Goal: Task Accomplishment & Management: Manage account settings

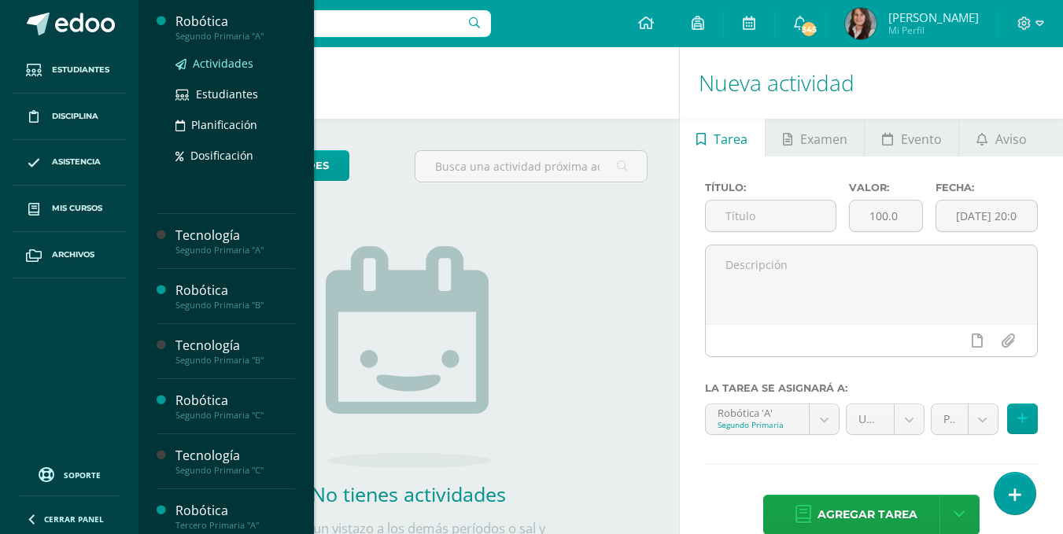
click at [233, 64] on span "Actividades" at bounding box center [223, 63] width 61 height 15
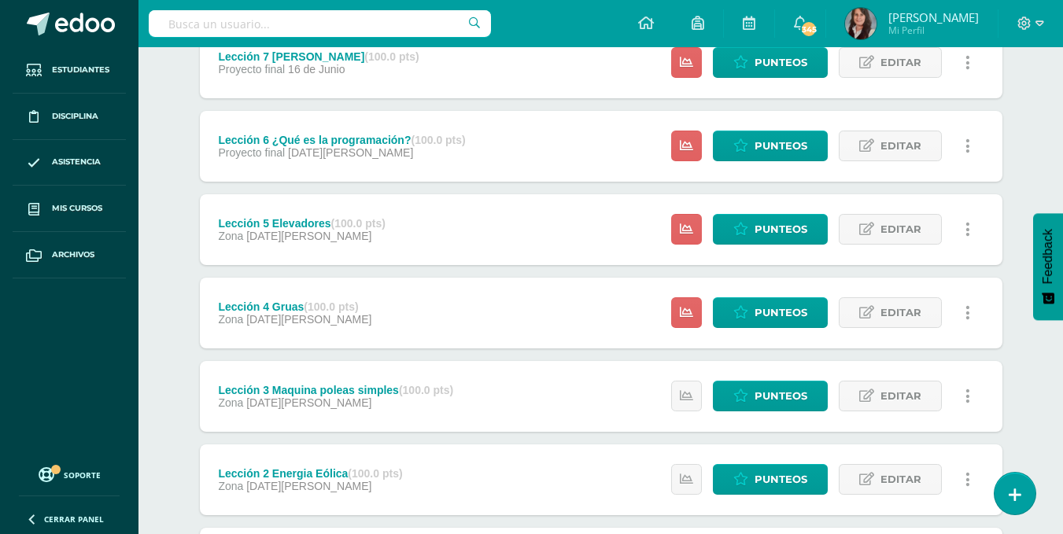
scroll to position [231, 0]
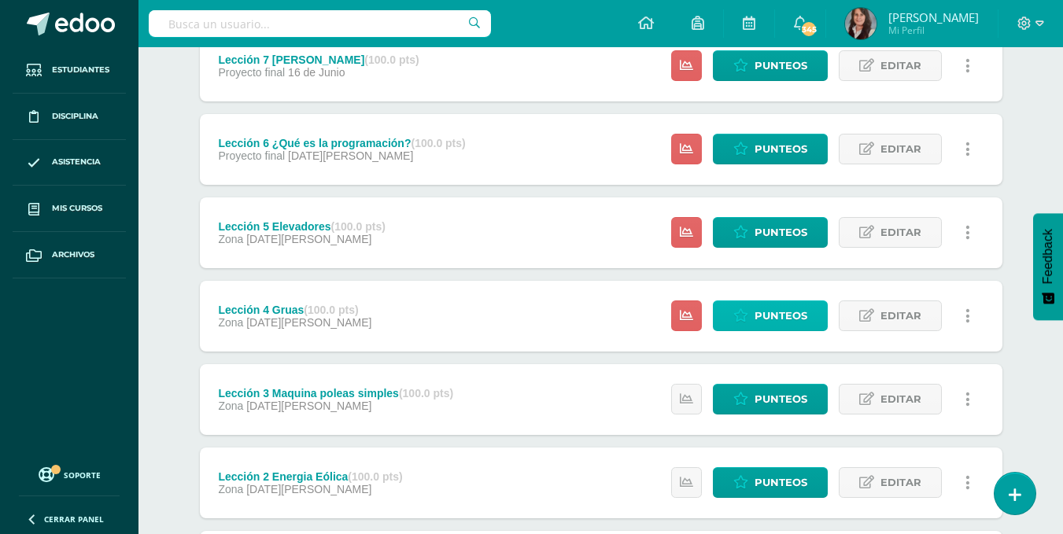
click at [776, 321] on span "Punteos" at bounding box center [781, 315] width 53 height 29
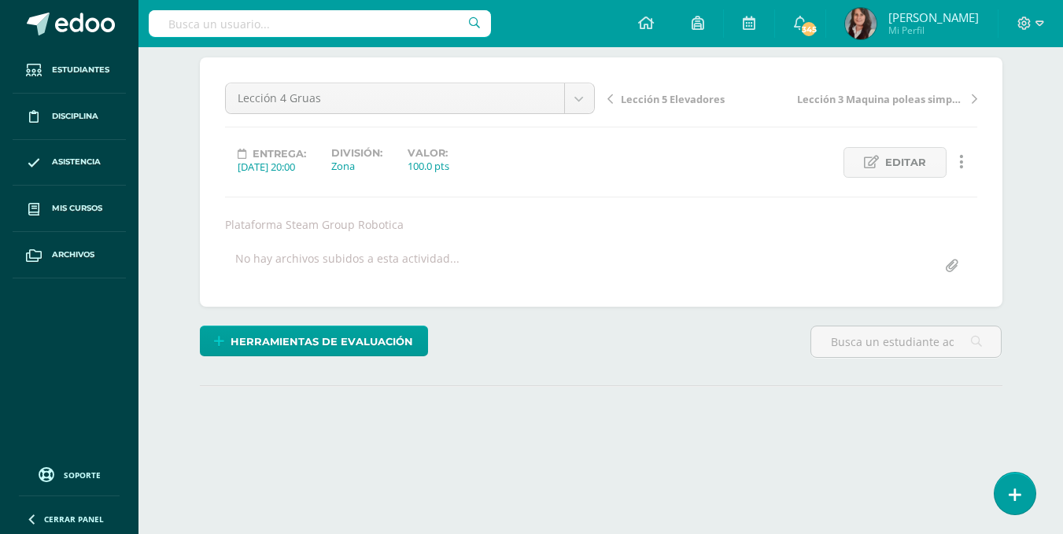
scroll to position [205, 0]
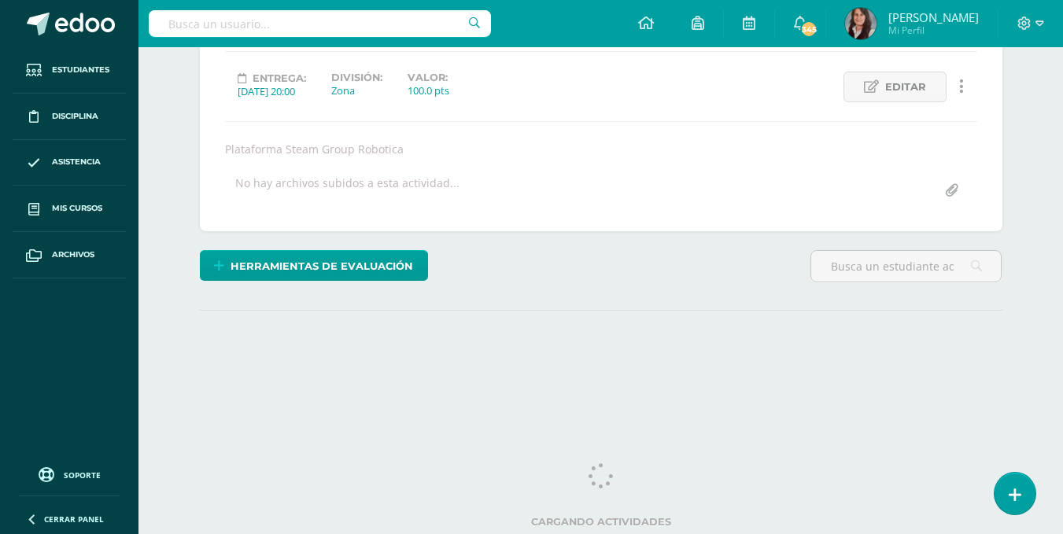
drag, startPoint x: 1068, startPoint y: 227, endPoint x: 1072, endPoint y: 435, distance: 207.8
click at [1063, 433] on html "Estudiantes Disciplina Asistencia Mis cursos Archivos Soporte Ayuda Reportar un…" at bounding box center [531, 114] width 1063 height 638
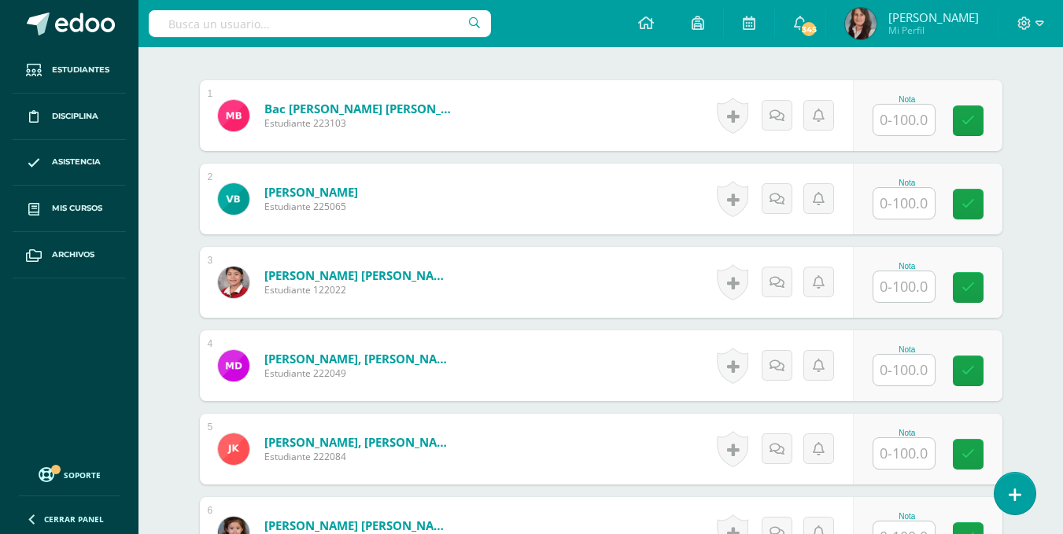
scroll to position [483, 0]
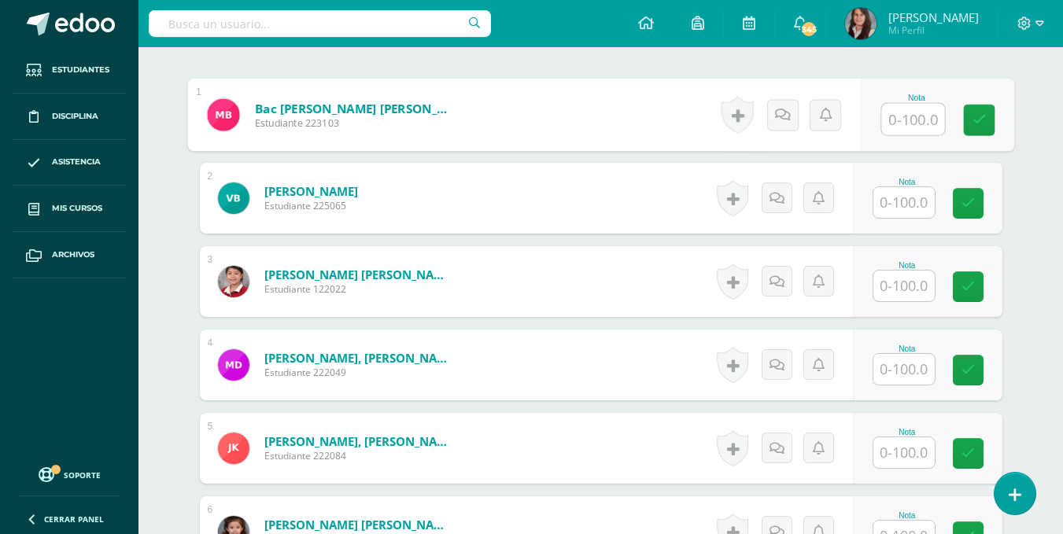
click at [913, 121] on input "text" at bounding box center [913, 119] width 63 height 31
type input "100"
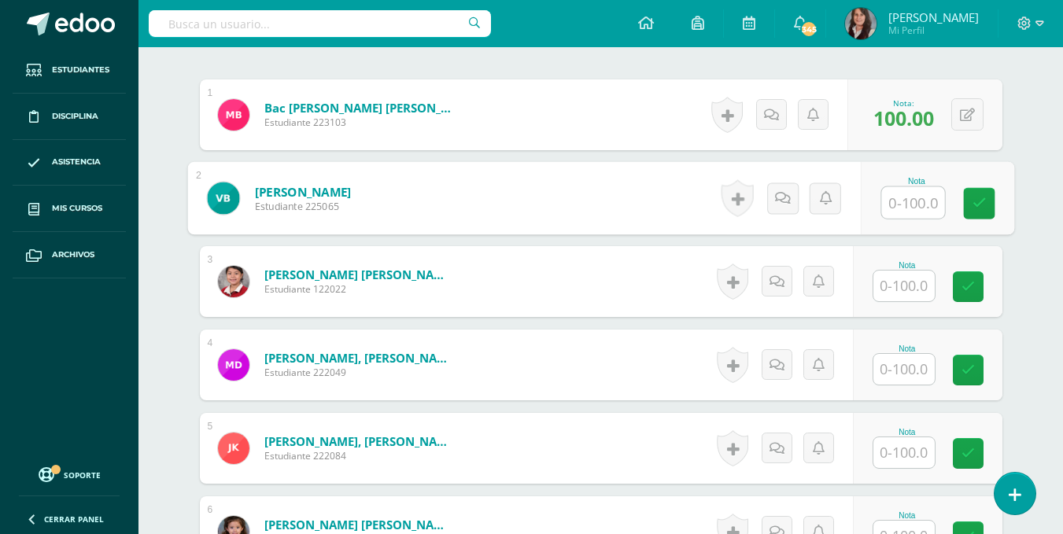
click at [904, 209] on input "text" at bounding box center [913, 202] width 63 height 31
type input "100"
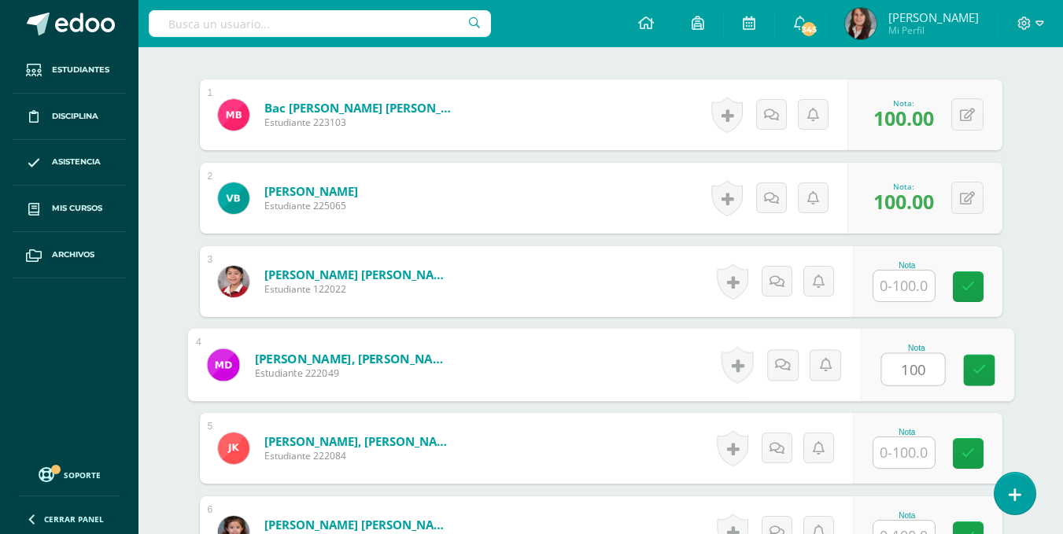
type input "100"
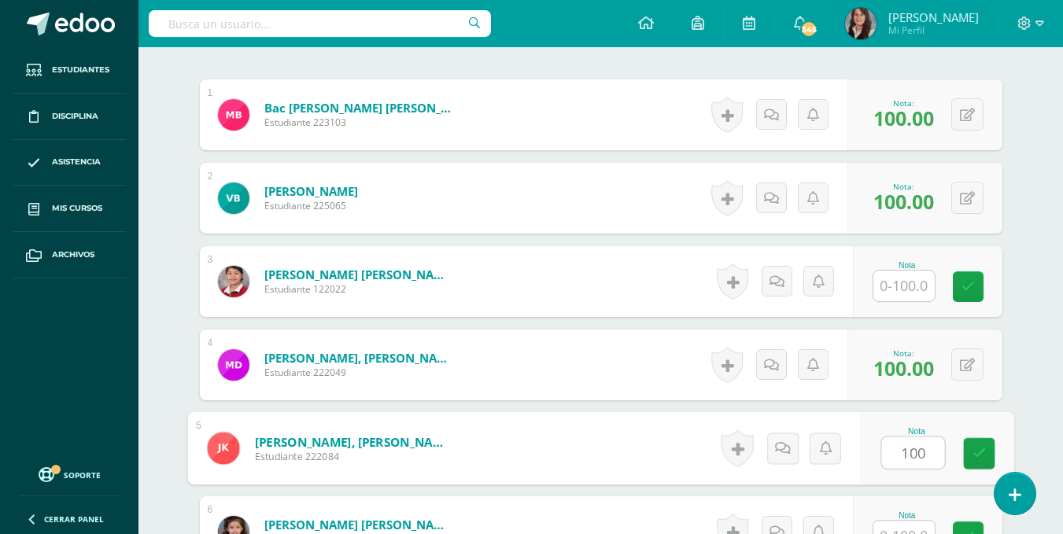
type input "100"
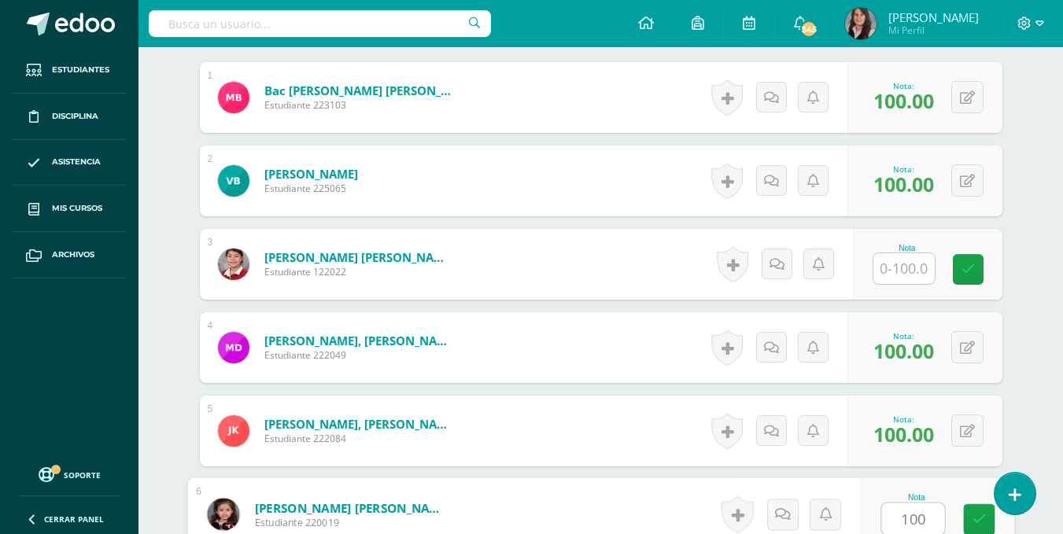
type input "100"
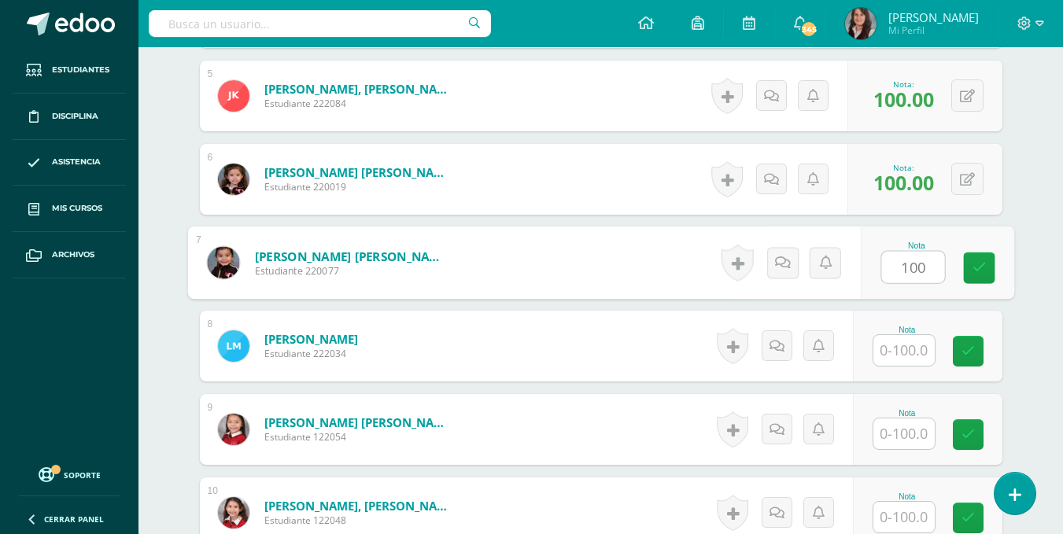
type input "100"
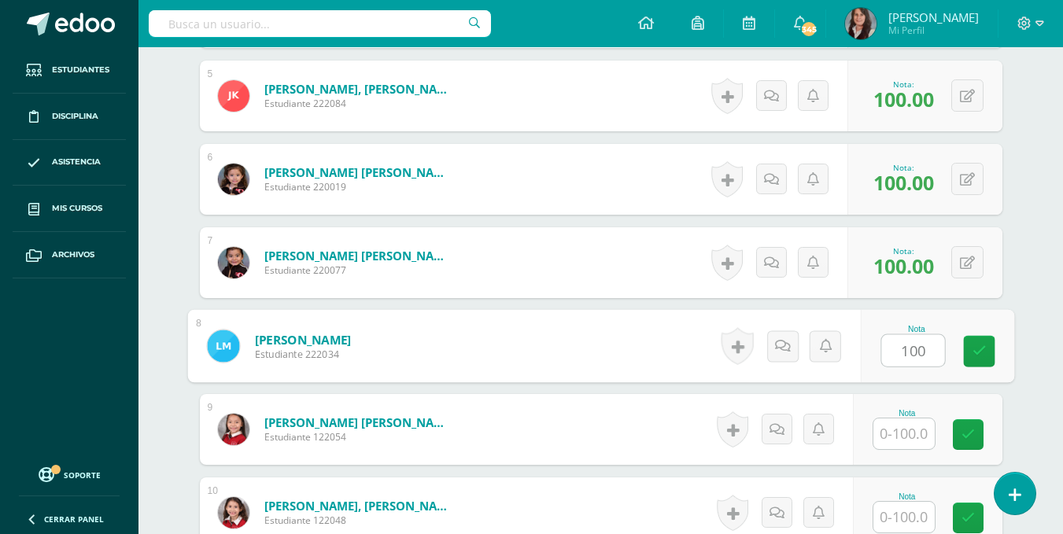
type input "100"
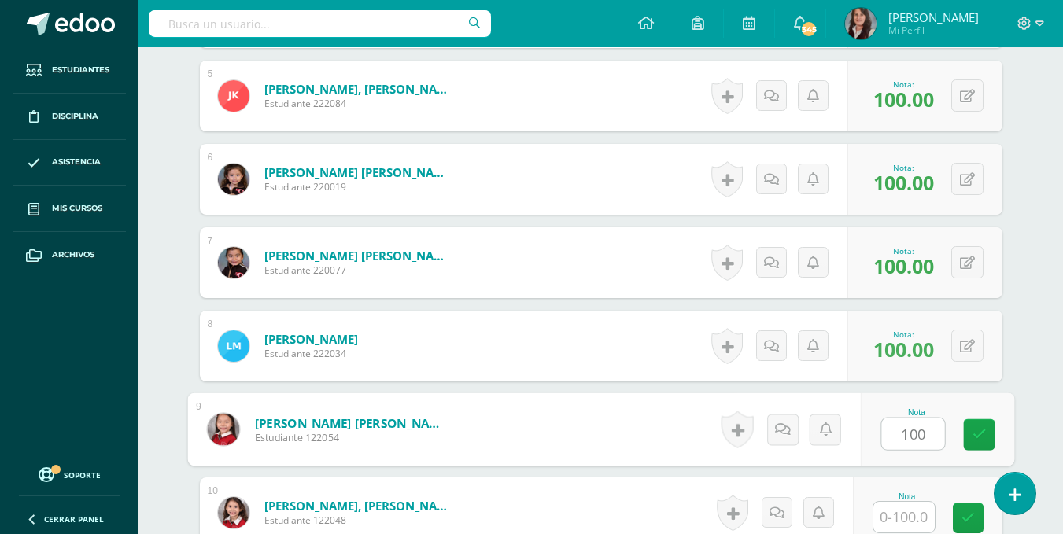
type input "100"
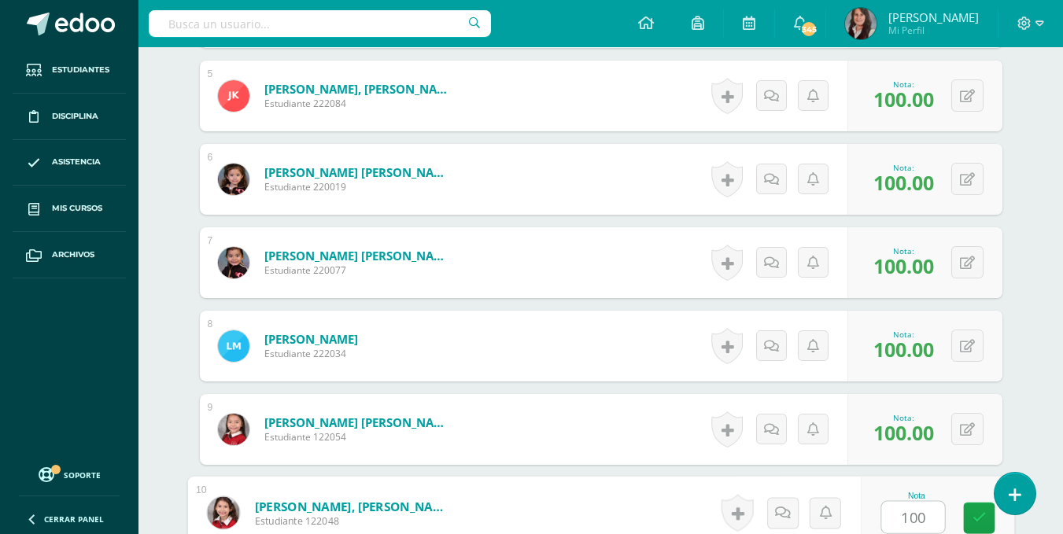
type input "100"
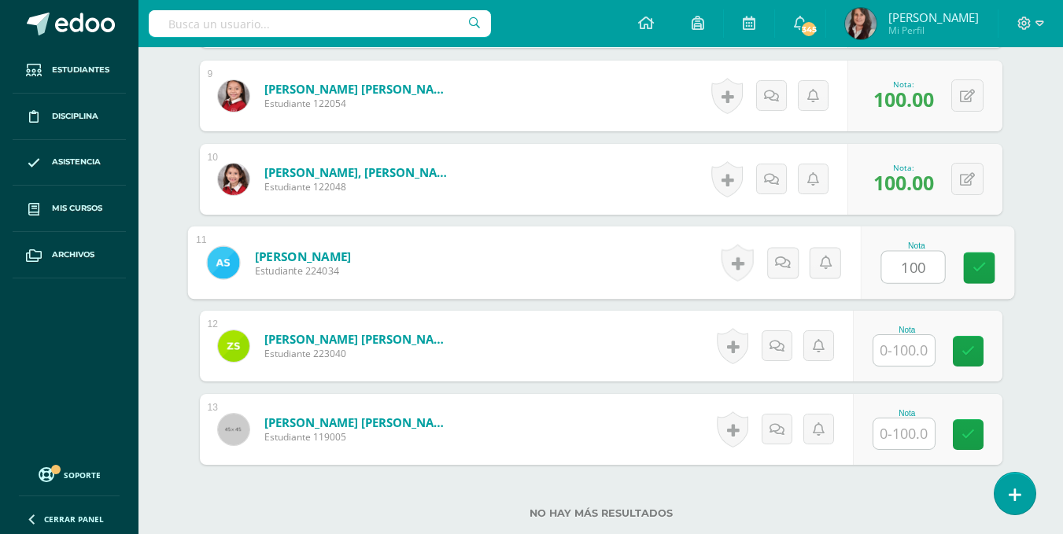
type input "100"
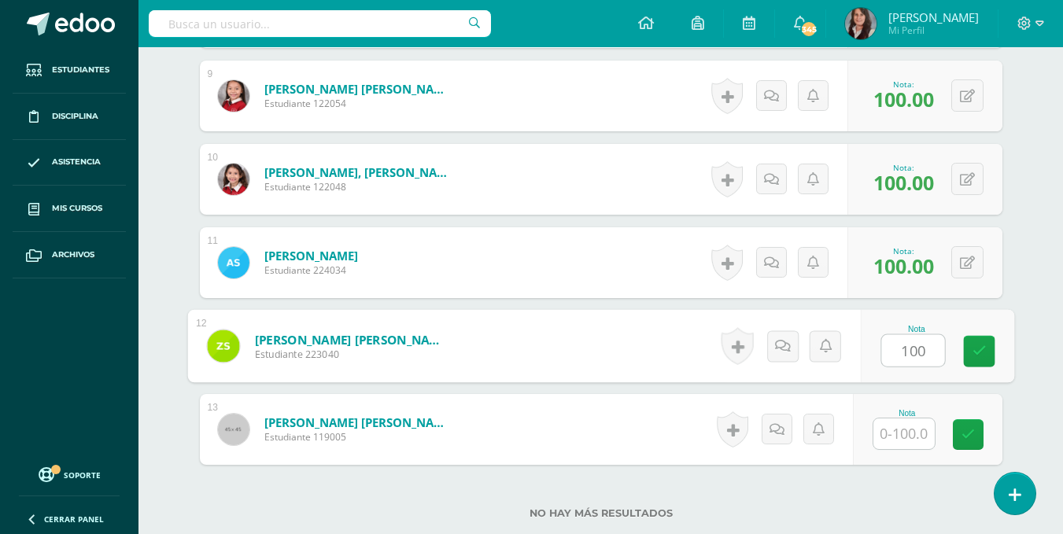
type input "100"
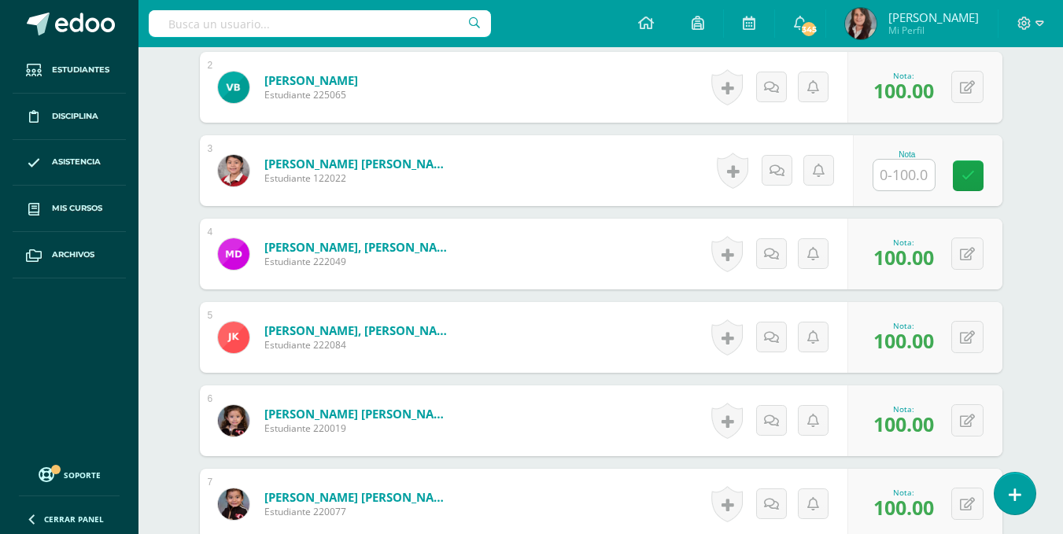
scroll to position [571, 0]
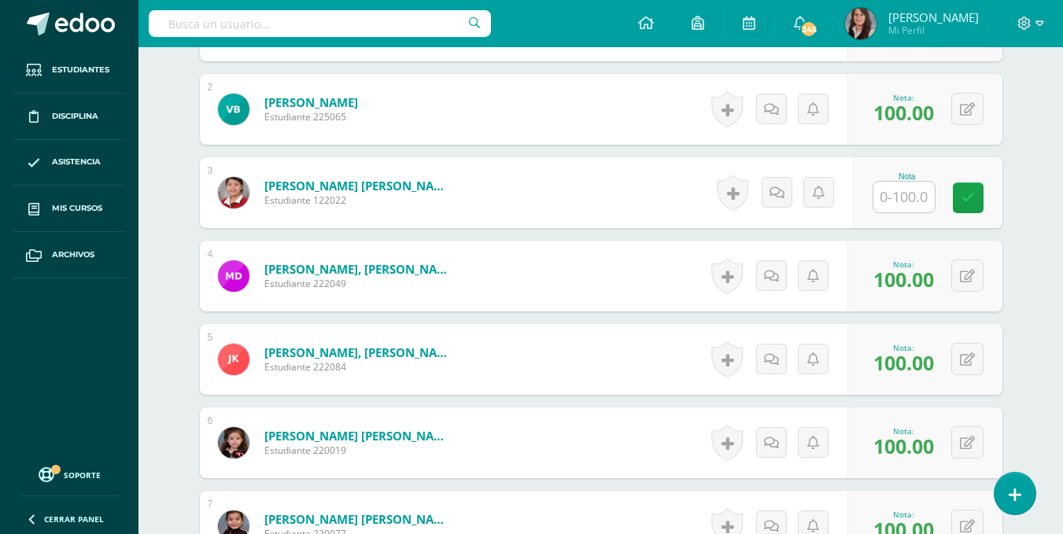
type input "100"
click at [904, 198] on input "text" at bounding box center [913, 197] width 63 height 31
type input "100"
click at [1038, 293] on div "Robótica Segundo Primaria "A" Herramientas Detalle de asistencias Actividad Anu…" at bounding box center [601, 359] width 925 height 1767
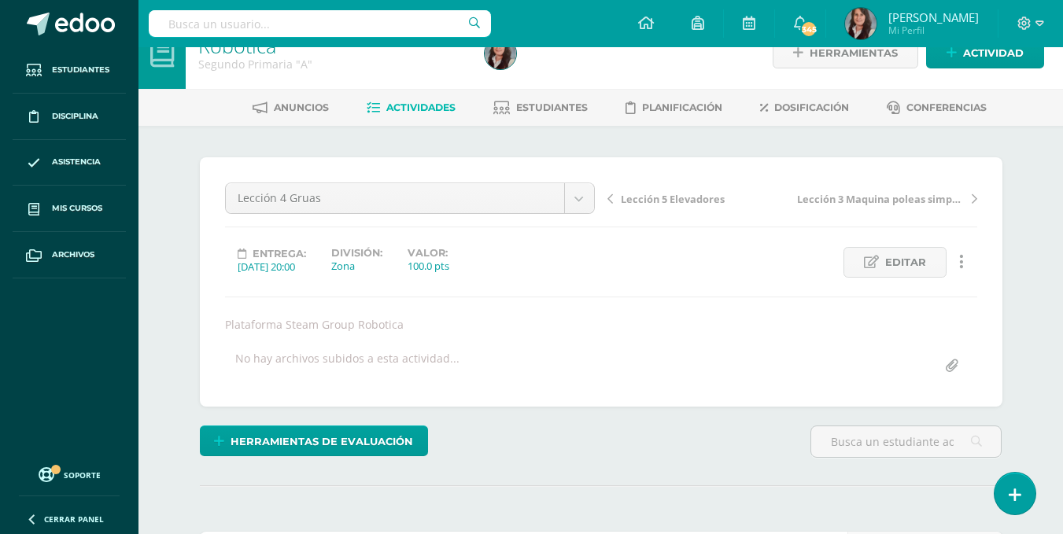
scroll to position [0, 0]
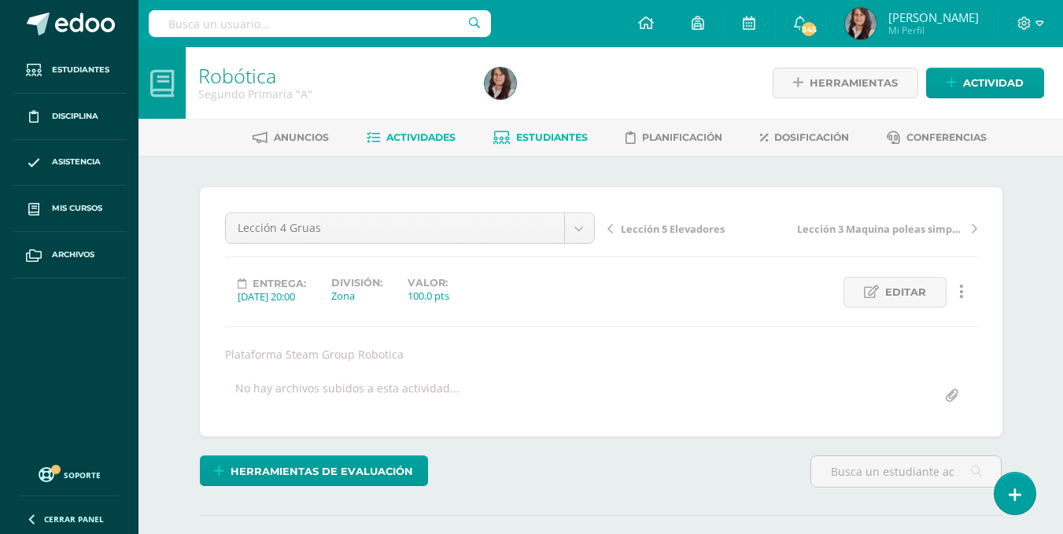
click at [549, 135] on span "Estudiantes" at bounding box center [552, 137] width 72 height 12
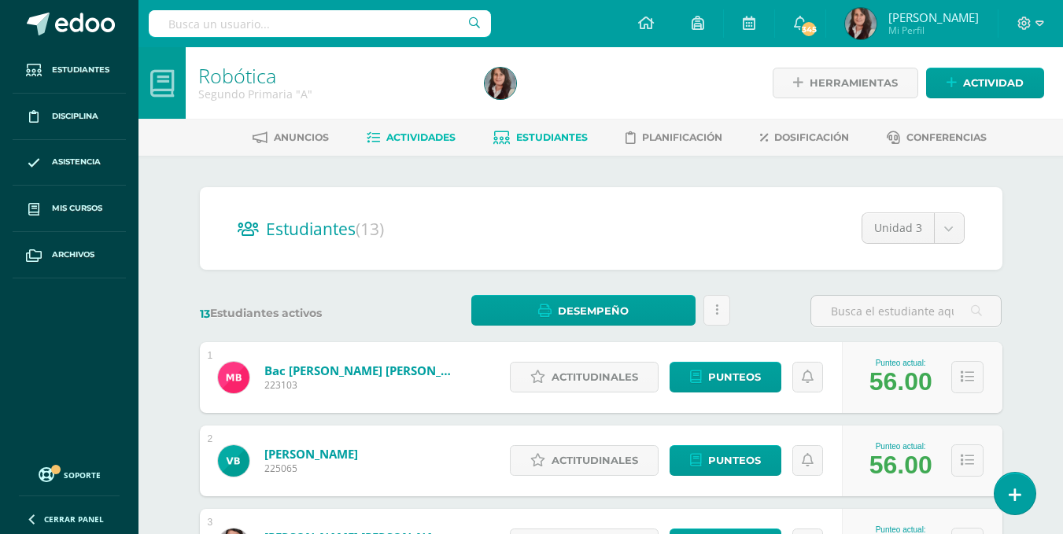
click at [412, 134] on span "Actividades" at bounding box center [420, 137] width 69 height 12
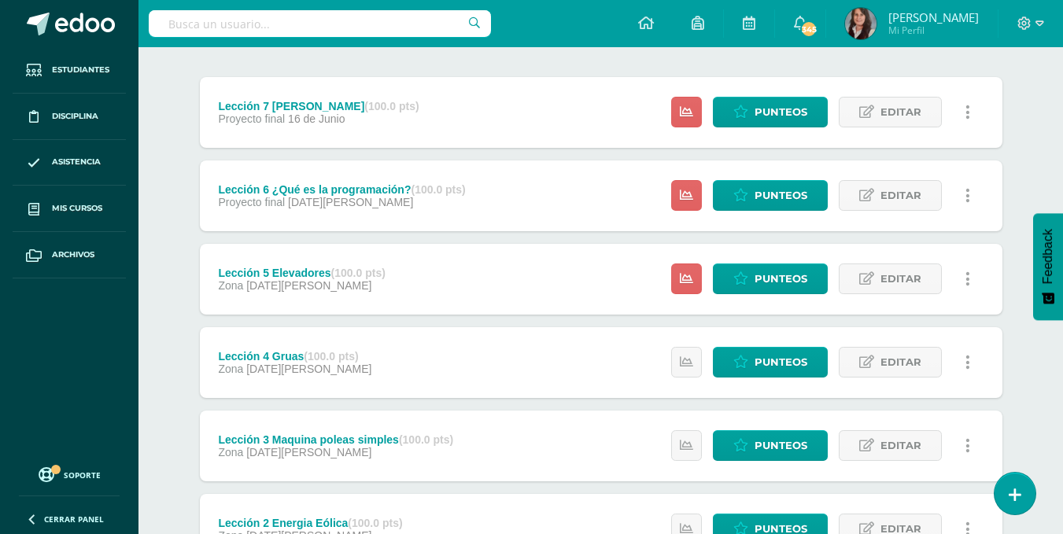
scroll to position [187, 0]
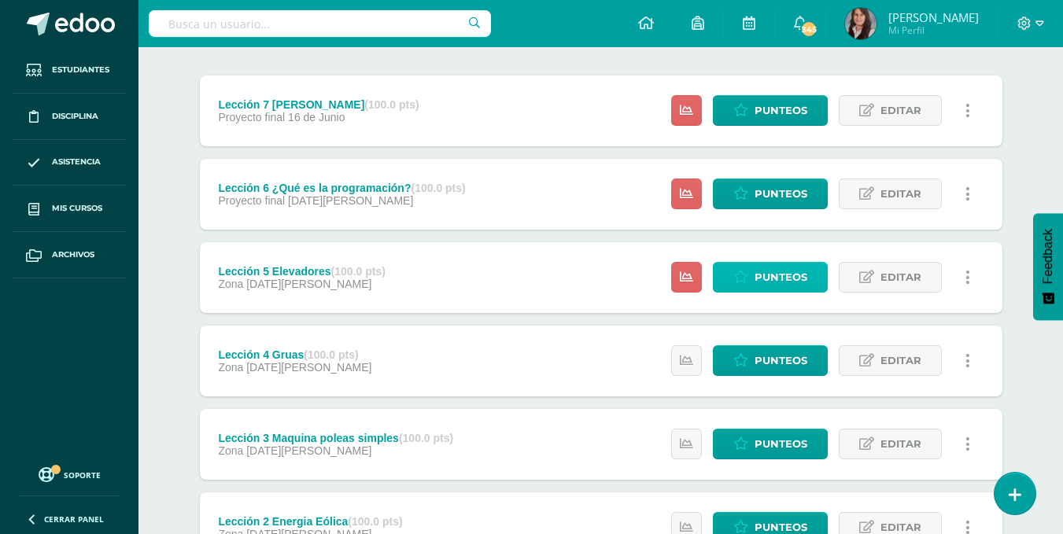
click at [786, 275] on span "Punteos" at bounding box center [781, 277] width 53 height 29
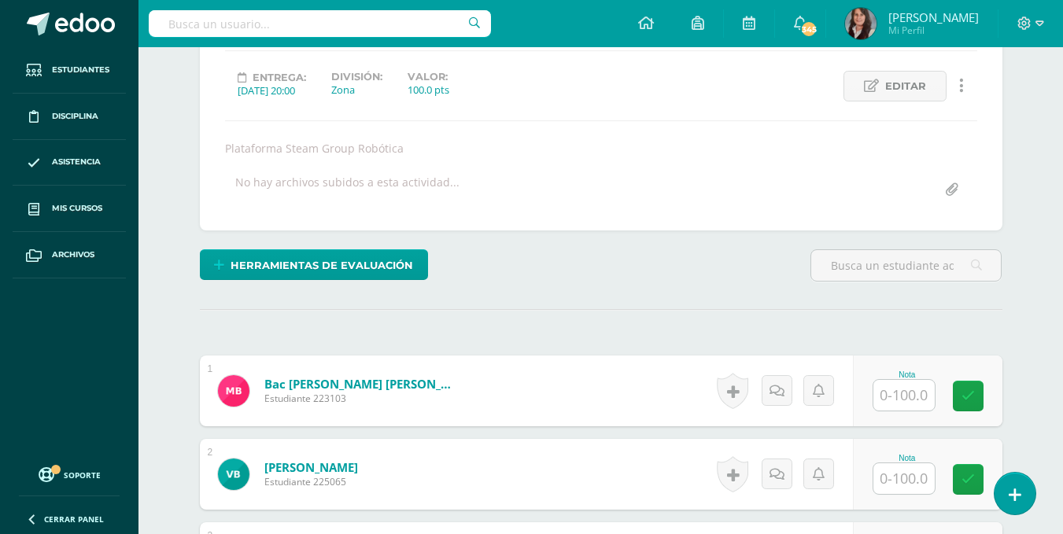
scroll to position [207, 0]
click at [900, 392] on input "text" at bounding box center [904, 394] width 61 height 31
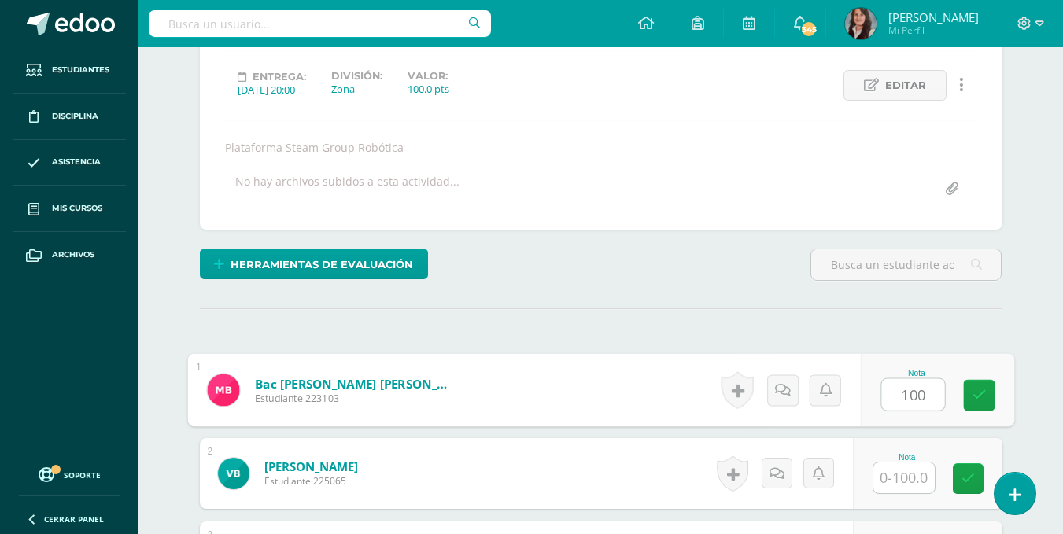
type input "100"
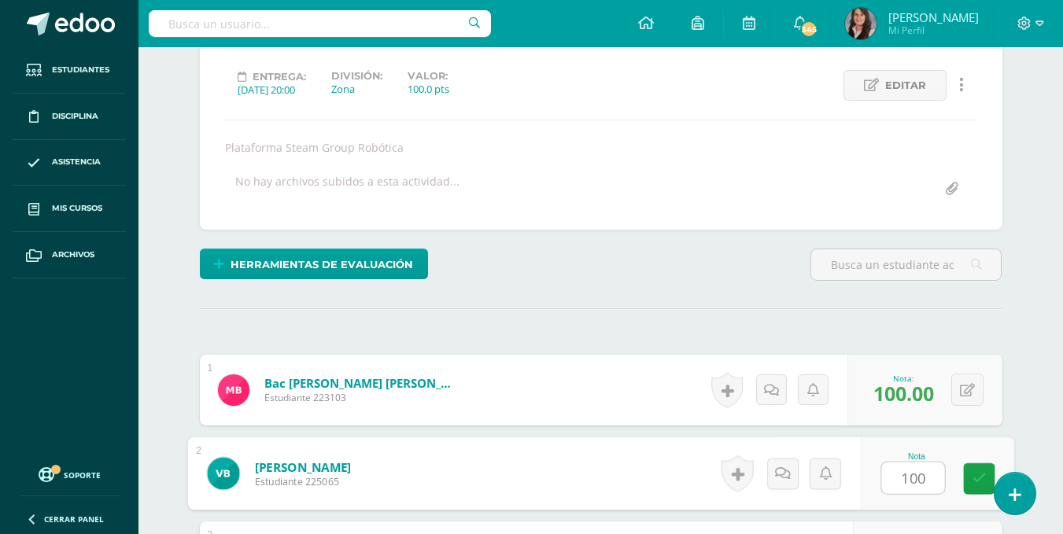
type input "100"
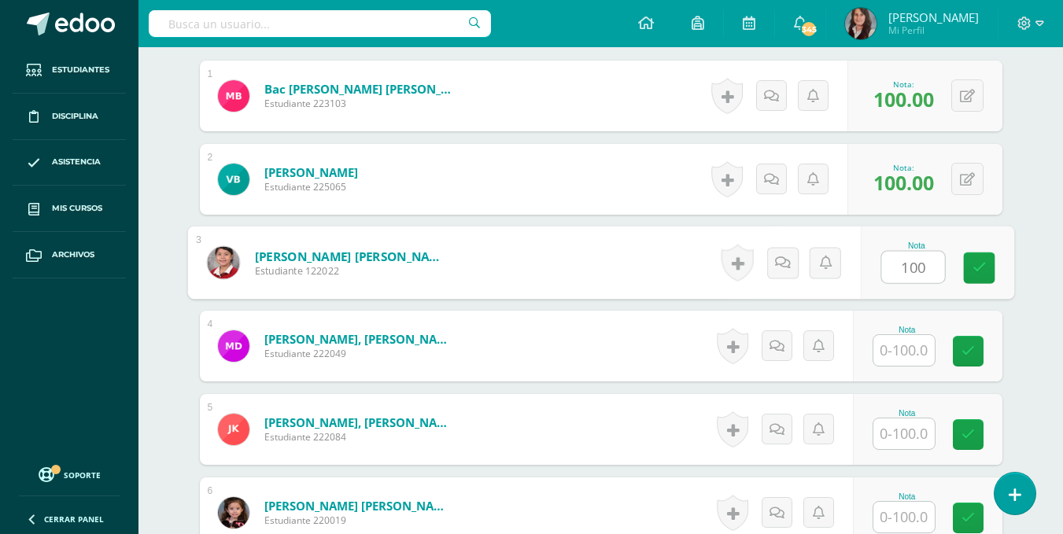
type input "100"
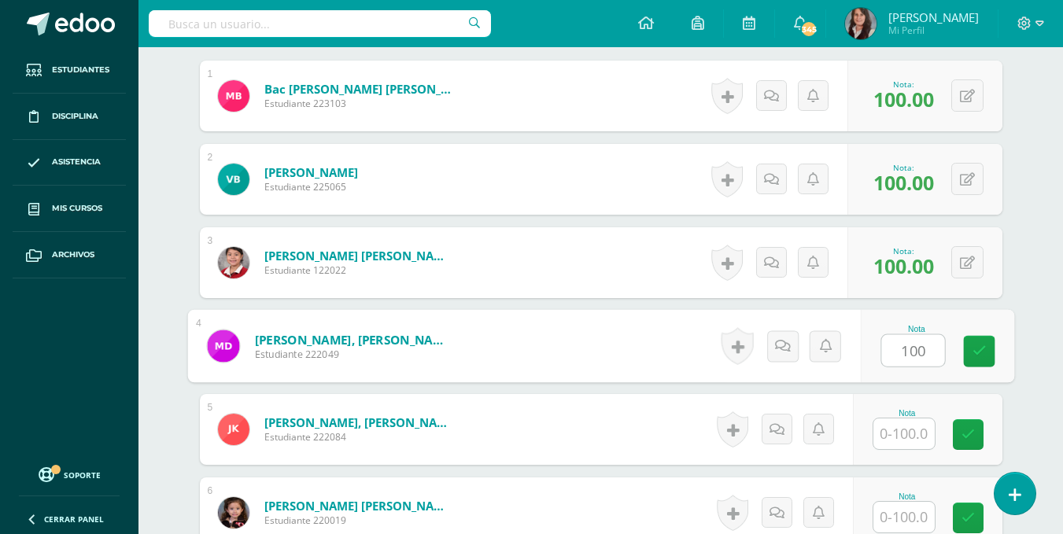
type input "100"
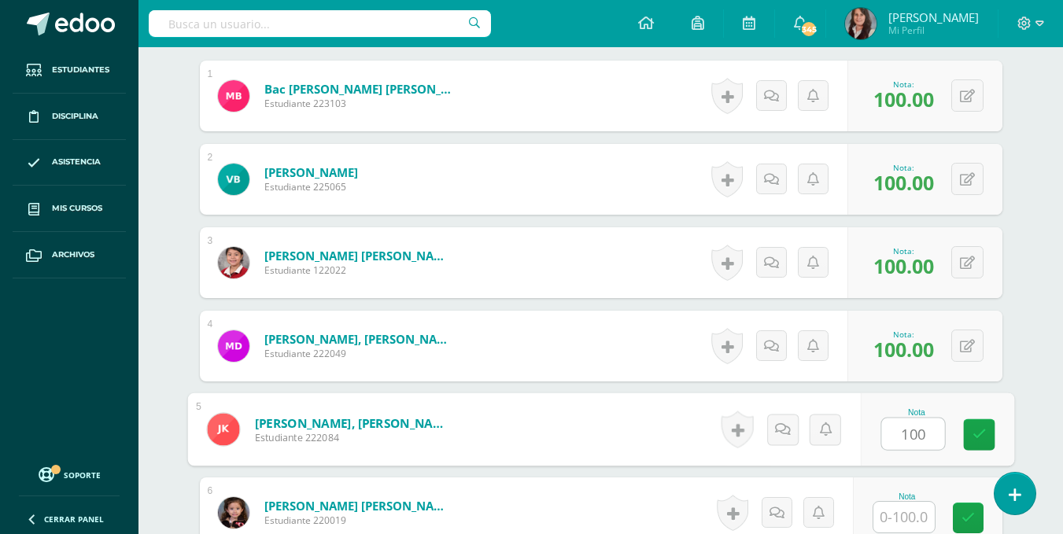
type input "100"
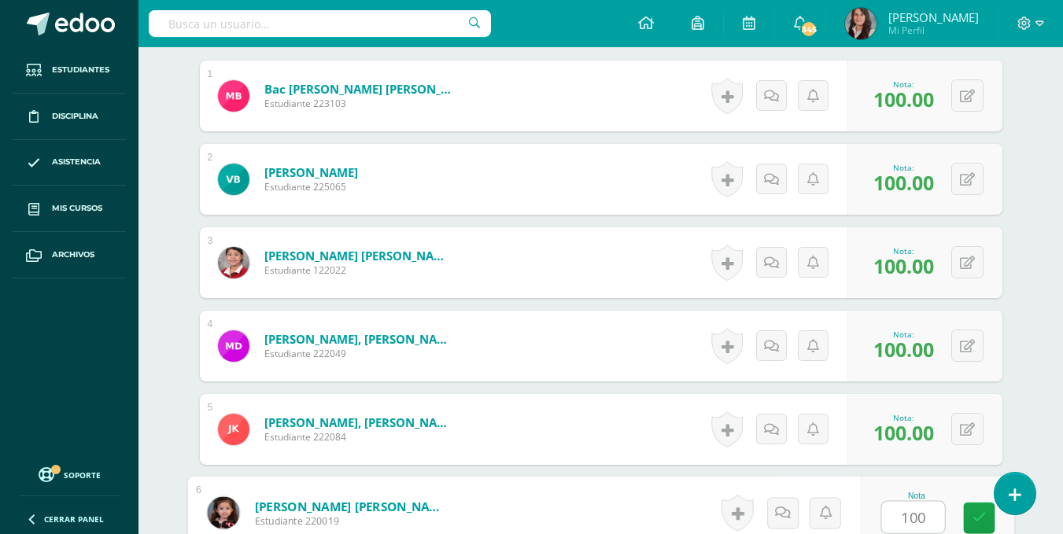
type input "100"
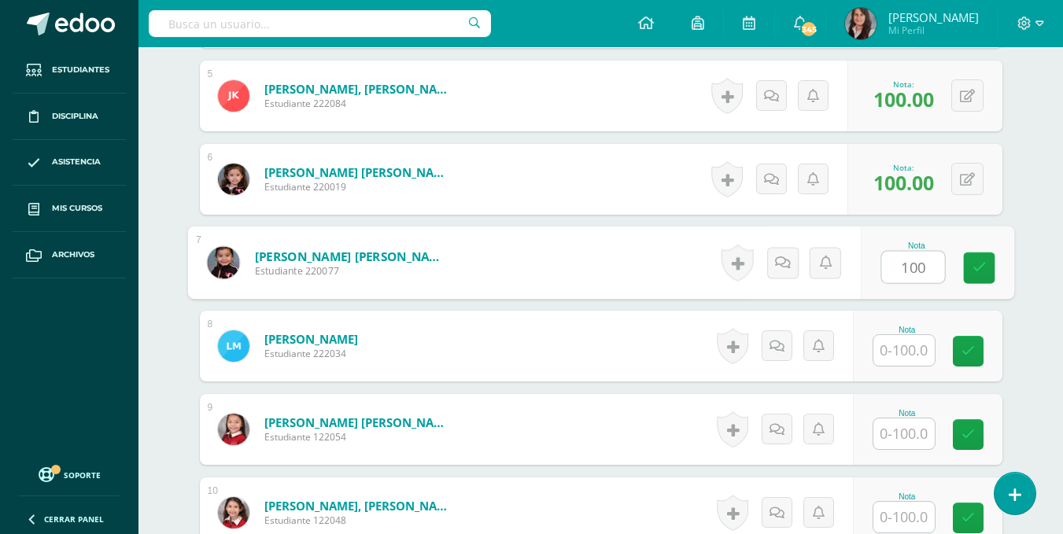
type input "100"
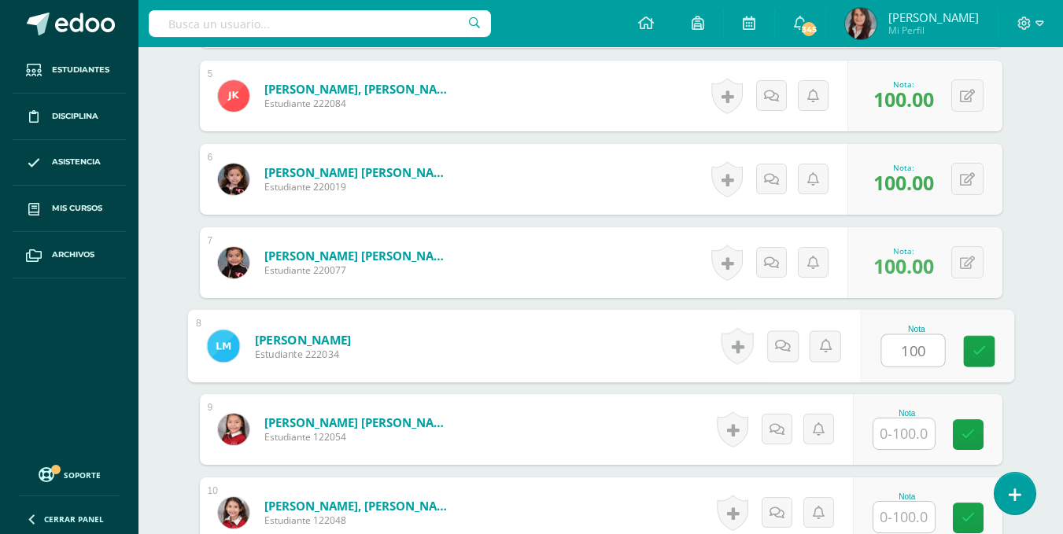
type input "100"
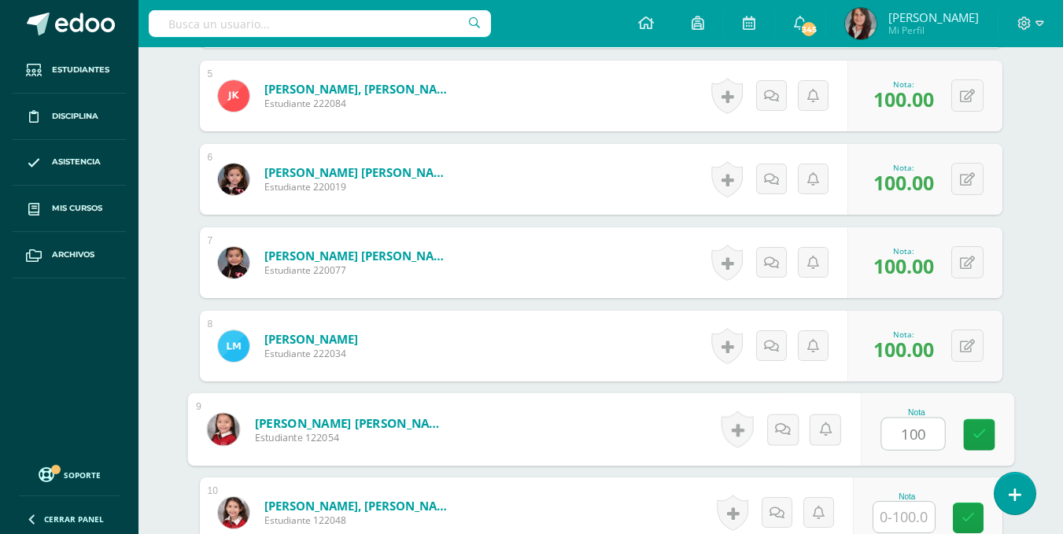
type input "100"
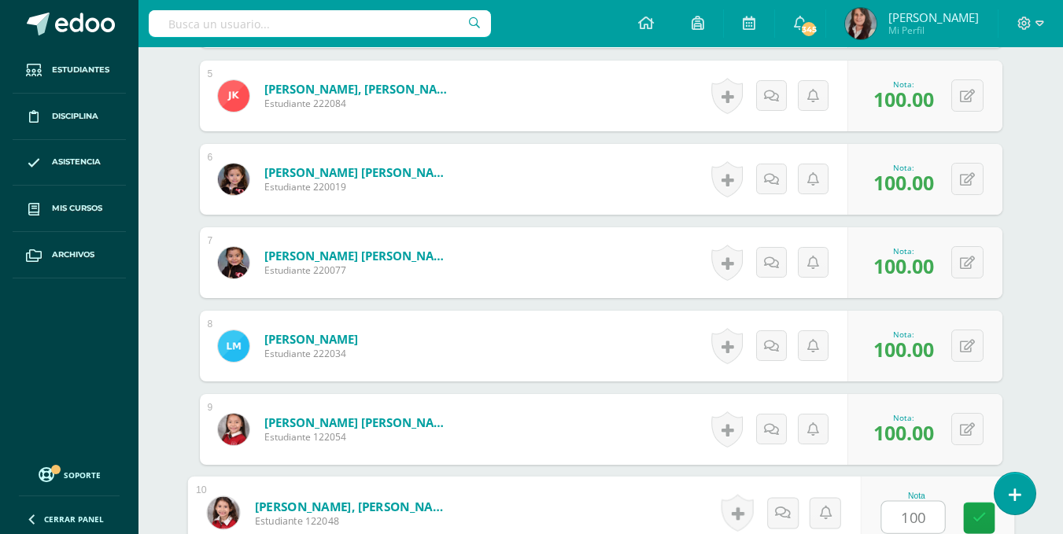
type input "100"
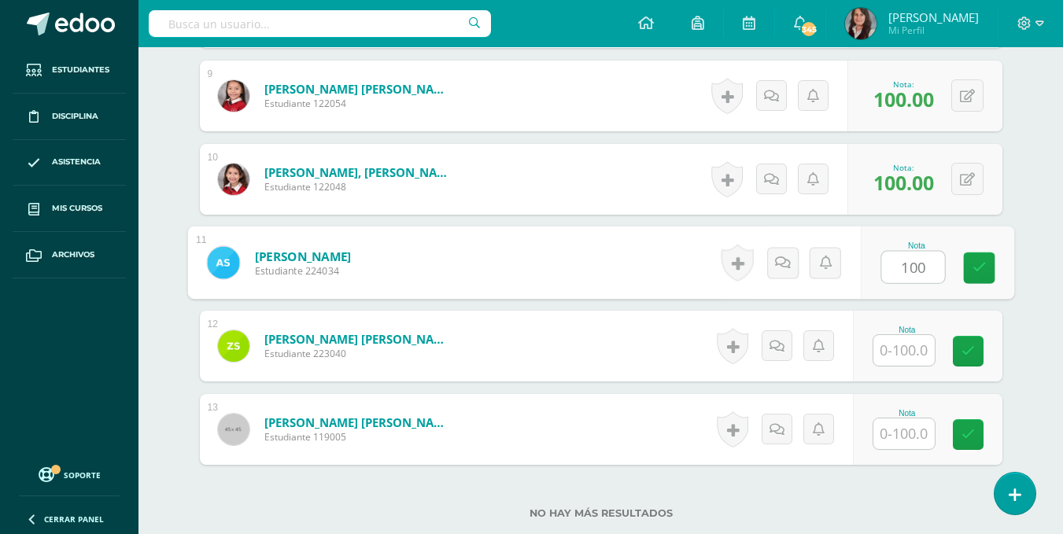
type input "100"
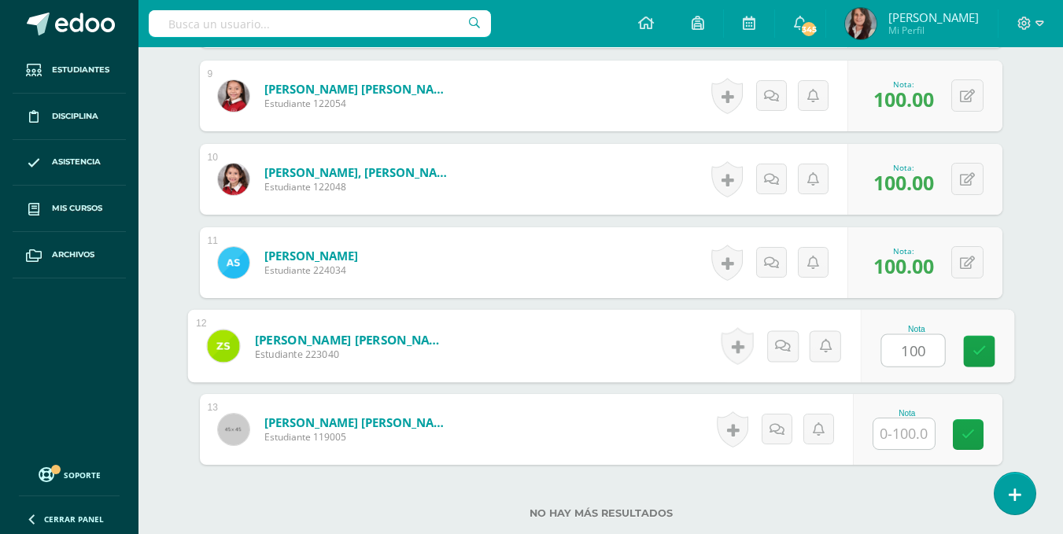
type input "100"
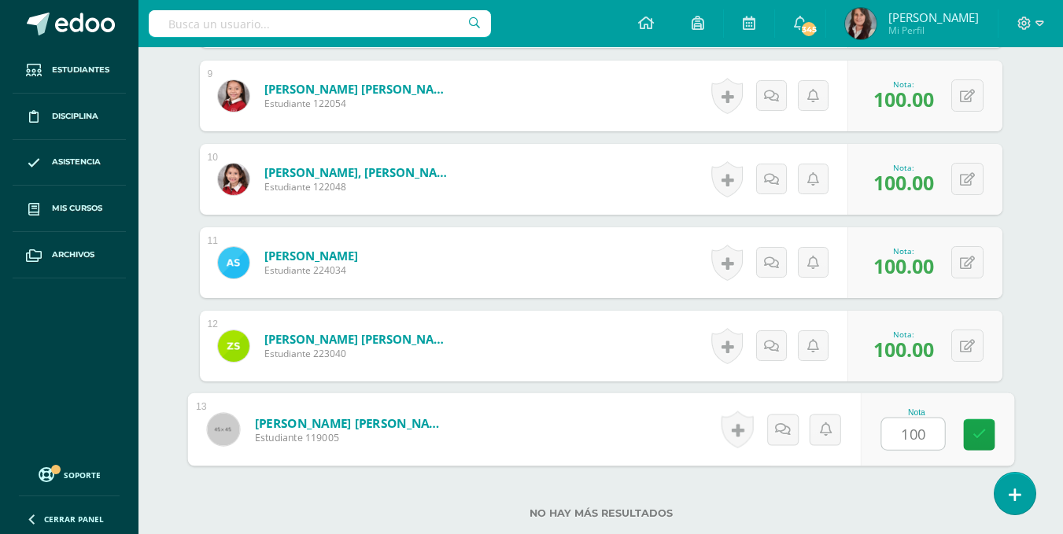
type input "100"
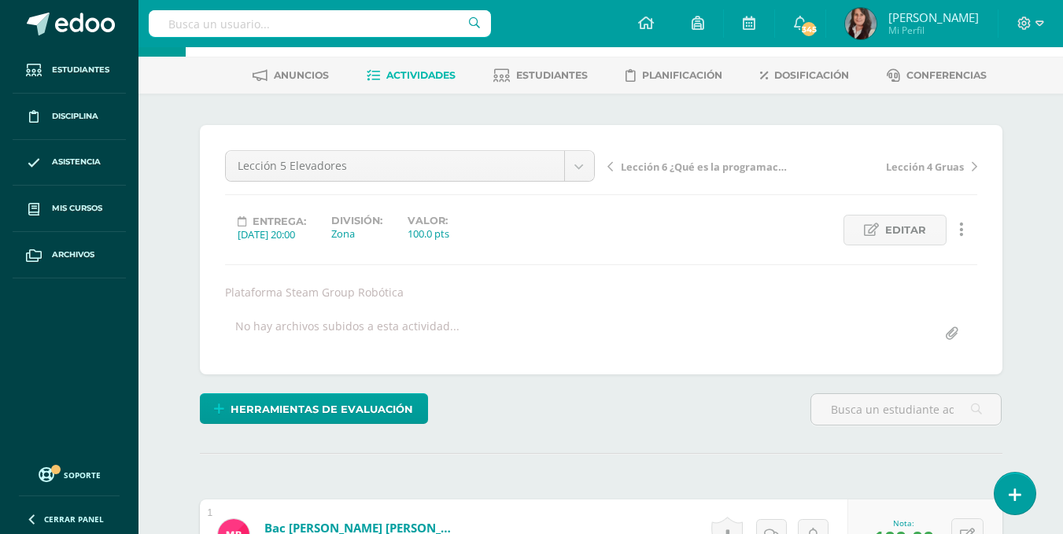
scroll to position [20, 0]
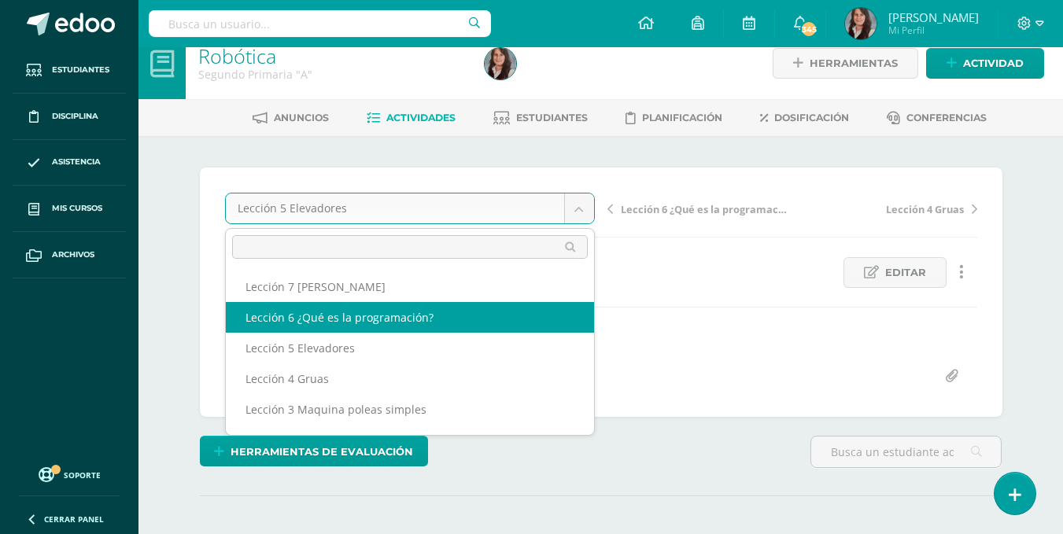
select select "/dashboard/teacher/grade-activity/200678/"
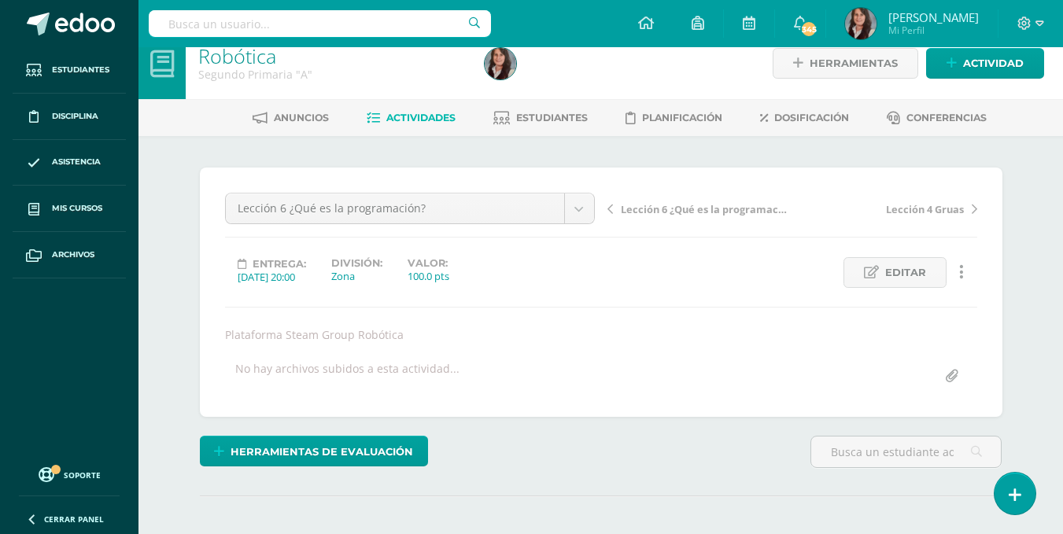
click at [420, 303] on div "Lección 6 ¿Qué es la programación? Lección 7 Sracht Jr. Lección 6 ¿Qué es la pr…" at bounding box center [601, 292] width 752 height 199
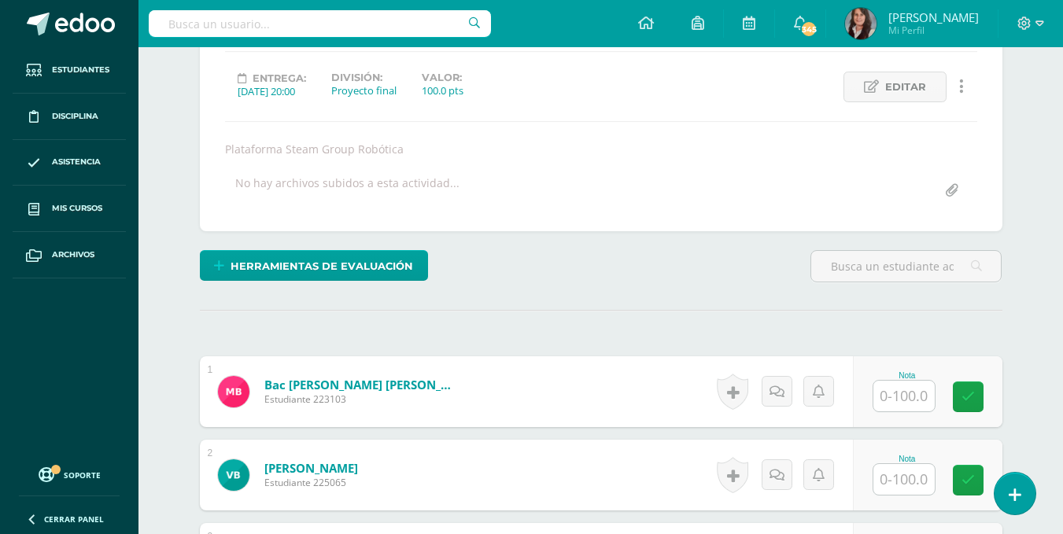
scroll to position [206, 0]
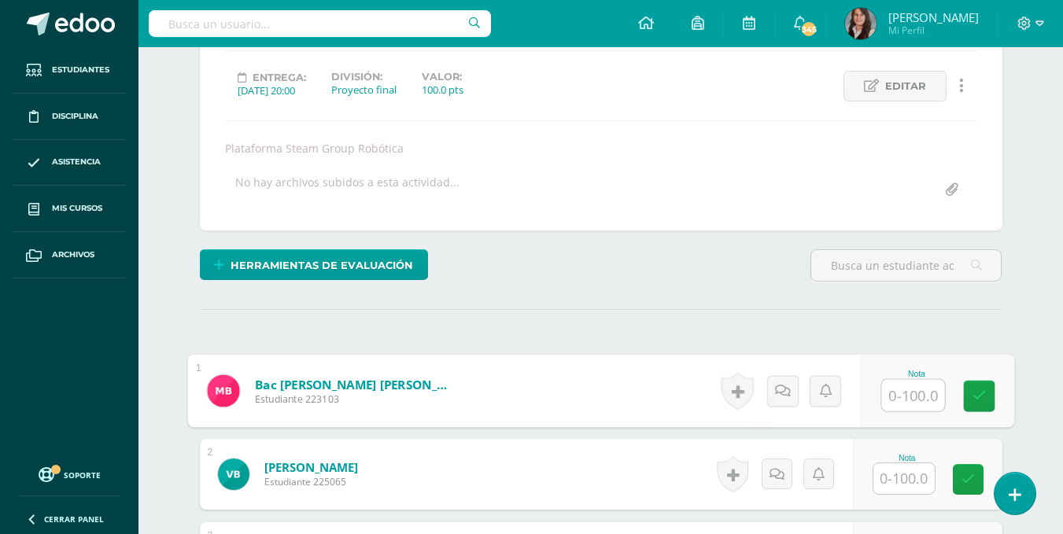
click at [889, 396] on input "text" at bounding box center [913, 395] width 63 height 31
type input "100"
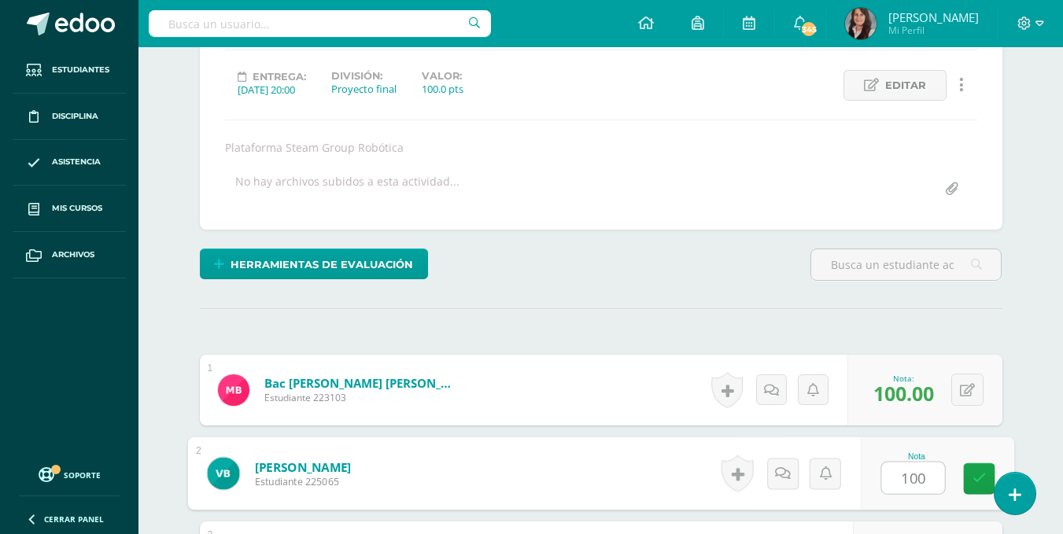
type input "100"
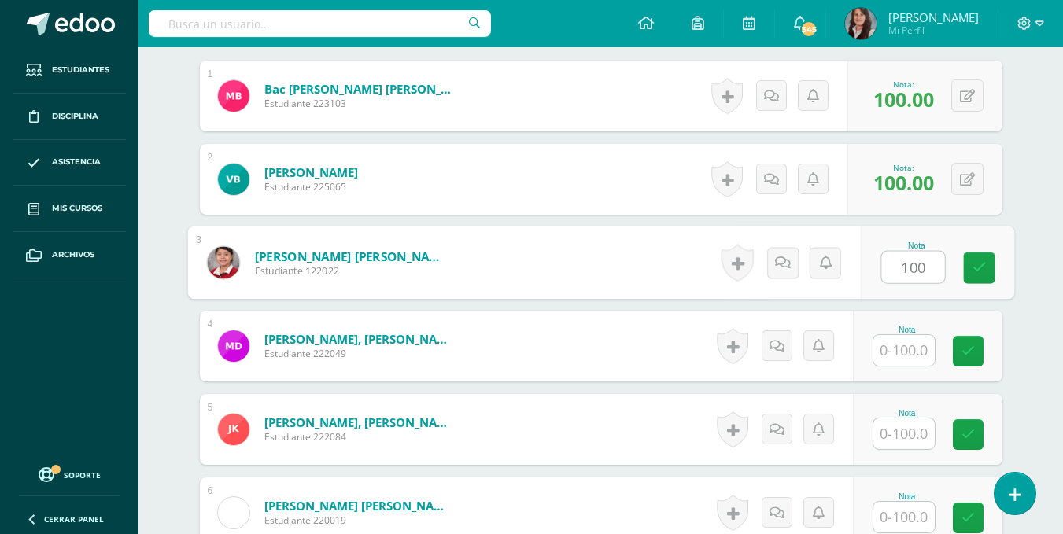
type input "100"
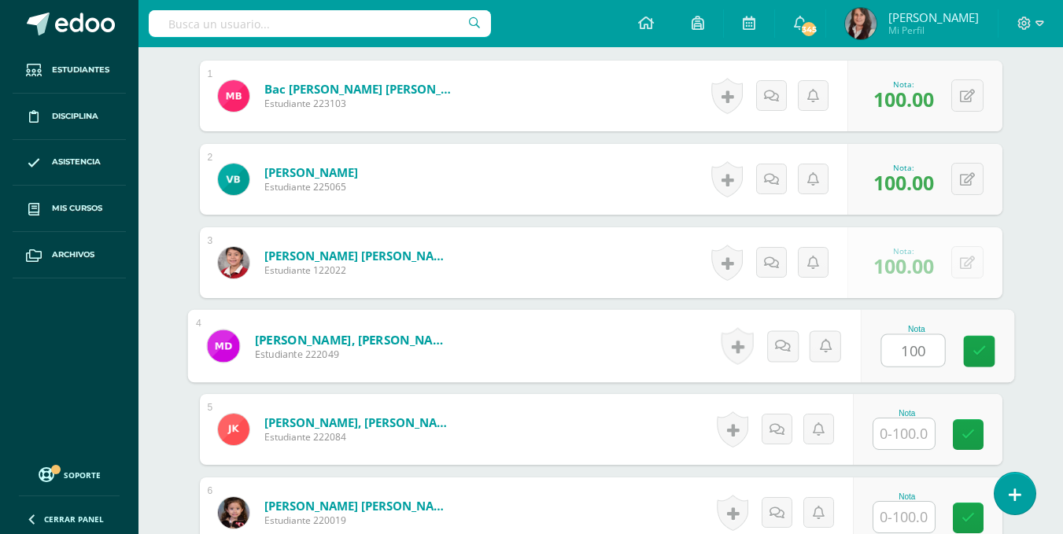
type input "100"
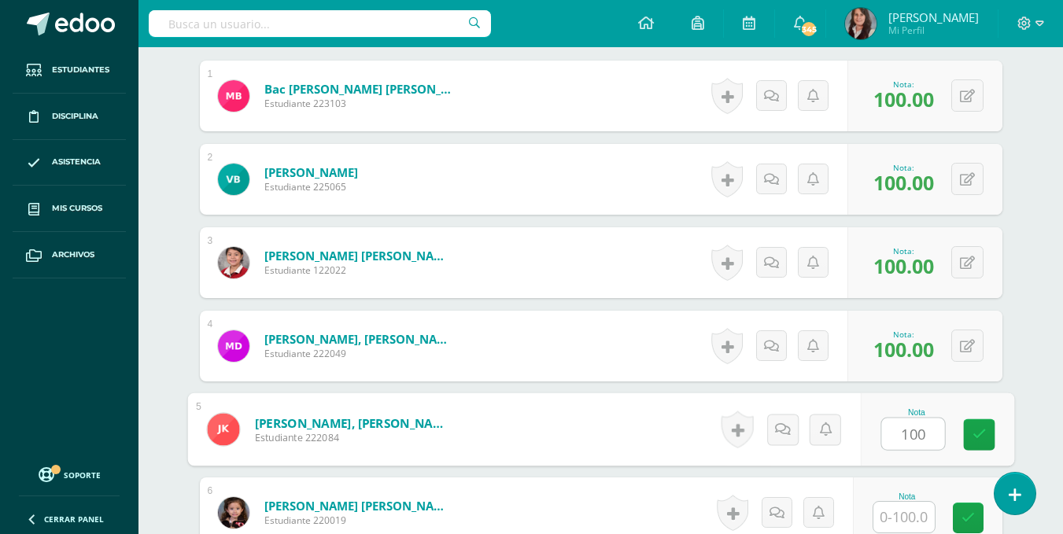
type input "100"
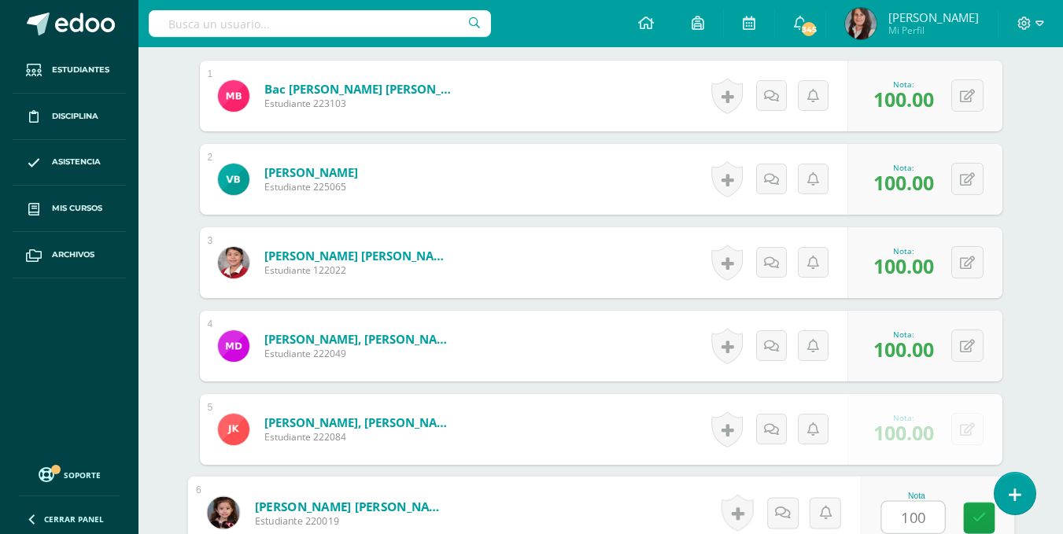
type input "100"
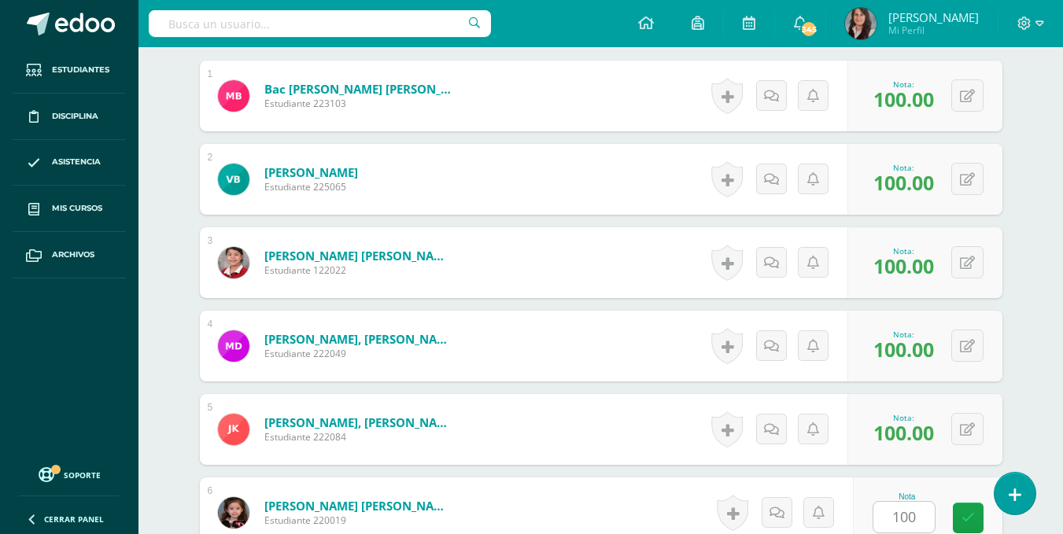
scroll to position [835, 0]
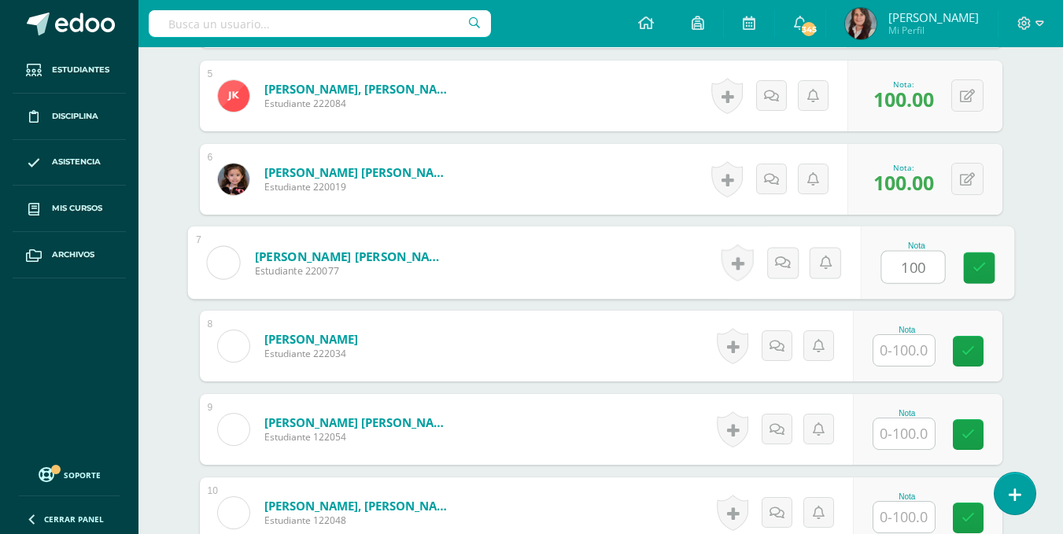
type input "100"
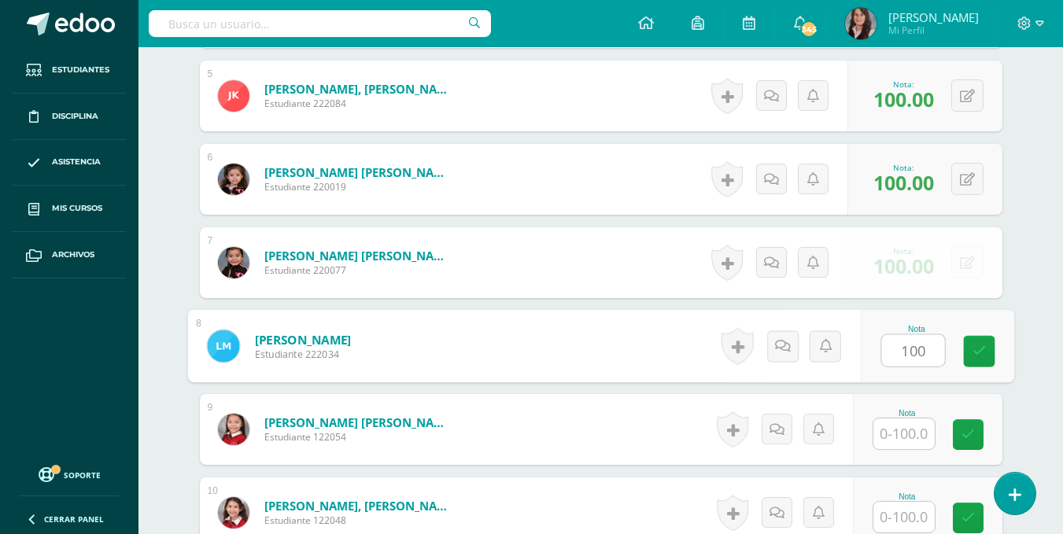
type input "100"
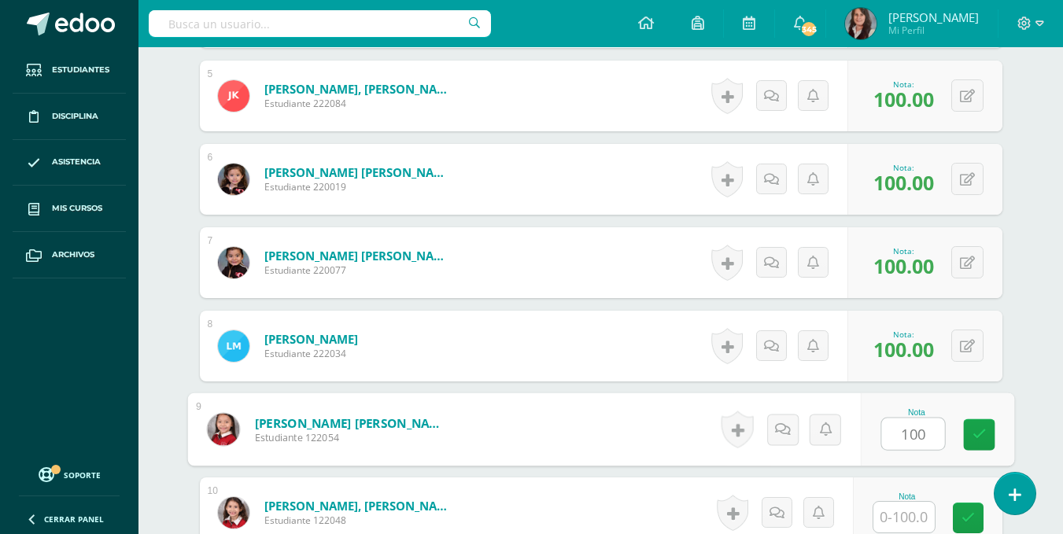
type input "100"
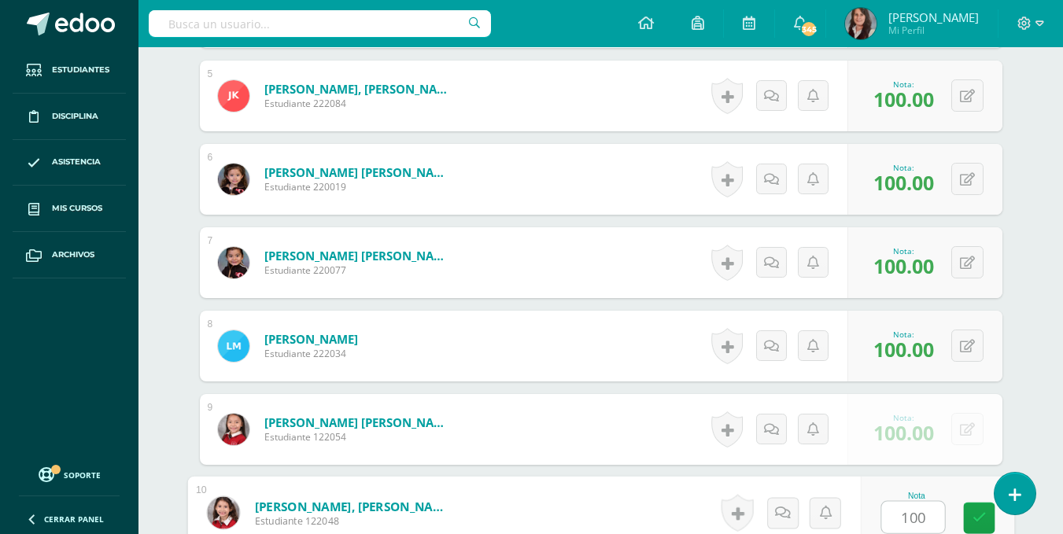
type input "100"
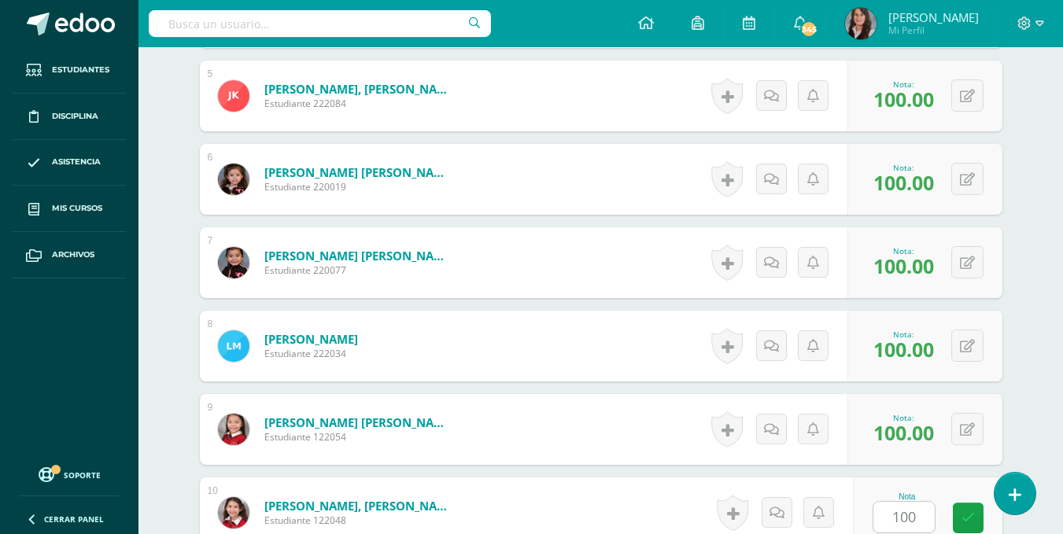
scroll to position [1169, 0]
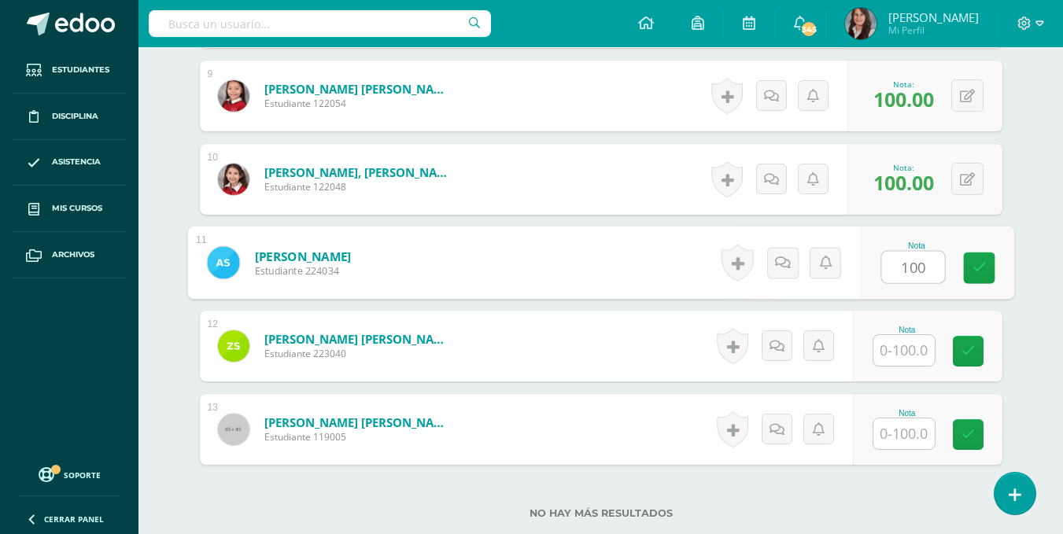
type input "100"
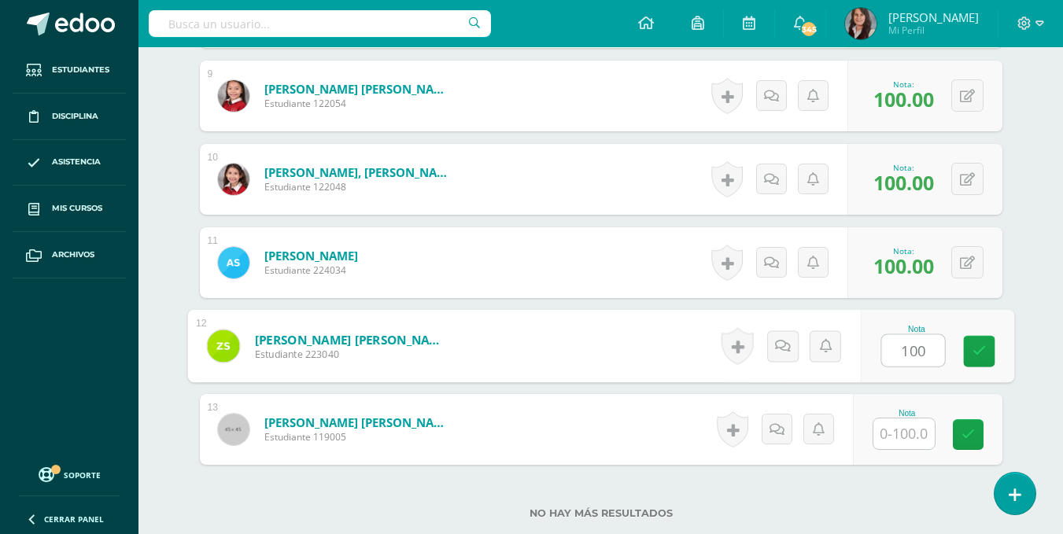
type input "100"
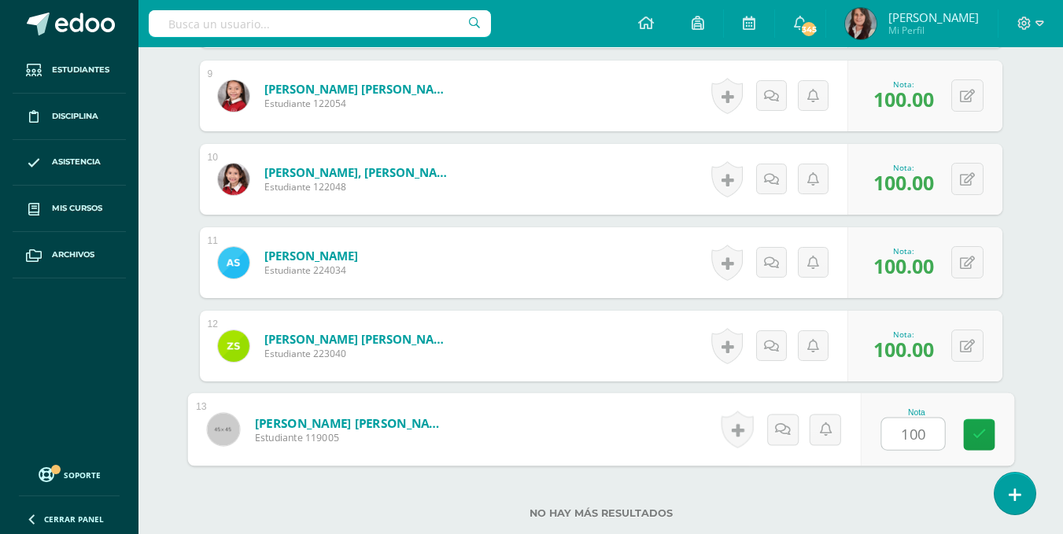
type input "100"
click at [853, 513] on label "No hay más resultados" at bounding box center [601, 514] width 803 height 12
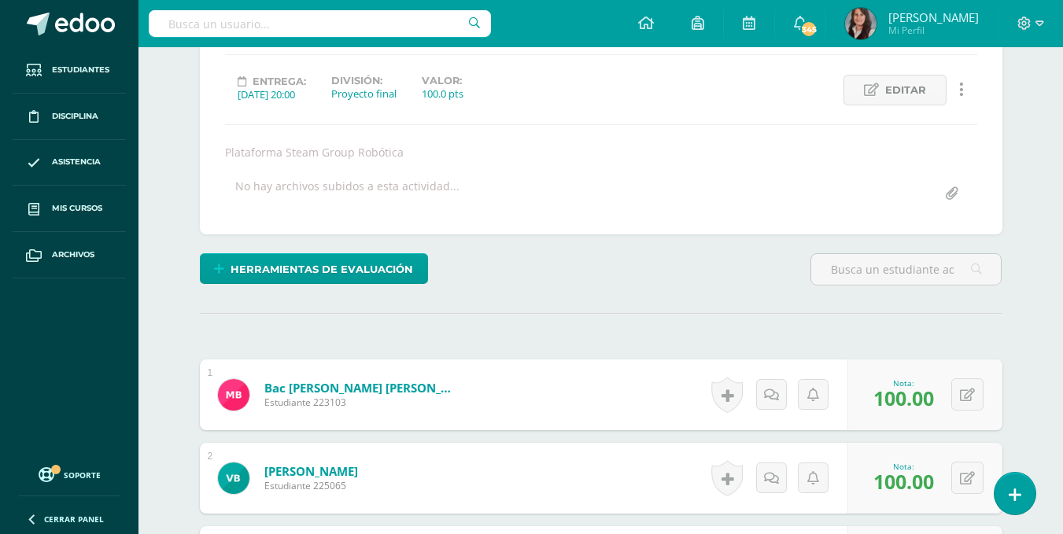
scroll to position [0, 0]
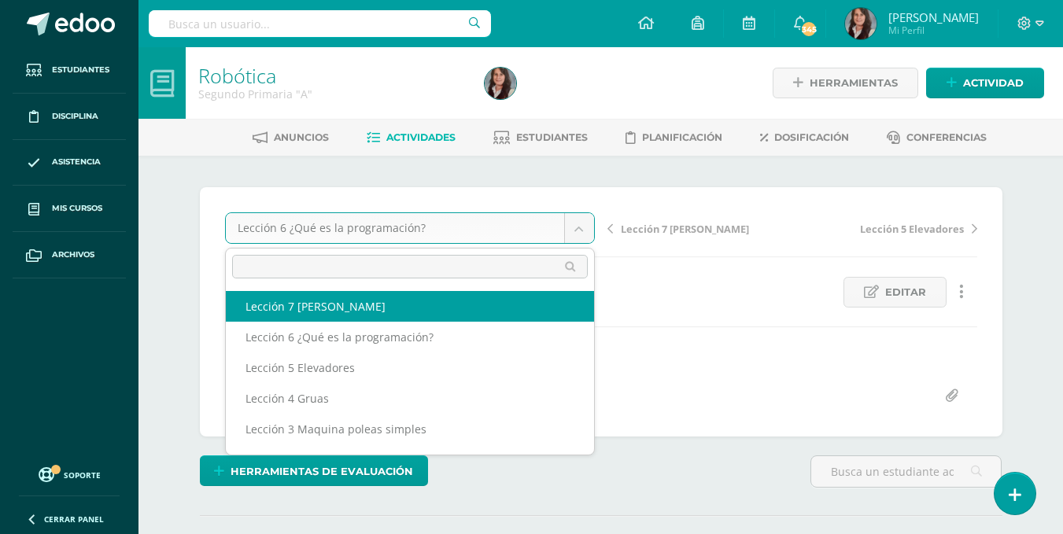
select select "/dashboard/teacher/grade-activity/200687/"
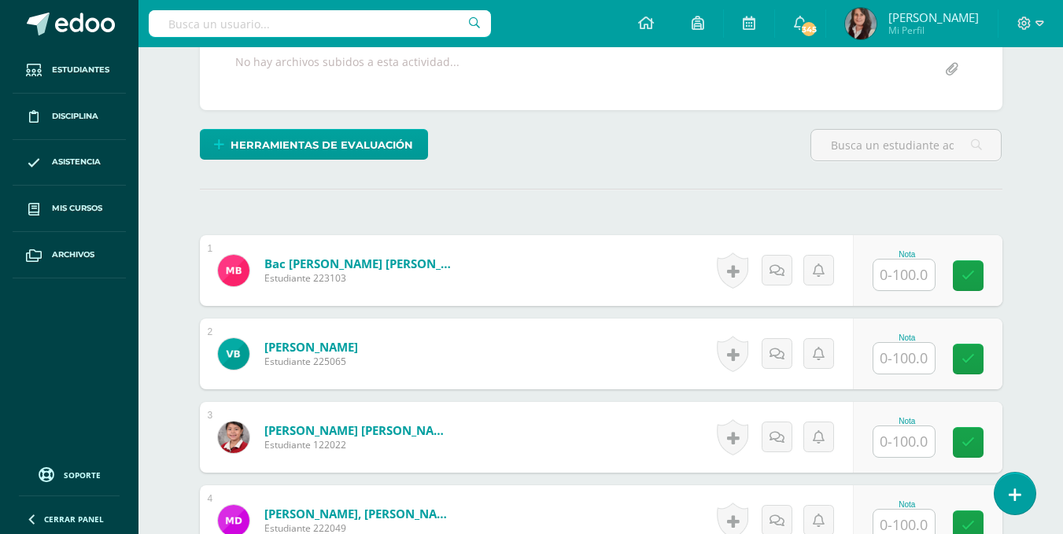
scroll to position [312, 0]
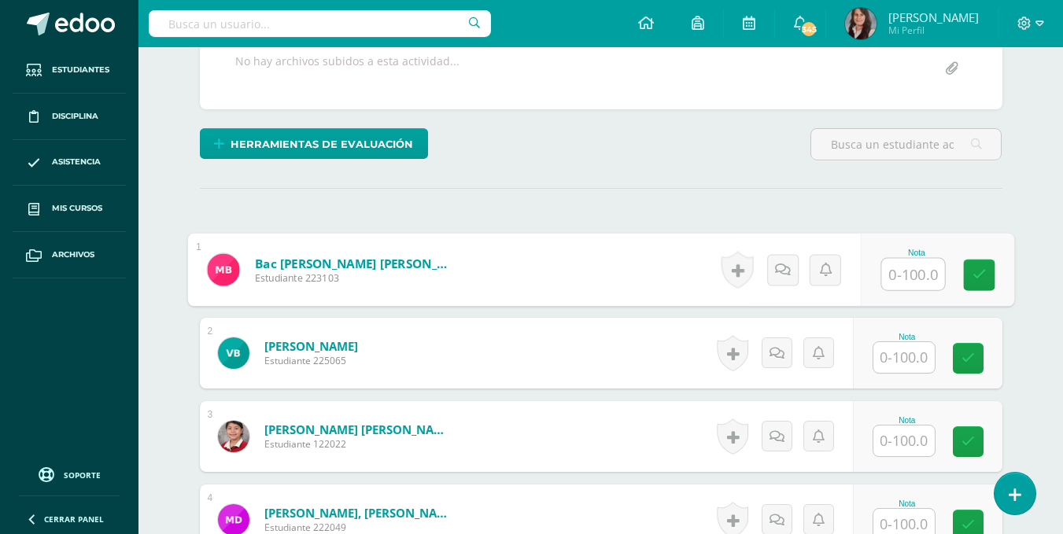
click at [897, 263] on input "text" at bounding box center [913, 274] width 63 height 31
type input "100"
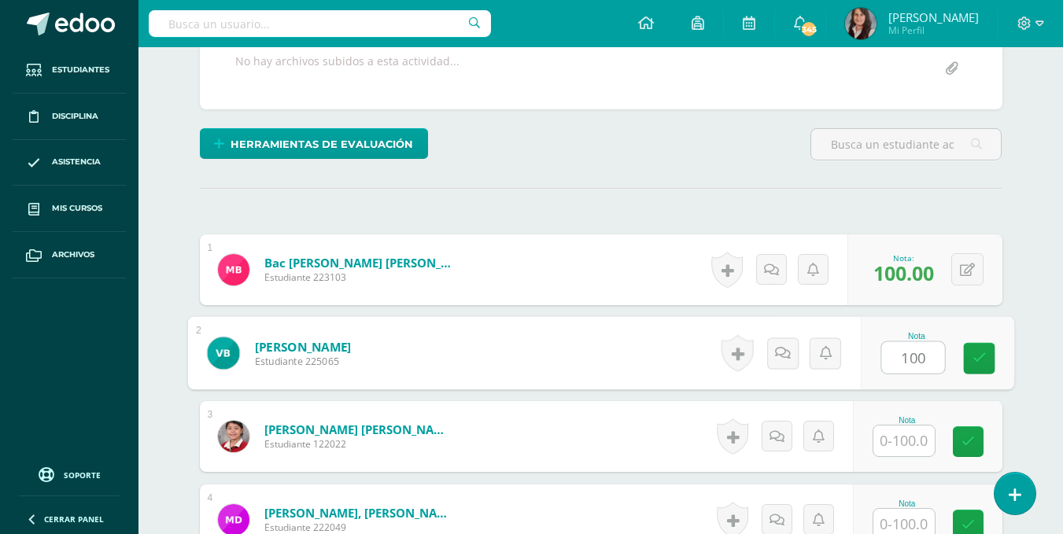
type input "100"
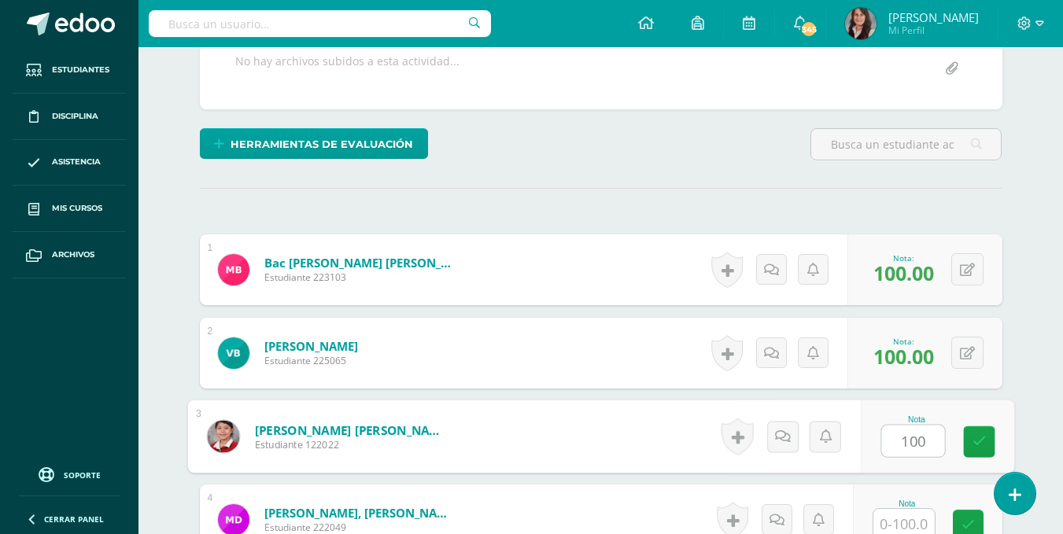
type input "100"
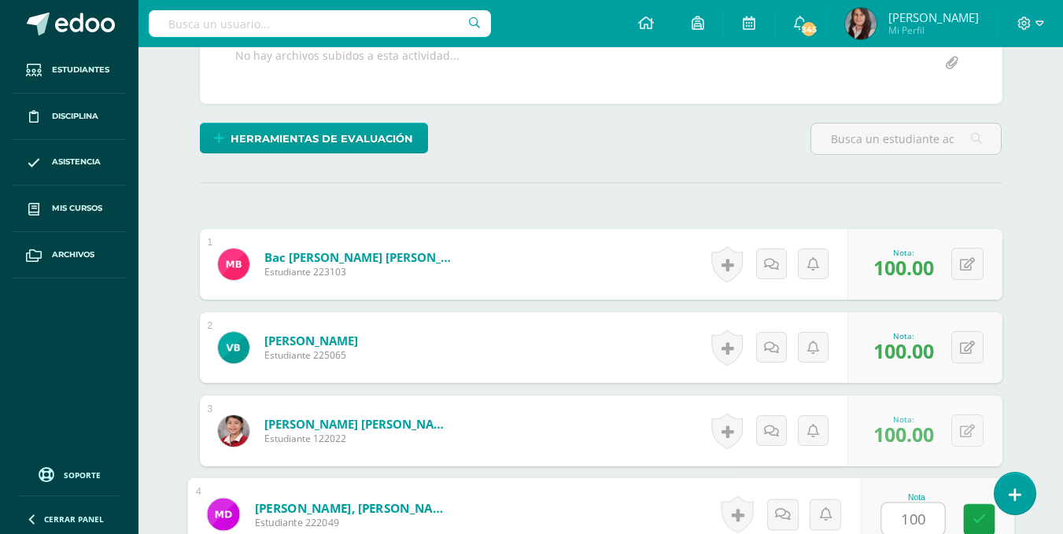
type input "100"
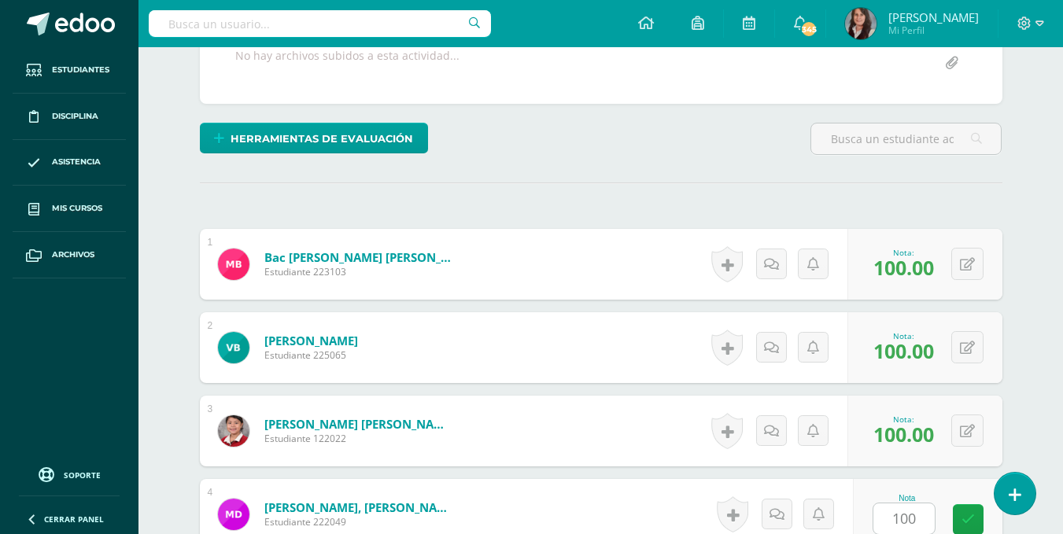
scroll to position [653, 0]
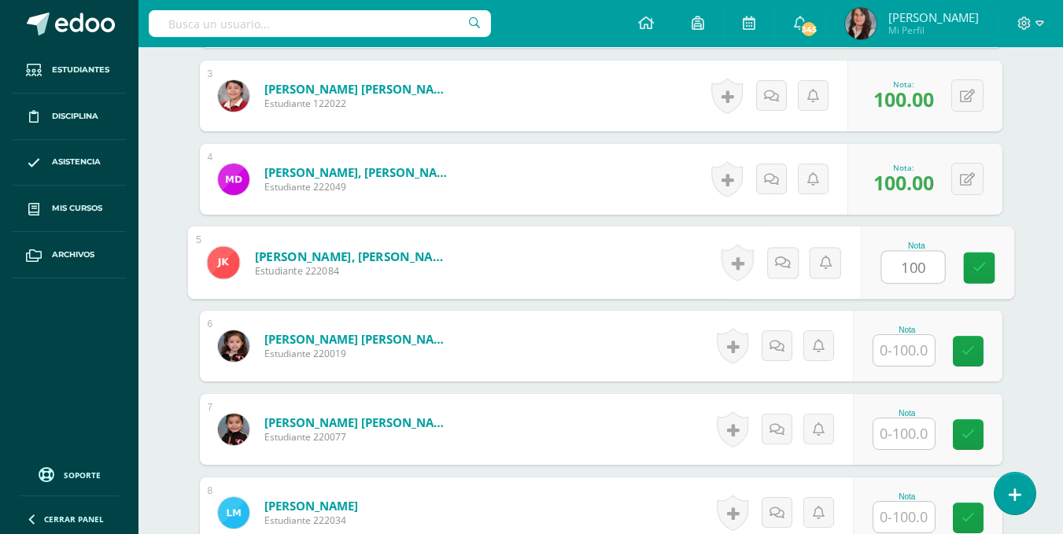
type input "100"
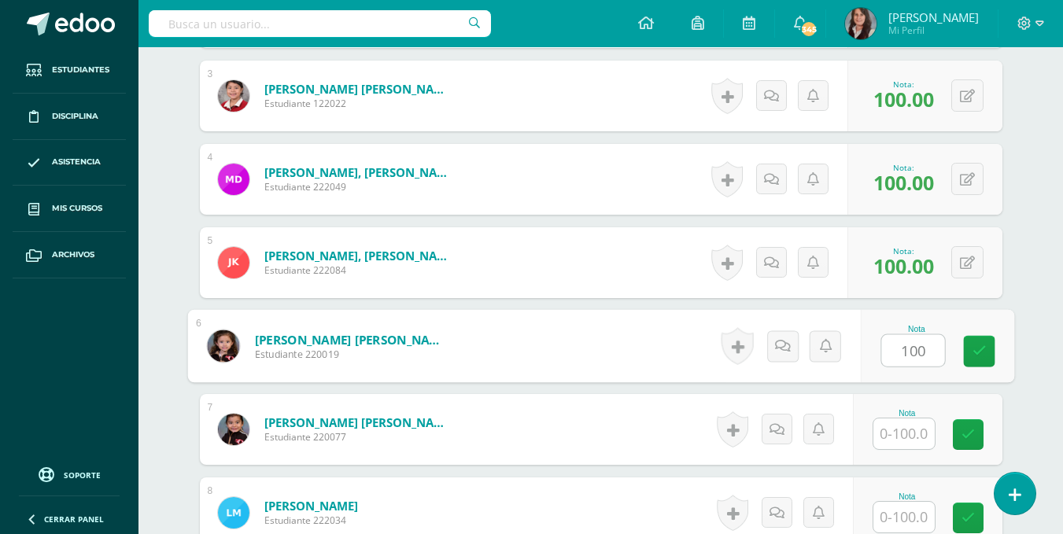
type input "100"
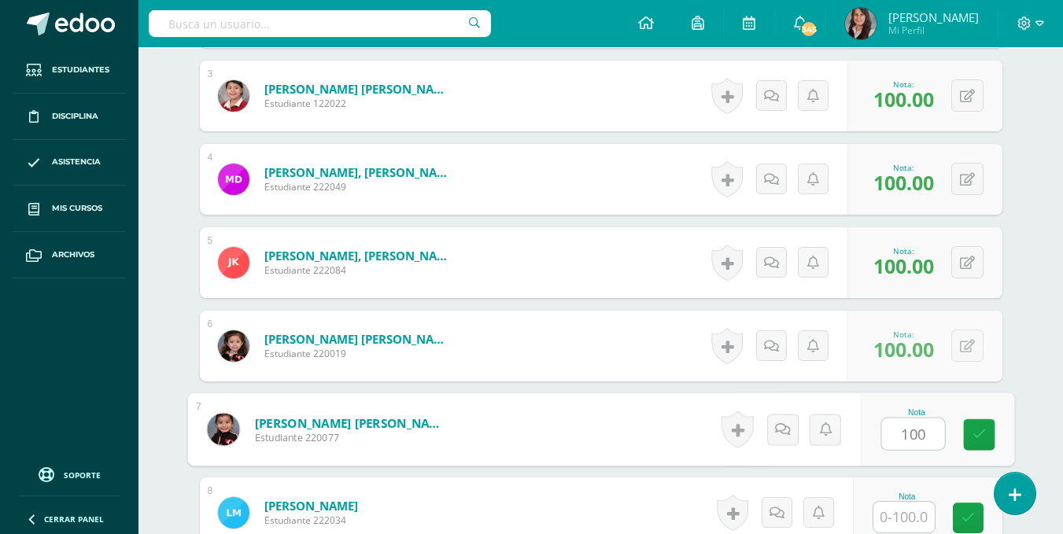
type input "100"
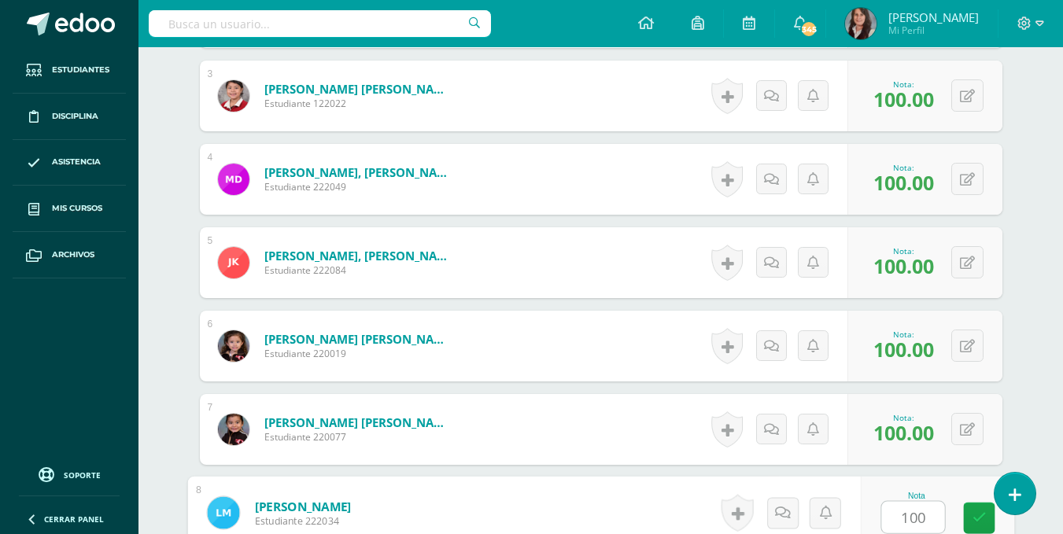
type input "100"
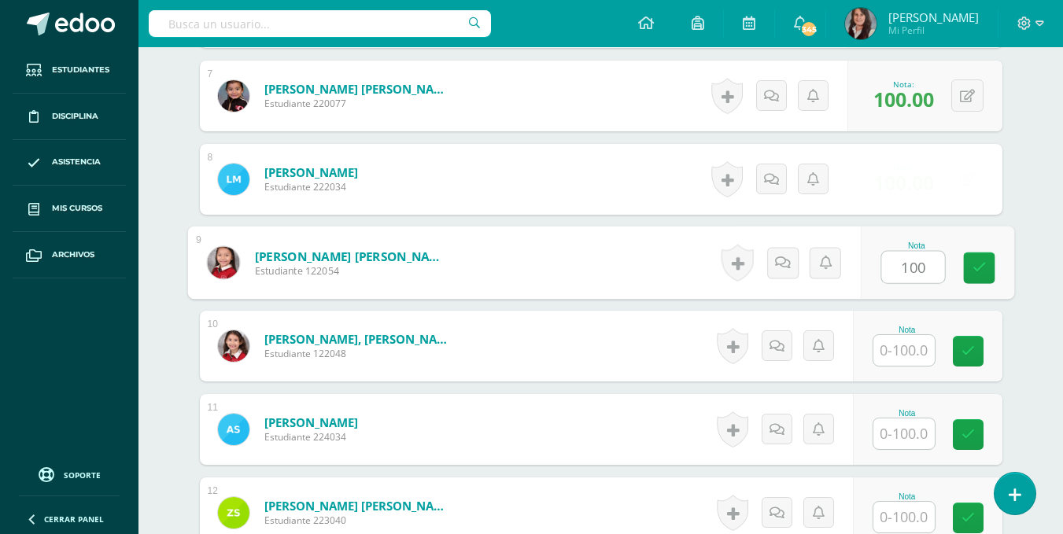
type input "100"
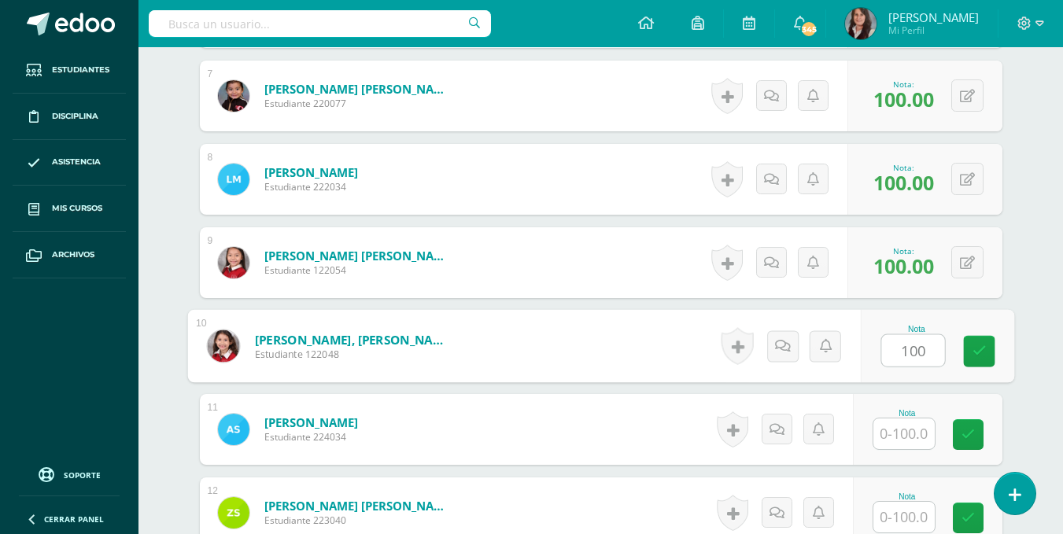
type input "100"
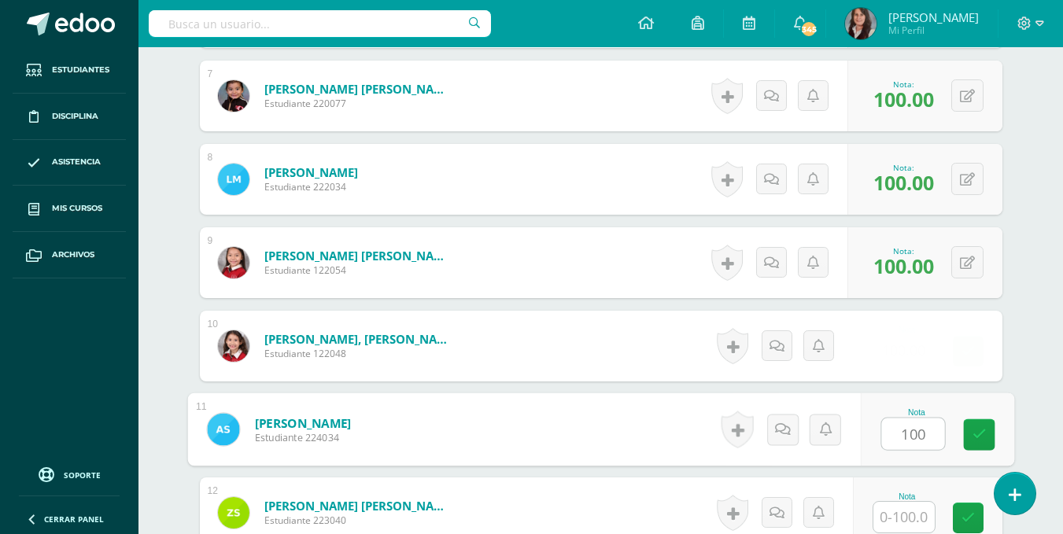
type input "100"
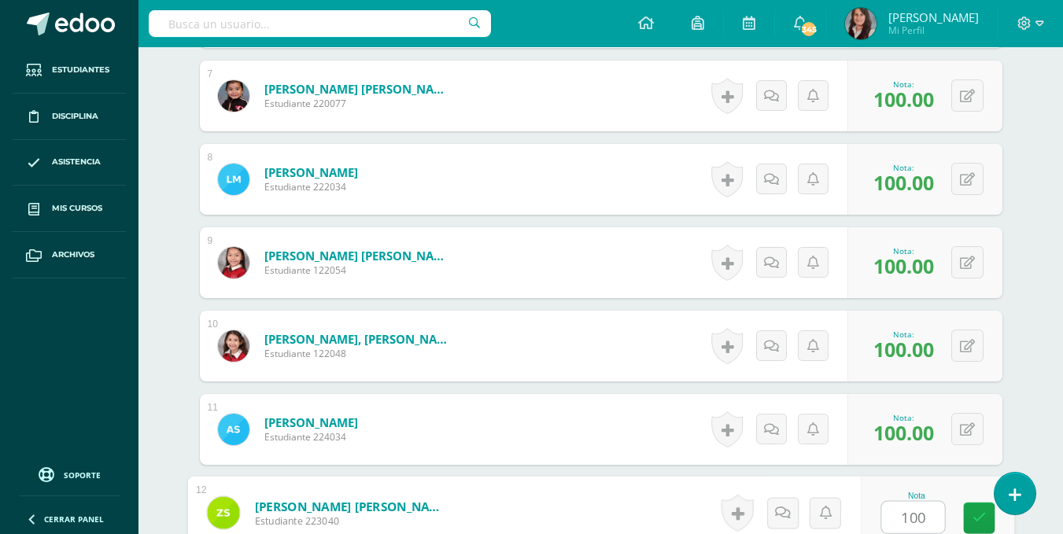
type input "100"
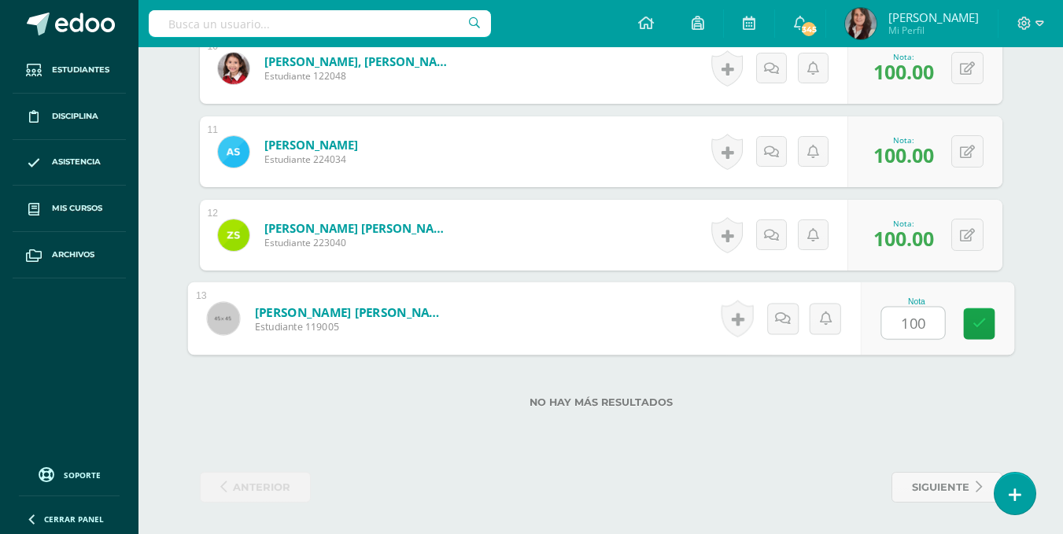
type input "100"
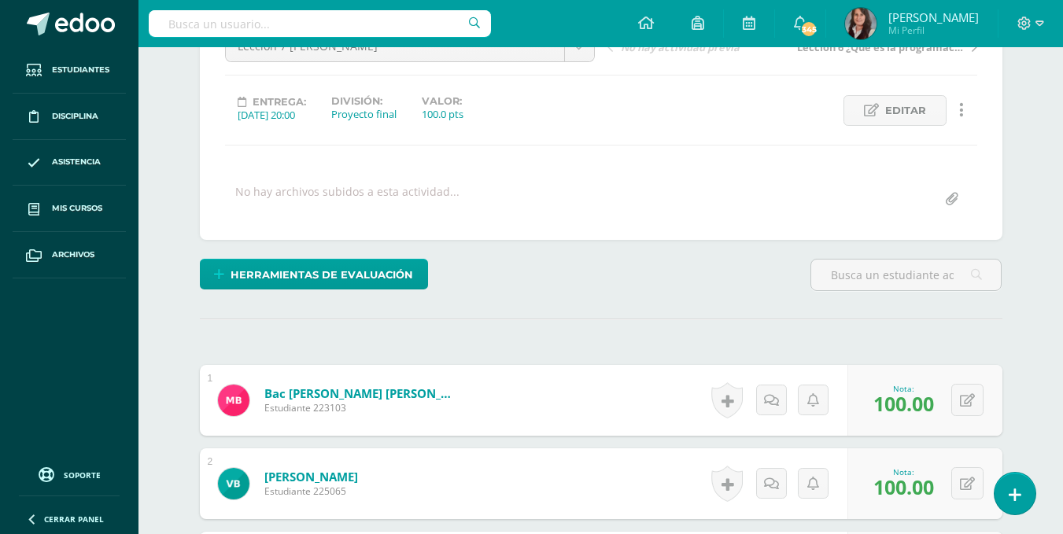
scroll to position [0, 0]
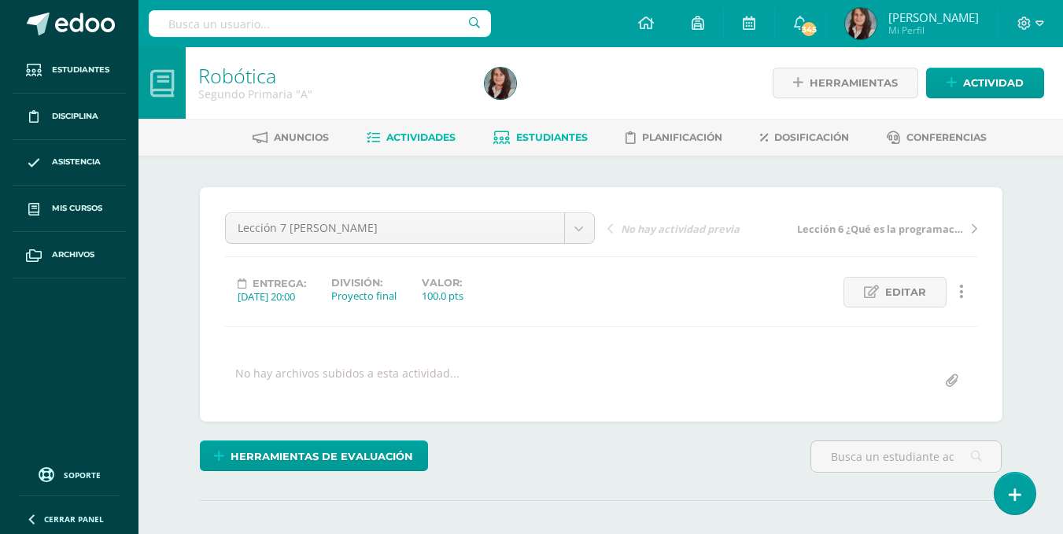
click at [560, 139] on span "Estudiantes" at bounding box center [552, 137] width 72 height 12
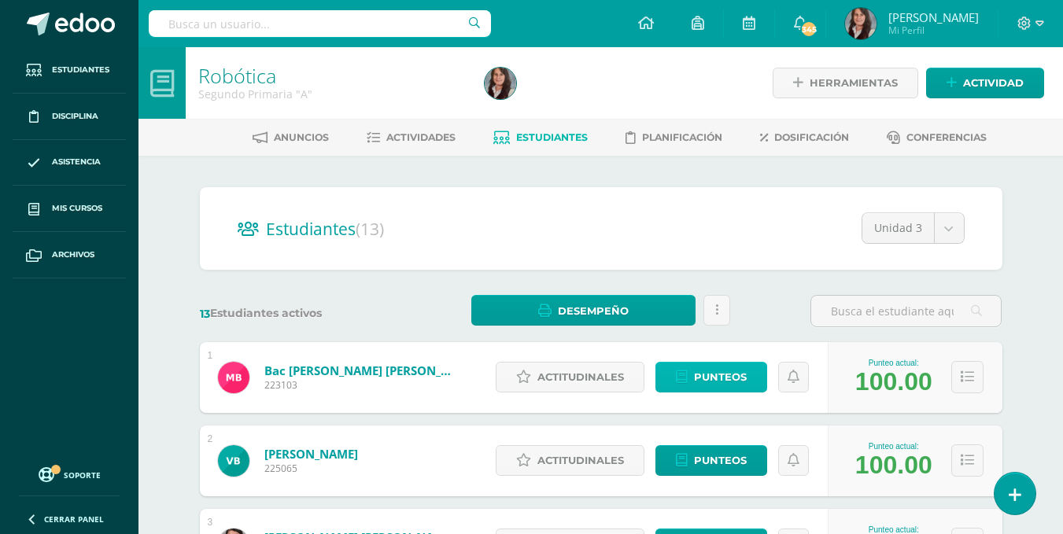
click at [718, 382] on span "Punteos" at bounding box center [720, 377] width 53 height 29
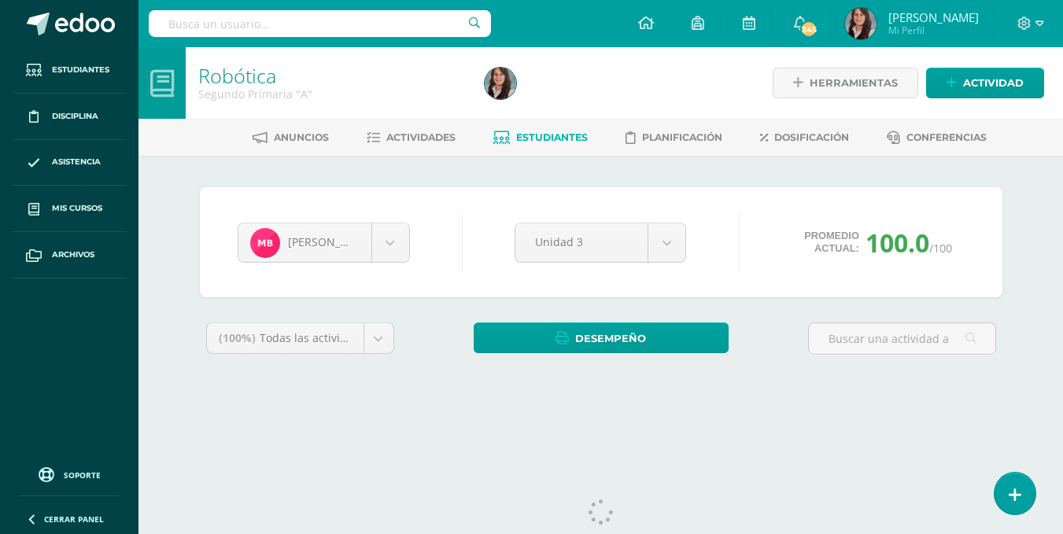
scroll to position [36, 0]
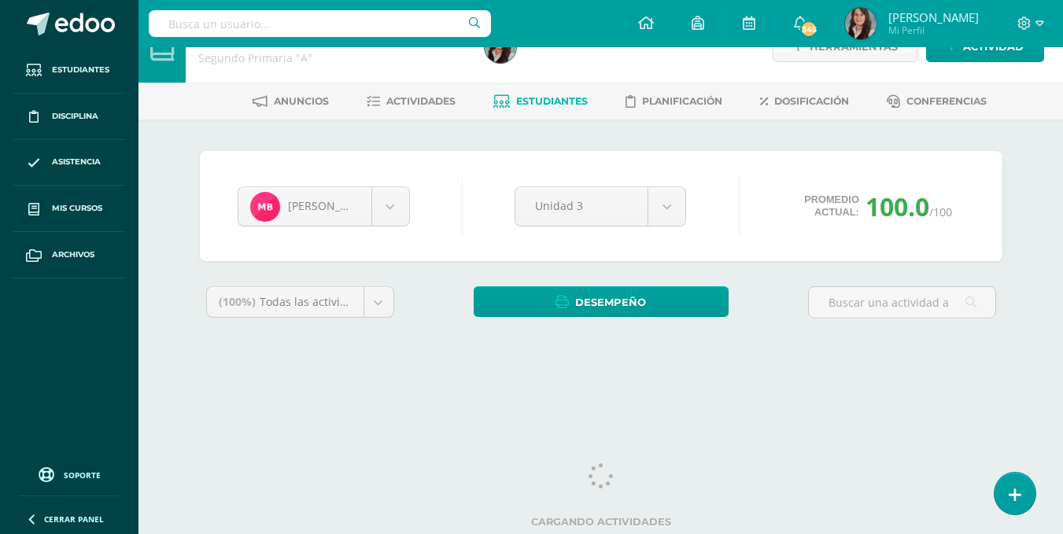
click at [1063, 257] on html "Estudiantes Disciplina Asistencia Mis cursos Archivos Soporte Ayuda Reportar un…" at bounding box center [531, 176] width 1063 height 424
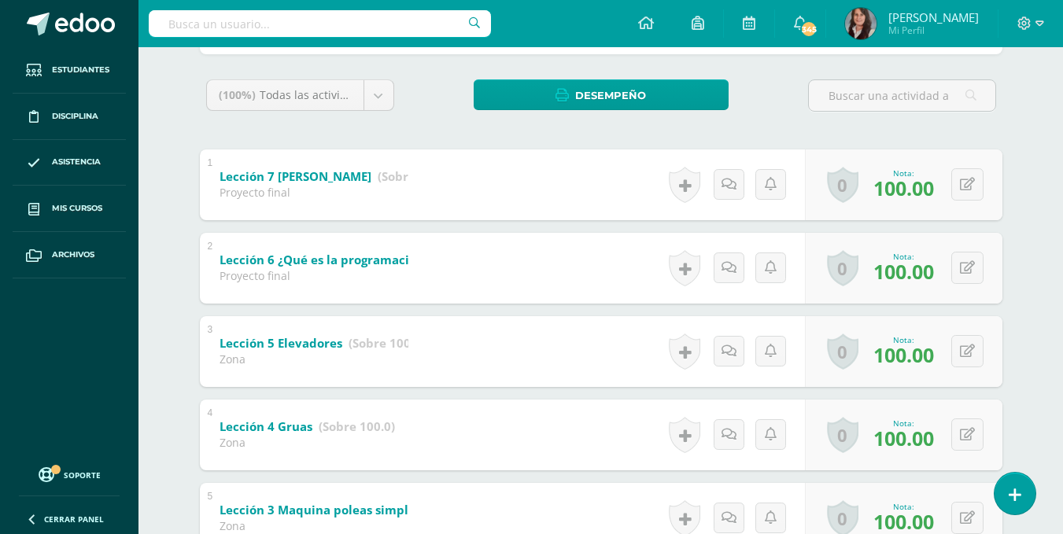
scroll to position [250, 0]
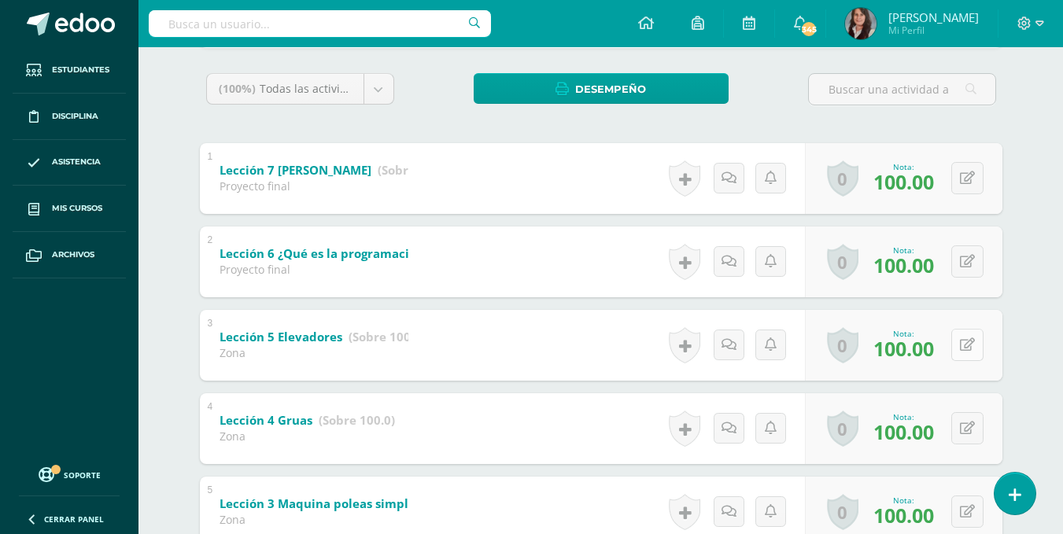
click at [966, 338] on button at bounding box center [968, 345] width 32 height 32
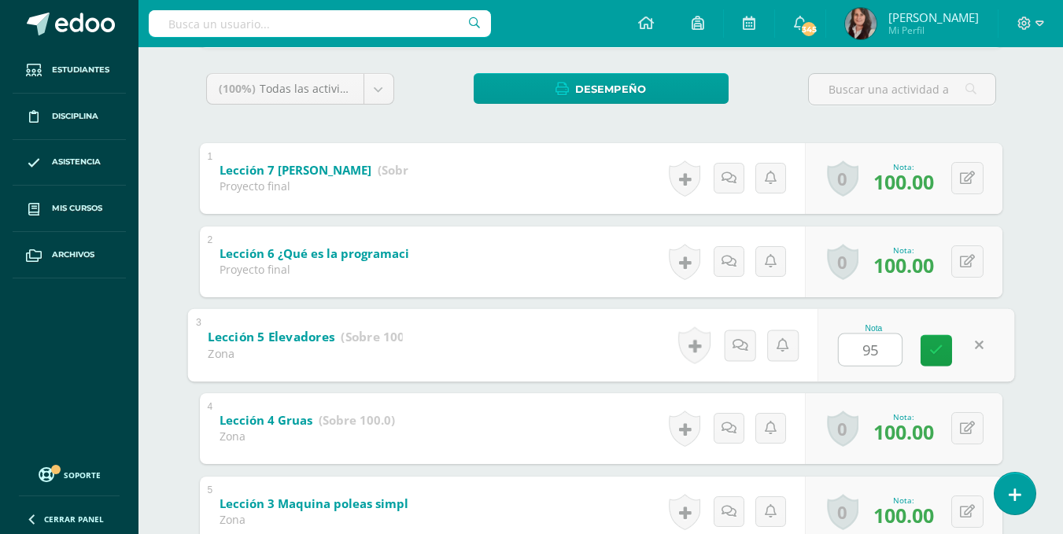
type input "95"
click at [1033, 321] on div "Maria Bac Maria Bac Valentina Búcaro Angie Chan Madison Donis Ji Kim Nina Linar…" at bounding box center [601, 362] width 866 height 913
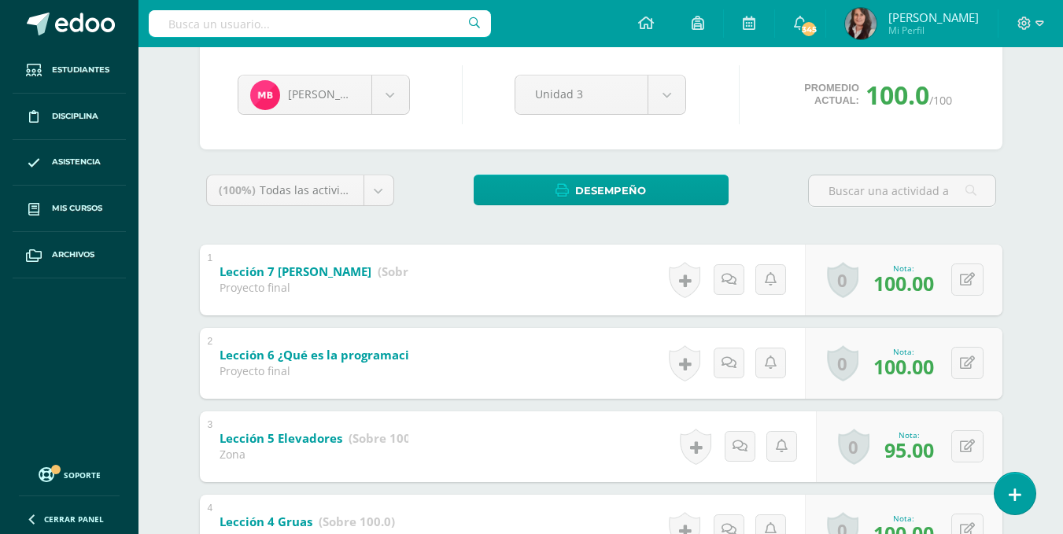
scroll to position [73, 0]
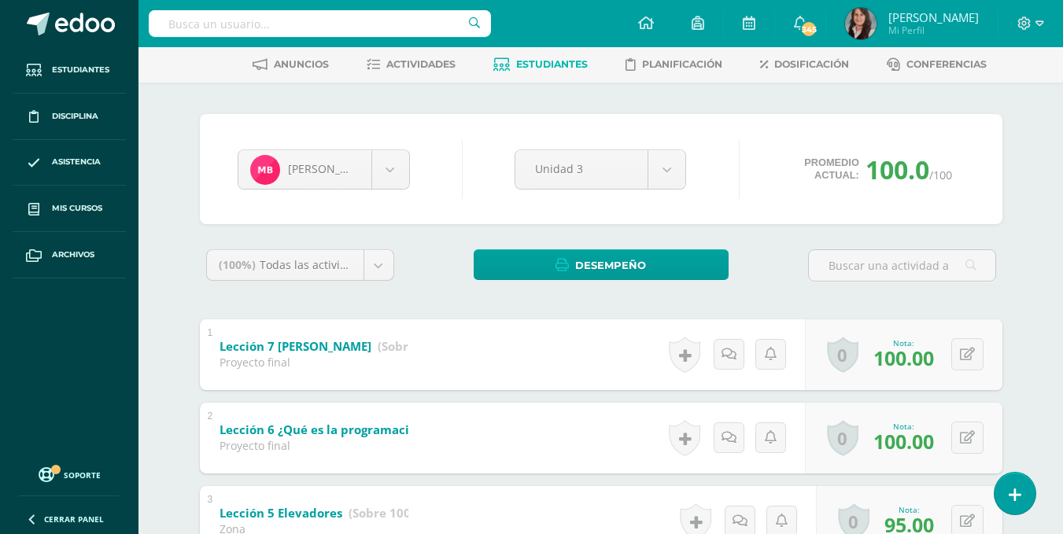
click at [556, 63] on span "Estudiantes" at bounding box center [552, 64] width 72 height 12
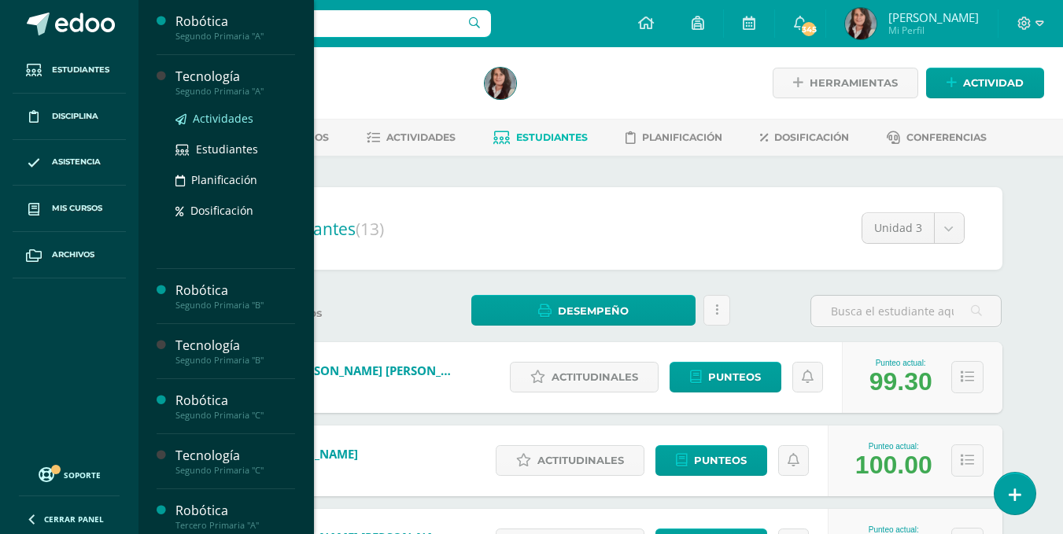
click at [222, 115] on span "Actividades" at bounding box center [223, 118] width 61 height 15
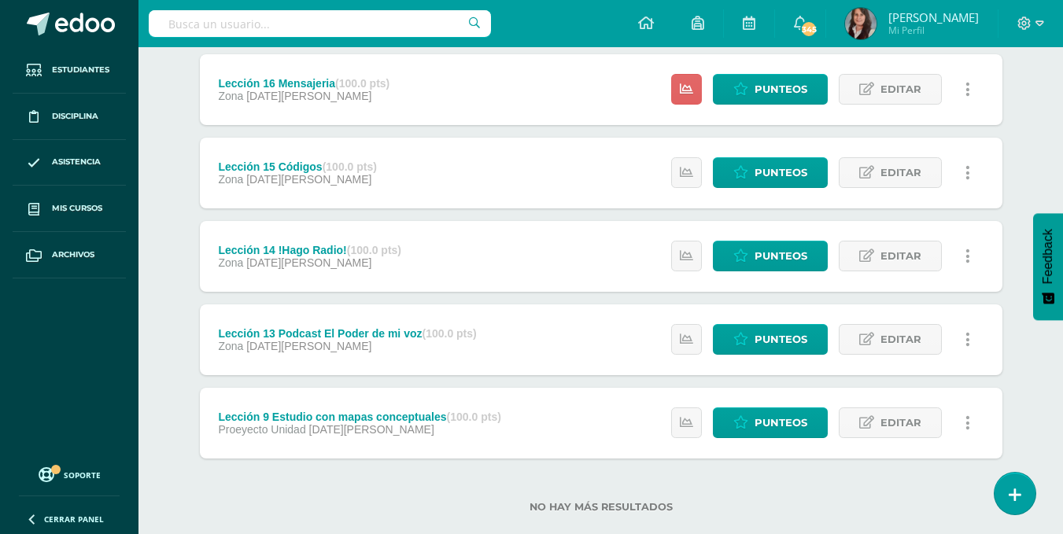
scroll to position [552, 0]
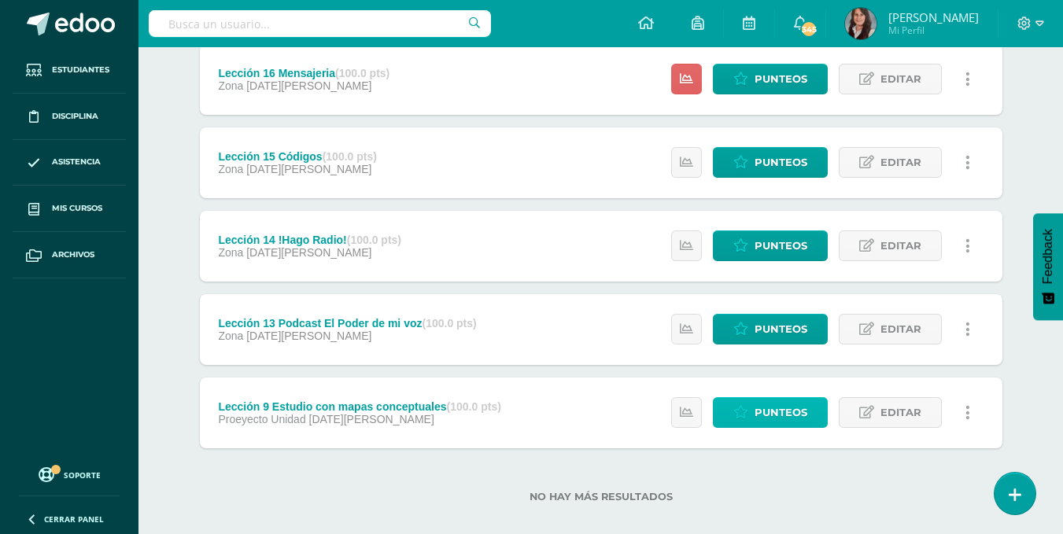
click at [781, 407] on span "Punteos" at bounding box center [781, 412] width 53 height 29
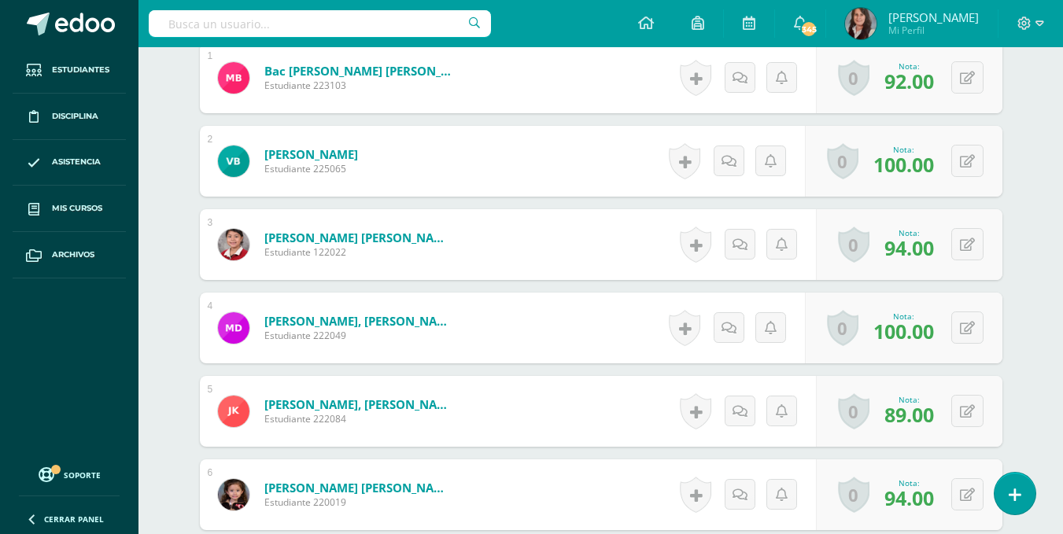
scroll to position [511, 0]
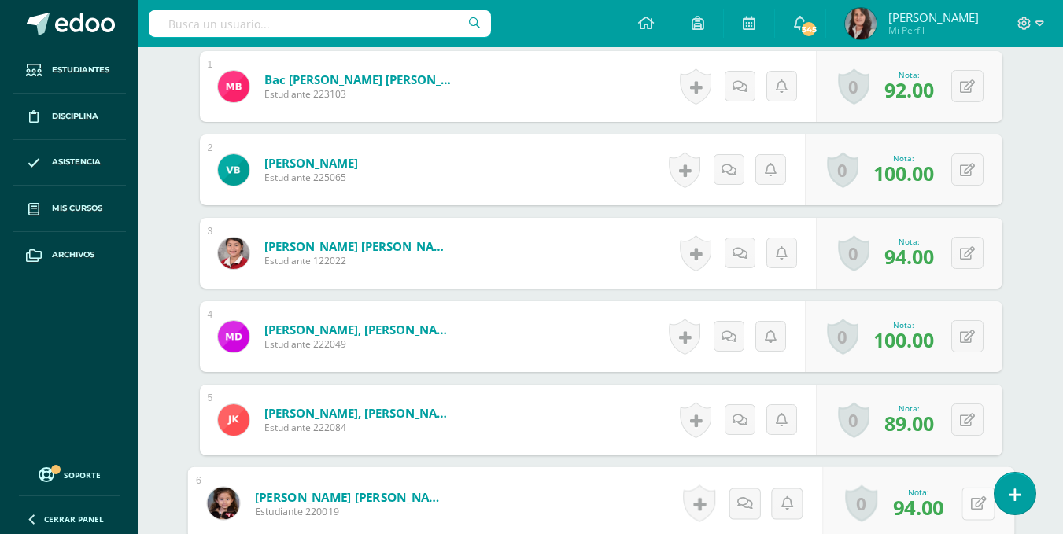
click at [966, 505] on button at bounding box center [978, 503] width 33 height 33
type input "100"
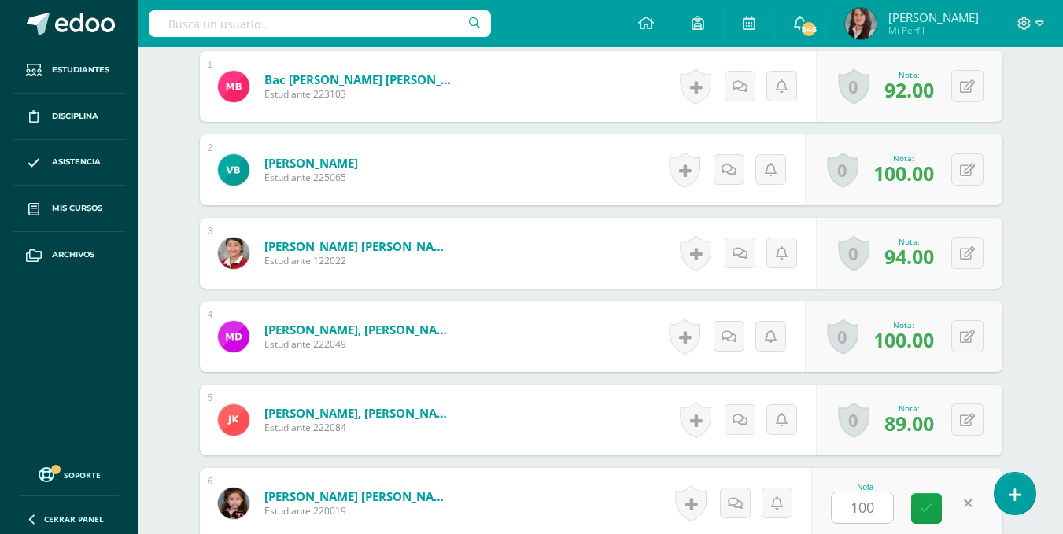
click at [1037, 393] on div "Tecnología Segundo Primaria "A" Herramientas Detalle de asistencias Actividad A…" at bounding box center [601, 419] width 925 height 1767
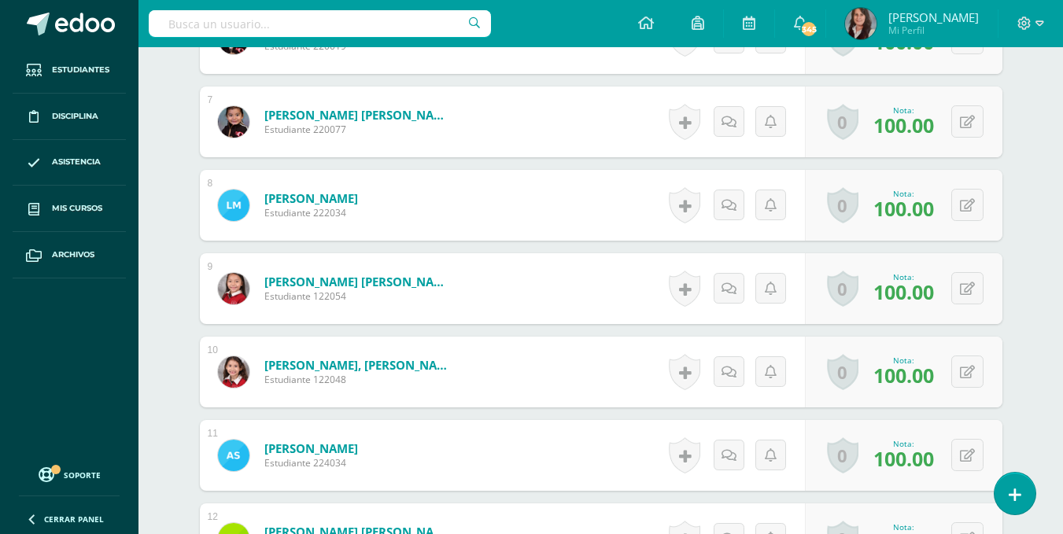
scroll to position [982, 0]
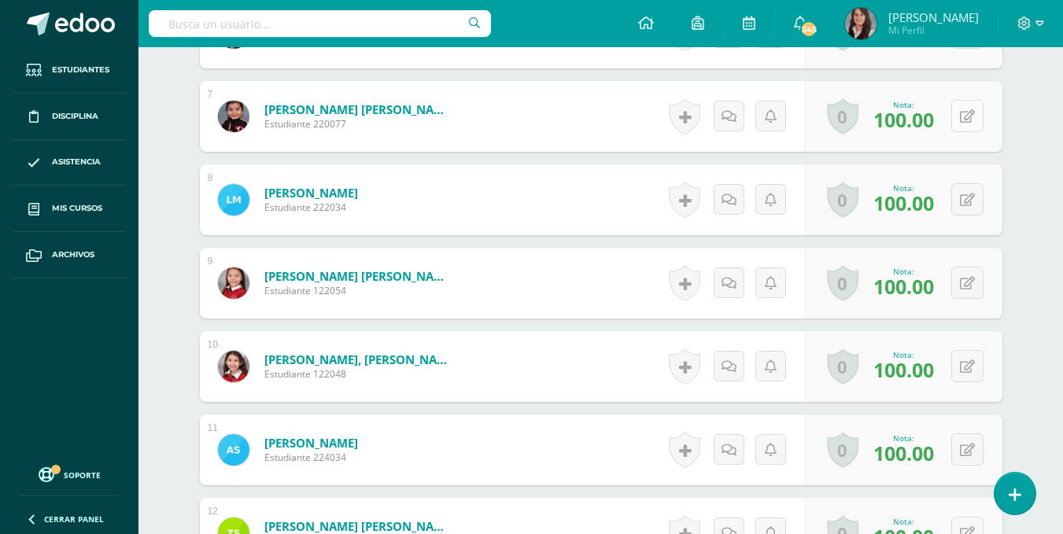
click at [971, 120] on icon at bounding box center [967, 116] width 15 height 13
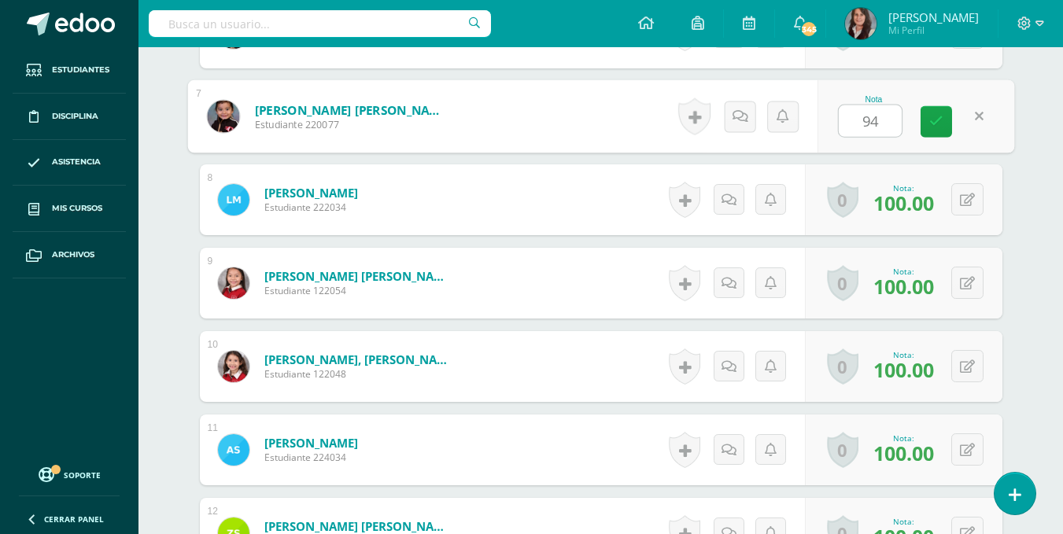
type input "94"
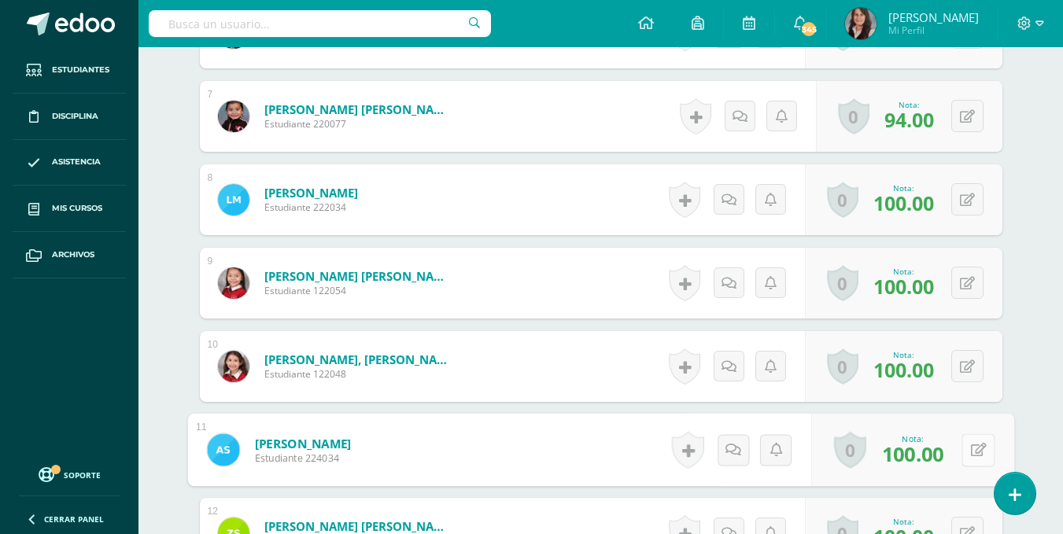
click at [971, 453] on icon at bounding box center [979, 449] width 16 height 13
type input "94"
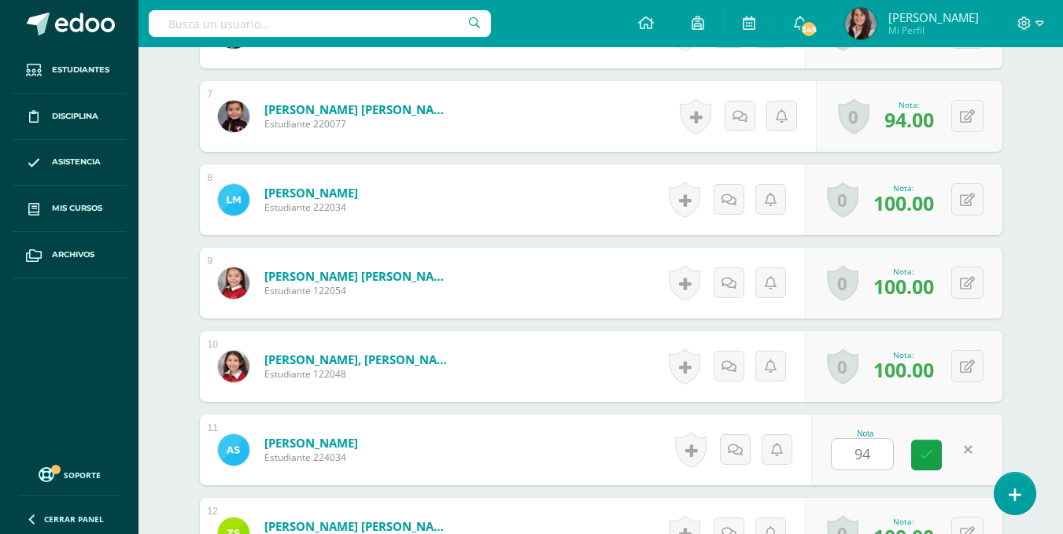
click at [1030, 387] on div "¿Estás seguro que quieres eliminar esta actividad? Esto borrará la actividad y …" at bounding box center [601, 3] width 866 height 1658
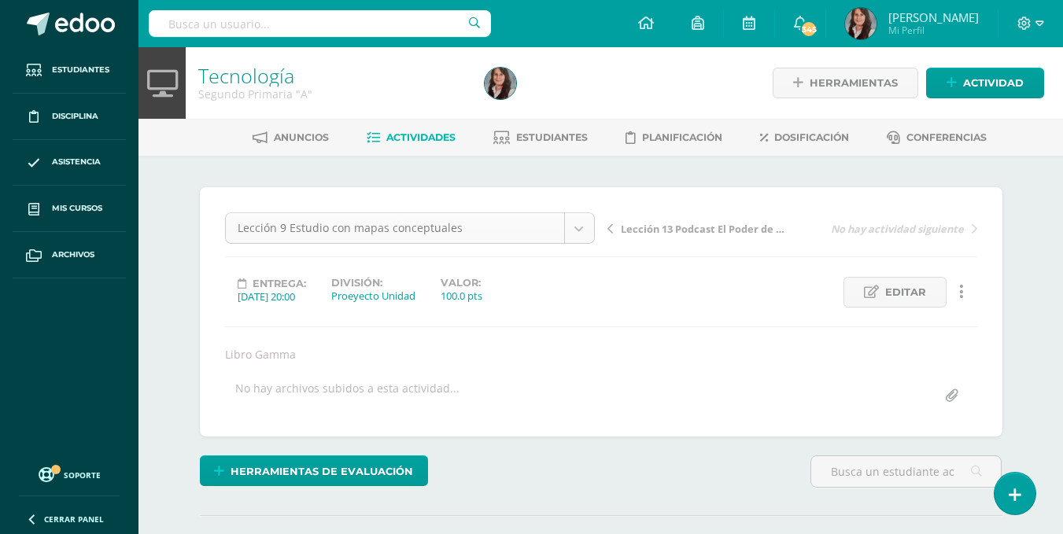
scroll to position [113, 0]
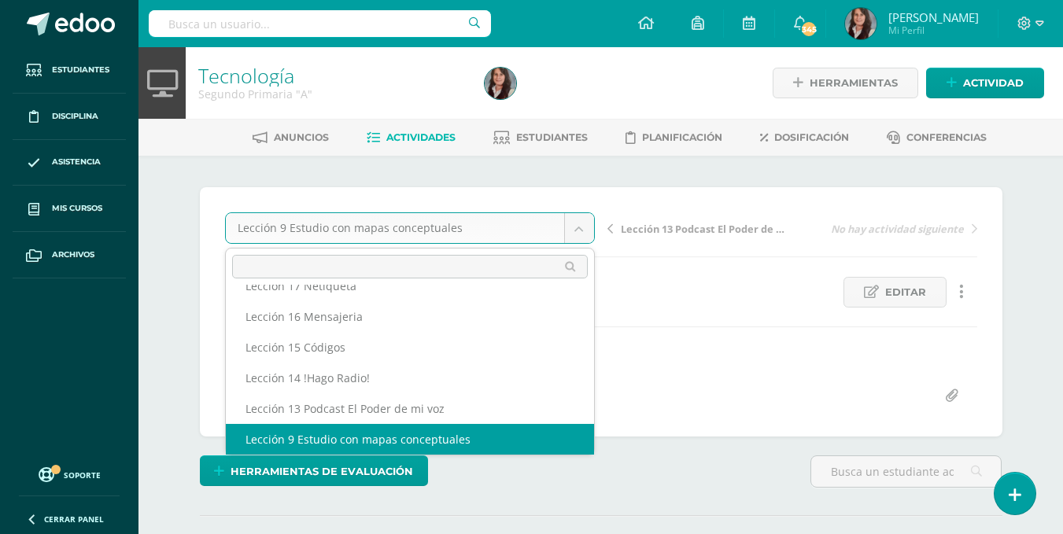
scroll to position [98, 0]
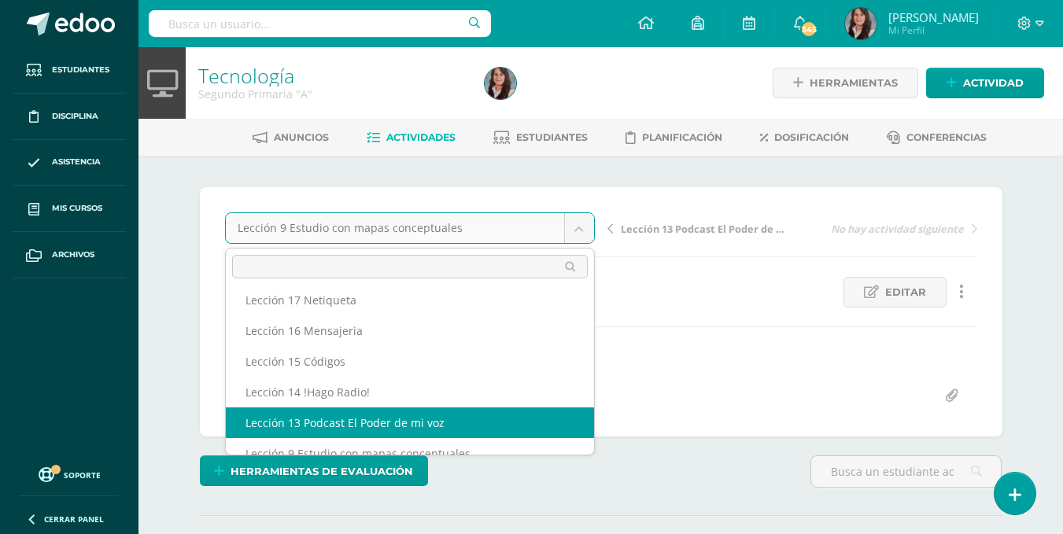
select select "/dashboard/teacher/grade-activity/195495/"
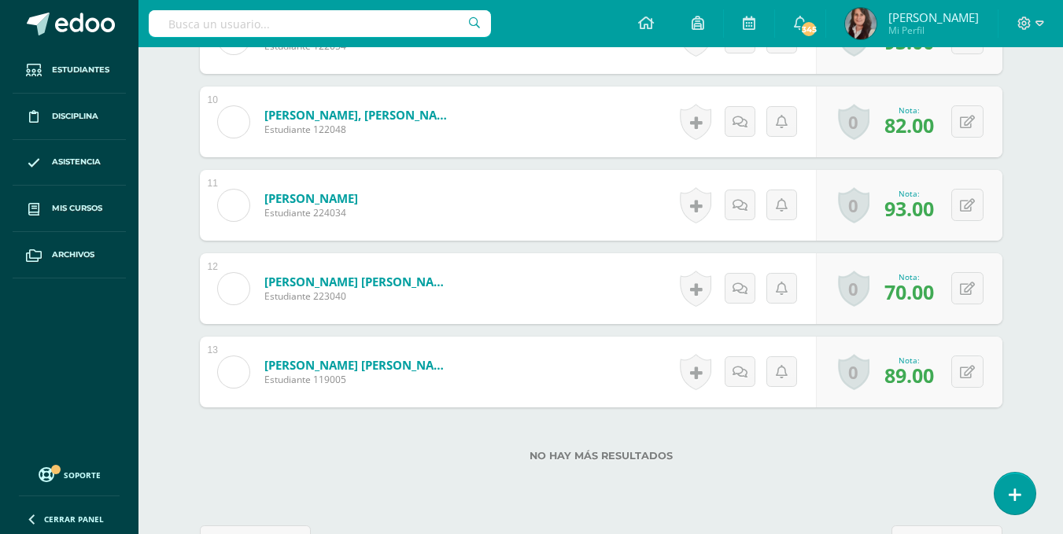
scroll to position [1229, 0]
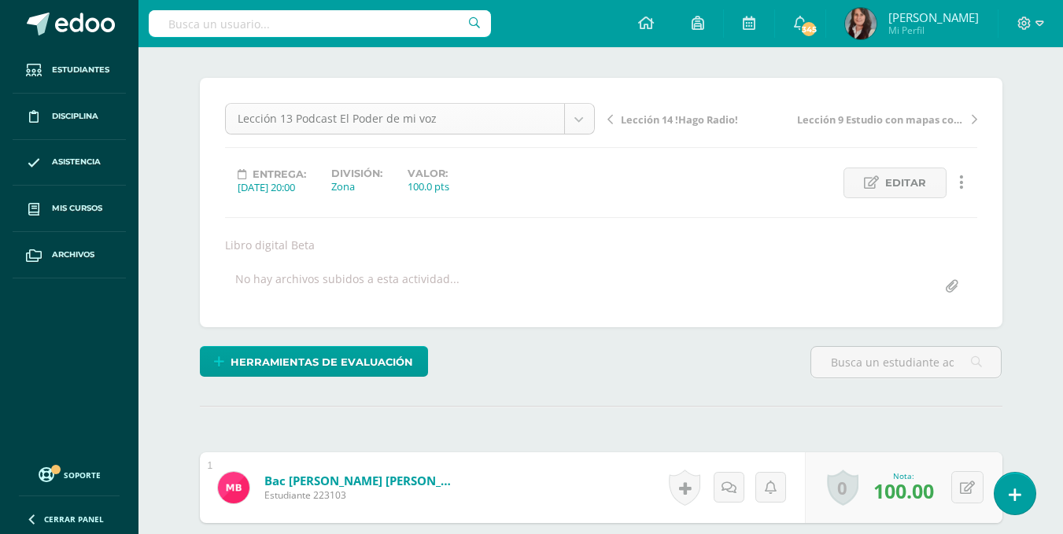
scroll to position [82, 0]
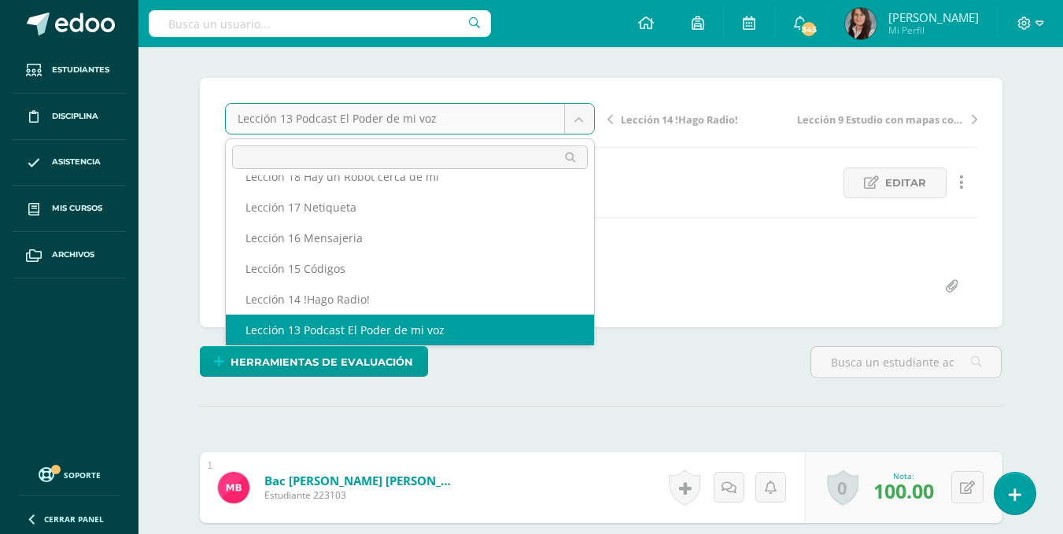
scroll to position [68, 0]
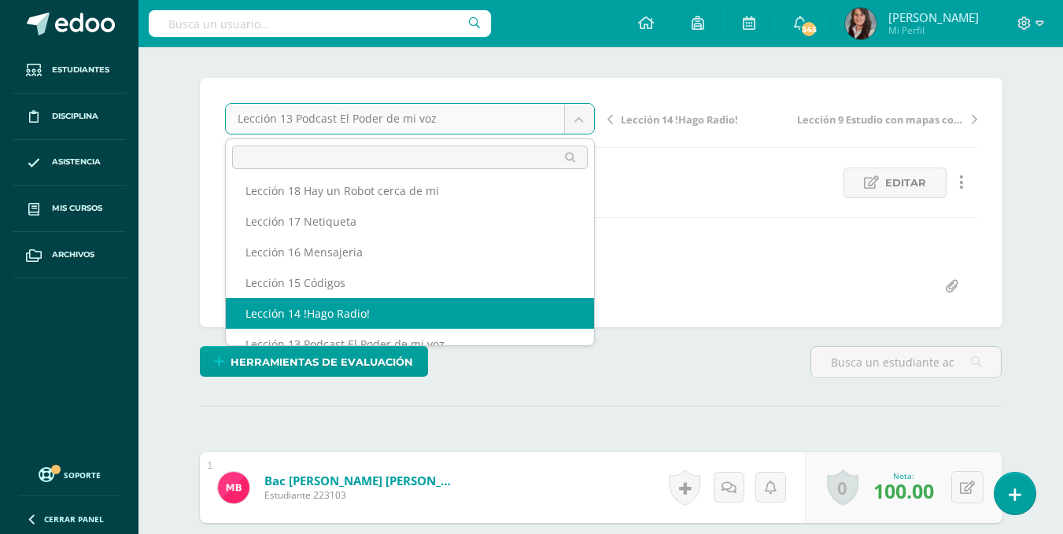
select select "/dashboard/teacher/grade-activity/195497/"
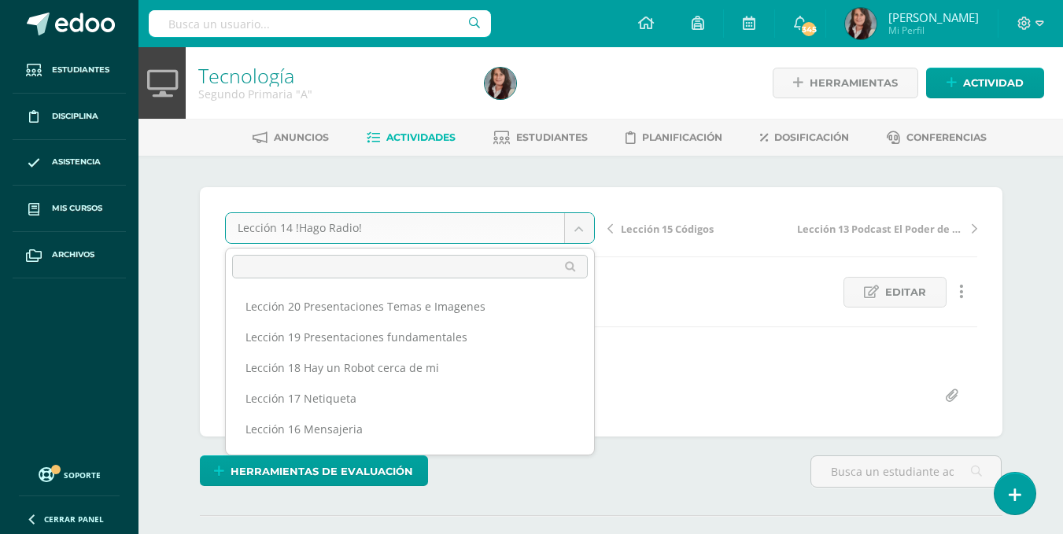
scroll to position [51, 0]
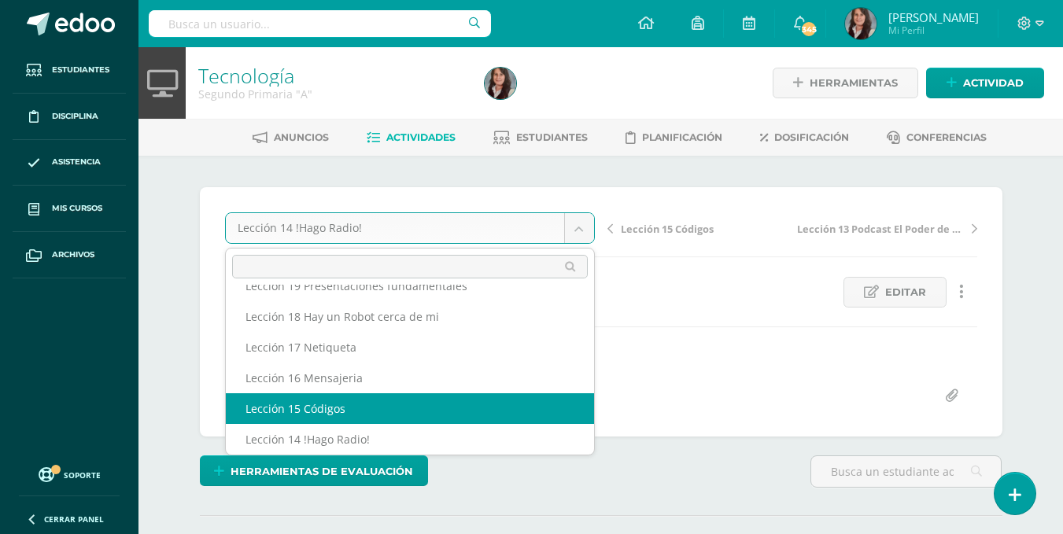
select select "/dashboard/teacher/grade-activity/195498/"
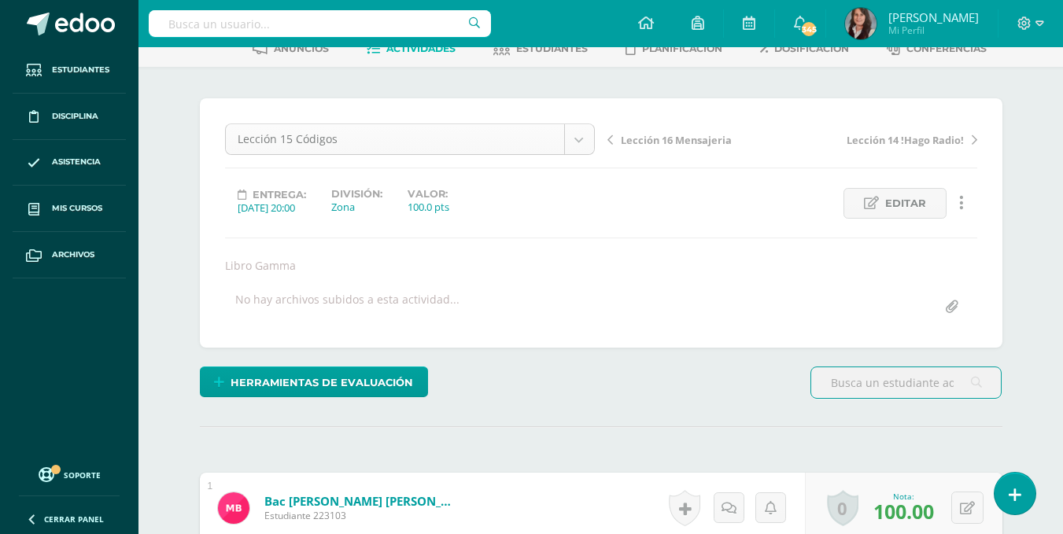
scroll to position [20, 0]
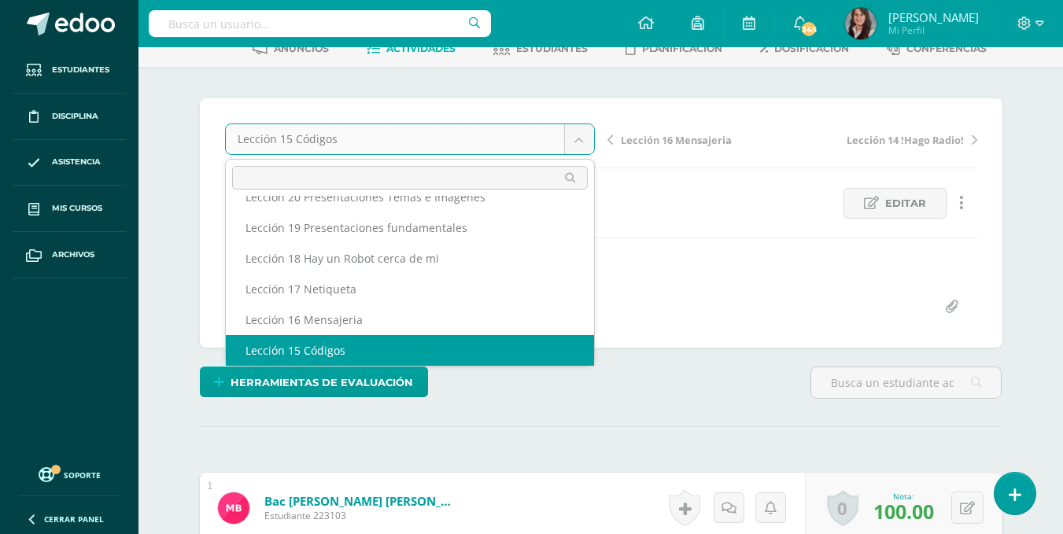
scroll to position [0, 0]
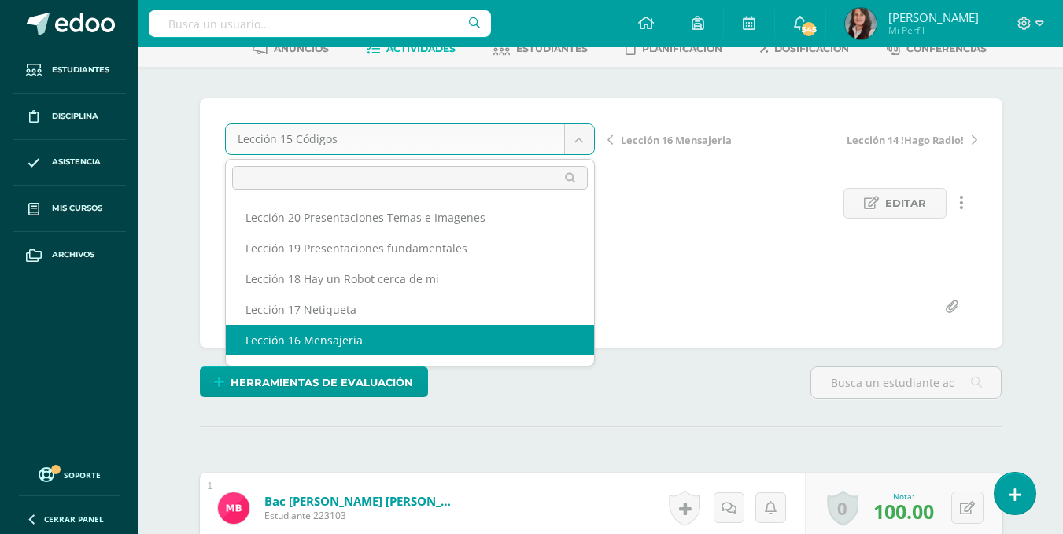
select select "/dashboard/teacher/grade-activity/195494/"
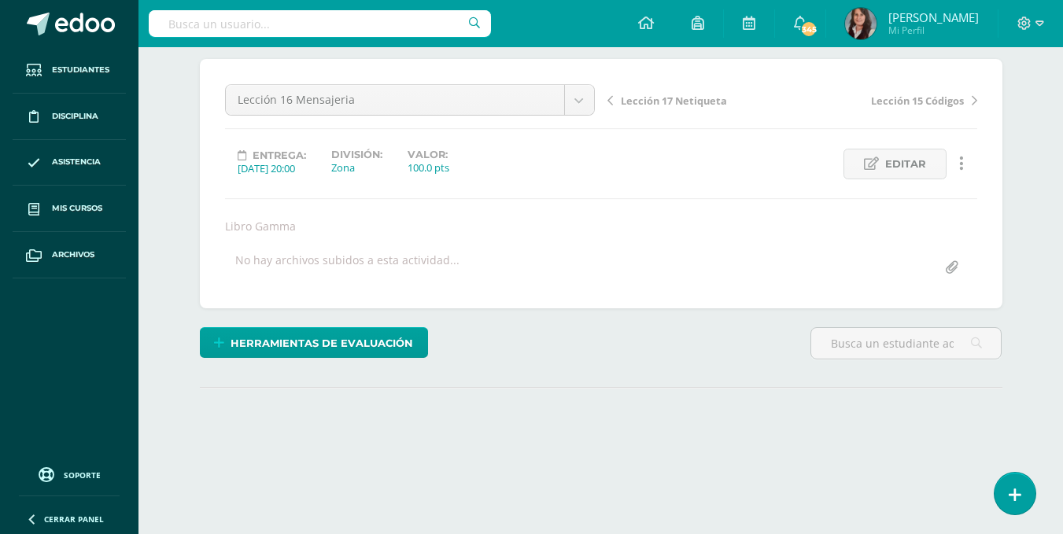
scroll to position [205, 0]
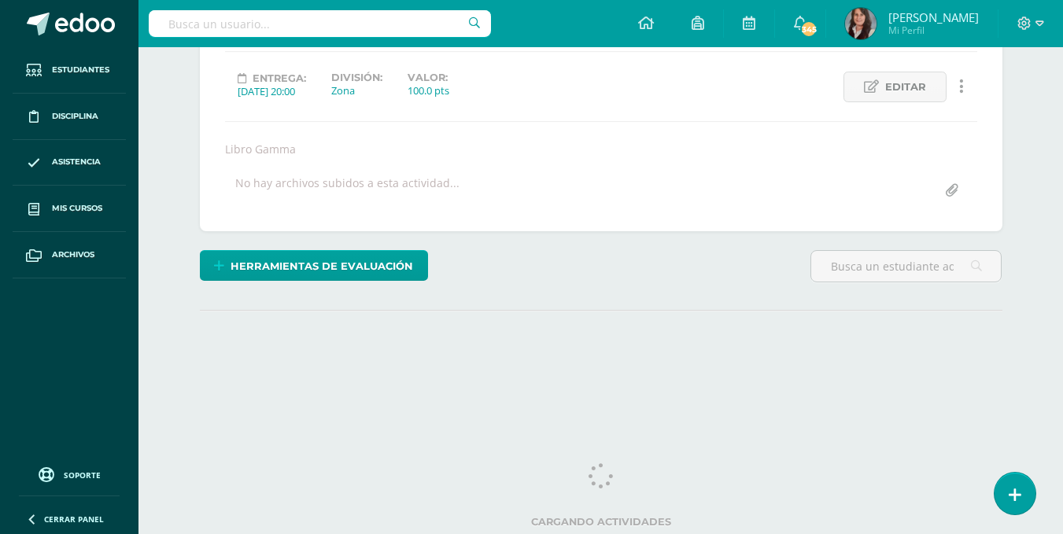
drag, startPoint x: 1070, startPoint y: 100, endPoint x: 1074, endPoint y: 305, distance: 204.7
click at [1063, 305] on html "Estudiantes Disciplina Asistencia Mis cursos Archivos Soporte Ayuda Reportar un…" at bounding box center [531, 114] width 1063 height 638
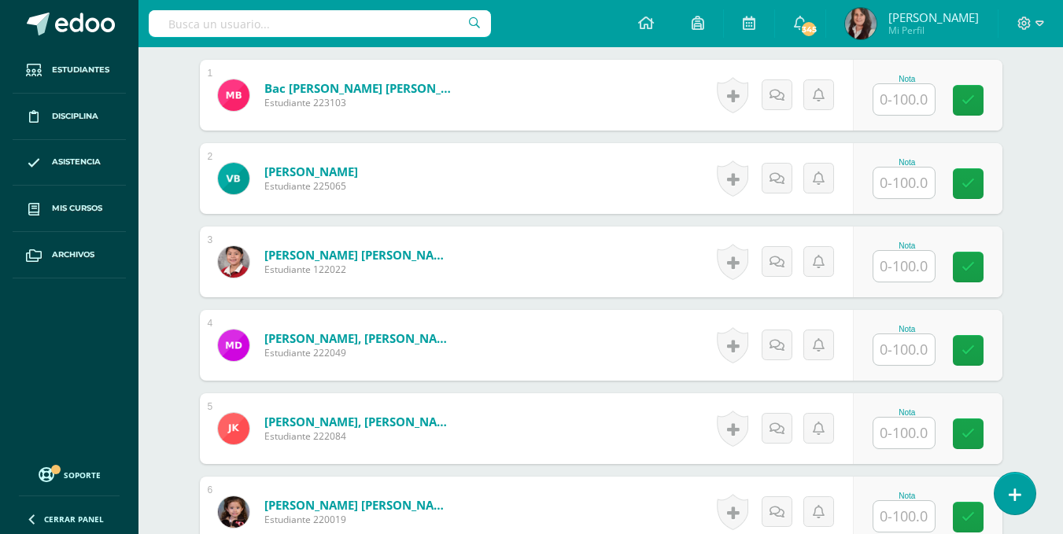
scroll to position [503, 0]
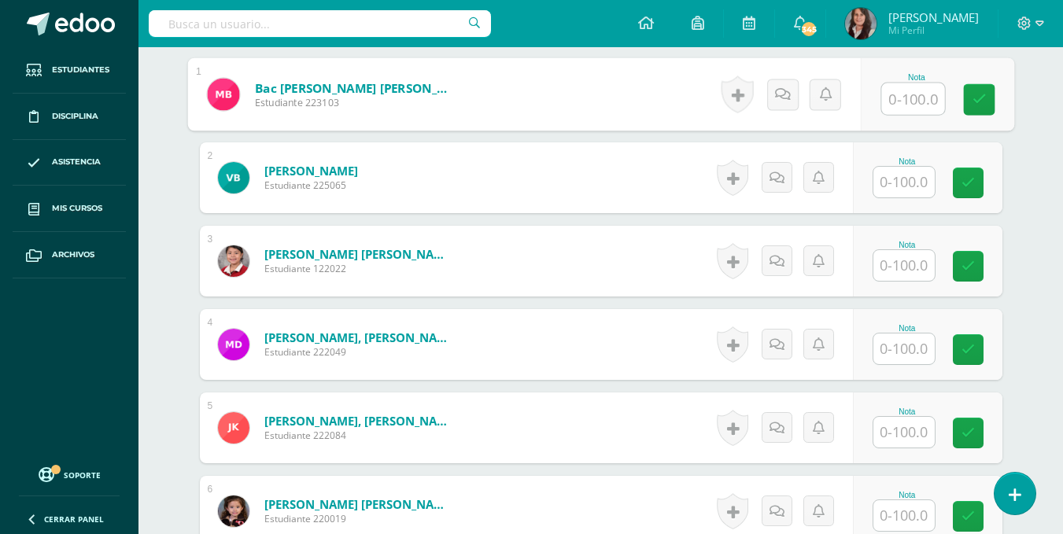
click at [919, 97] on input "text" at bounding box center [913, 98] width 63 height 31
type input "93"
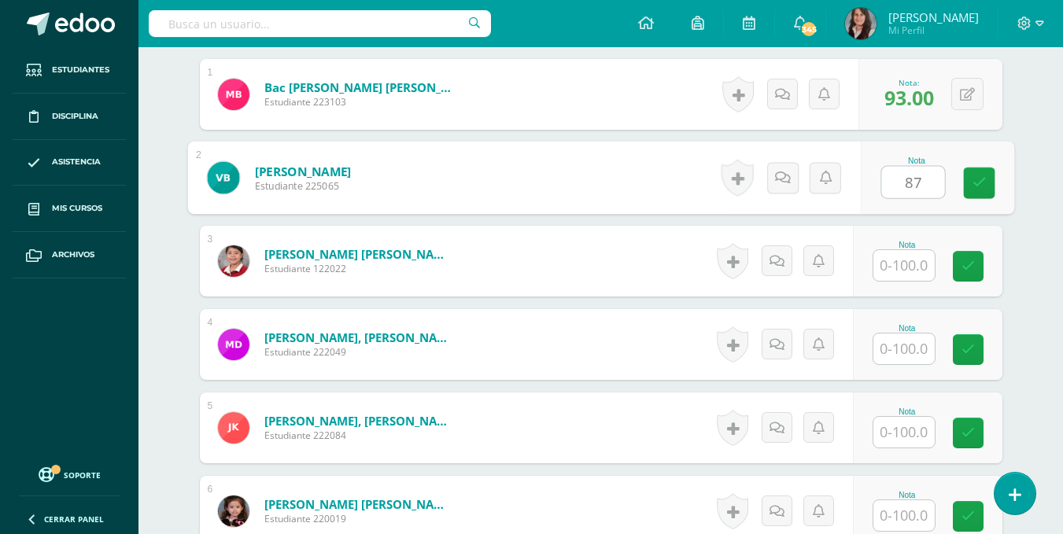
type input "87"
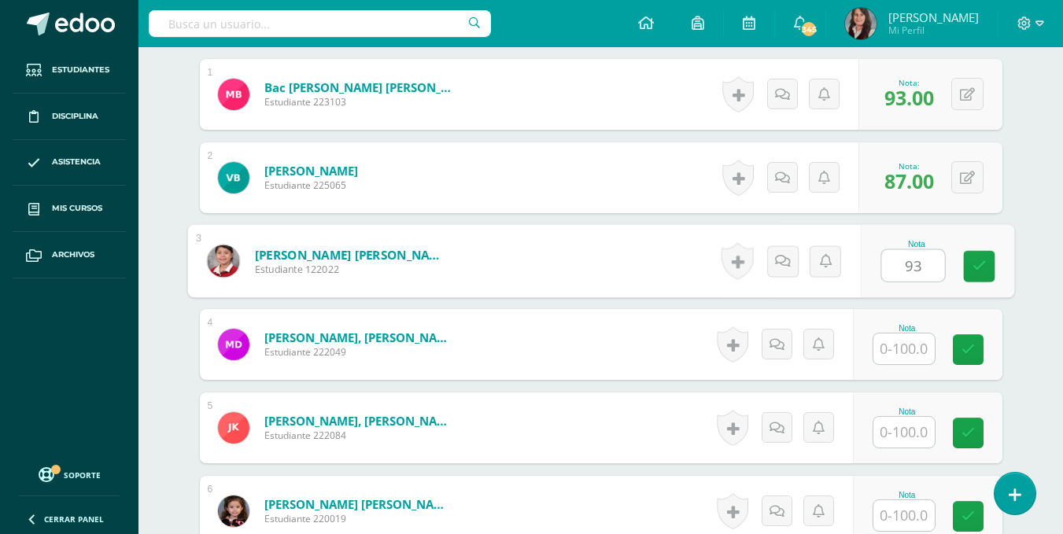
type input "93"
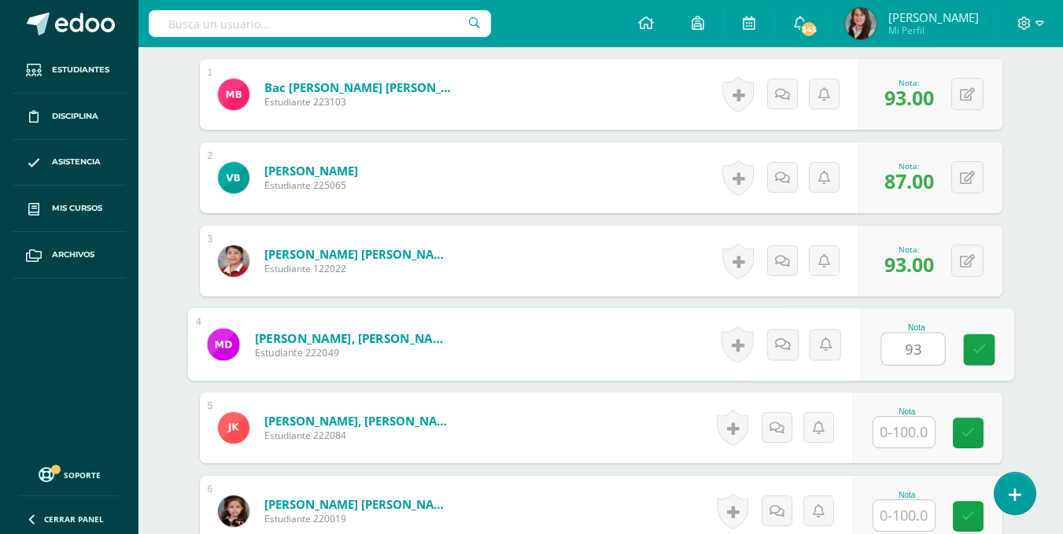
type input "93"
click at [909, 429] on input "text" at bounding box center [904, 432] width 61 height 31
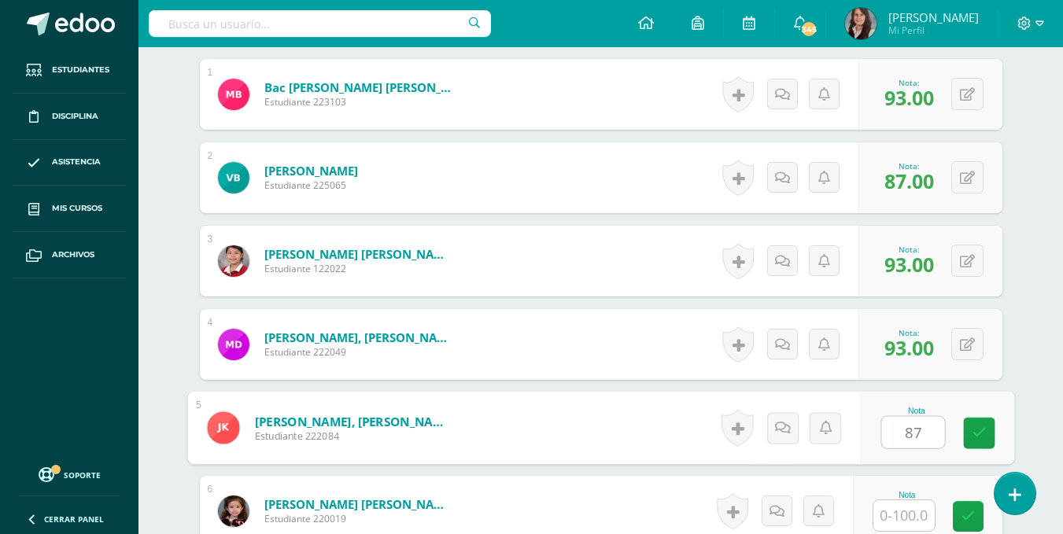
type input "87"
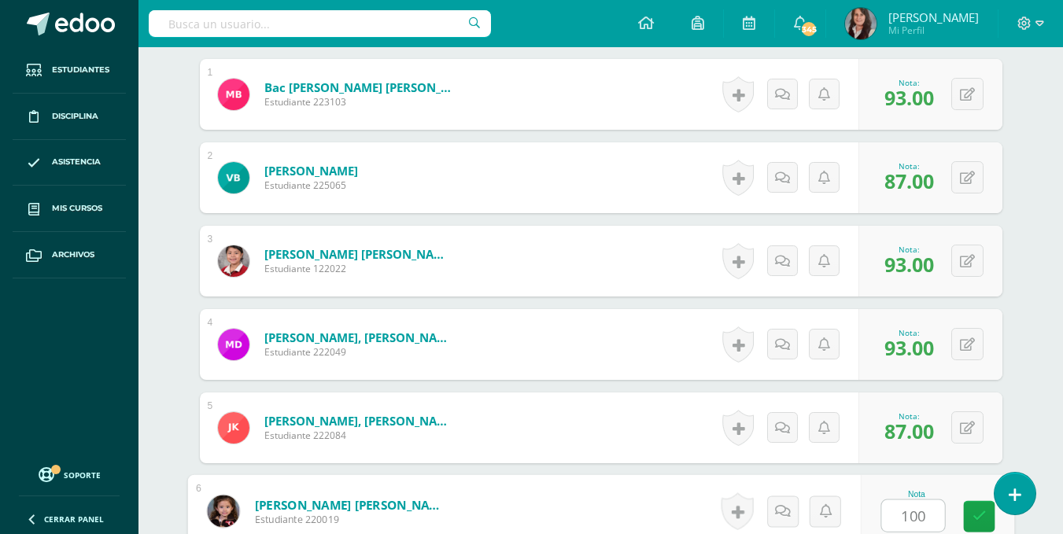
type input "100"
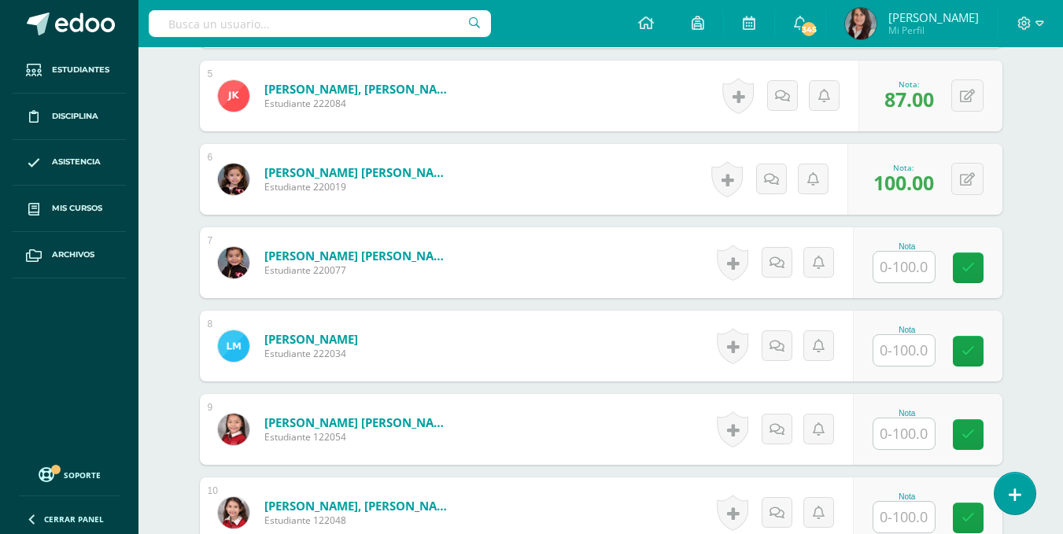
click at [915, 267] on input "text" at bounding box center [904, 267] width 61 height 31
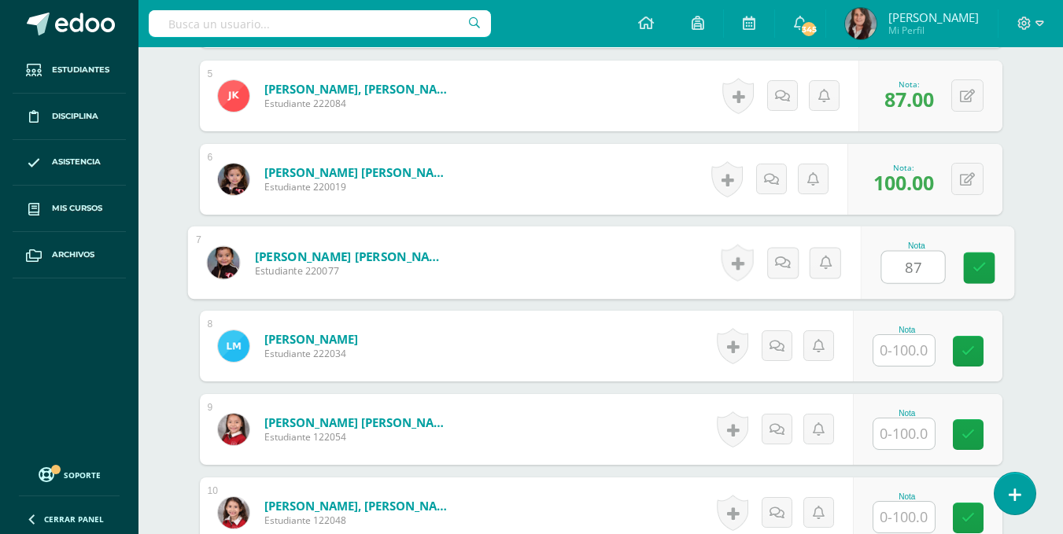
type input "87"
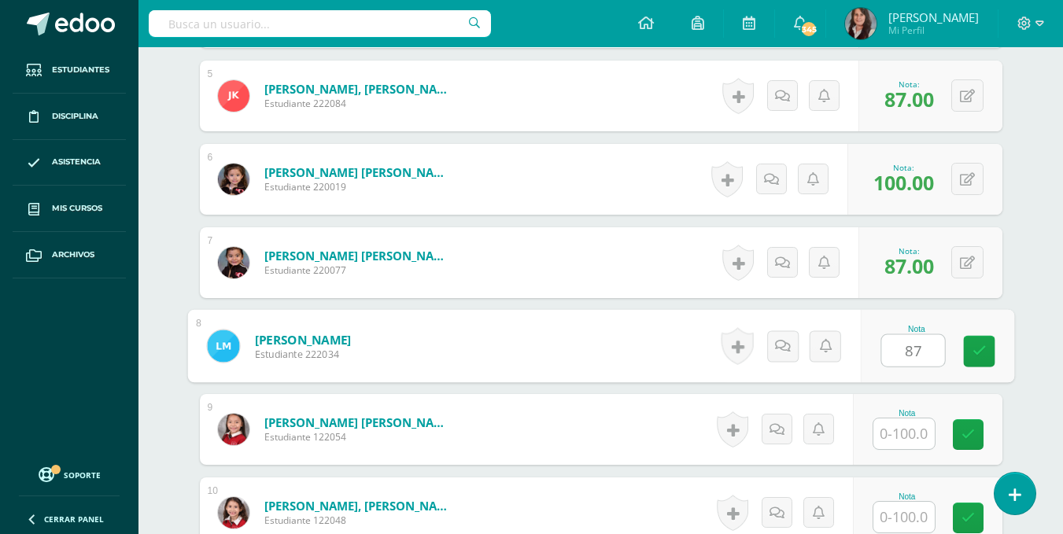
type input "87"
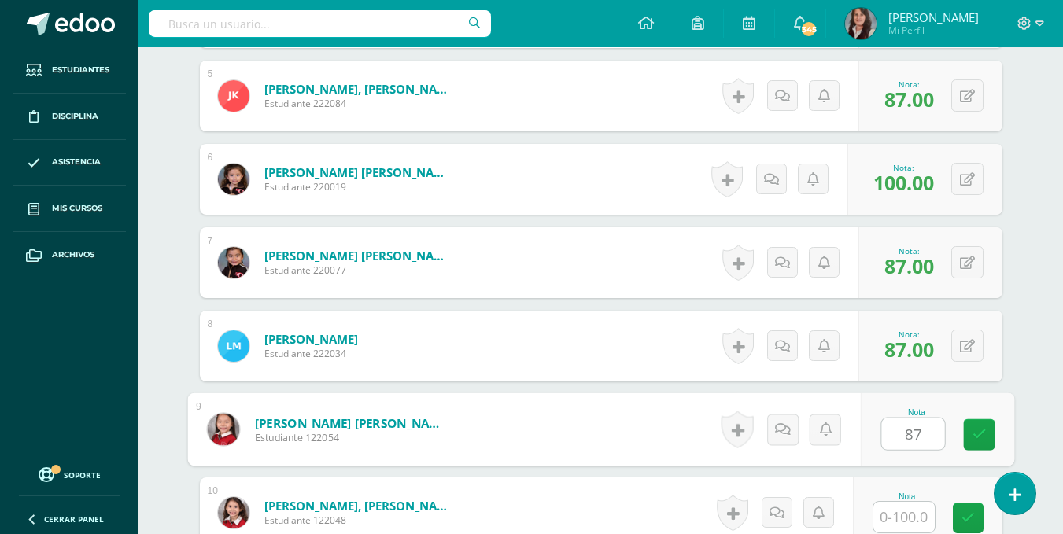
type input "87"
click at [1040, 390] on div "Tecnología Segundo Primaria "A" Herramientas Detalle de asistencias Actividad A…" at bounding box center [601, 95] width 925 height 1767
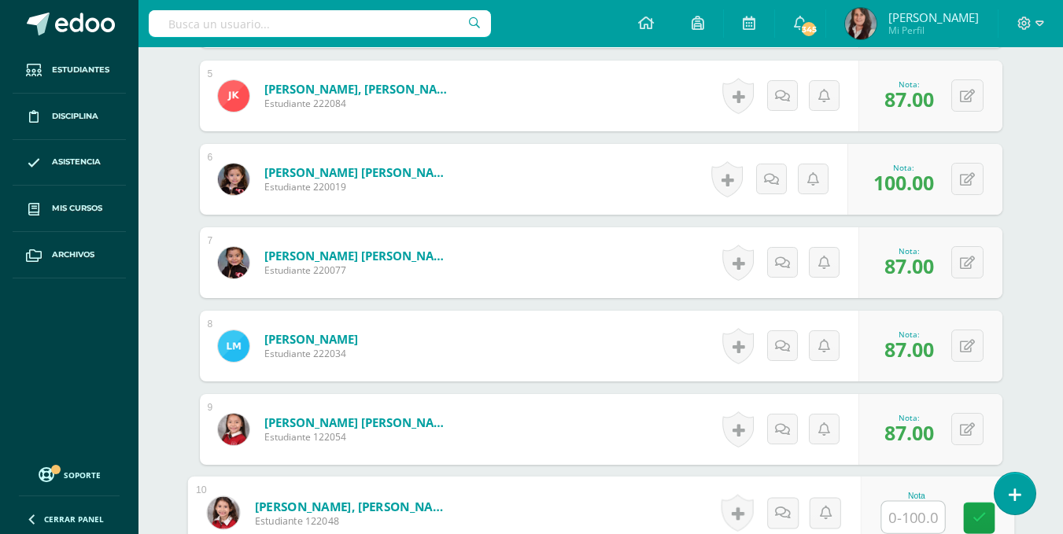
click at [904, 521] on input "text" at bounding box center [913, 517] width 63 height 31
type input "93"
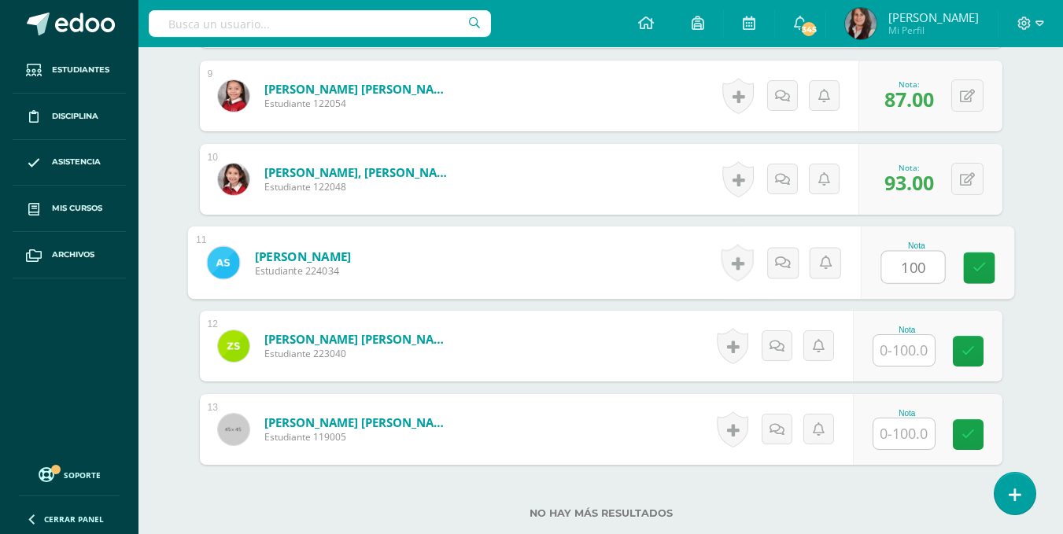
type input "100"
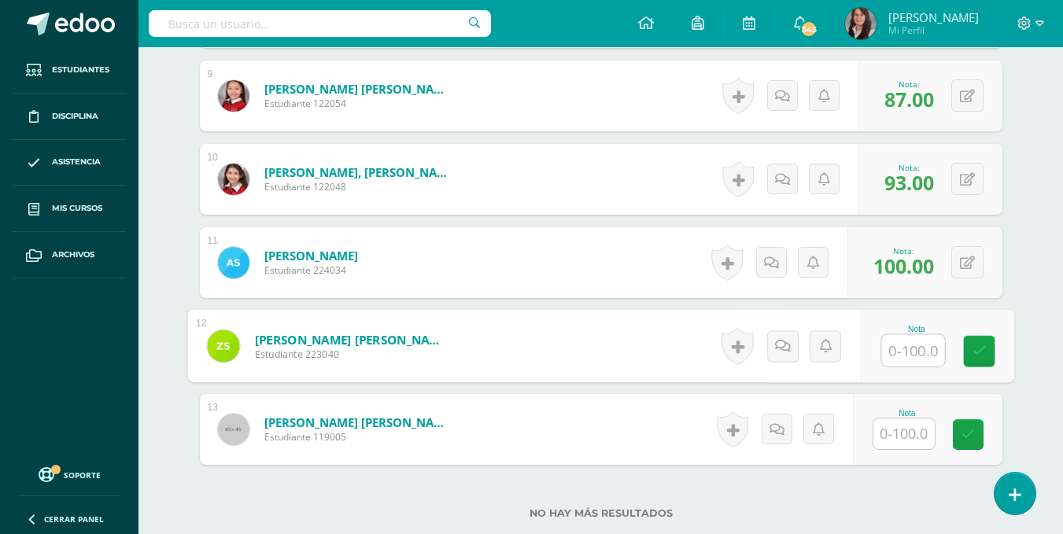
click at [920, 346] on input "text" at bounding box center [913, 350] width 63 height 31
type input "87"
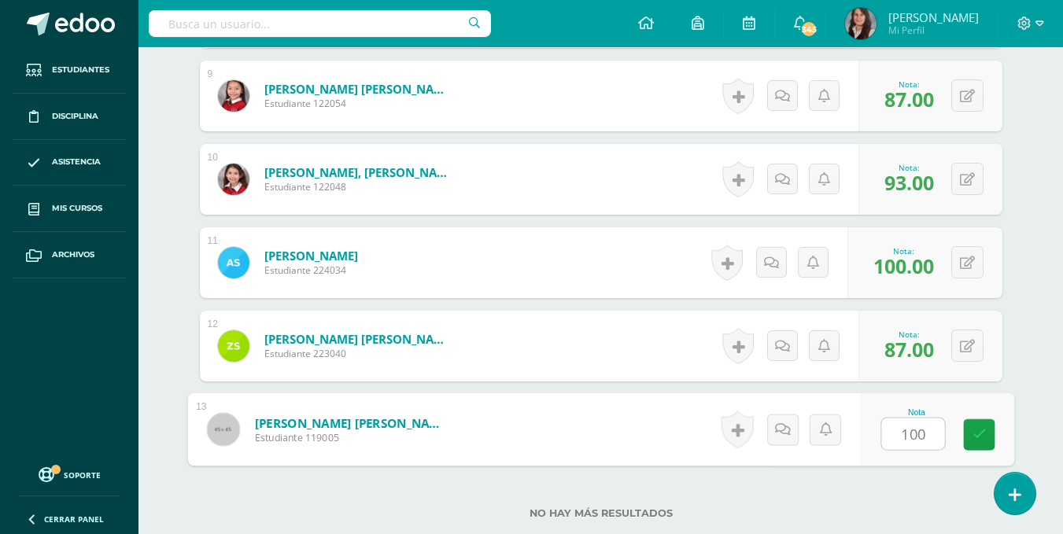
type input "100"
click at [848, 502] on div "No hay más resultados" at bounding box center [601, 501] width 803 height 73
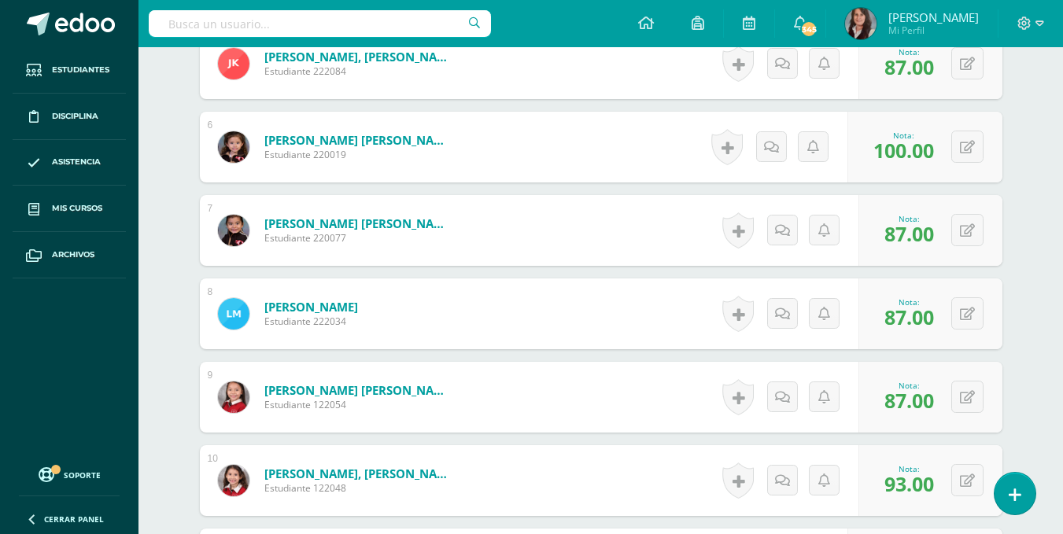
scroll to position [0, 0]
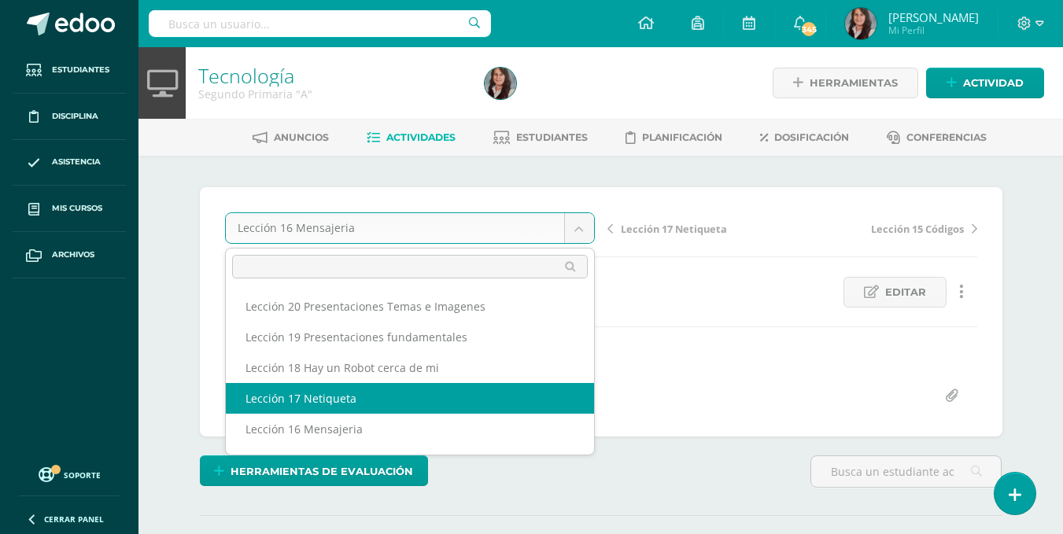
select select "/dashboard/teacher/grade-activity/195496/"
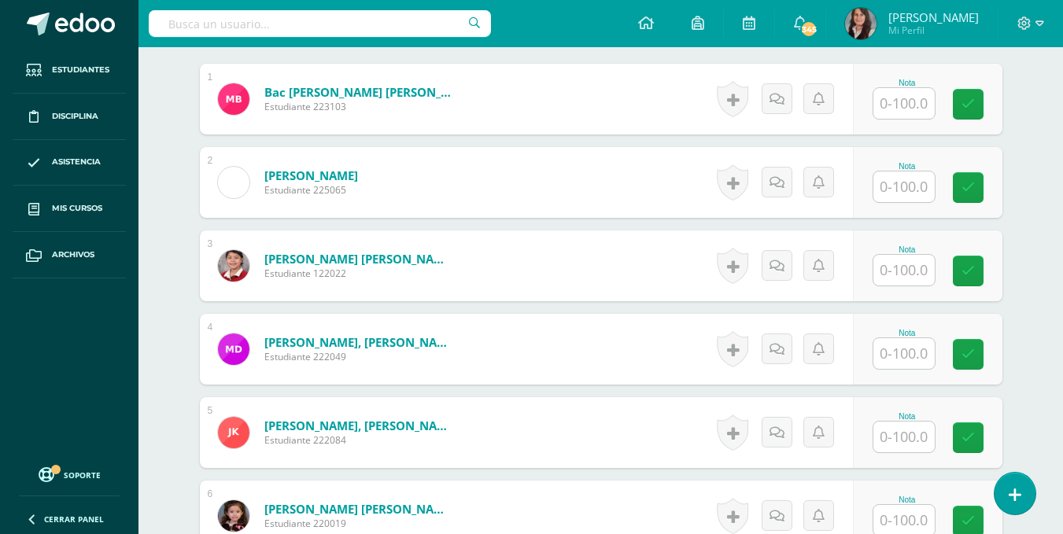
scroll to position [486, 0]
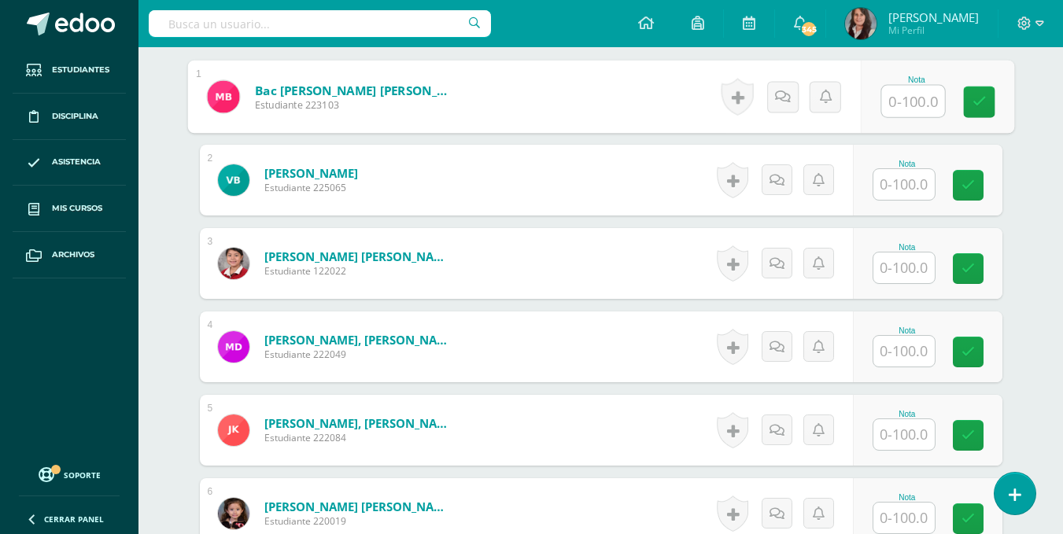
click at [911, 102] on input "text" at bounding box center [913, 101] width 63 height 31
type input "87"
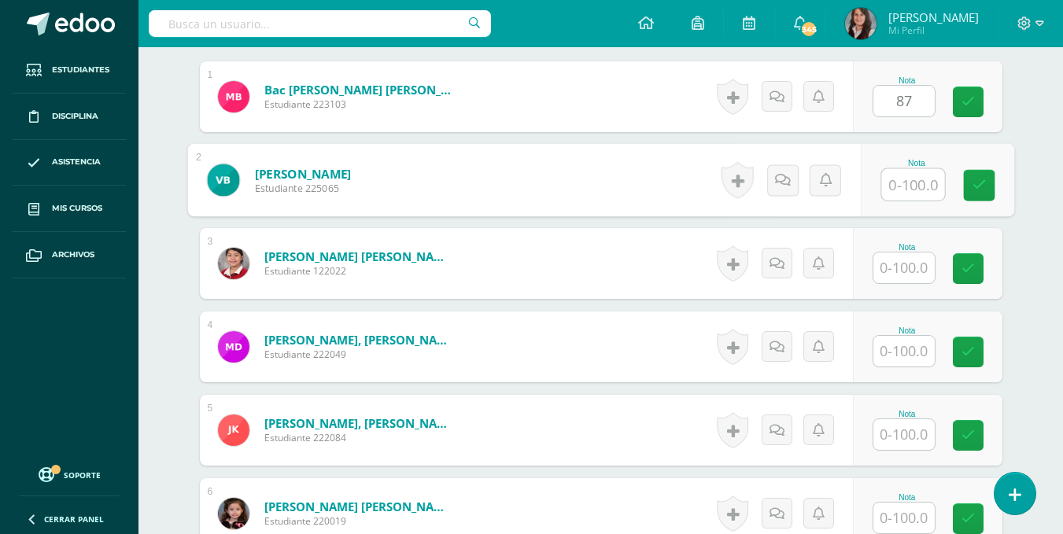
click at [899, 190] on input "text" at bounding box center [913, 184] width 63 height 31
type input "93"
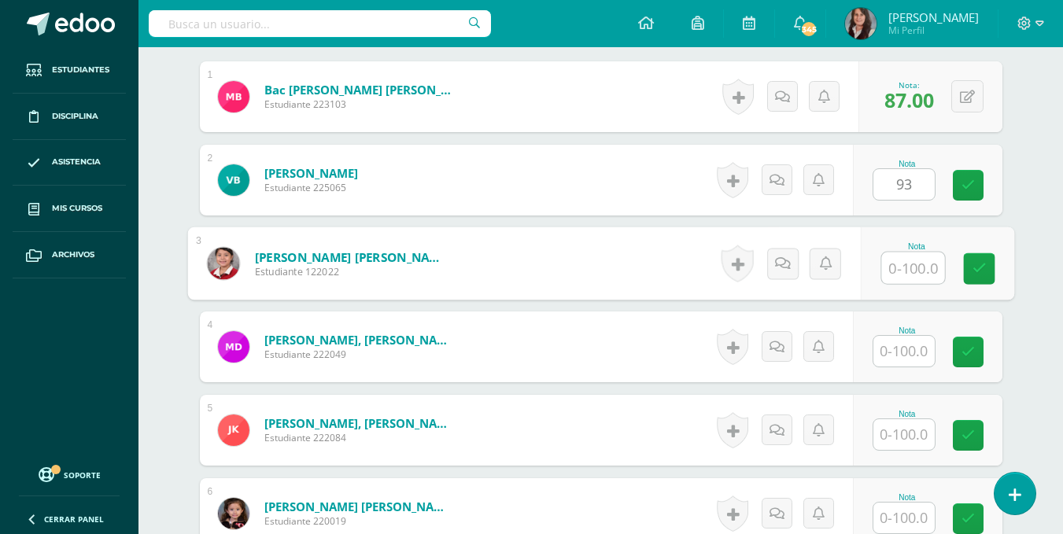
click at [915, 279] on input "text" at bounding box center [913, 268] width 63 height 31
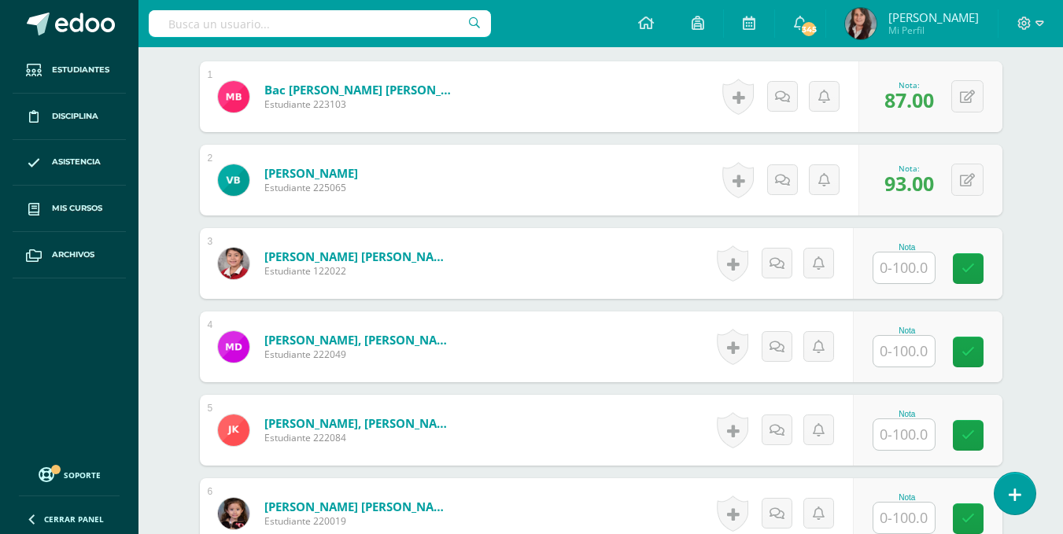
click at [906, 265] on input "text" at bounding box center [904, 268] width 61 height 31
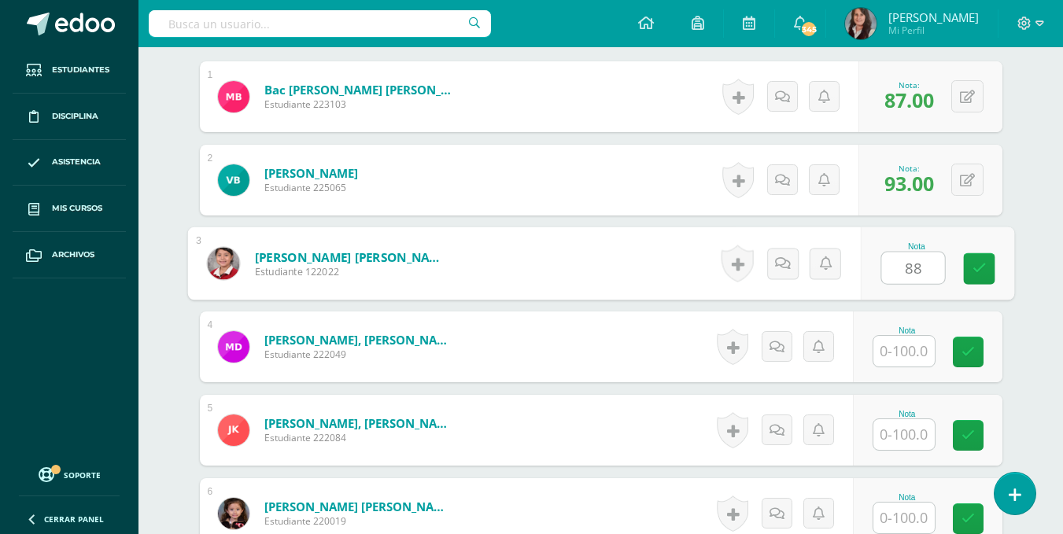
type input "88"
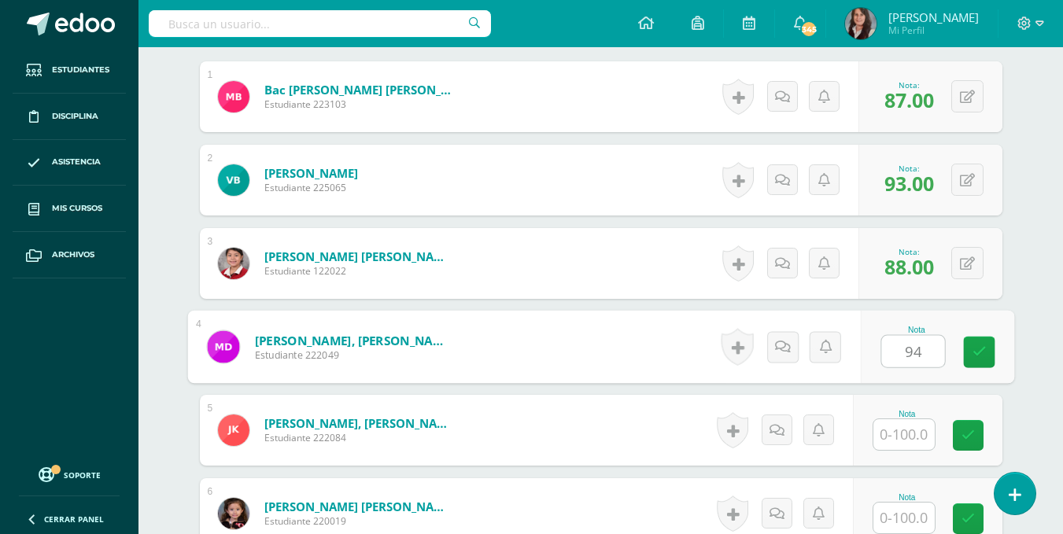
type input "94"
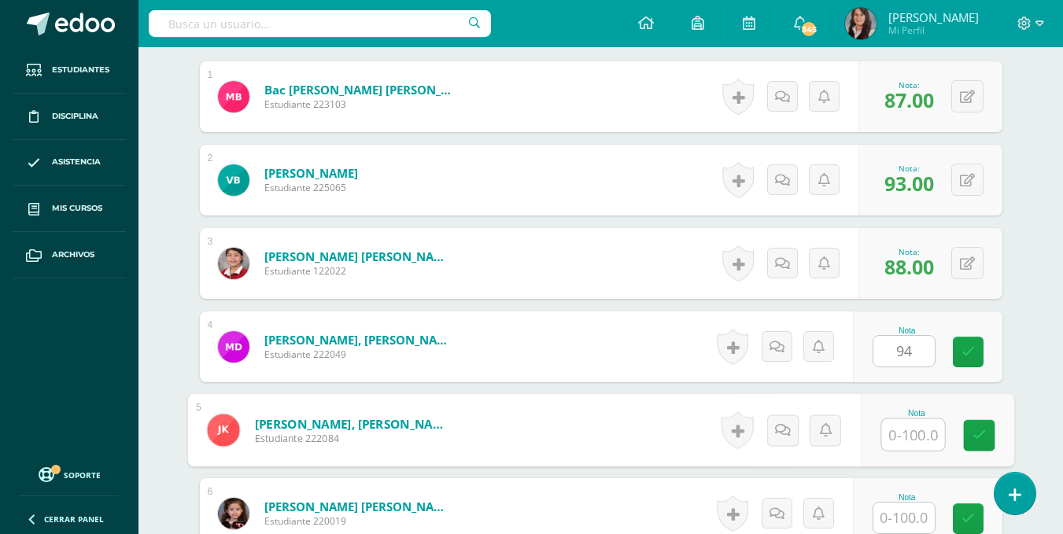
click at [906, 438] on input "text" at bounding box center [913, 435] width 63 height 31
type input "89"
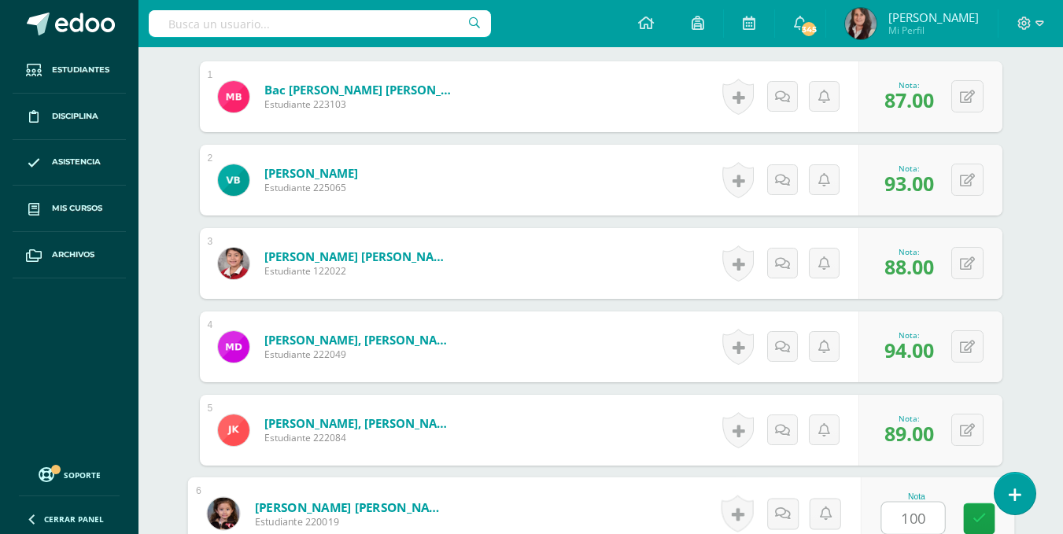
type input "100"
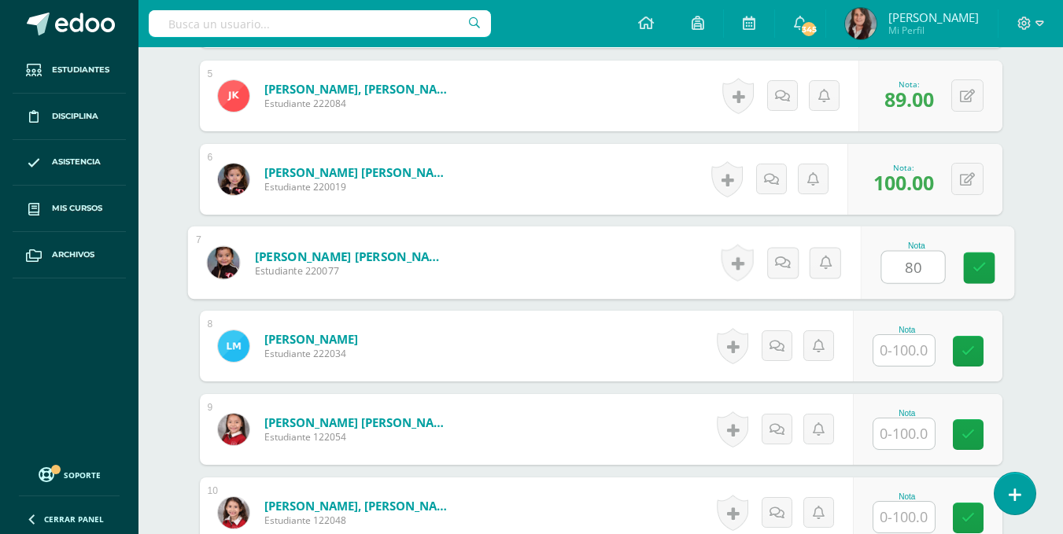
type input "80"
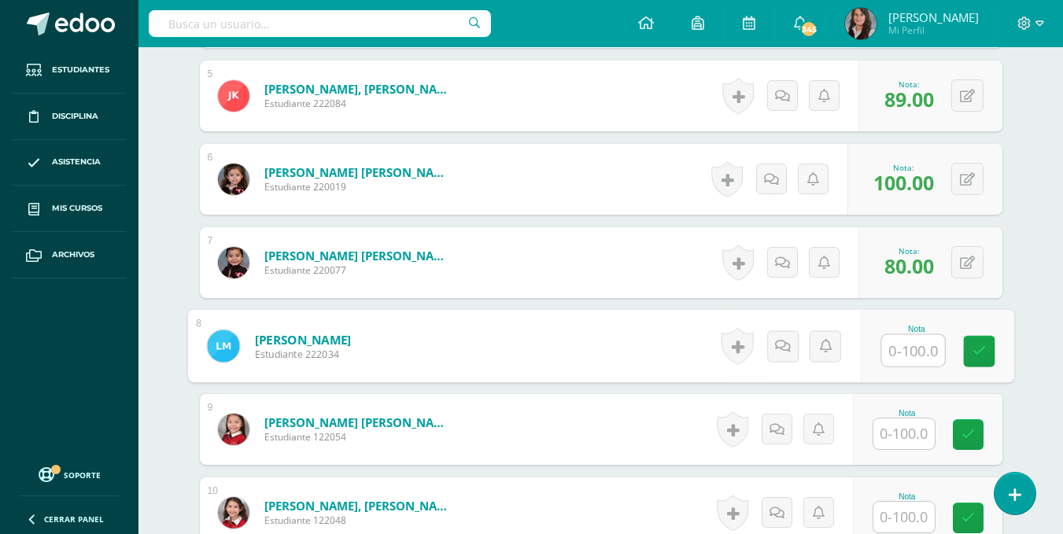
click at [926, 349] on input "text" at bounding box center [913, 350] width 63 height 31
type input "87"
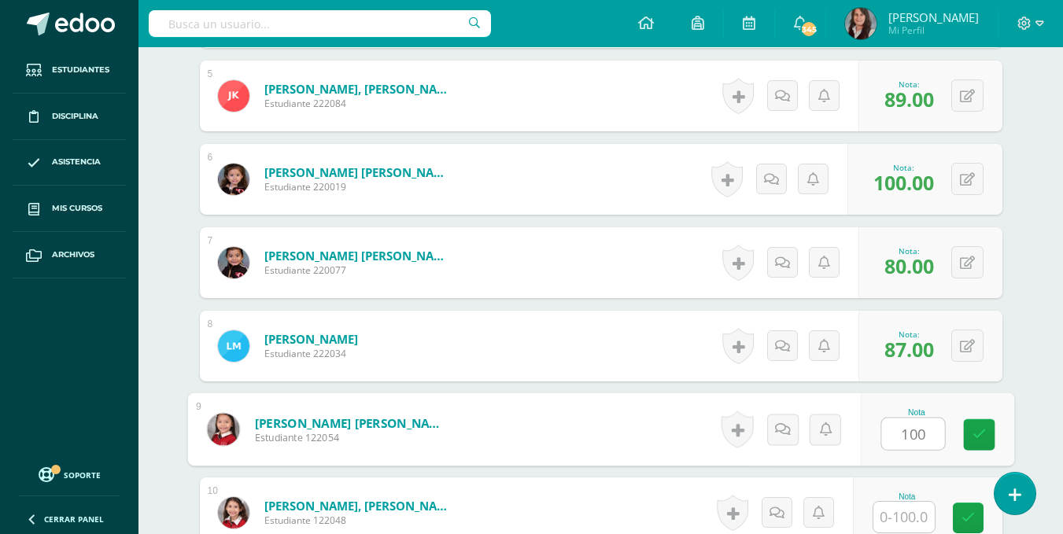
type input "100"
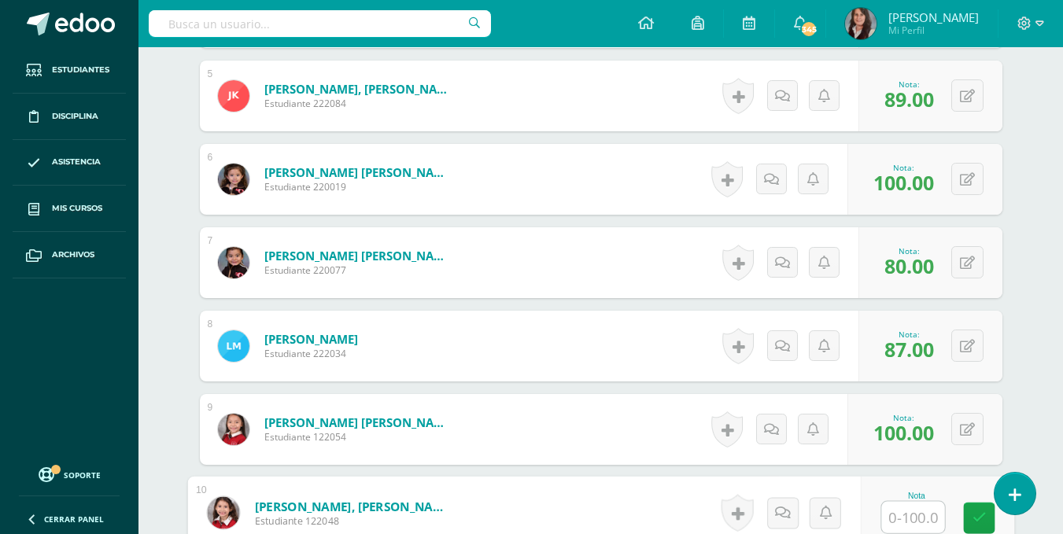
click at [908, 517] on input "text" at bounding box center [913, 517] width 63 height 31
type input "93"
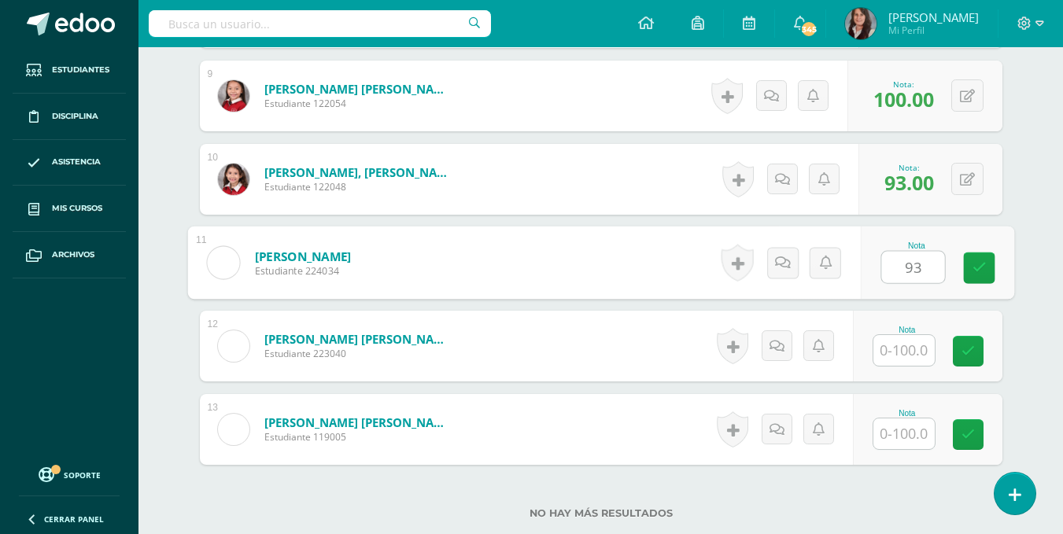
type input "93"
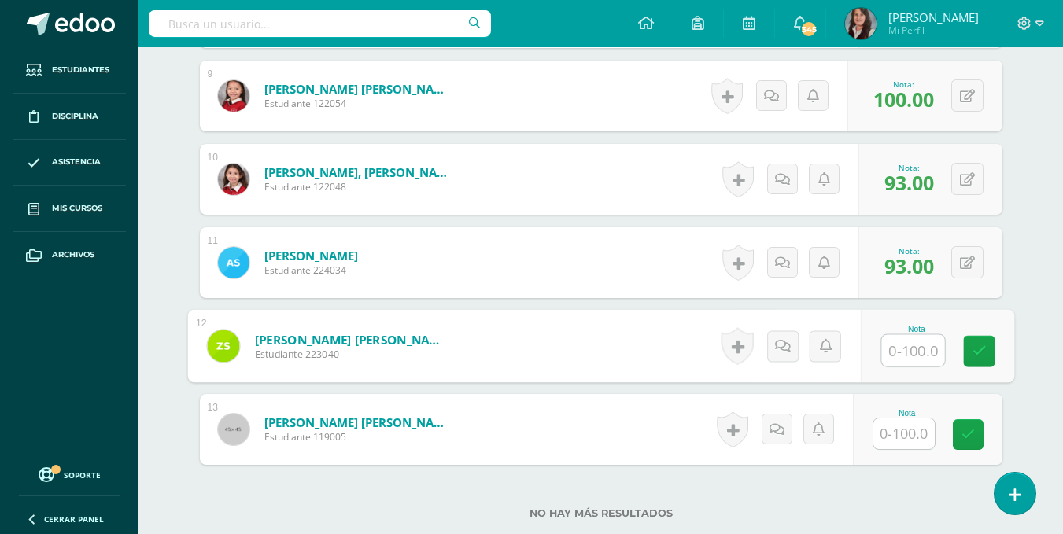
click at [913, 353] on input "text" at bounding box center [913, 350] width 63 height 31
type input "80"
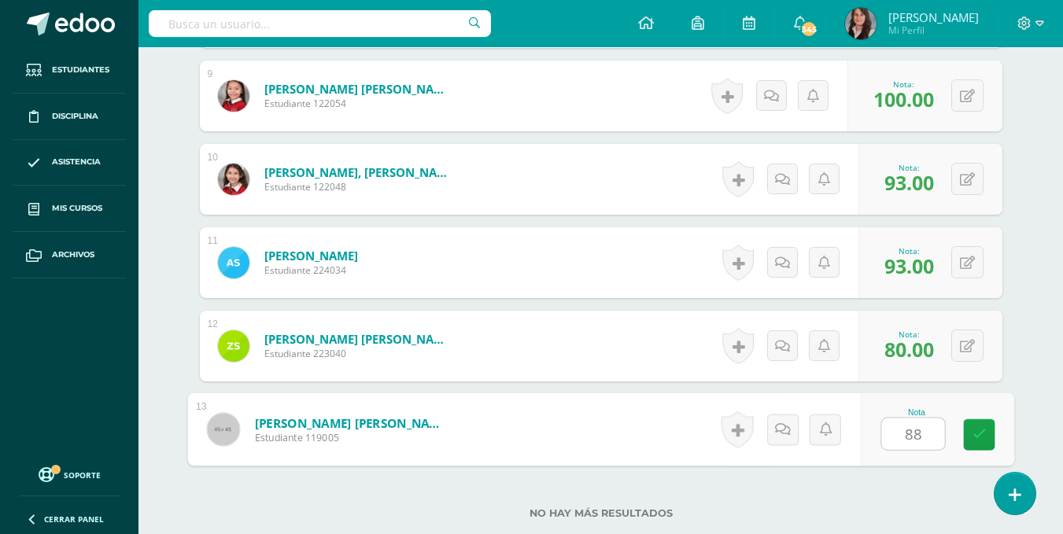
type input "88"
click at [878, 487] on div "No hay más resultados" at bounding box center [601, 501] width 803 height 73
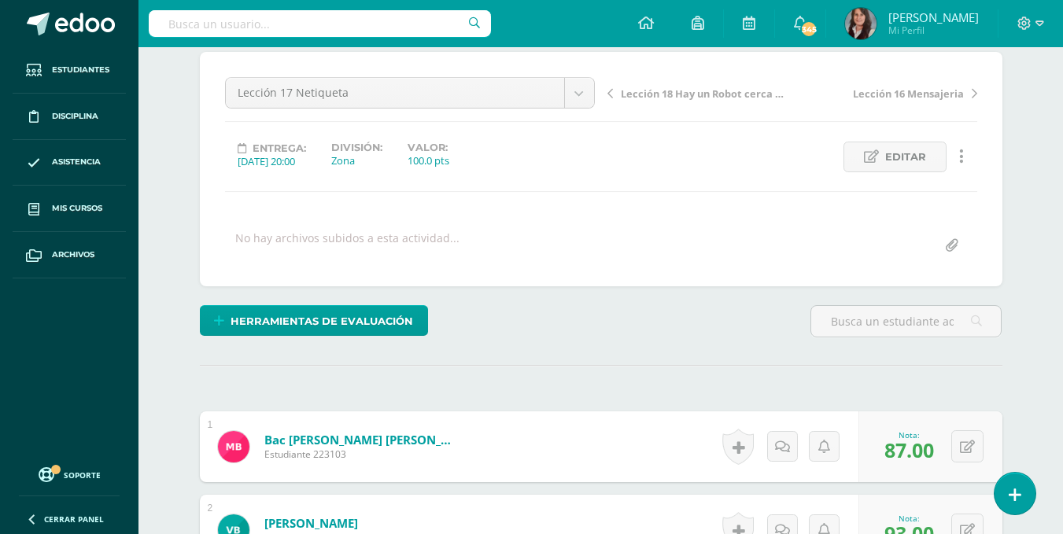
scroll to position [38, 0]
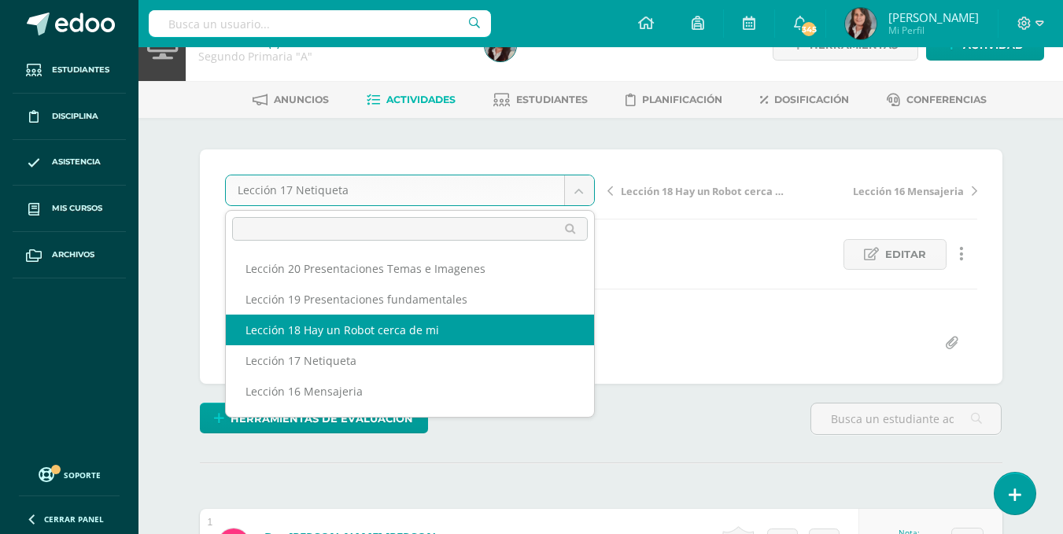
select select "/dashboard/teacher/grade-activity/195491/"
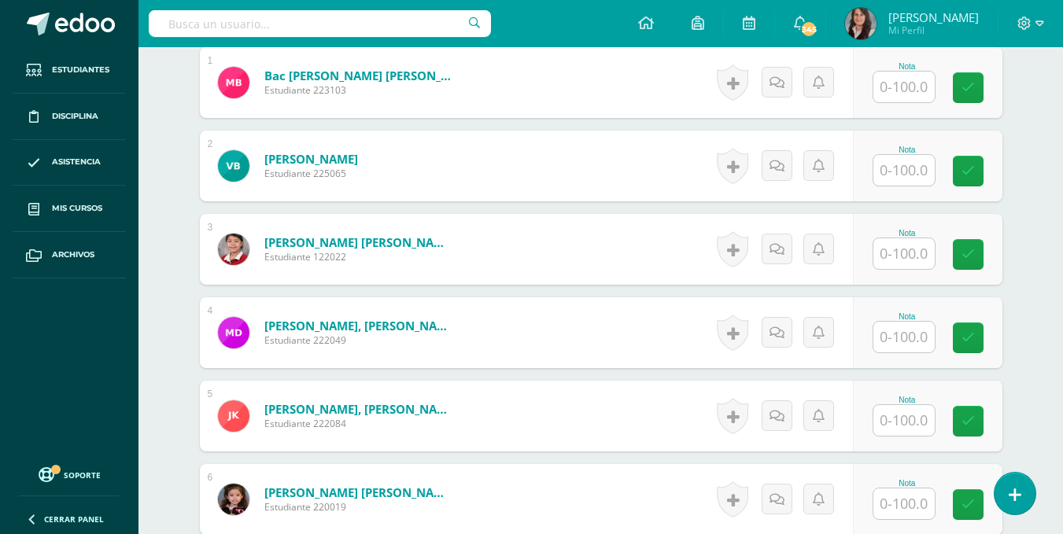
scroll to position [497, 0]
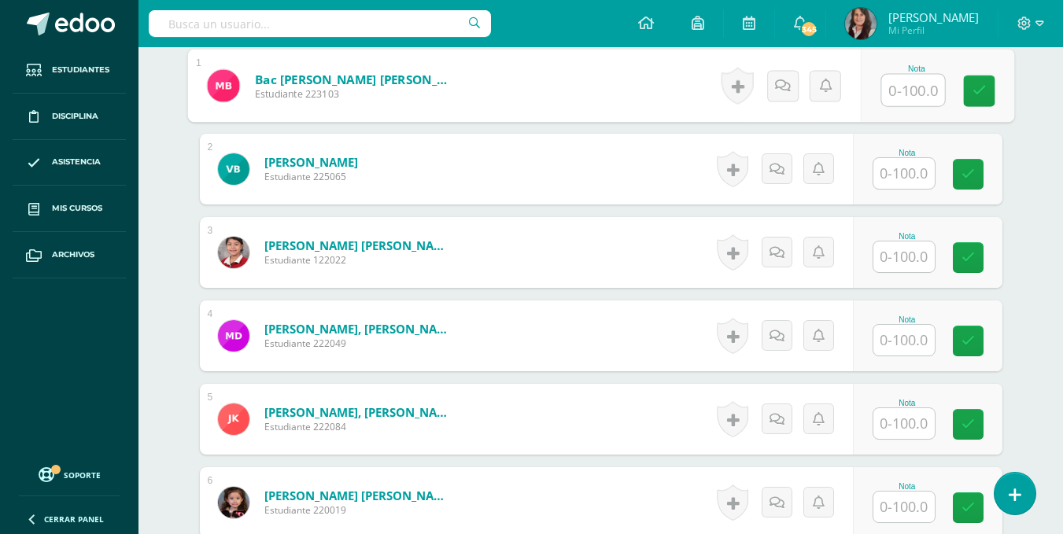
click at [913, 99] on input "text" at bounding box center [913, 90] width 63 height 31
click at [904, 97] on input "text" at bounding box center [913, 90] width 63 height 31
type input "60"
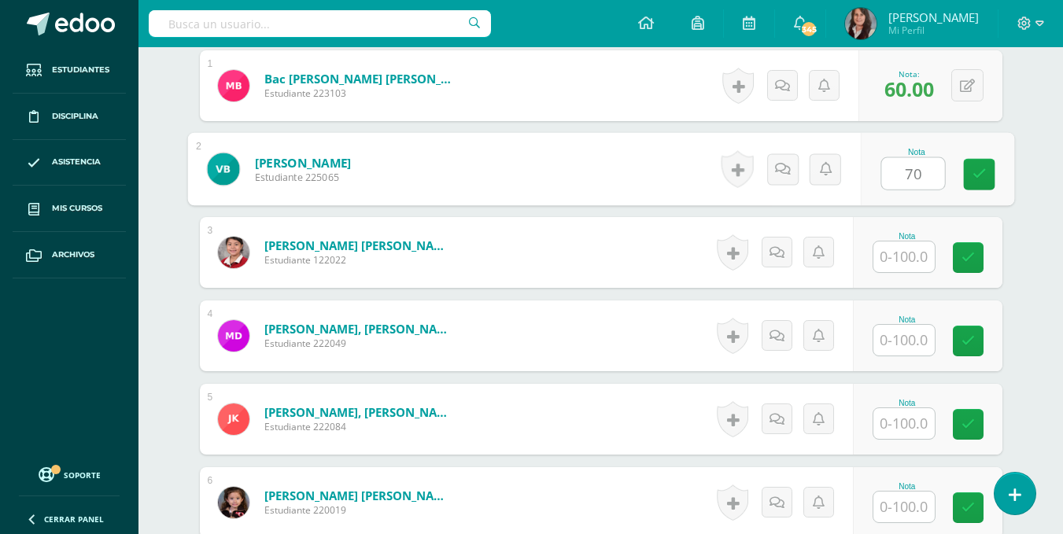
type input "70"
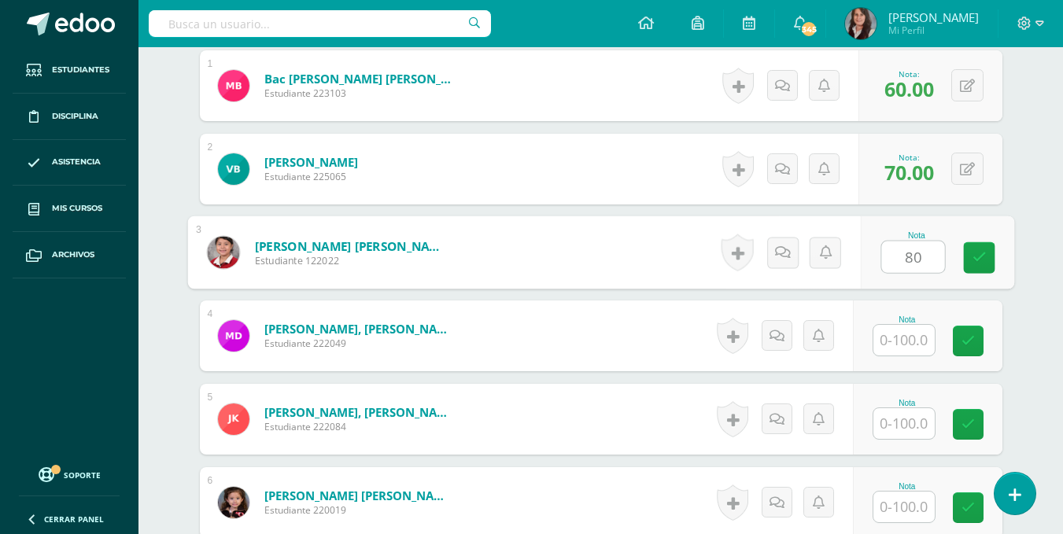
type input "80"
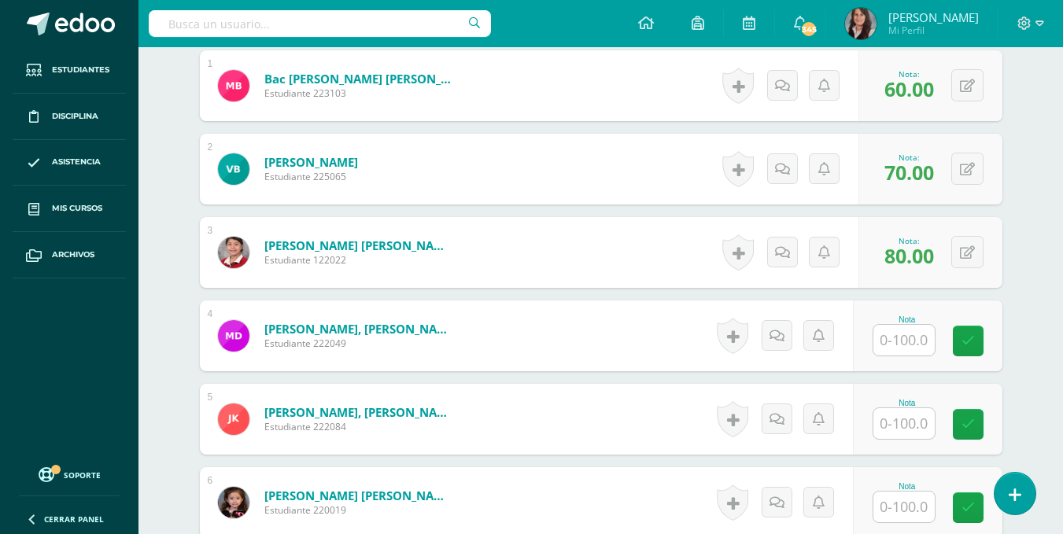
click at [923, 334] on input "text" at bounding box center [904, 340] width 61 height 31
type input "60"
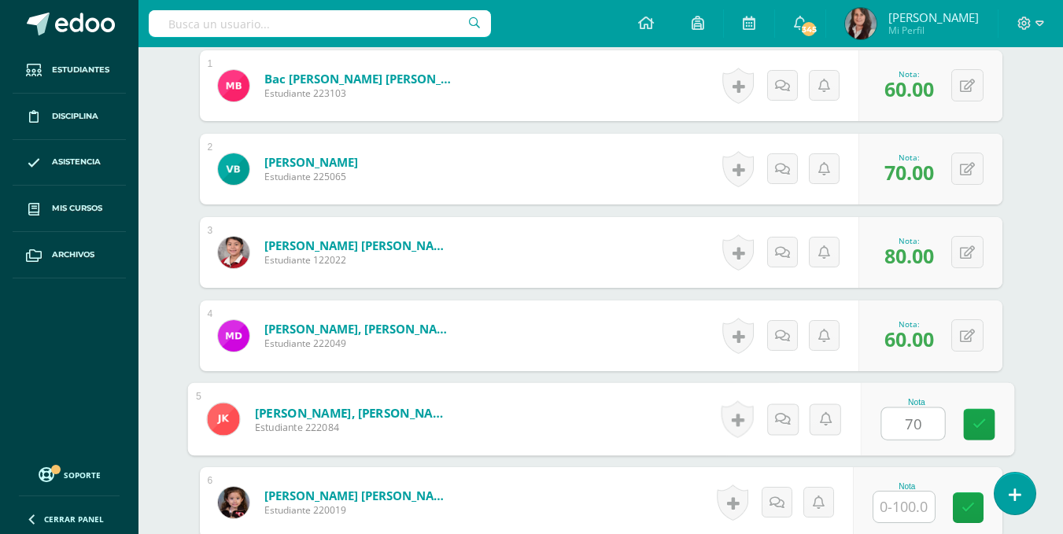
type input "70"
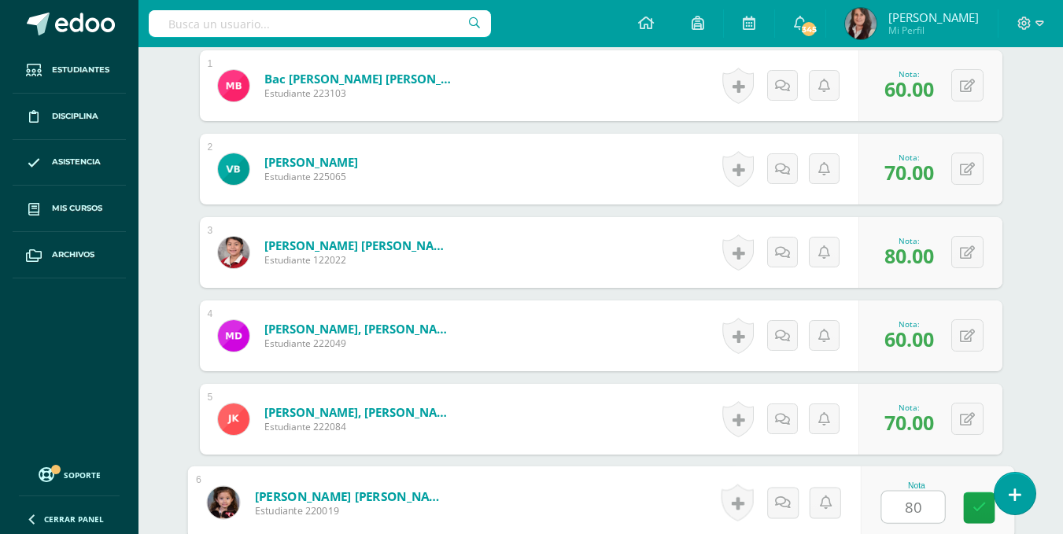
type input "80"
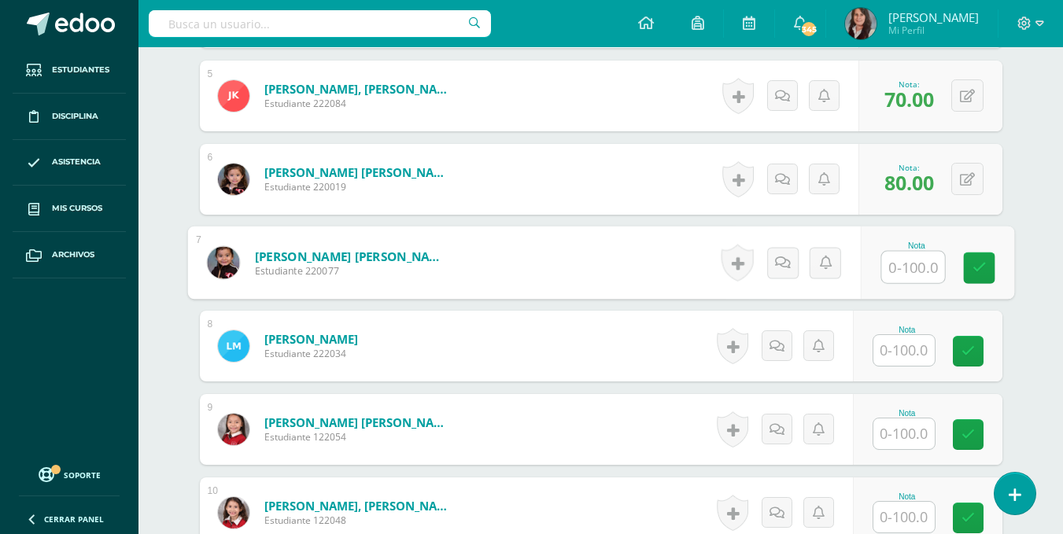
click at [908, 272] on input "text" at bounding box center [913, 267] width 63 height 31
type input "100"
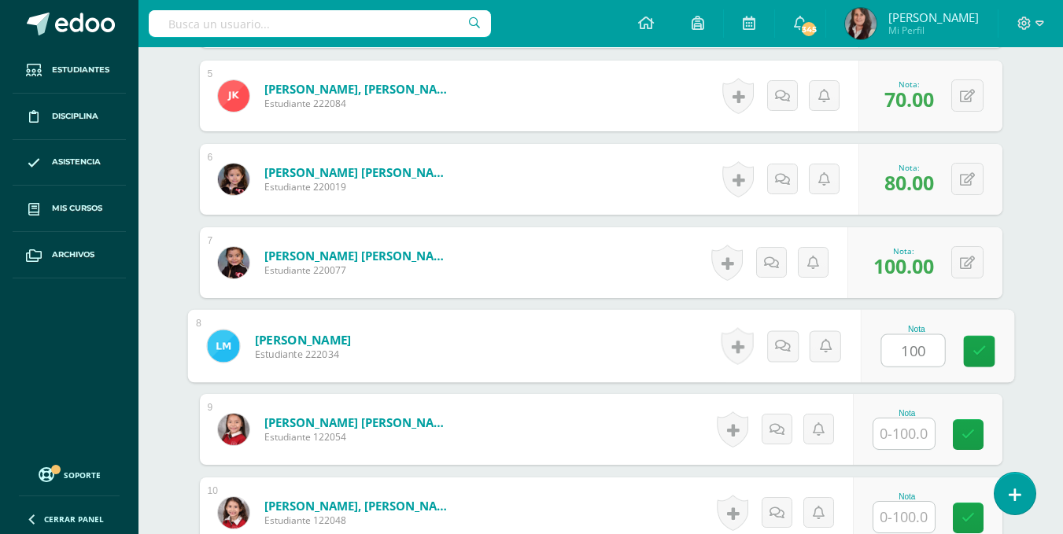
type input "100"
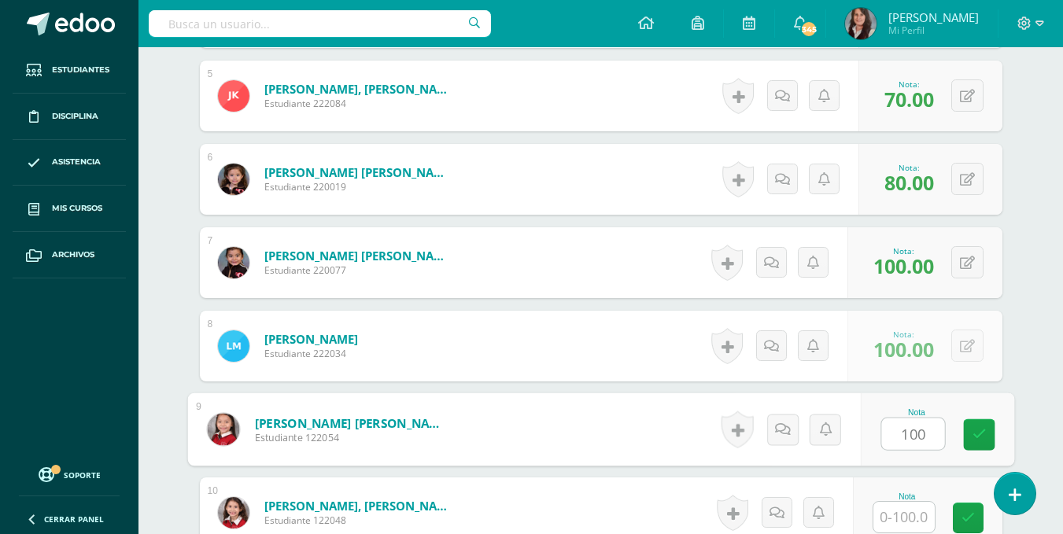
type input "100"
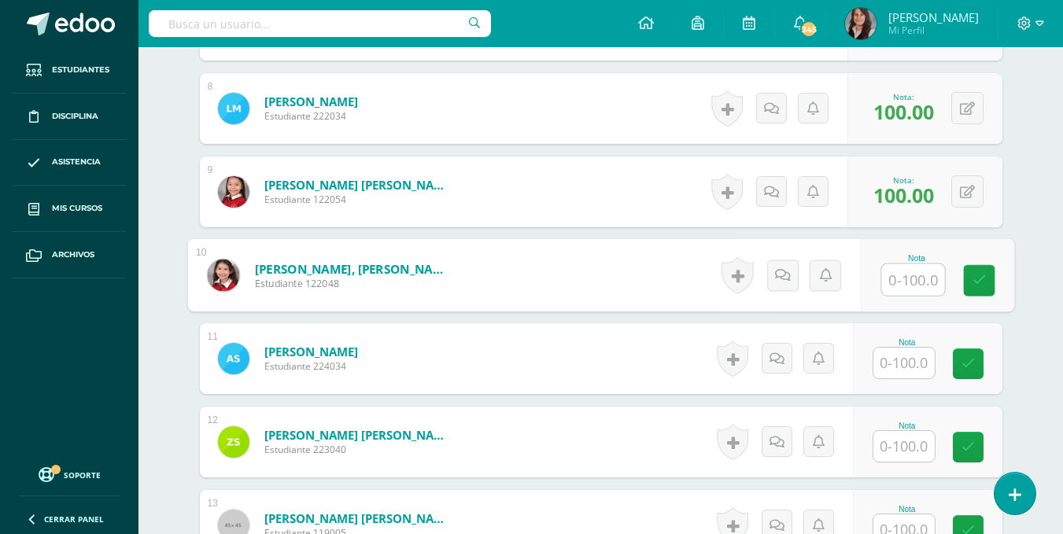
scroll to position [1064, 0]
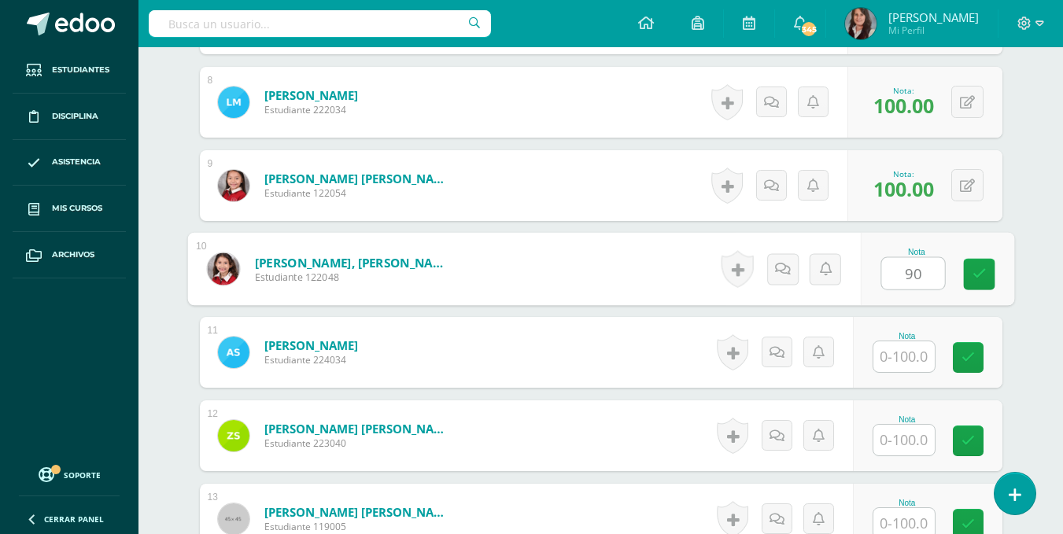
type input "90"
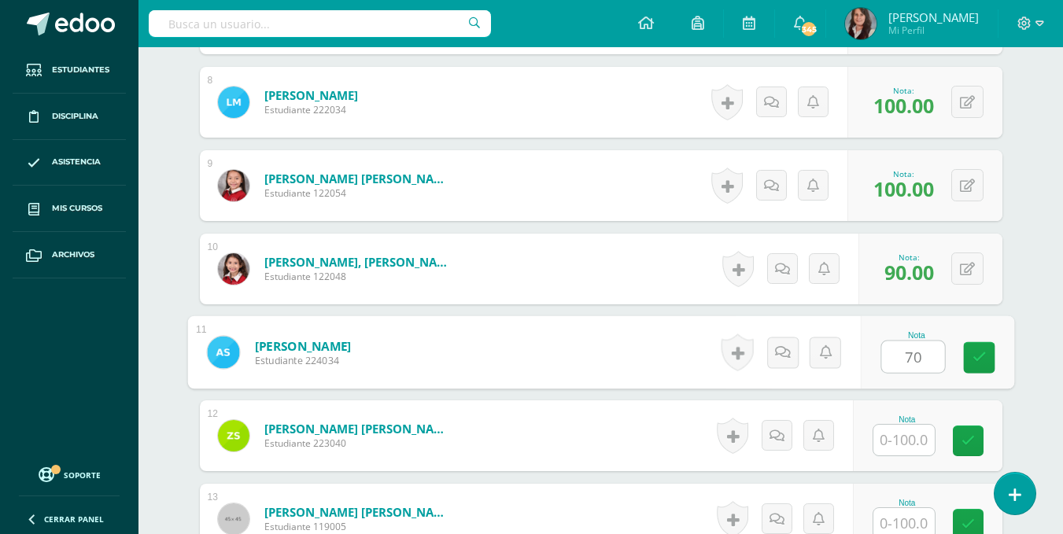
type input "70"
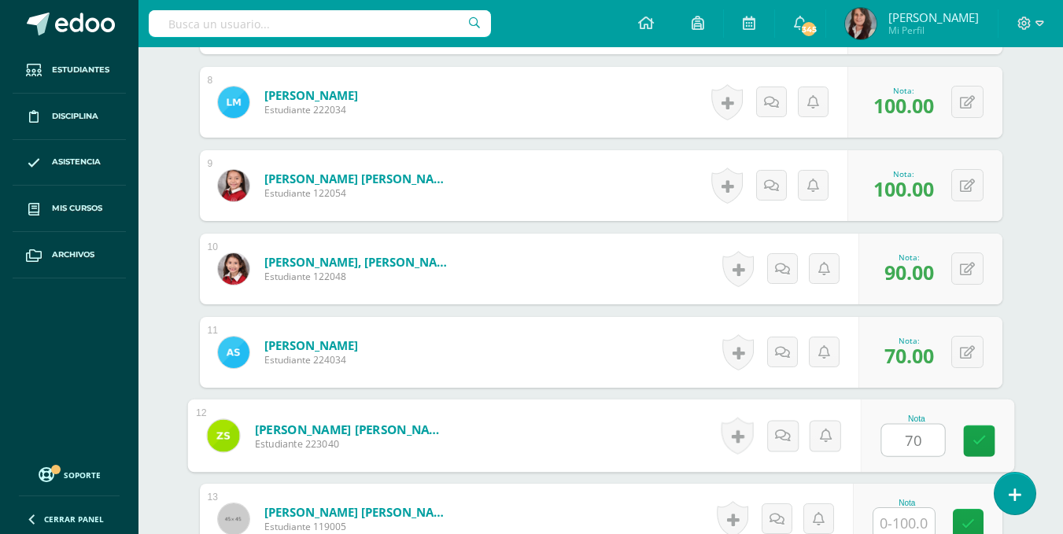
type input "70"
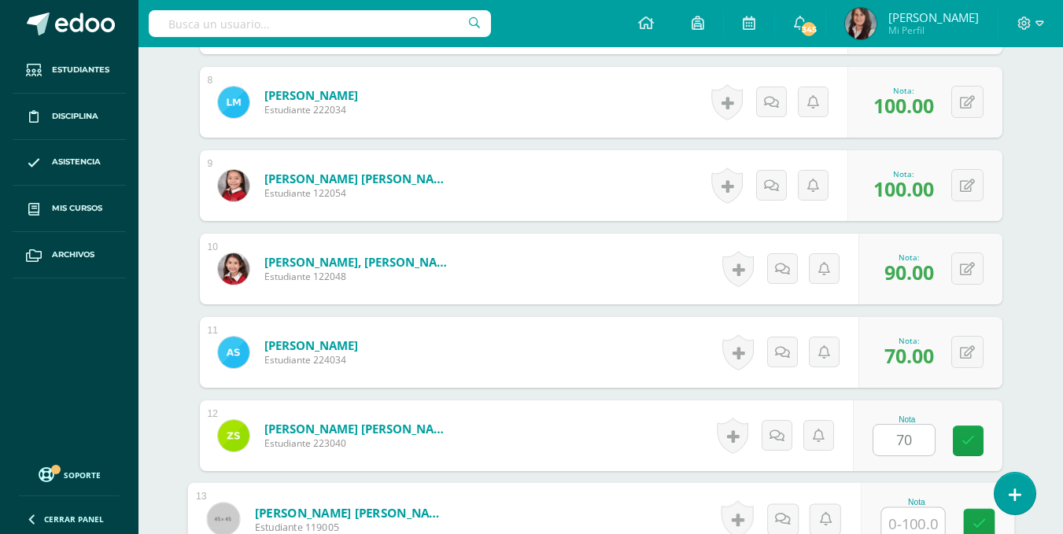
scroll to position [1069, 0]
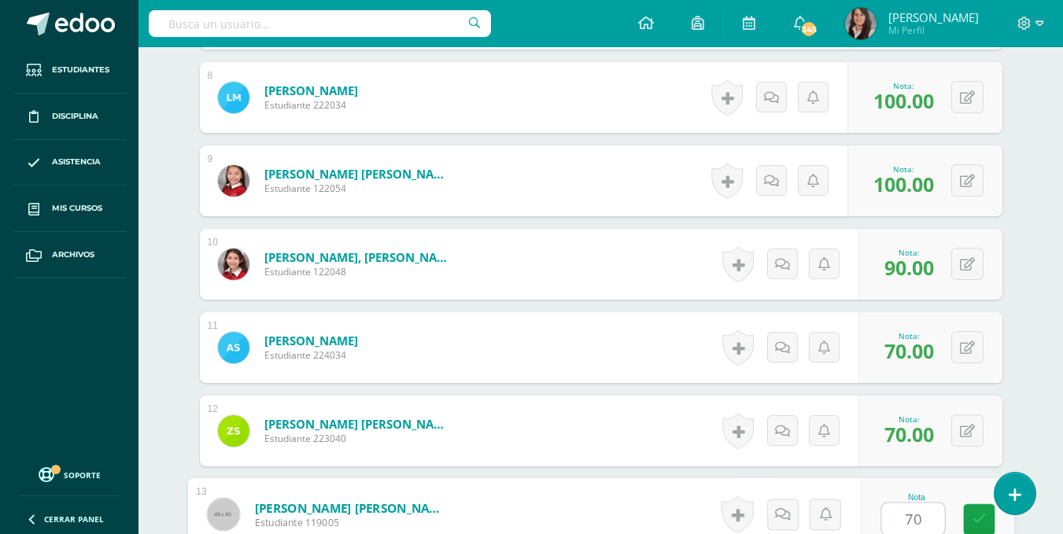
type input "70"
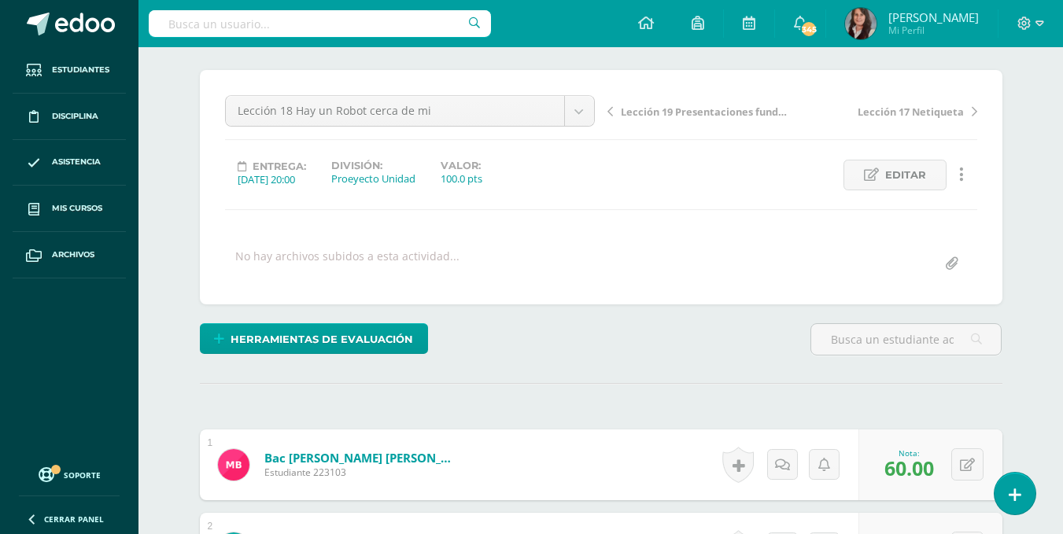
scroll to position [98, 0]
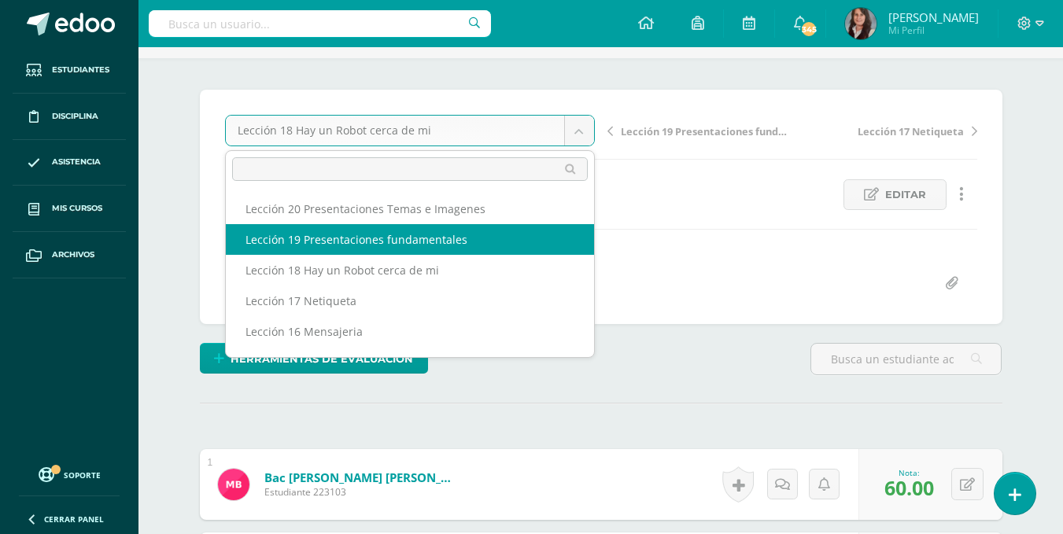
select select "/dashboard/teacher/grade-activity/195601/"
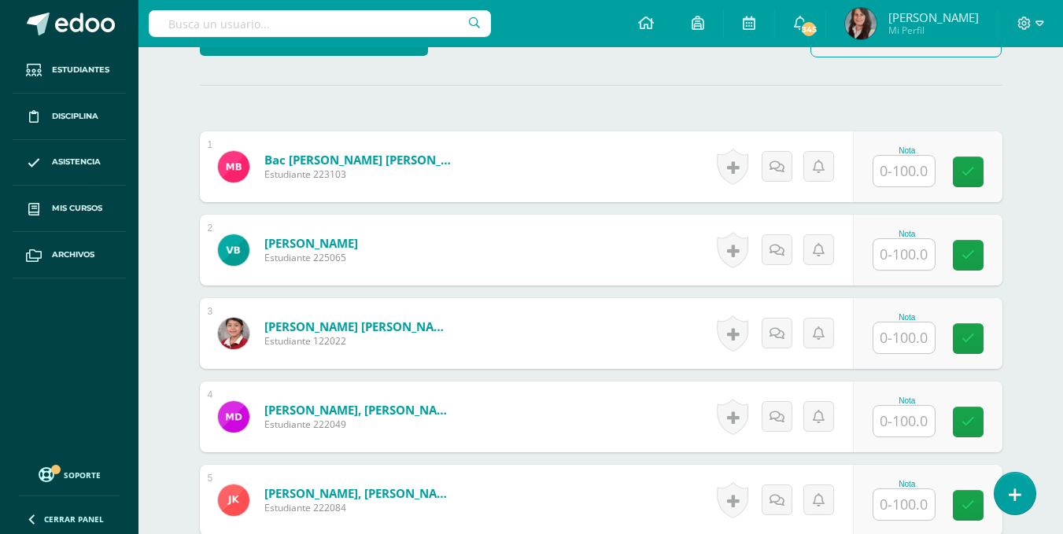
scroll to position [431, 0]
click at [904, 162] on input "text" at bounding box center [904, 170] width 61 height 31
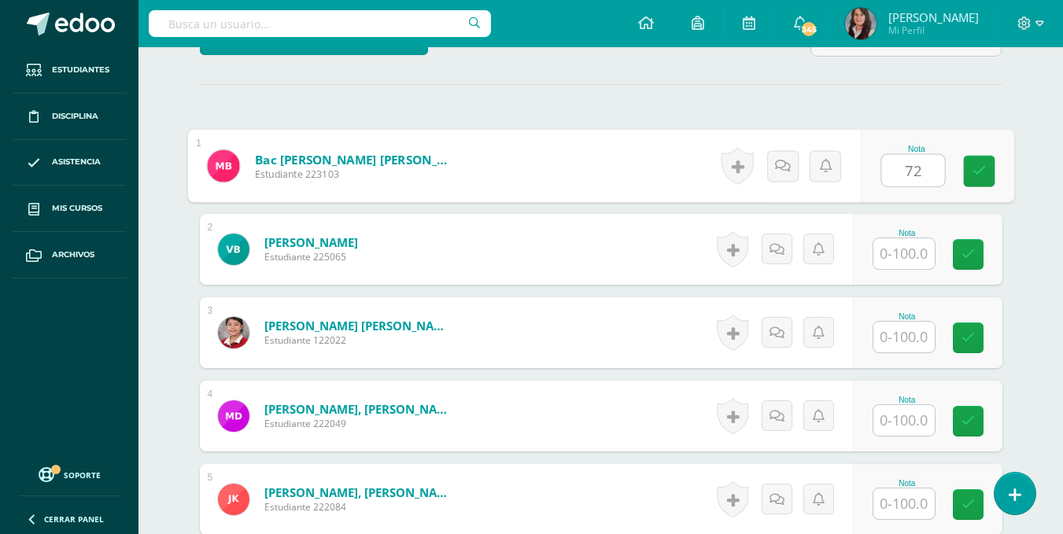
type input "72"
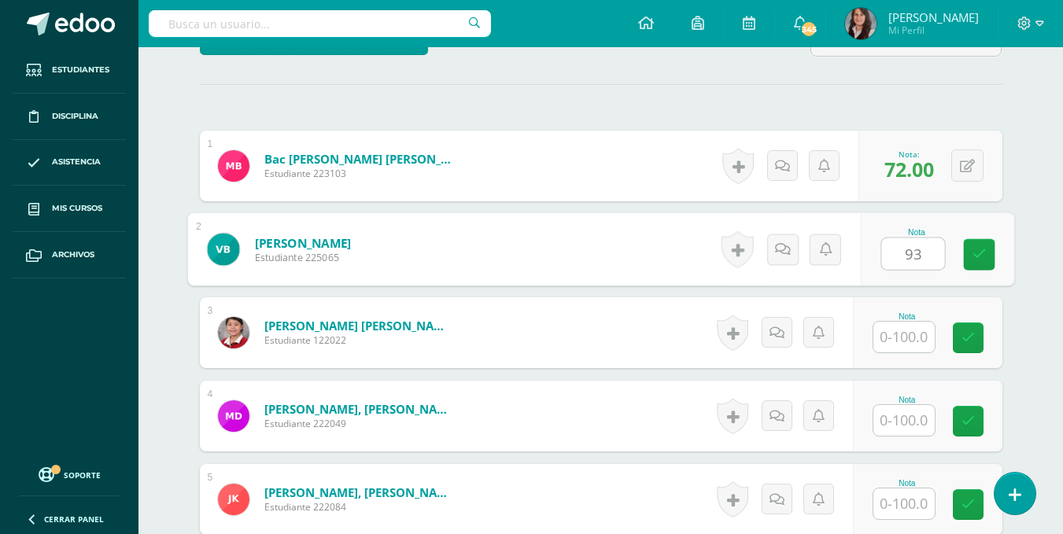
type input "93"
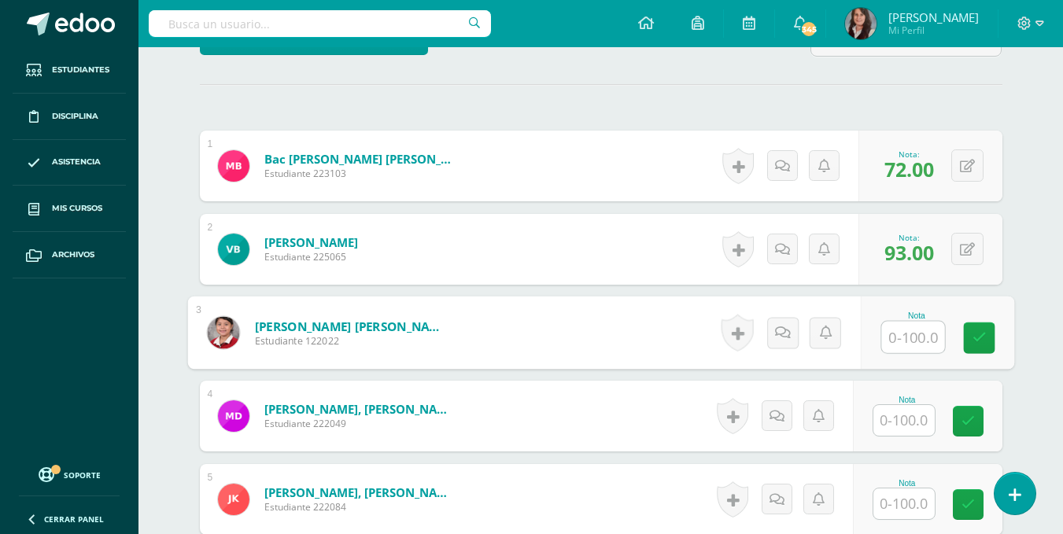
click at [916, 344] on input "text" at bounding box center [913, 337] width 63 height 31
type input "78"
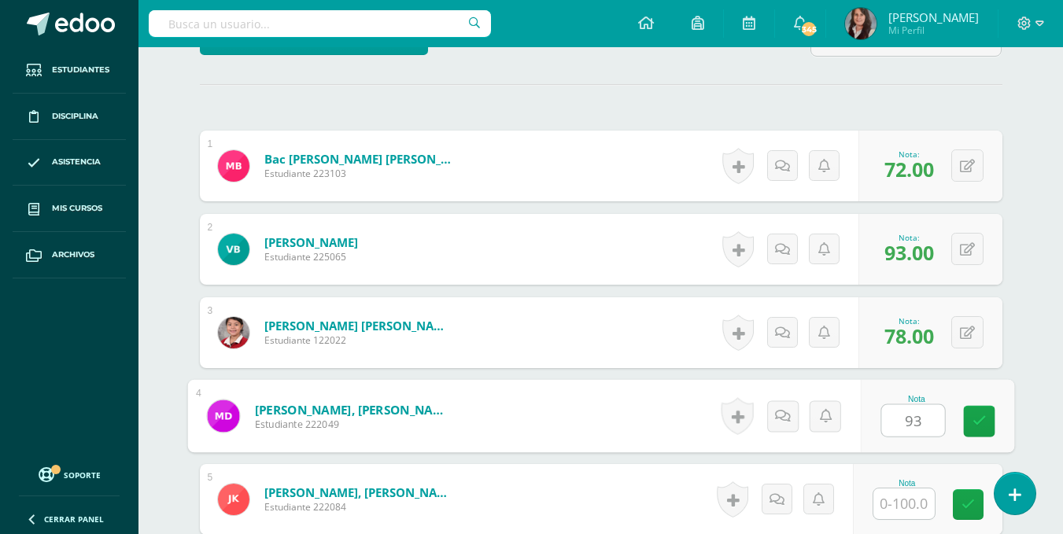
type input "93"
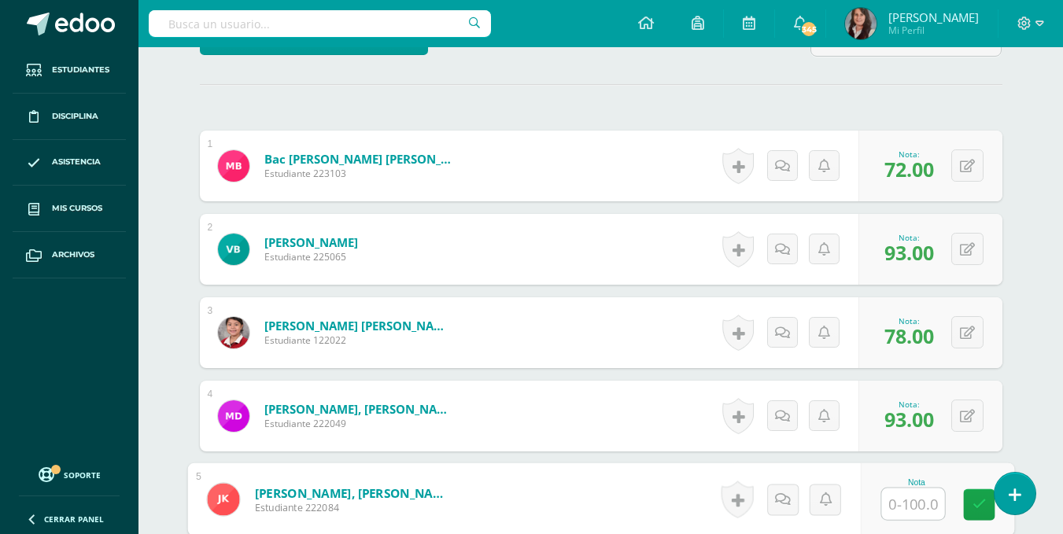
click at [903, 500] on input "text" at bounding box center [913, 504] width 63 height 31
type input "80"
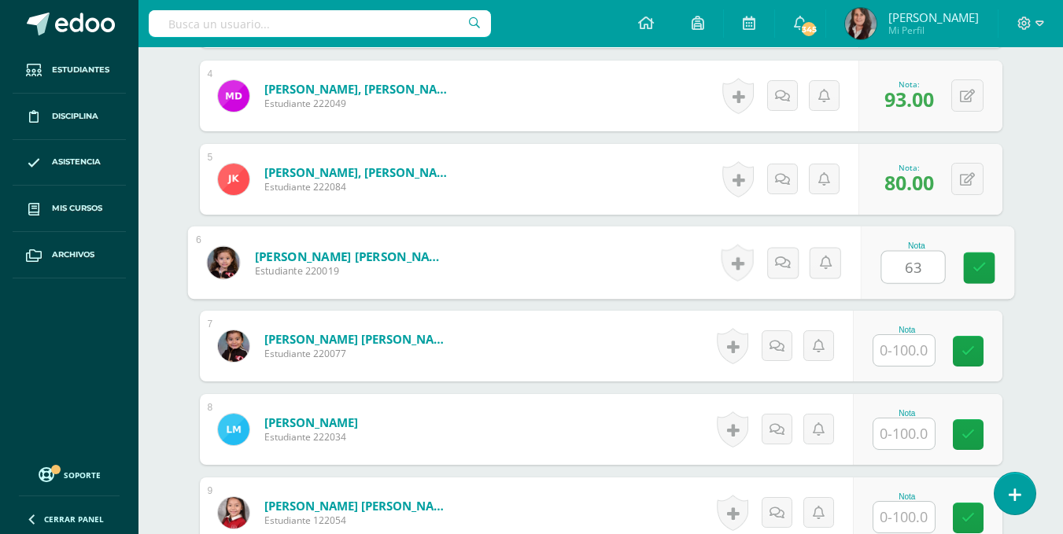
type input "63"
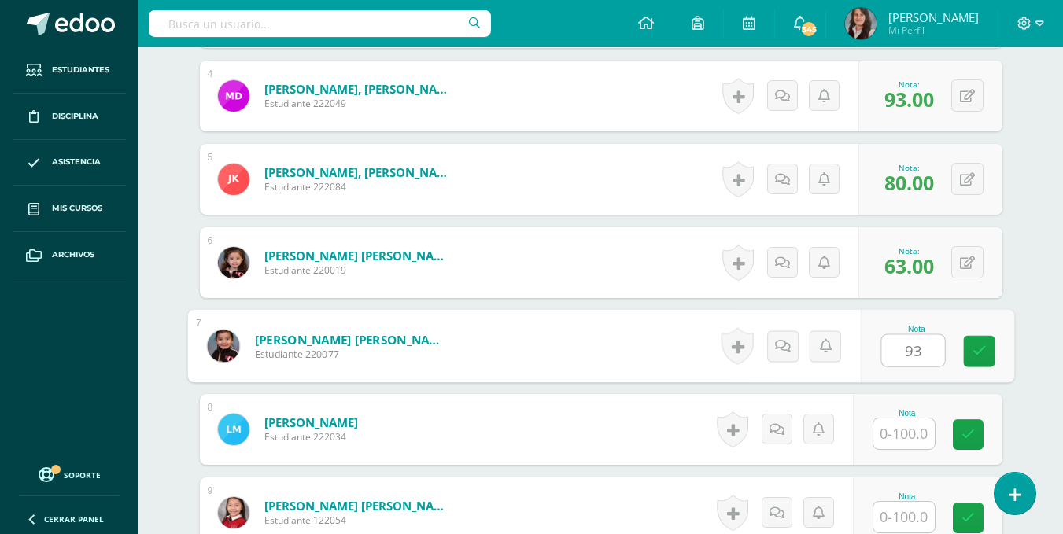
type input "93"
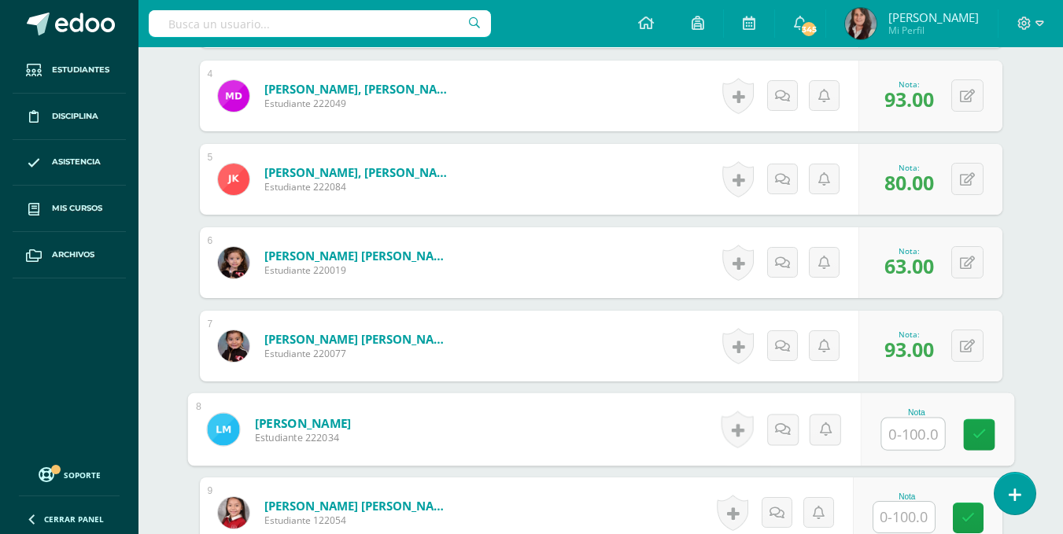
click at [904, 438] on input "text" at bounding box center [913, 434] width 63 height 31
type input "78"
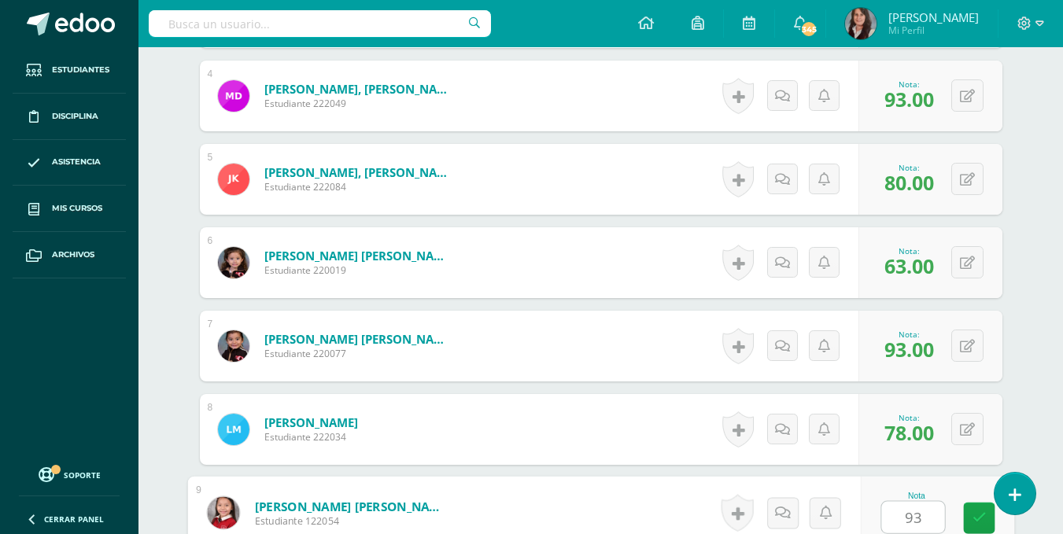
type input "93"
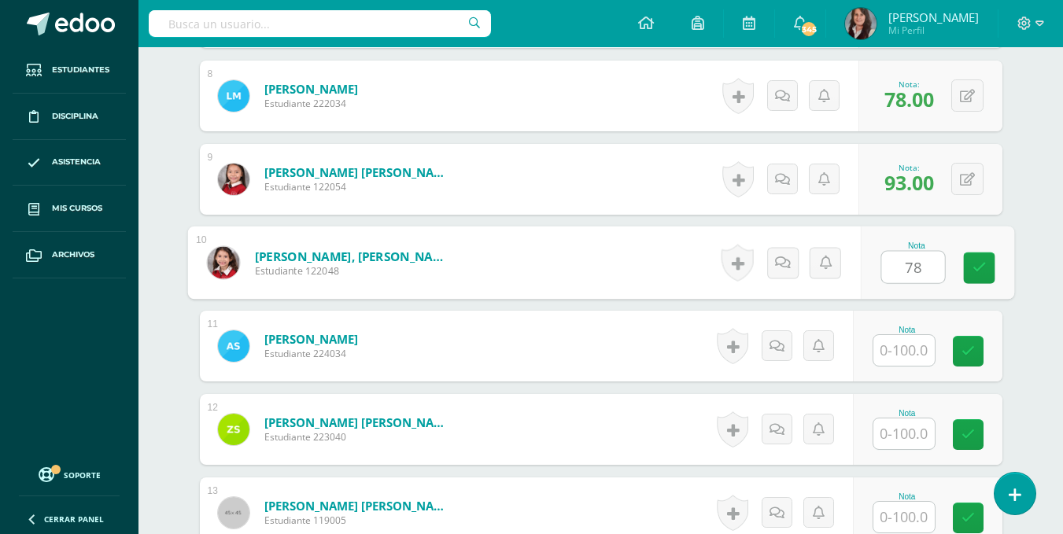
type input "78"
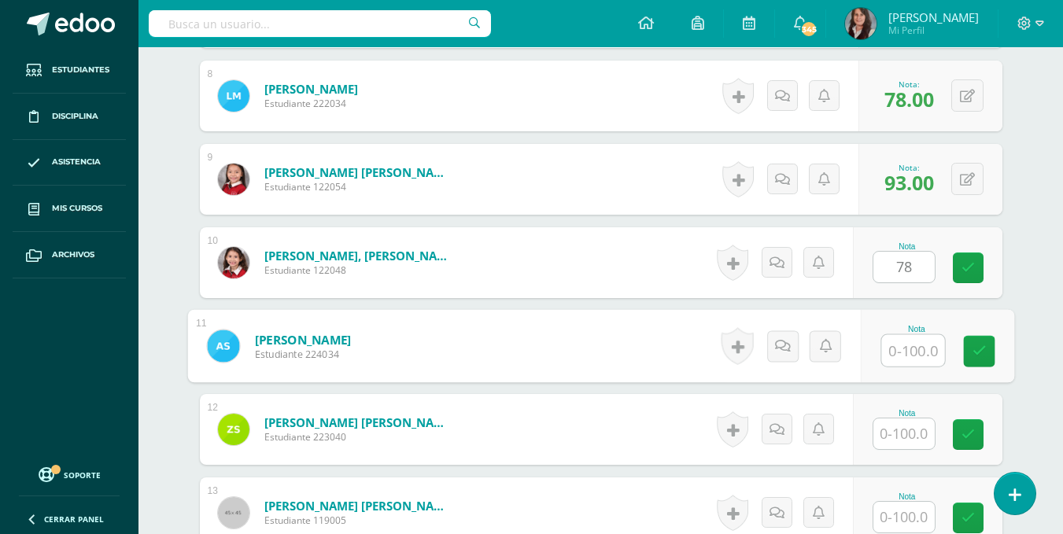
click at [906, 355] on input "text" at bounding box center [913, 350] width 63 height 31
type input "72"
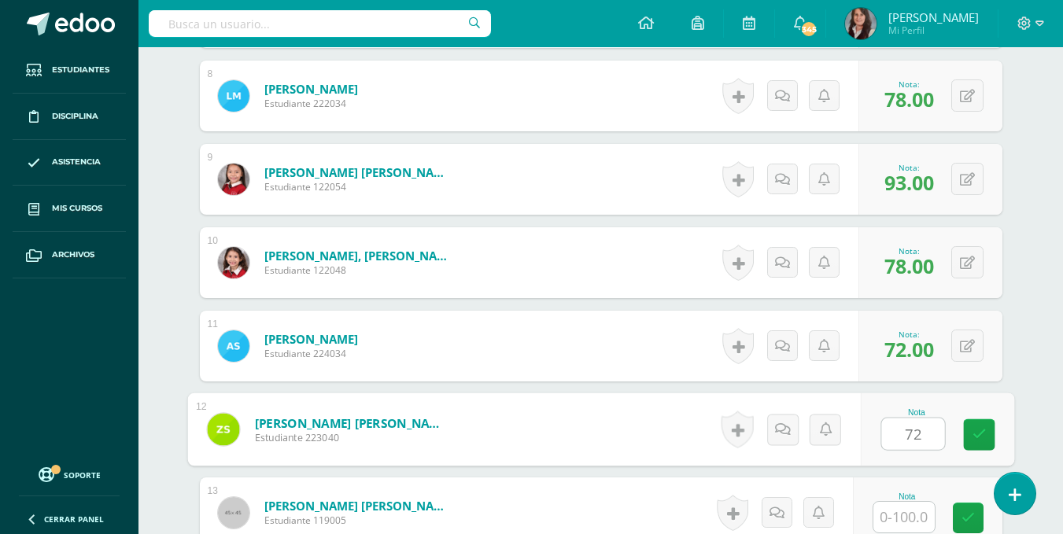
type input "72"
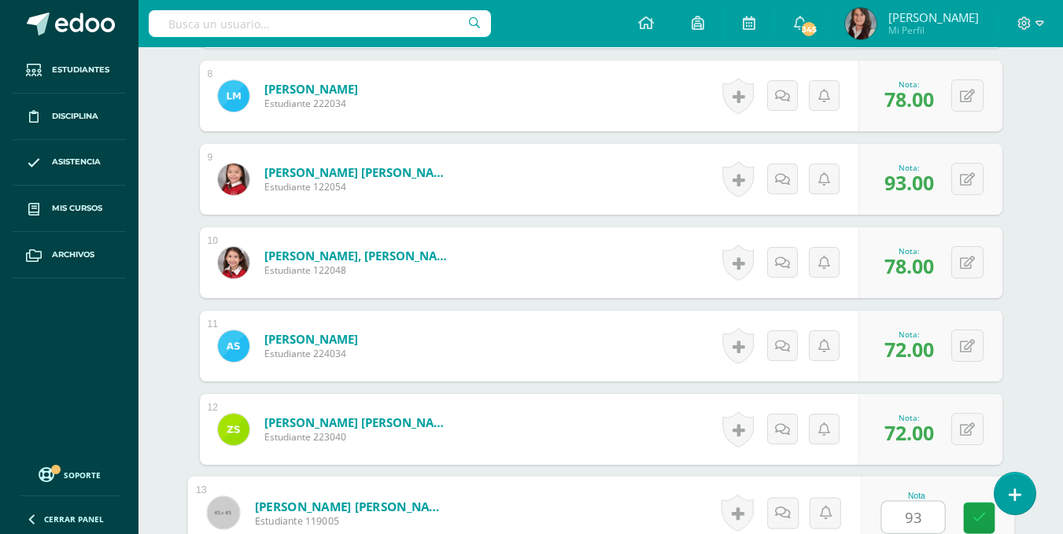
type input "93"
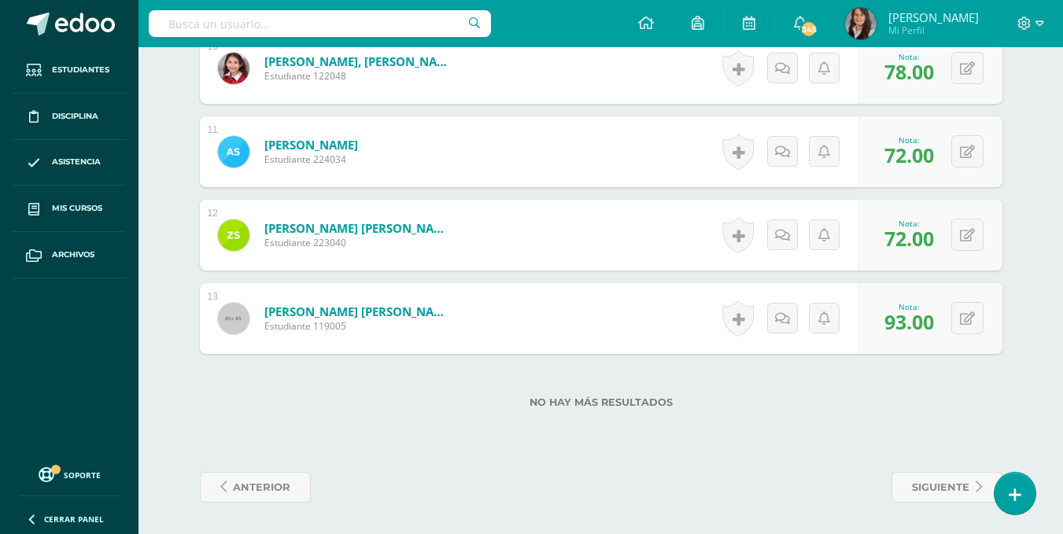
click at [865, 418] on div "No hay más resultados" at bounding box center [601, 390] width 803 height 73
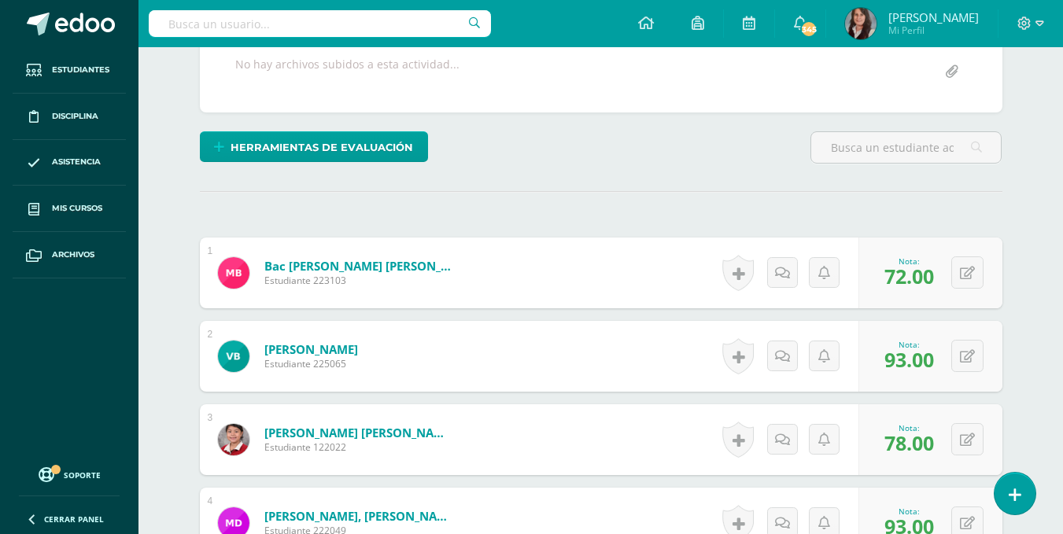
scroll to position [0, 0]
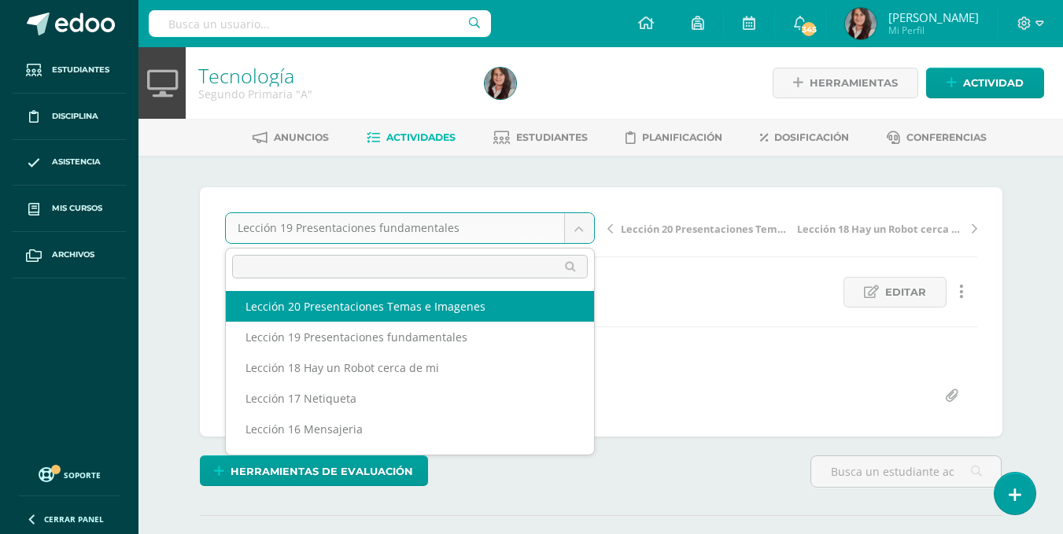
select select "/dashboard/teacher/grade-activity/195602/"
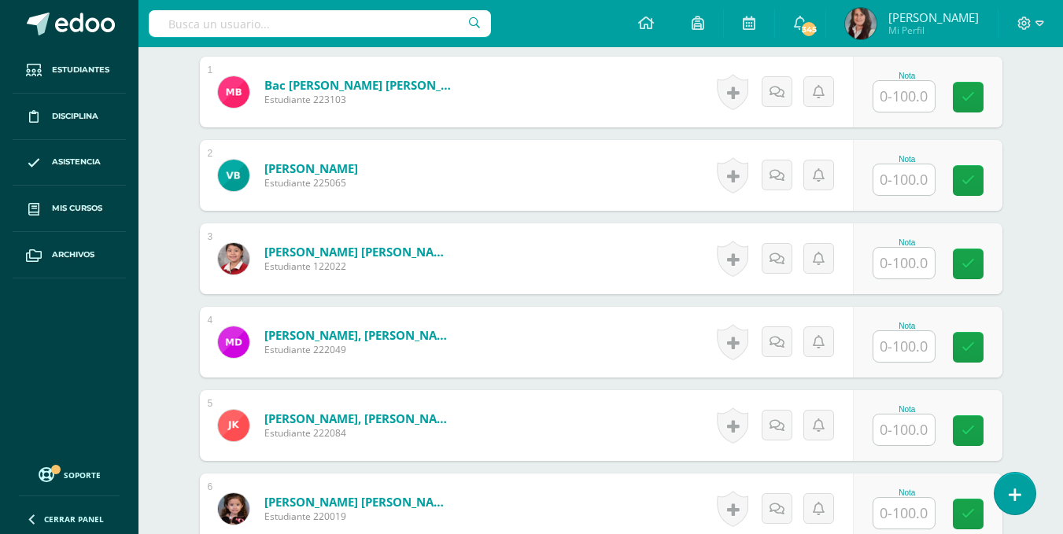
scroll to position [511, 0]
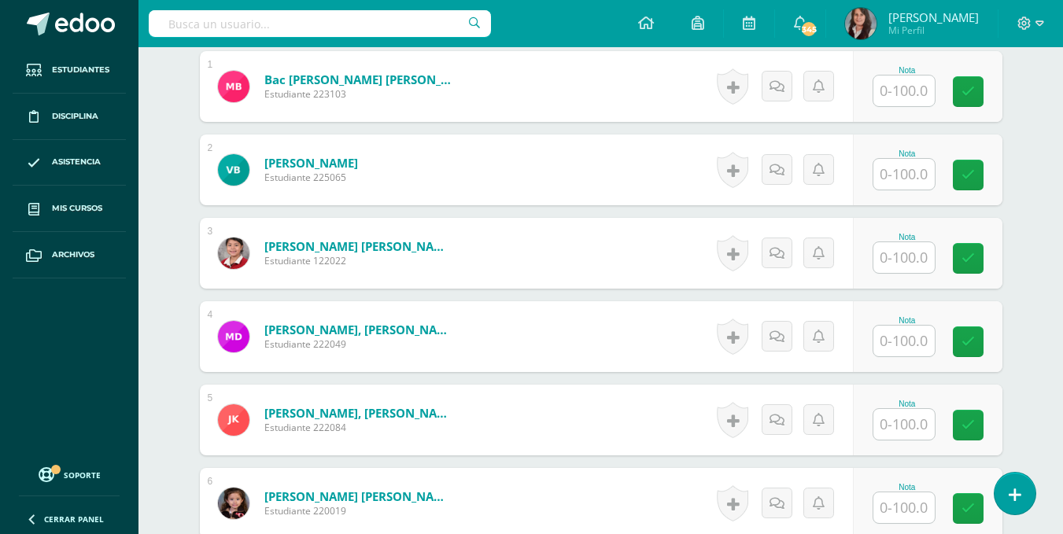
click at [908, 94] on input "text" at bounding box center [904, 91] width 61 height 31
type input "100"
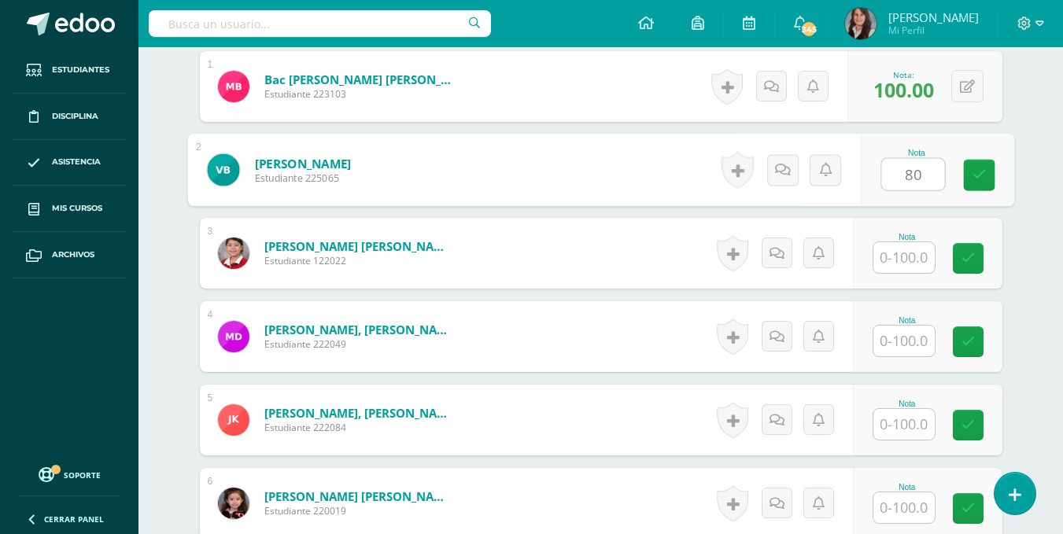
type input "80"
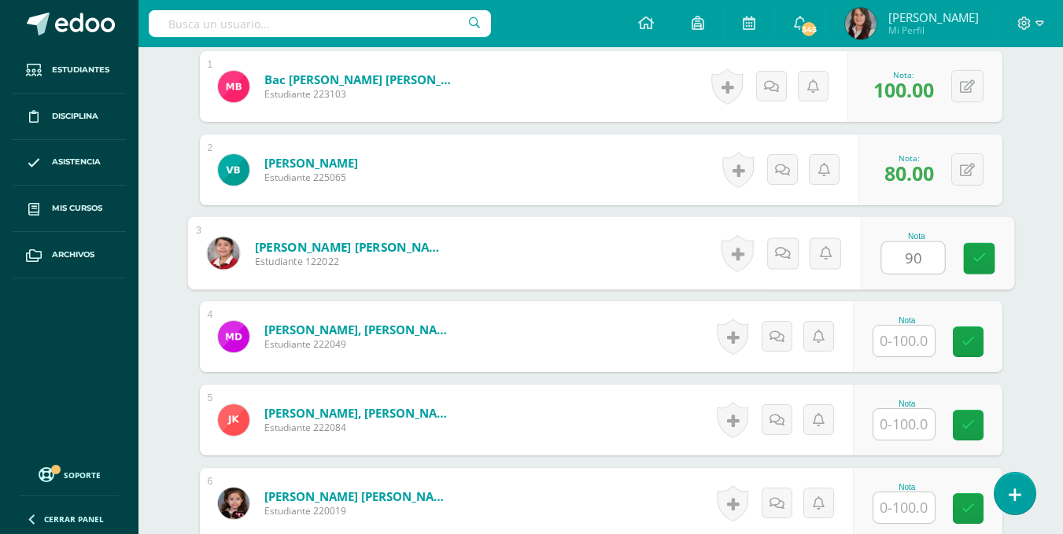
type input "90"
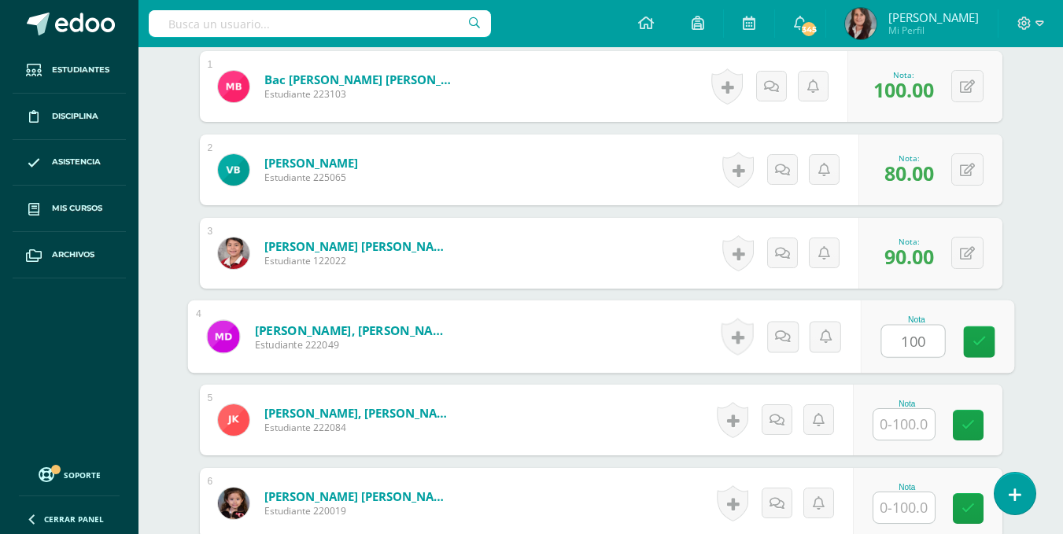
type input "100"
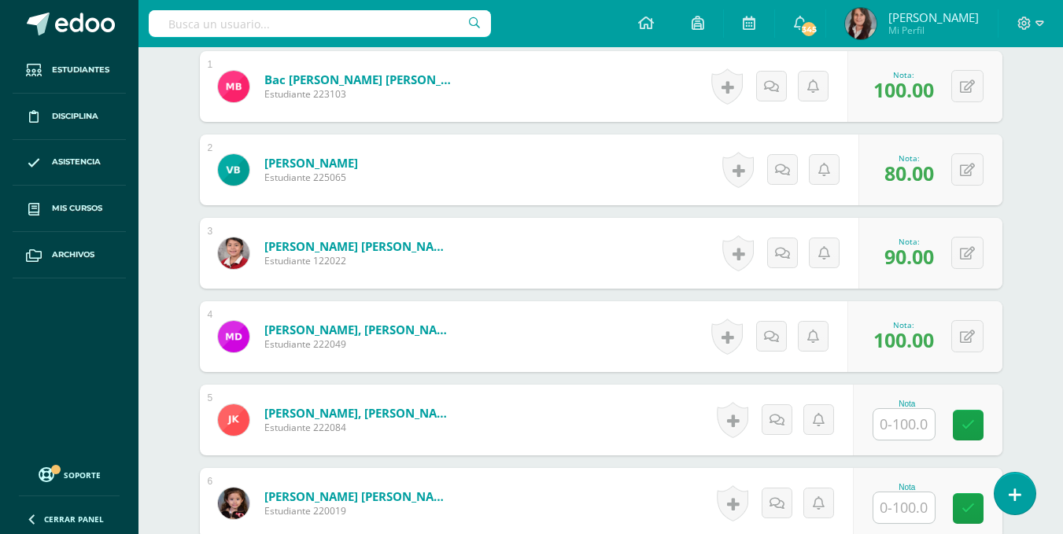
click at [907, 427] on input "text" at bounding box center [904, 424] width 61 height 31
type input "60"
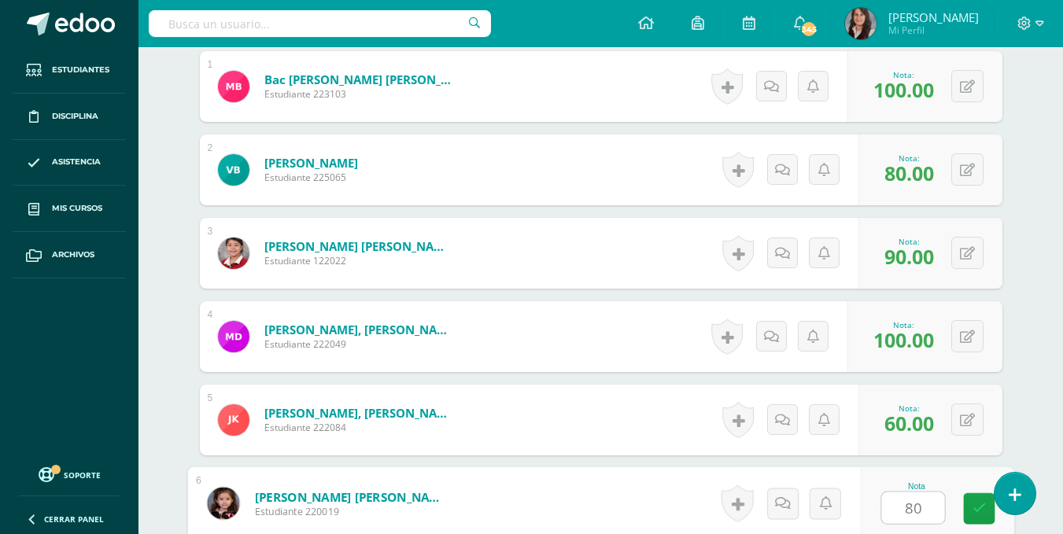
type input "80"
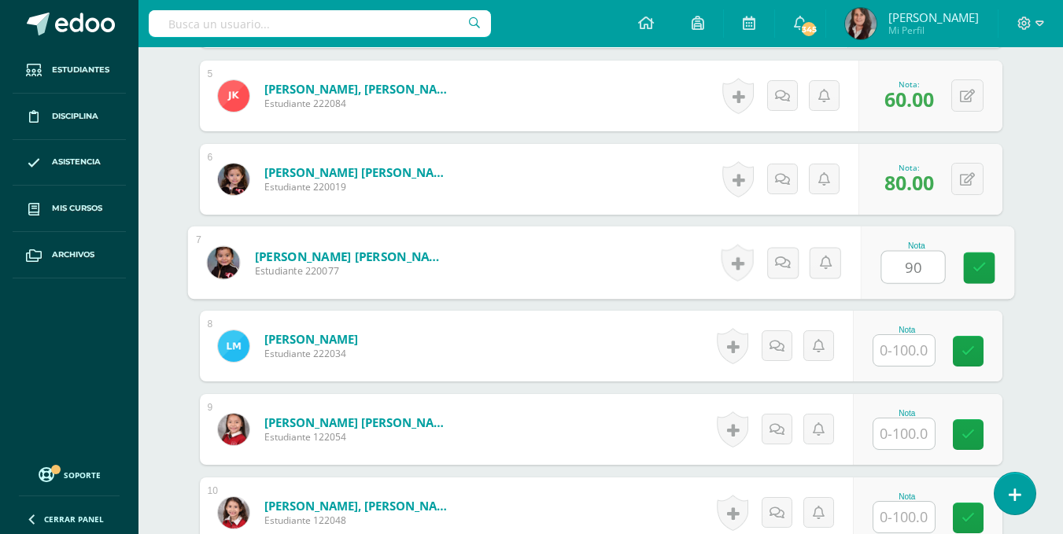
type input "90"
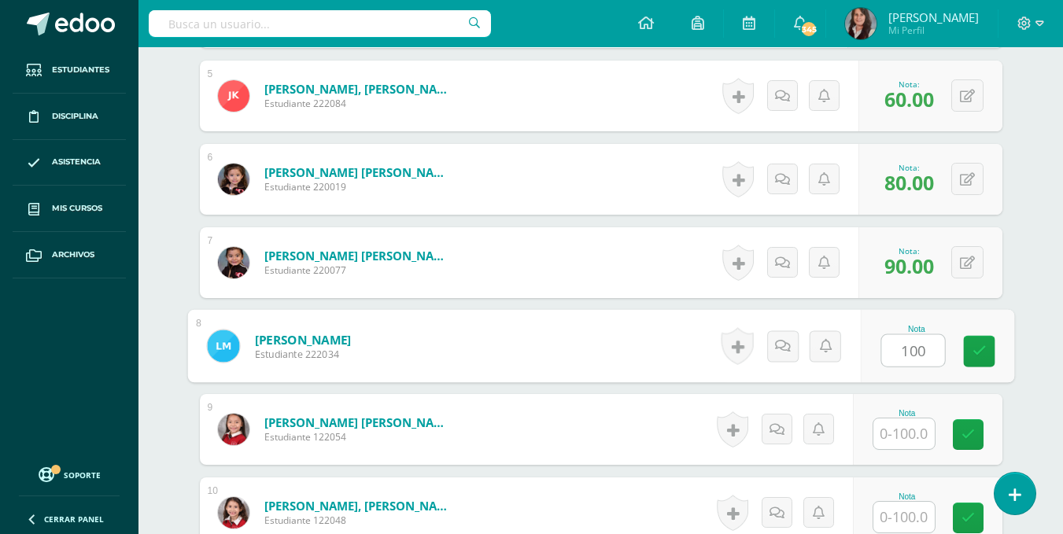
type input "100"
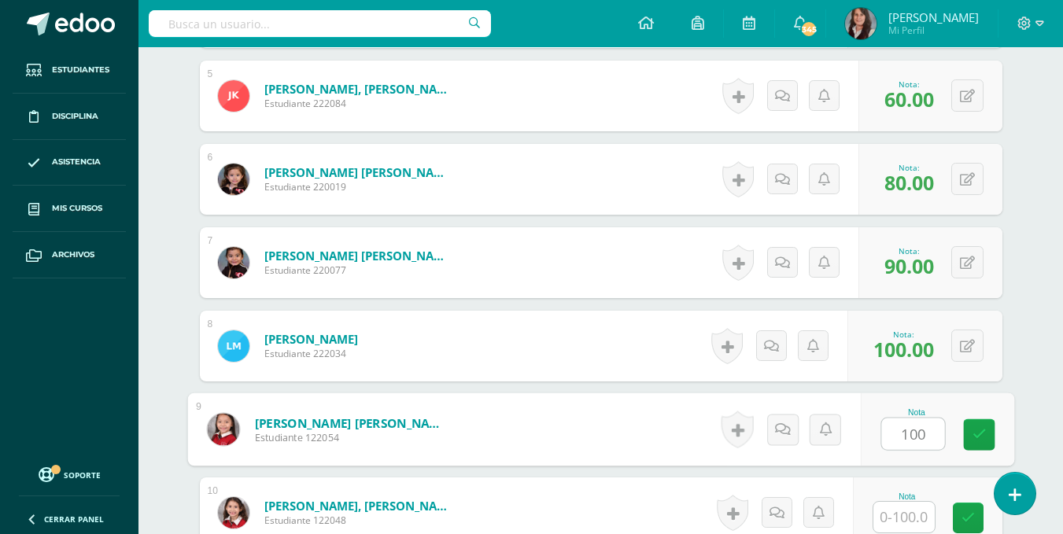
type input "100"
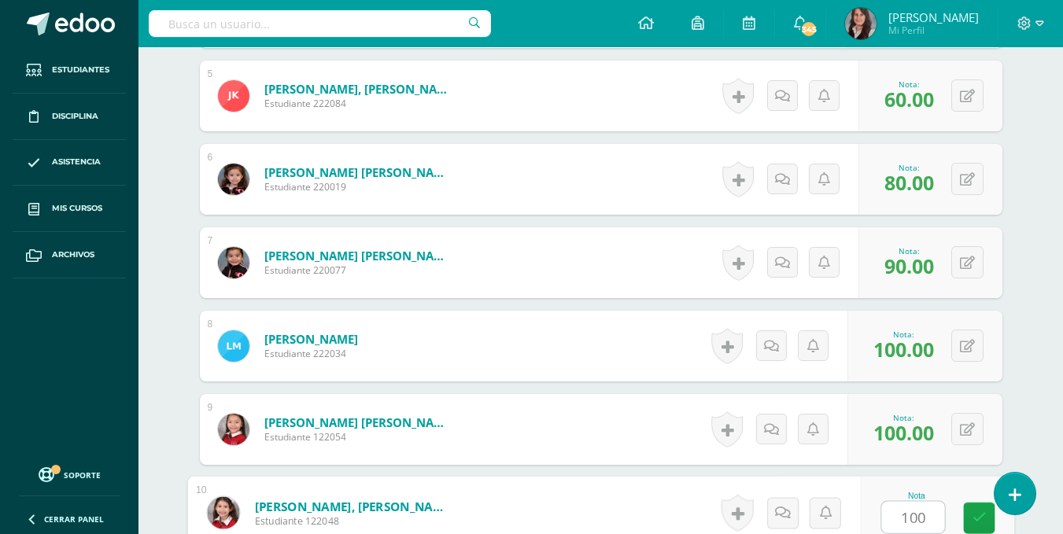
type input "100"
click at [906, 427] on span "100.00" at bounding box center [904, 433] width 61 height 27
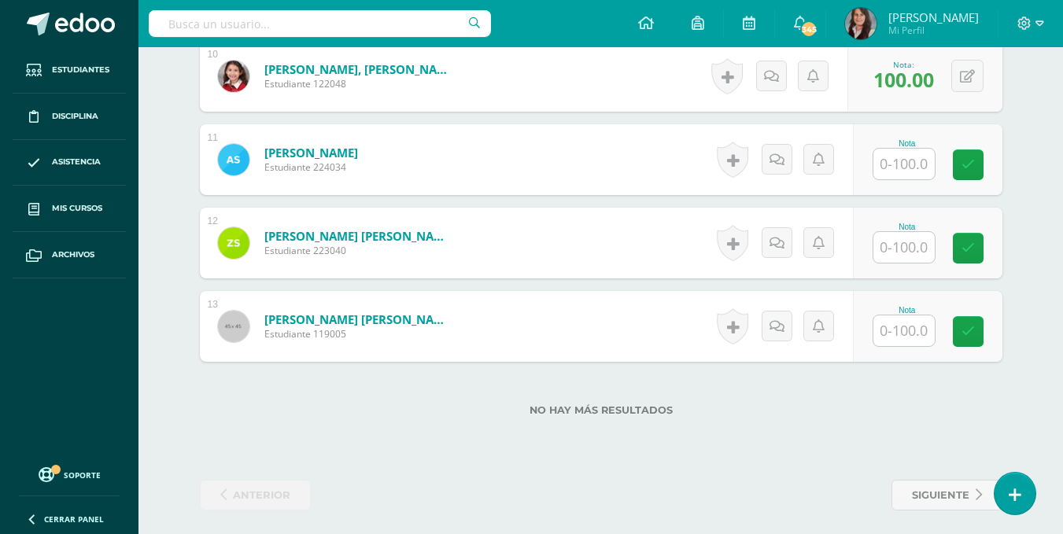
scroll to position [1275, 0]
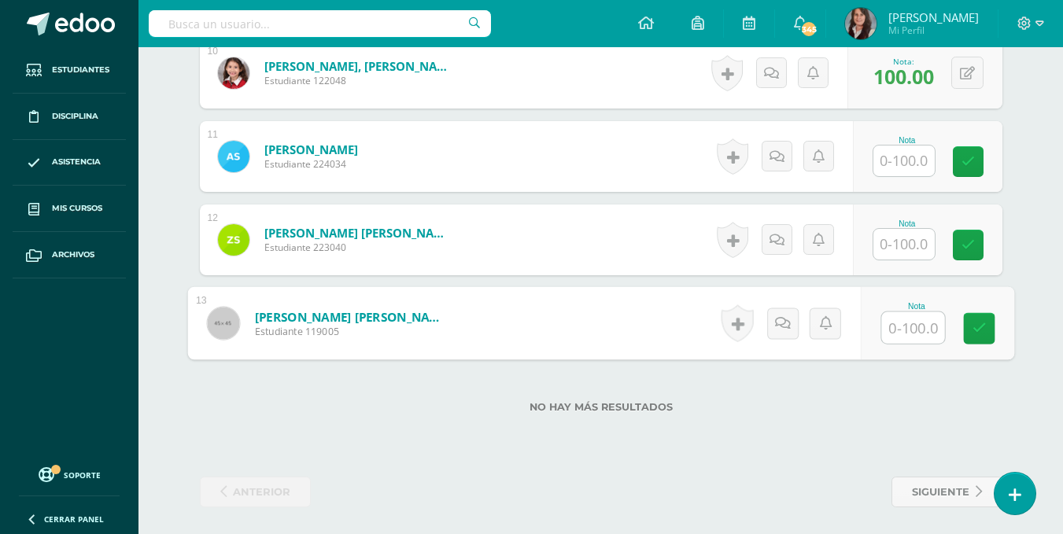
click at [903, 324] on input "text" at bounding box center [913, 327] width 63 height 31
type input "100"
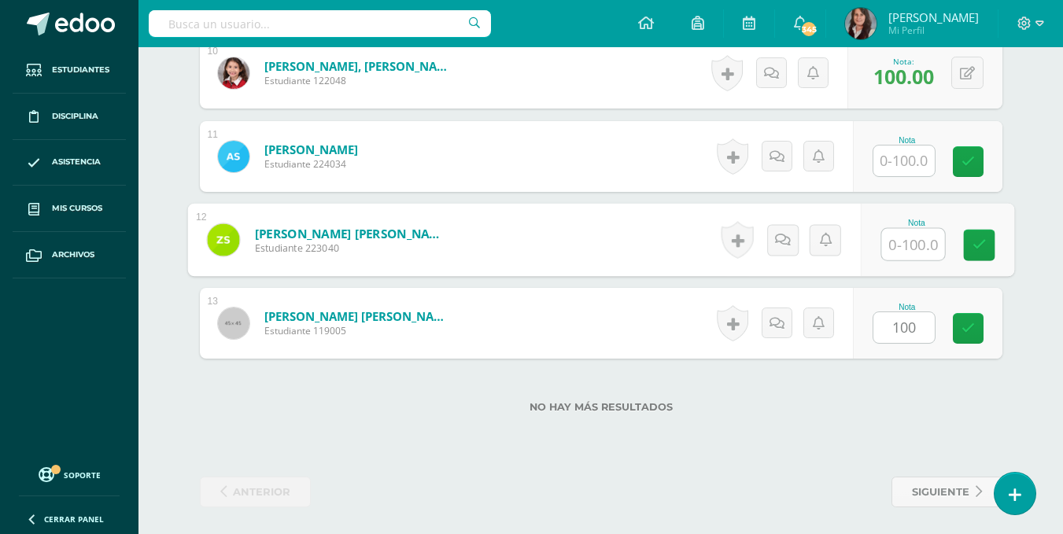
click at [908, 252] on input "text" at bounding box center [913, 244] width 63 height 31
type input "80"
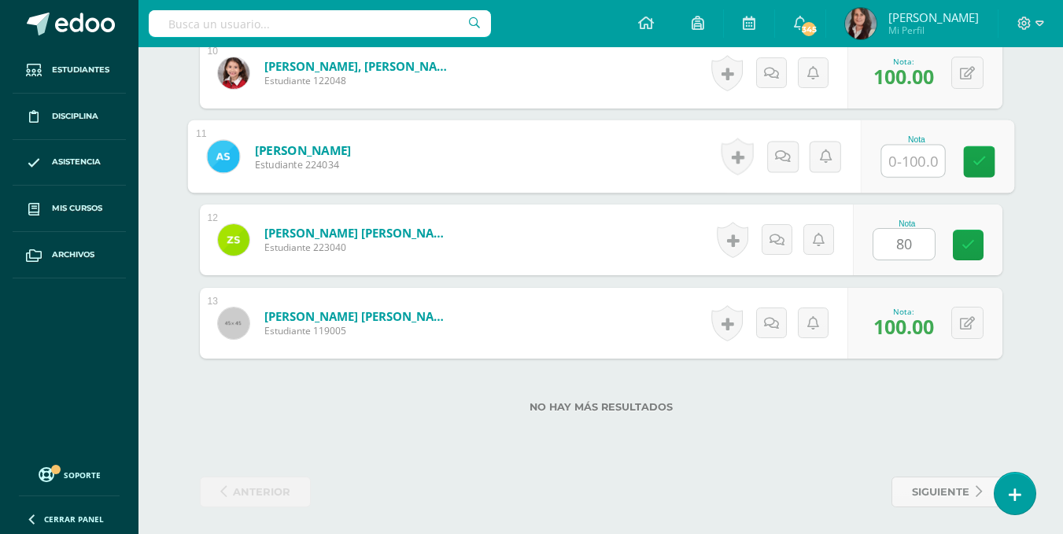
click at [914, 154] on input "text" at bounding box center [913, 161] width 63 height 31
type input "100"
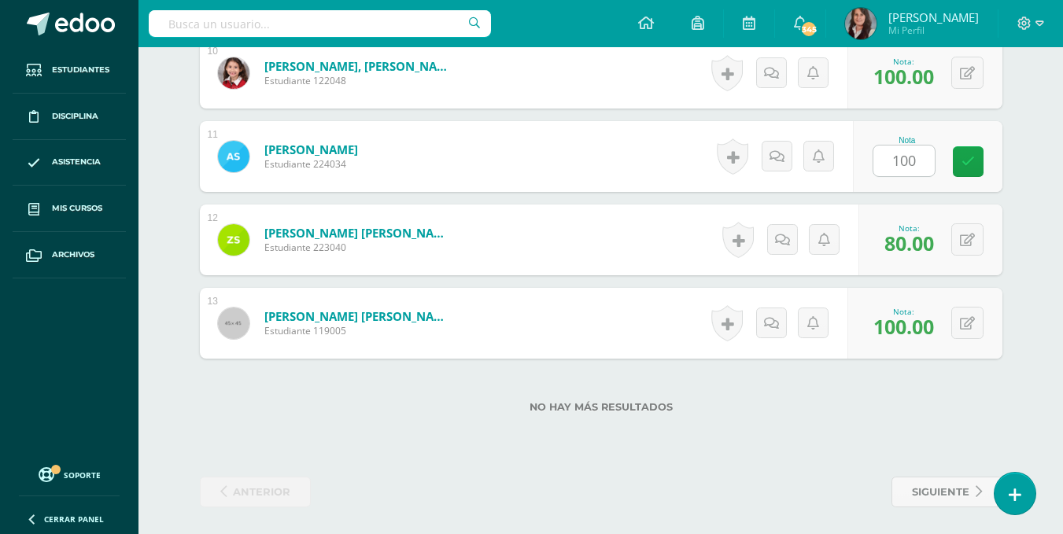
click at [909, 387] on div "No hay más resultados" at bounding box center [601, 395] width 803 height 73
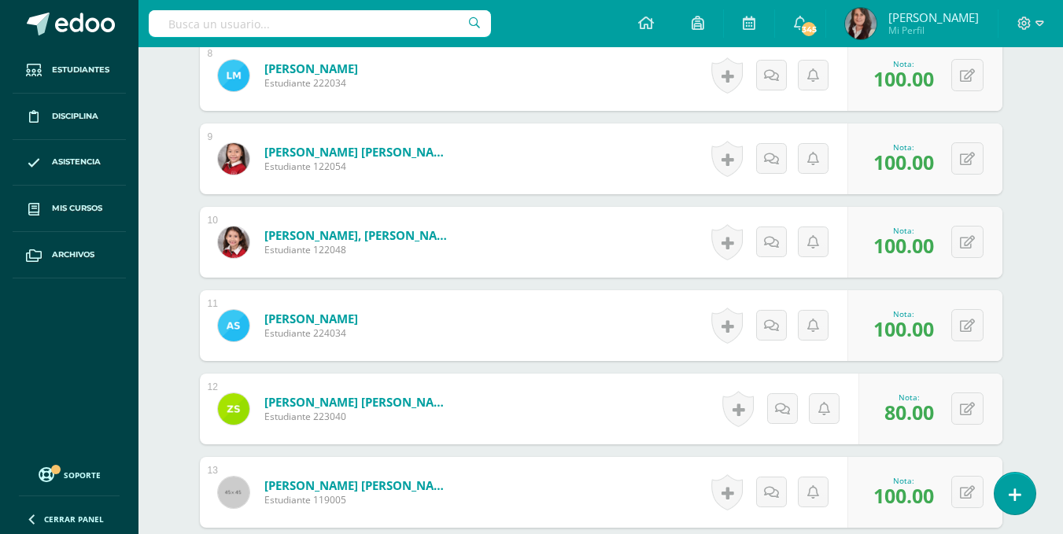
scroll to position [1097, 0]
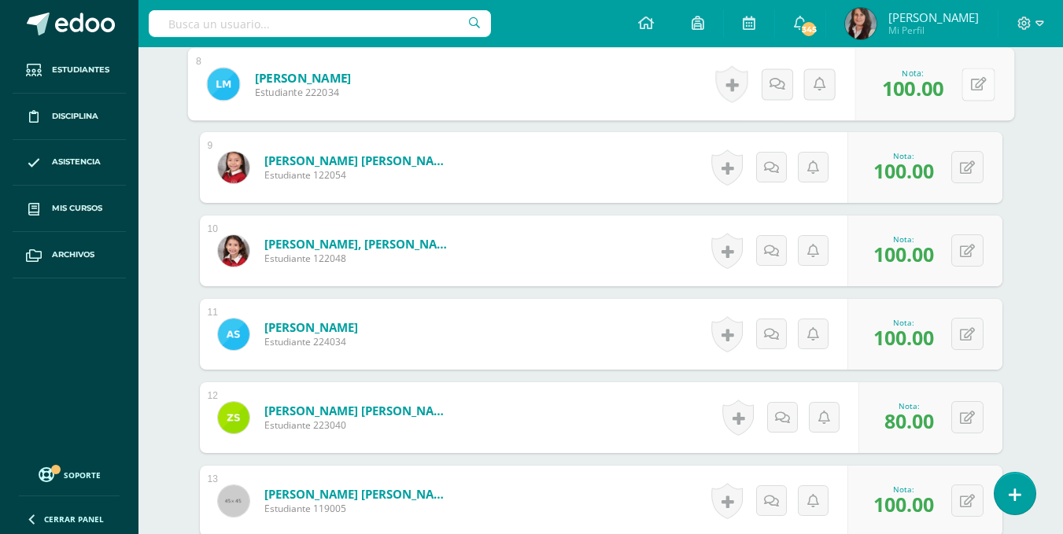
click at [969, 82] on button at bounding box center [978, 84] width 33 height 33
type input "90"
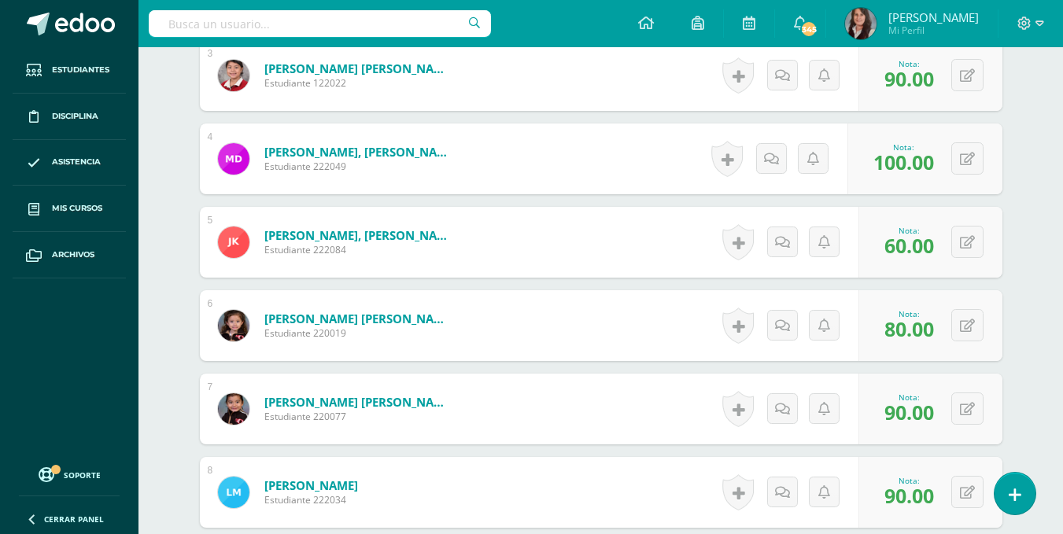
scroll to position [686, 0]
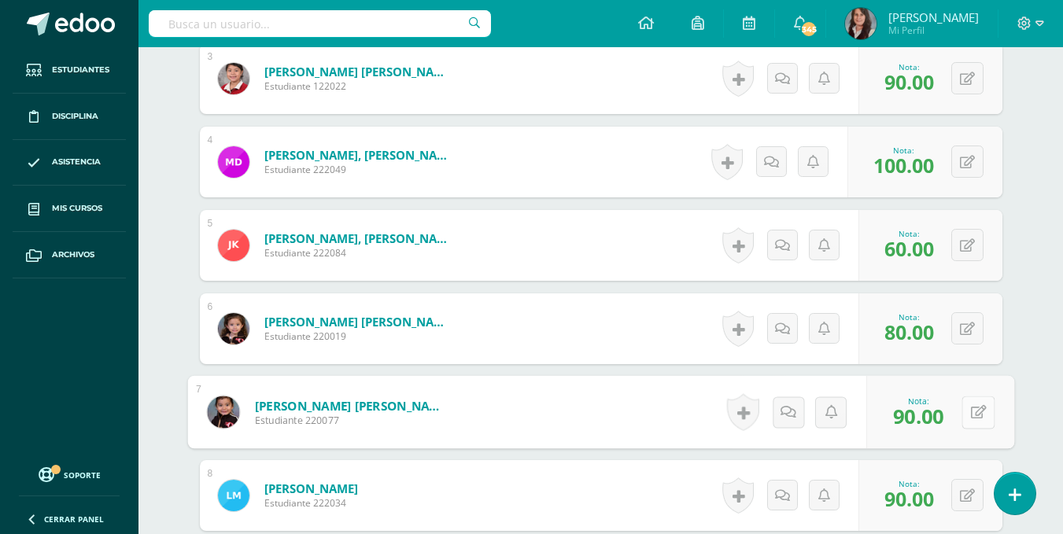
click at [960, 419] on div "0 [GEOGRAPHIC_DATA] Logros obtenidos Aún no hay logros agregados Nota: 90.00" at bounding box center [941, 412] width 148 height 73
click at [987, 409] on button at bounding box center [978, 412] width 33 height 33
type input "80"
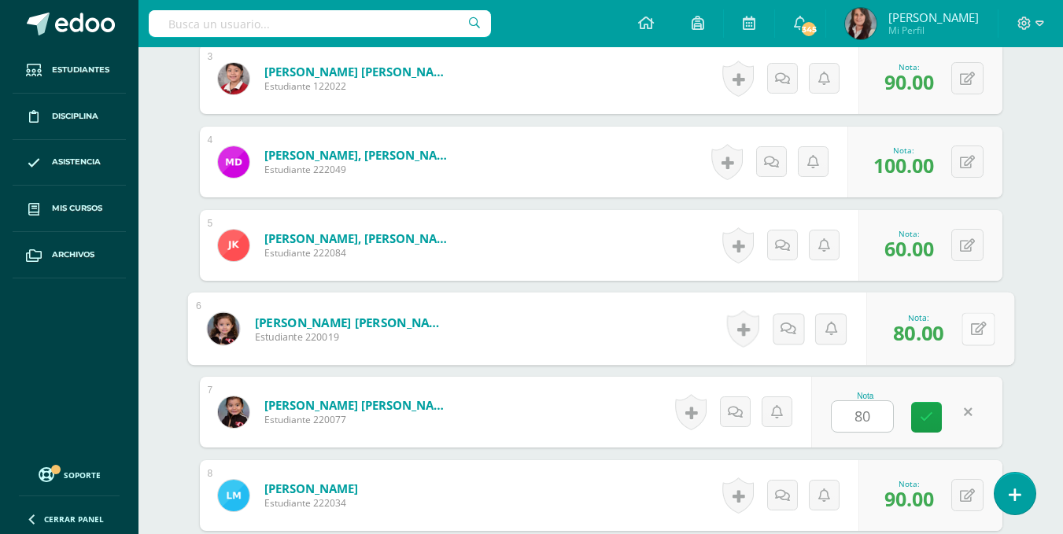
click at [968, 329] on button at bounding box center [978, 328] width 33 height 33
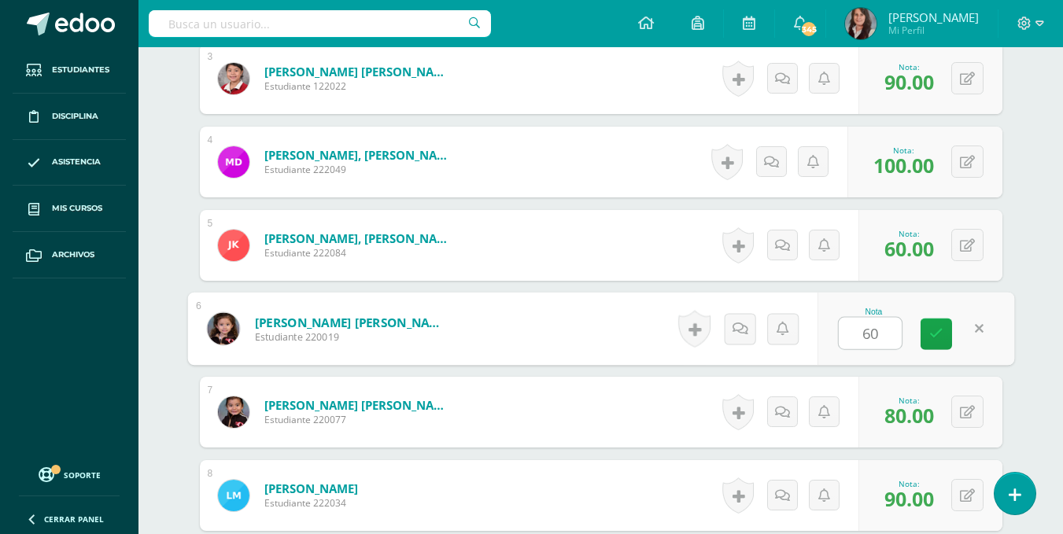
type input "60"
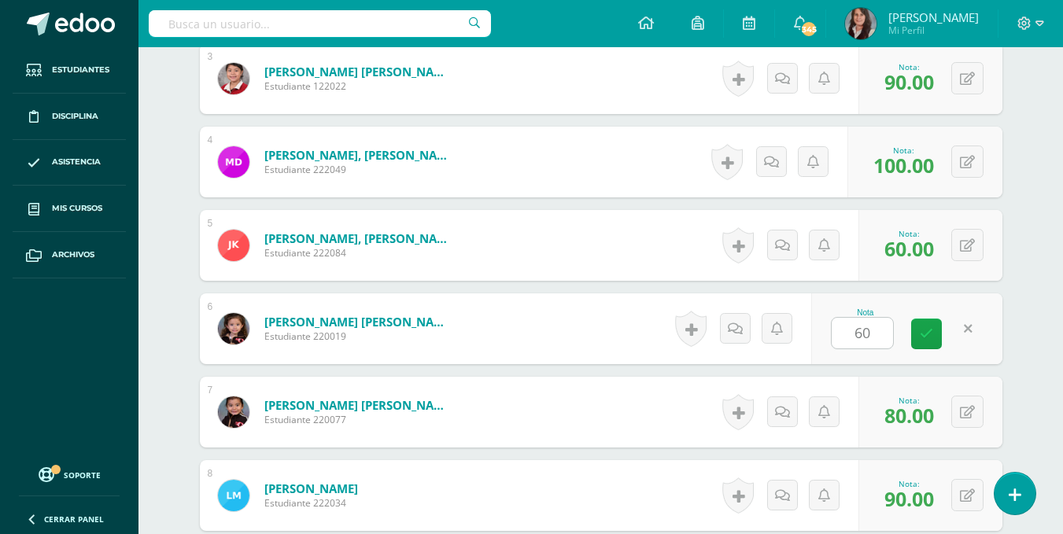
click at [1009, 246] on div "¿Estás seguro que quieres eliminar esta actividad? Esto borrará la actividad y …" at bounding box center [601, 299] width 866 height 1658
click at [970, 246] on button at bounding box center [968, 245] width 32 height 32
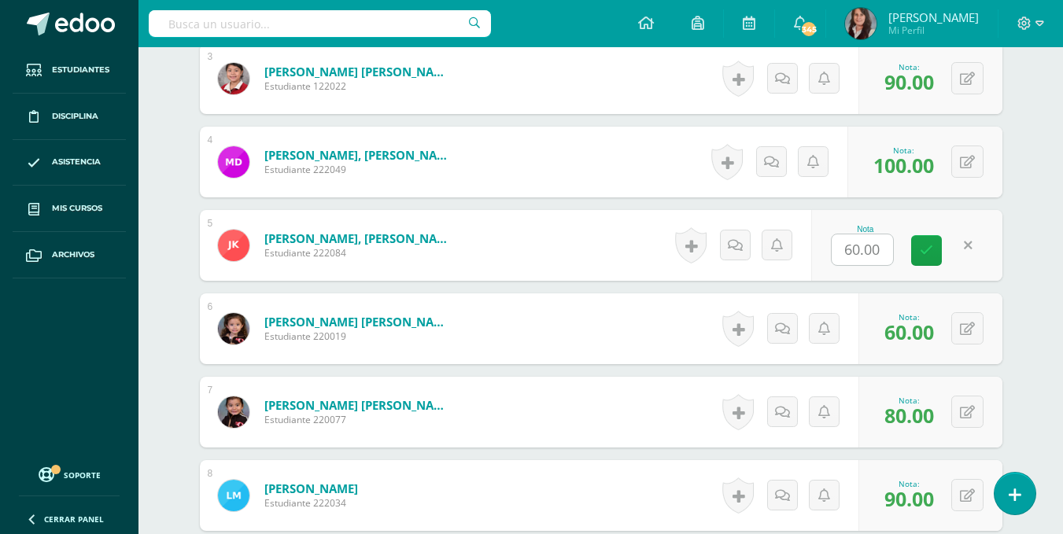
click at [808, 250] on div "Historial de actividad No hay historial para esta actividad Agregar Comentarios…" at bounding box center [741, 245] width 142 height 71
click at [963, 240] on button at bounding box center [968, 245] width 32 height 32
type input "100"
click at [965, 154] on button at bounding box center [978, 162] width 33 height 33
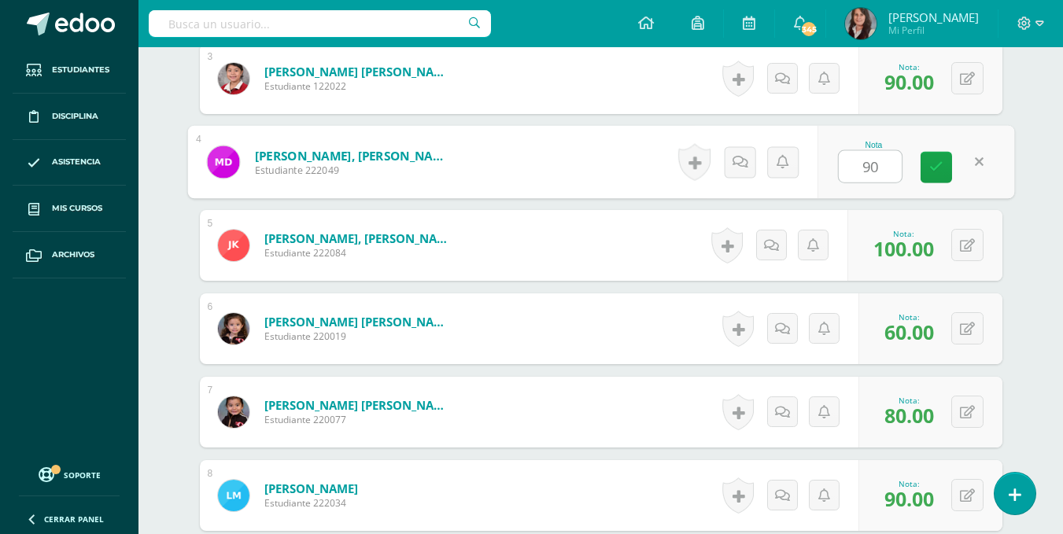
type input "90"
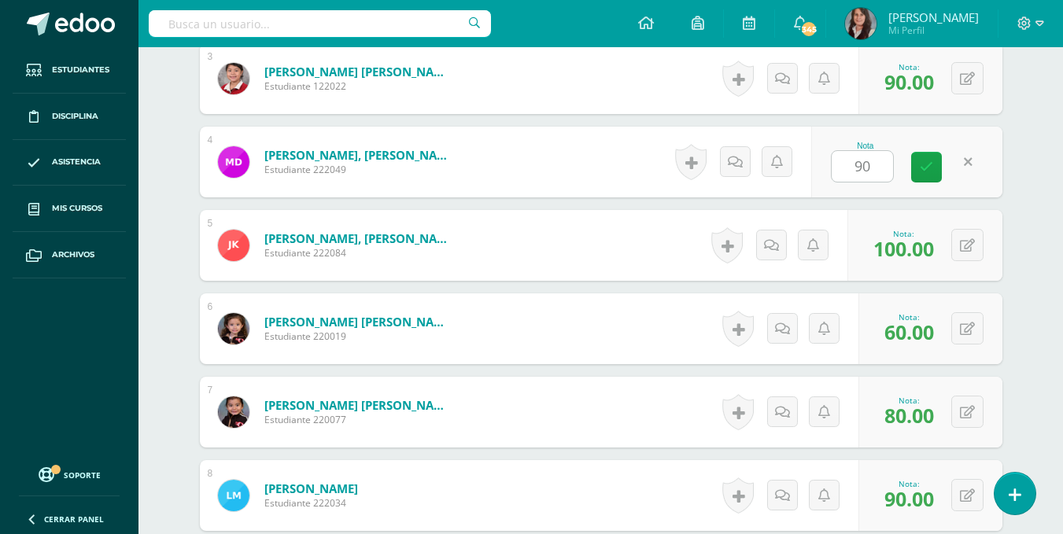
click at [1045, 174] on div "Tecnología Segundo Primaria "A" Herramientas Detalle de asistencias Actividad A…" at bounding box center [601, 245] width 925 height 1767
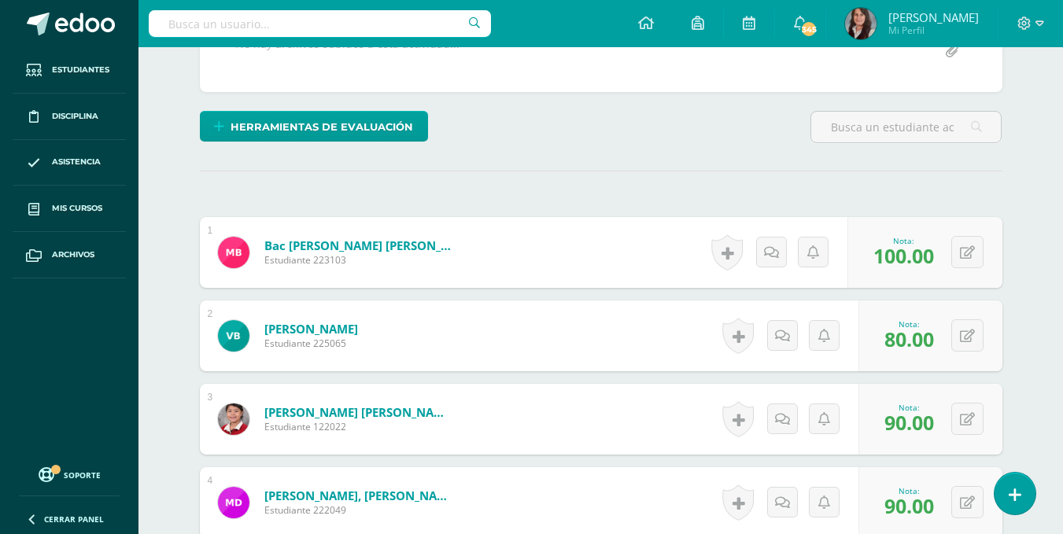
scroll to position [331, 0]
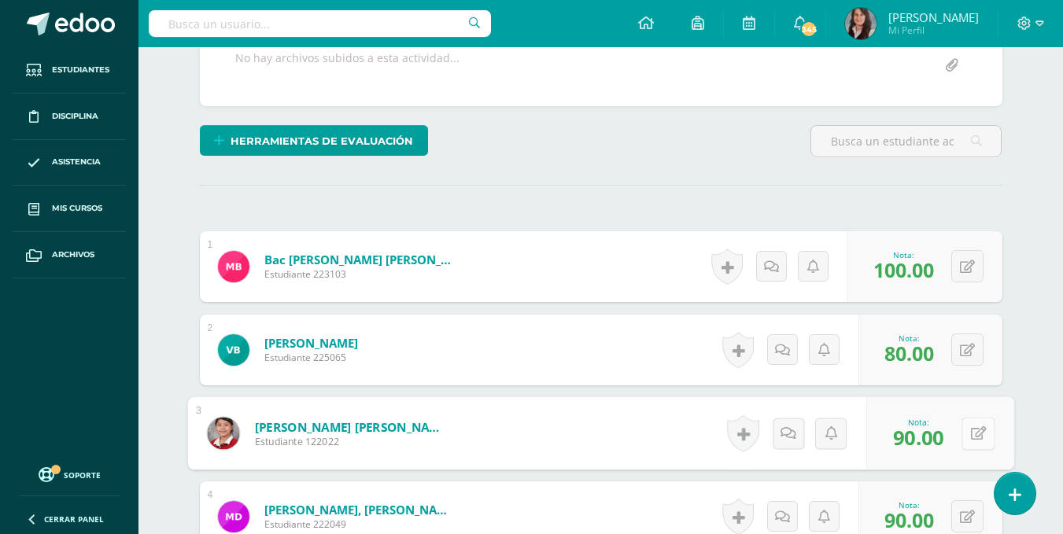
click at [968, 433] on button at bounding box center [978, 433] width 33 height 33
type input "80"
click at [968, 348] on button at bounding box center [968, 350] width 32 height 32
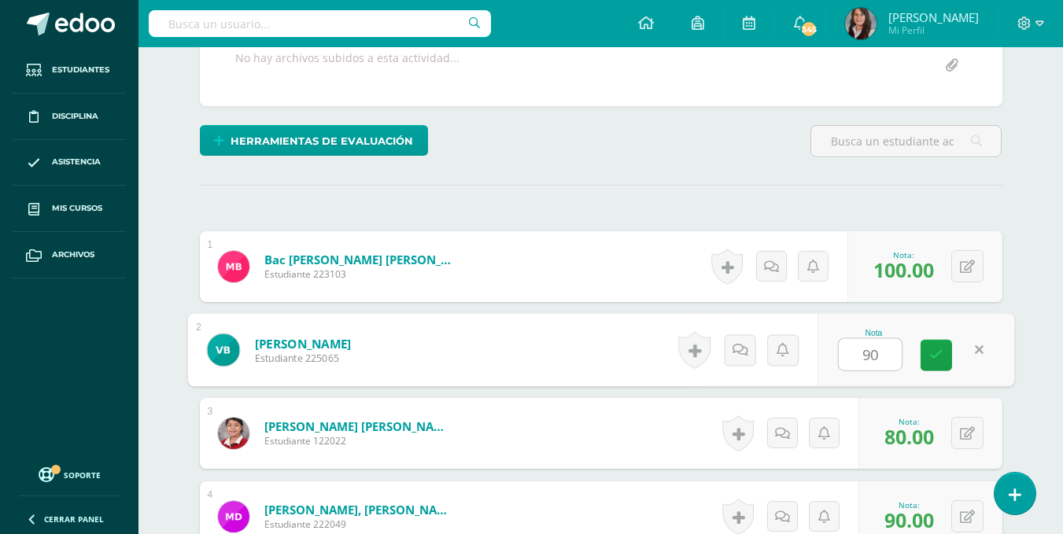
type input "90"
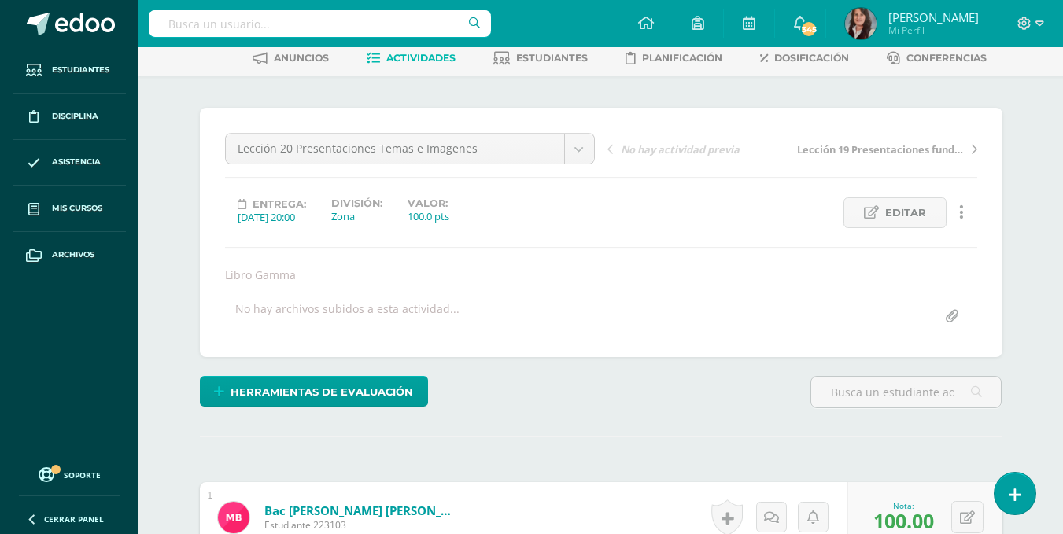
scroll to position [66, 0]
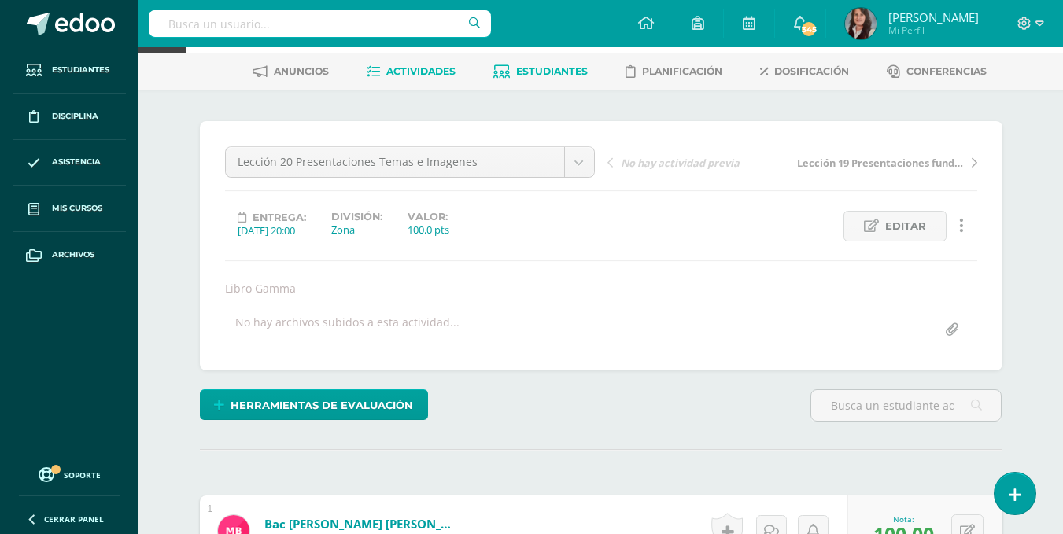
click at [547, 67] on span "Estudiantes" at bounding box center [552, 71] width 72 height 12
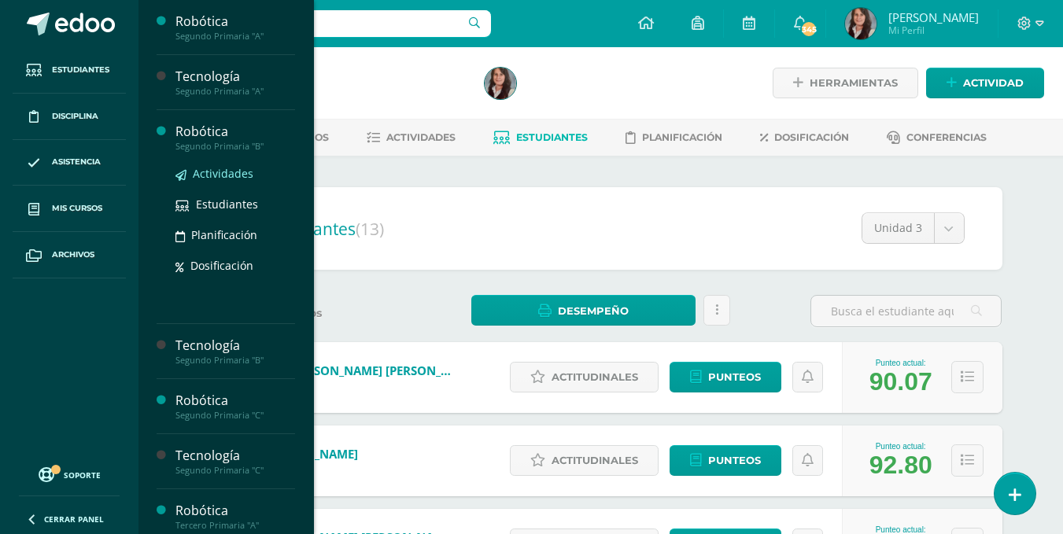
click at [224, 172] on span "Actividades" at bounding box center [223, 173] width 61 height 15
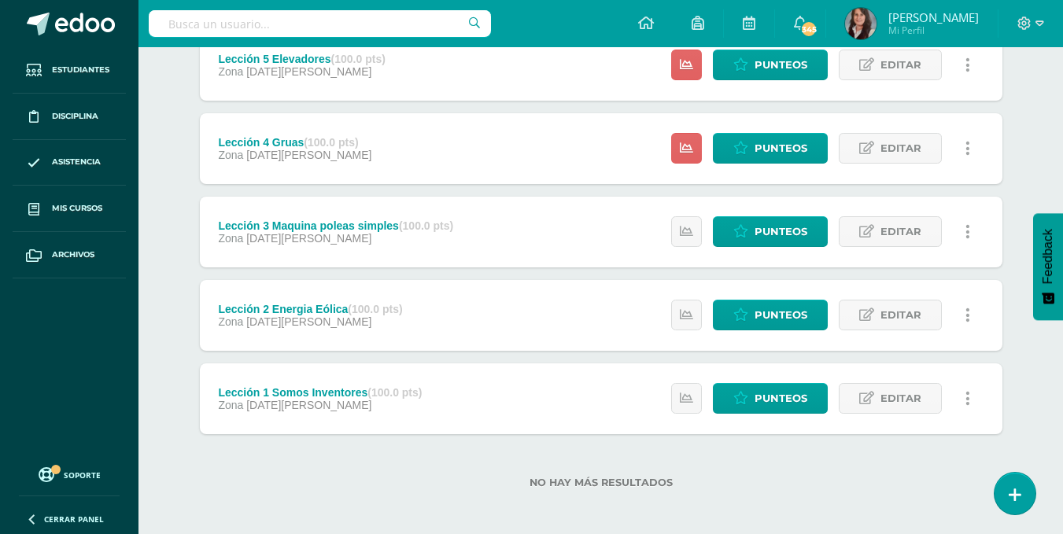
scroll to position [404, 0]
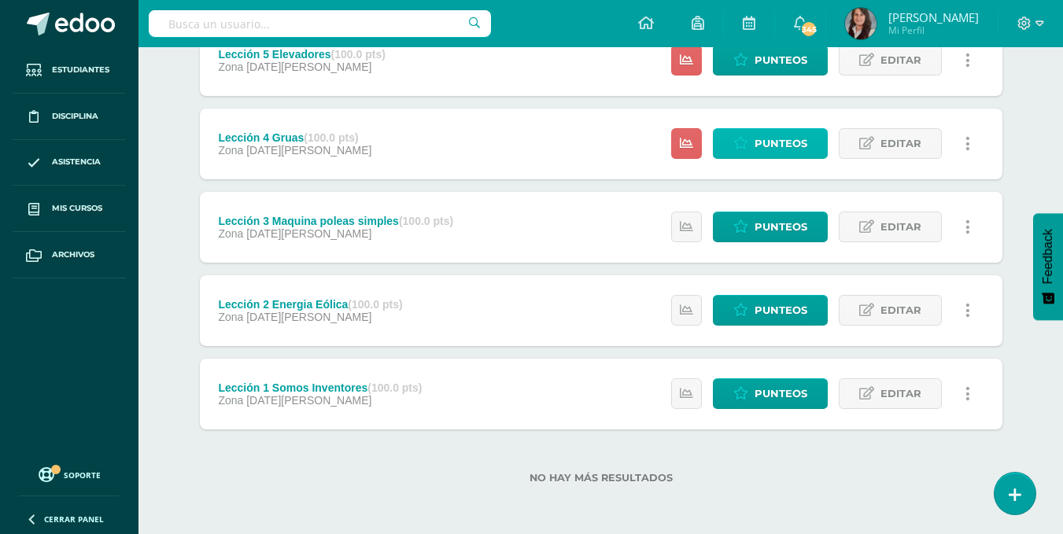
click at [789, 139] on span "Punteos" at bounding box center [781, 143] width 53 height 29
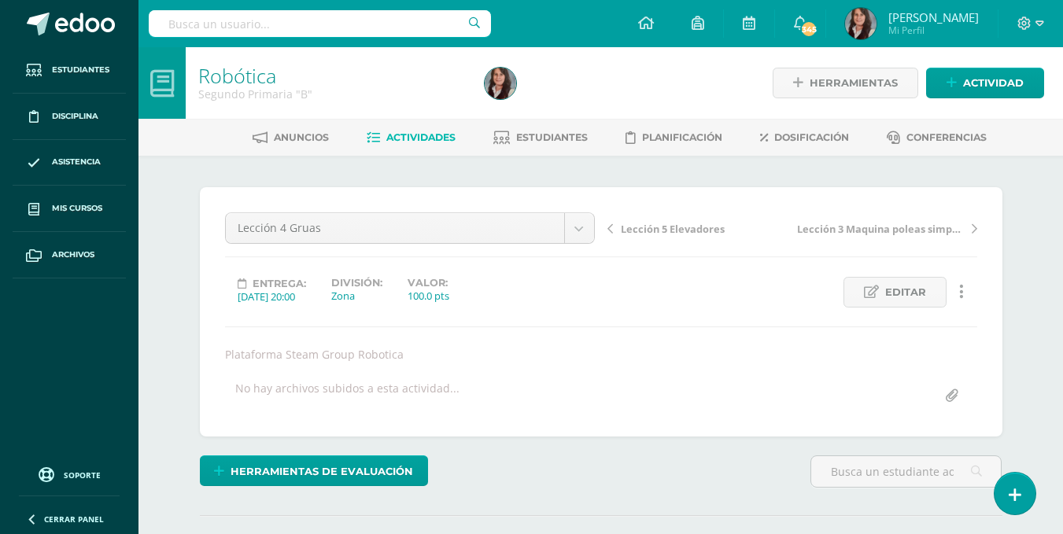
scroll to position [205, 0]
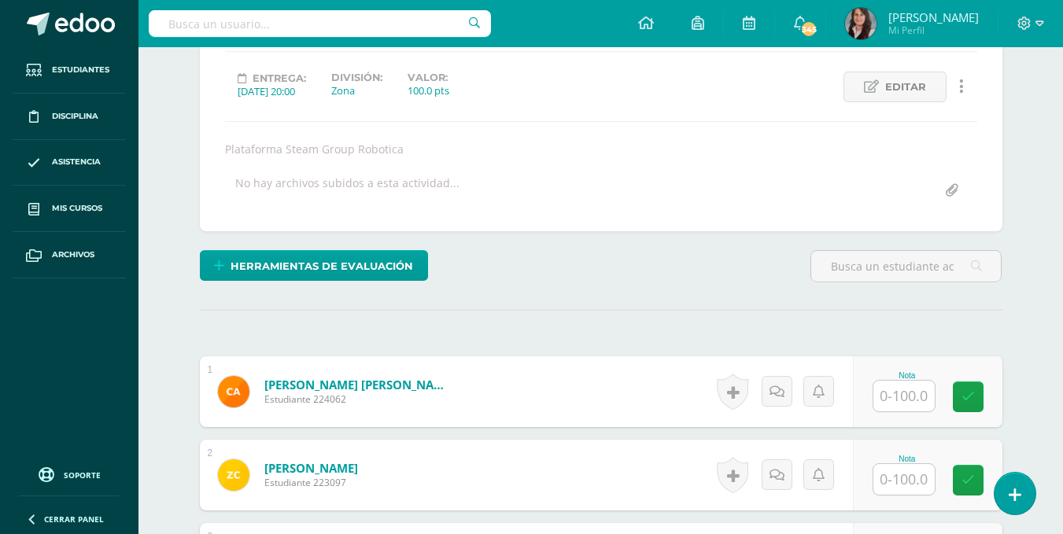
drag, startPoint x: 1068, startPoint y: 110, endPoint x: 1074, endPoint y: 379, distance: 268.5
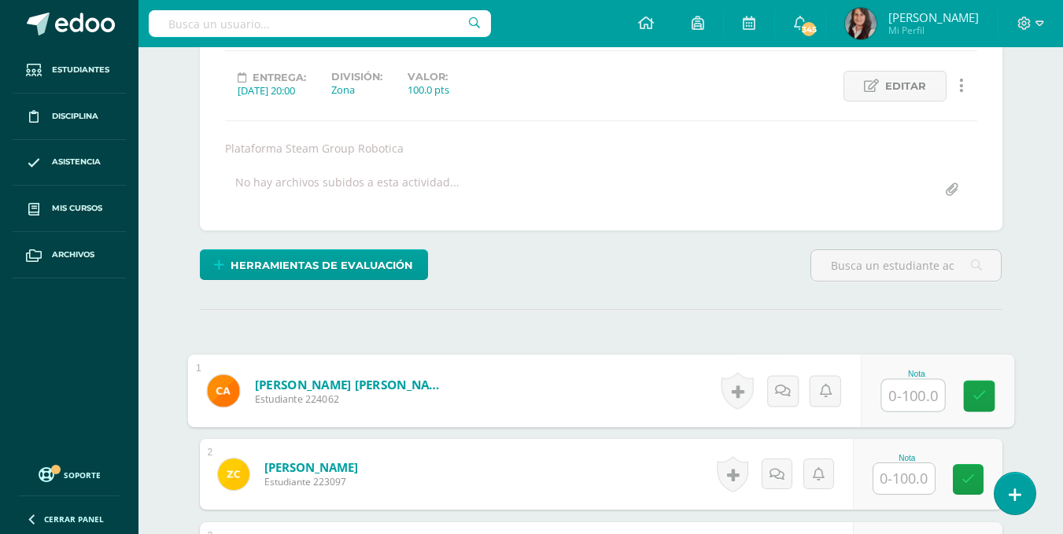
click at [900, 386] on input "text" at bounding box center [913, 395] width 63 height 31
type input "100"
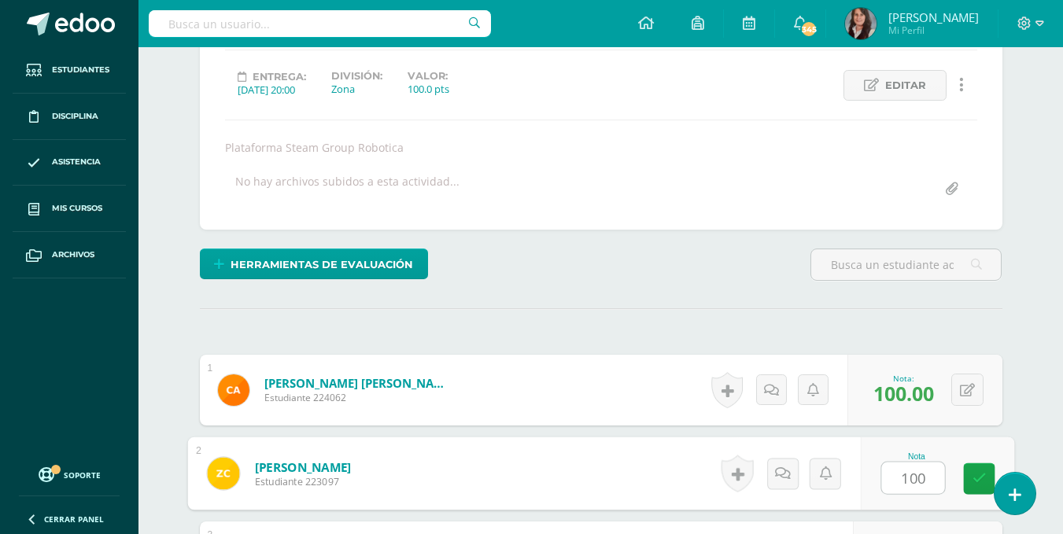
type input "100"
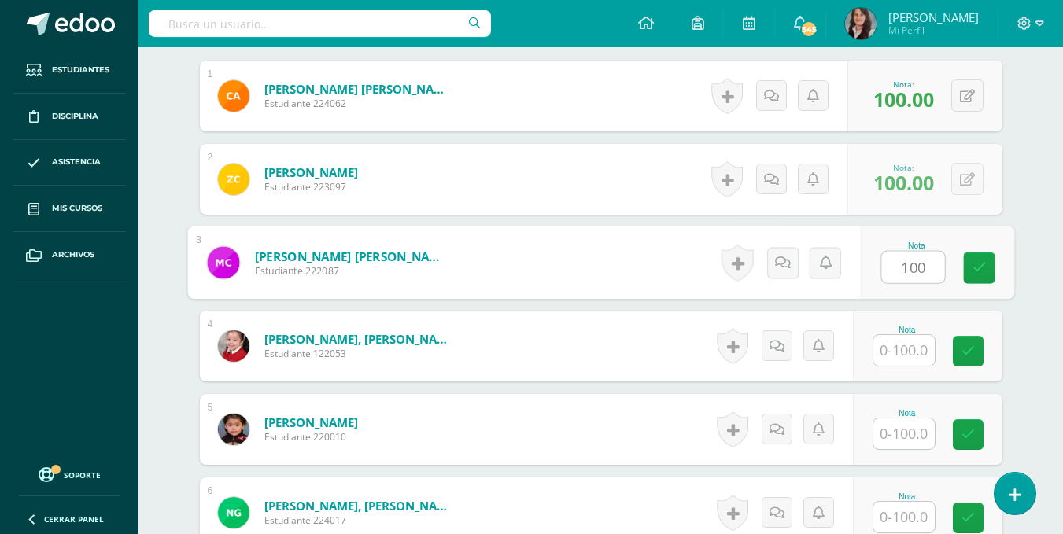
type input "100"
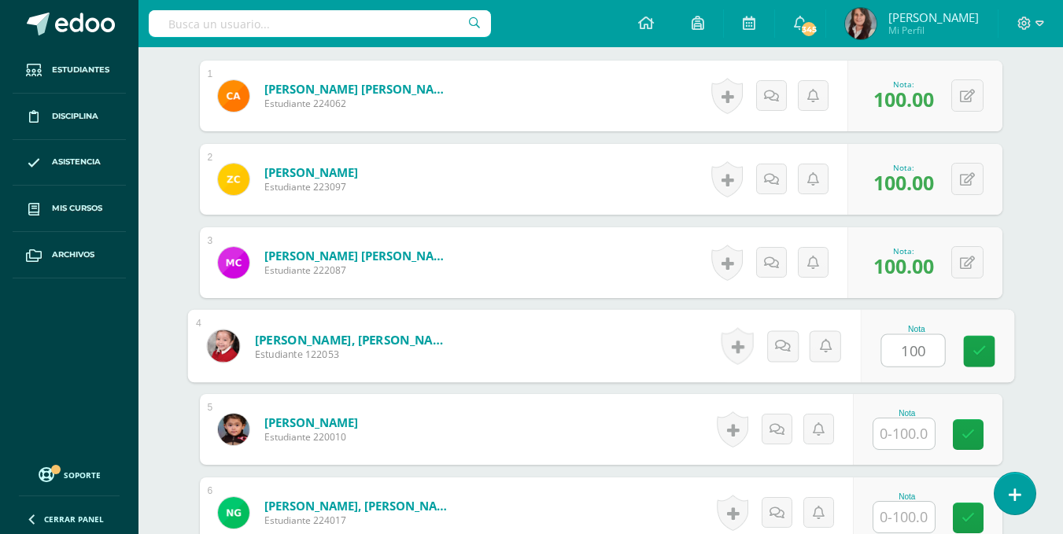
type input "100"
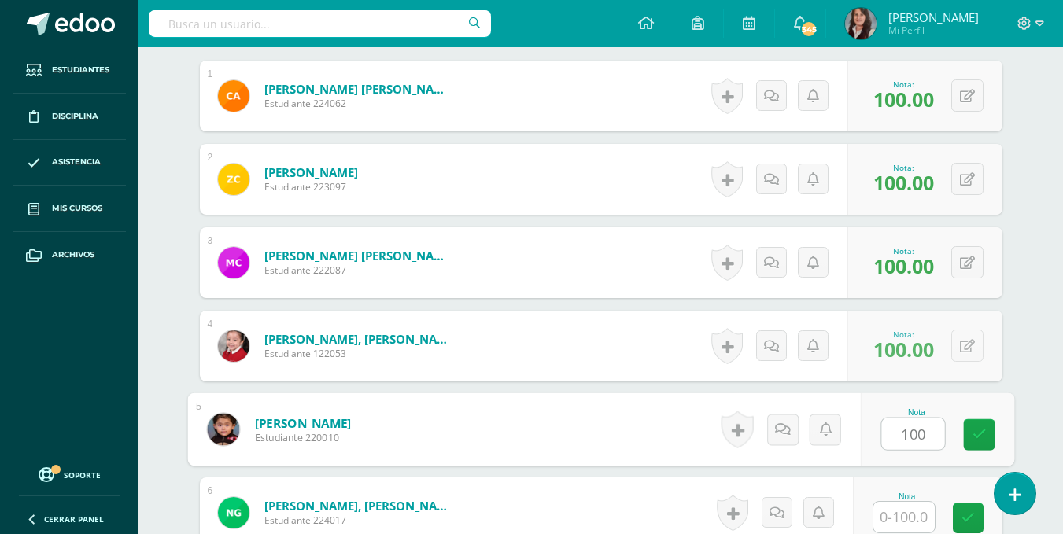
type input "100"
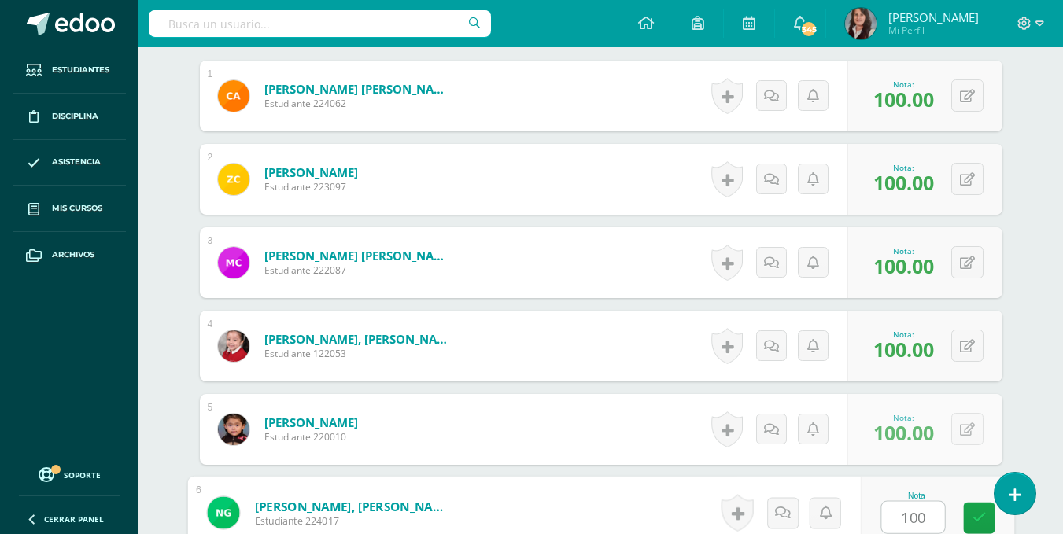
type input "100"
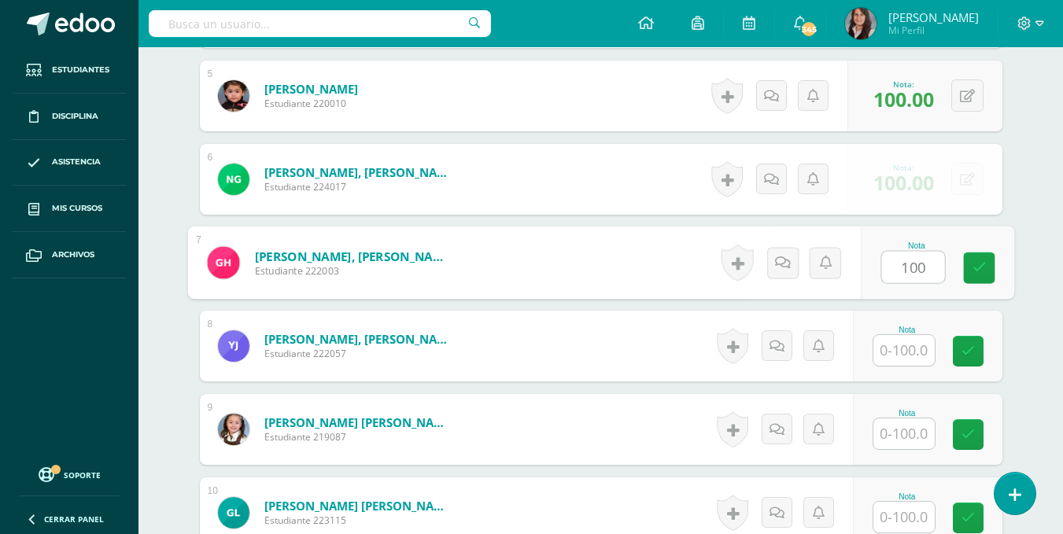
type input "100"
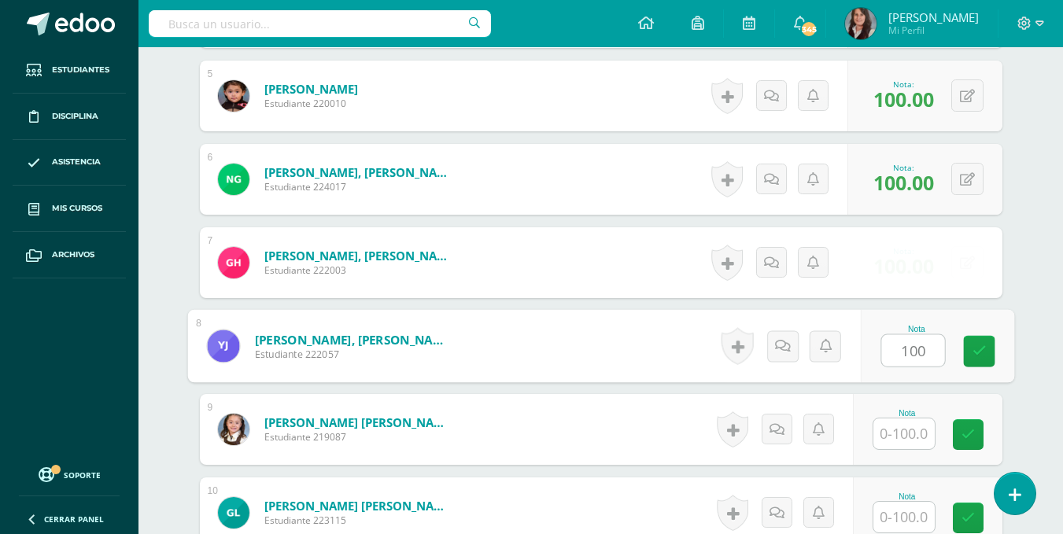
type input "100"
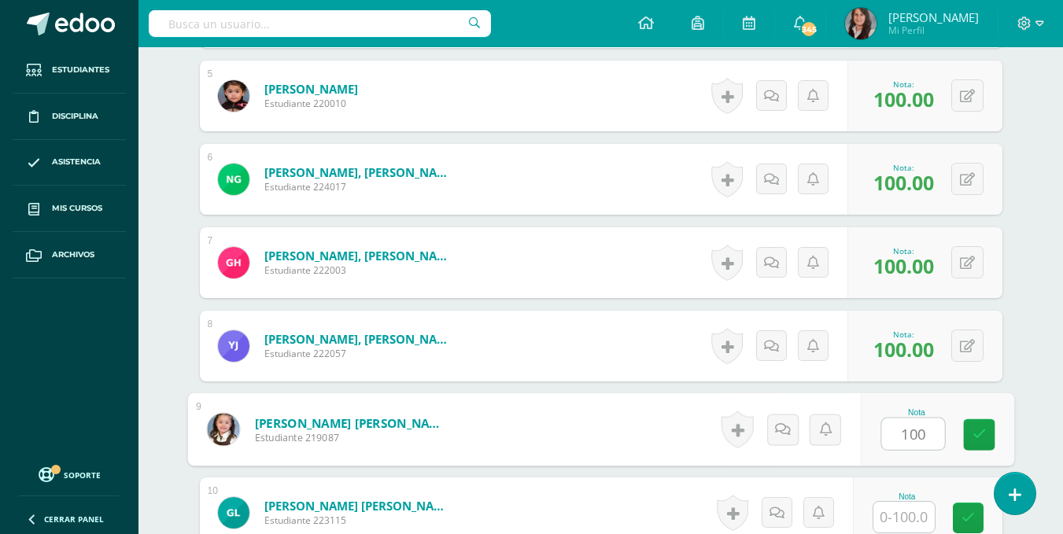
type input "100"
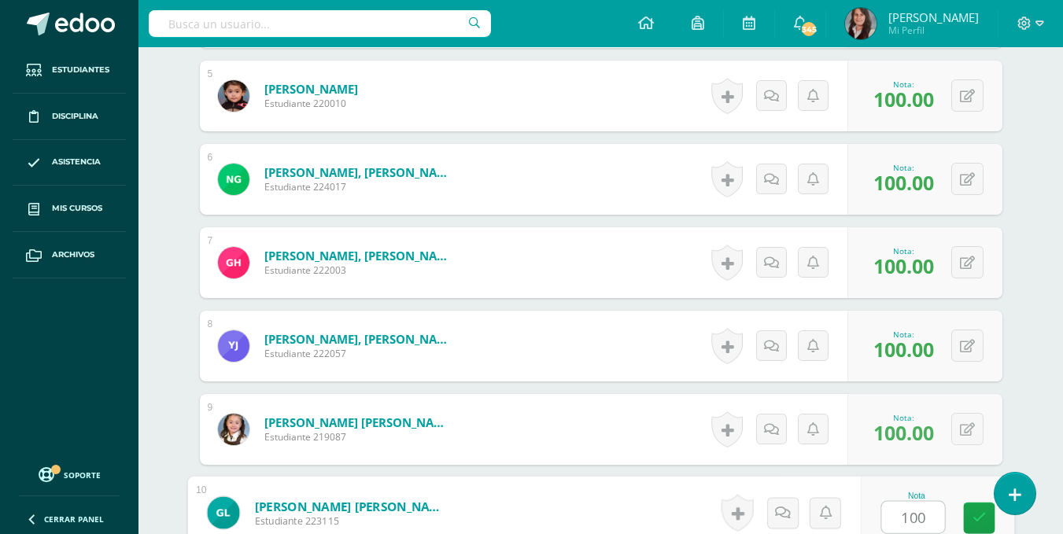
type input "100"
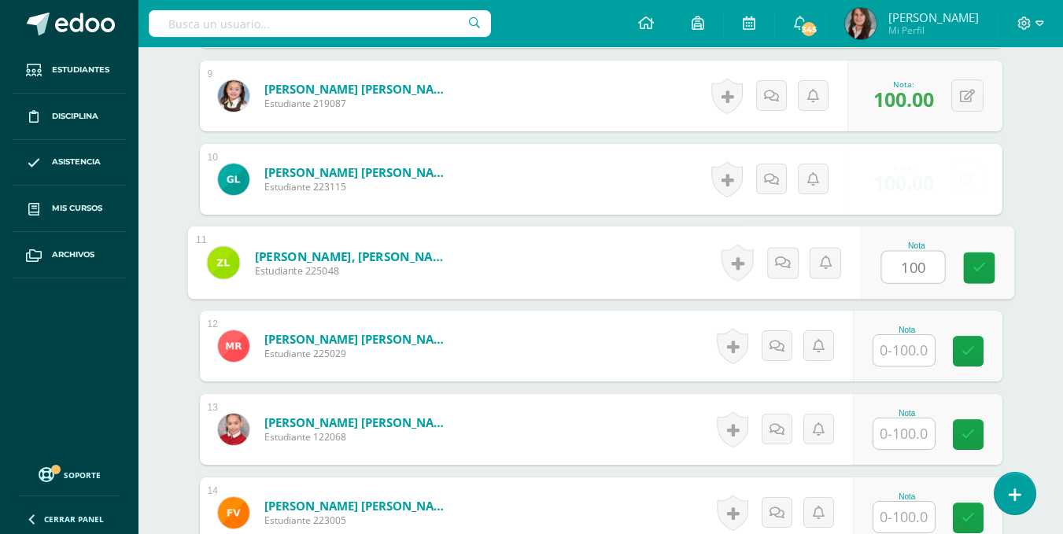
type input "100"
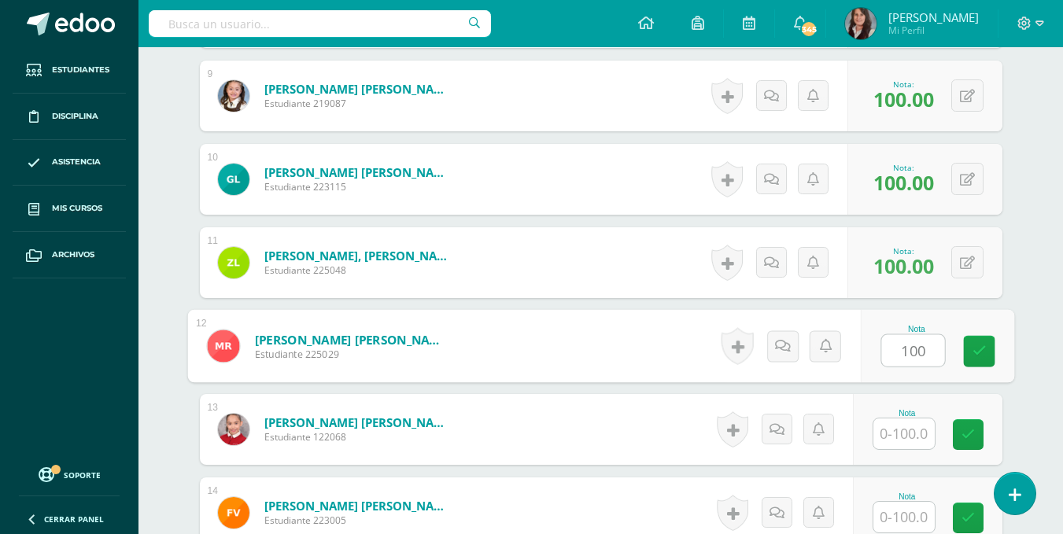
type input "100"
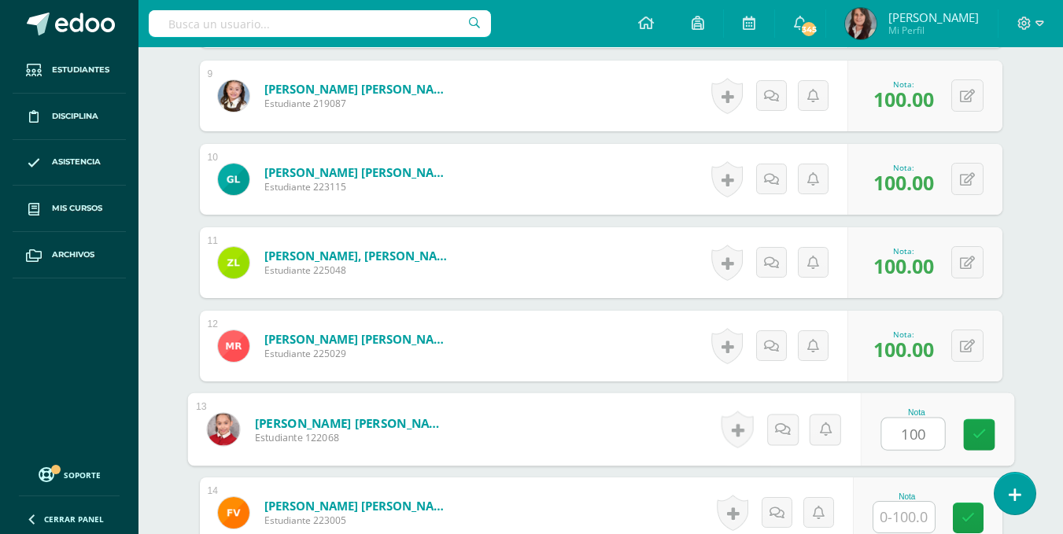
type input "100"
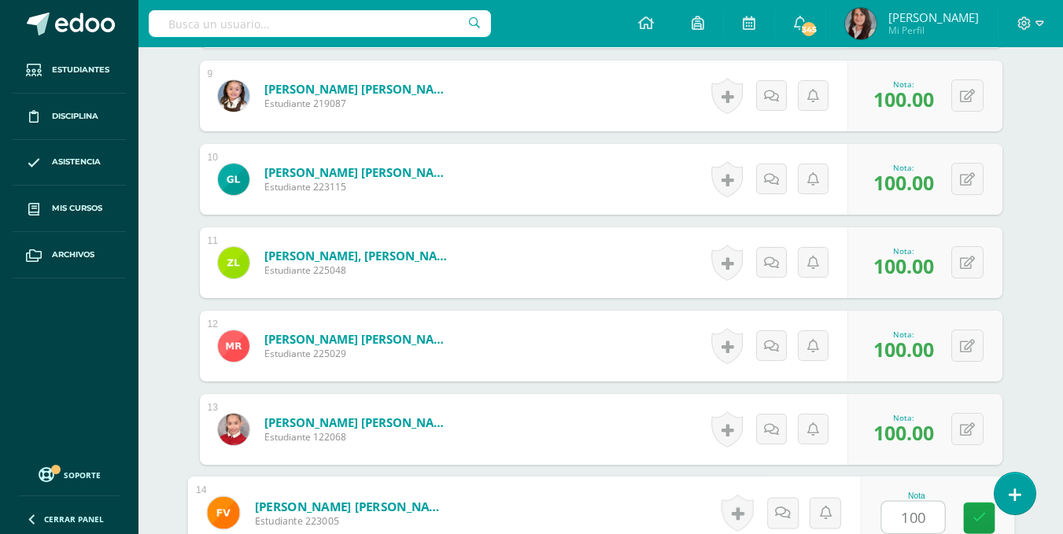
type input "100"
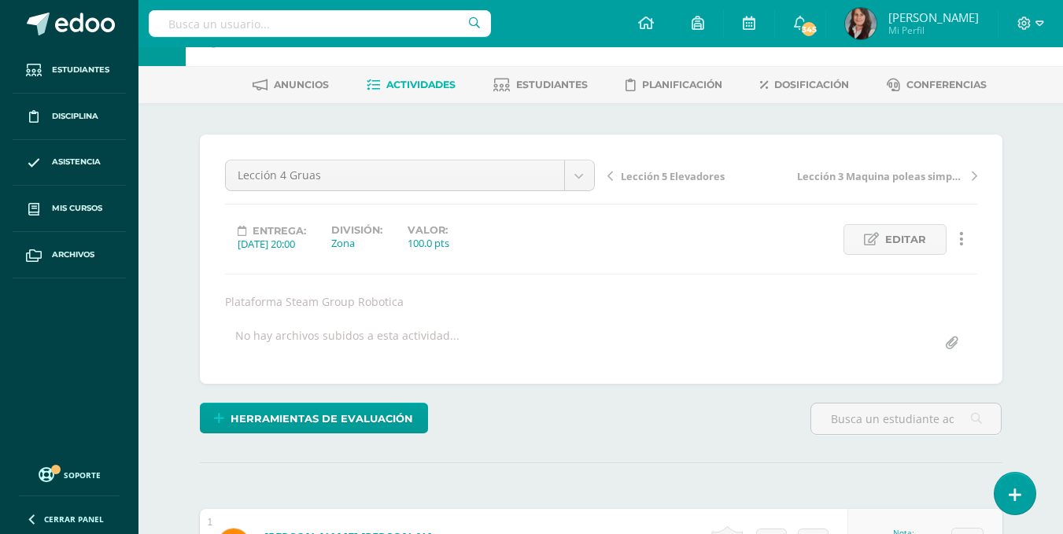
scroll to position [0, 0]
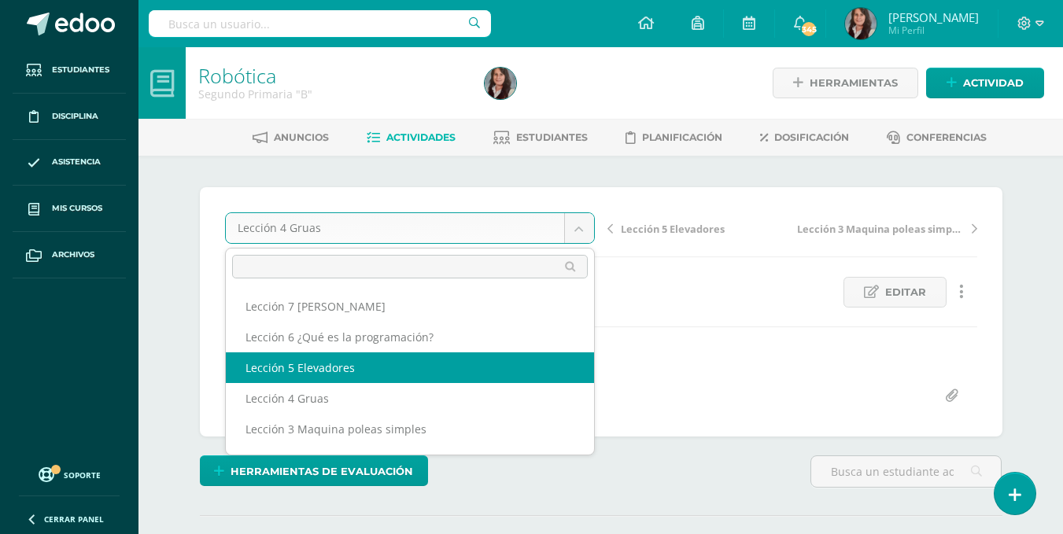
select select "/dashboard/teacher/grade-activity/200690/"
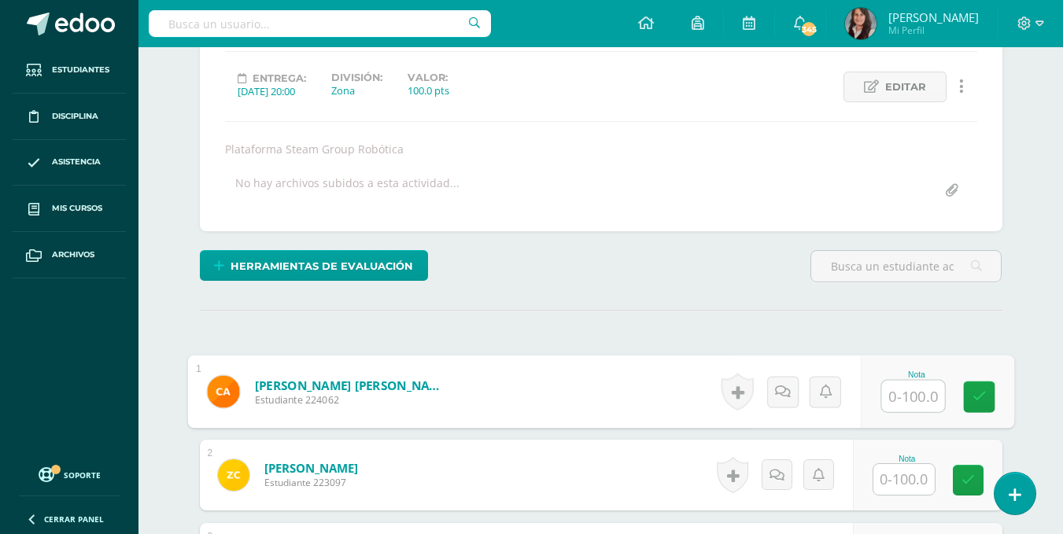
click at [906, 389] on input "text" at bounding box center [913, 396] width 63 height 31
type input "100"
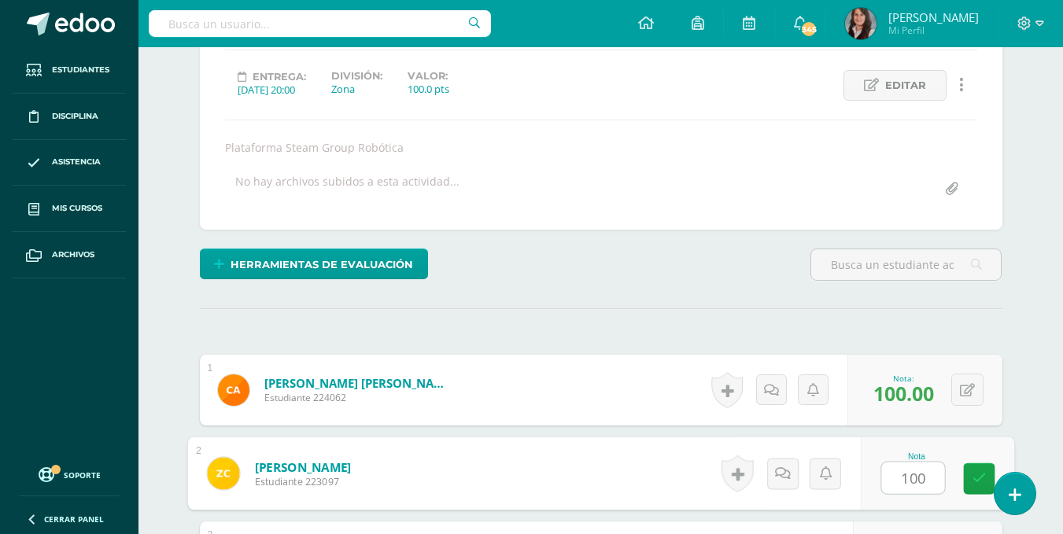
type input "100"
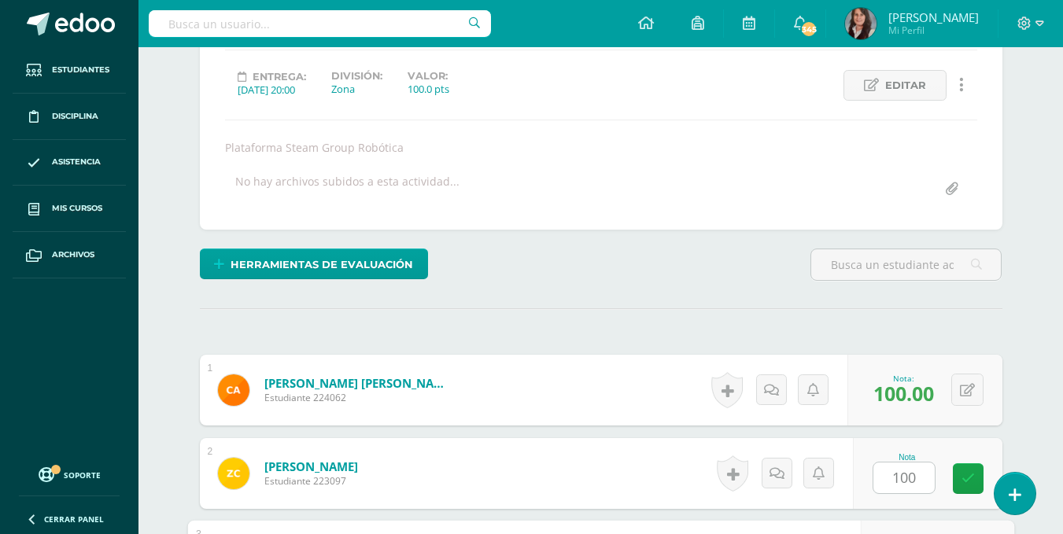
scroll to position [501, 0]
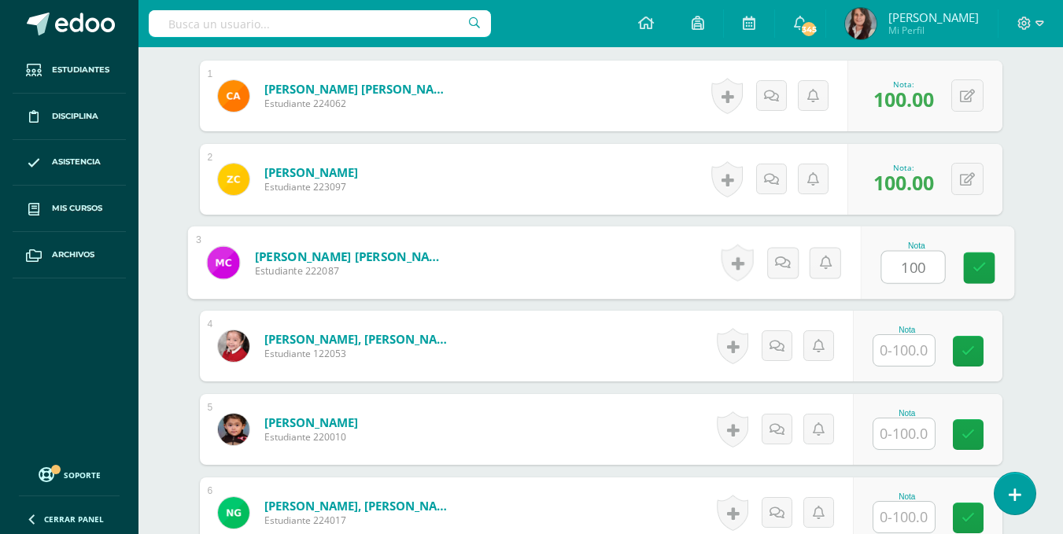
type input "100"
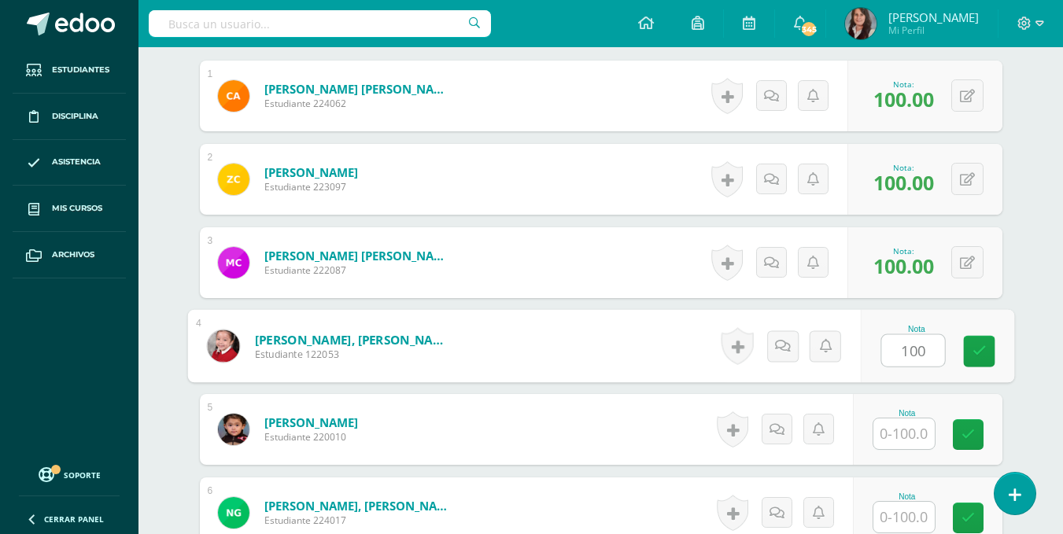
type input "100"
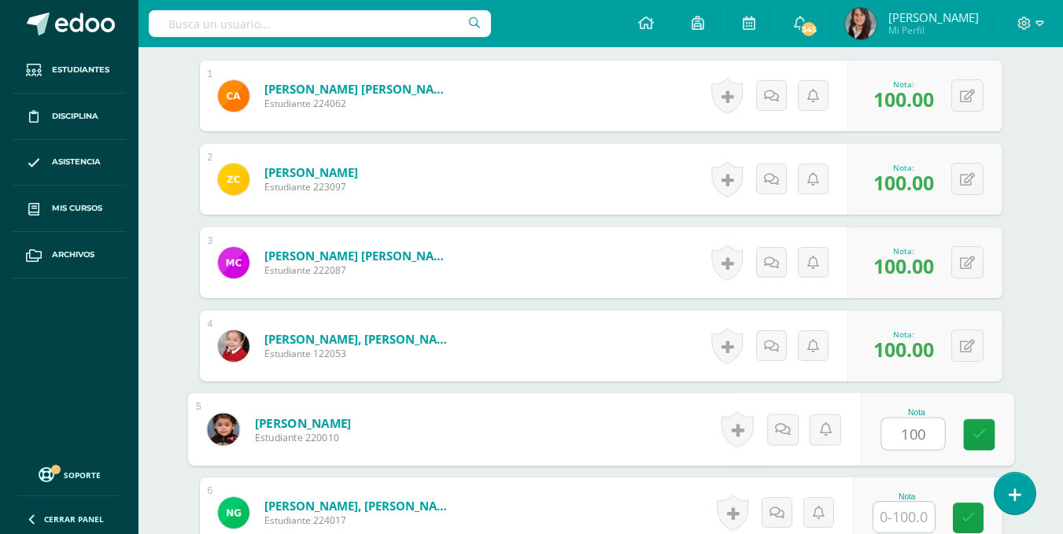
type input "100"
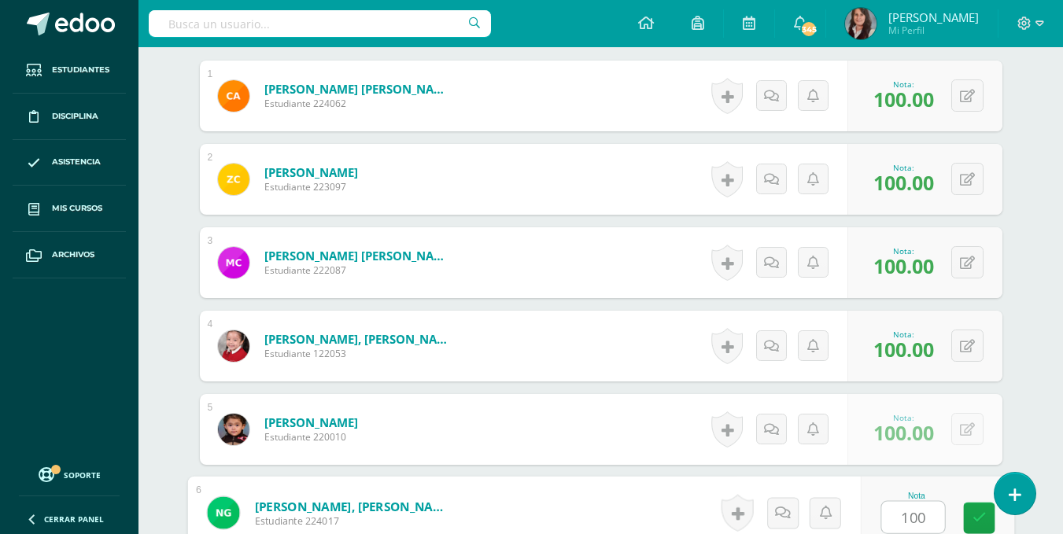
type input "100"
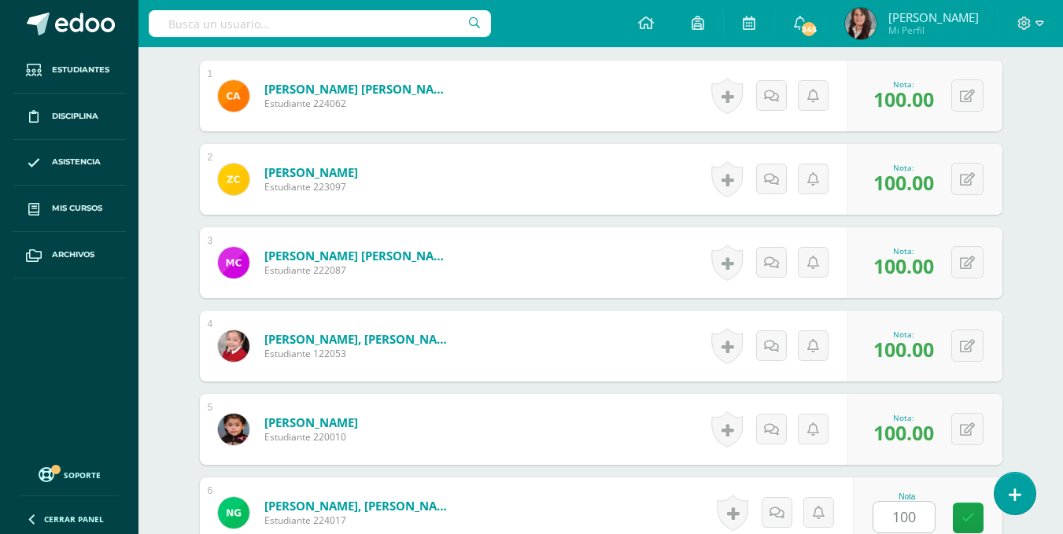
scroll to position [835, 0]
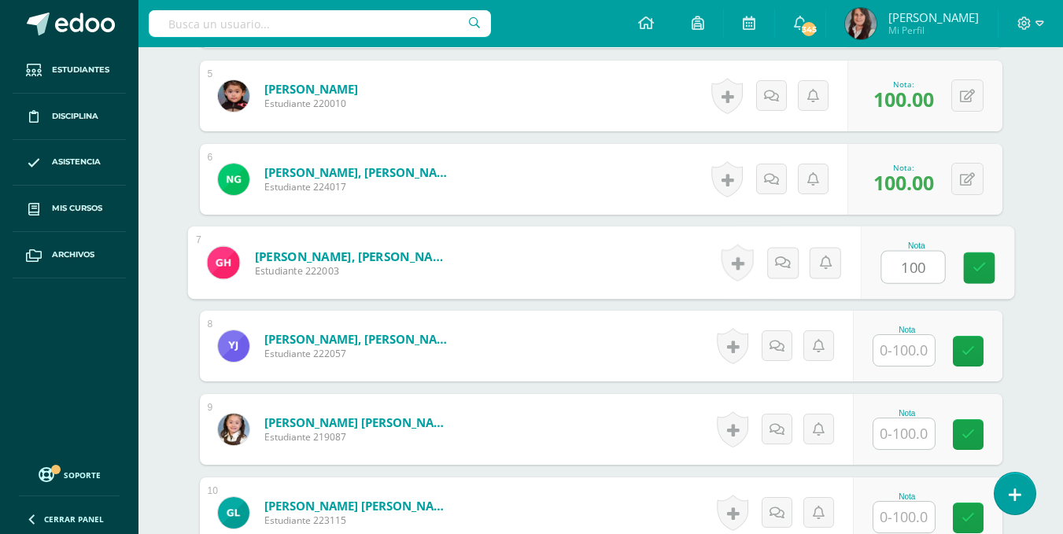
type input "100"
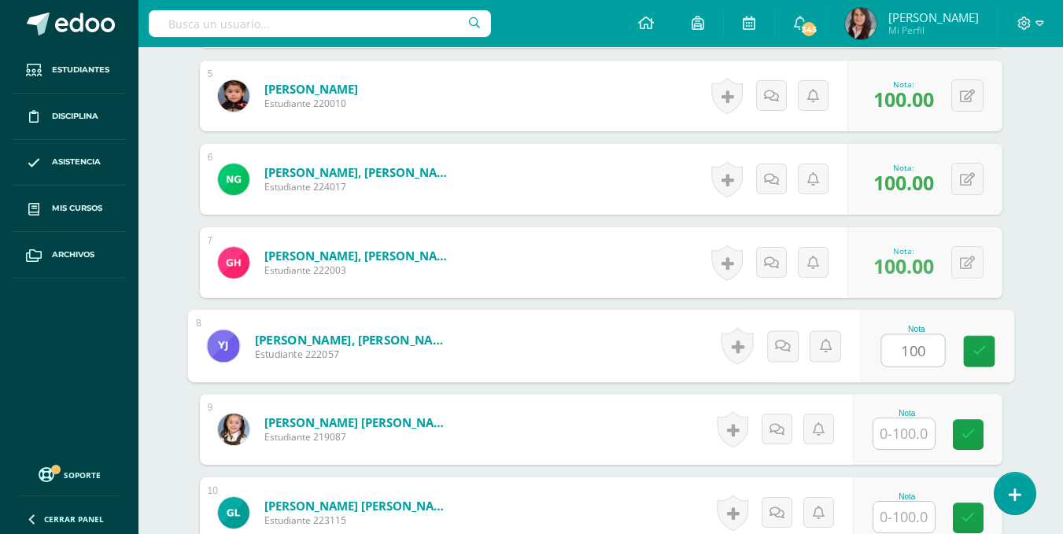
type input "100"
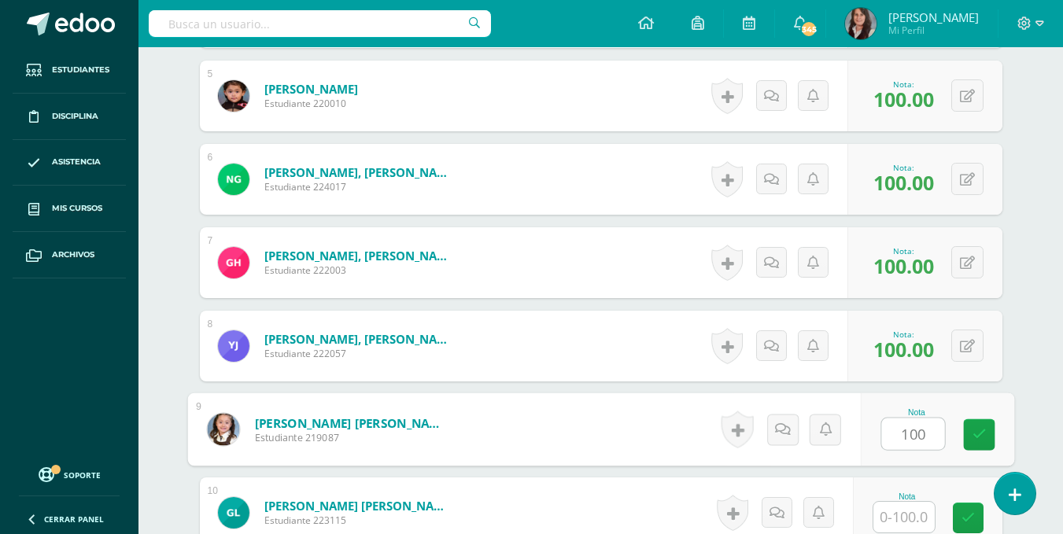
type input "100"
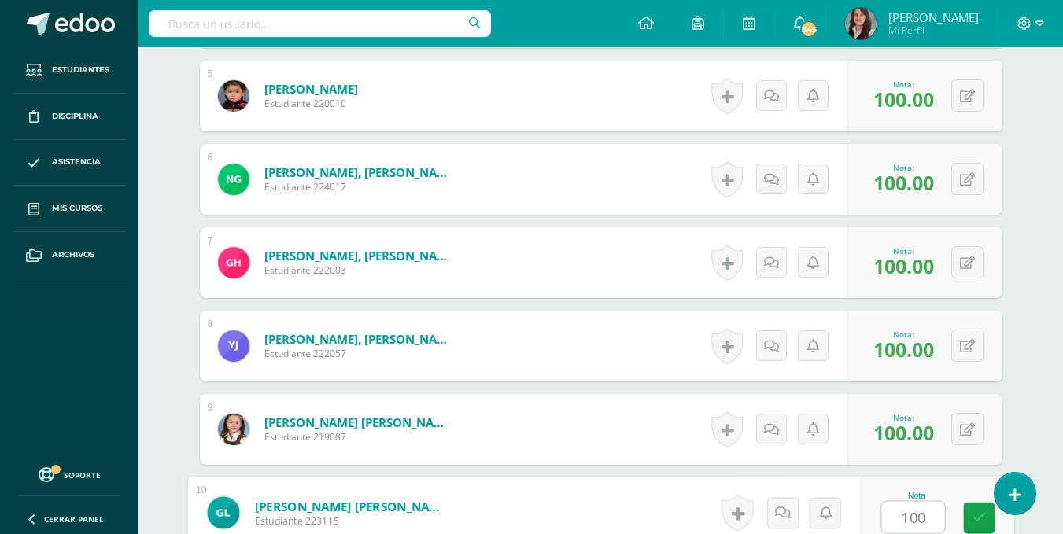
type input "100"
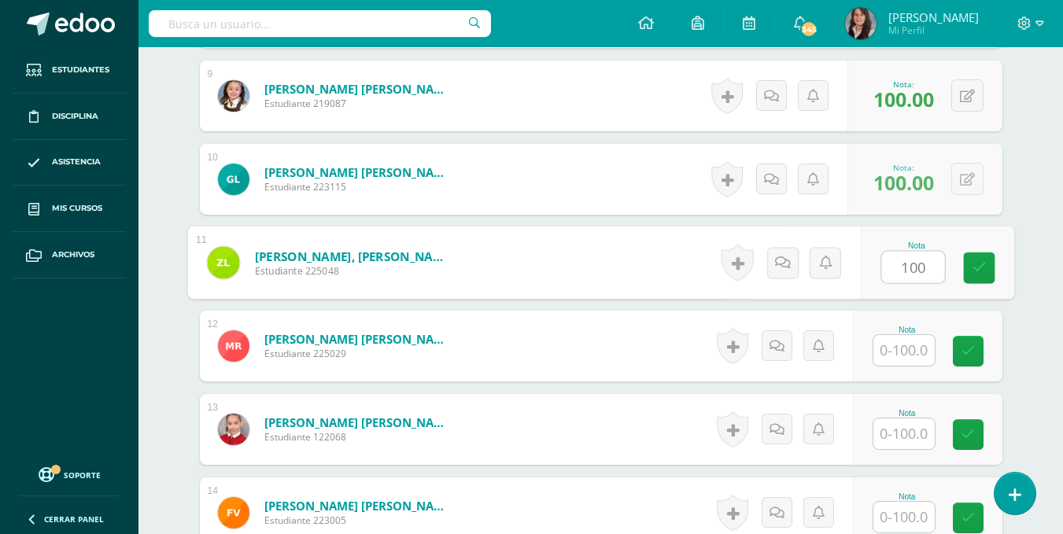
type input "100"
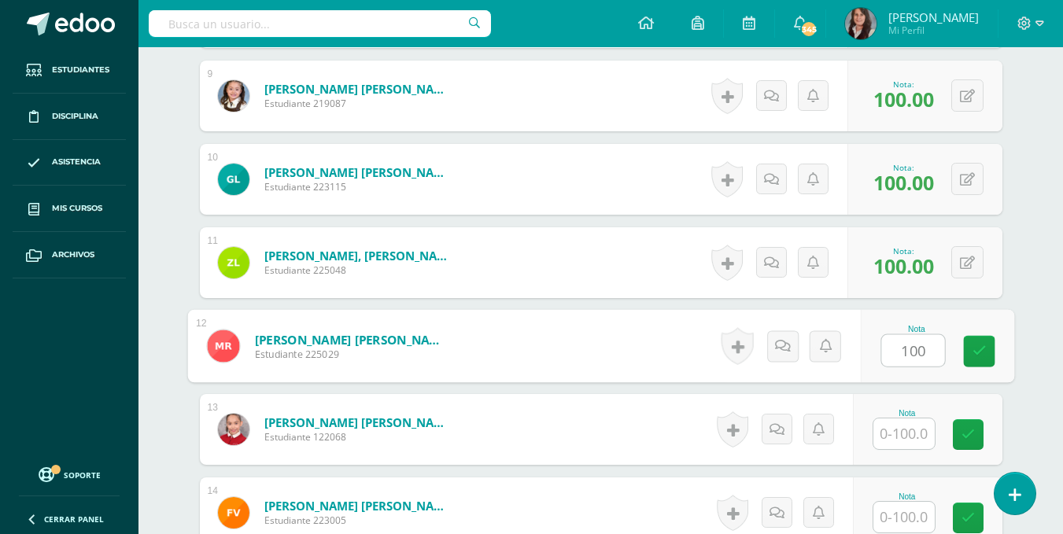
type input "100"
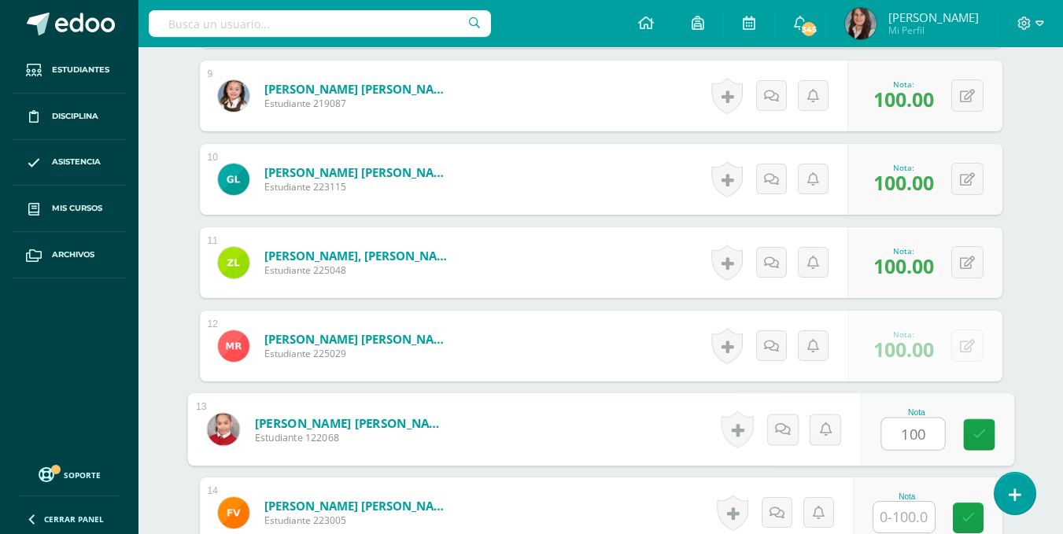
type input "100"
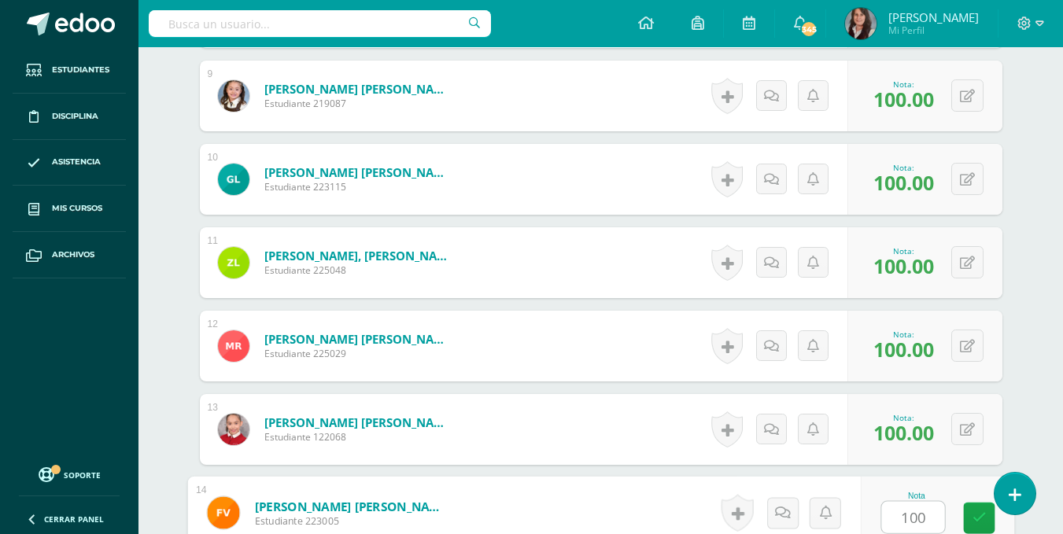
type input "100"
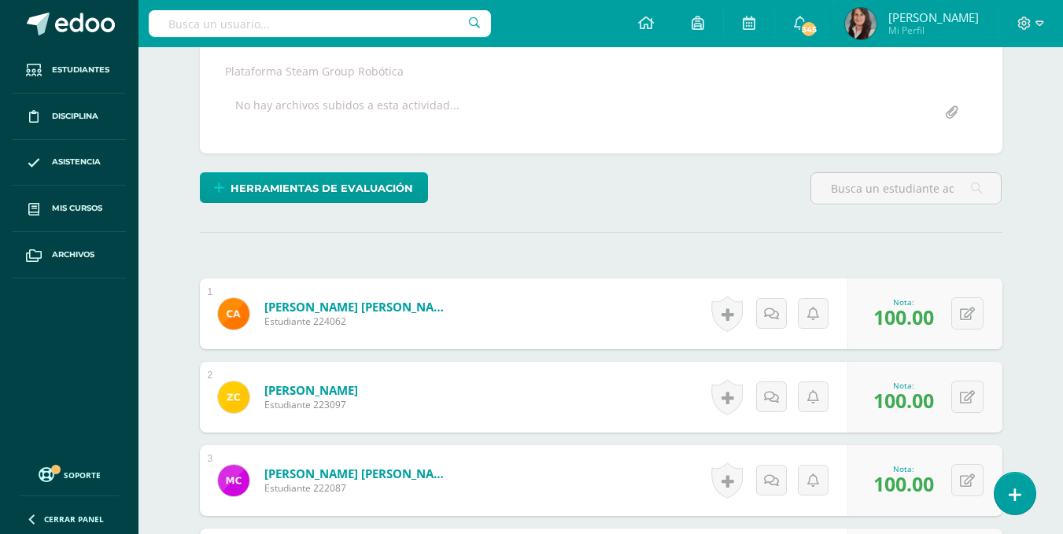
scroll to position [86, 0]
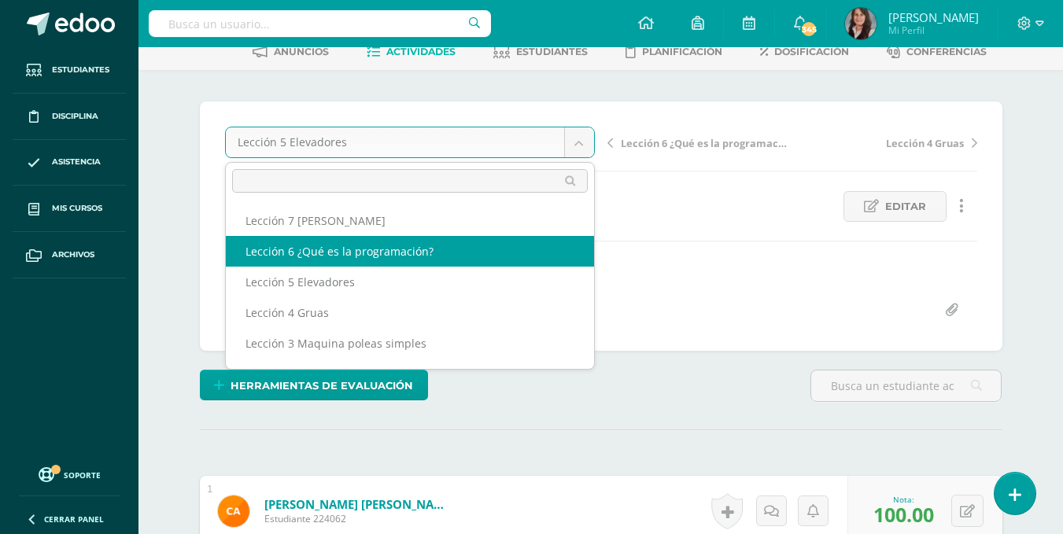
select select "/dashboard/teacher/grade-activity/200696/"
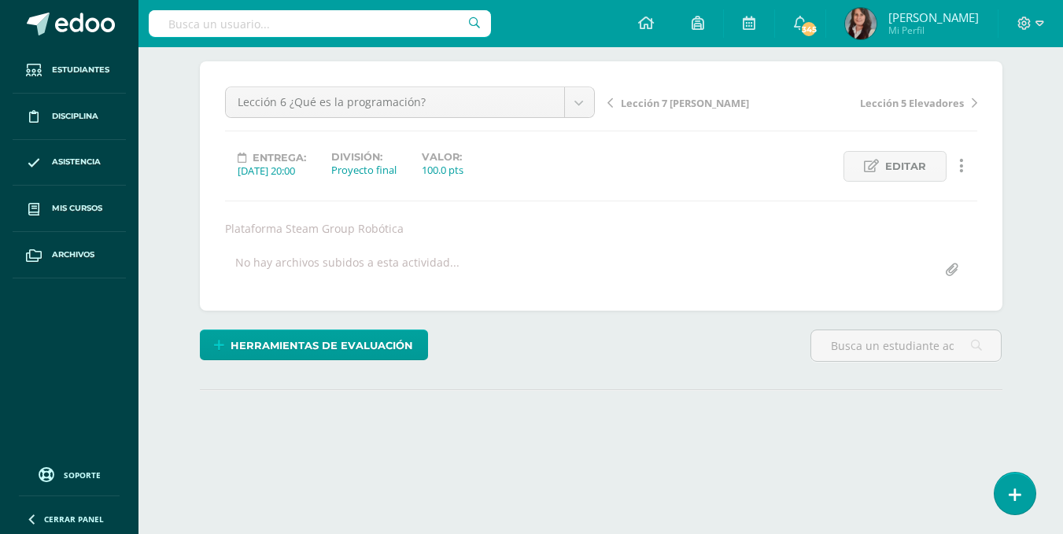
scroll to position [205, 0]
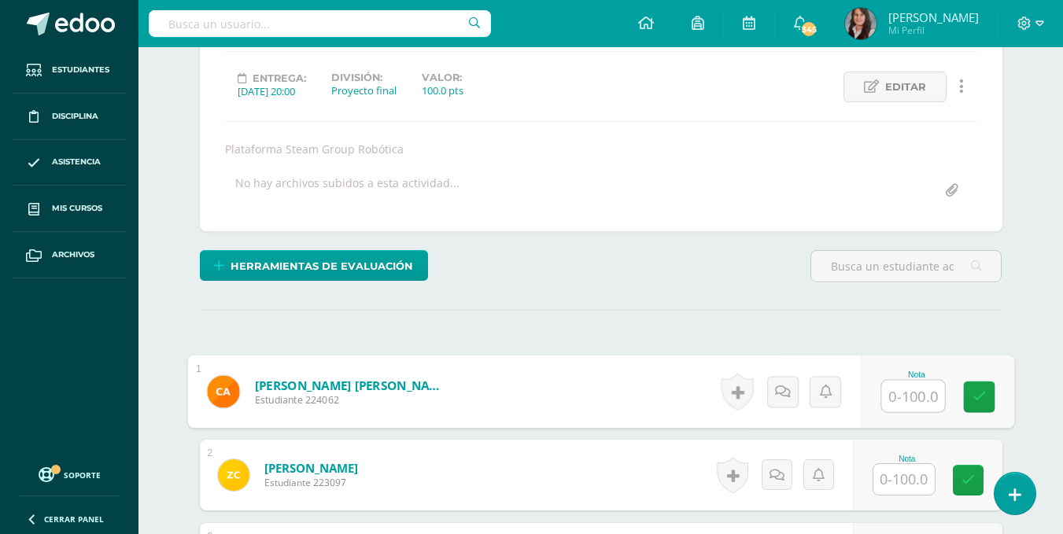
click at [922, 390] on input "text" at bounding box center [913, 396] width 63 height 31
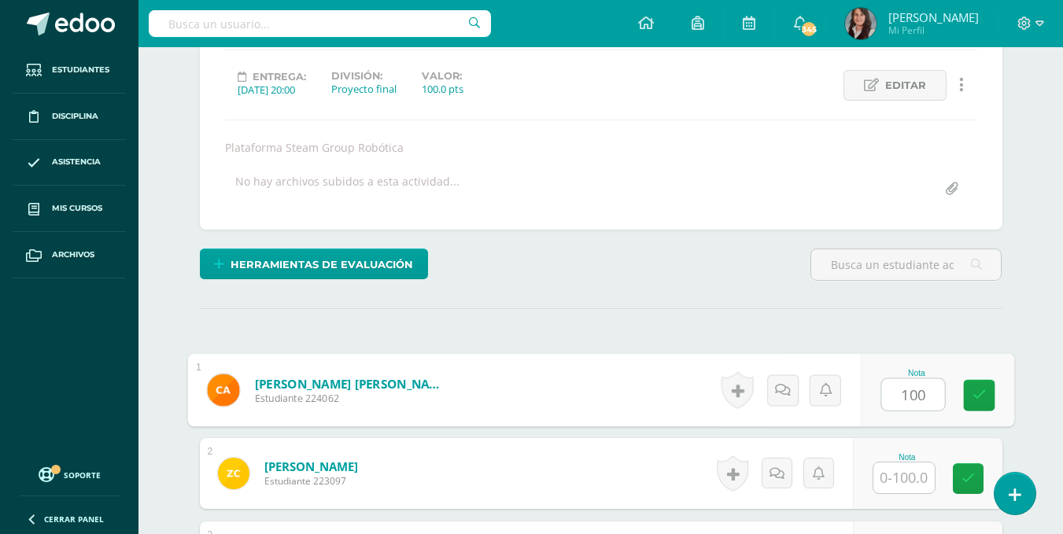
type input "100"
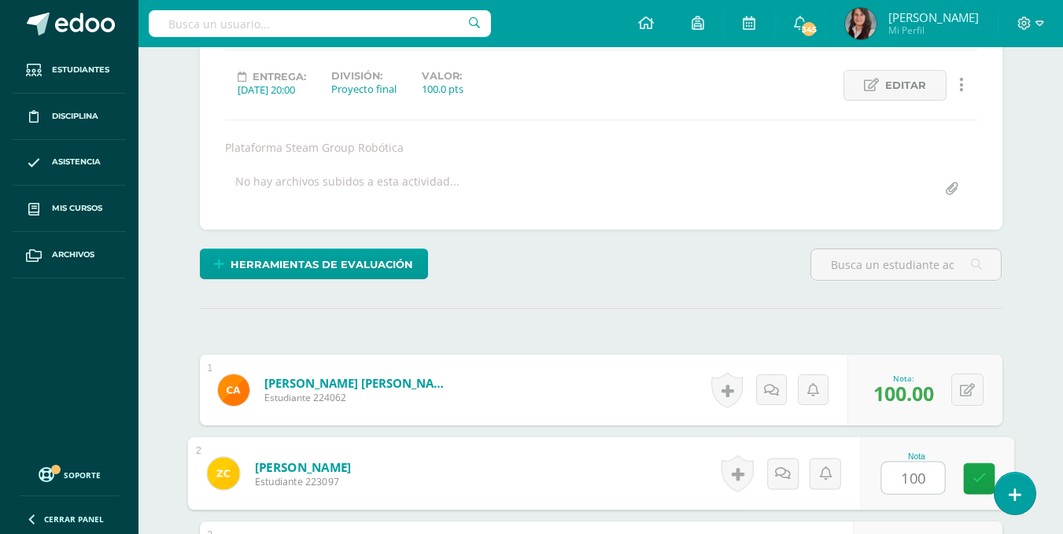
type input "100"
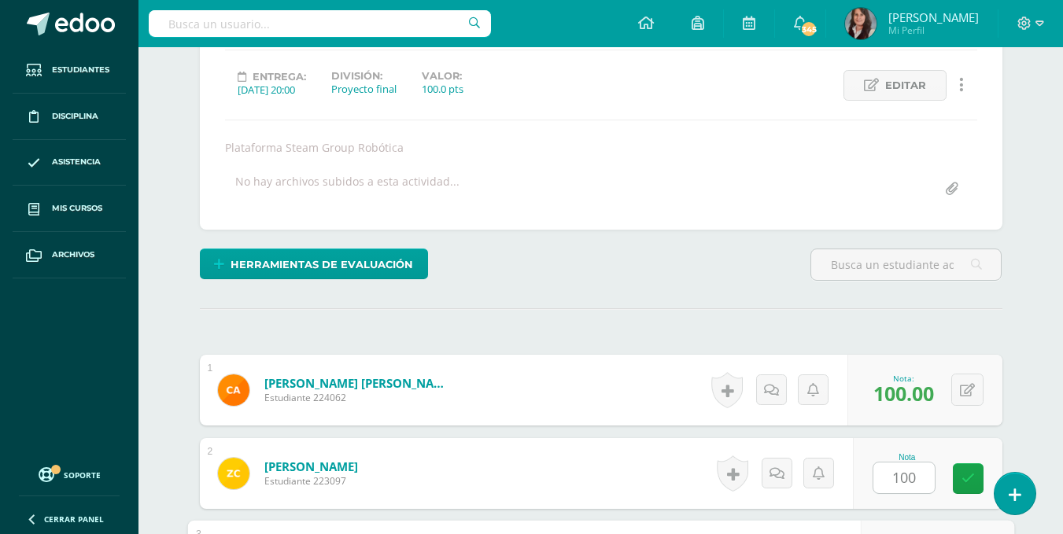
scroll to position [501, 0]
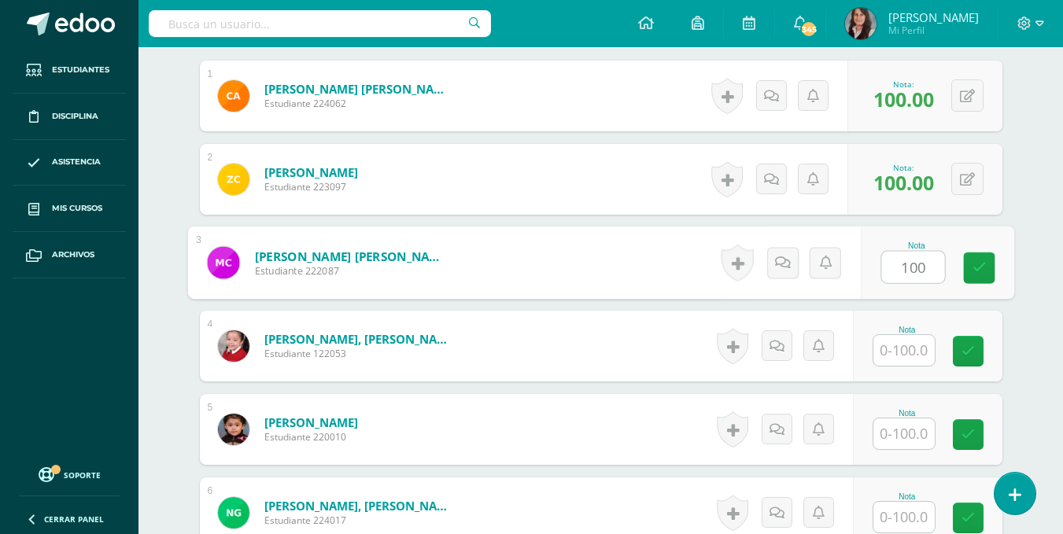
type input "100"
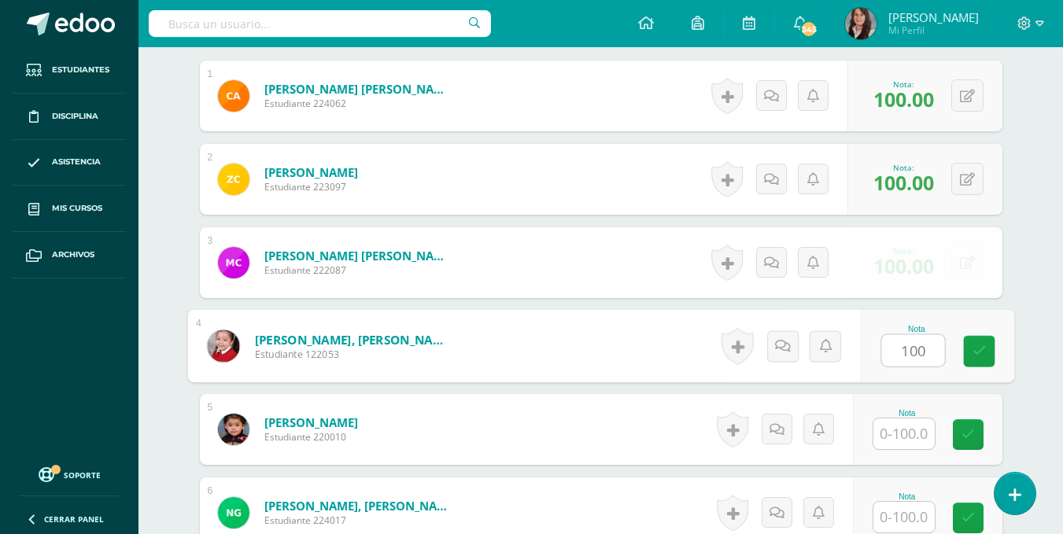
type input "100"
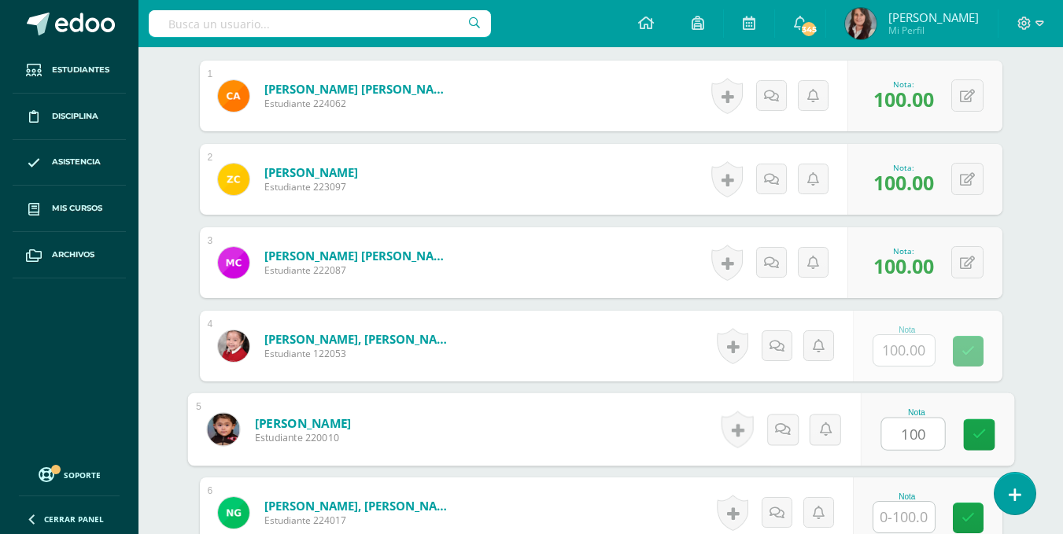
type input "100"
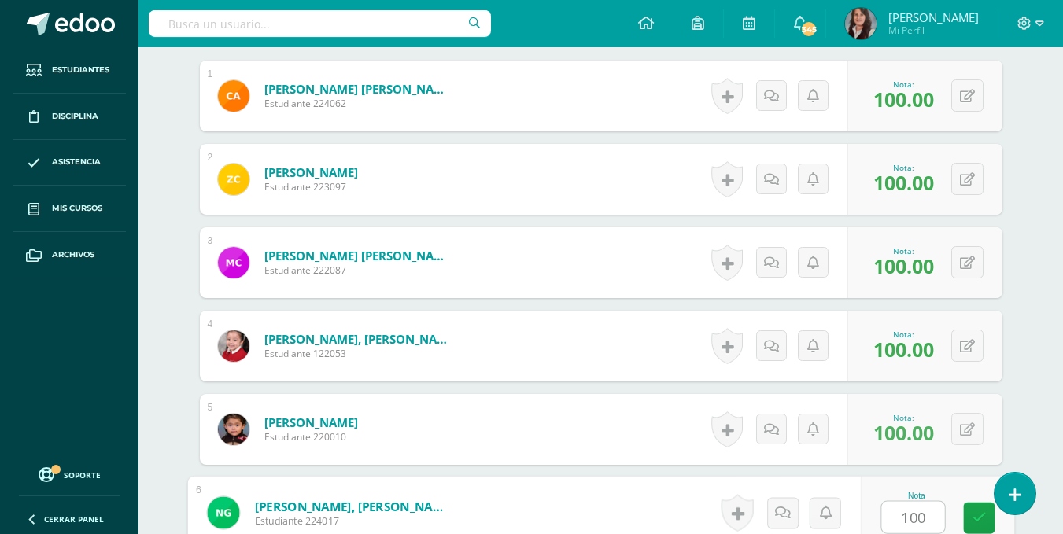
type input "100"
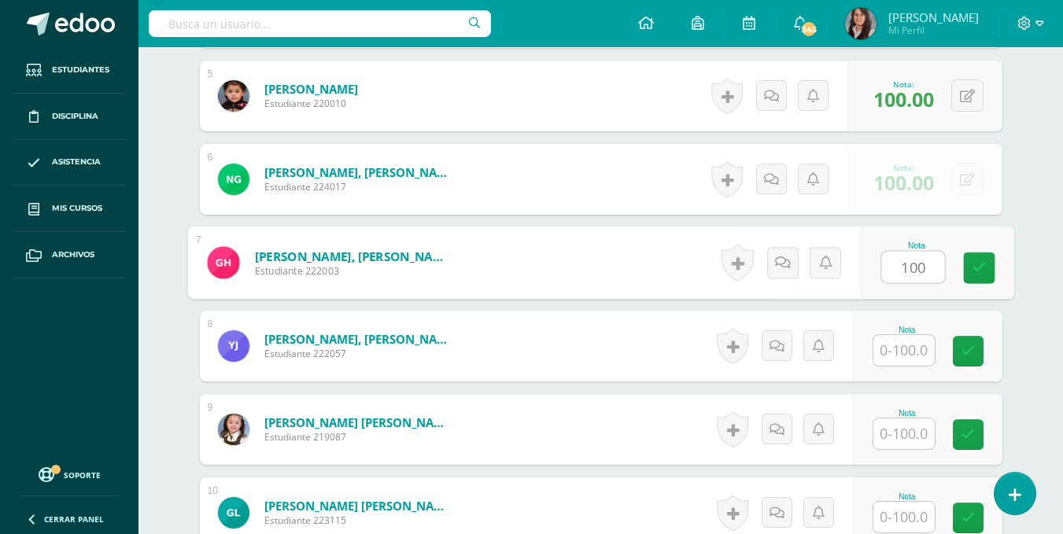
type input "100"
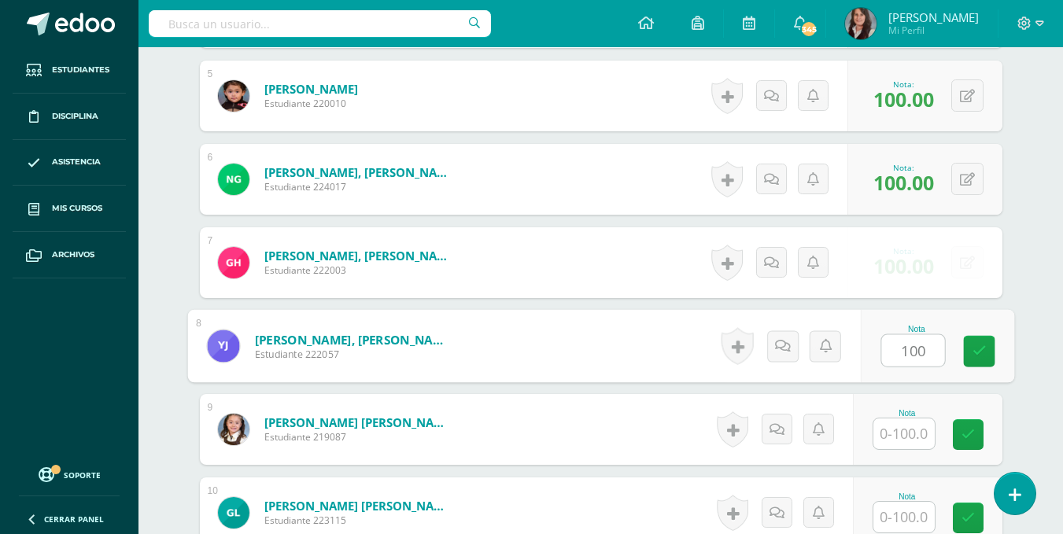
type input "100"
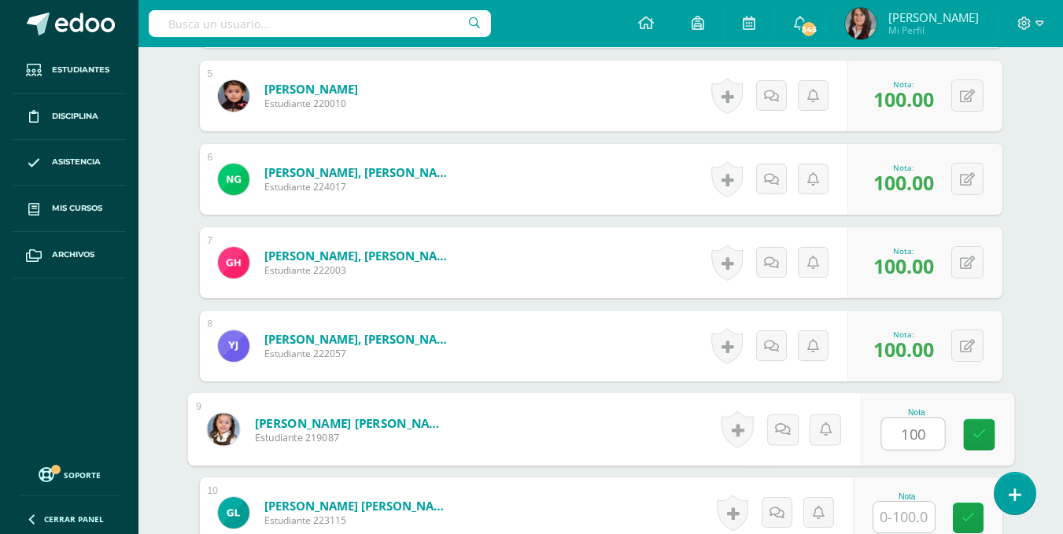
type input "100"
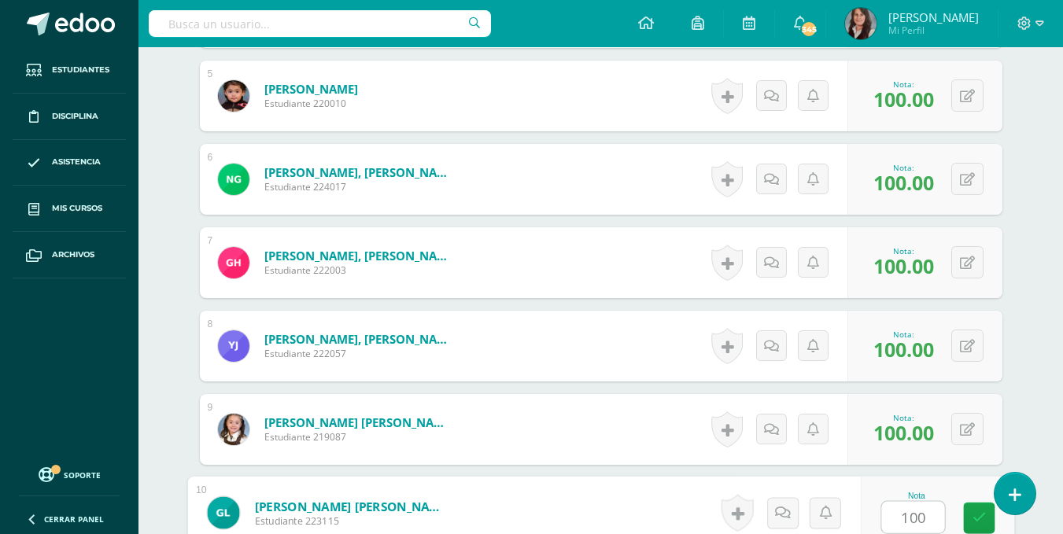
type input "100"
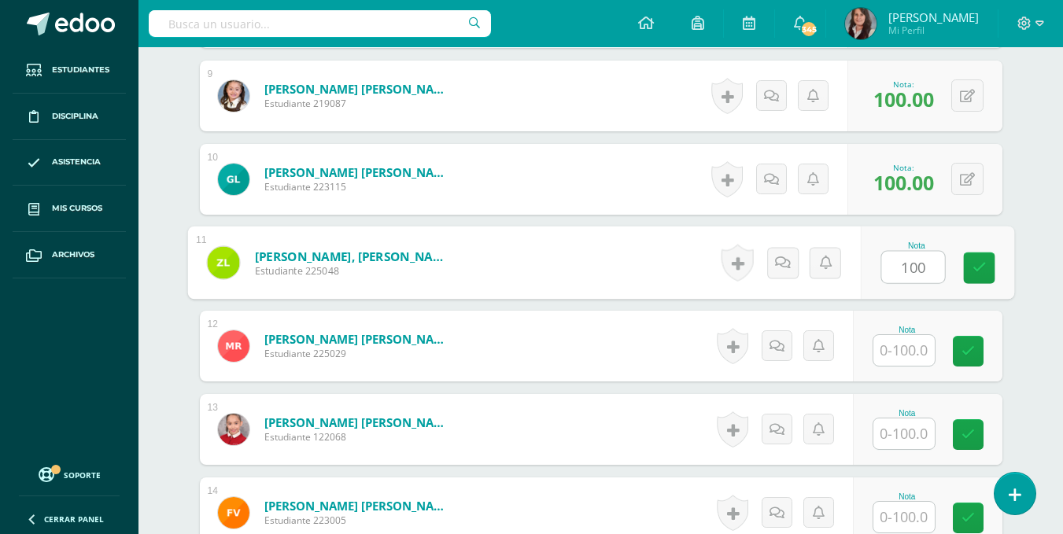
type input "100"
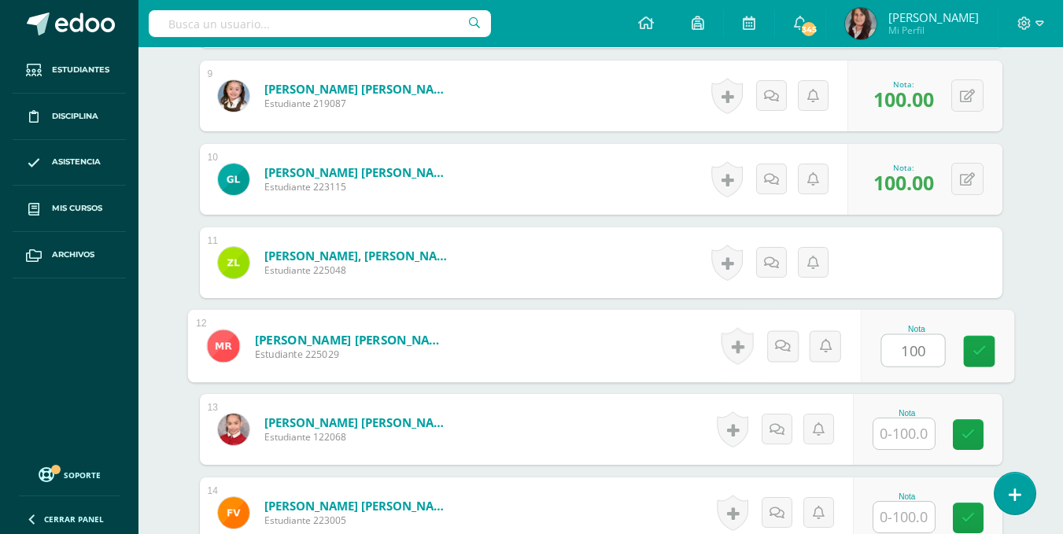
type input "100"
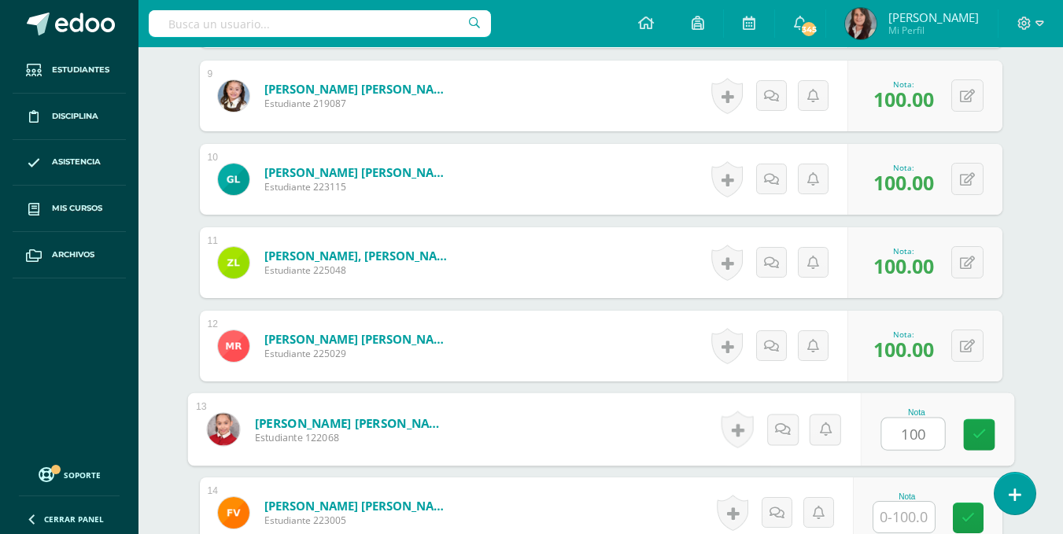
type input "100"
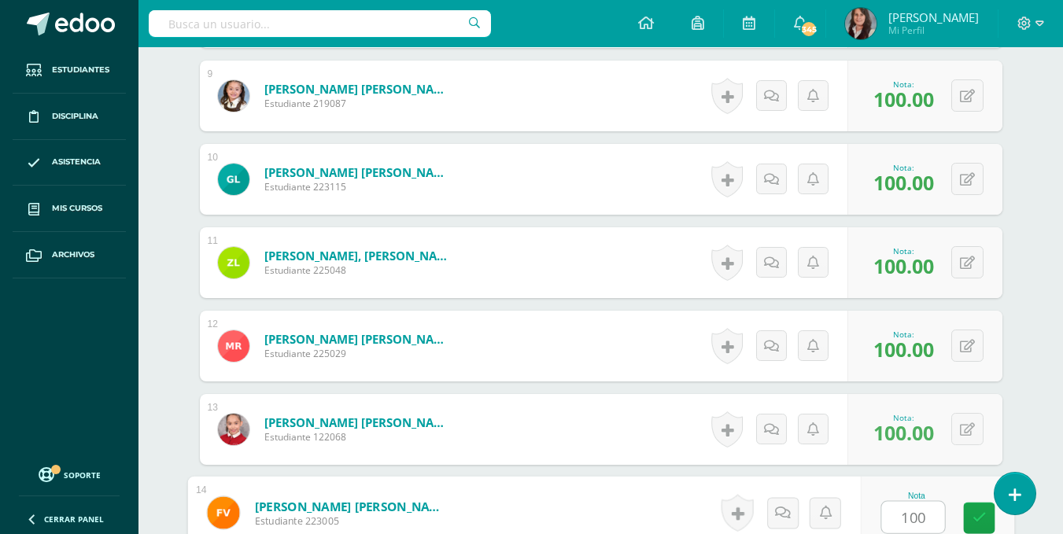
type input "100"
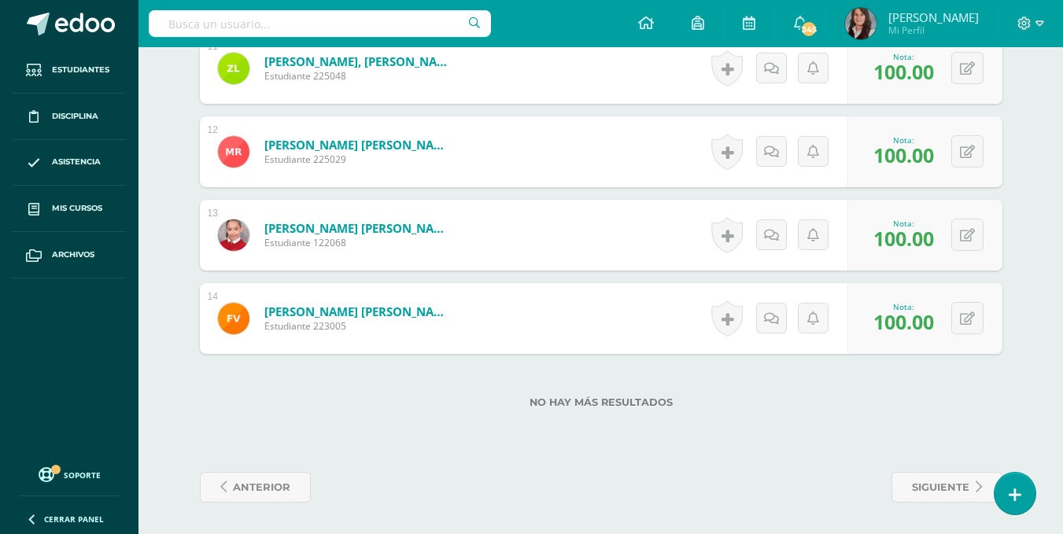
click at [944, 412] on div "No hay más resultados" at bounding box center [601, 390] width 803 height 73
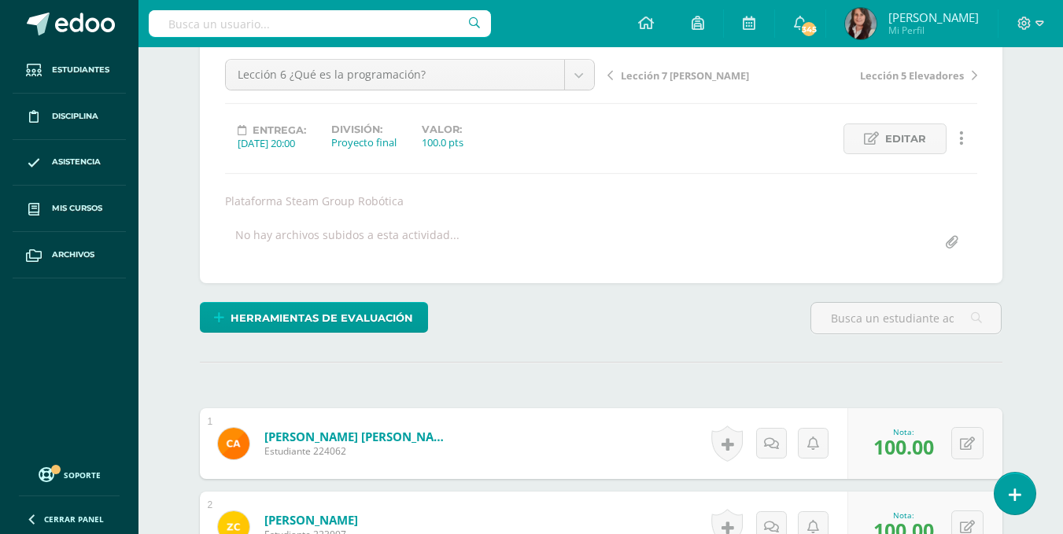
scroll to position [29, 0]
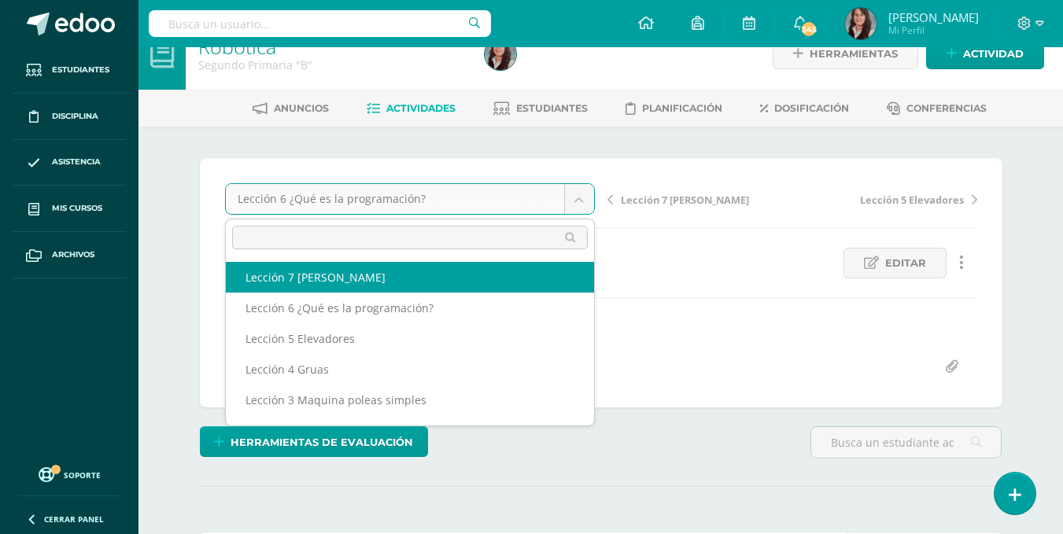
select select "/dashboard/teacher/grade-activity/200695/"
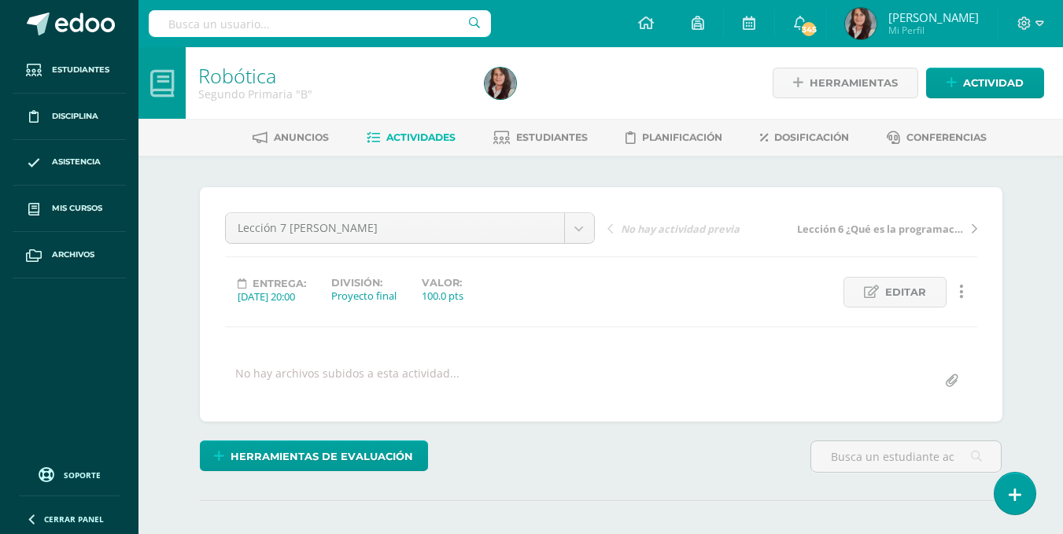
scroll to position [190, 0]
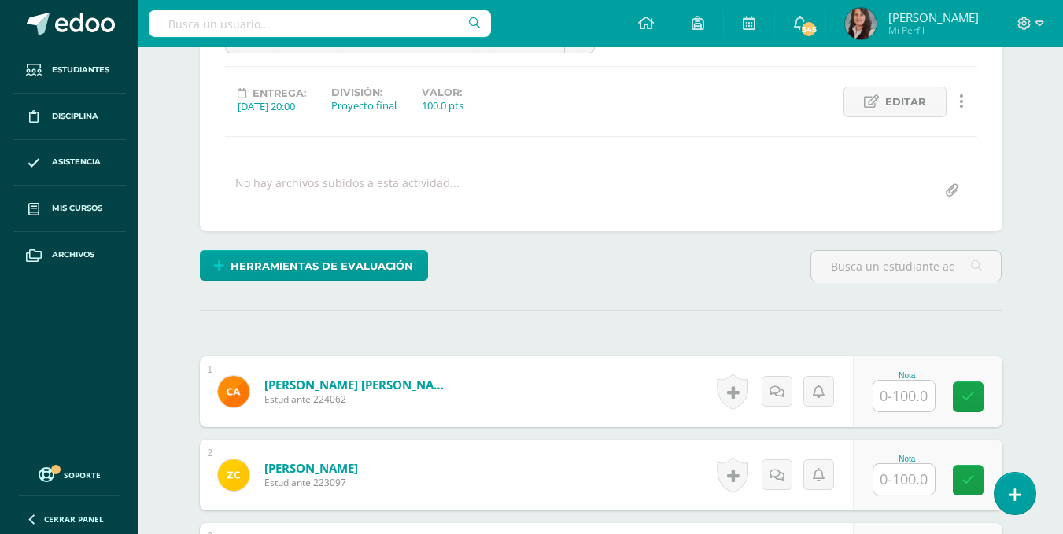
click at [907, 407] on input "text" at bounding box center [904, 396] width 61 height 31
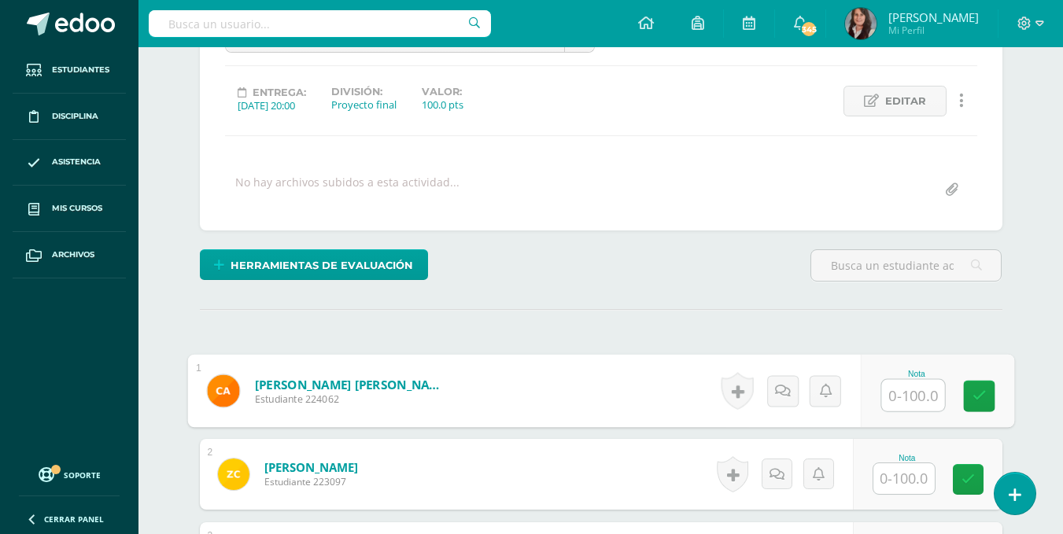
click at [907, 407] on input "text" at bounding box center [913, 395] width 63 height 31
type input "100"
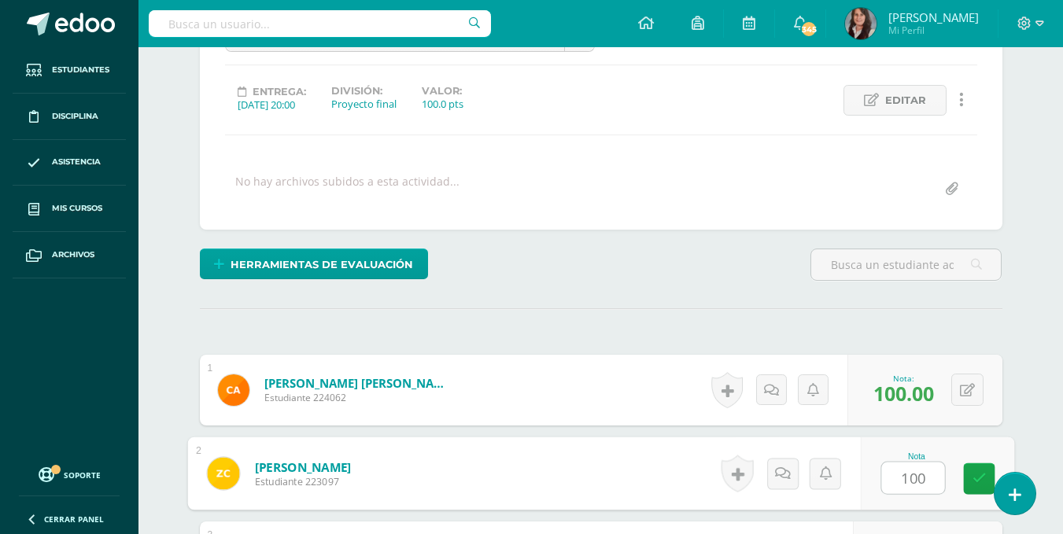
type input "100"
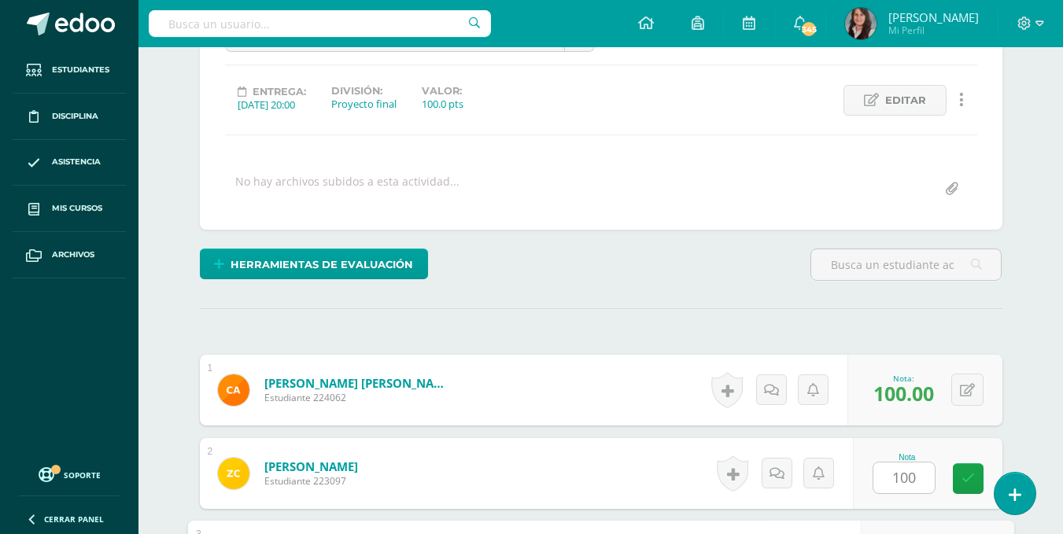
scroll to position [486, 0]
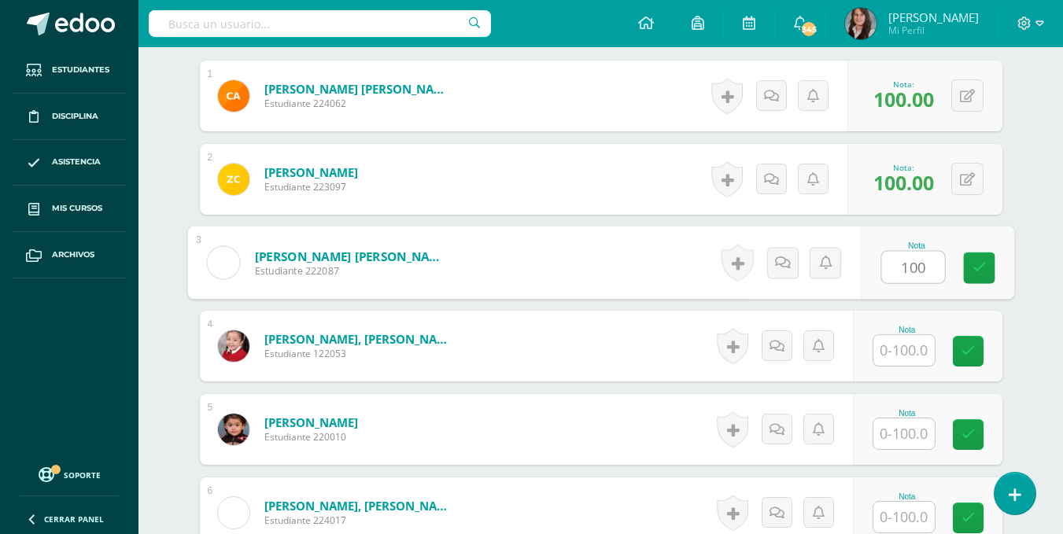
type input "100"
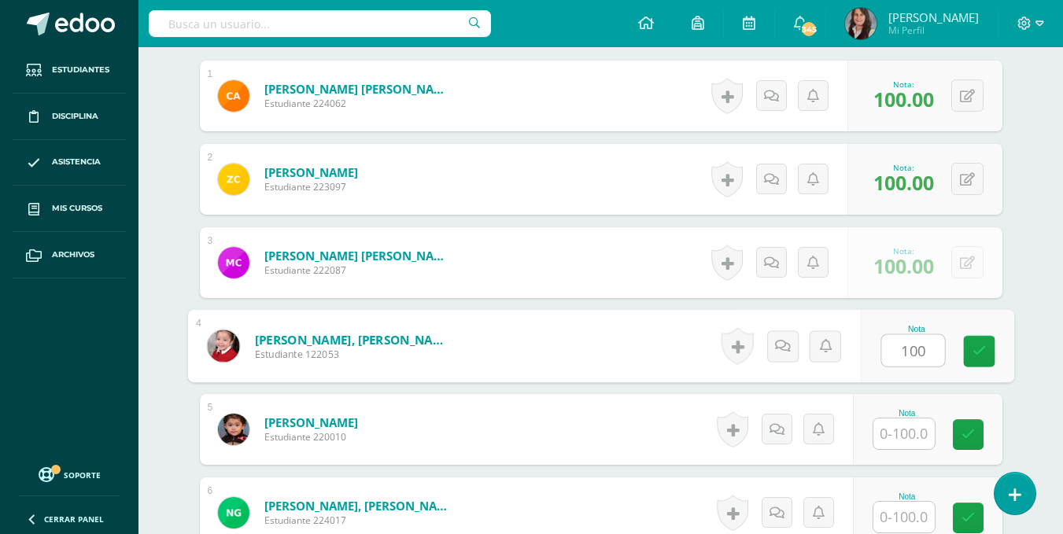
type input "100"
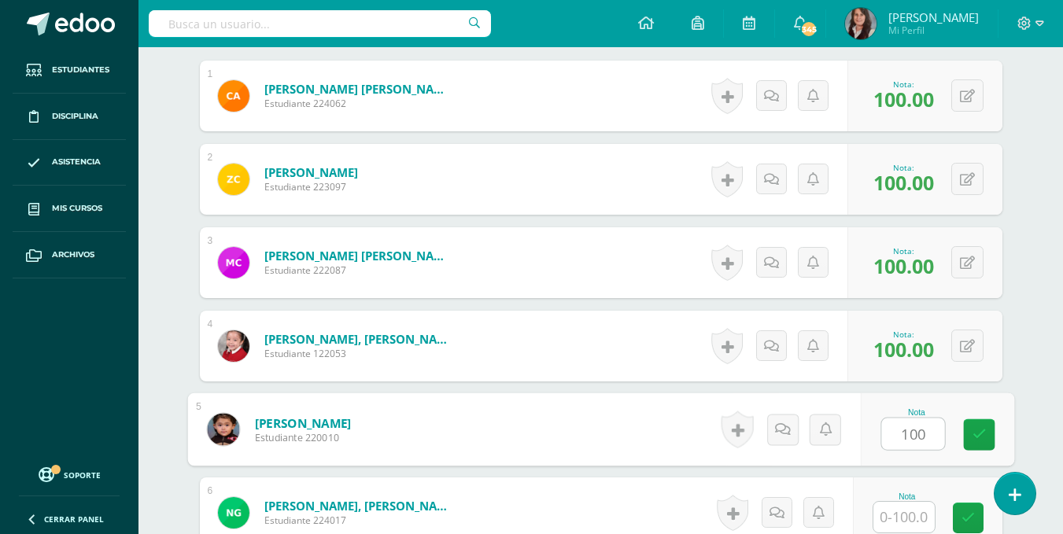
type input "100"
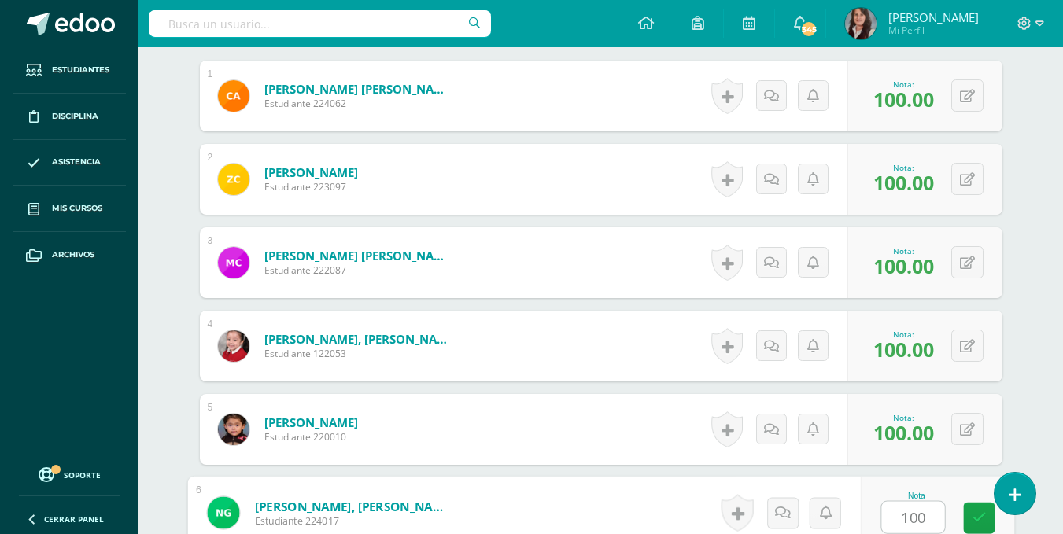
type input "100"
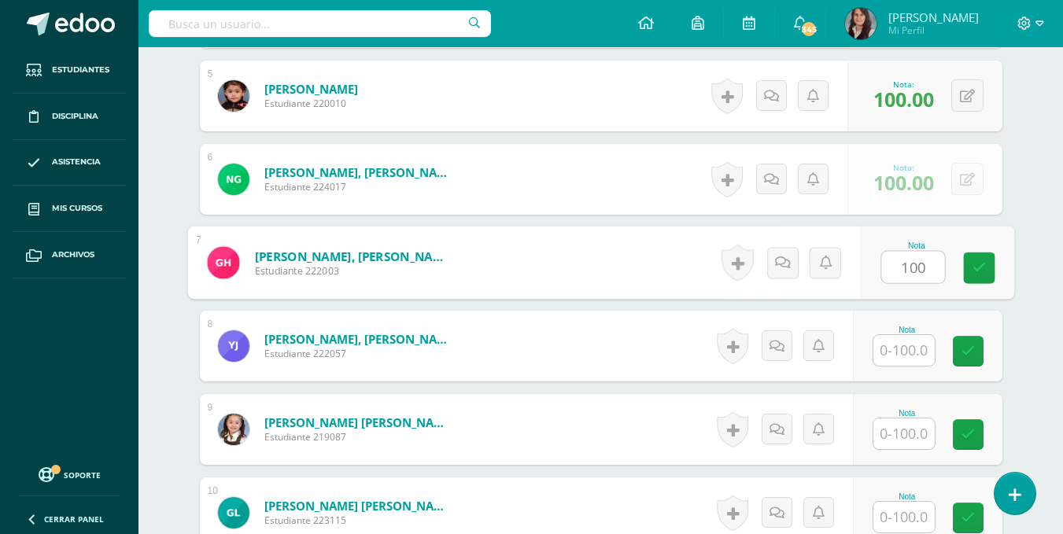
type input "100"
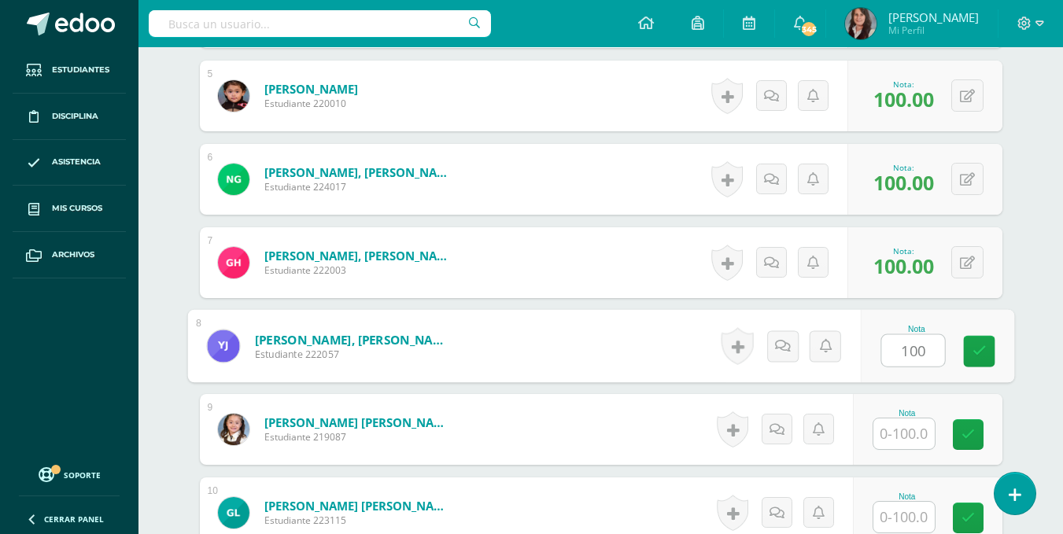
type input "100"
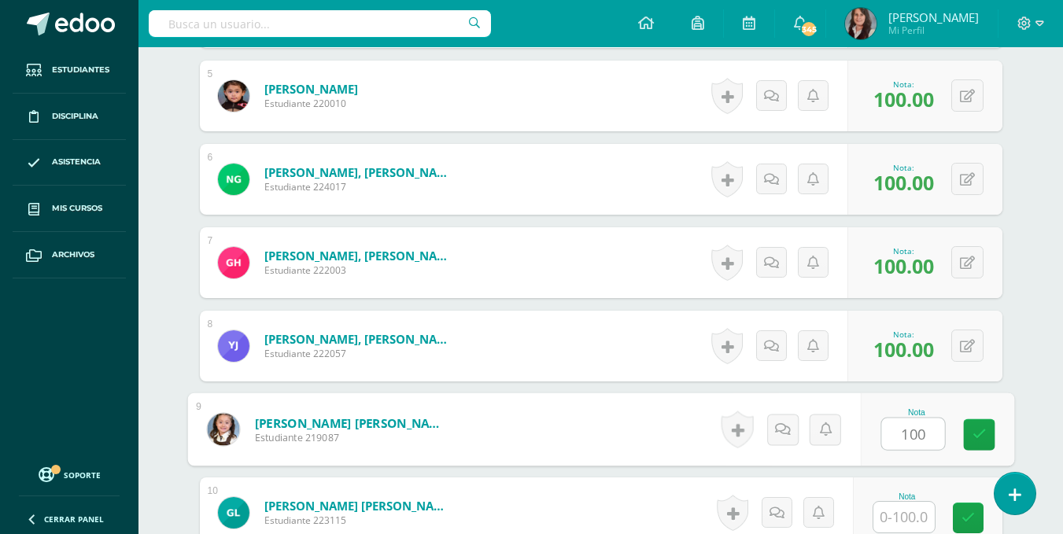
type input "100"
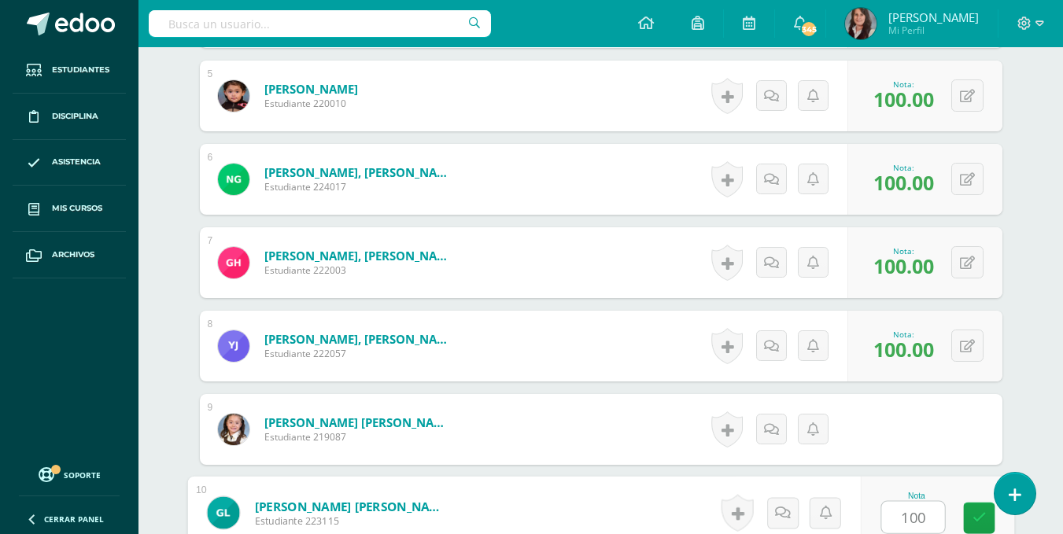
type input "100"
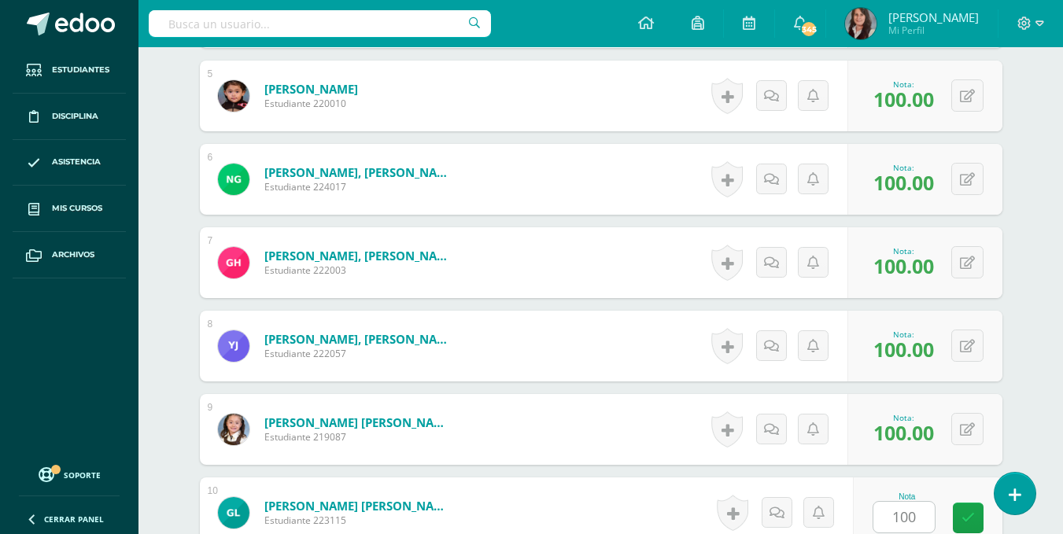
scroll to position [1154, 0]
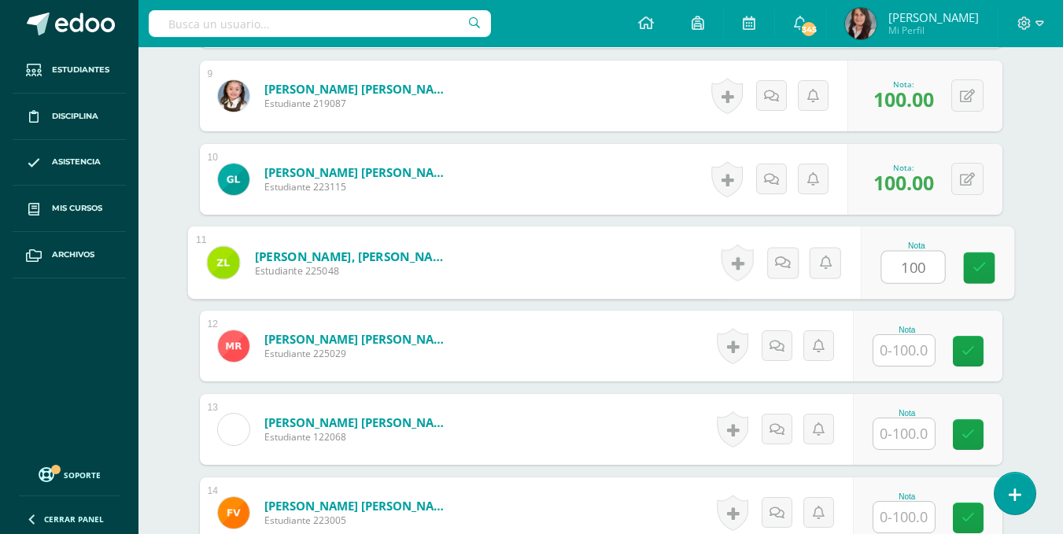
type input "100"
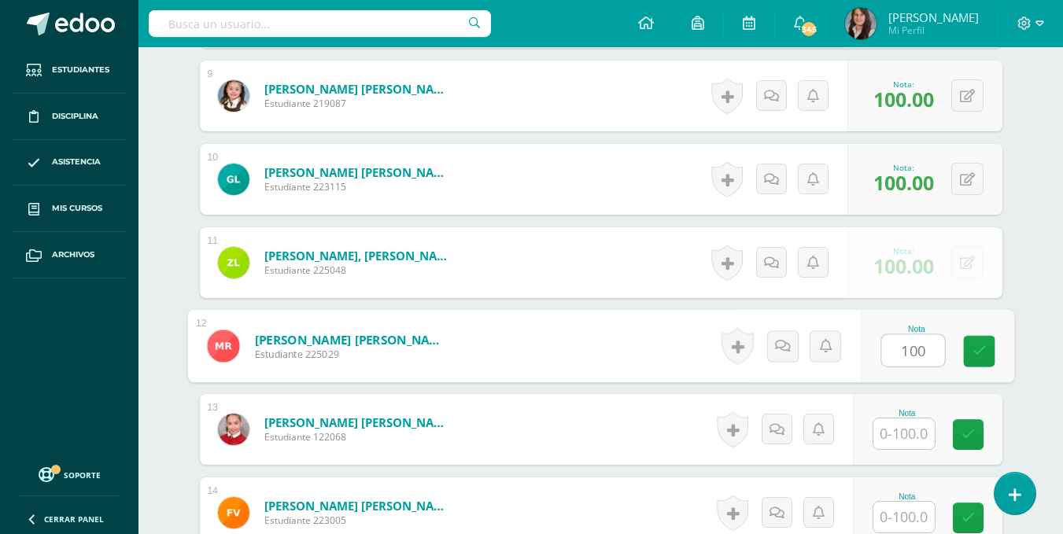
type input "100"
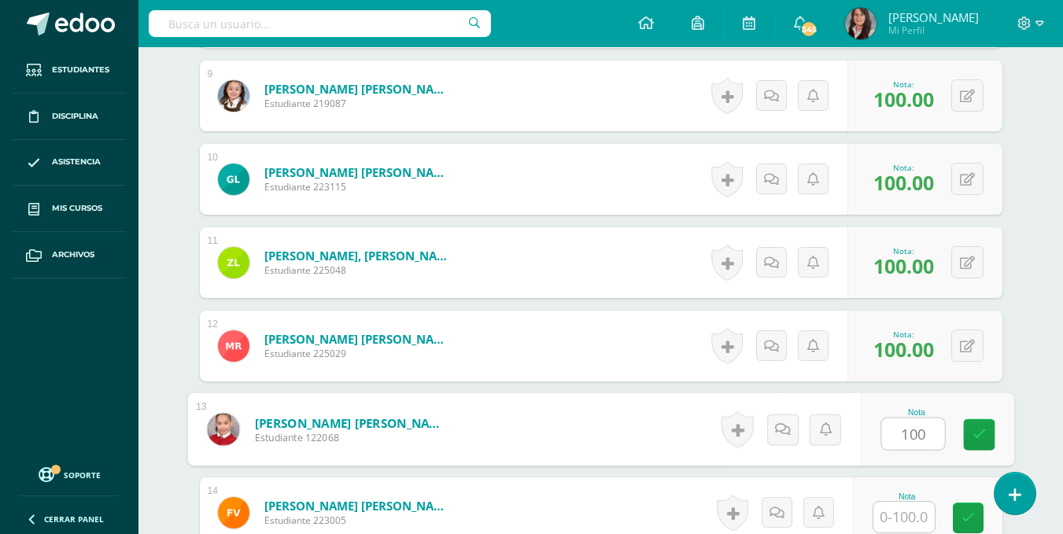
type input "100"
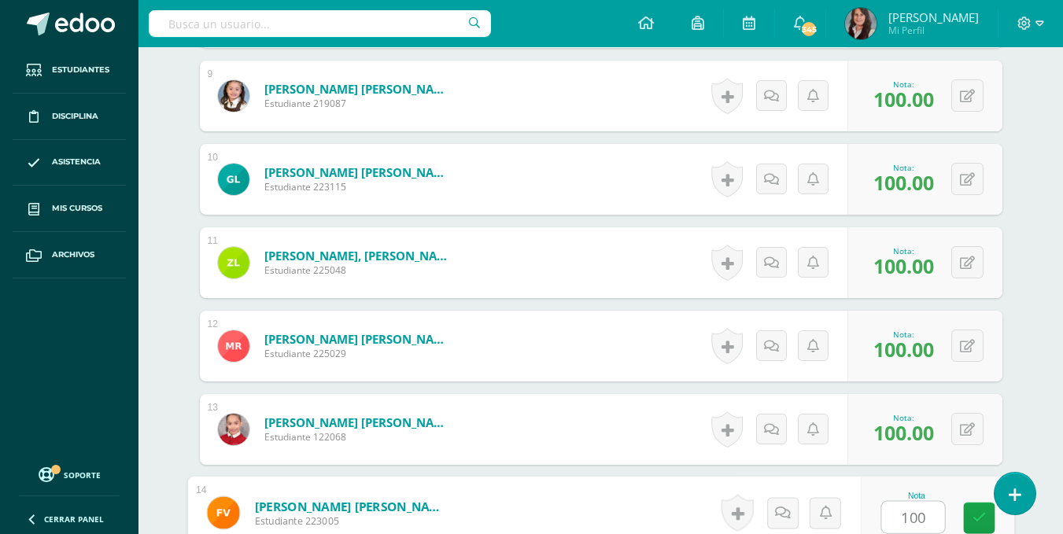
type input "100"
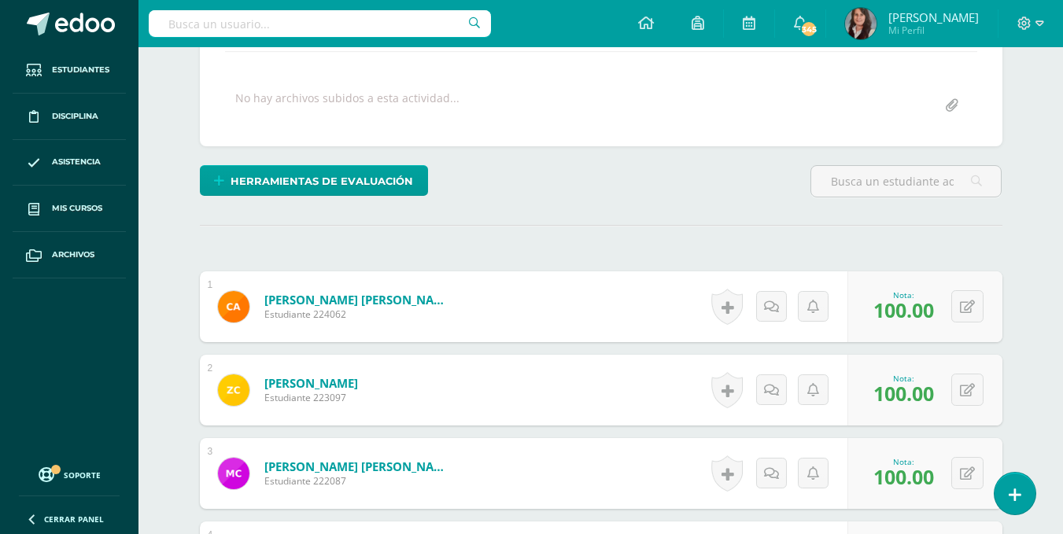
scroll to position [0, 0]
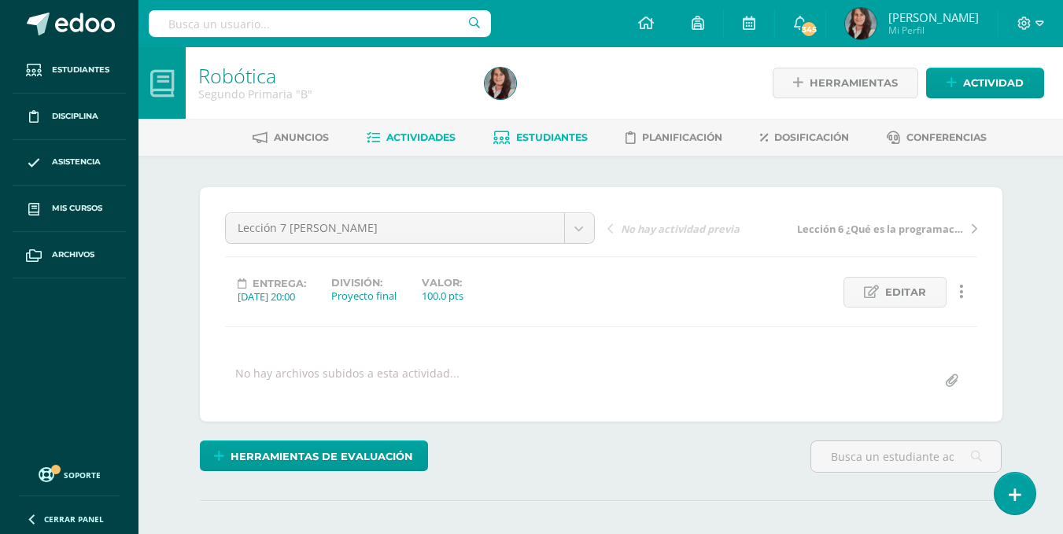
click at [543, 137] on span "Estudiantes" at bounding box center [552, 137] width 72 height 12
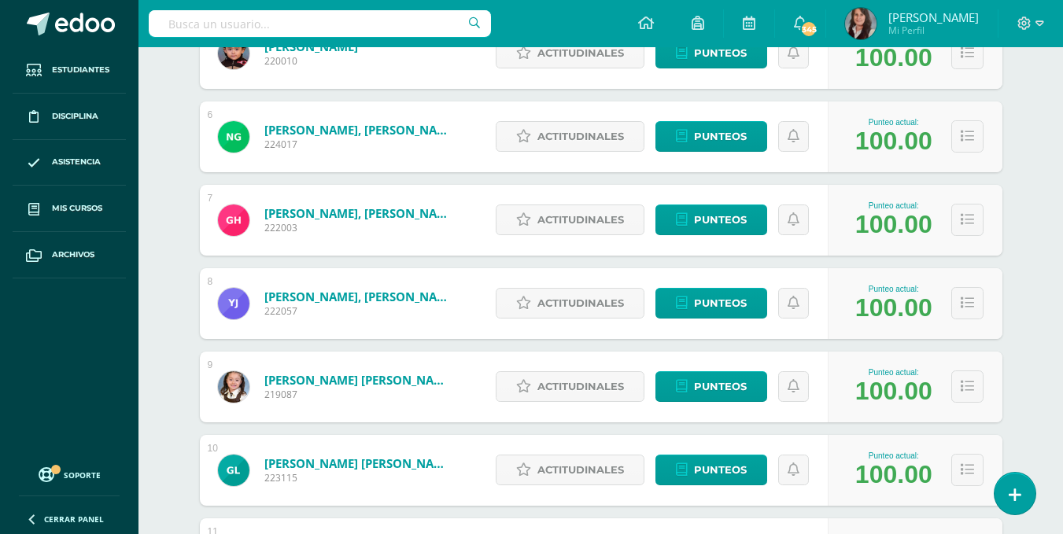
scroll to position [636, 0]
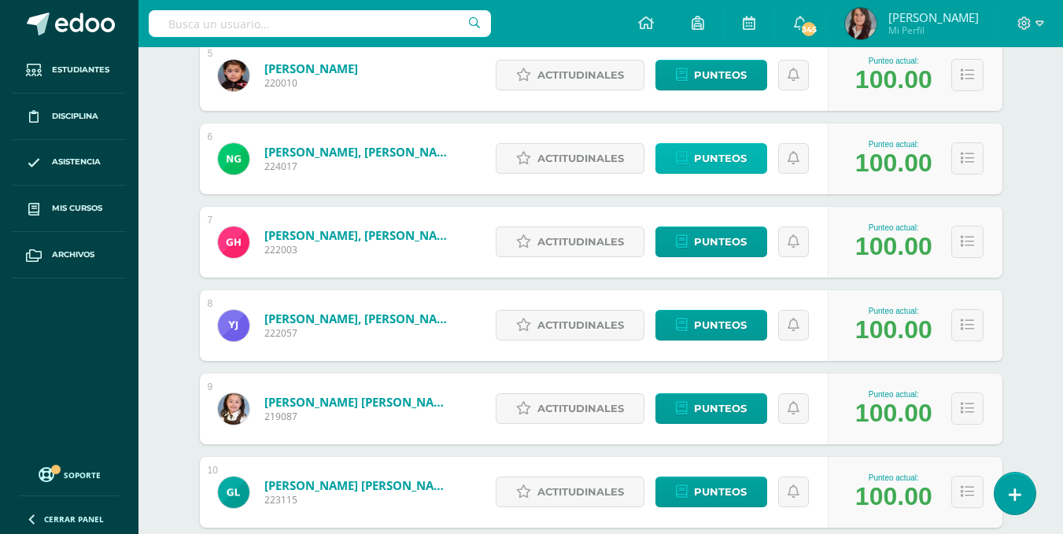
click at [726, 156] on span "Punteos" at bounding box center [720, 158] width 53 height 29
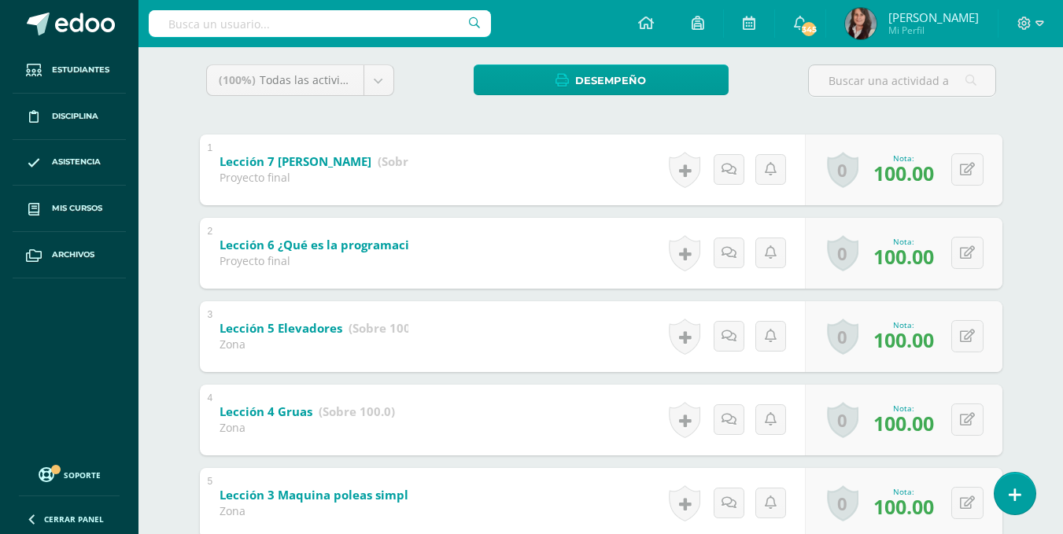
scroll to position [266, 0]
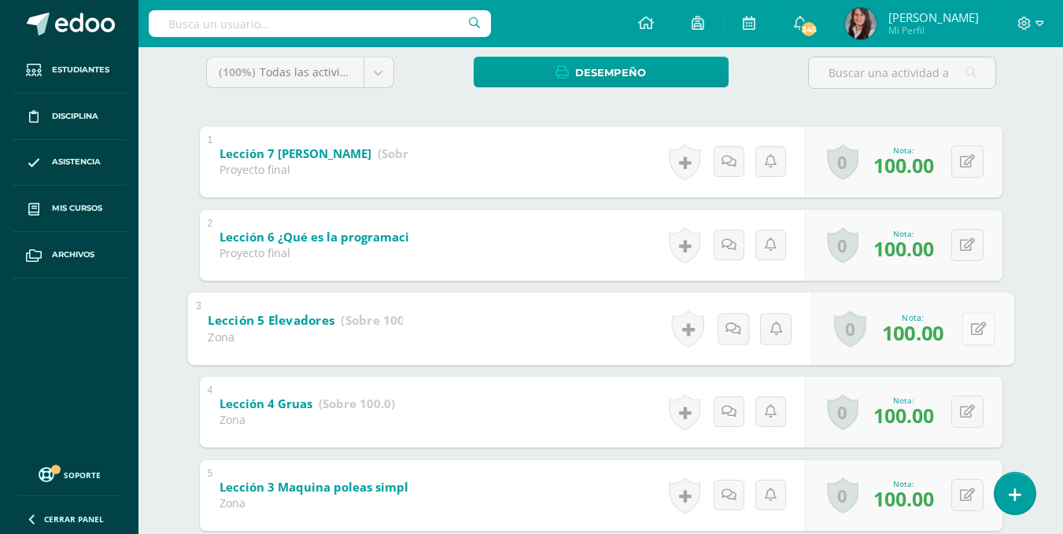
click at [960, 323] on div "0 Logros Logros obtenidos Aún no hay logros agregados Nota: 100.00" at bounding box center [913, 328] width 203 height 73
click at [981, 329] on icon at bounding box center [979, 328] width 16 height 13
type input "95"
click at [1030, 247] on div "Nahima Girón Camila Aragón Zoe Carrillo Manelik Castellanos Adriana Gallardo Ad…" at bounding box center [601, 346] width 866 height 913
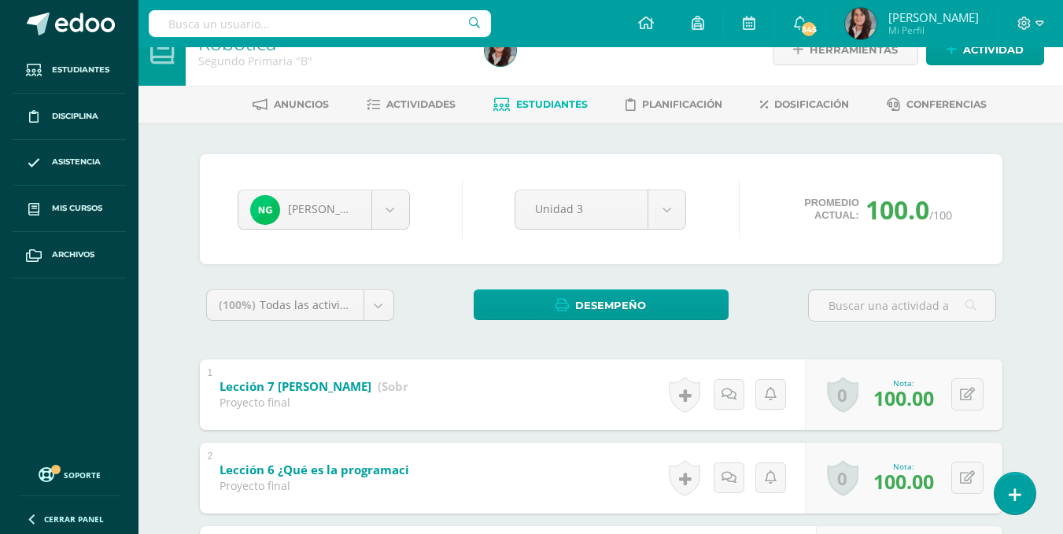
scroll to position [0, 0]
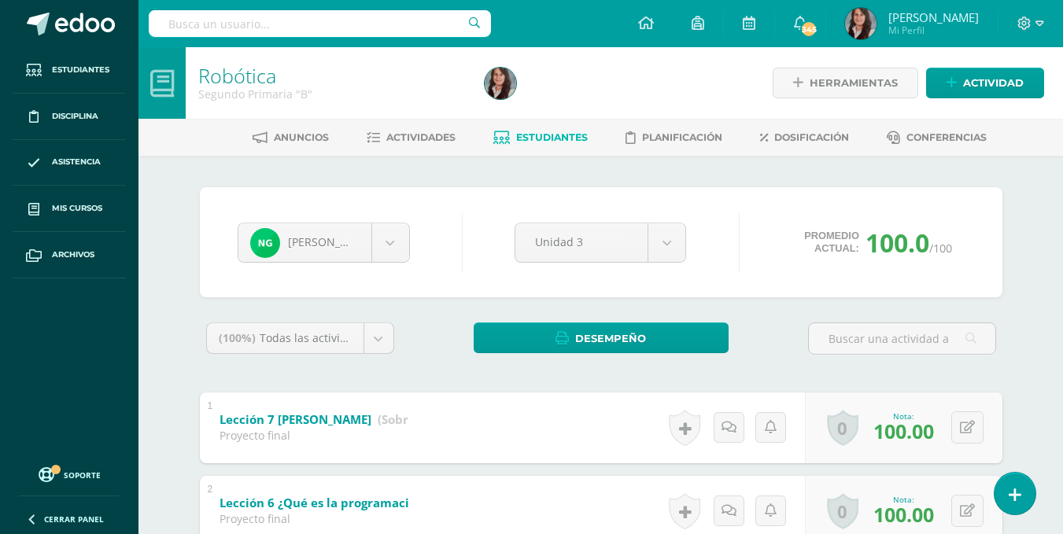
click at [538, 130] on link "Estudiantes" at bounding box center [541, 137] width 94 height 25
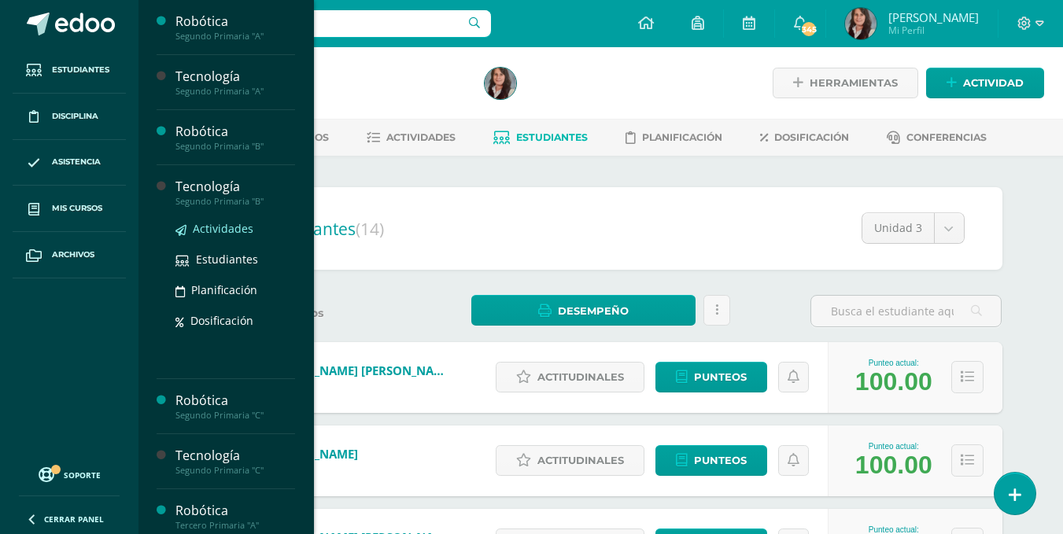
click at [229, 233] on span "Actividades" at bounding box center [223, 228] width 61 height 15
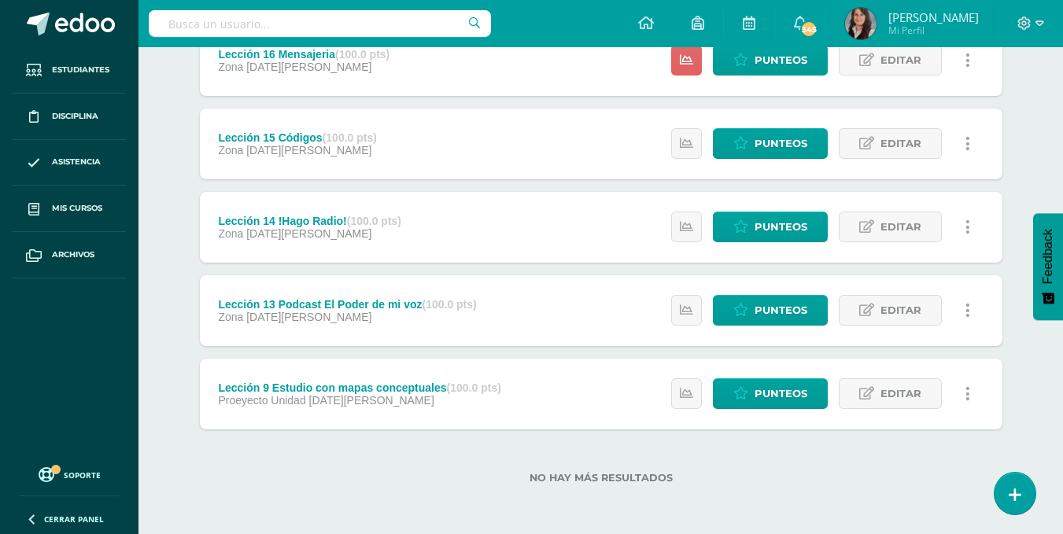
scroll to position [170, 0]
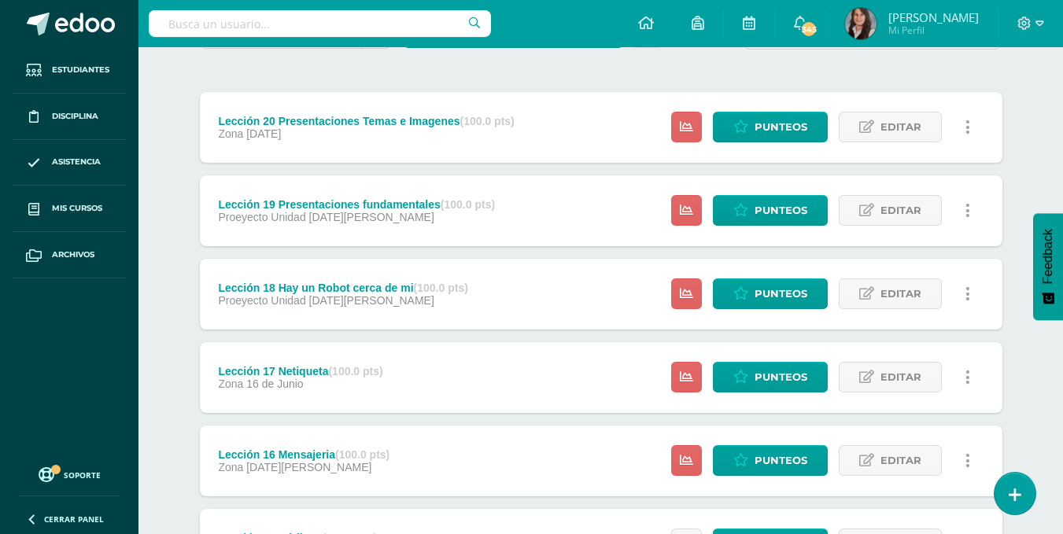
click at [1040, 124] on div "Tecnología Segundo Primaria "B" Herramientas Detalle de asistencias Actividad A…" at bounding box center [601, 406] width 925 height 1058
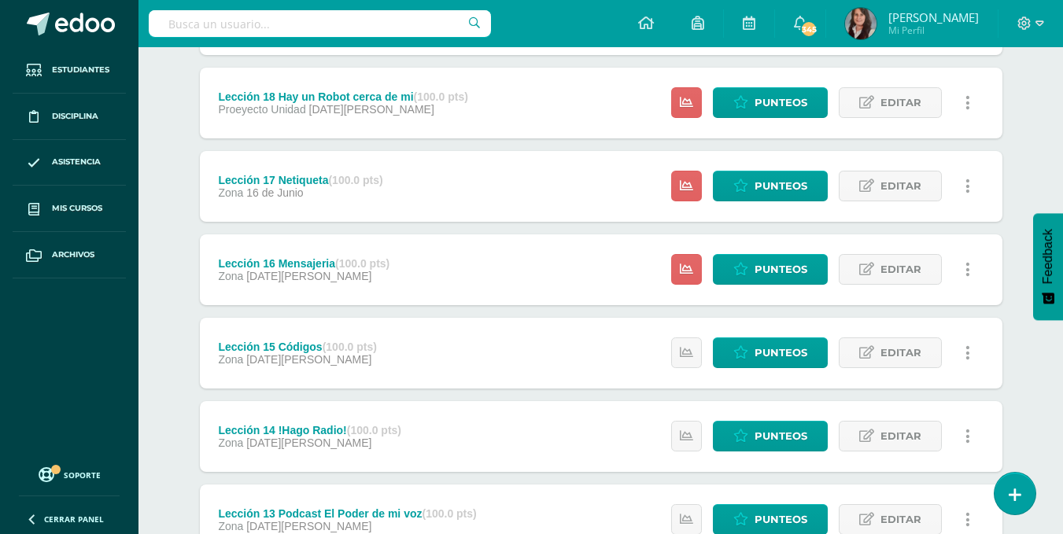
scroll to position [571, 0]
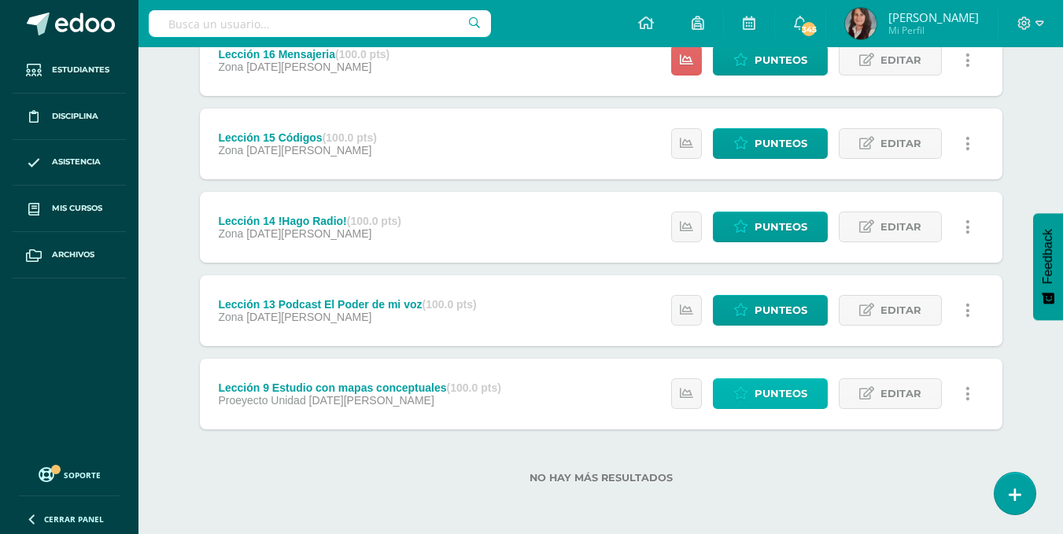
click at [771, 392] on span "Punteos" at bounding box center [781, 393] width 53 height 29
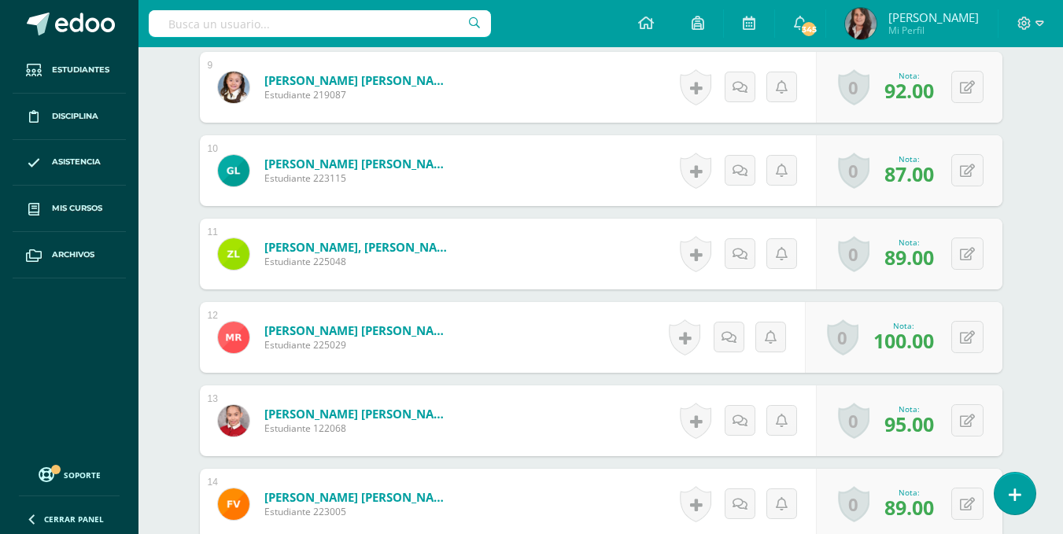
scroll to position [1207, 0]
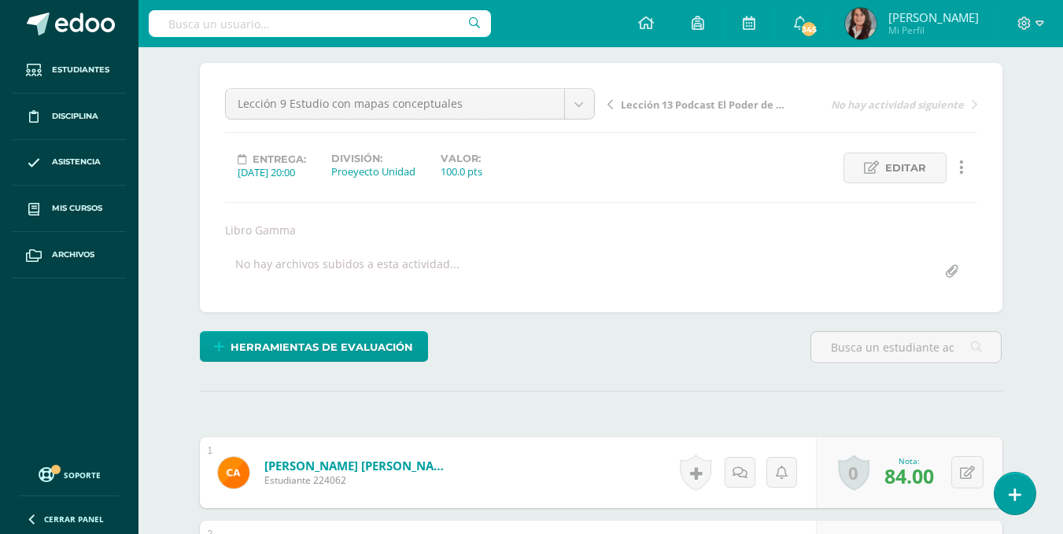
scroll to position [0, 0]
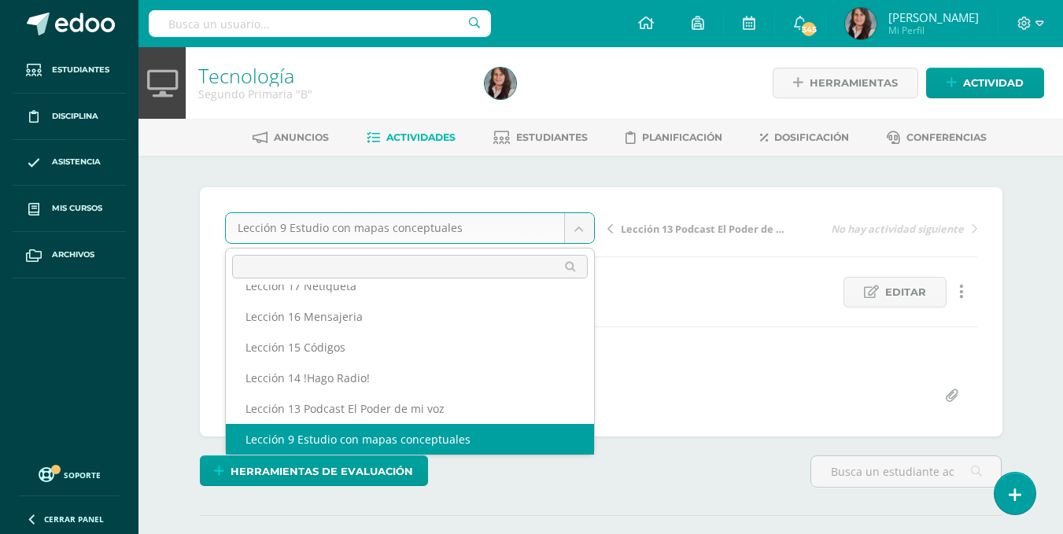
scroll to position [98, 0]
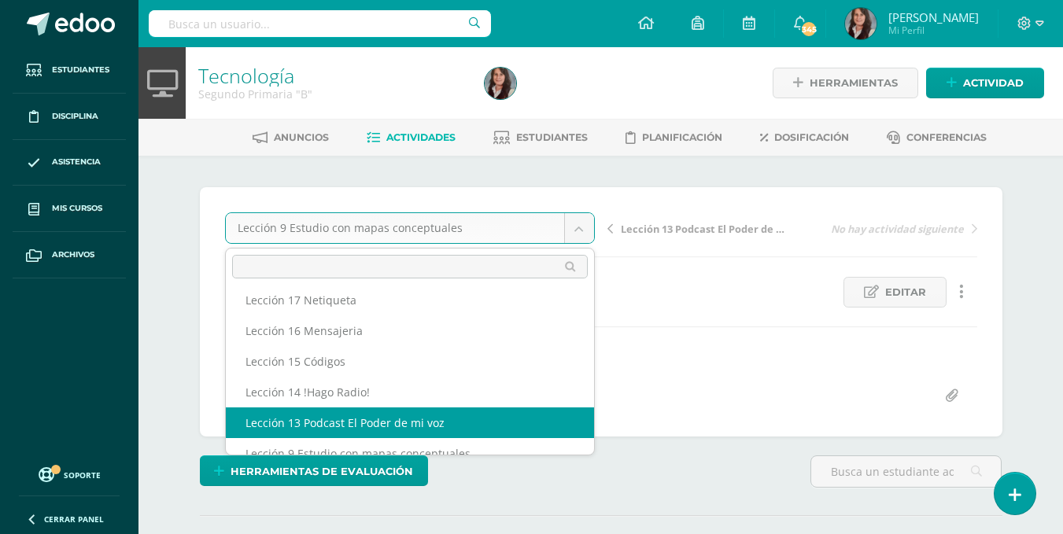
select select "/dashboard/teacher/grade-activity/195608/"
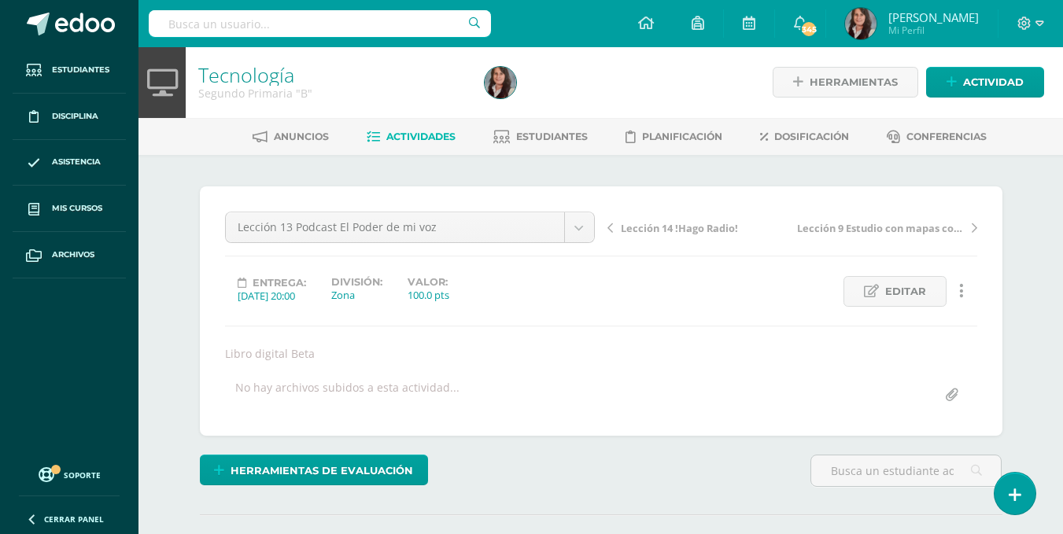
scroll to position [2, 0]
click at [403, 417] on div "Lección 13 Podcast El Poder de mi voz Lección 20 Presentaciones Temas e Imagene…" at bounding box center [601, 311] width 803 height 250
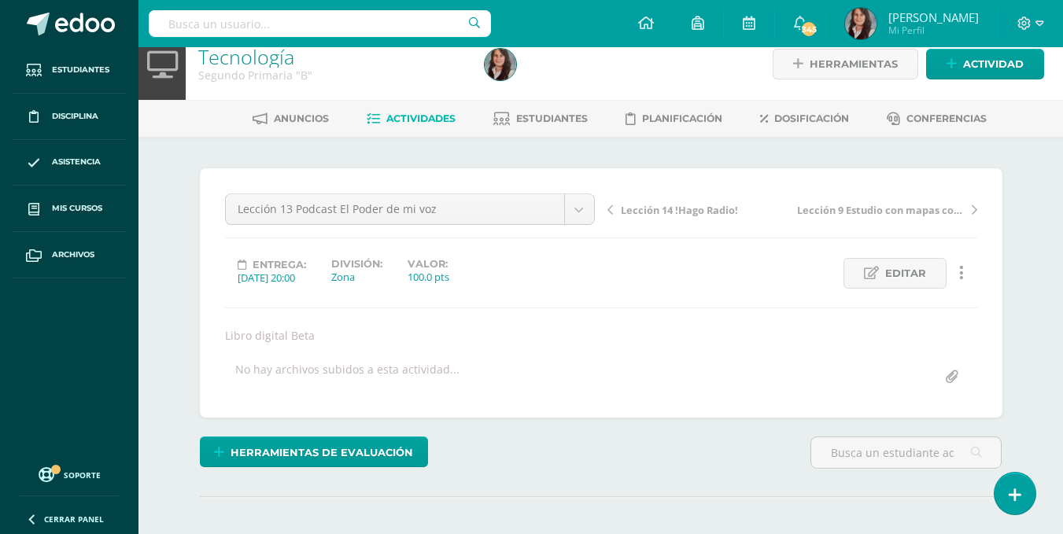
scroll to position [13, 0]
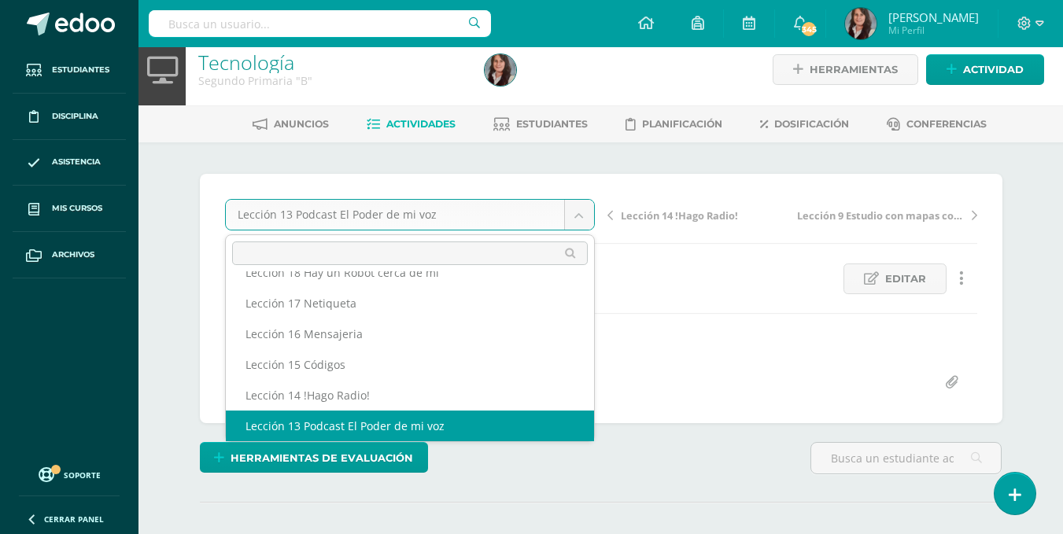
scroll to position [68, 0]
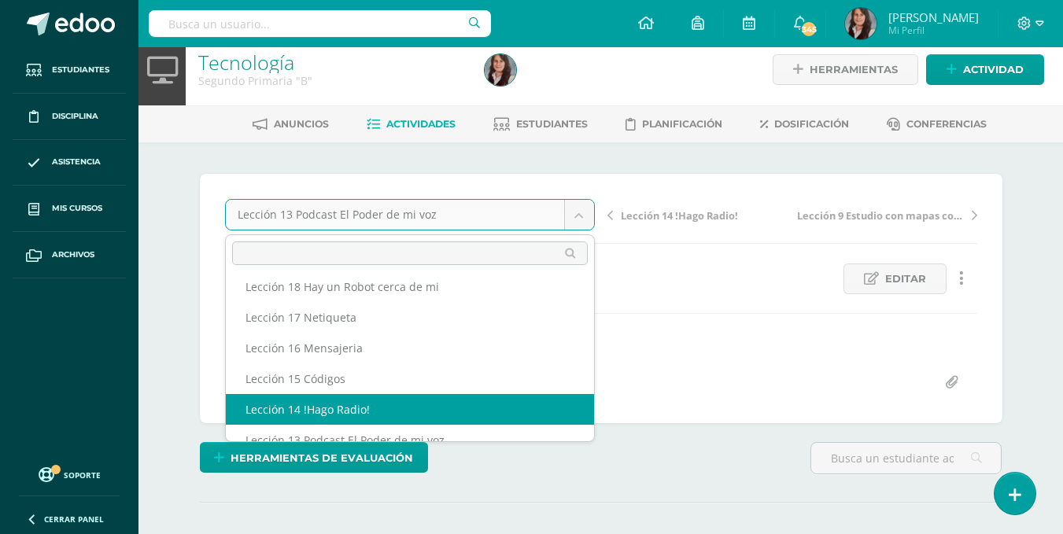
select select "/dashboard/teacher/grade-activity/195606/"
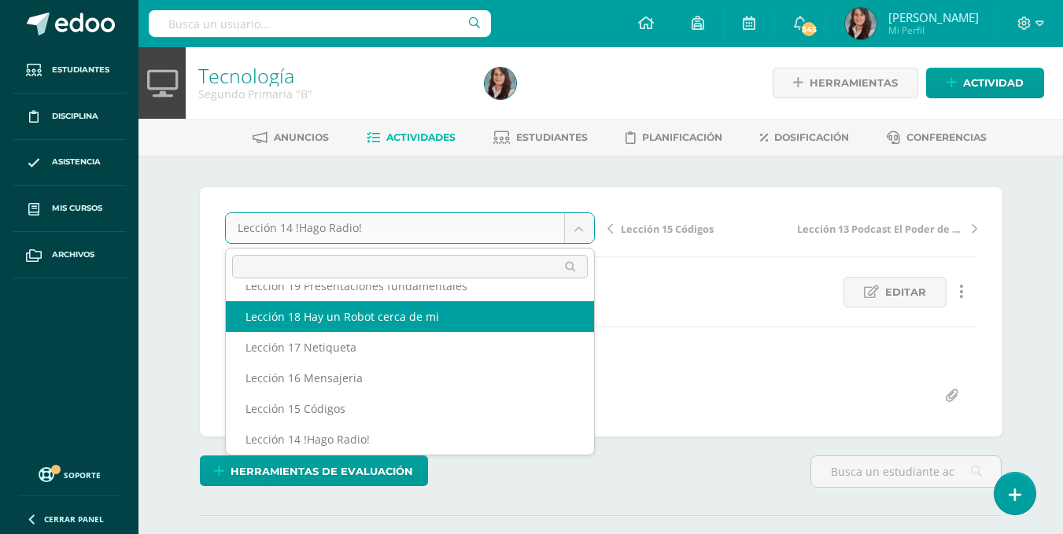
scroll to position [37, 0]
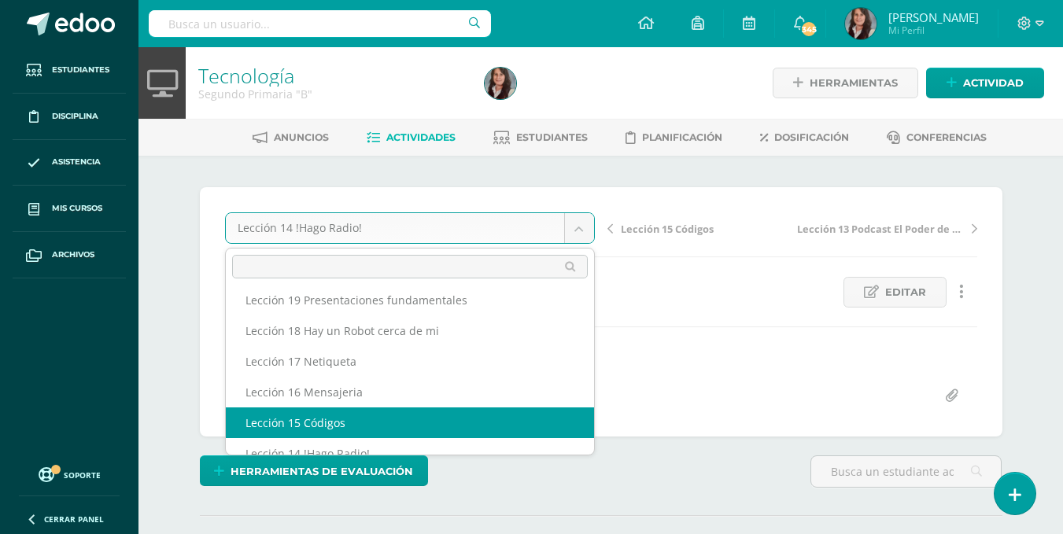
select select "/dashboard/teacher/grade-activity/195605/"
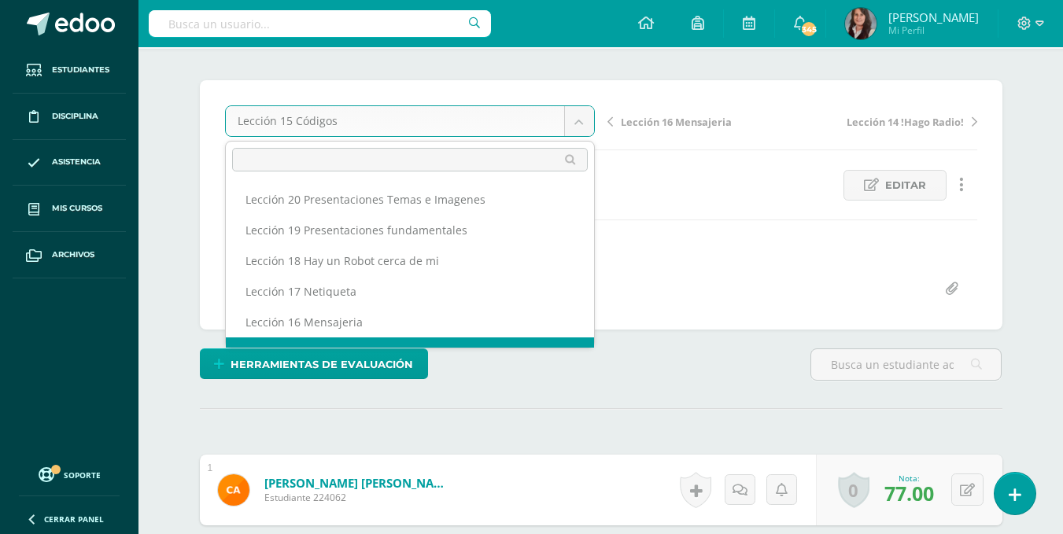
scroll to position [20, 0]
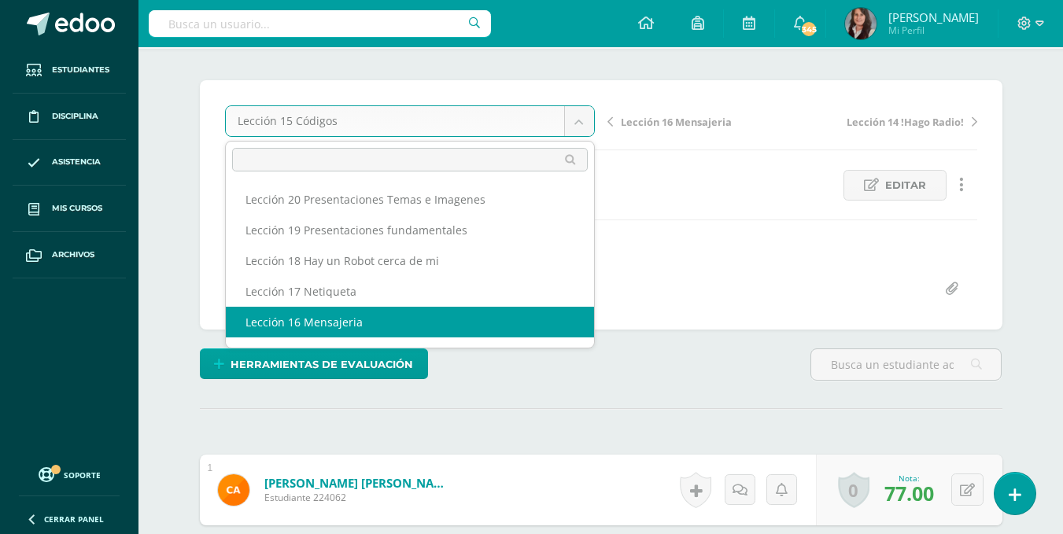
select select "/dashboard/teacher/grade-activity/195609/"
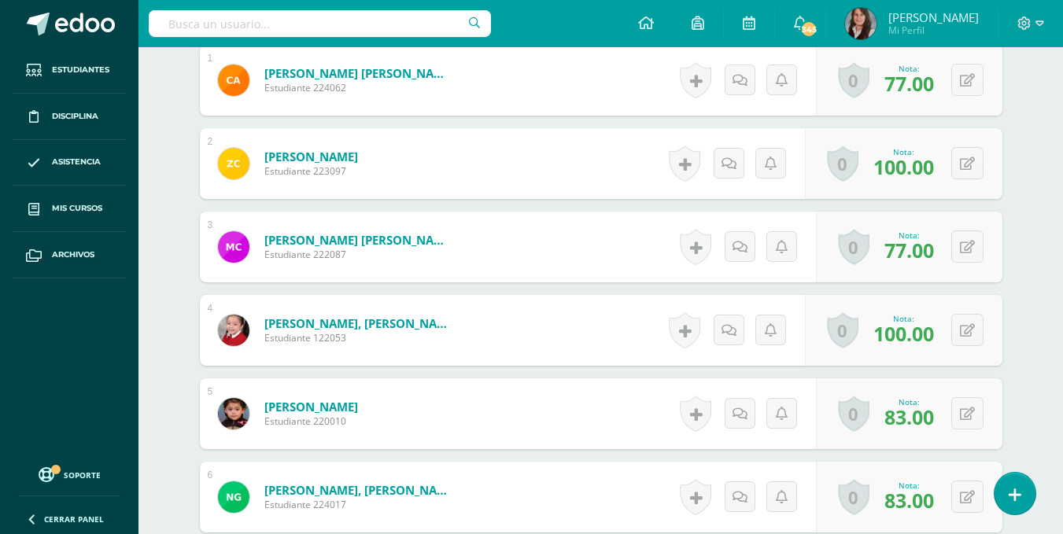
scroll to position [529, 0]
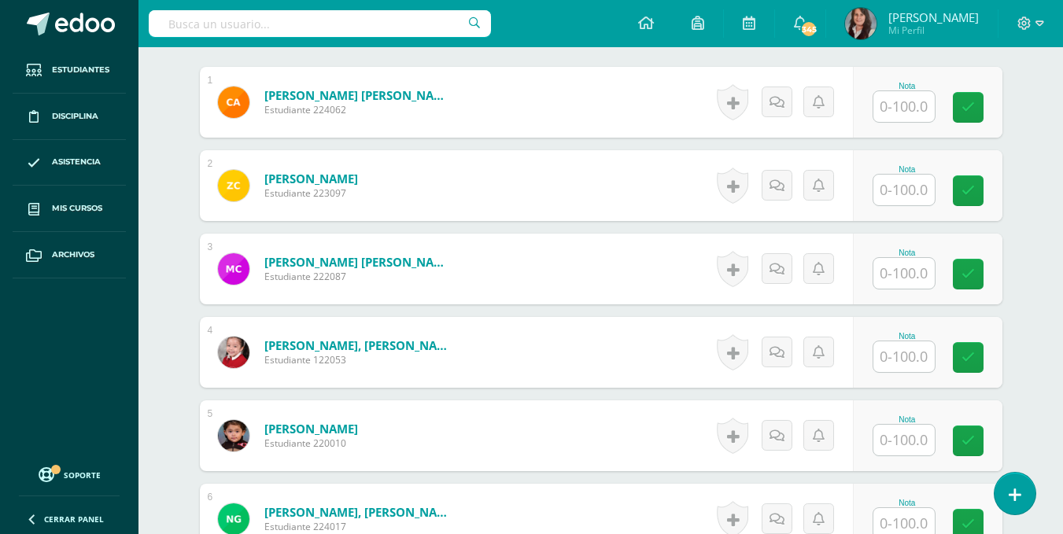
scroll to position [496, 0]
click at [908, 109] on input "text" at bounding box center [904, 106] width 61 height 31
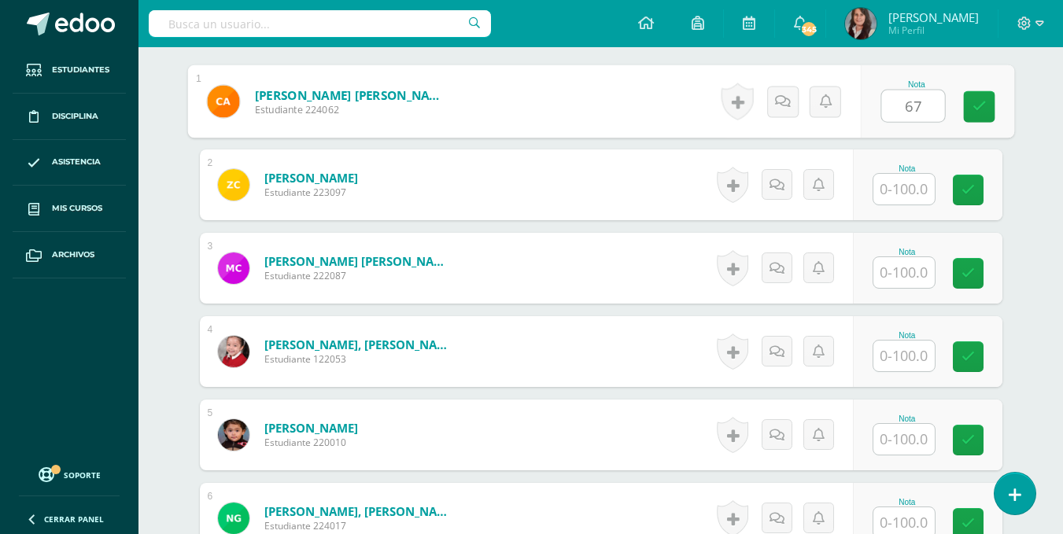
type input "67"
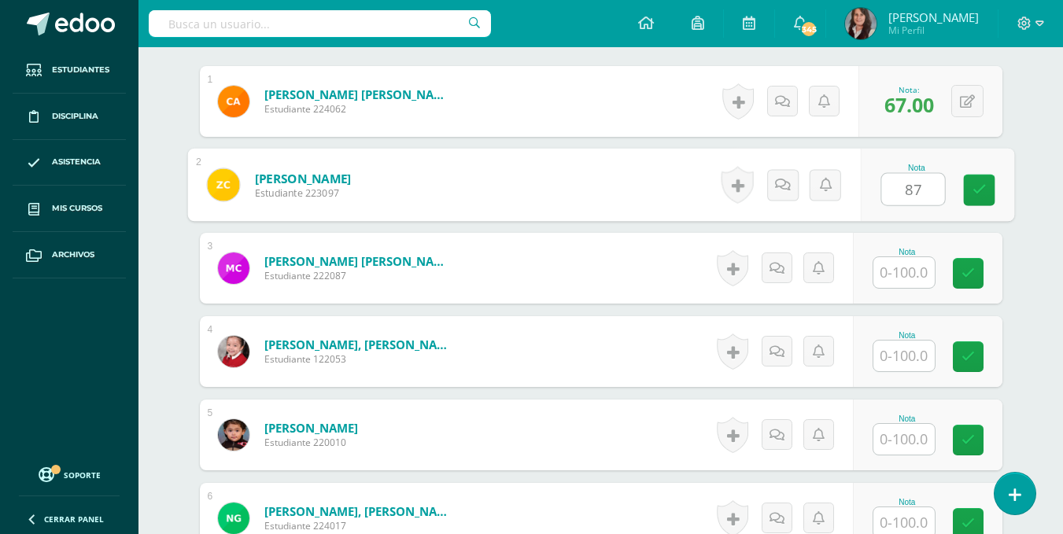
type input "87"
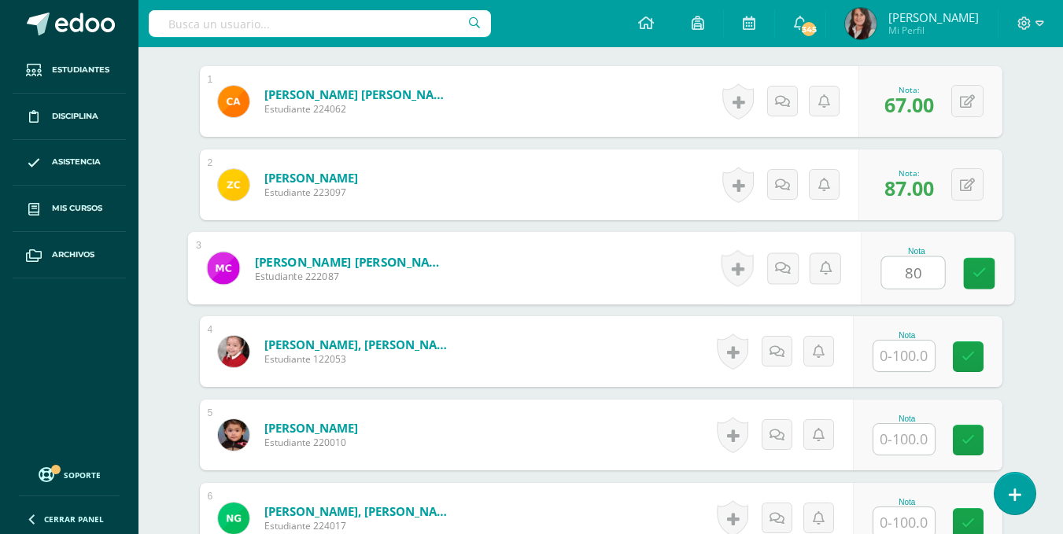
type input "80"
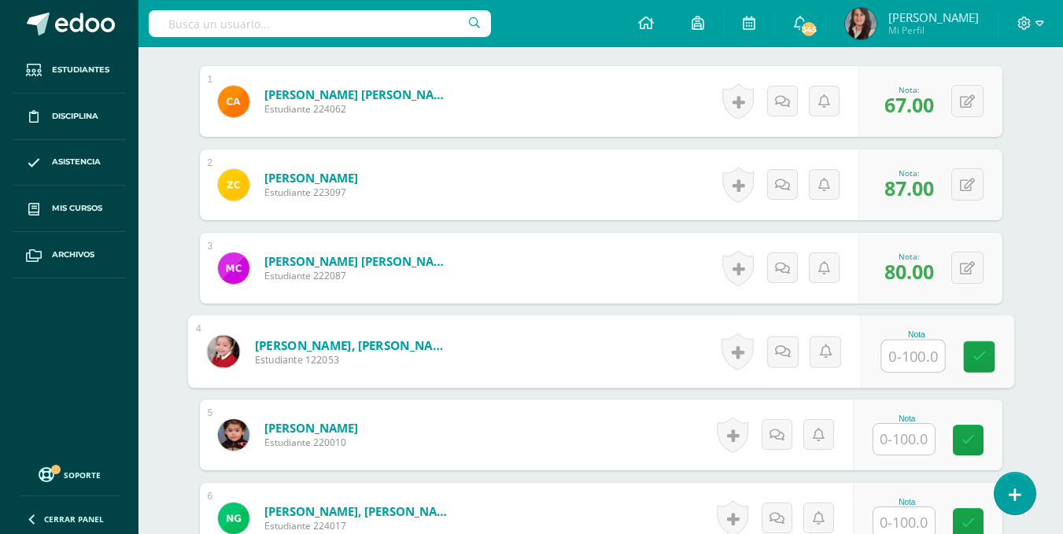
click at [926, 361] on input "text" at bounding box center [913, 356] width 63 height 31
type input "93"
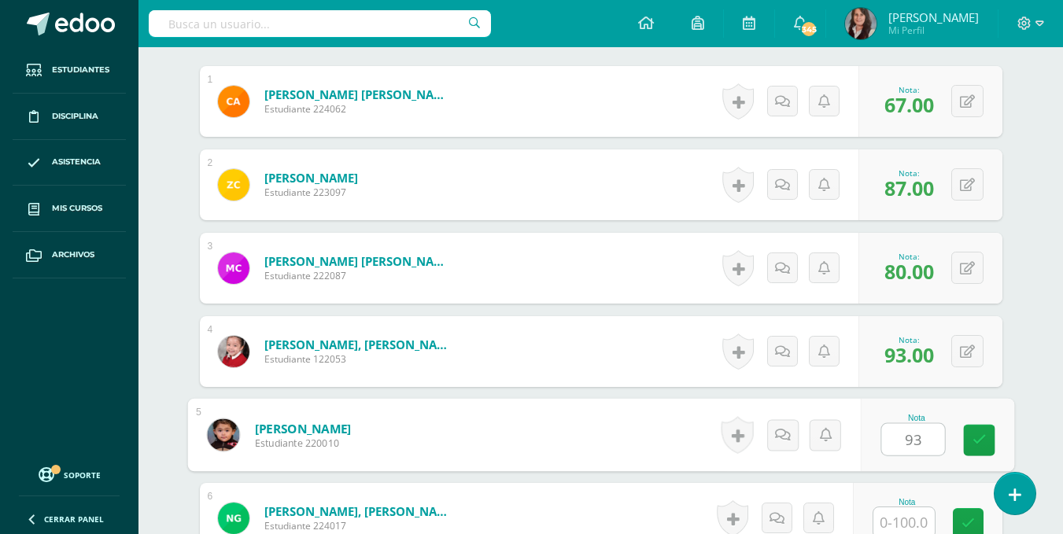
type input "93"
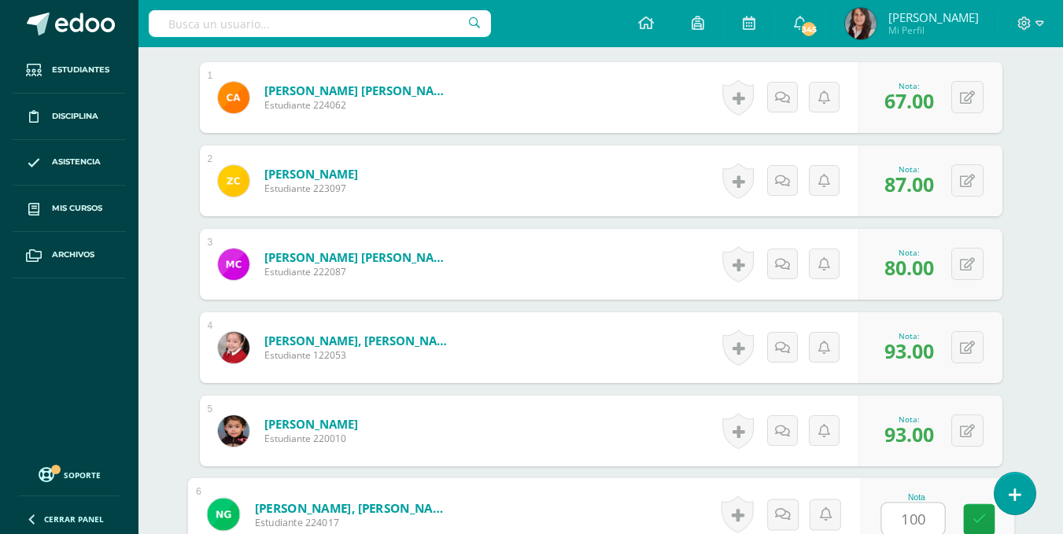
type input "100"
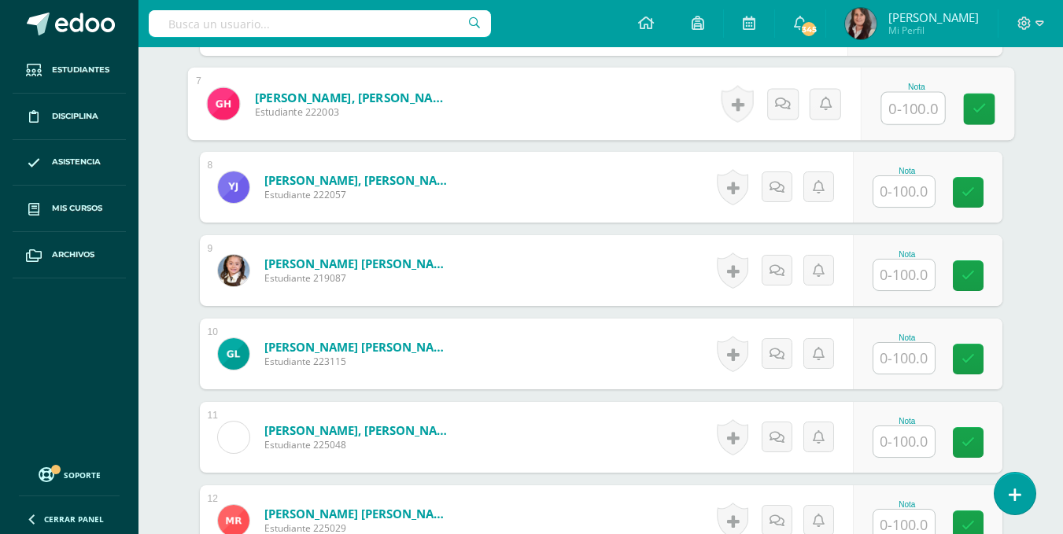
scroll to position [997, 0]
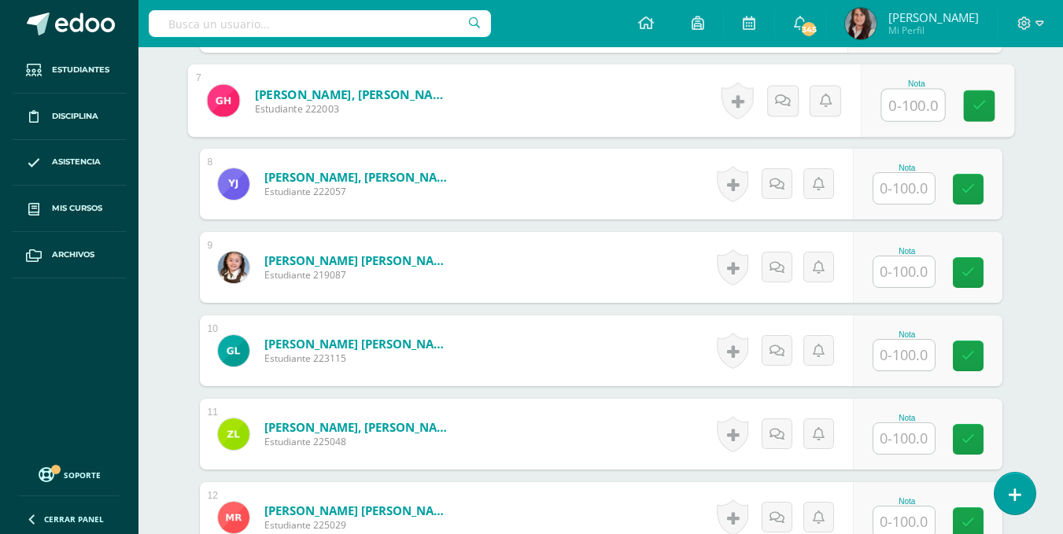
click at [912, 106] on input "text" at bounding box center [913, 105] width 63 height 31
type input "87"
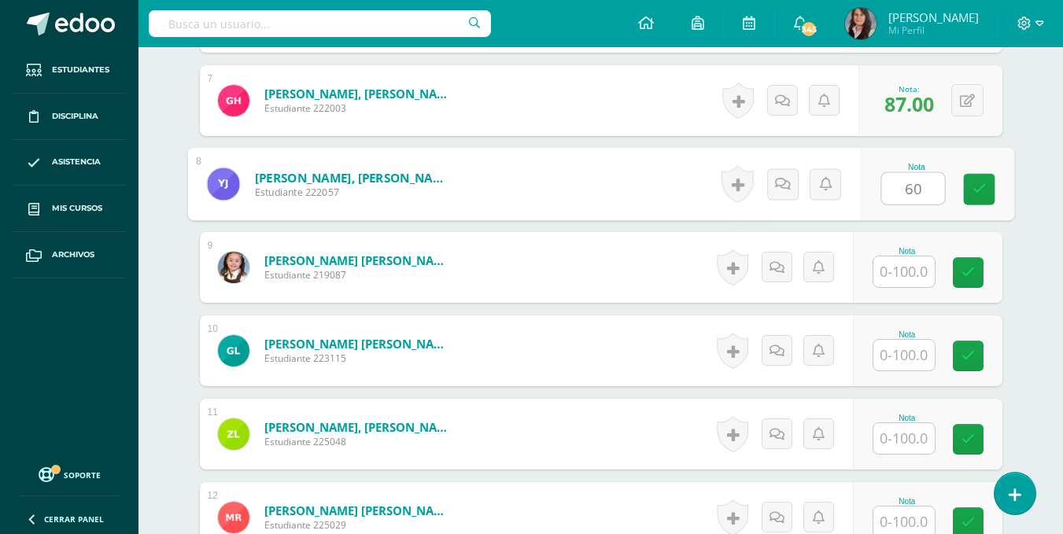
type input "60"
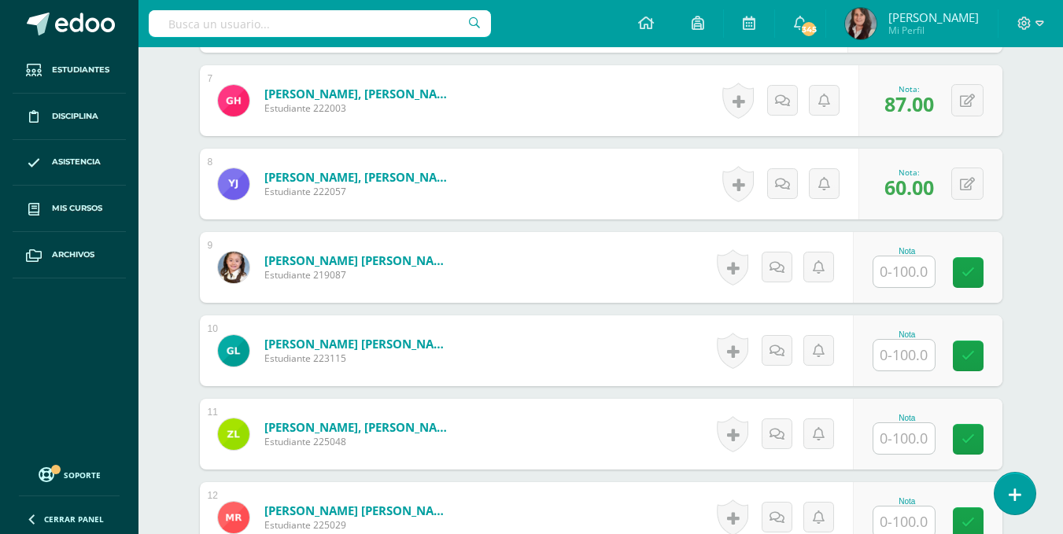
click at [913, 270] on input "text" at bounding box center [904, 272] width 61 height 31
type input "80"
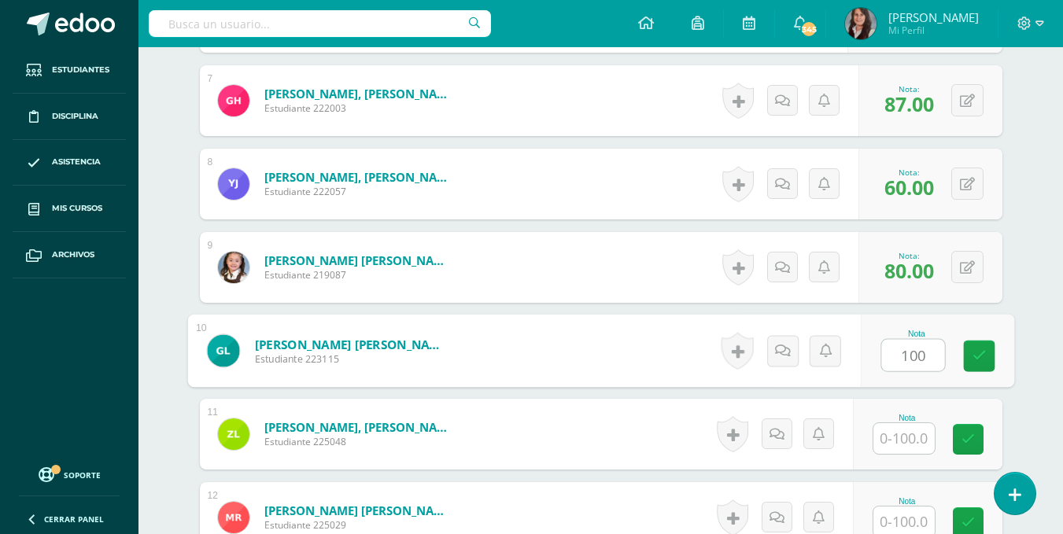
type input "100"
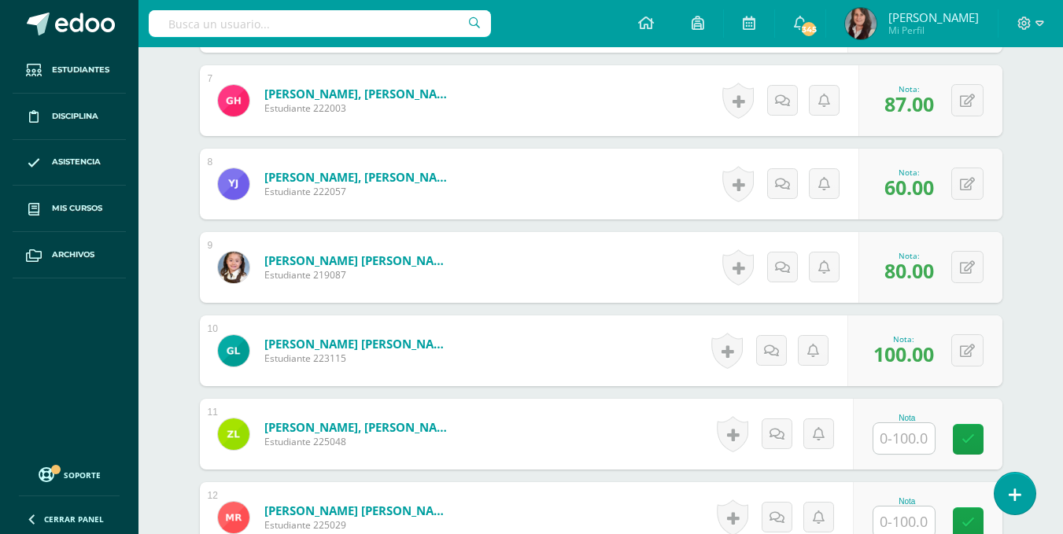
click at [923, 438] on input "text" at bounding box center [904, 438] width 61 height 31
type input "97"
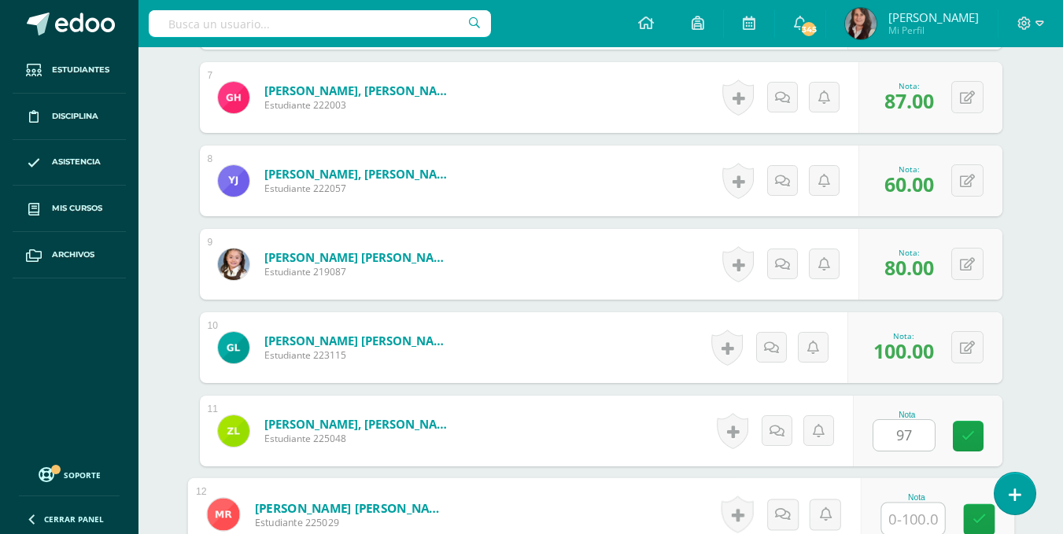
type input "9"
type input "87"
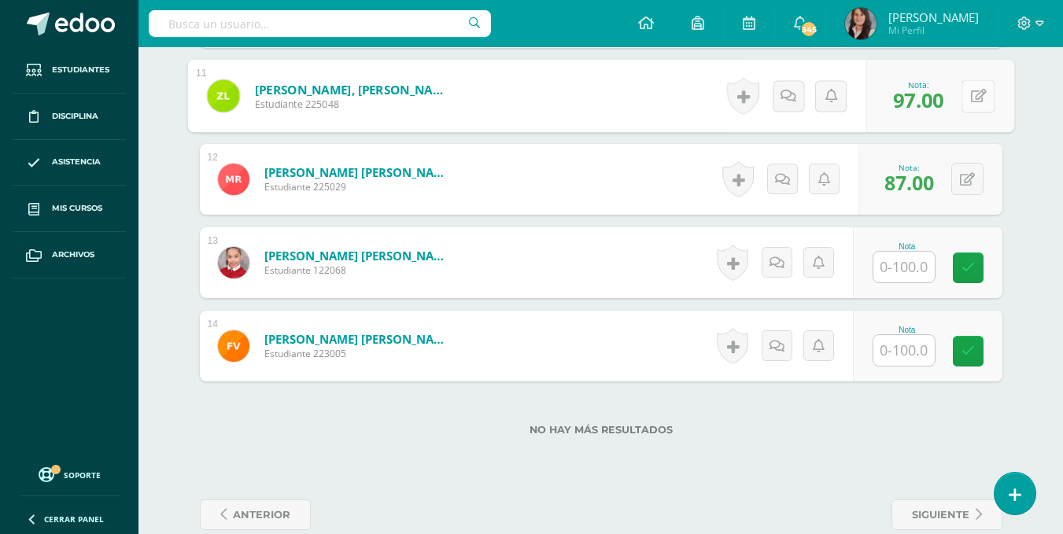
click at [972, 96] on icon at bounding box center [979, 95] width 16 height 13
type input "87"
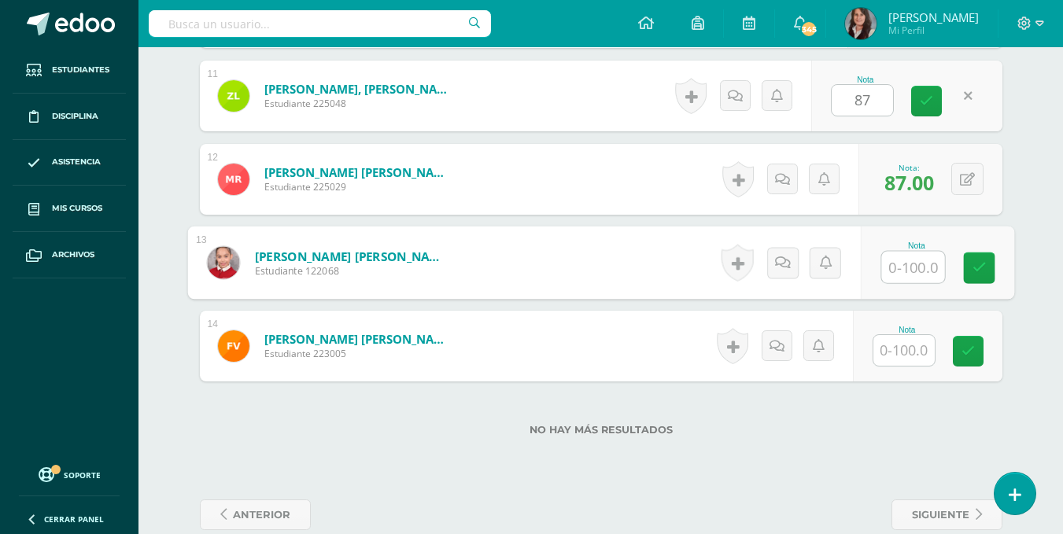
click at [894, 276] on input "text" at bounding box center [913, 267] width 63 height 31
type input "93"
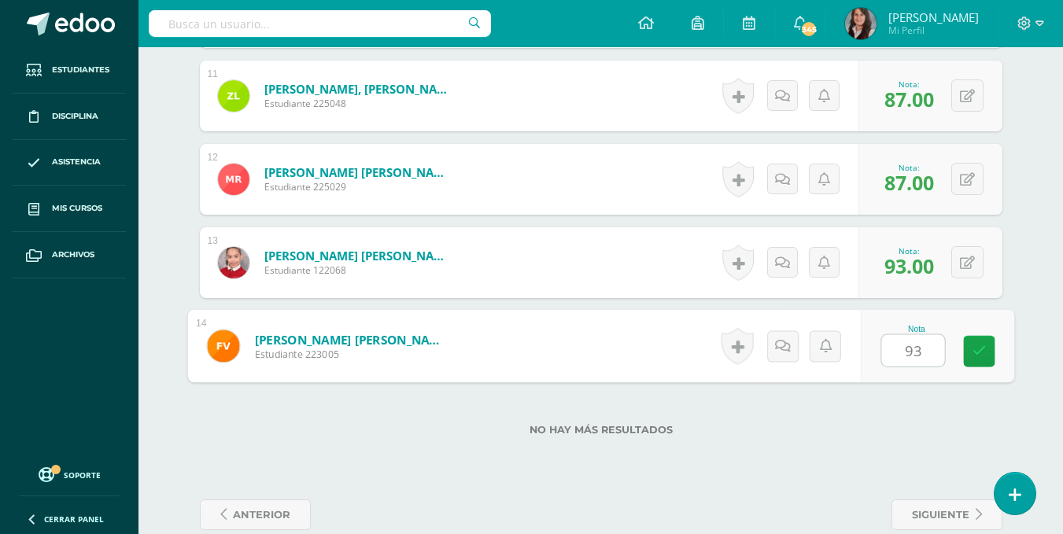
type input "93"
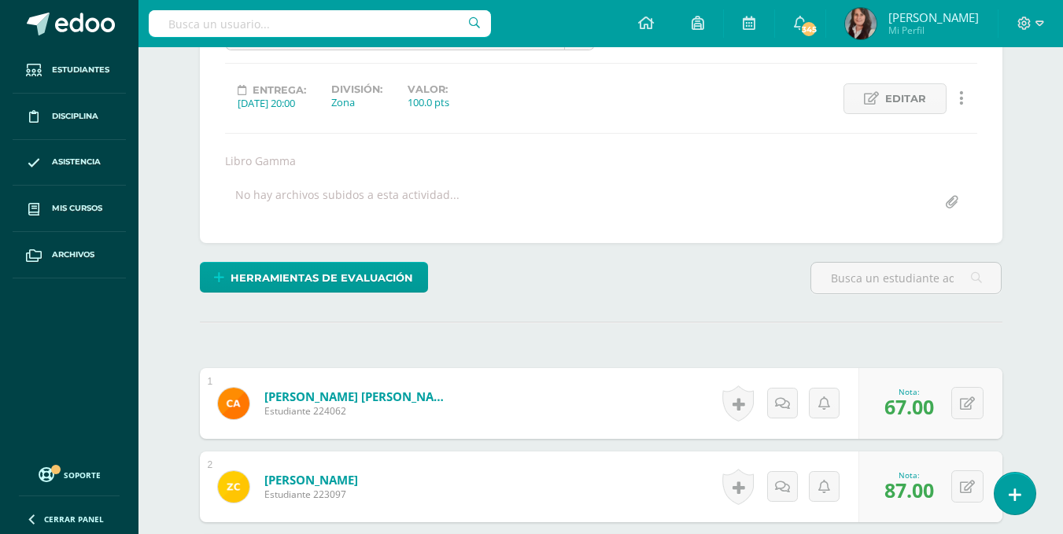
scroll to position [87, 0]
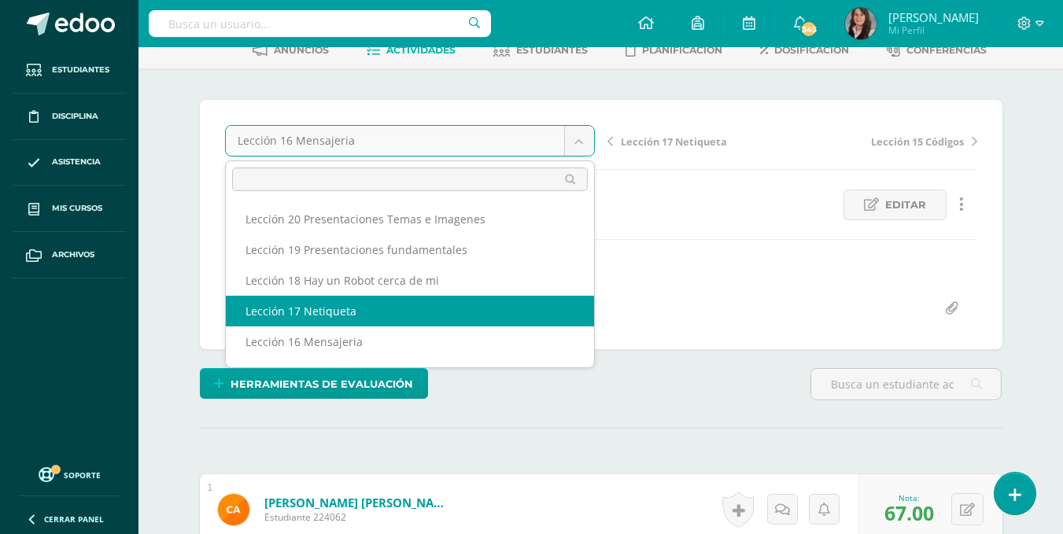
select select "/dashboard/teacher/grade-activity/195607/"
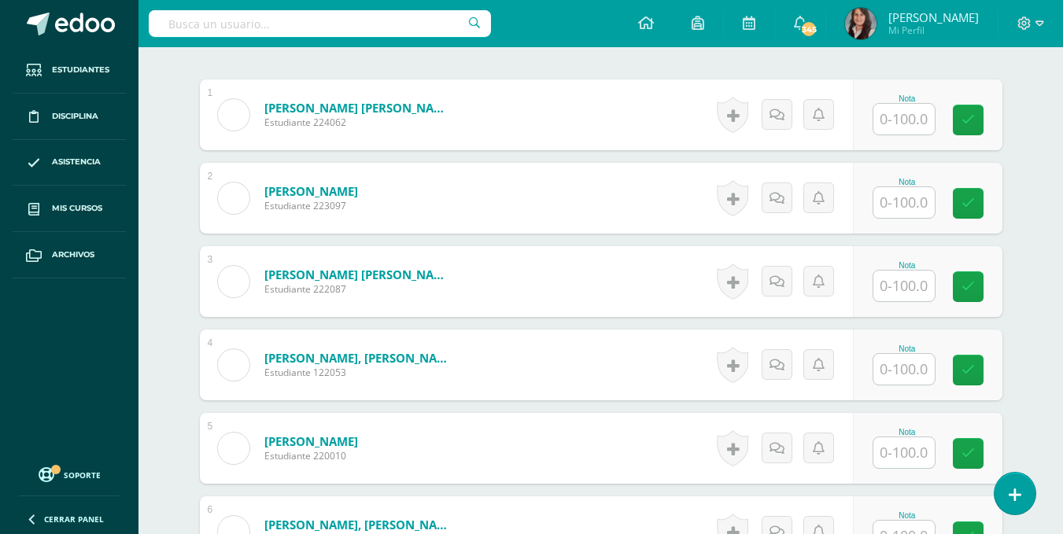
scroll to position [476, 0]
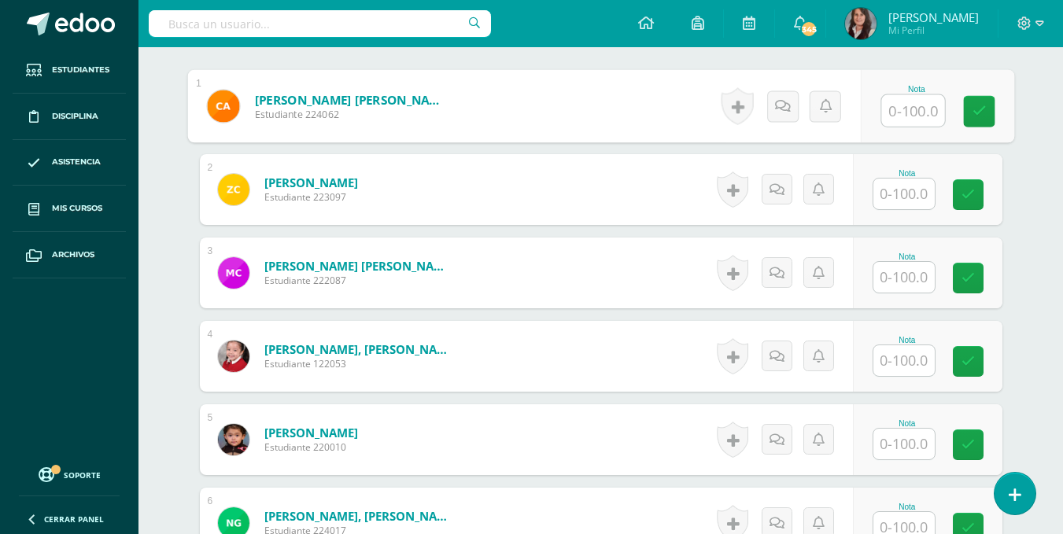
click at [908, 105] on input "text" at bounding box center [913, 110] width 63 height 31
type input "87"
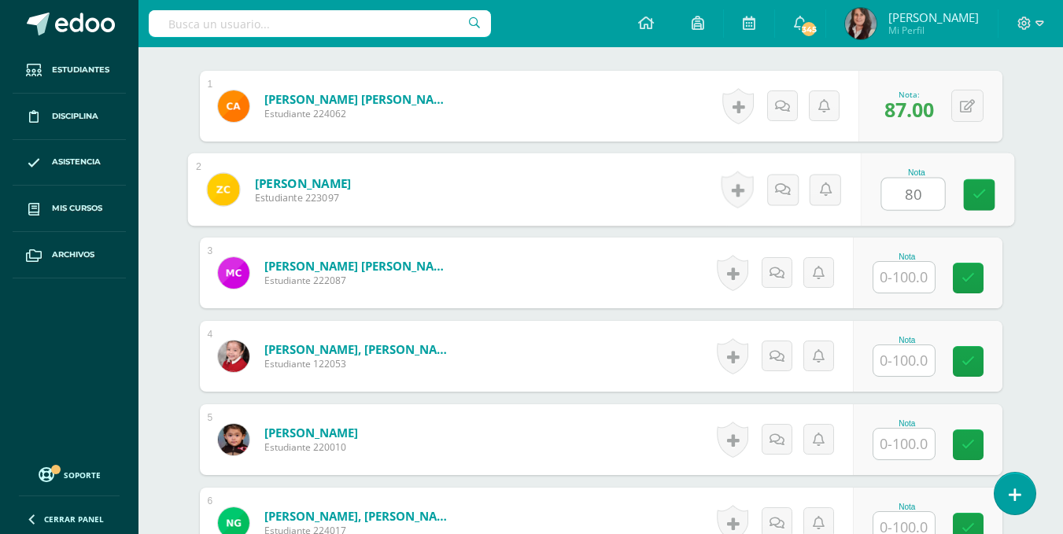
type input "80"
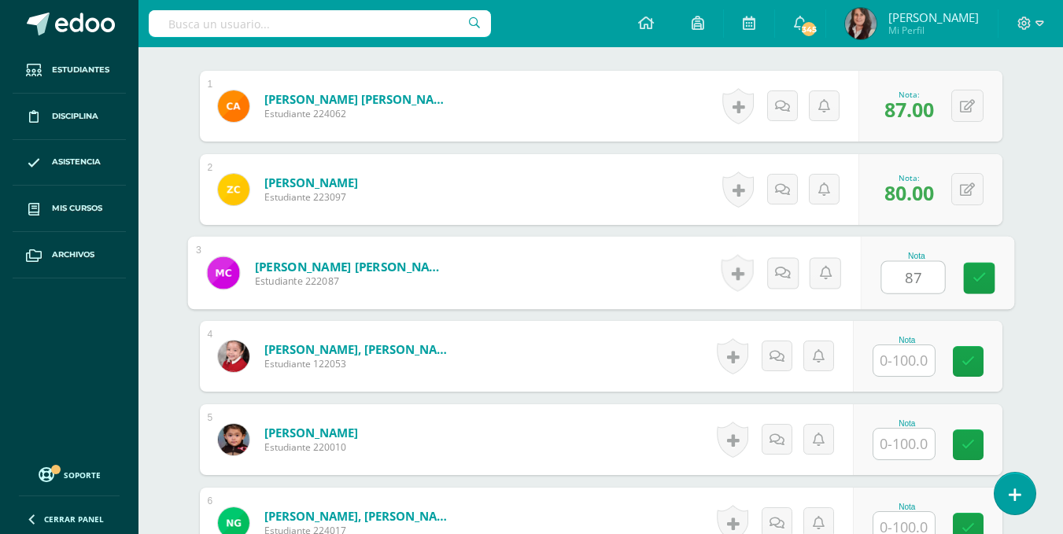
type input "87"
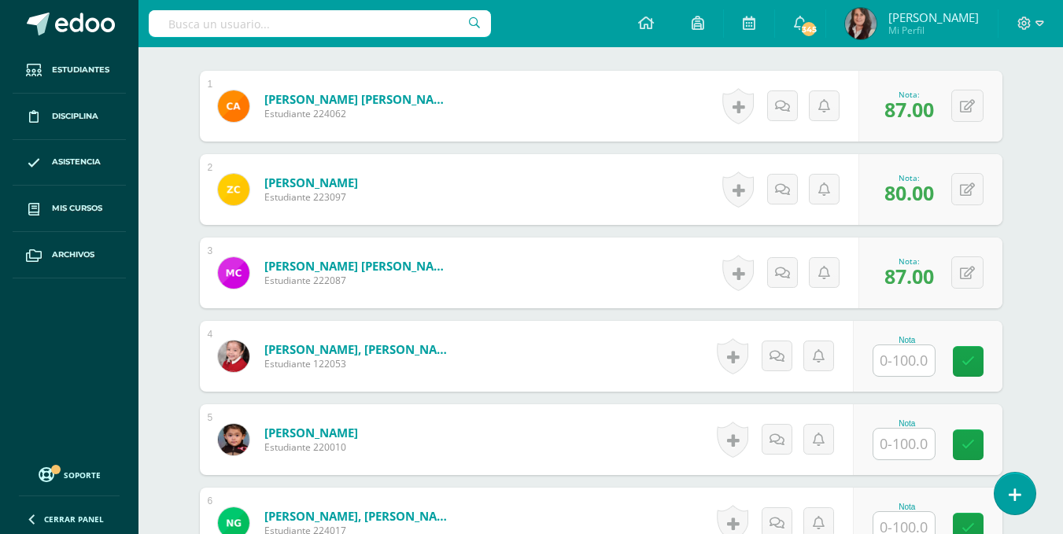
click at [911, 364] on input "text" at bounding box center [904, 361] width 61 height 31
type input "93"
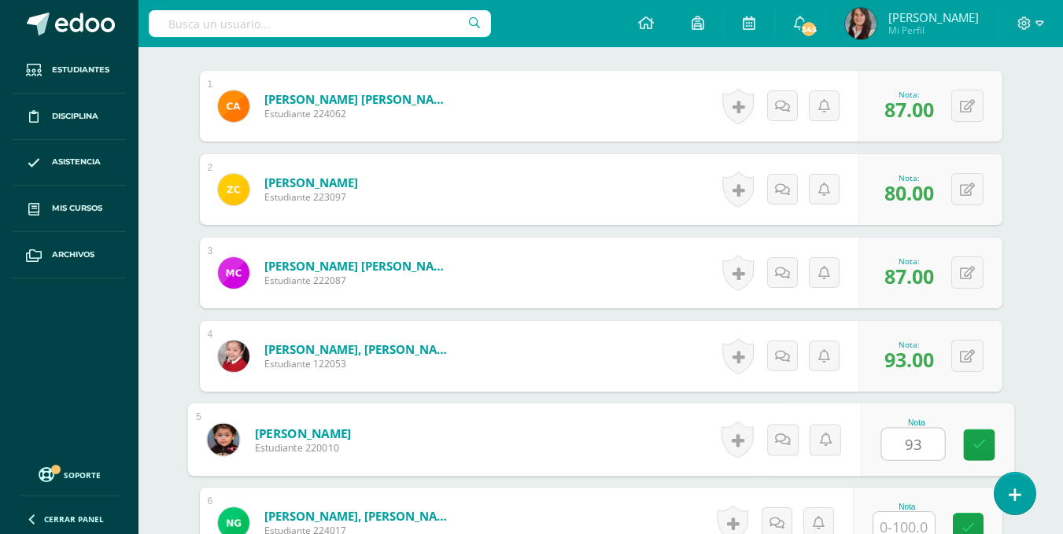
type input "93"
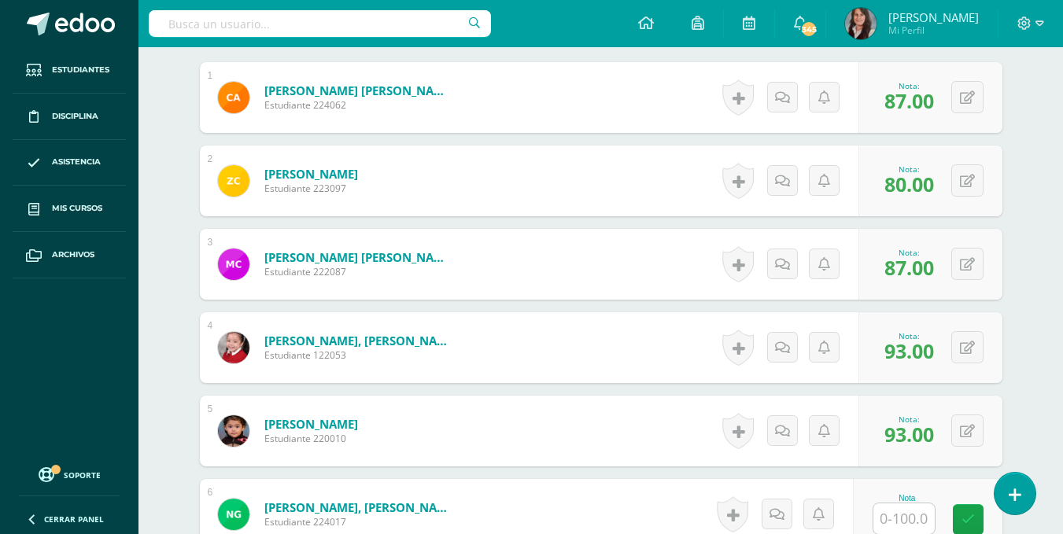
click at [1030, 375] on div "¿Estás seguro que quieres eliminar esta actividad? Esto borrará la actividad y …" at bounding box center [601, 534] width 866 height 1727
click at [902, 524] on input "text" at bounding box center [904, 519] width 61 height 31
type input "100"
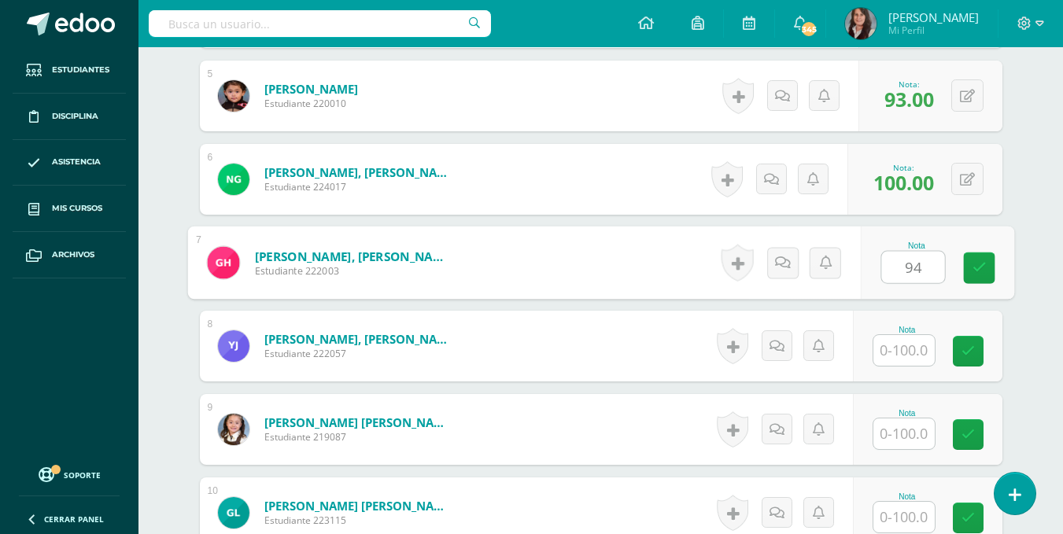
type input "94"
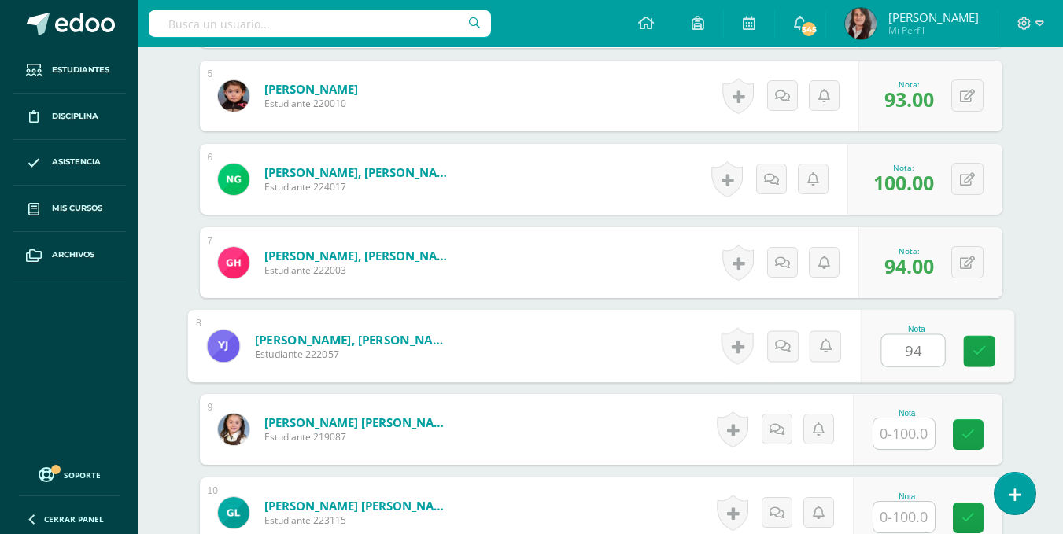
type input "94"
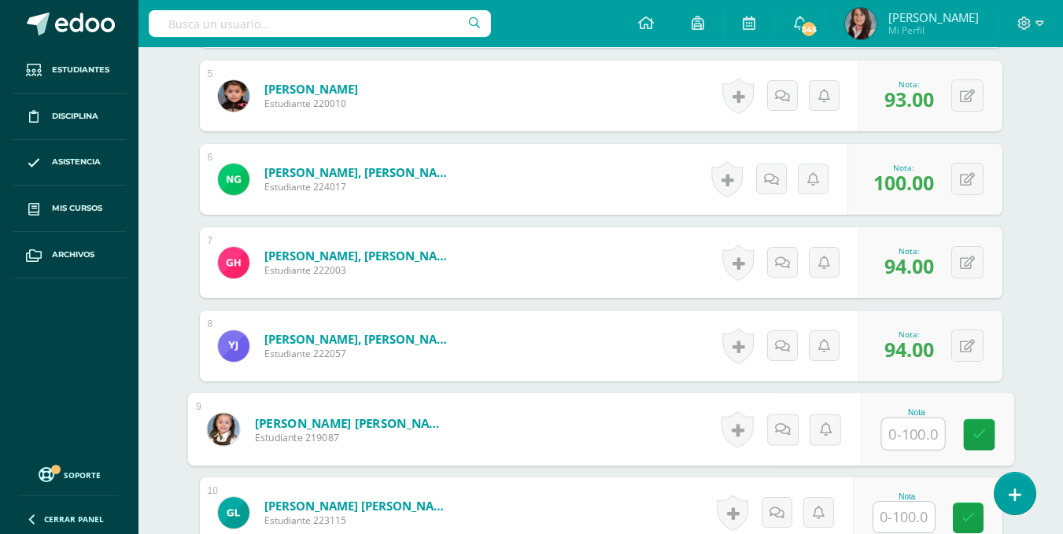
click at [911, 433] on input "text" at bounding box center [913, 434] width 63 height 31
type input "70"
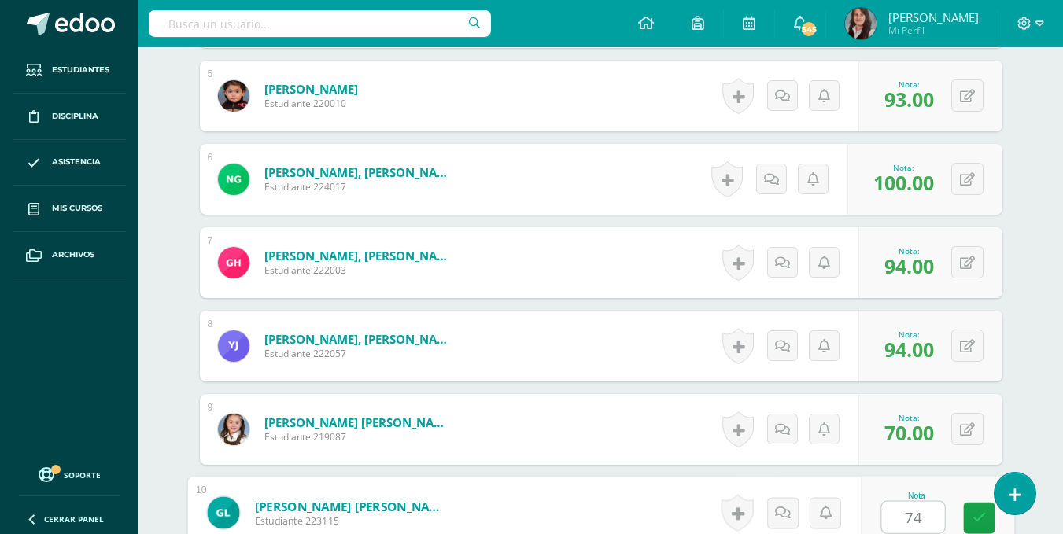
type input "74"
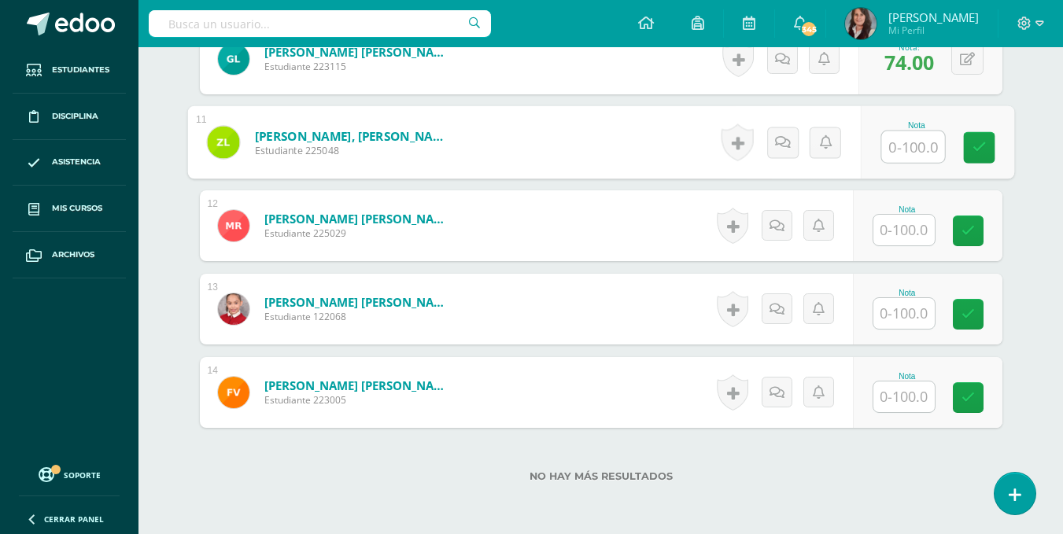
scroll to position [1280, 0]
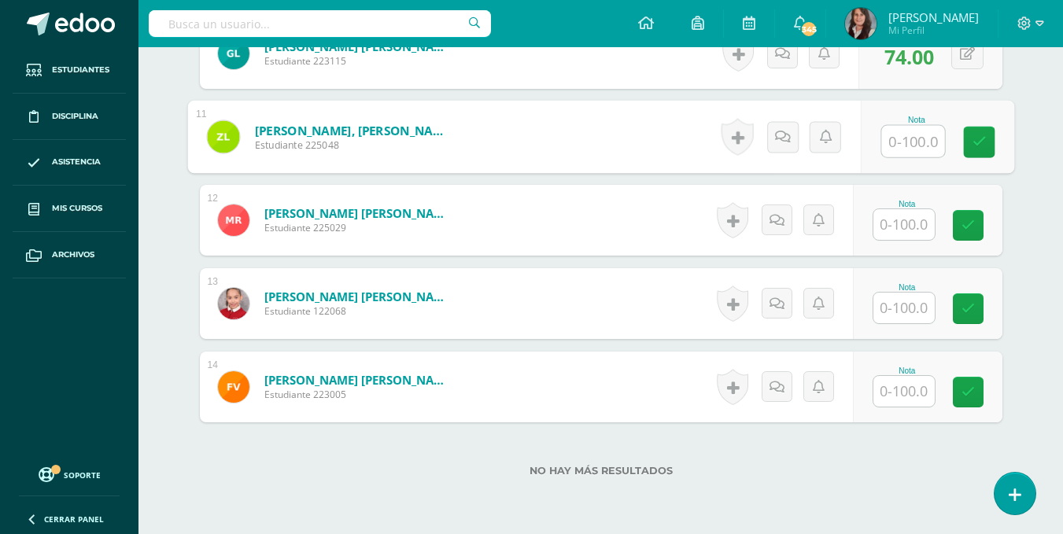
click at [912, 136] on input "text" at bounding box center [913, 141] width 63 height 31
type input "94"
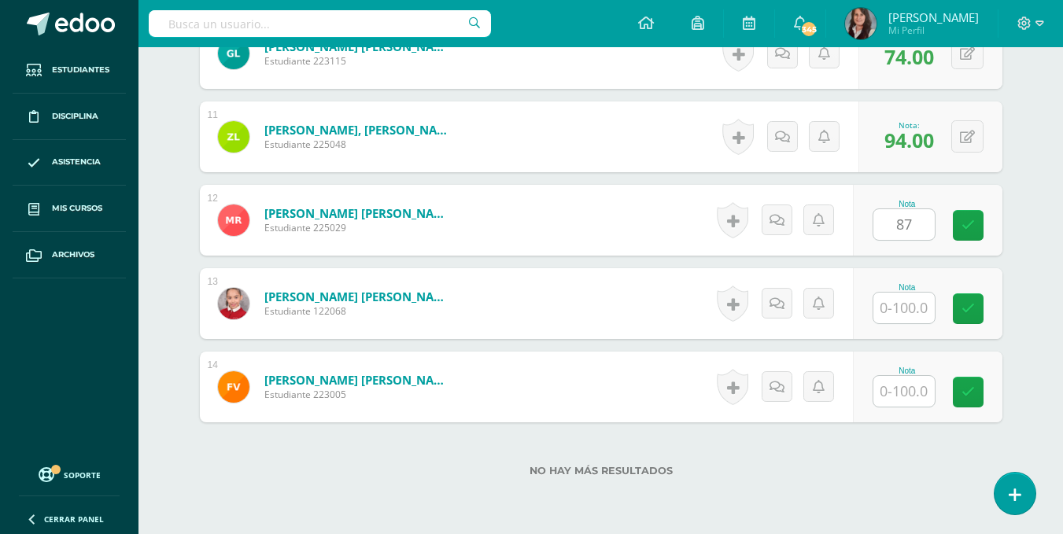
click at [924, 220] on input "87" at bounding box center [904, 224] width 61 height 31
type input "88"
click at [911, 313] on input "text" at bounding box center [913, 308] width 63 height 31
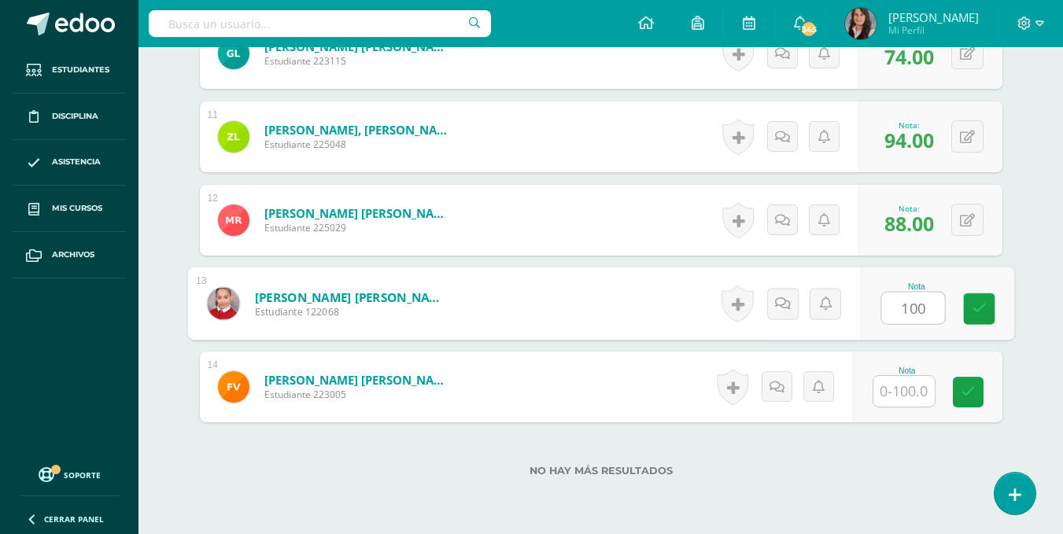
type input "100"
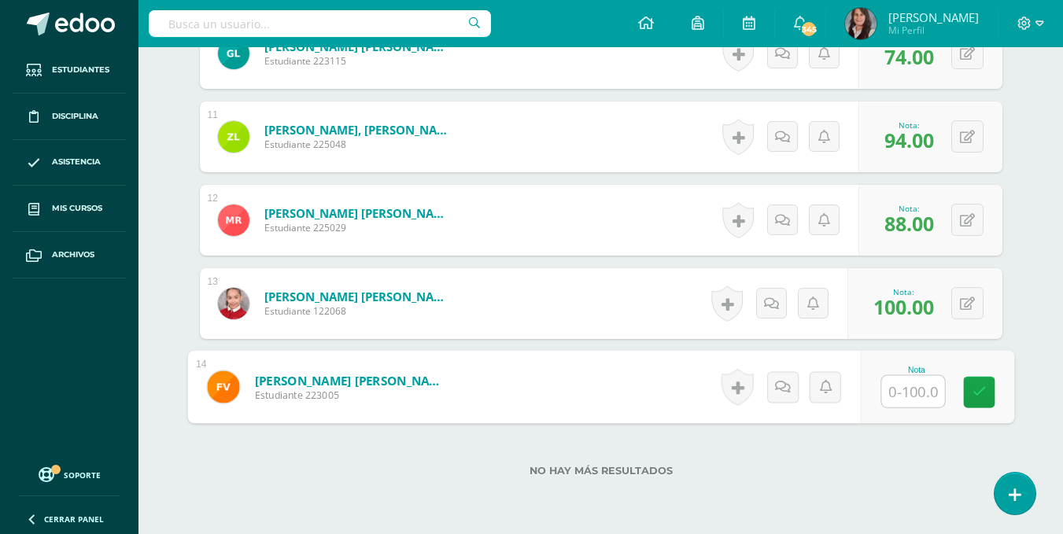
click at [910, 390] on input "text" at bounding box center [913, 391] width 63 height 31
type input "93"
click at [883, 468] on label "No hay más resultados" at bounding box center [601, 471] width 803 height 12
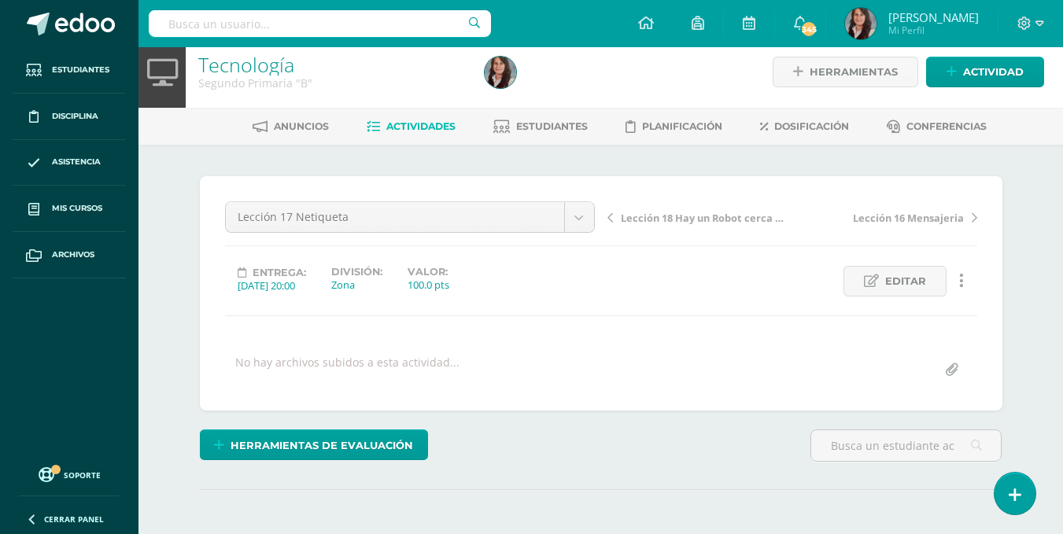
scroll to position [0, 0]
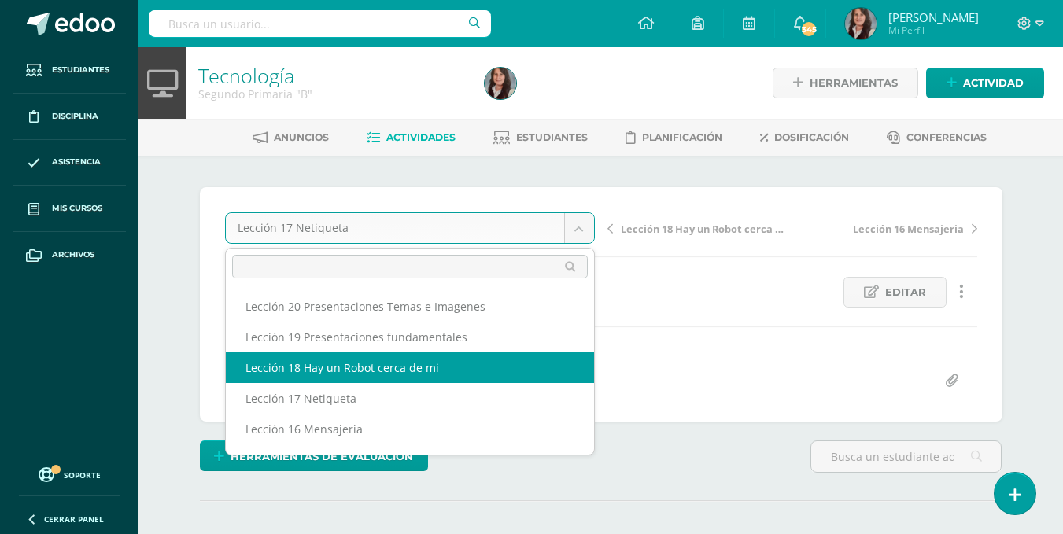
select select "/dashboard/teacher/grade-activity/195613/"
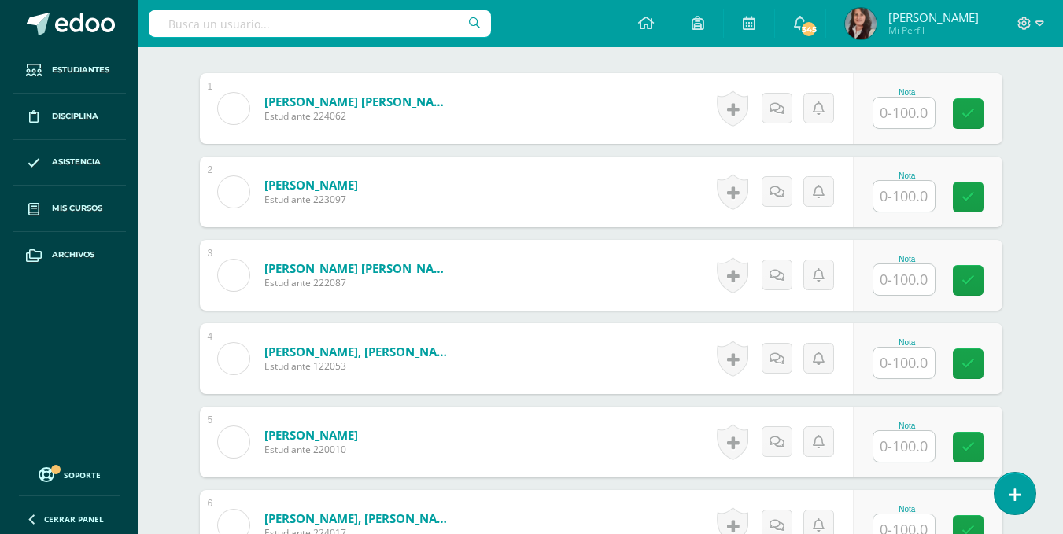
scroll to position [483, 0]
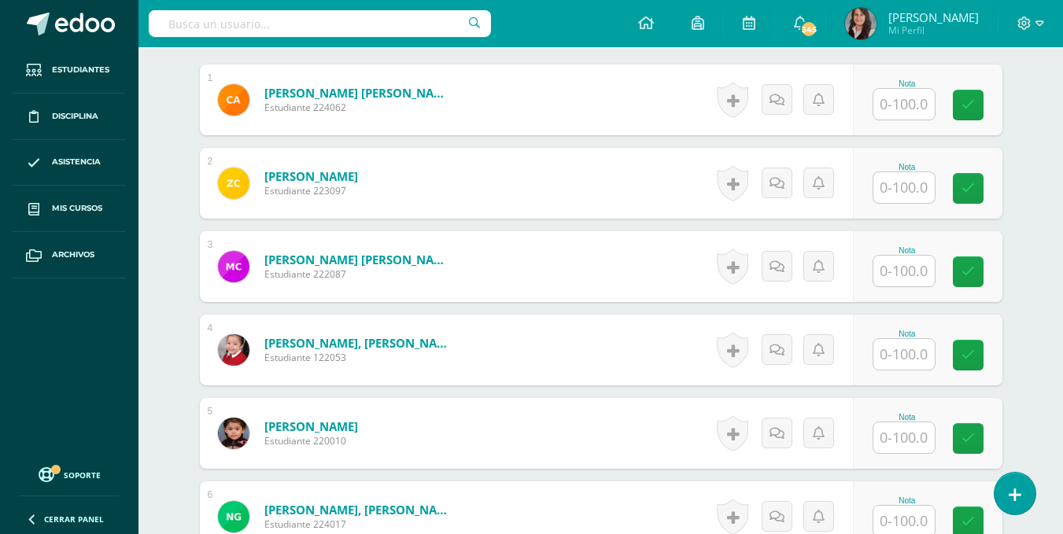
click at [911, 98] on input "text" at bounding box center [904, 104] width 61 height 31
click at [908, 102] on input "text" at bounding box center [913, 104] width 63 height 31
type input "100"
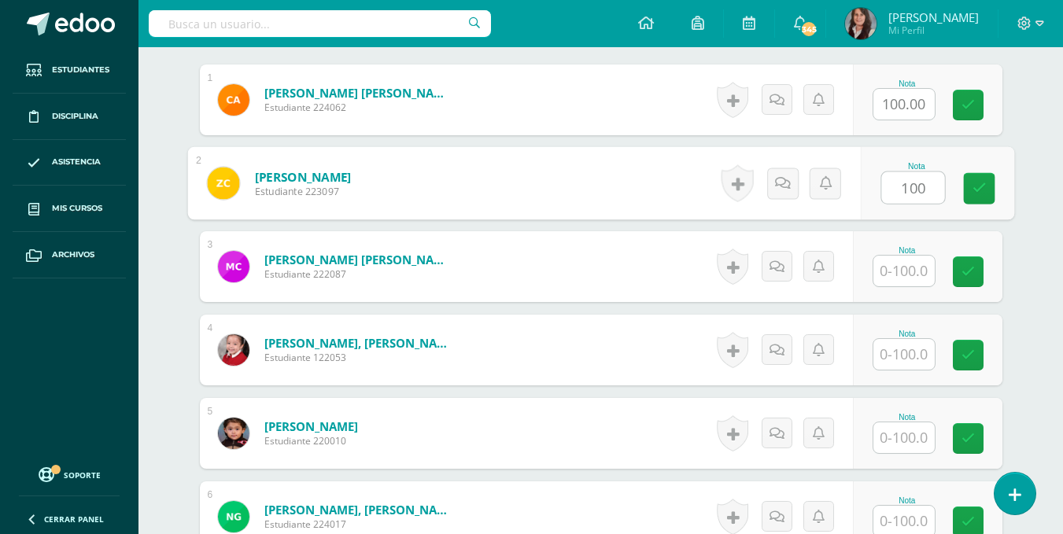
type input "100"
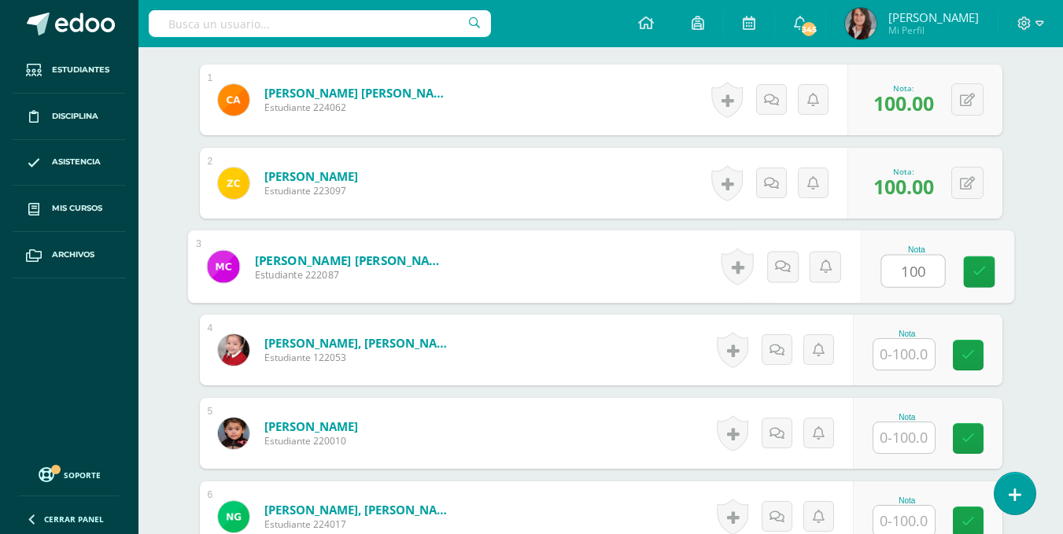
type input "100"
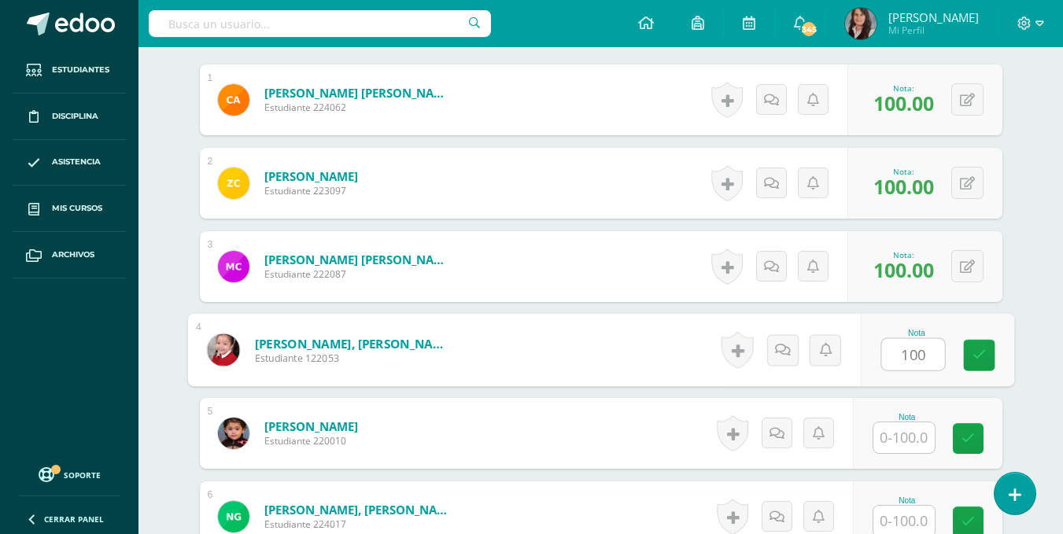
type input "100"
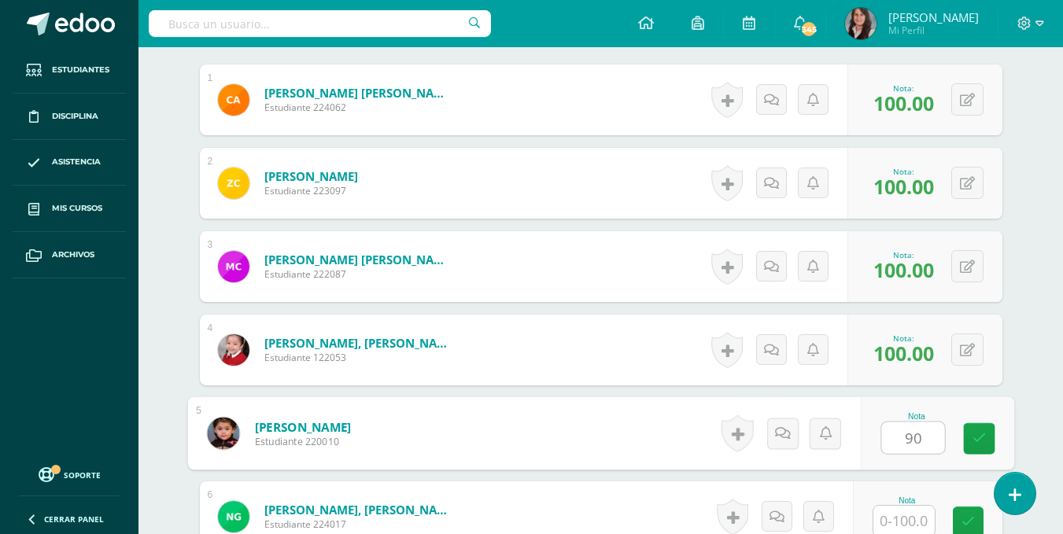
type input "90"
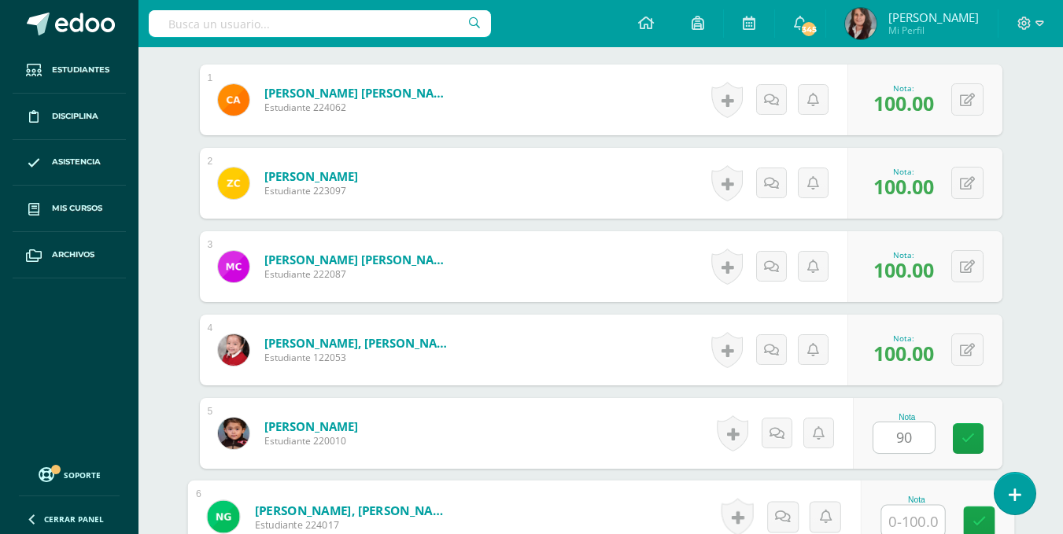
scroll to position [485, 0]
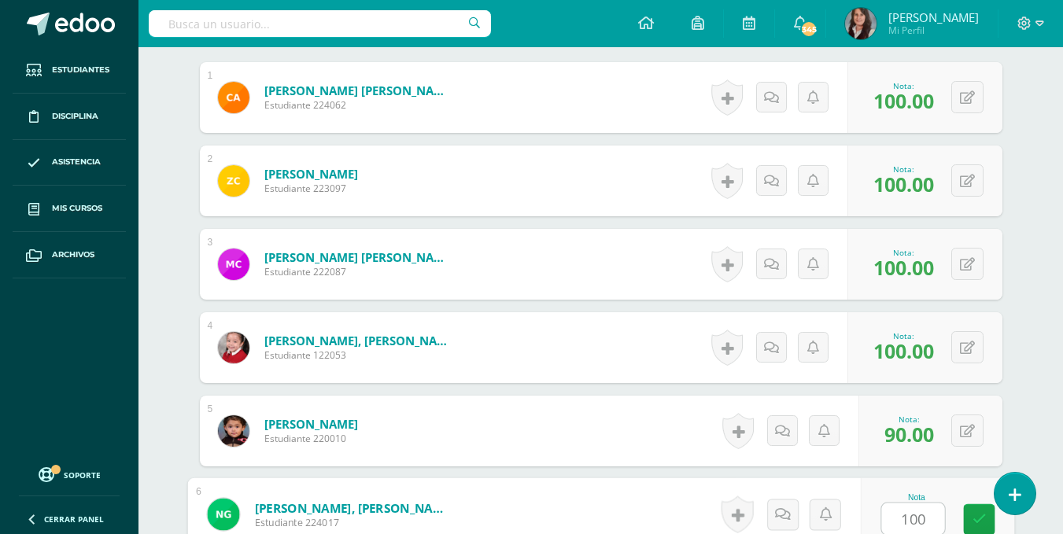
type input "100"
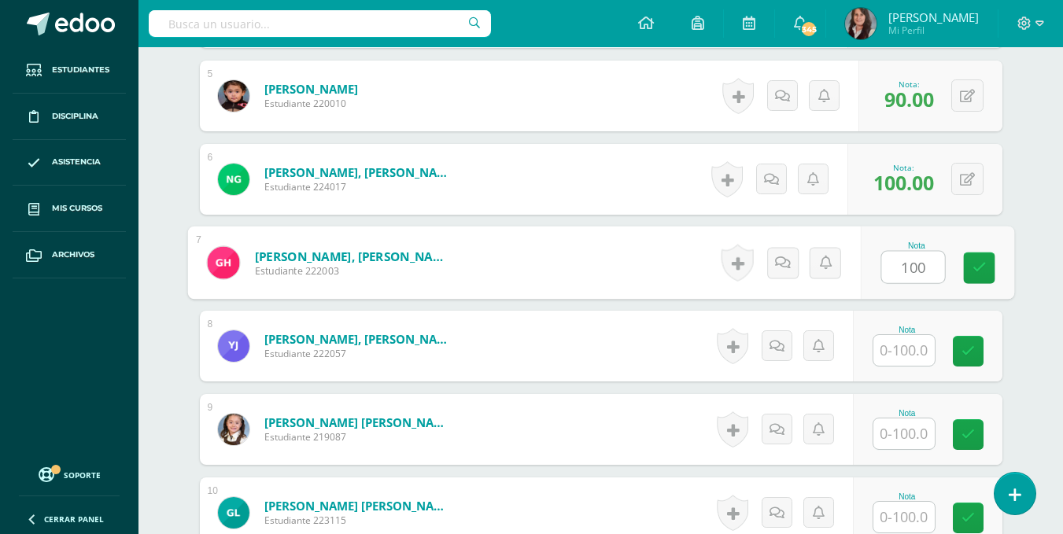
type input "100"
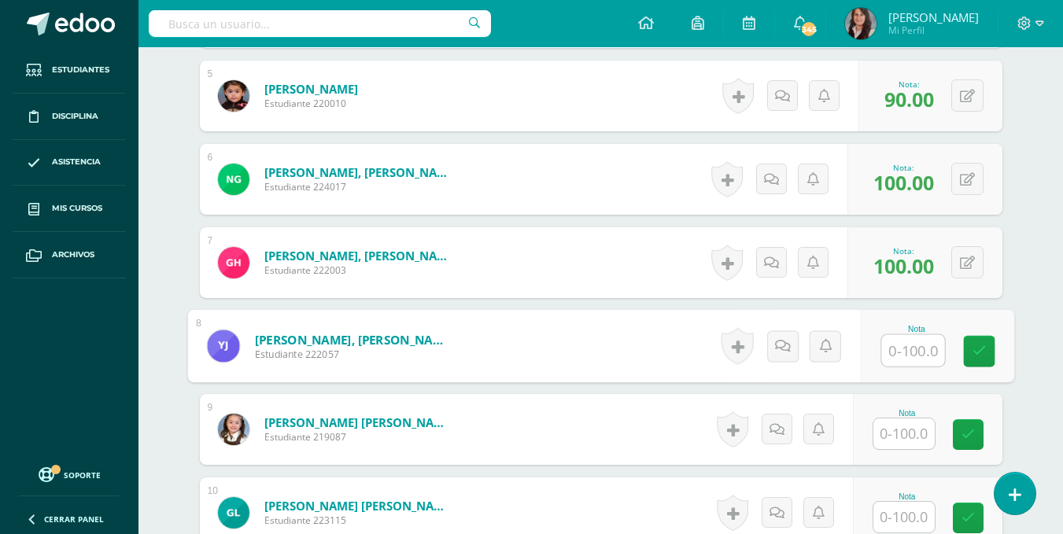
click at [917, 355] on input "text" at bounding box center [913, 350] width 63 height 31
type input "100"
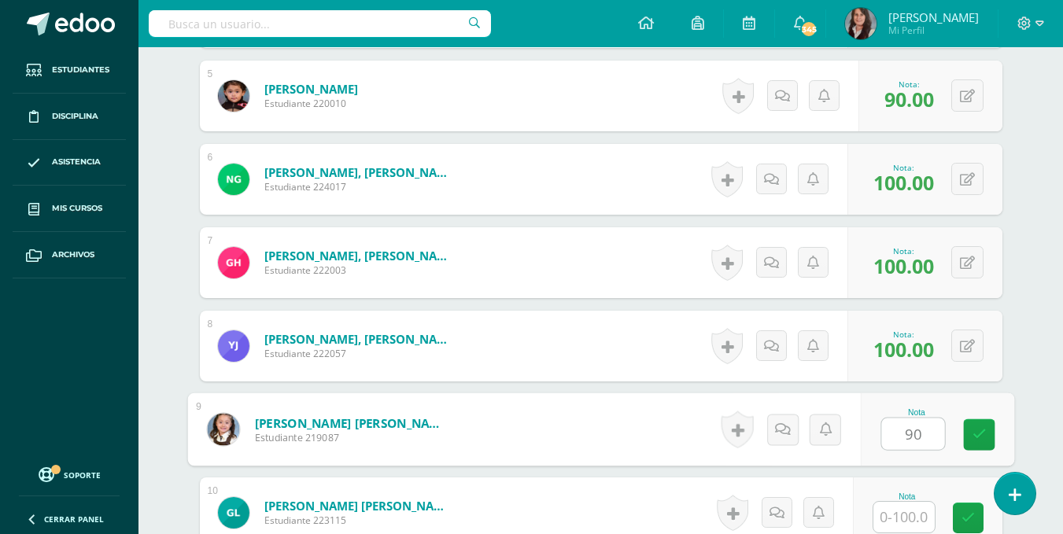
type input "90"
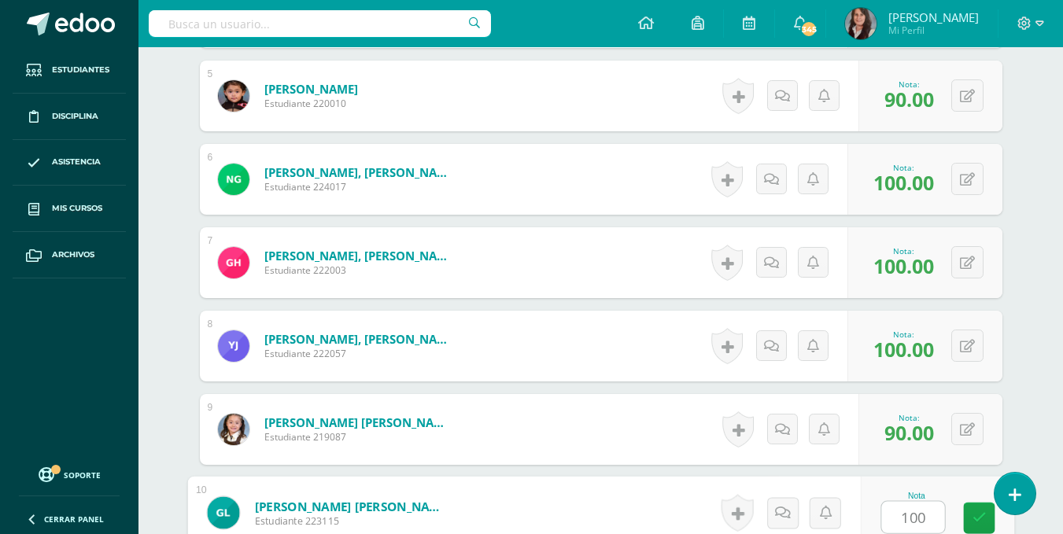
type input "100"
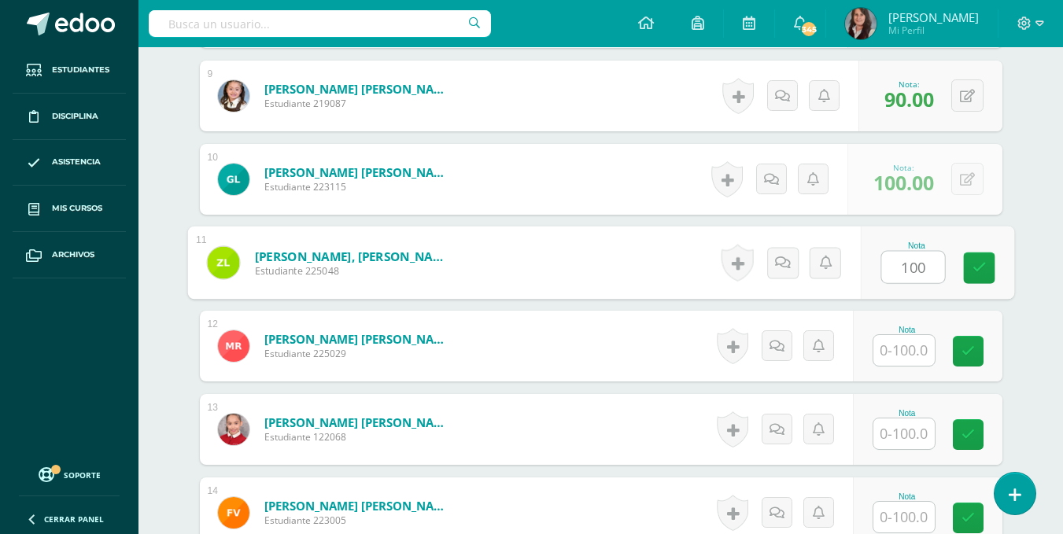
type input "100"
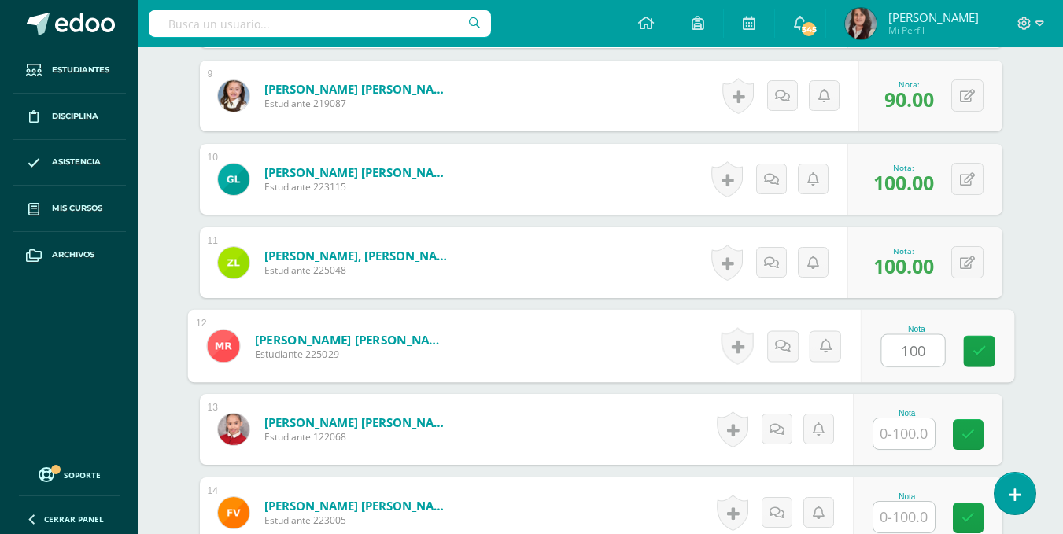
type input "100"
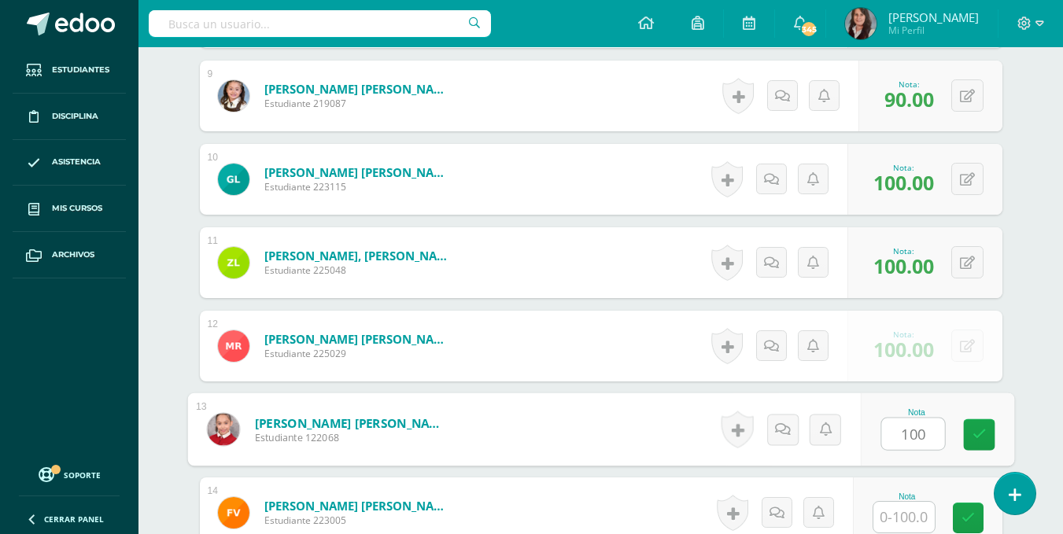
type input "100"
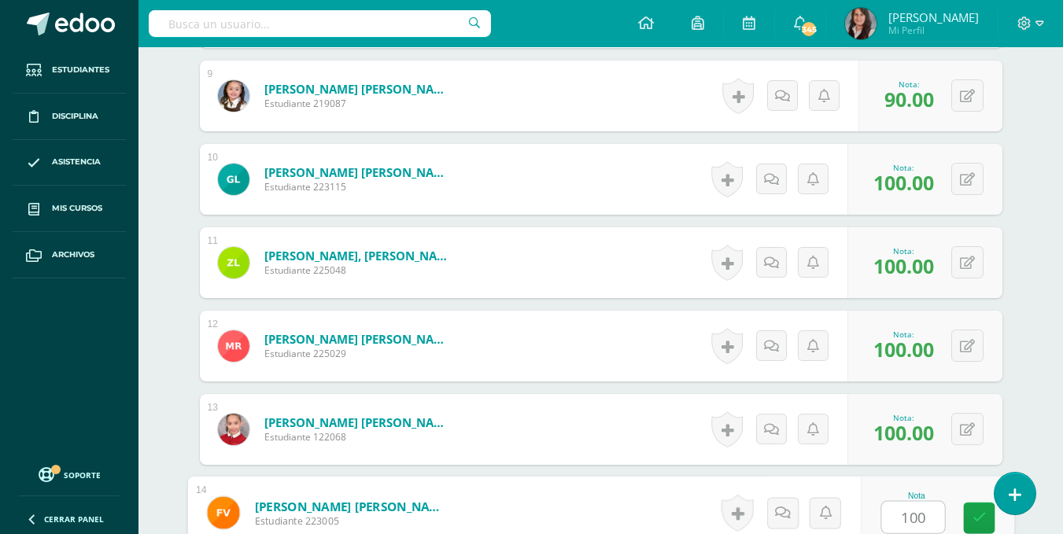
type input "100"
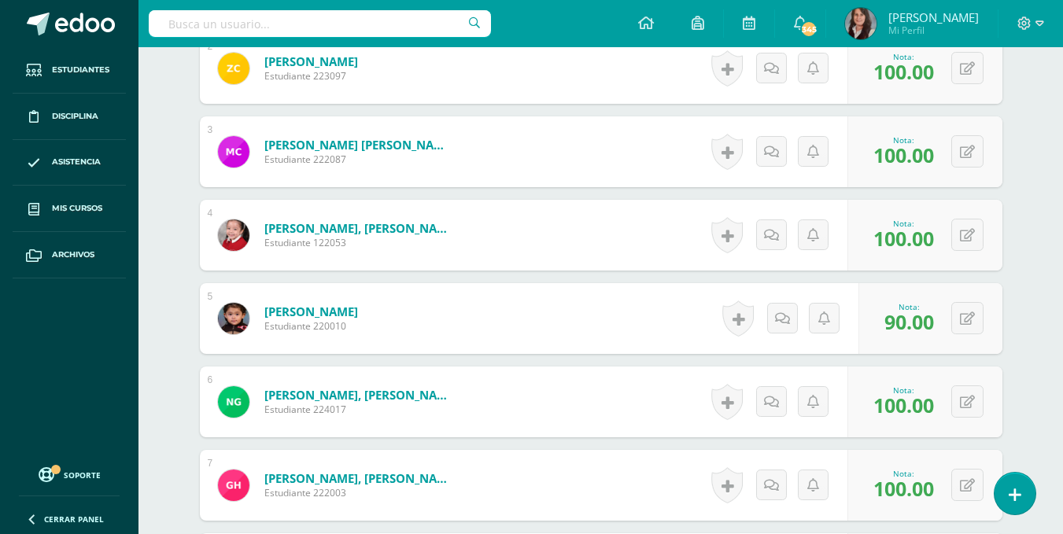
scroll to position [0, 0]
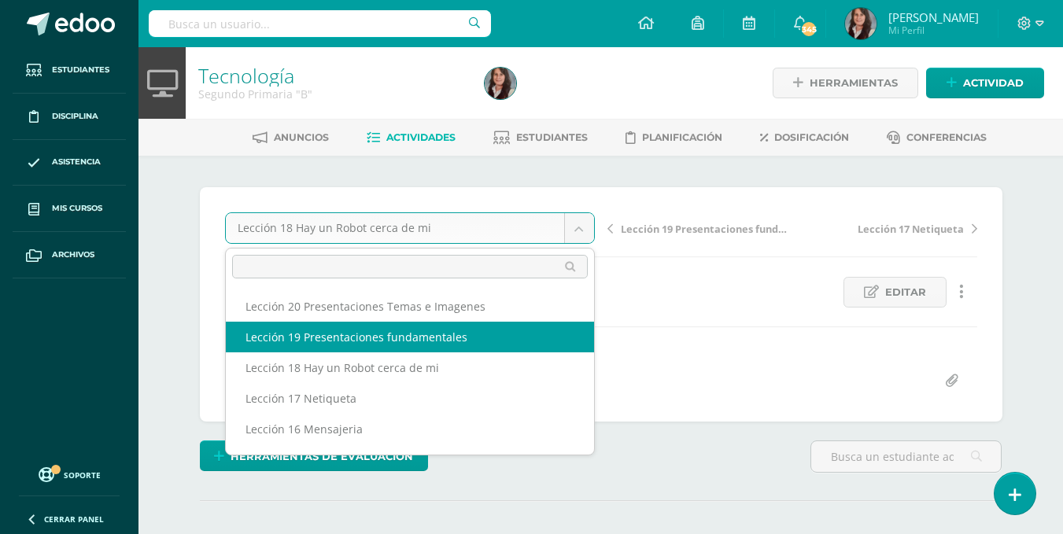
select select "/dashboard/teacher/grade-activity/195611/"
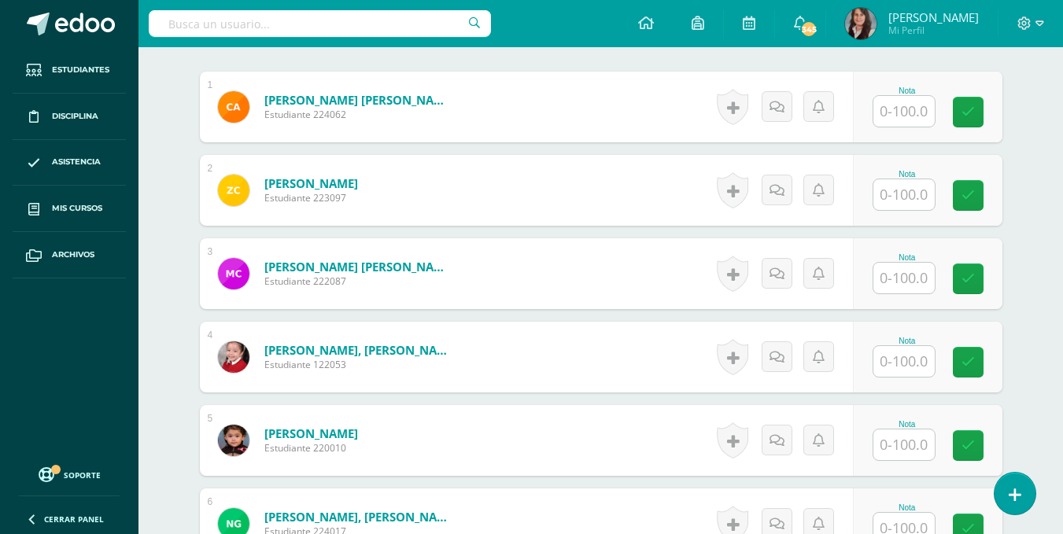
scroll to position [494, 0]
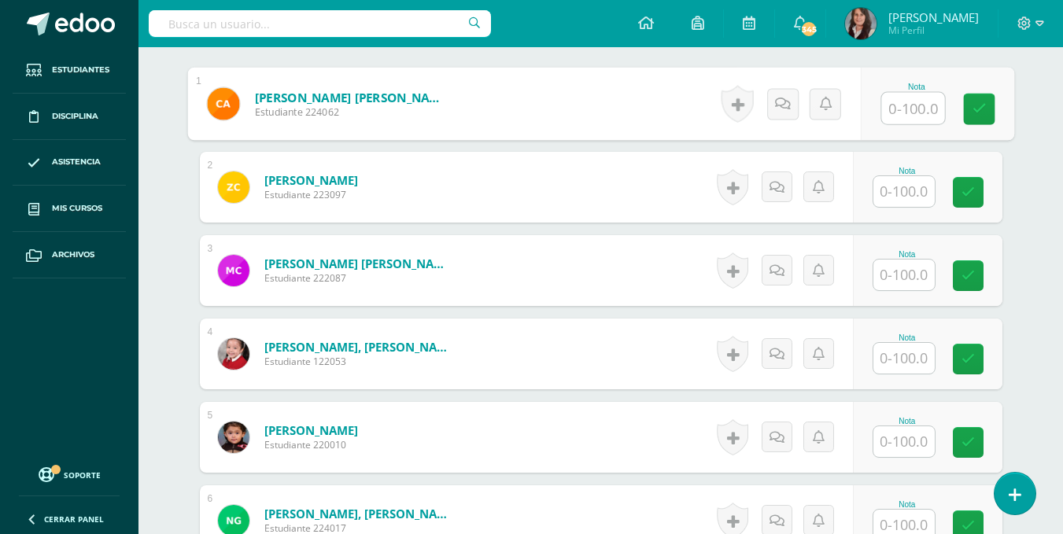
click at [924, 113] on input "text" at bounding box center [913, 108] width 63 height 31
type input "100"
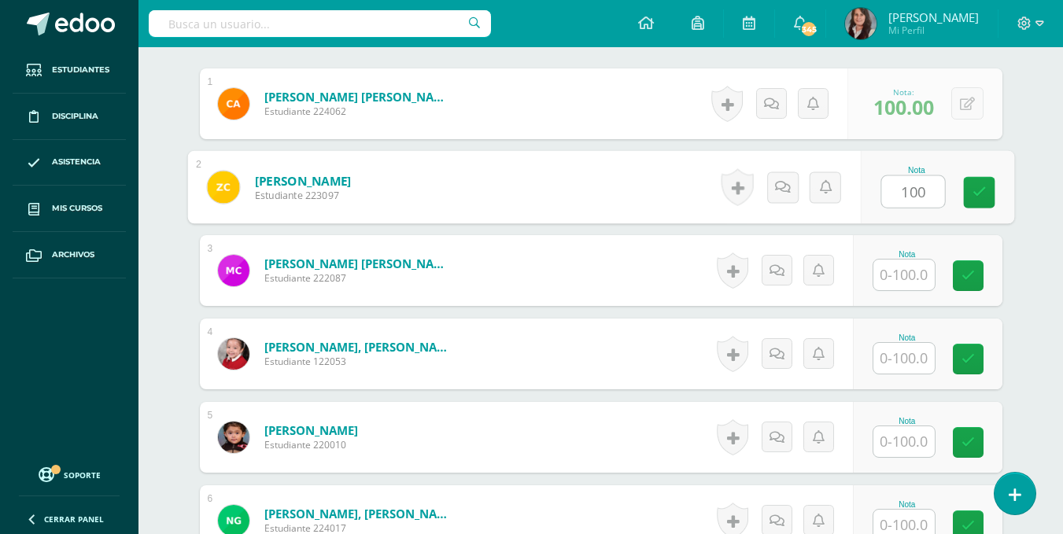
type input "100"
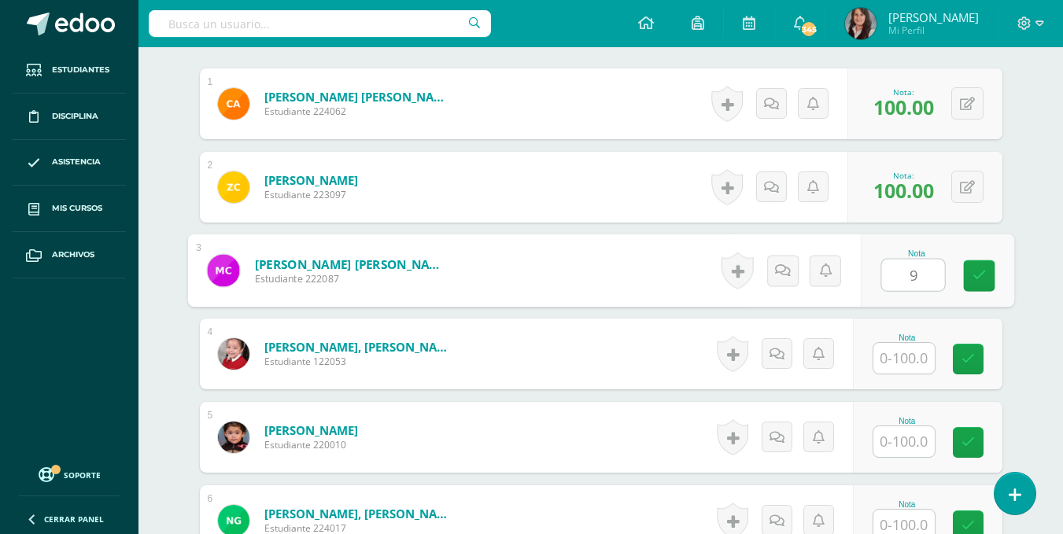
type input "9"
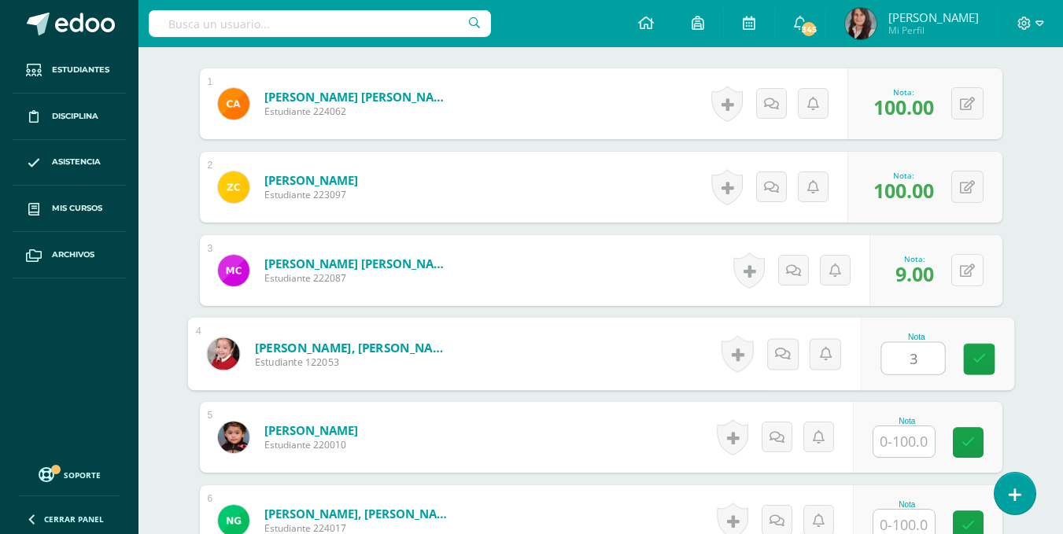
type input "3"
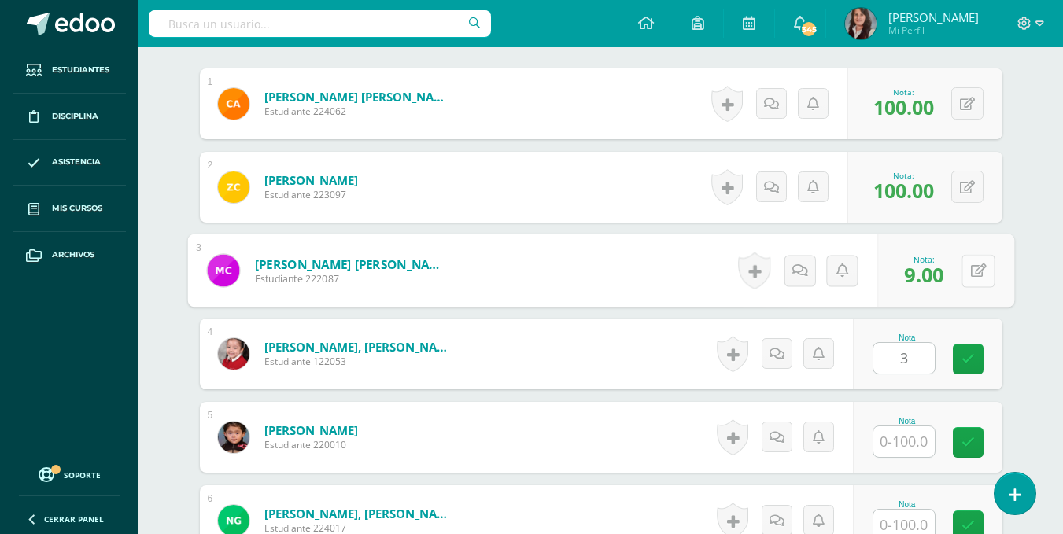
click at [971, 255] on button at bounding box center [978, 270] width 33 height 33
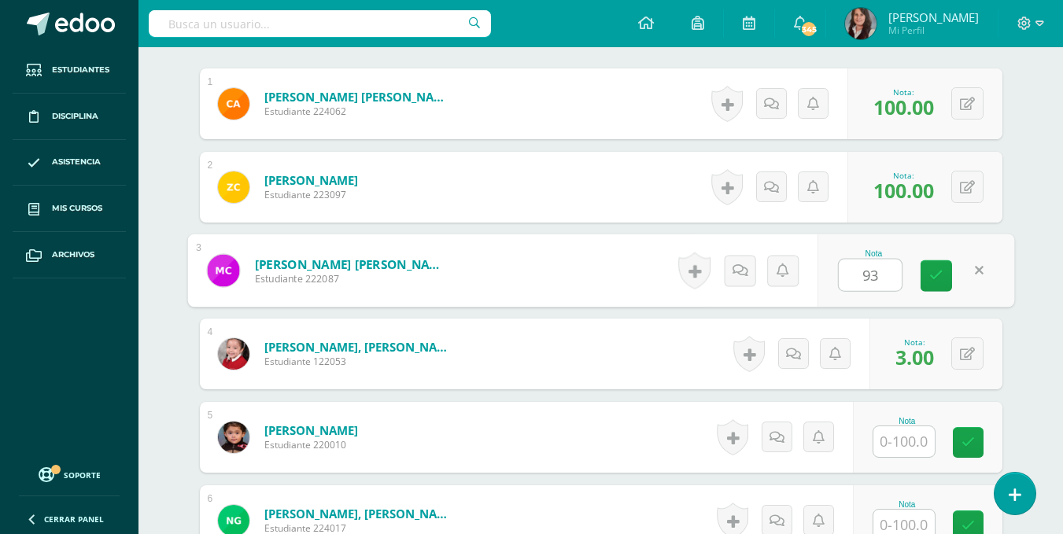
type input "93"
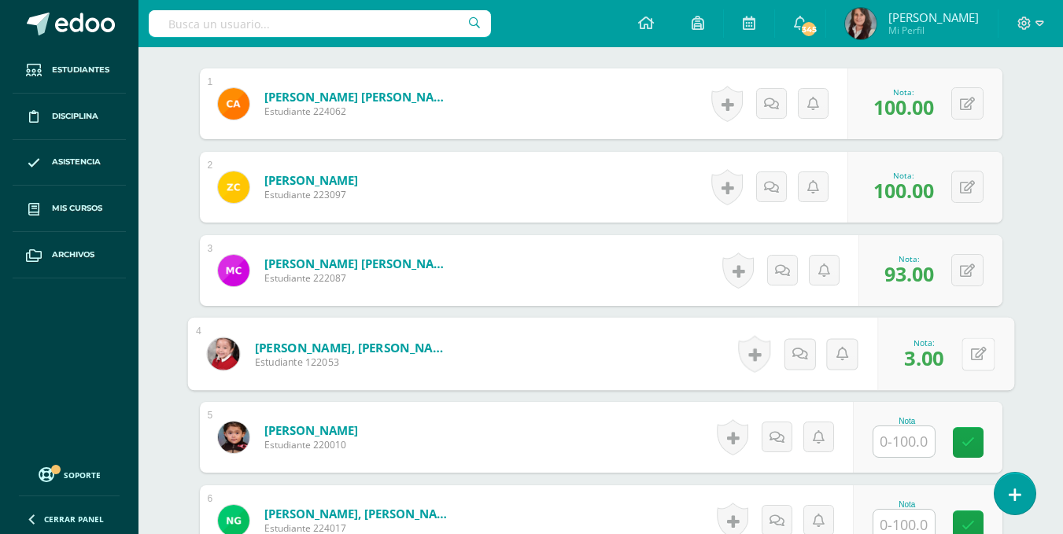
click at [983, 347] on icon at bounding box center [979, 353] width 16 height 13
type input "100"
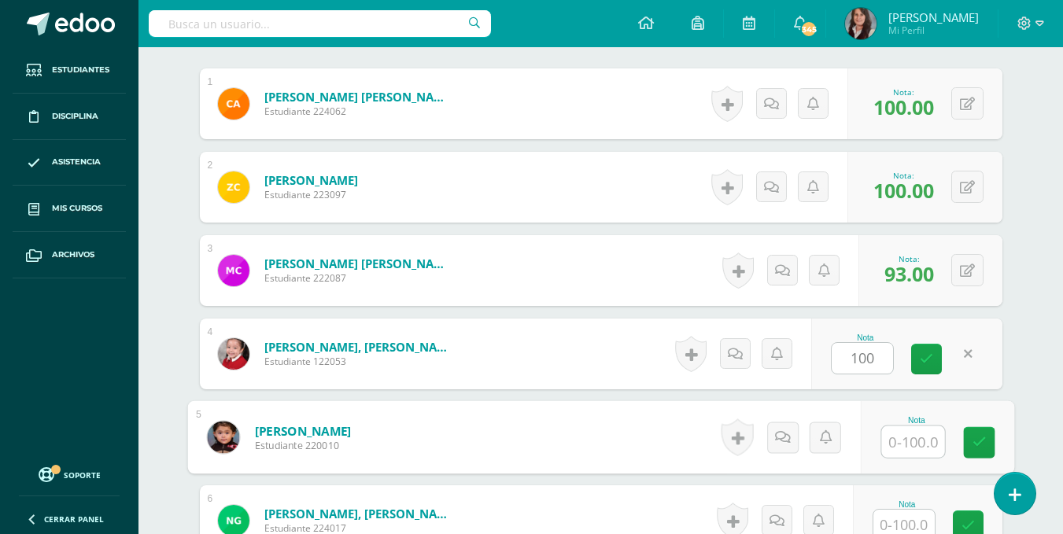
click at [908, 445] on input "text" at bounding box center [913, 442] width 63 height 31
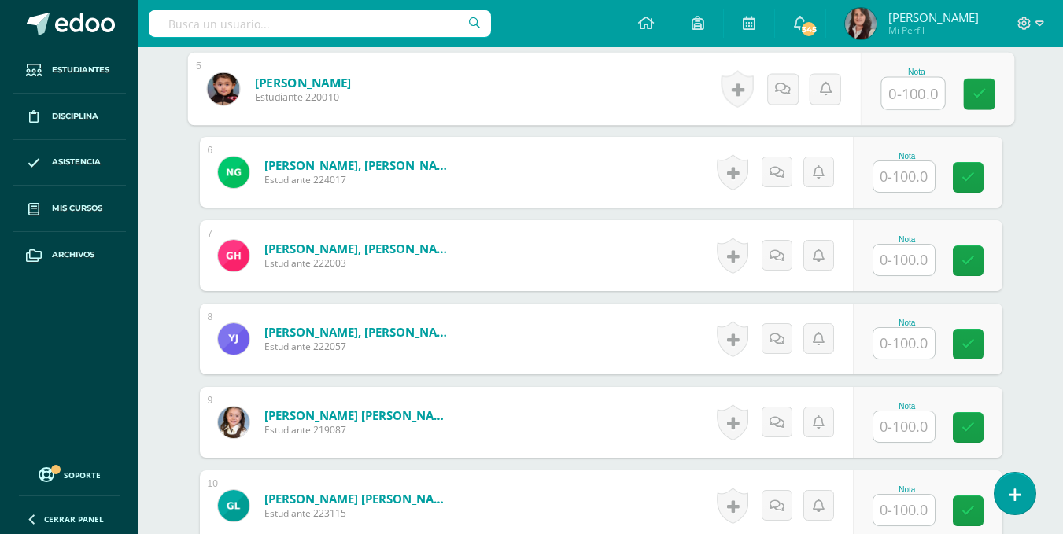
scroll to position [839, 0]
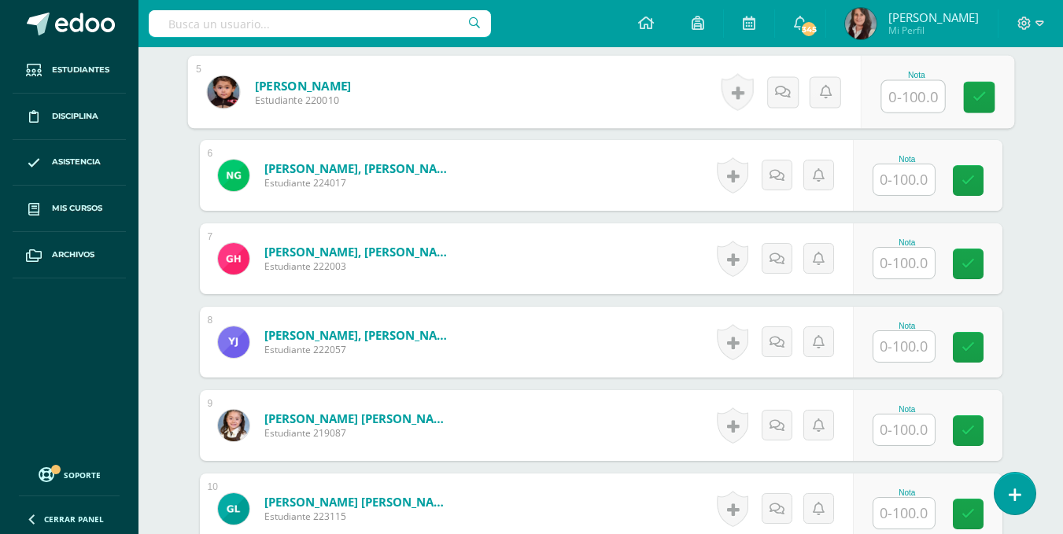
click at [918, 100] on input "text" at bounding box center [913, 96] width 63 height 31
type input "75"
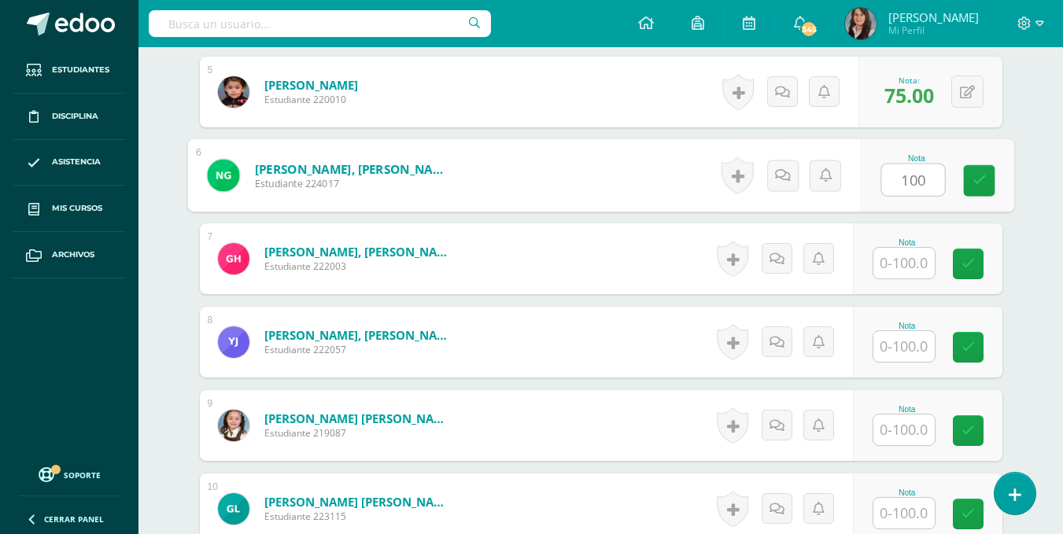
type input "100"
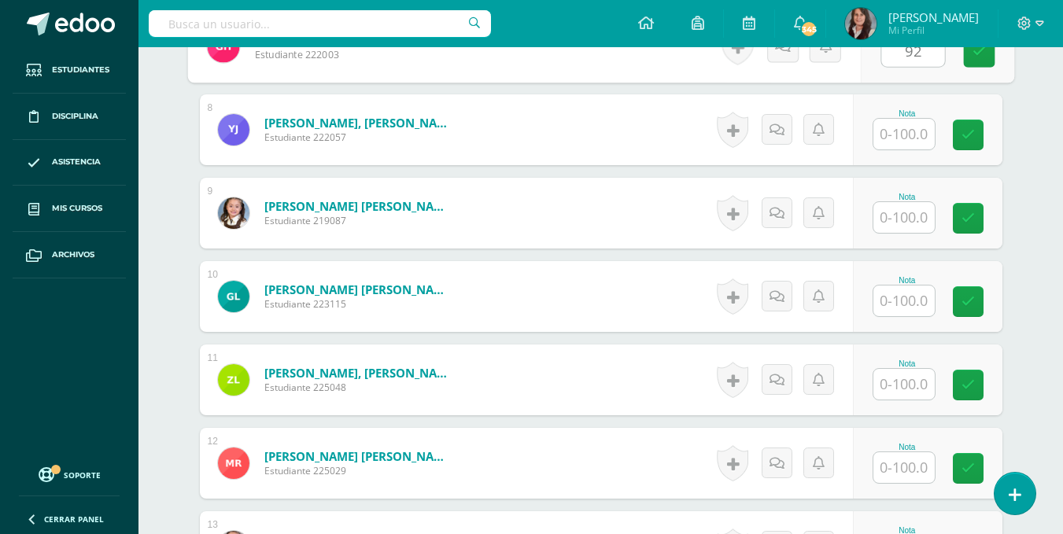
scroll to position [1054, 0]
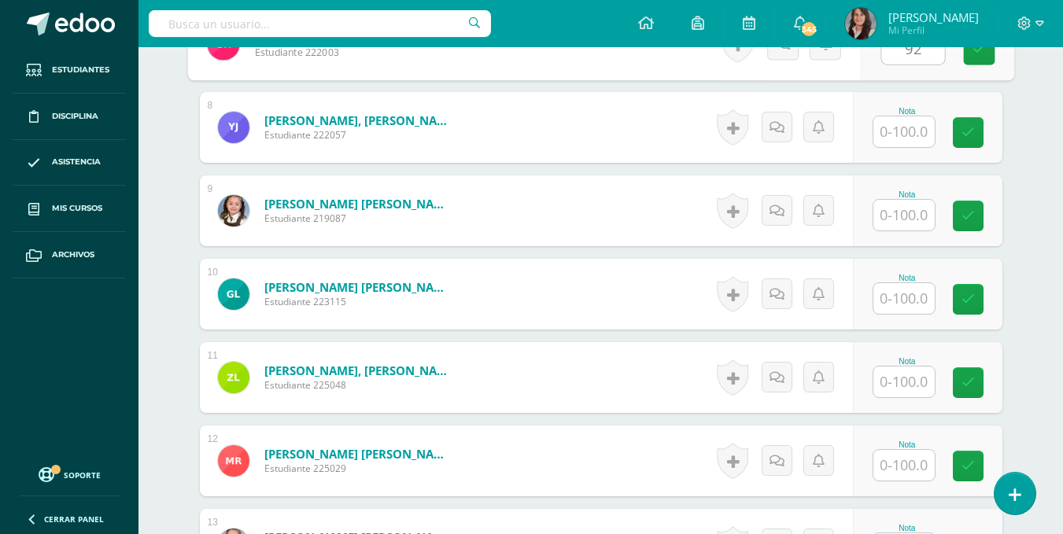
type input "92"
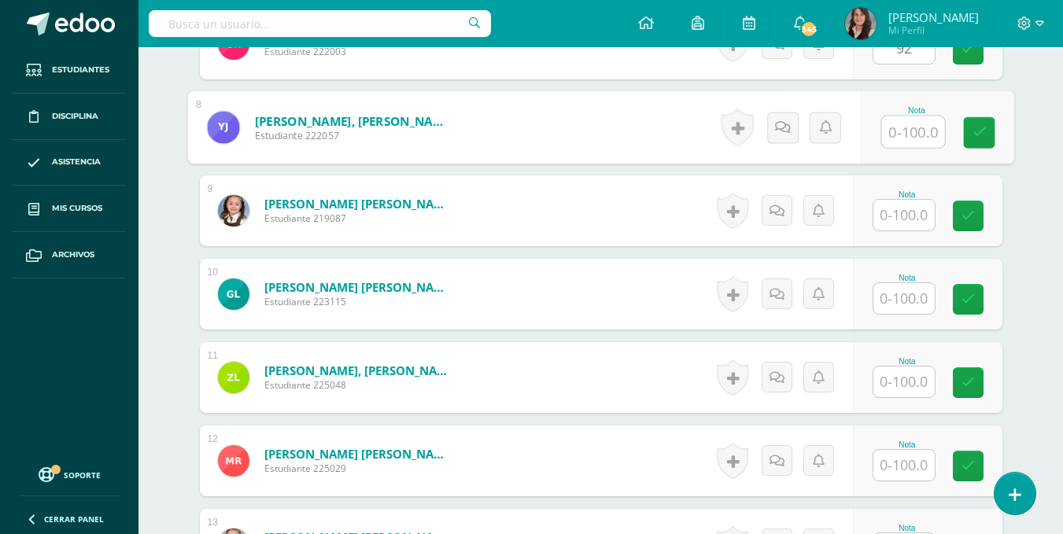
click at [909, 130] on input "text" at bounding box center [913, 131] width 63 height 31
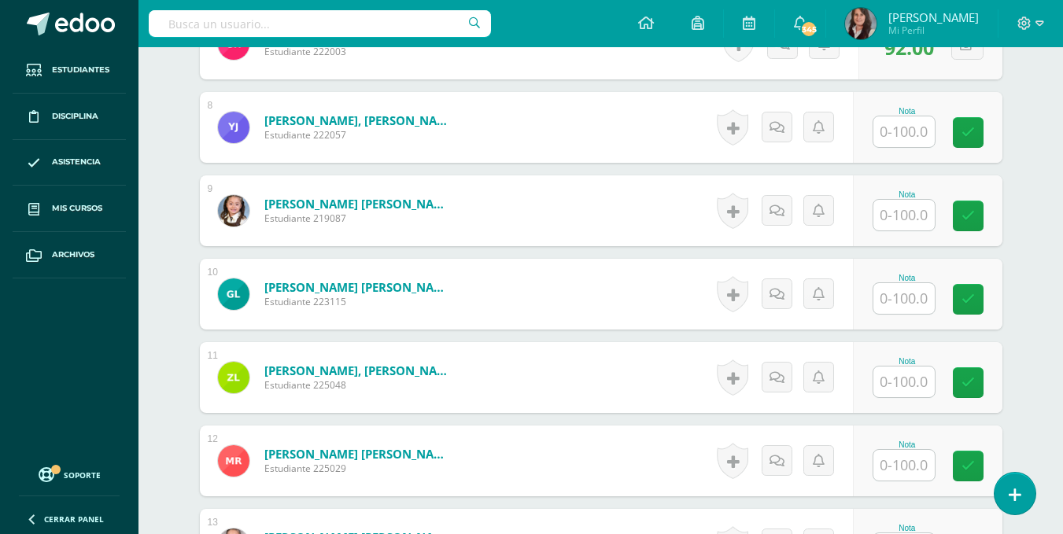
click at [903, 151] on div "Nota" at bounding box center [928, 127] width 150 height 71
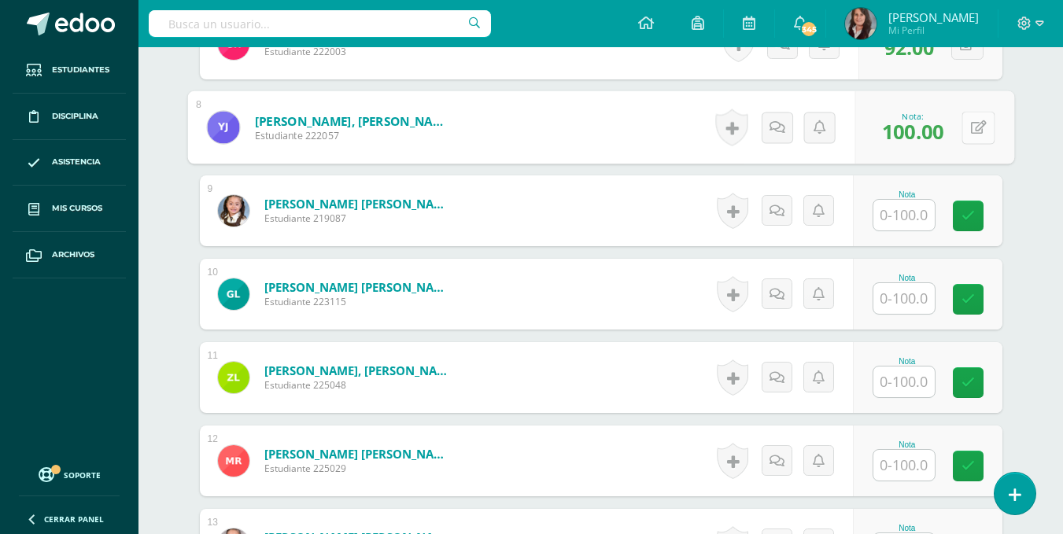
click at [970, 122] on button at bounding box center [978, 127] width 33 height 33
type input "85"
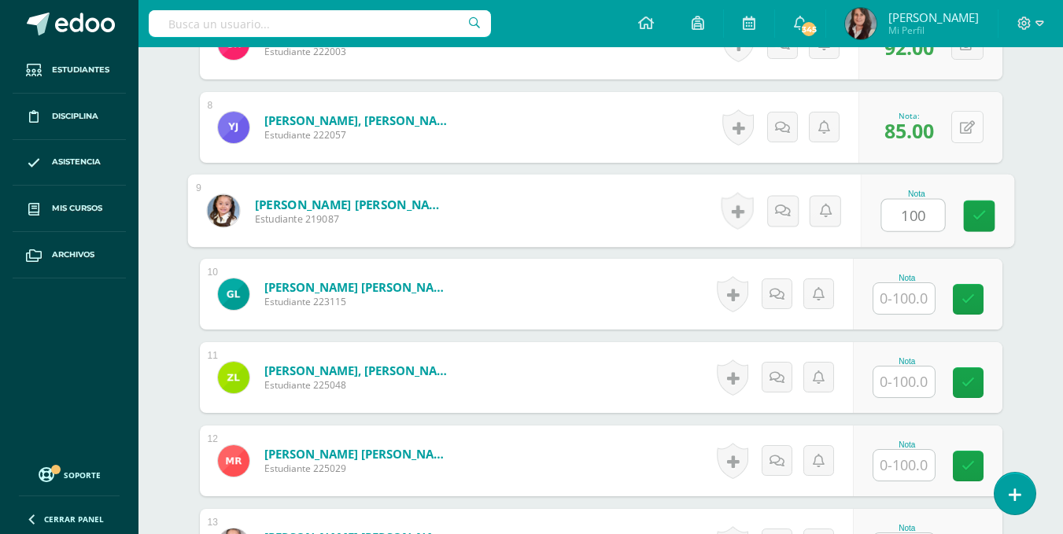
type input "100"
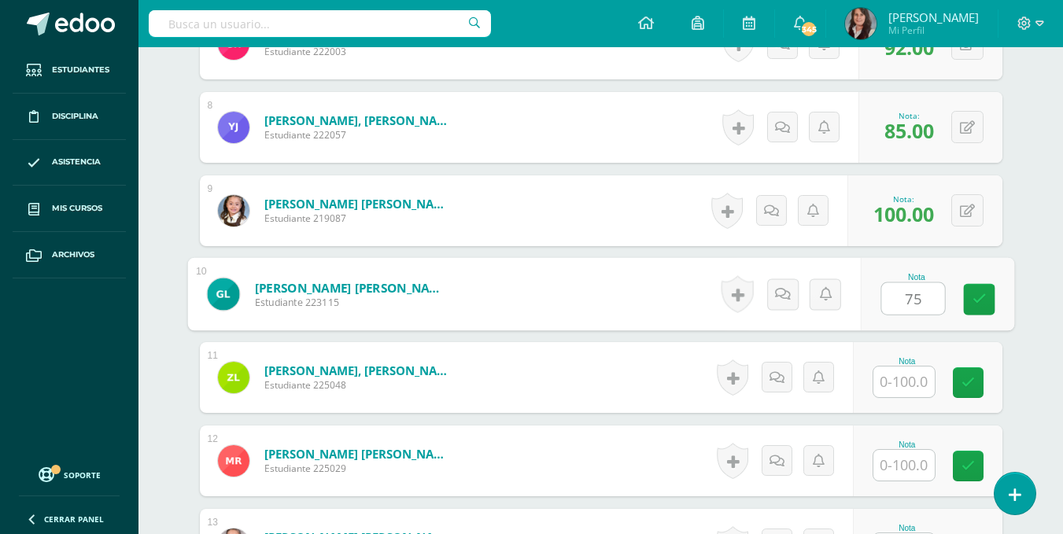
type input "75"
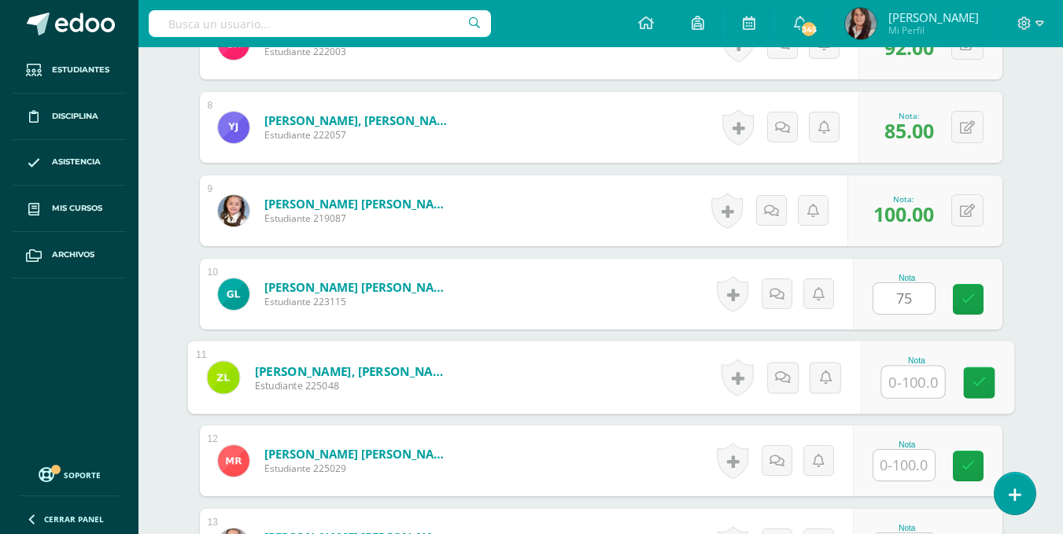
click at [910, 379] on input "text" at bounding box center [913, 382] width 63 height 31
type input "67"
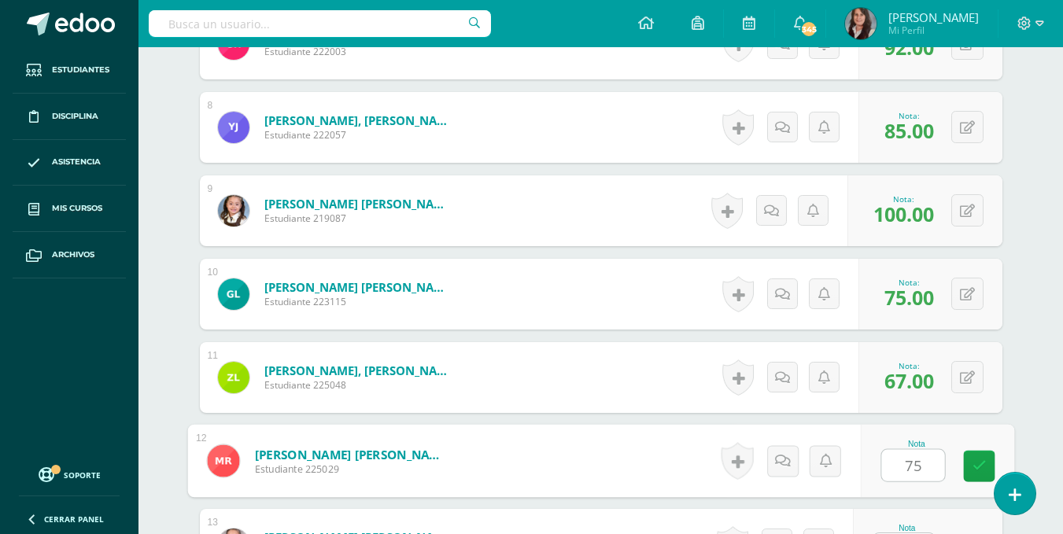
type input "75"
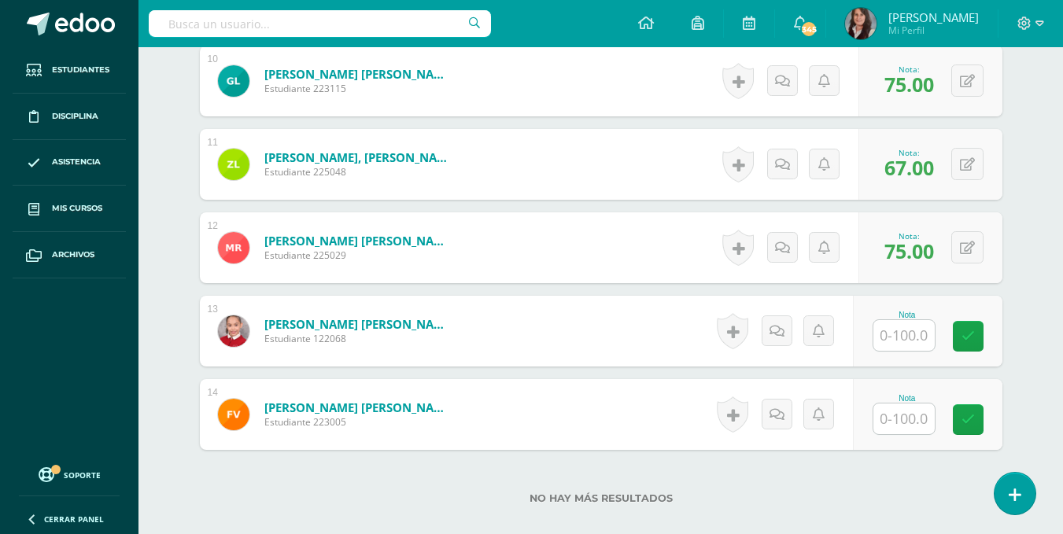
scroll to position [1303, 0]
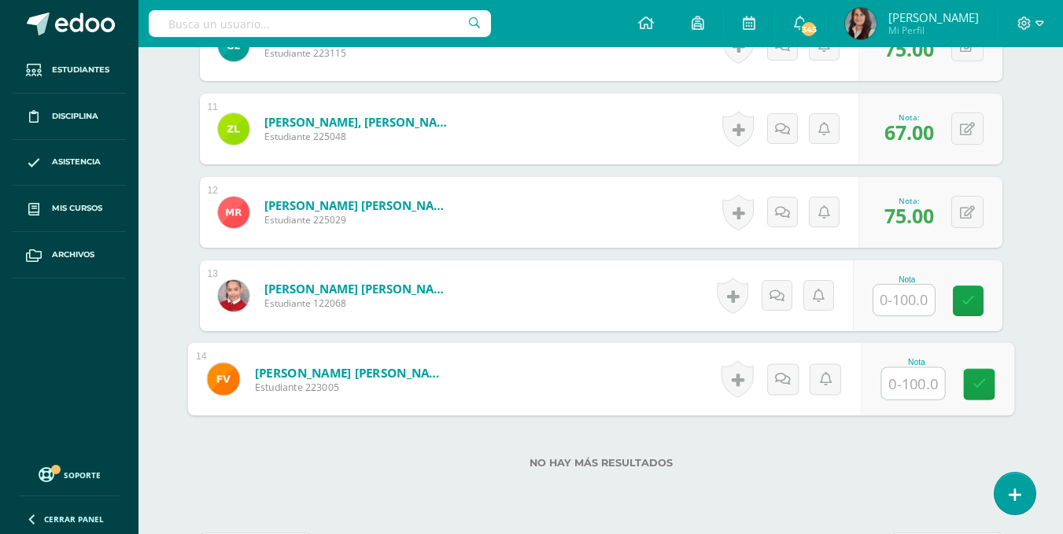
click at [912, 383] on input "text" at bounding box center [913, 383] width 63 height 31
type input "100"
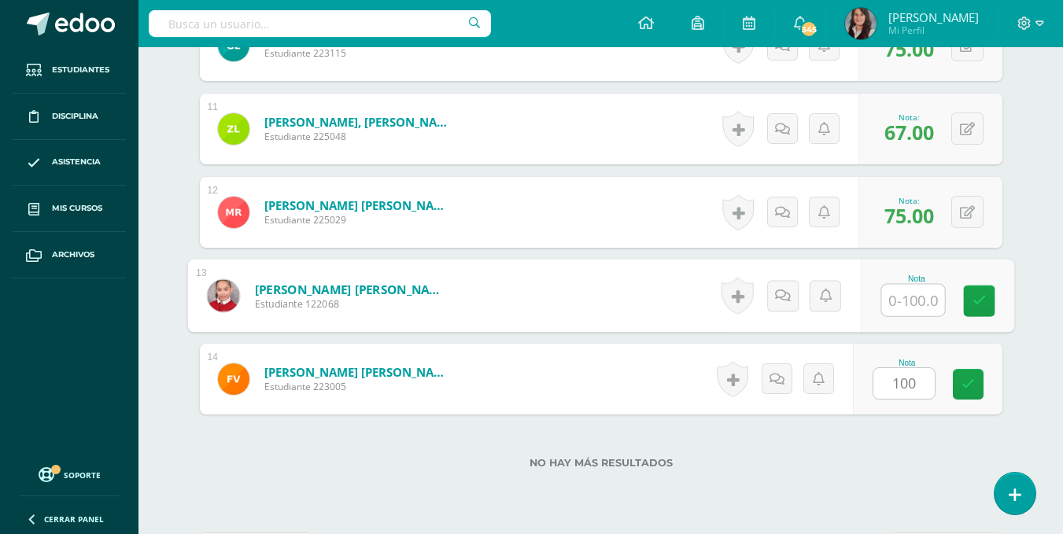
click at [914, 305] on input "text" at bounding box center [913, 300] width 63 height 31
type input "75"
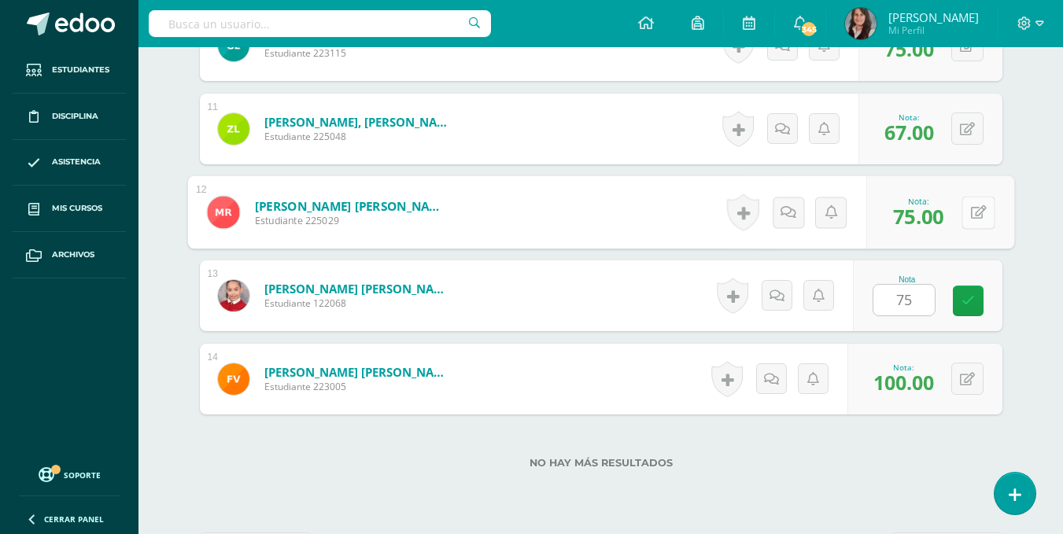
click at [968, 212] on button at bounding box center [978, 212] width 33 height 33
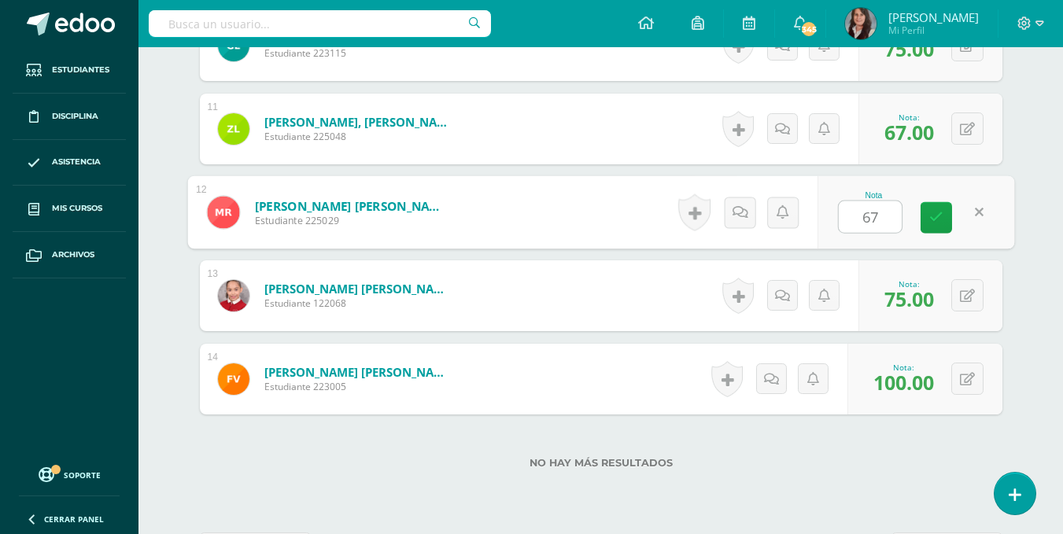
type input "67"
click at [799, 457] on label "No hay más resultados" at bounding box center [601, 463] width 803 height 12
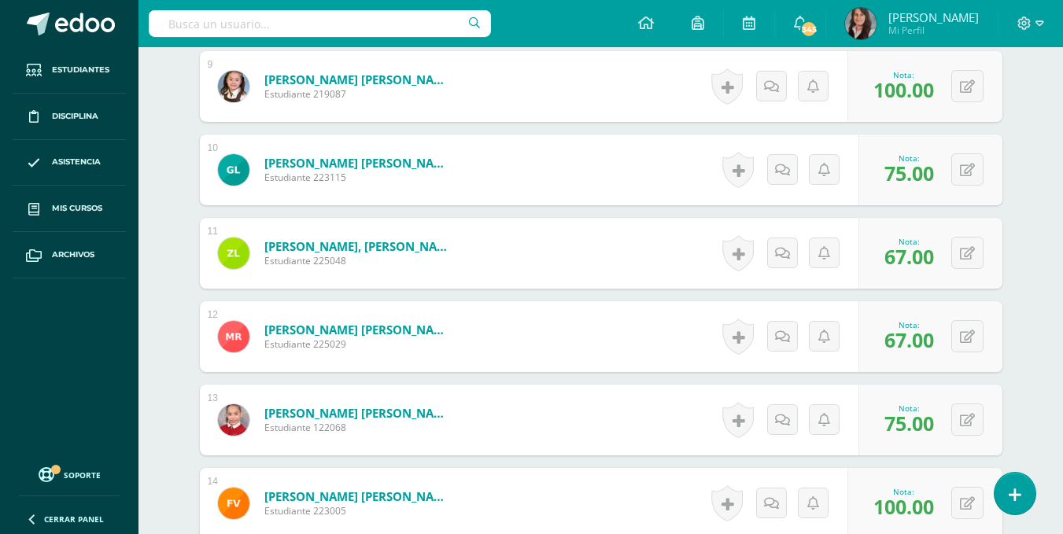
scroll to position [1190, 0]
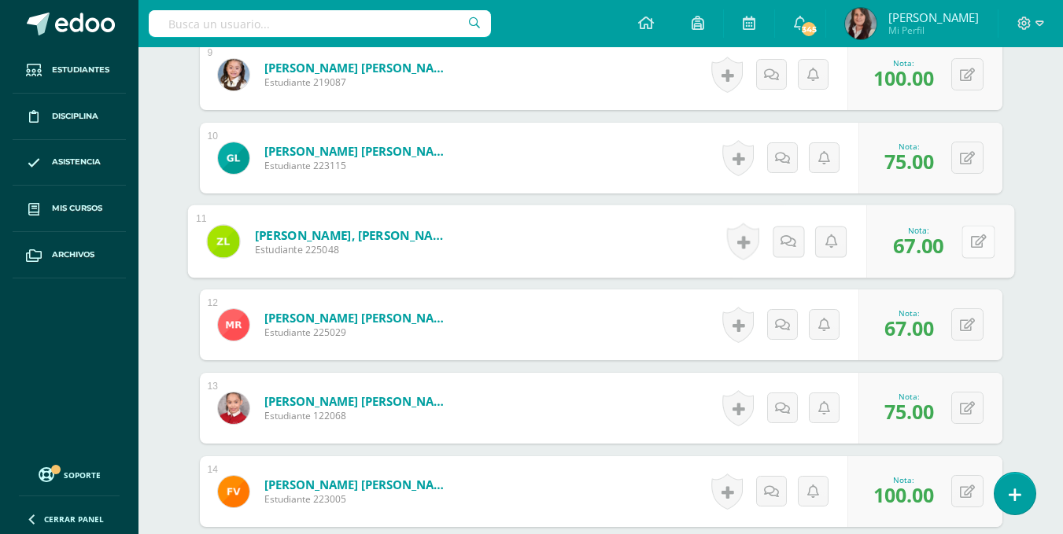
click at [968, 234] on button at bounding box center [978, 241] width 33 height 33
type input "75"
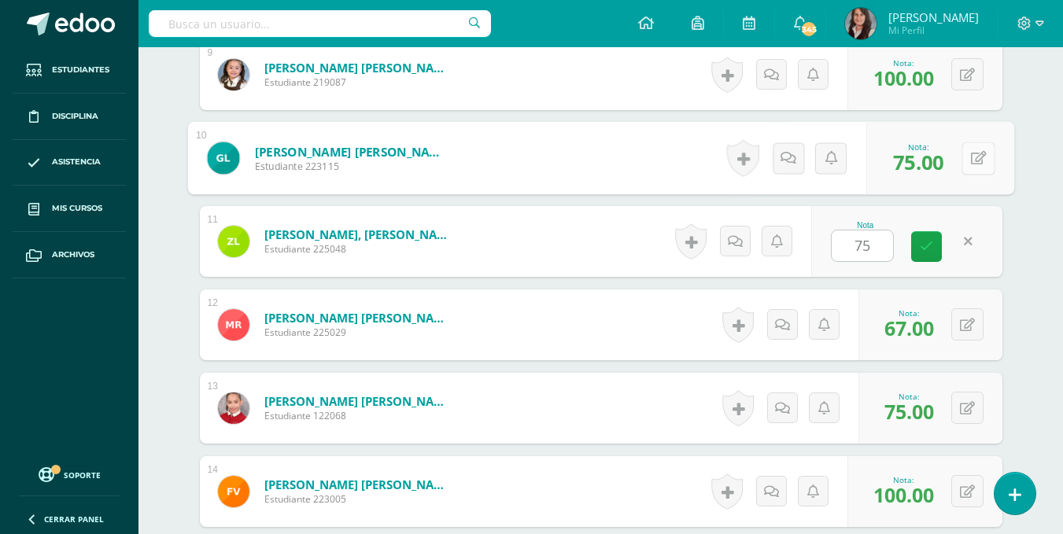
click at [975, 162] on button at bounding box center [978, 158] width 33 height 33
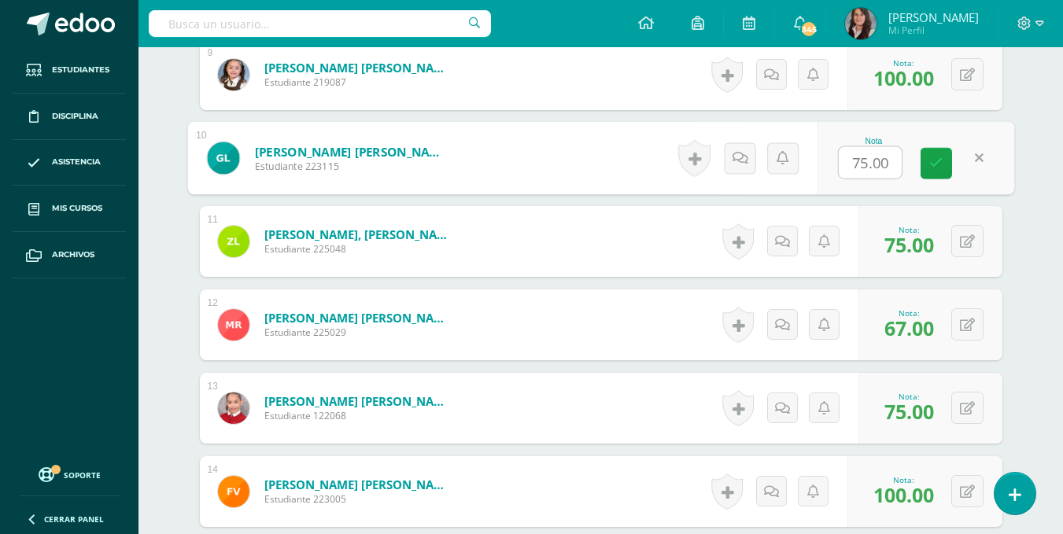
click at [875, 160] on input "75.00" at bounding box center [870, 162] width 63 height 31
type input "100"
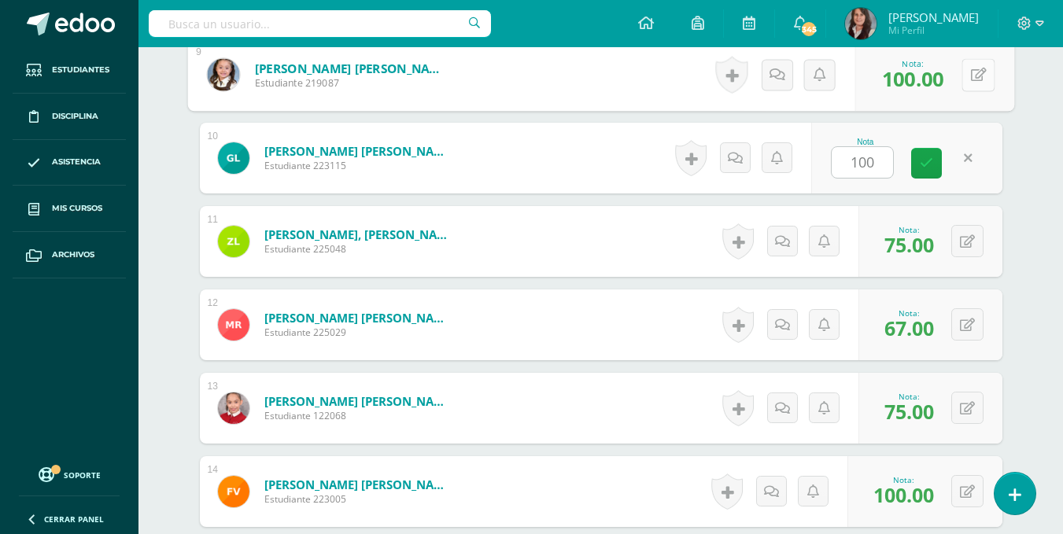
click at [968, 68] on button at bounding box center [978, 74] width 33 height 33
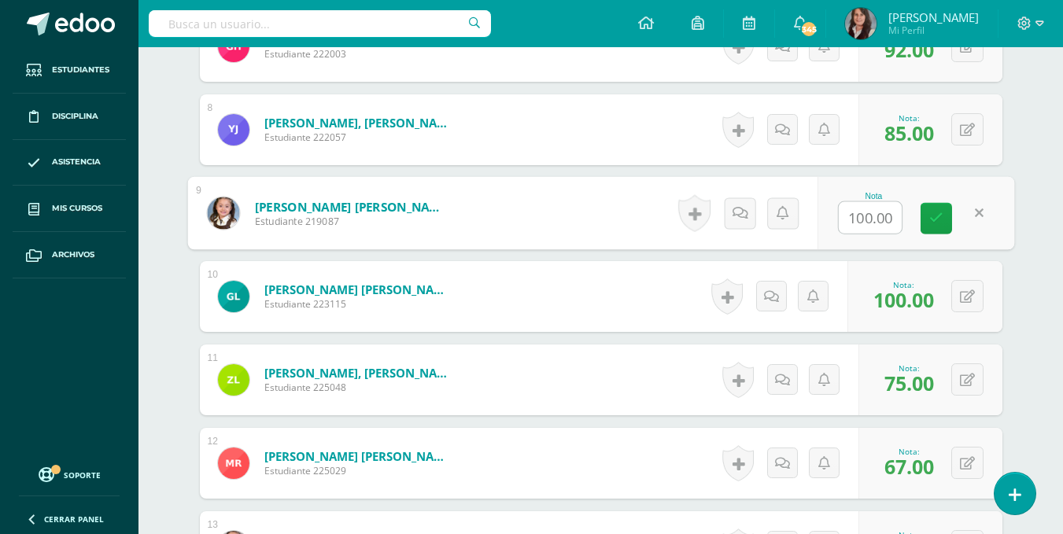
scroll to position [1043, 0]
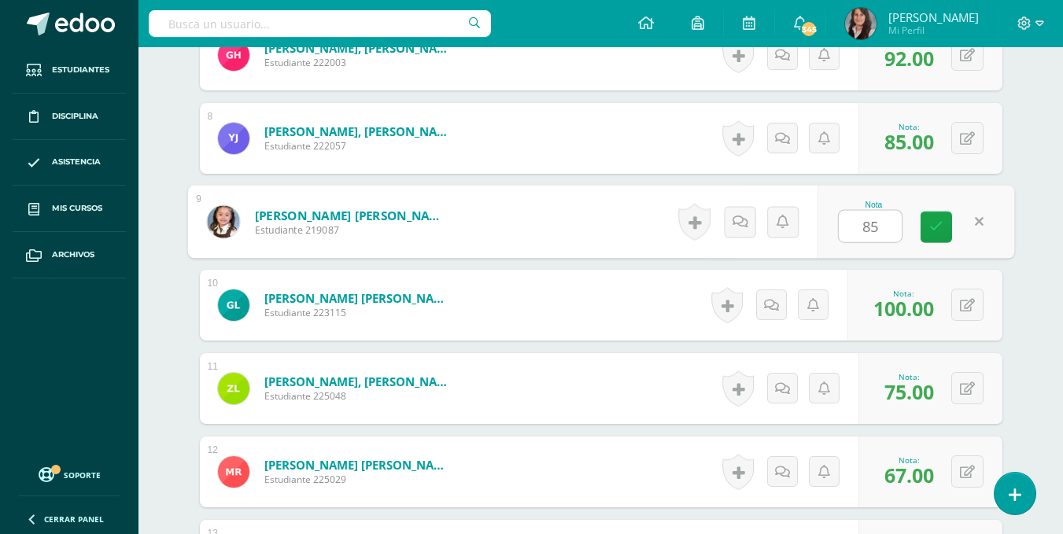
type input "85"
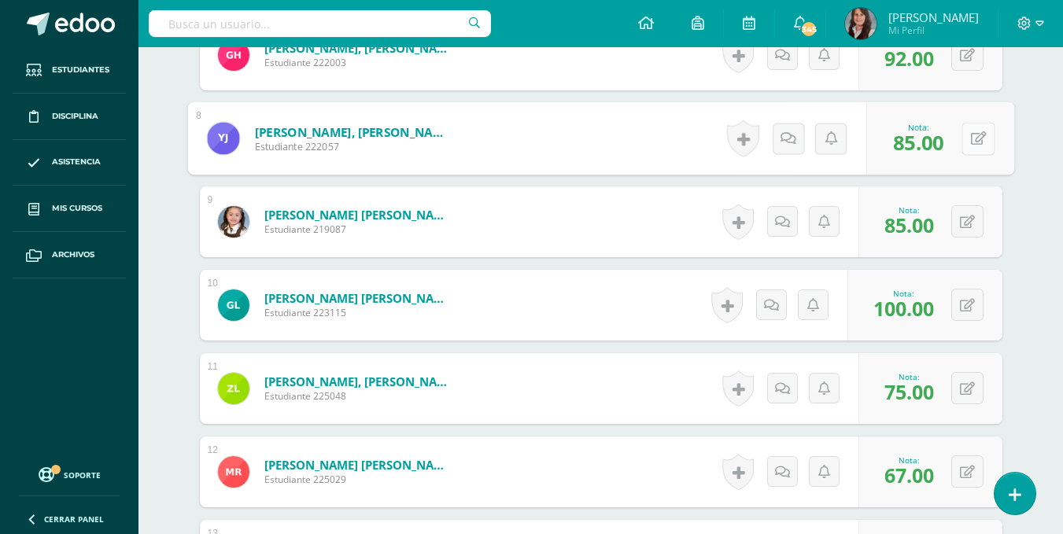
click at [969, 136] on button at bounding box center [978, 138] width 33 height 33
type input "92"
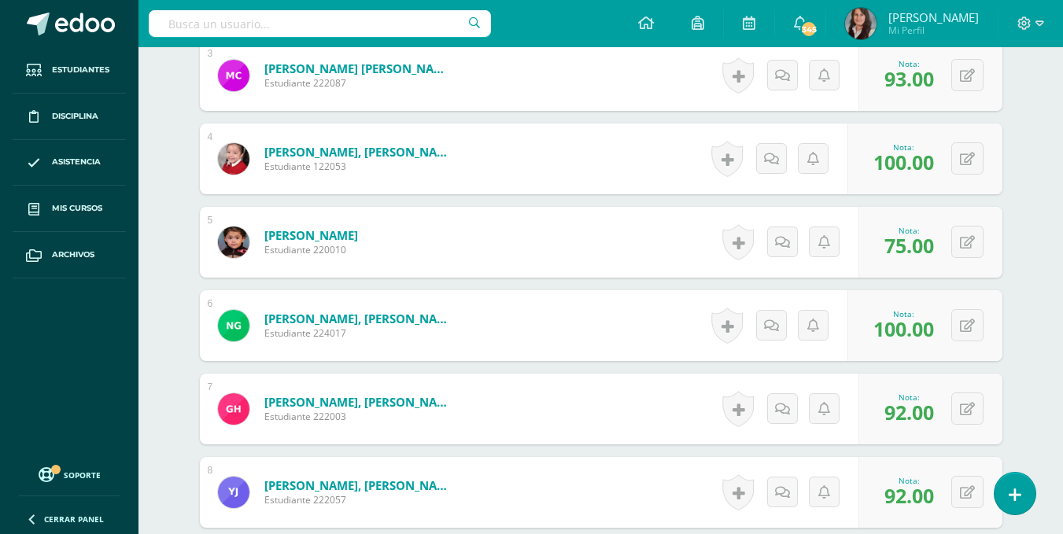
scroll to position [680, 0]
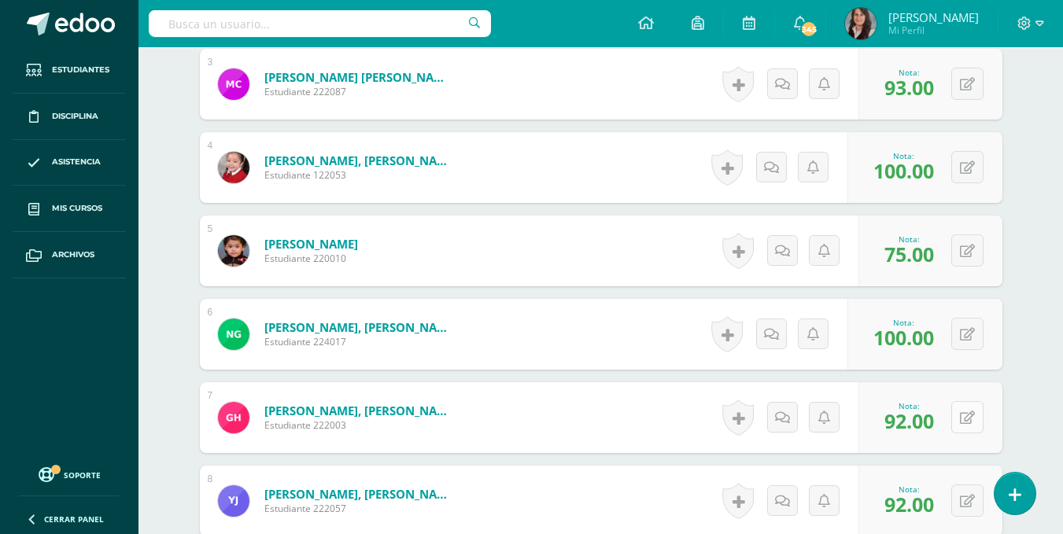
click at [963, 409] on button at bounding box center [968, 417] width 32 height 32
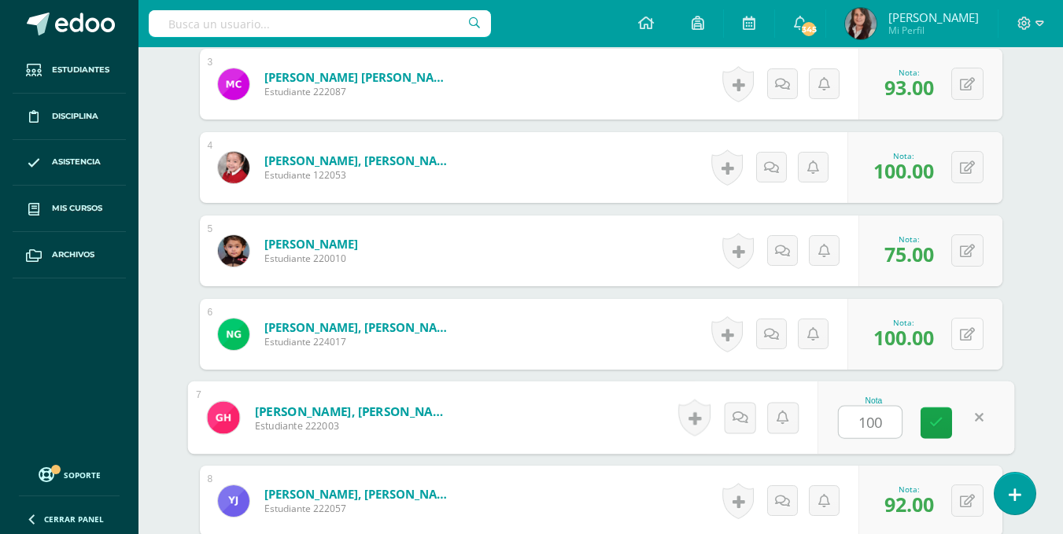
type input "100"
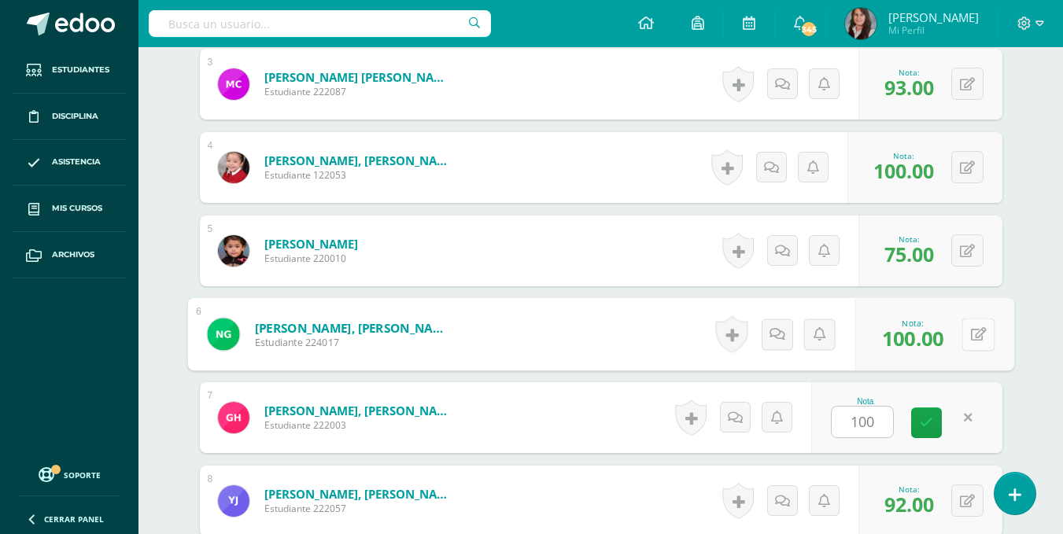
click at [975, 338] on button at bounding box center [978, 334] width 33 height 33
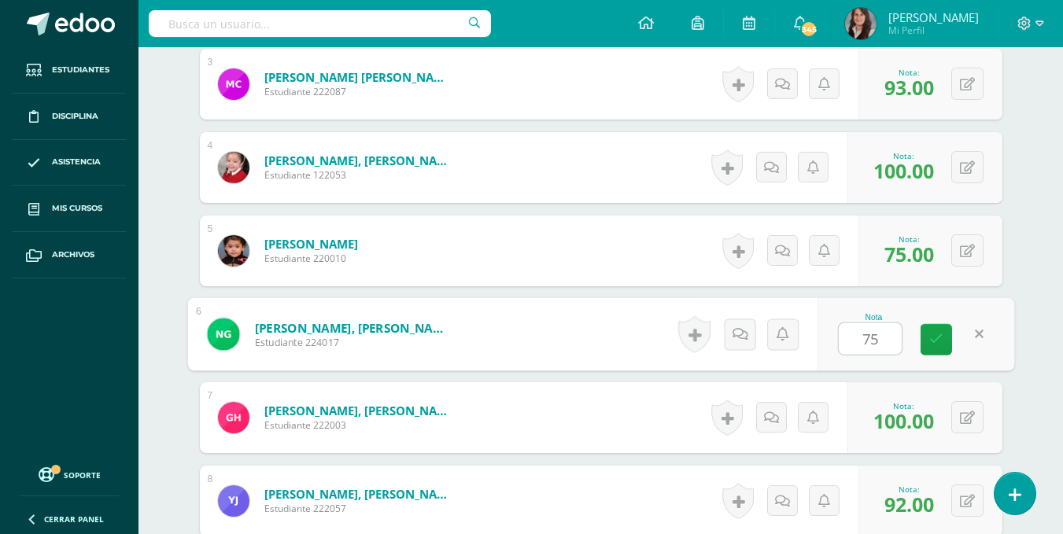
type input "75"
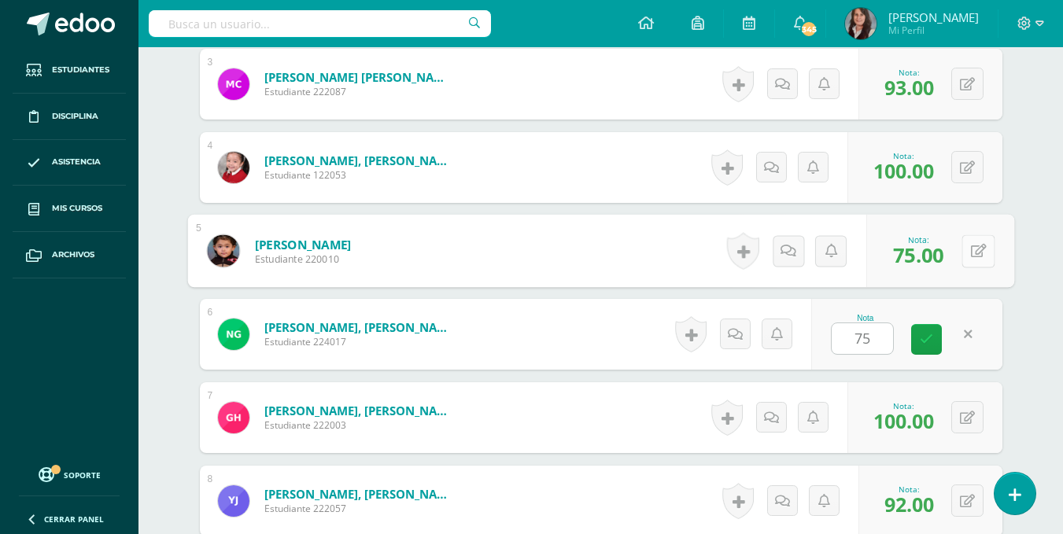
click at [967, 252] on button at bounding box center [978, 251] width 33 height 33
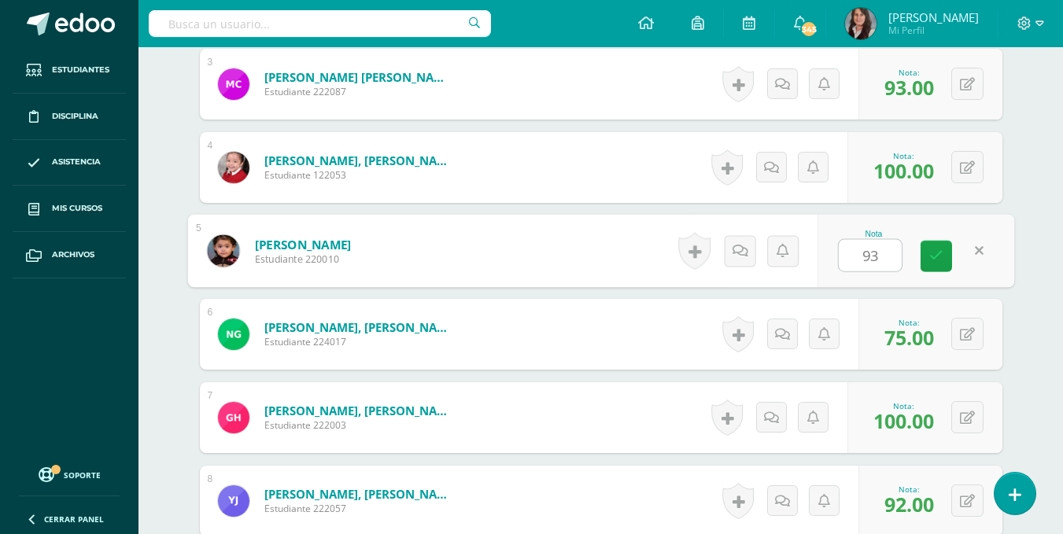
type input "93"
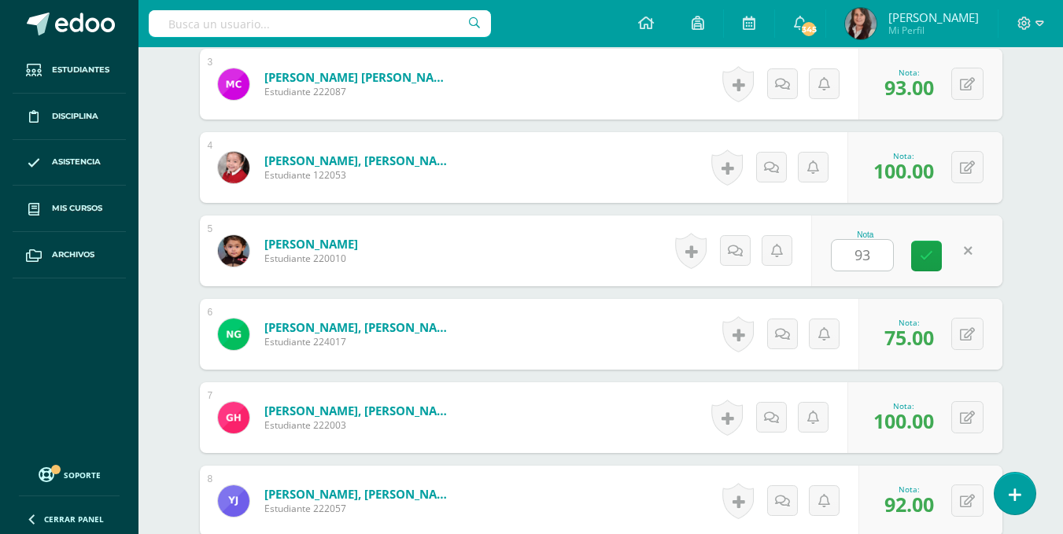
click at [1037, 188] on div "Tecnología Segundo Primaria "B" Herramientas Detalle de asistencias Actividad A…" at bounding box center [601, 292] width 925 height 1851
click at [1039, 165] on div "Tecnología Segundo Primaria "B" Herramientas Detalle de asistencias Actividad A…" at bounding box center [601, 292] width 925 height 1851
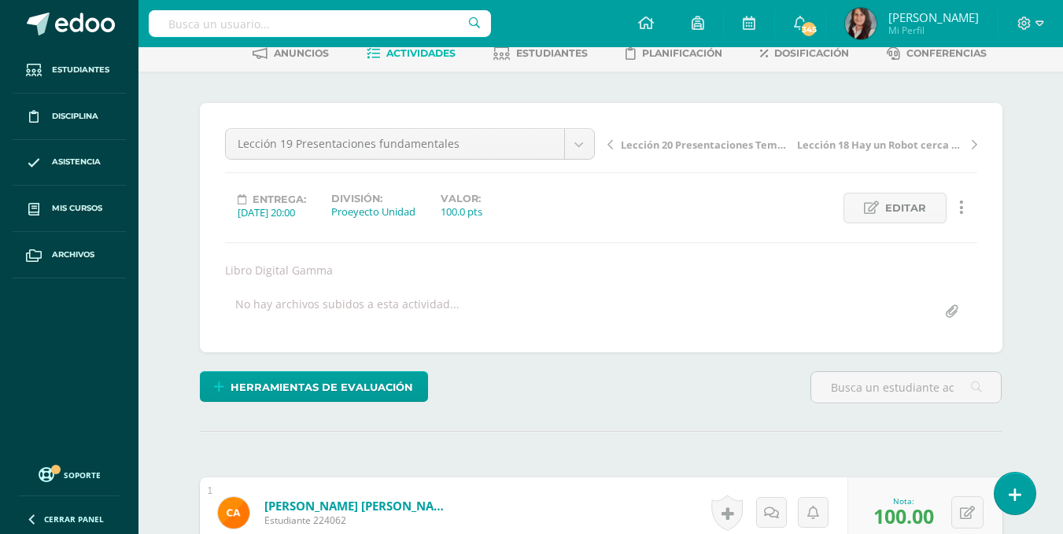
scroll to position [57, 0]
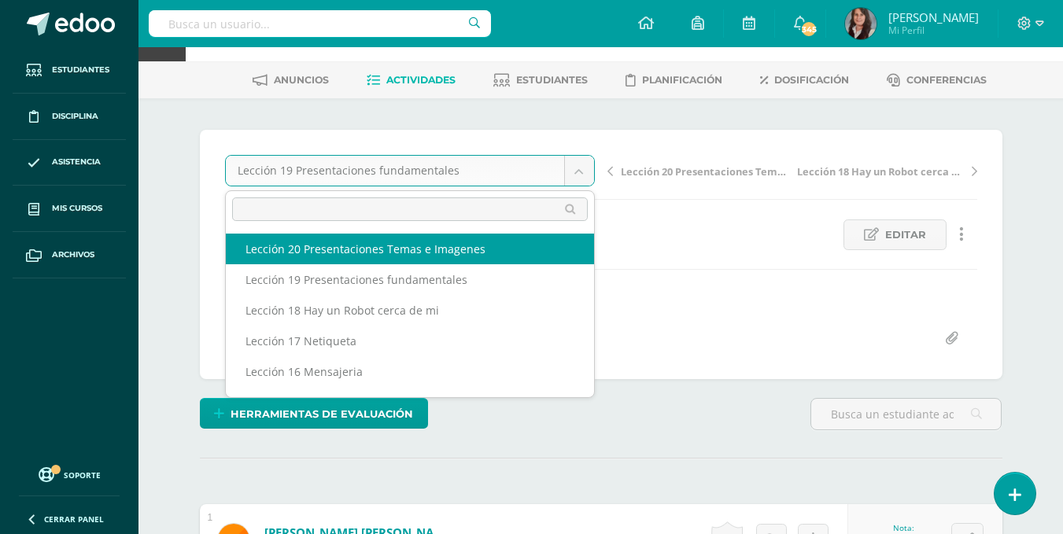
select select "/dashboard/teacher/grade-activity/195604/"
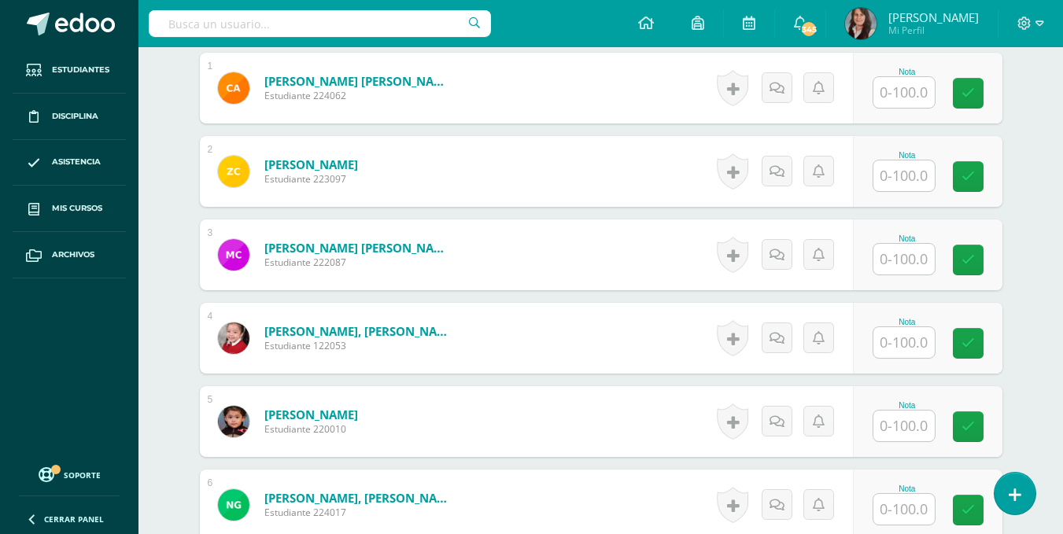
scroll to position [515, 0]
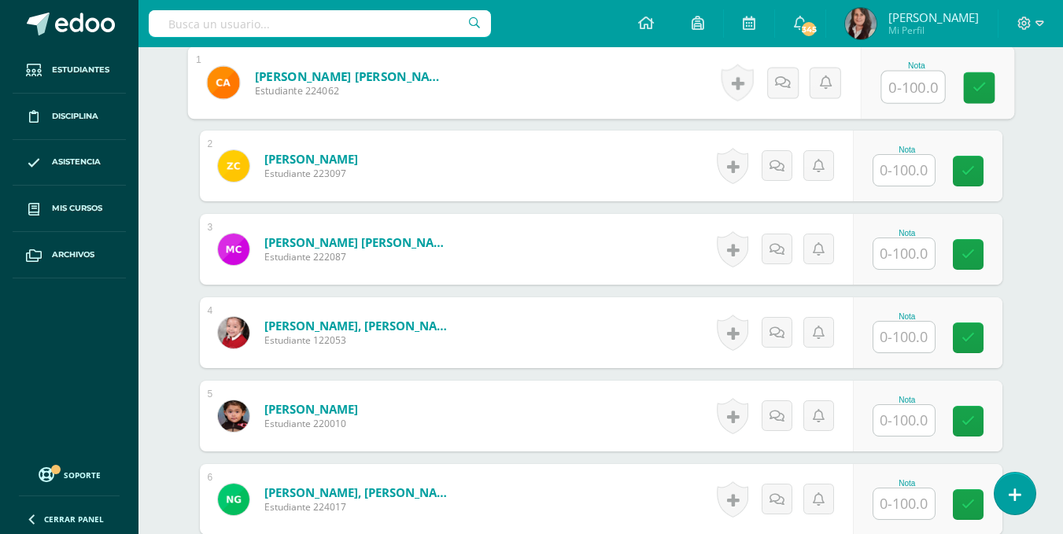
click at [906, 78] on input "text" at bounding box center [913, 87] width 63 height 31
type input "90"
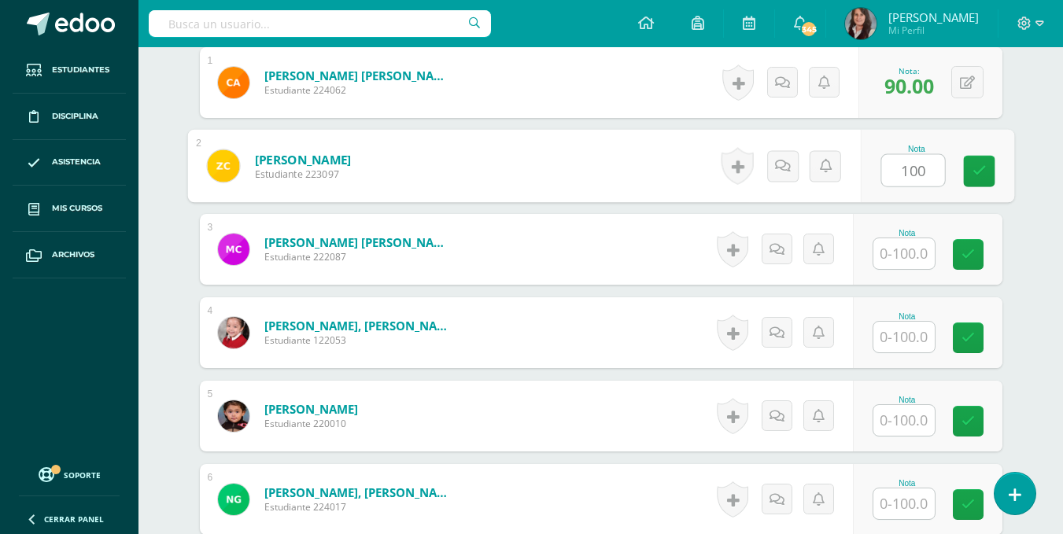
type input "100"
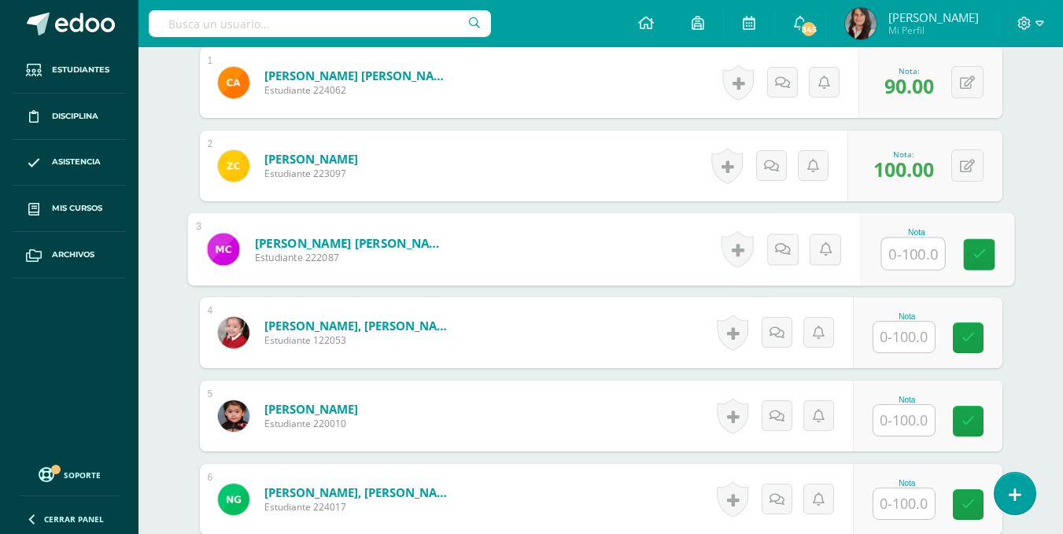
click at [908, 251] on input "text" at bounding box center [913, 253] width 63 height 31
type input "90"
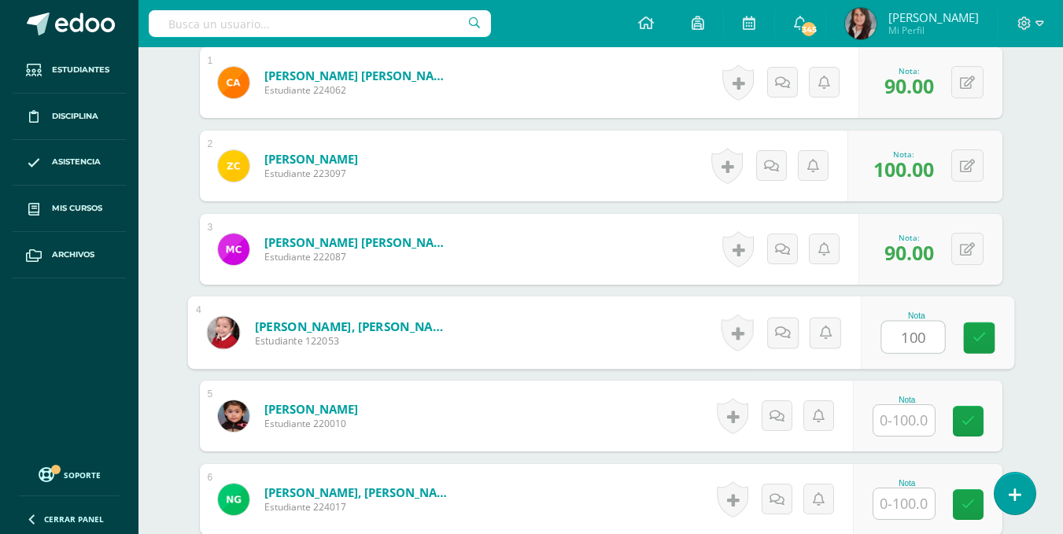
type input "100"
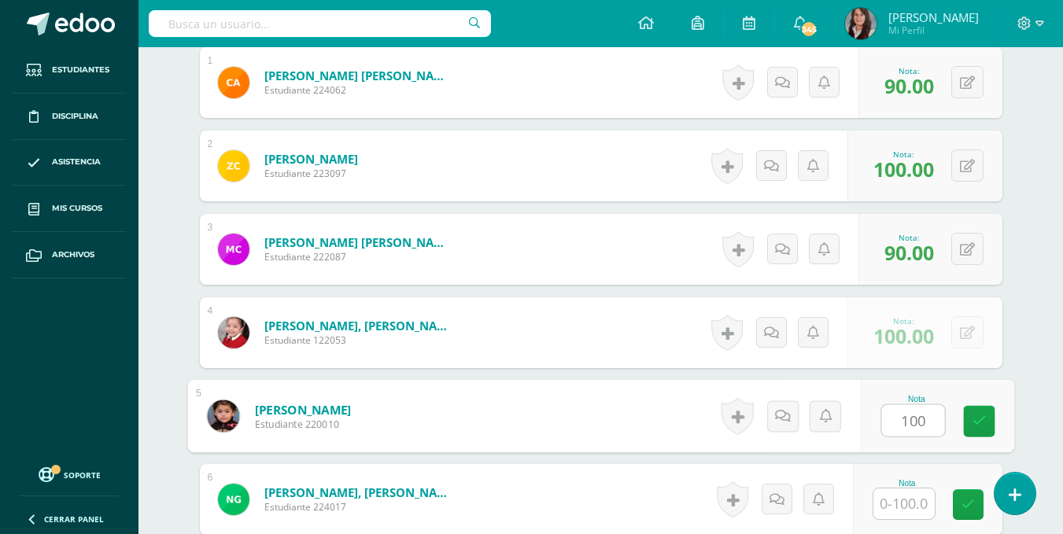
type input "100"
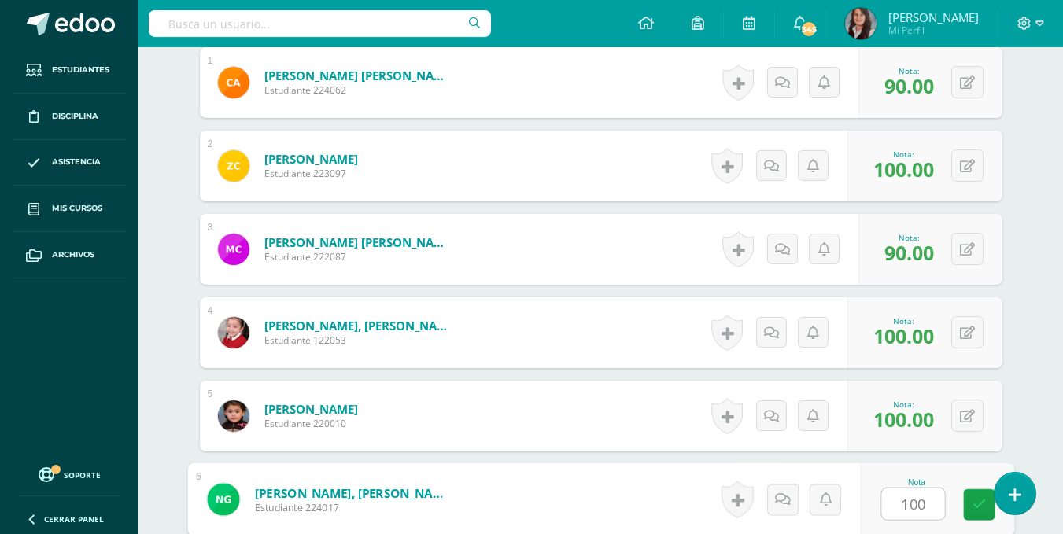
type input "100"
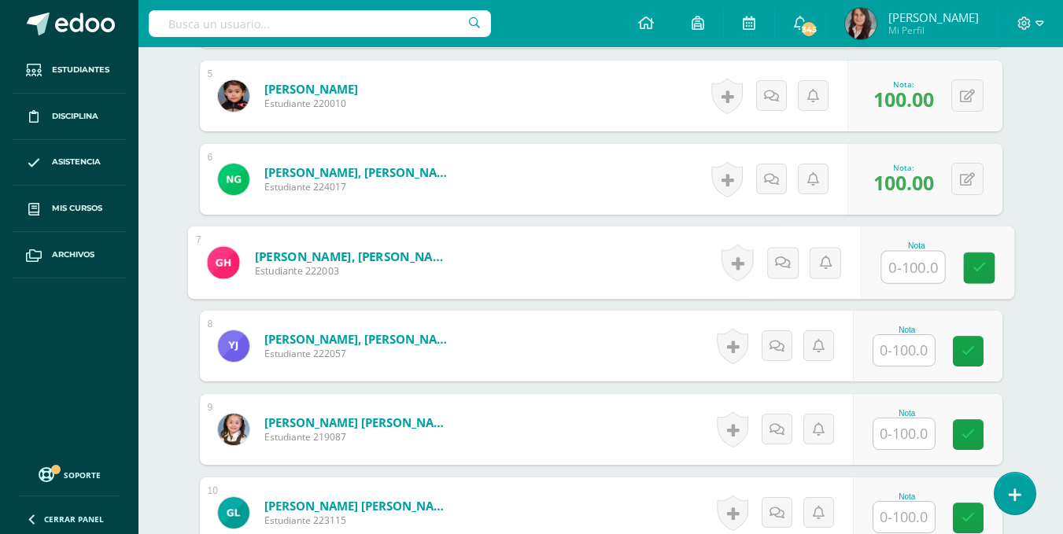
click at [908, 268] on input "text" at bounding box center [913, 267] width 63 height 31
type input "70"
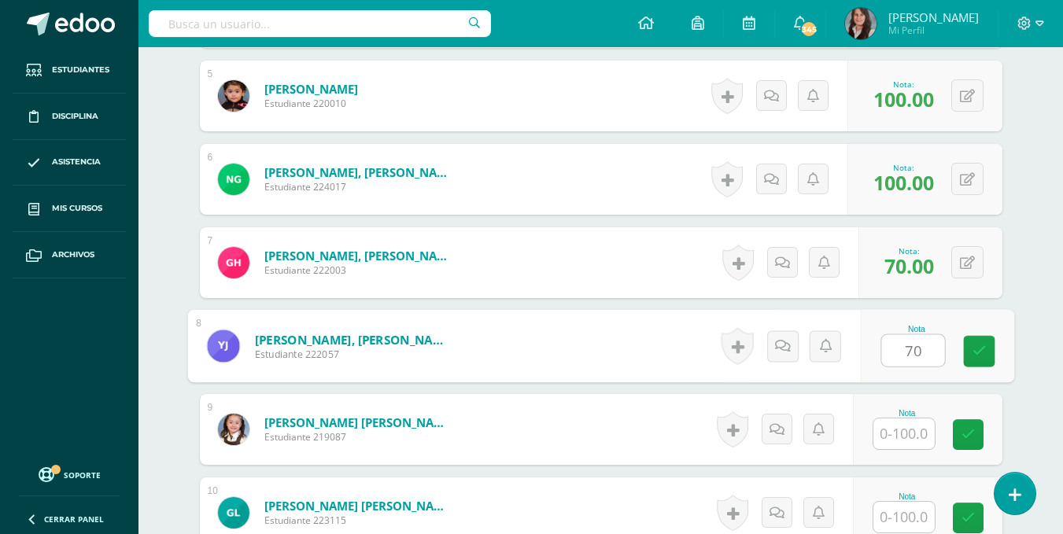
type input "70"
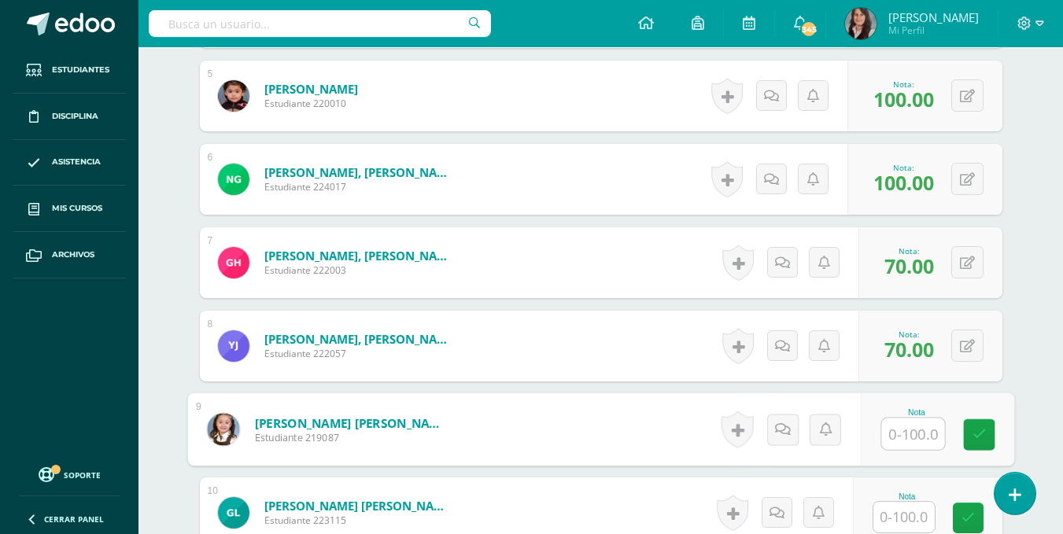
click at [913, 438] on input "text" at bounding box center [913, 434] width 63 height 31
type input "100"
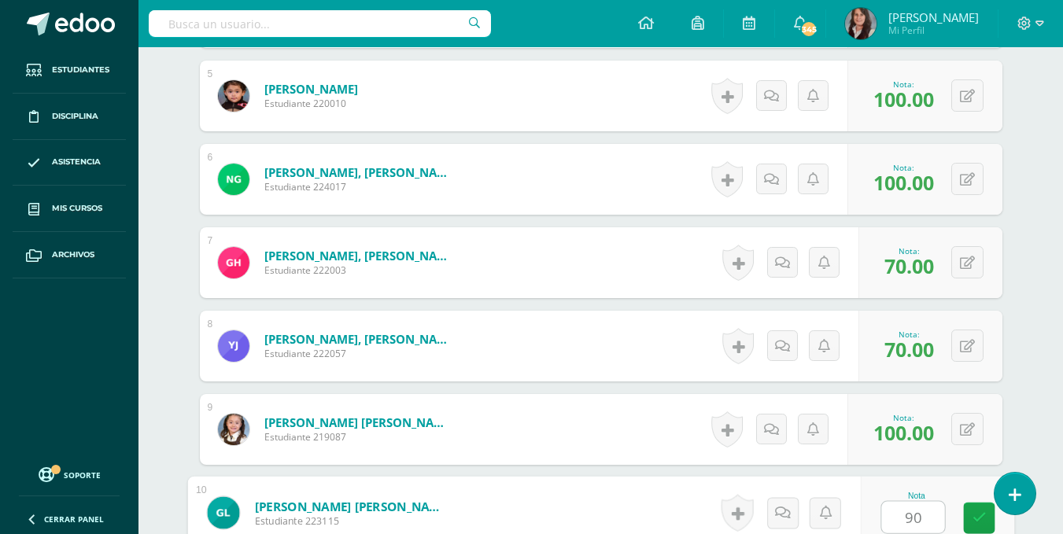
type input "90"
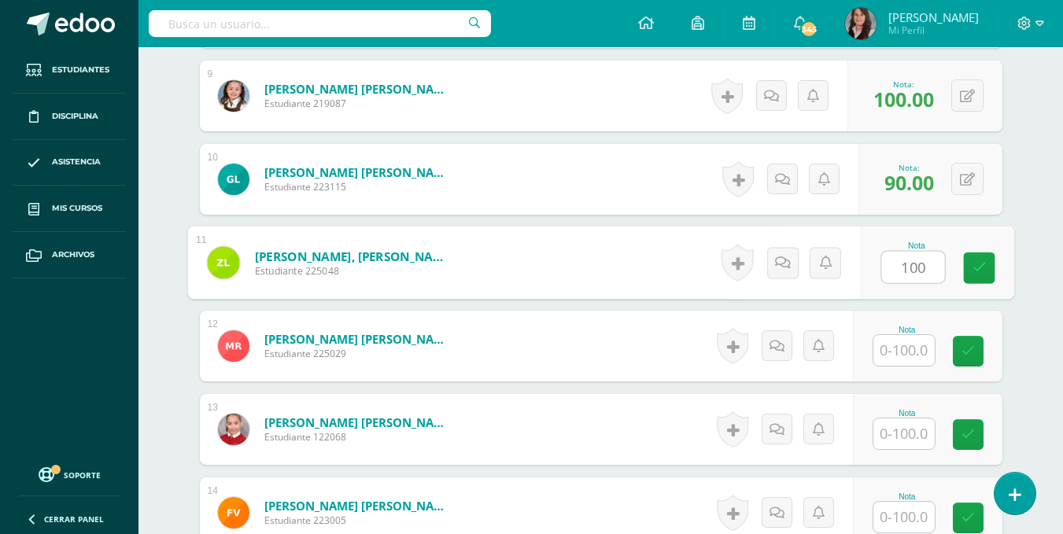
type input "100"
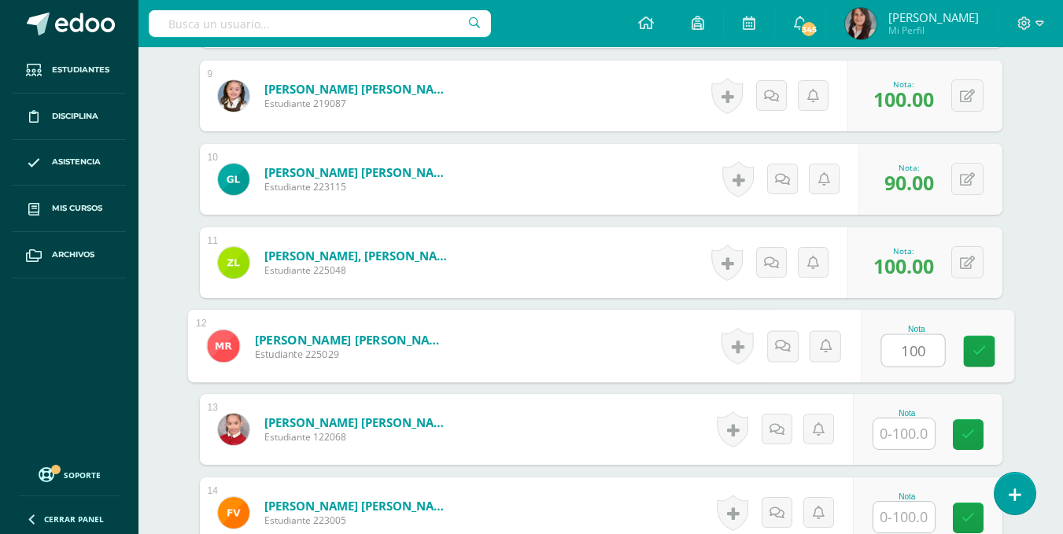
type input "100"
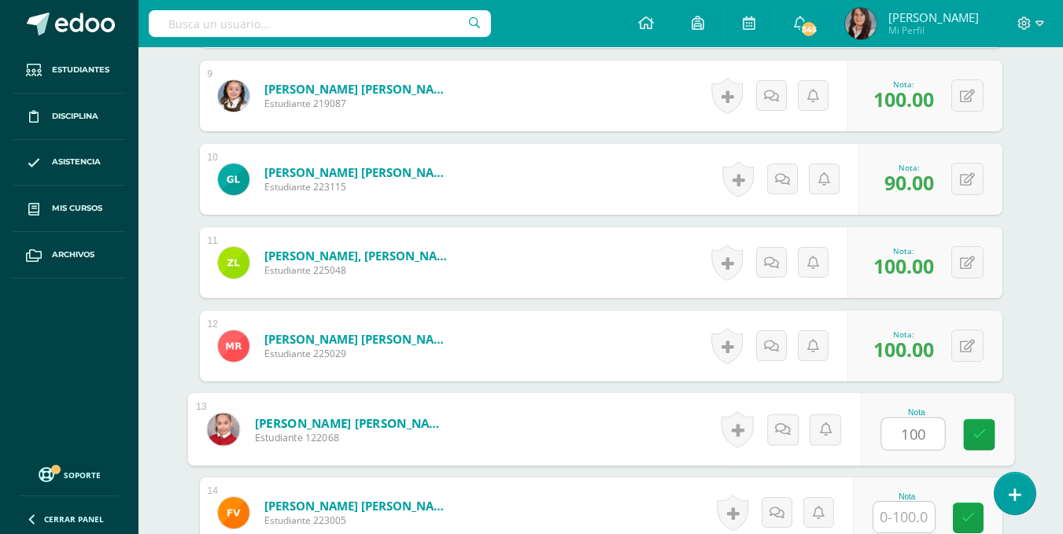
type input "100"
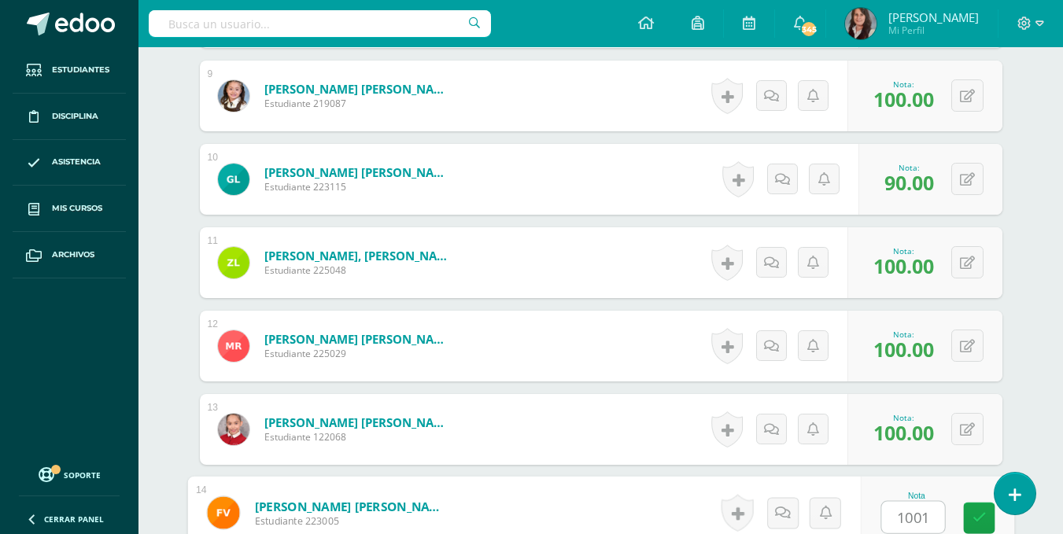
scroll to position [1363, 0]
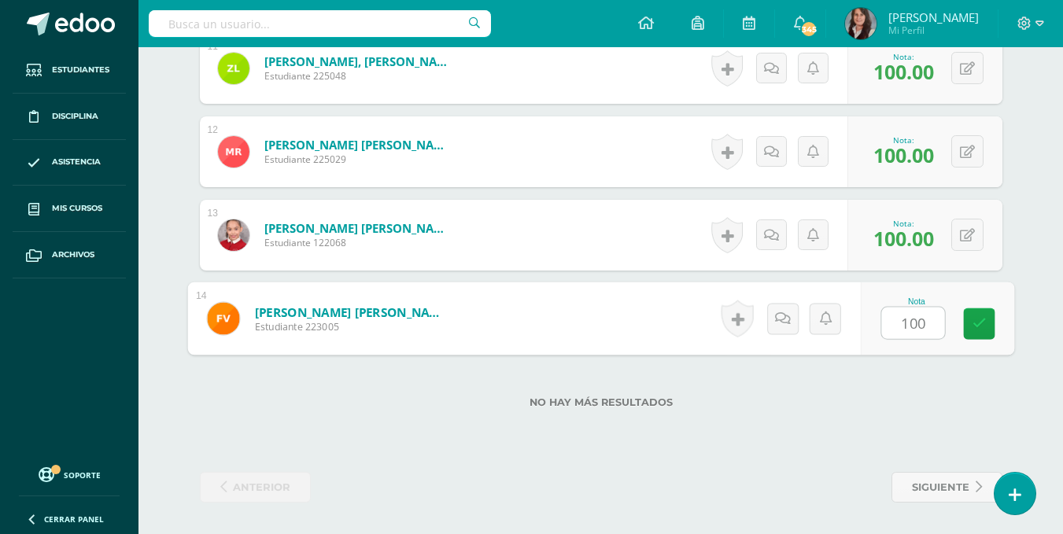
type input "100"
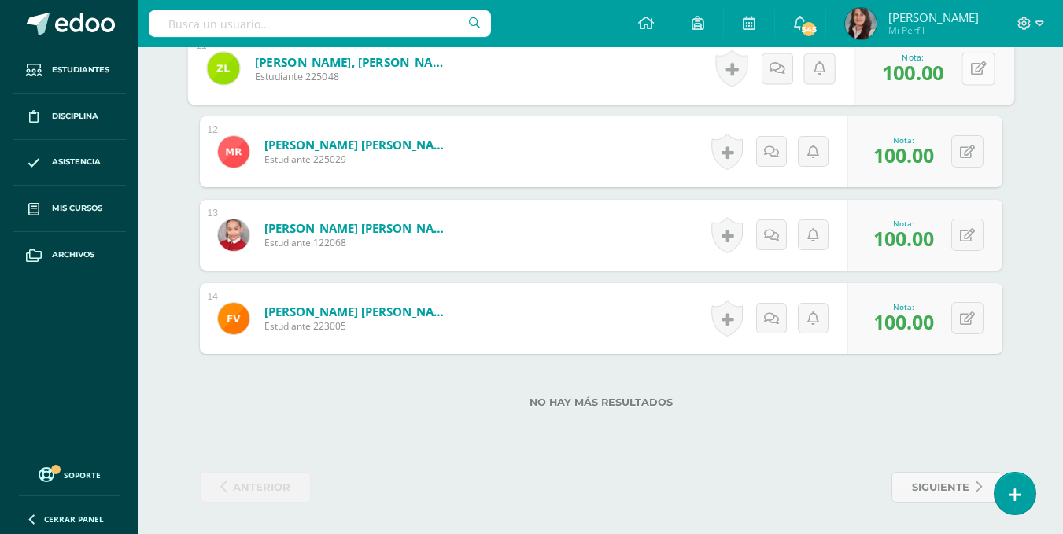
click at [967, 63] on button at bounding box center [978, 68] width 33 height 33
type input "90"
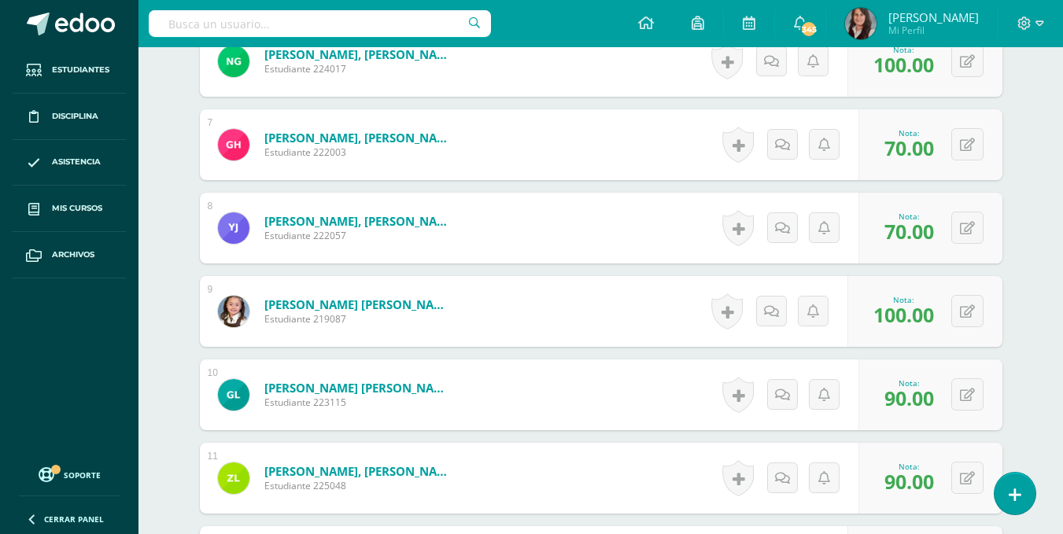
scroll to position [935, 0]
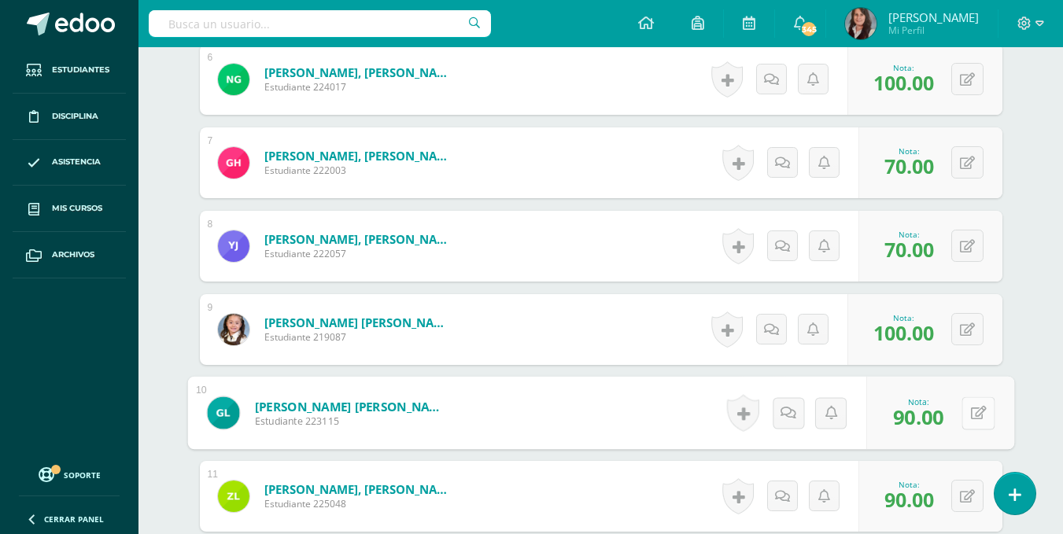
click at [962, 406] on button at bounding box center [978, 413] width 33 height 33
type input "100"
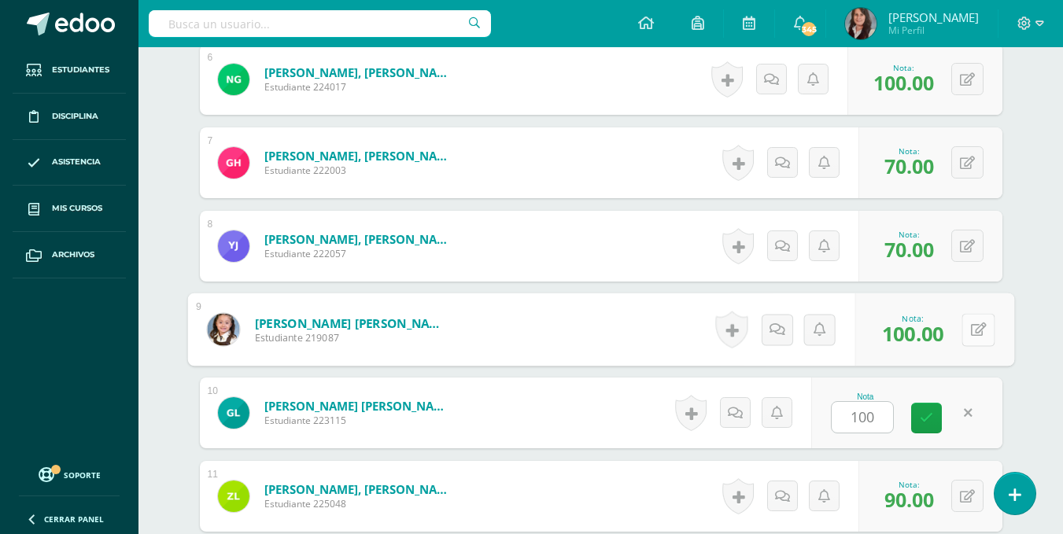
click at [972, 338] on button at bounding box center [978, 329] width 33 height 33
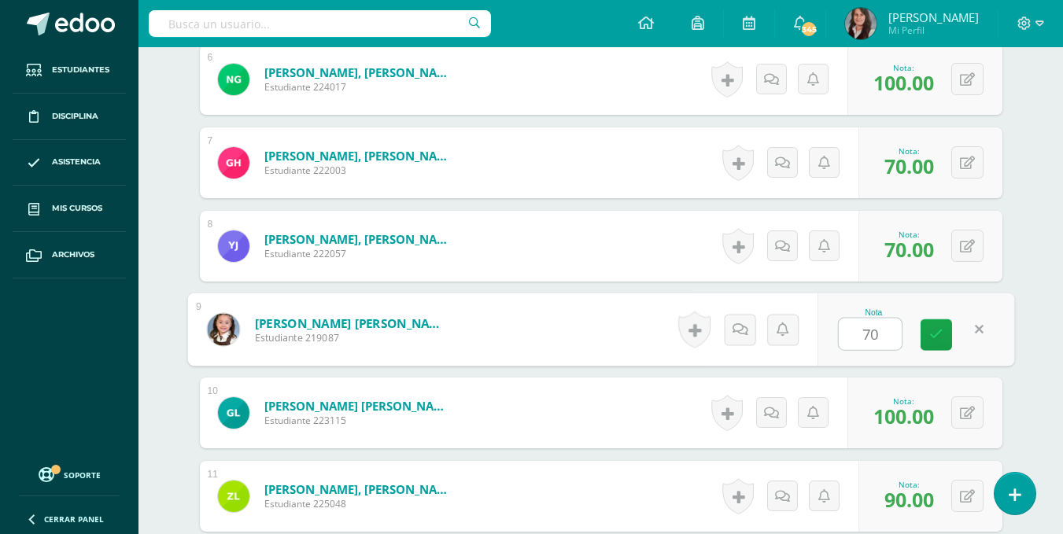
type input "70"
click at [1023, 254] on div "¿Estás seguro que quieres eliminar esta actividad? Esto borrará la actividad y …" at bounding box center [601, 92] width 866 height 1742
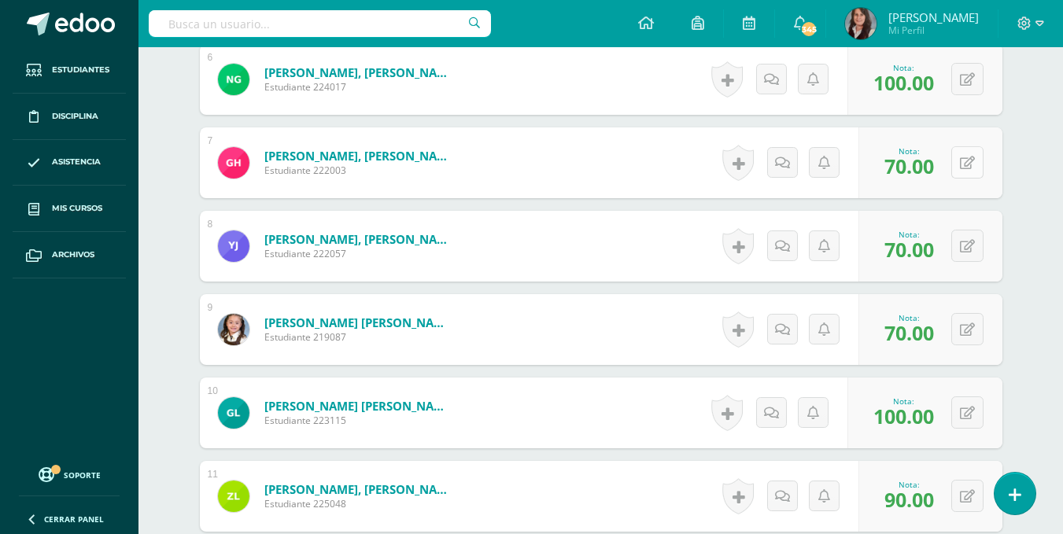
click at [960, 162] on div "0 [GEOGRAPHIC_DATA] Logros obtenidos Aún no hay logros agregados Nota: 70.00" at bounding box center [931, 163] width 144 height 71
click at [981, 168] on icon at bounding box center [979, 162] width 16 height 13
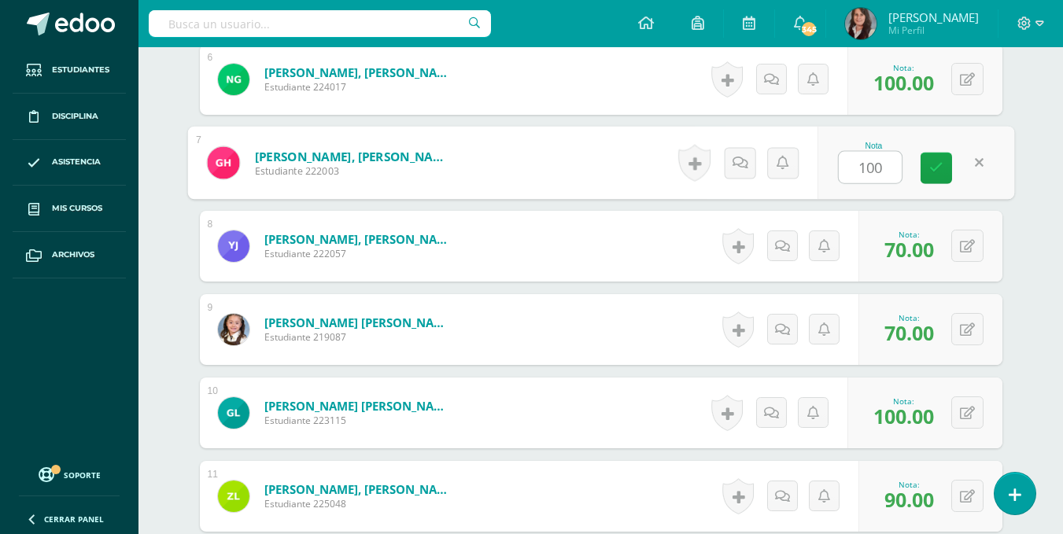
type input "100"
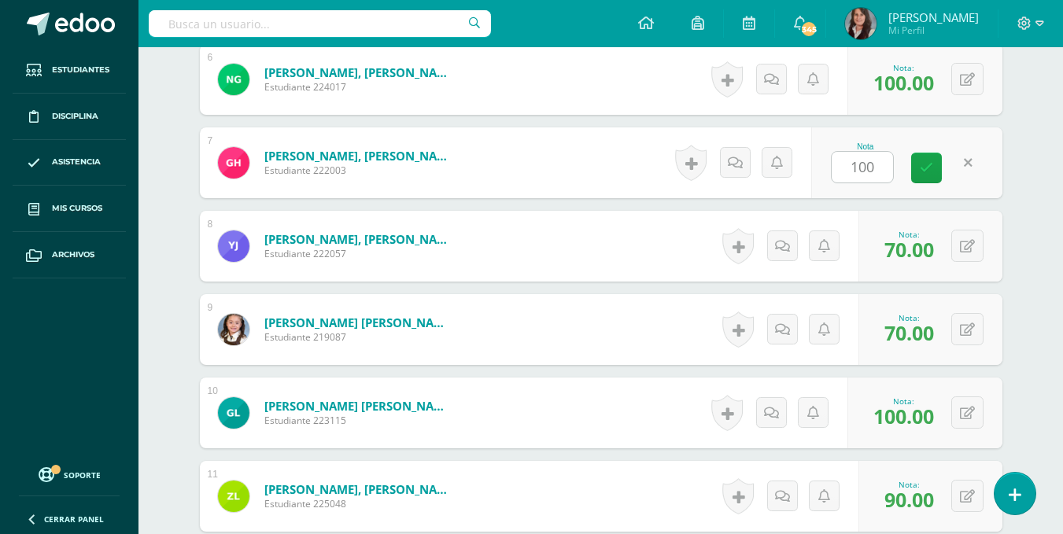
click at [1032, 112] on div "¿Estás seguro que quieres eliminar esta actividad? Esto borrará la actividad y …" at bounding box center [601, 92] width 866 height 1742
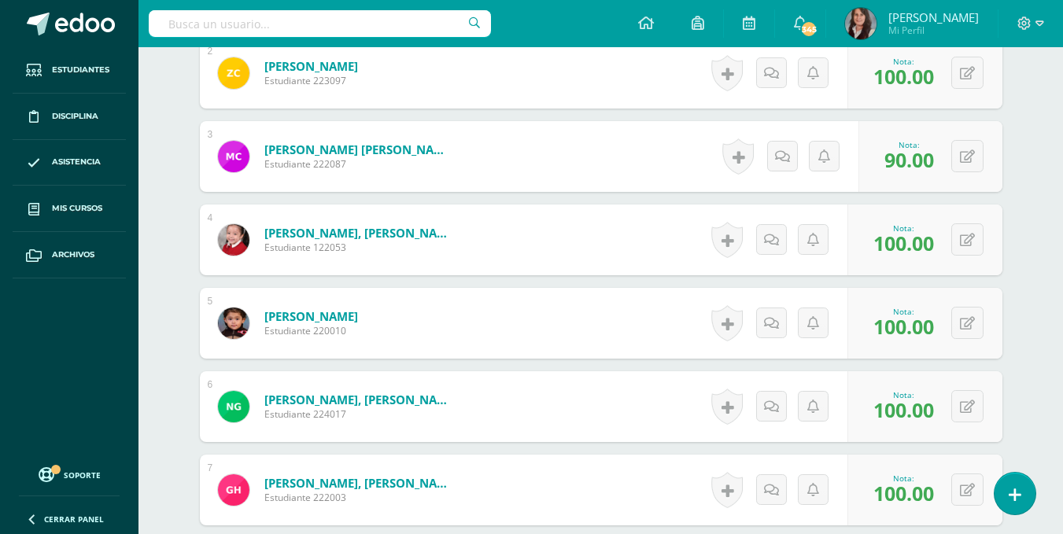
scroll to position [605, 0]
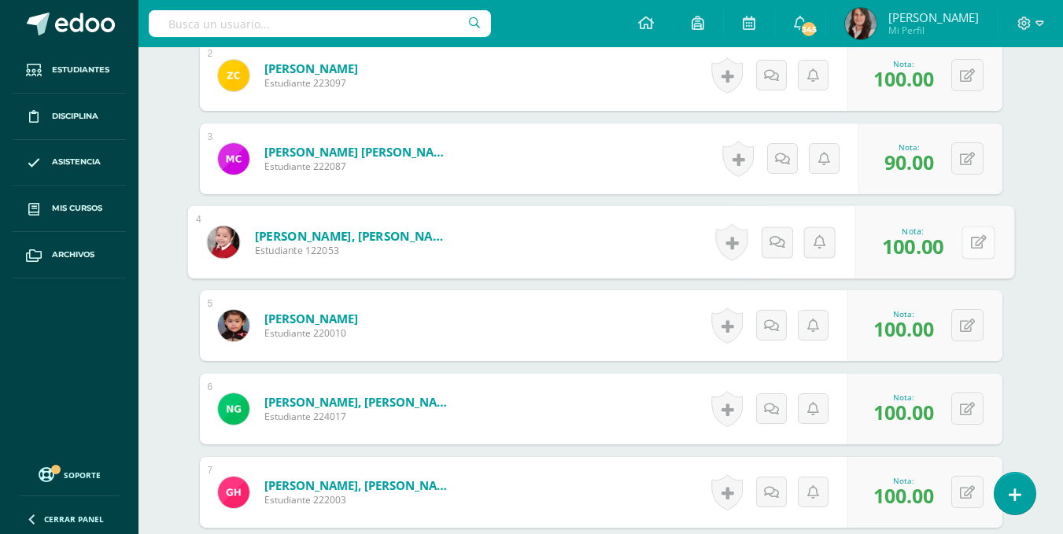
click at [966, 237] on button at bounding box center [978, 242] width 33 height 33
type input "90"
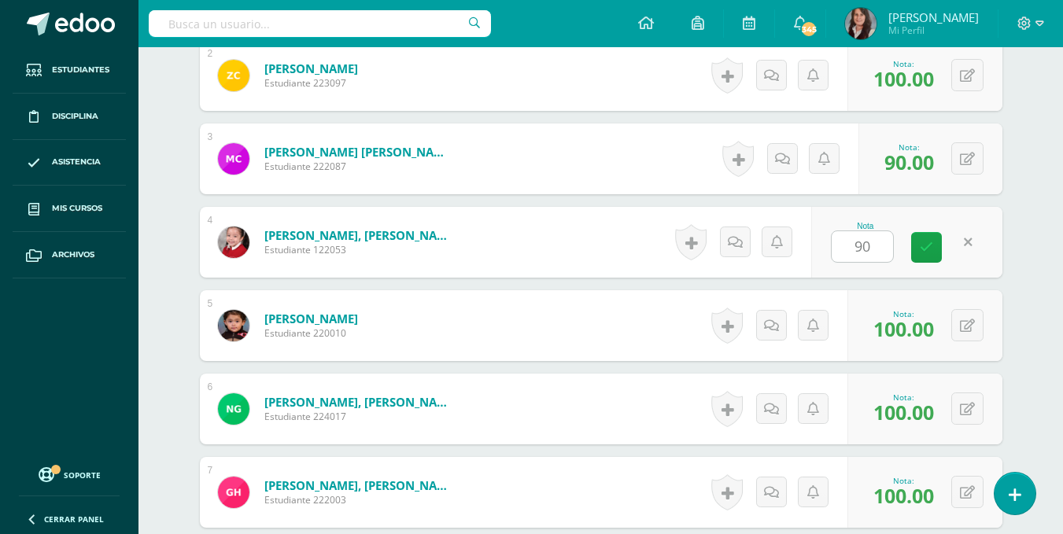
click at [1039, 162] on div "Tecnología Segundo Primaria "B" Herramientas Detalle de asistencias Actividad A…" at bounding box center [601, 367] width 925 height 1851
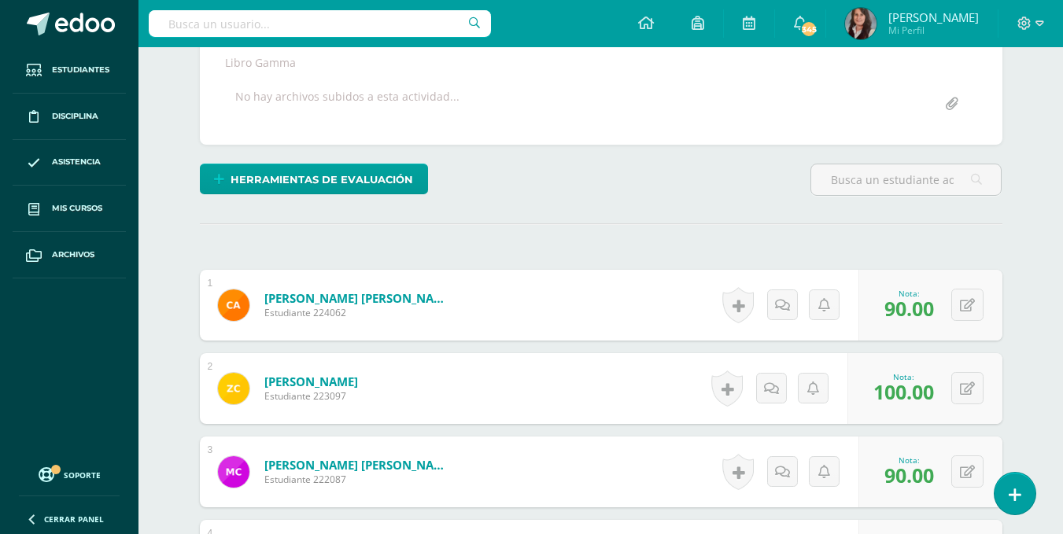
scroll to position [0, 0]
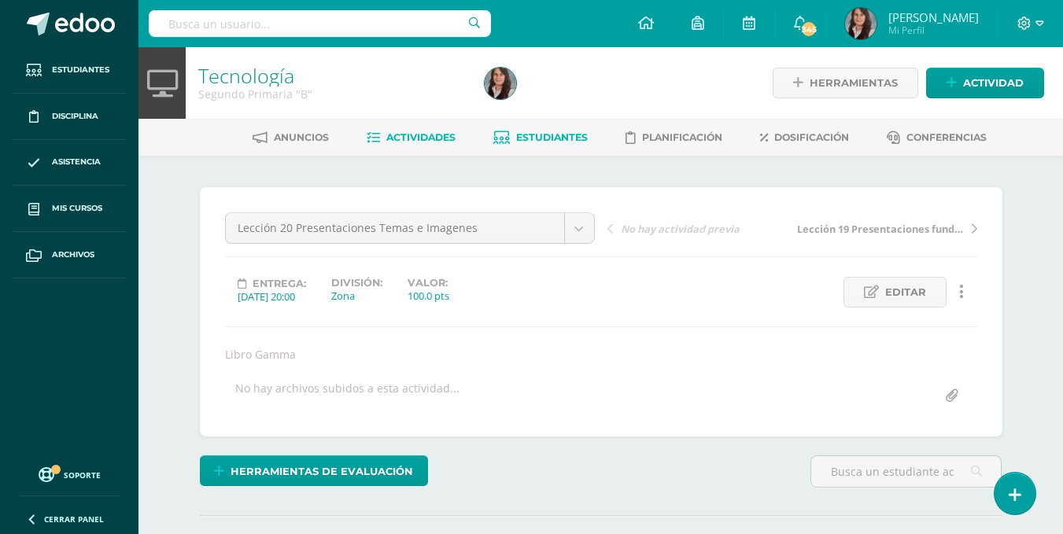
click at [558, 138] on span "Estudiantes" at bounding box center [552, 137] width 72 height 12
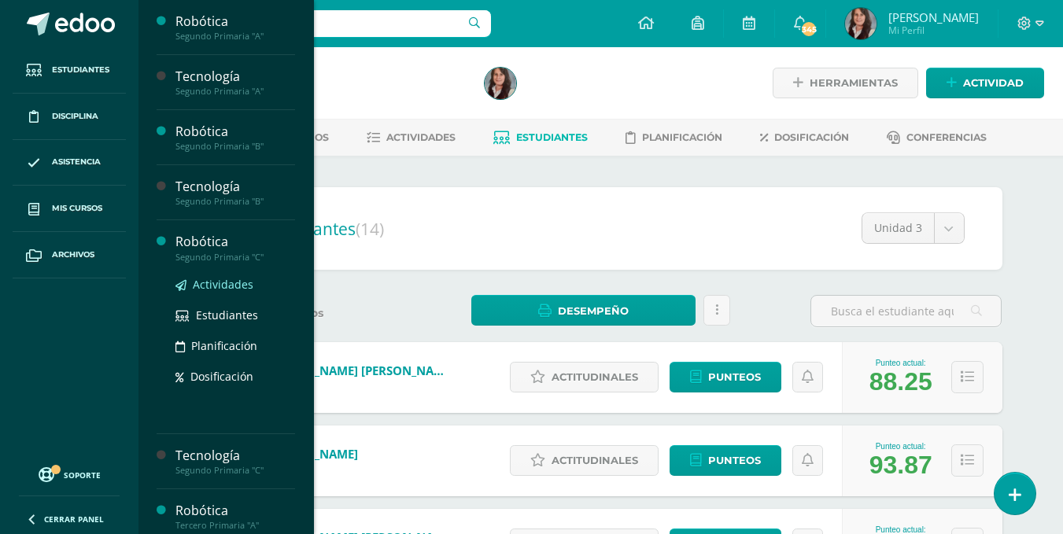
click at [224, 282] on span "Actividades" at bounding box center [223, 284] width 61 height 15
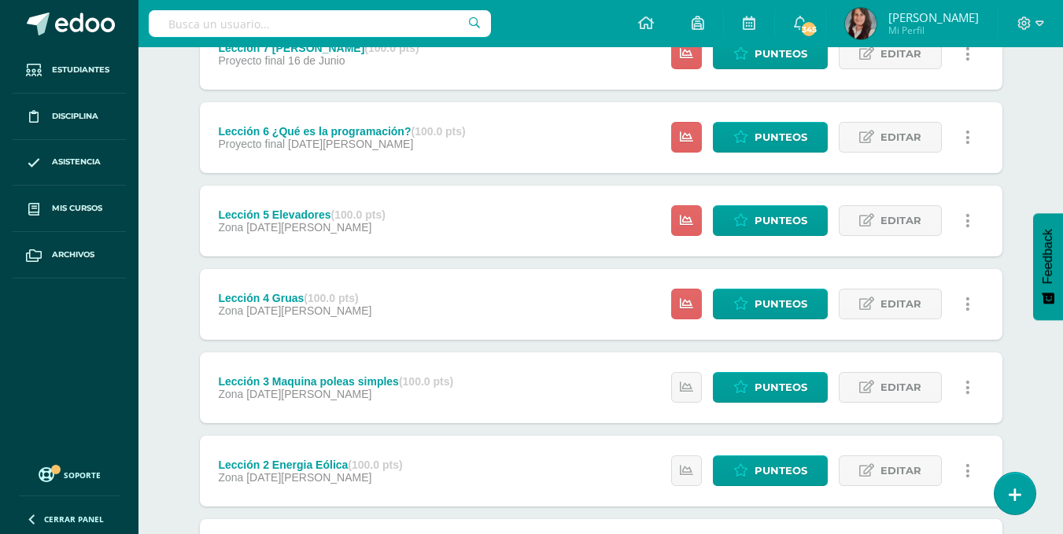
scroll to position [242, 0]
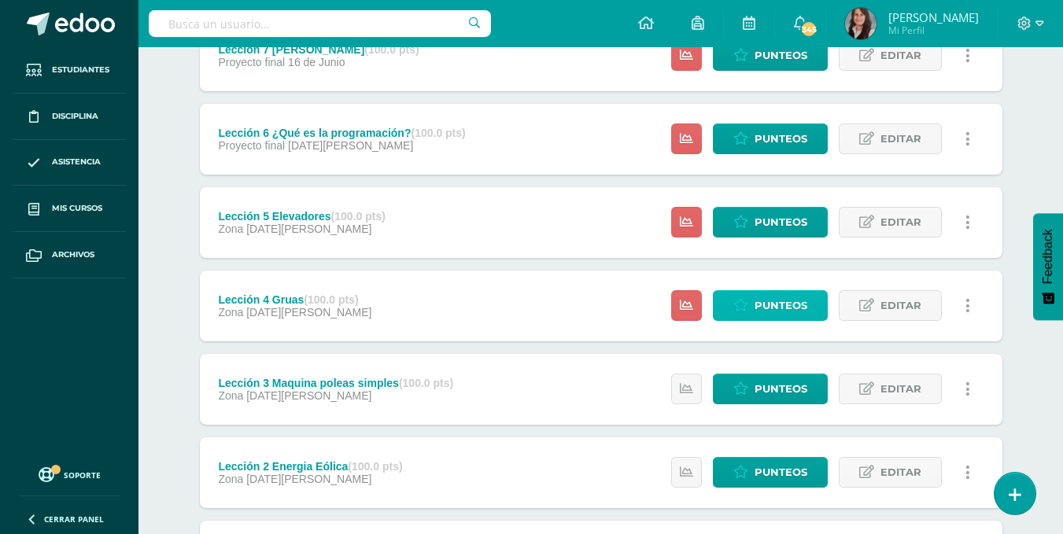
click at [767, 303] on span "Punteos" at bounding box center [781, 305] width 53 height 29
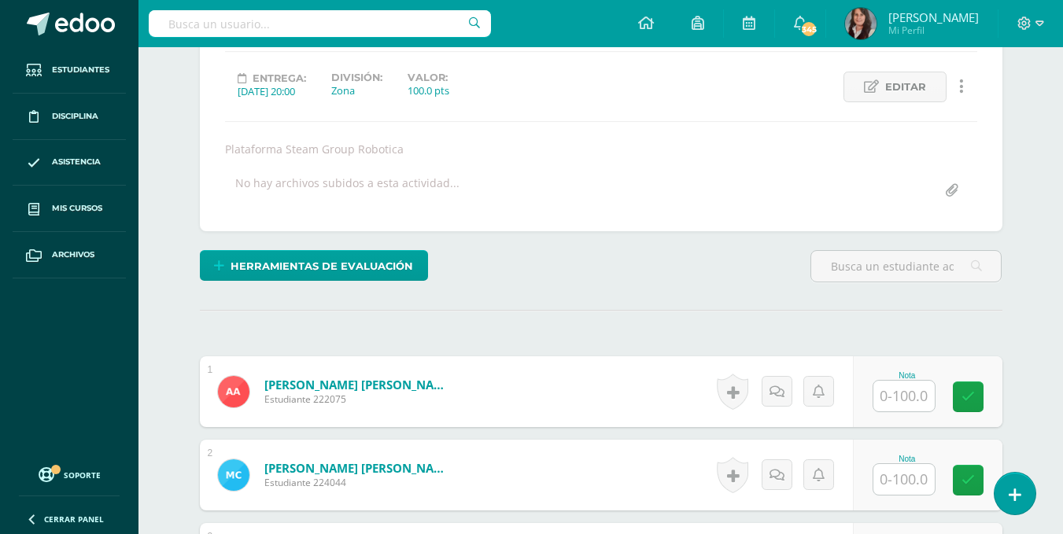
scroll to position [206, 0]
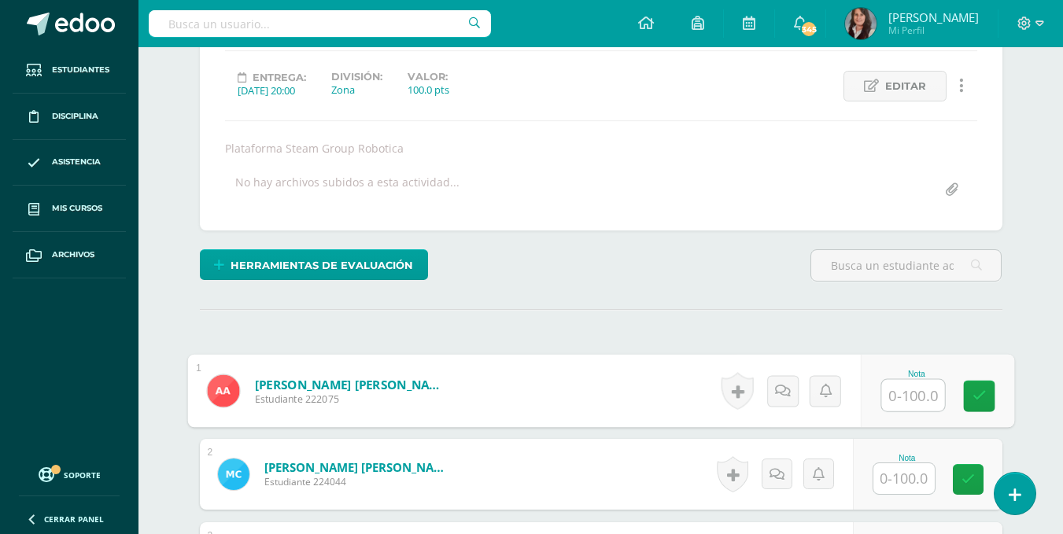
click at [916, 397] on input "text" at bounding box center [913, 395] width 63 height 31
type input "100"
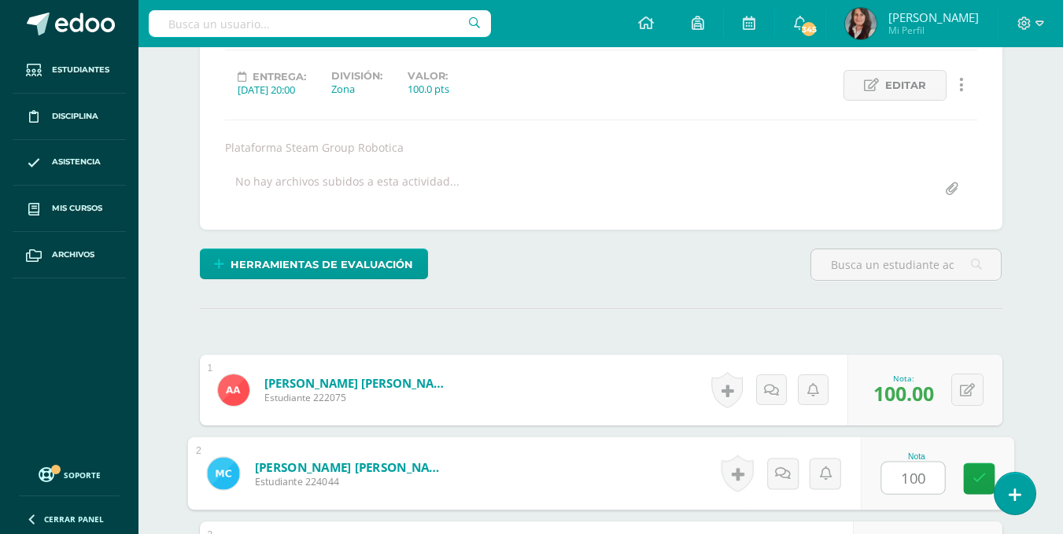
type input "100"
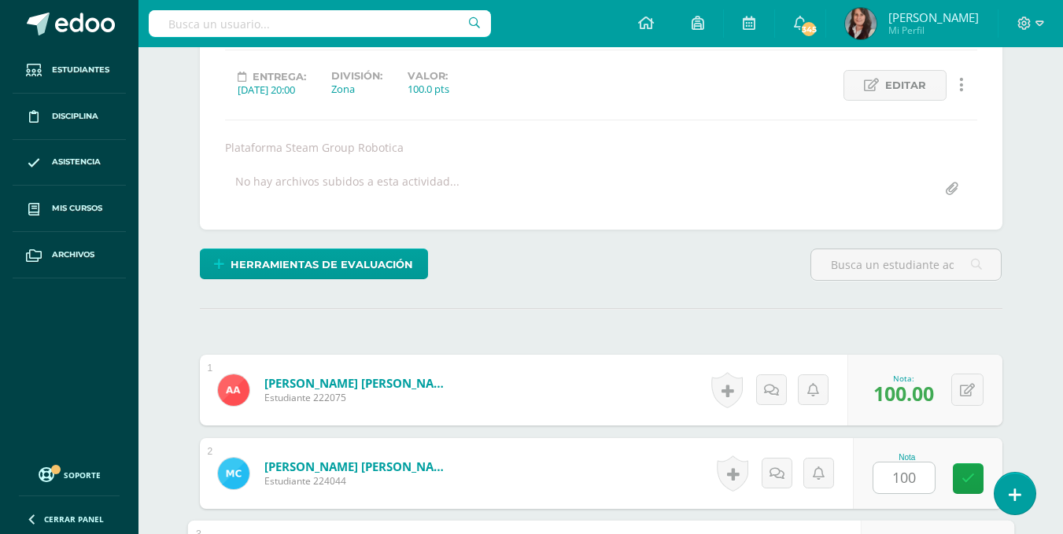
scroll to position [501, 0]
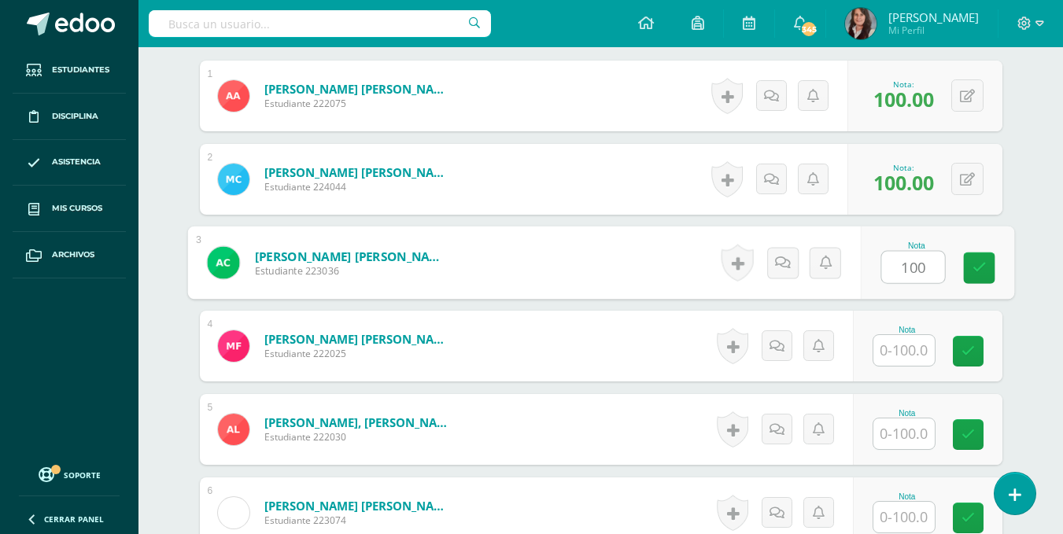
type input "100"
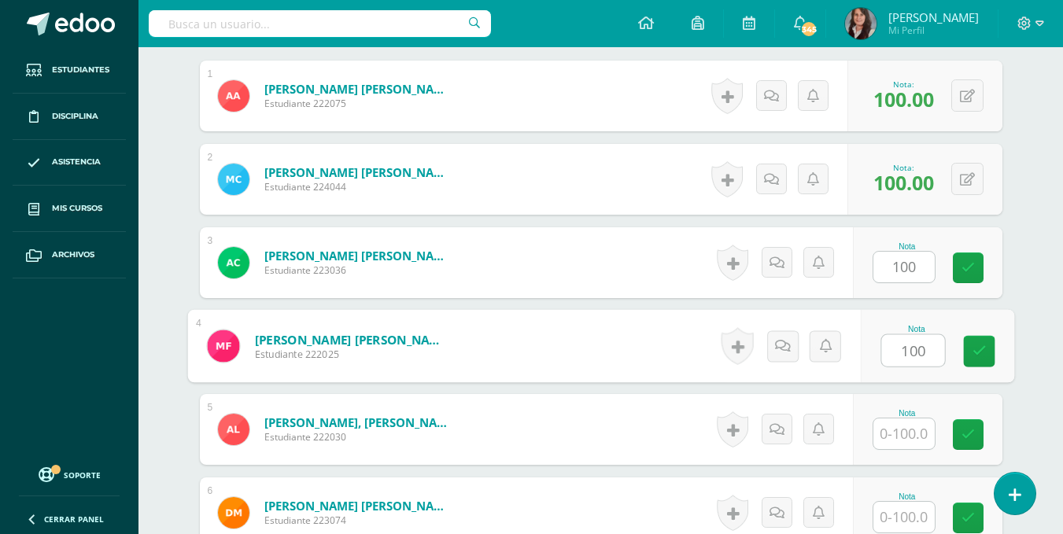
type input "100"
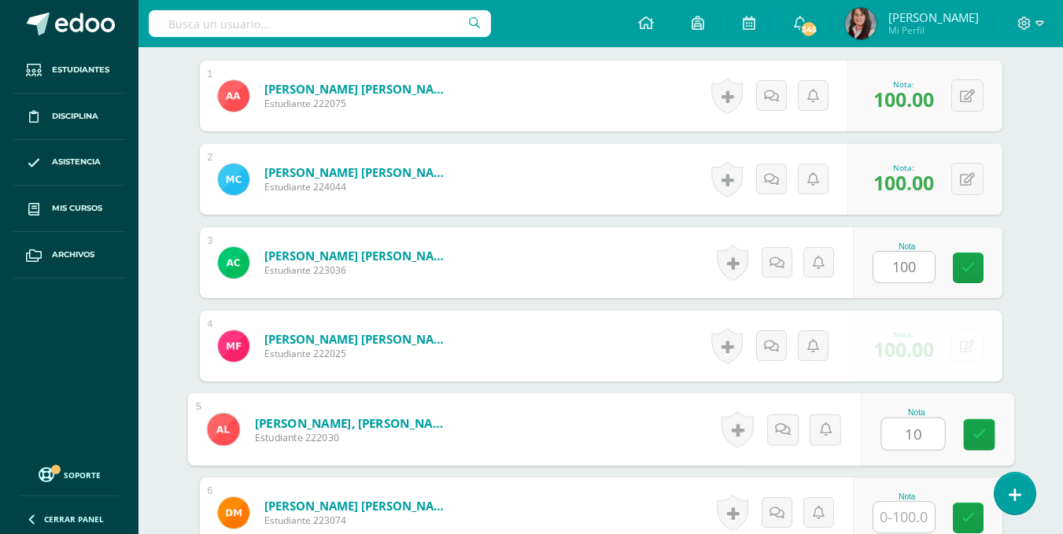
type input "10"
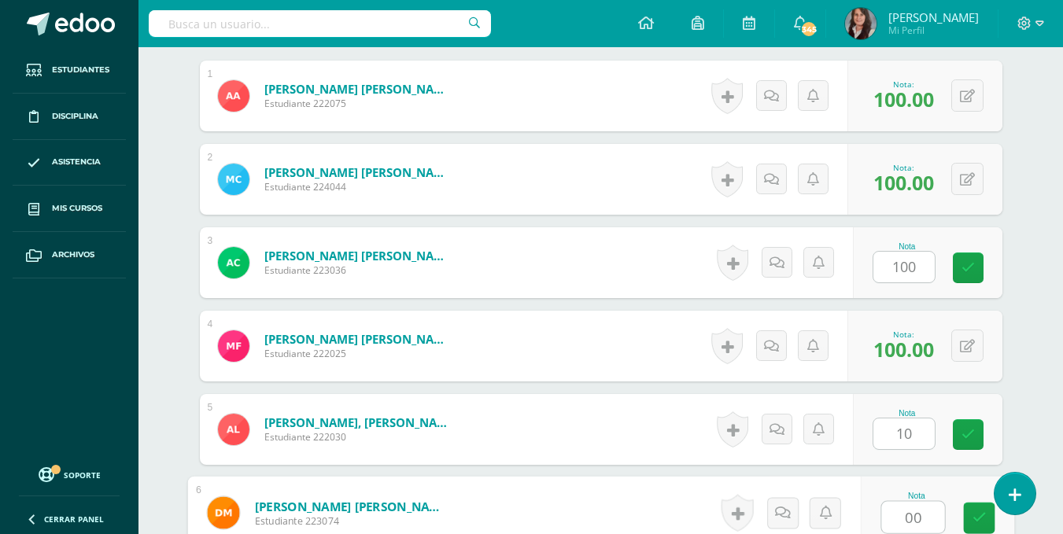
type input "00"
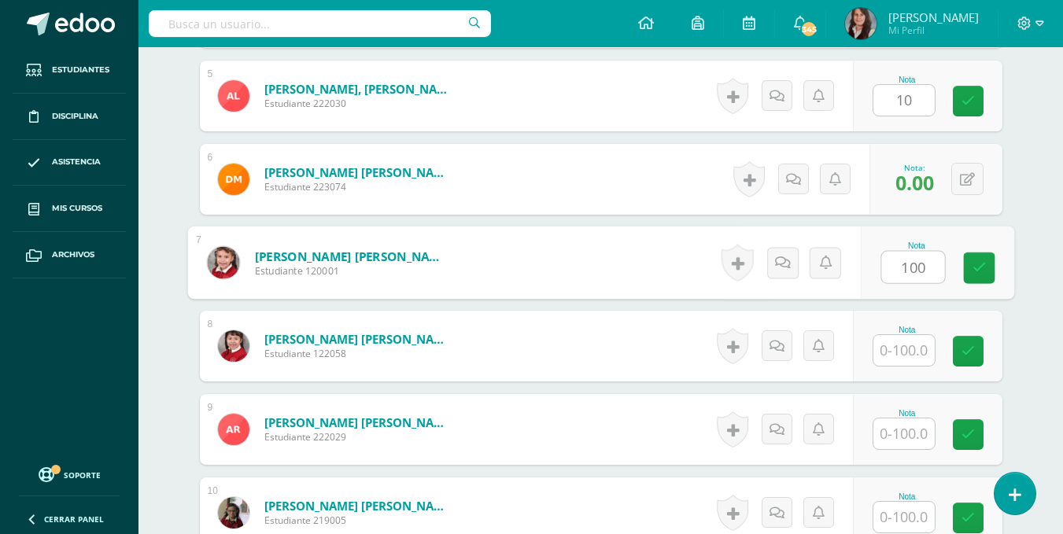
type input "100"
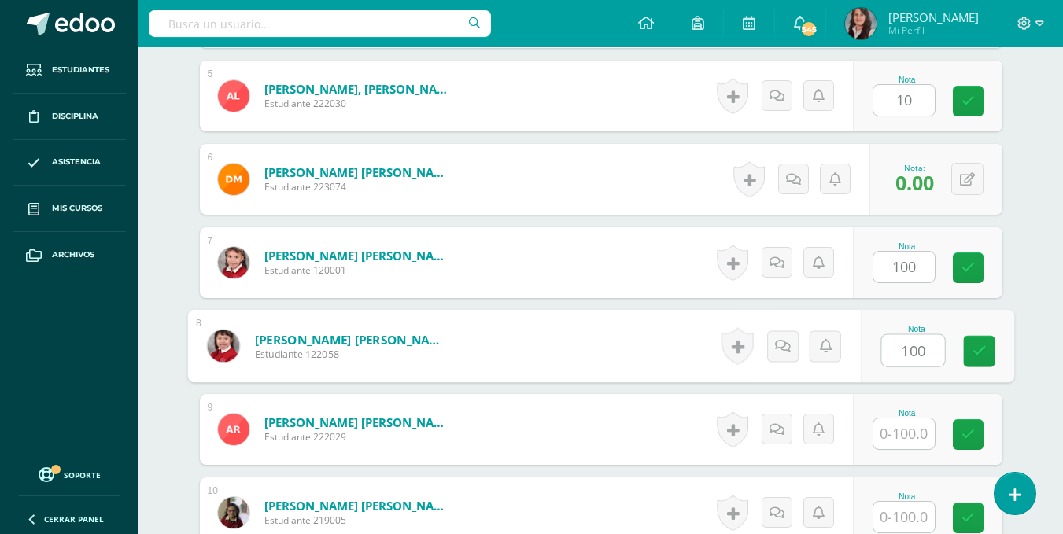
type input "100"
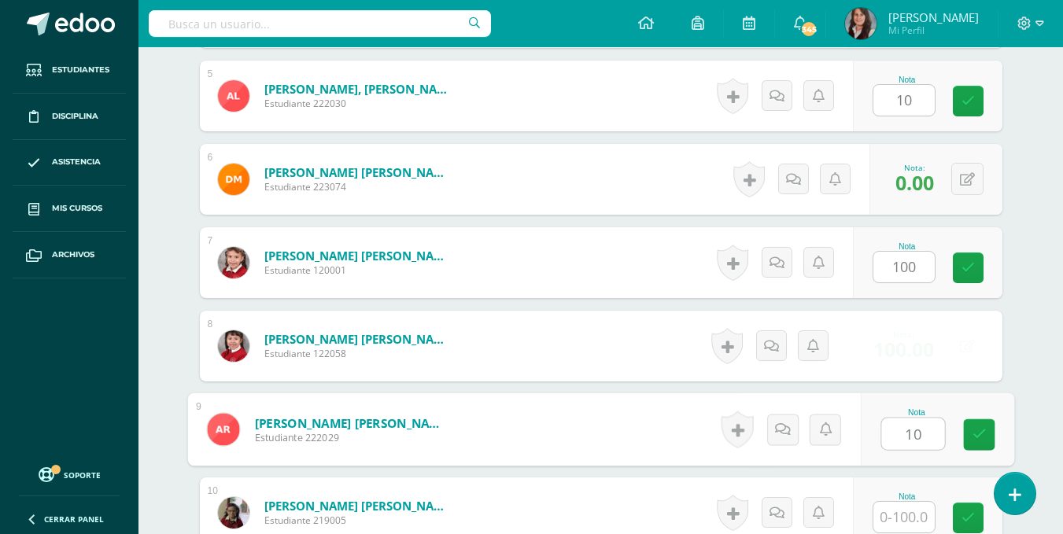
type input "10"
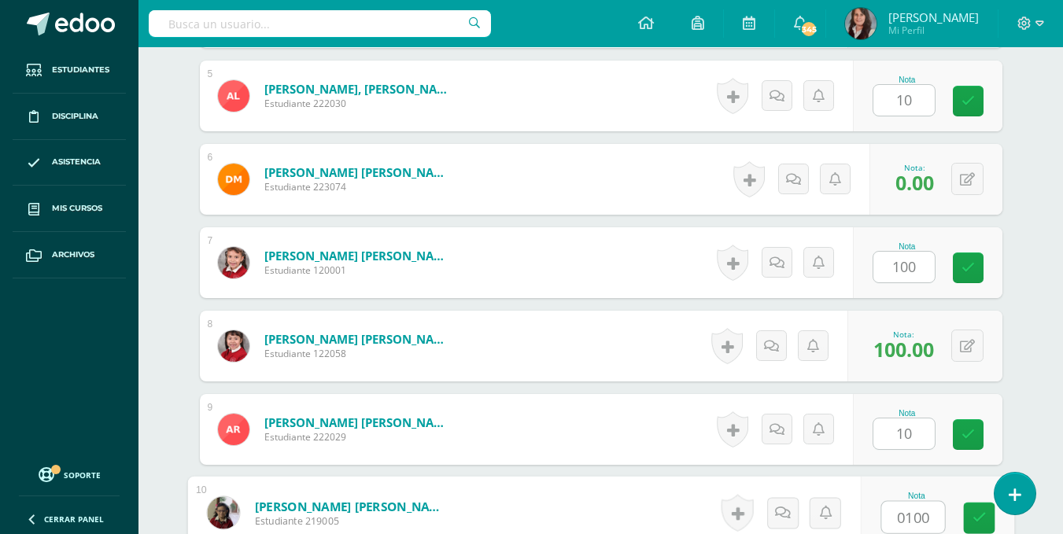
type input "0100"
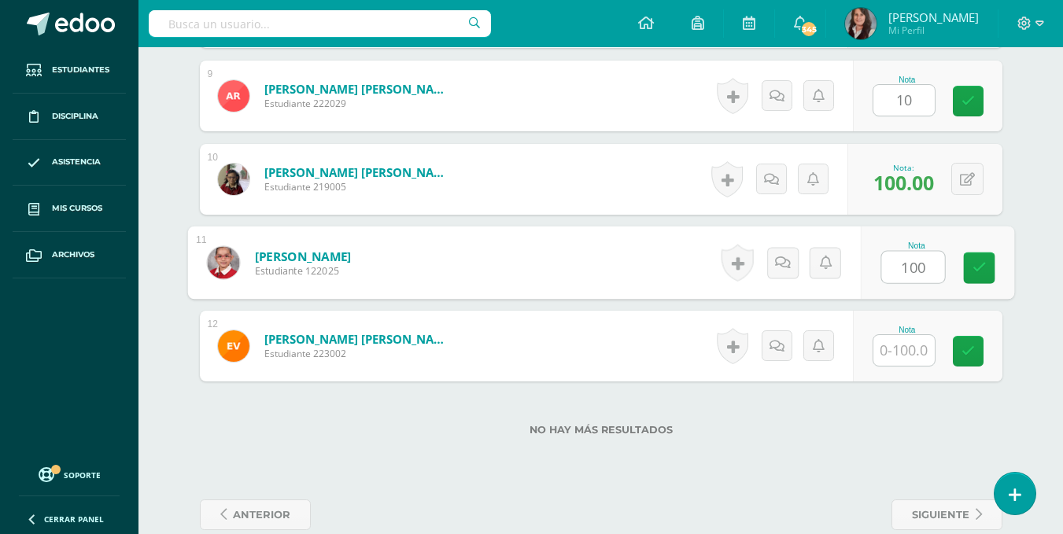
type input "100"
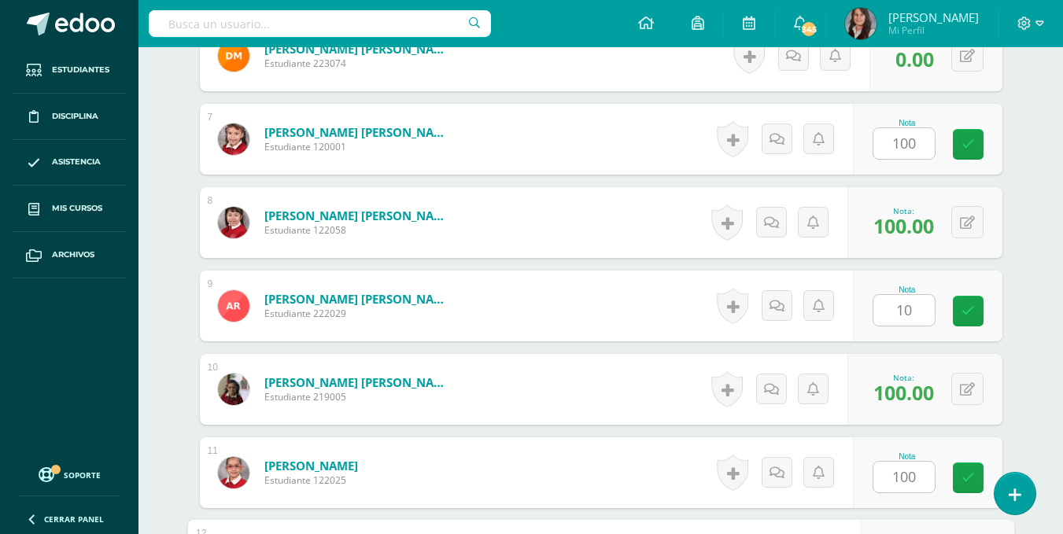
type input "100"
type input "0"
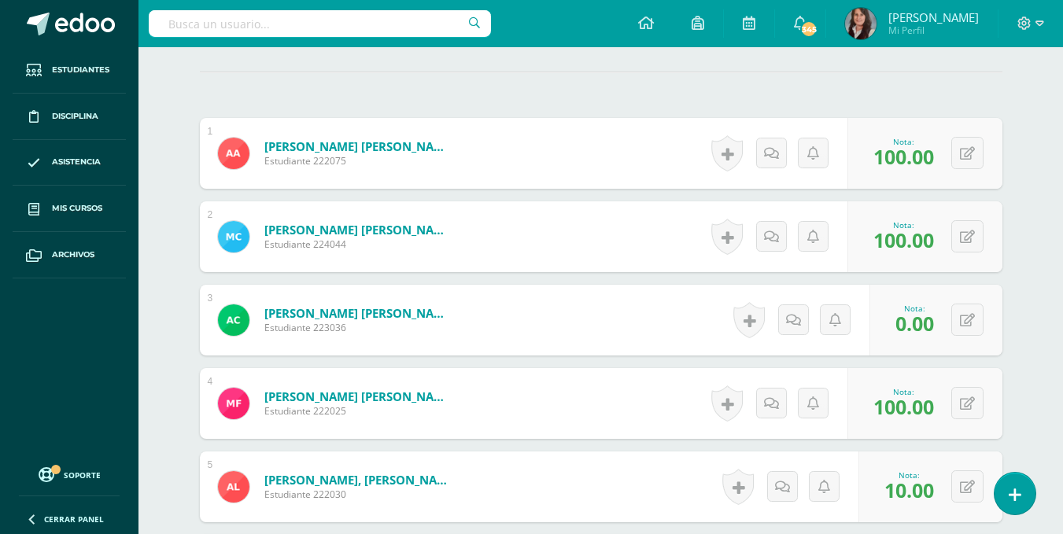
scroll to position [436, 0]
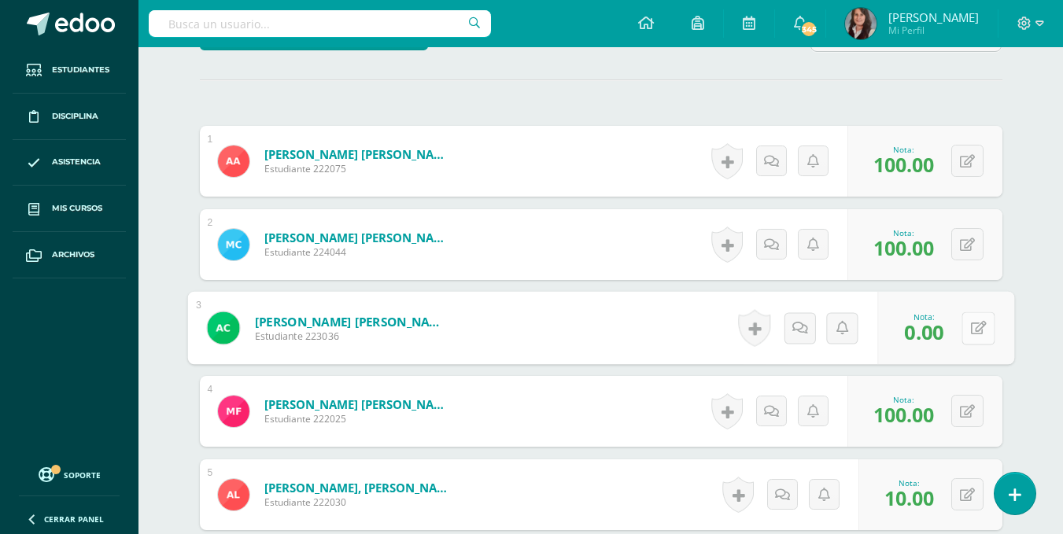
click at [960, 317] on div "0 Logros Logros obtenidos Aún no hay logros agregados Nota: 0.00" at bounding box center [946, 328] width 137 height 73
click at [984, 327] on icon at bounding box center [979, 327] width 16 height 13
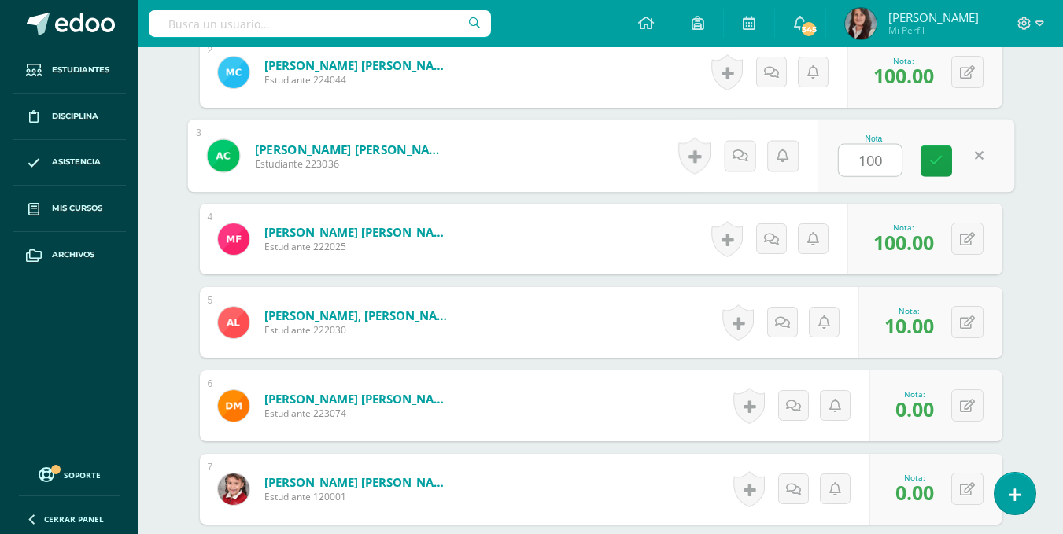
scroll to position [638, 0]
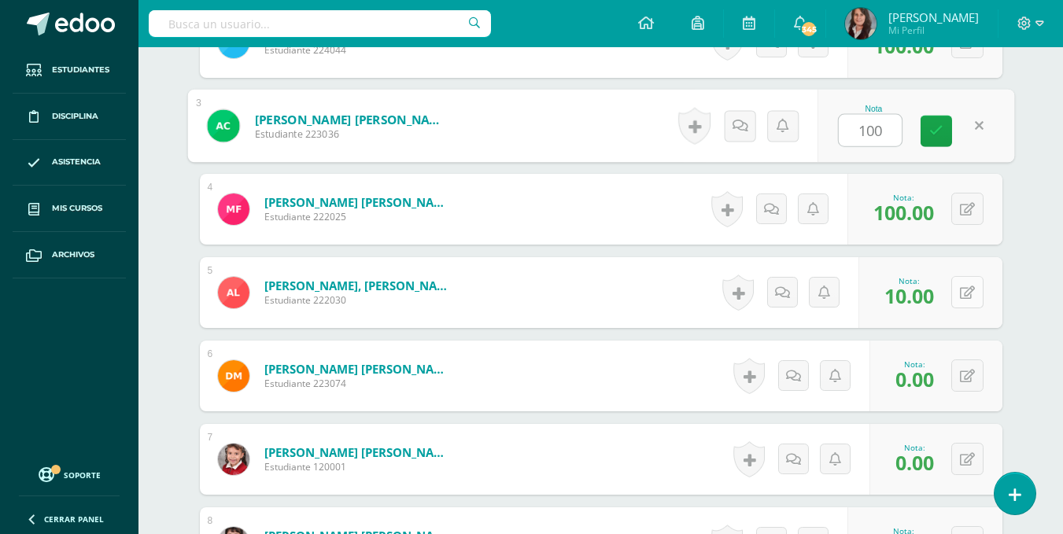
type input "100"
click at [973, 288] on icon at bounding box center [967, 293] width 15 height 13
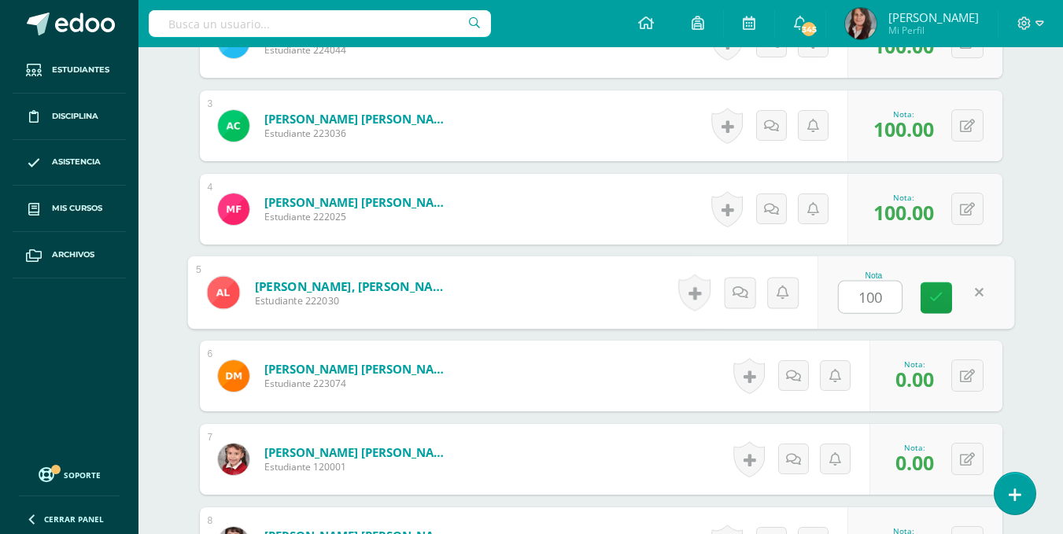
type input "100"
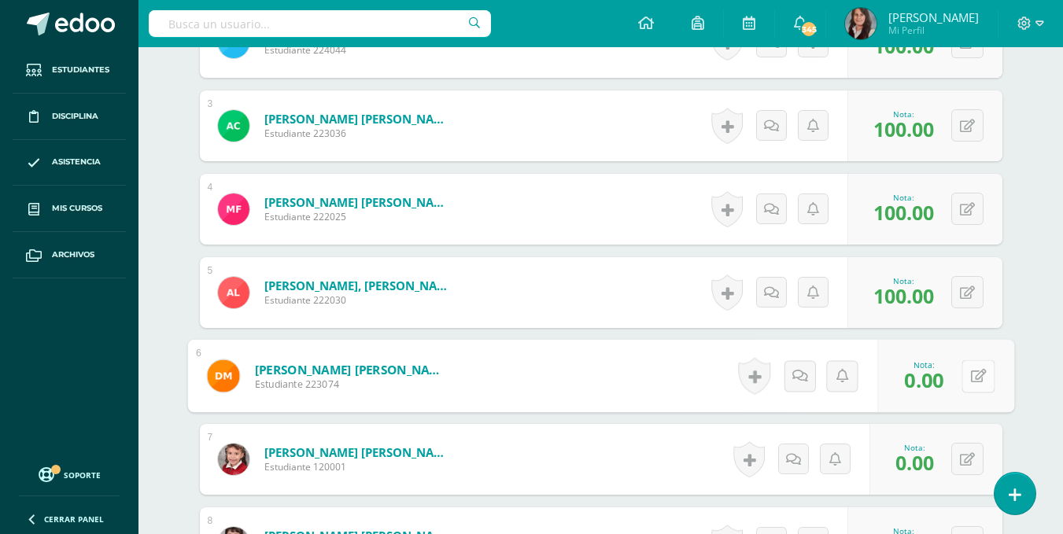
click at [973, 377] on icon at bounding box center [979, 375] width 16 height 13
type input "100"
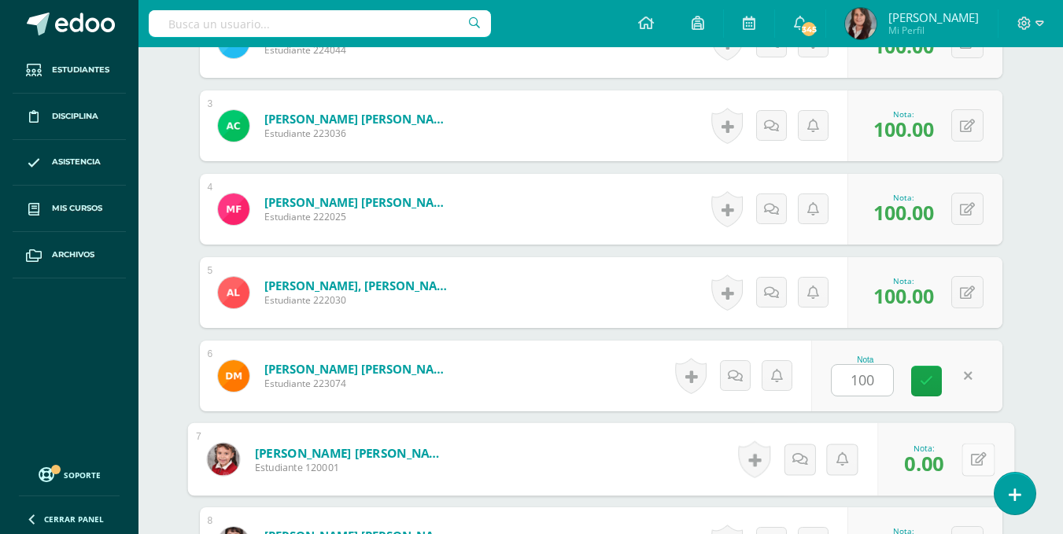
click at [966, 453] on button at bounding box center [978, 459] width 33 height 33
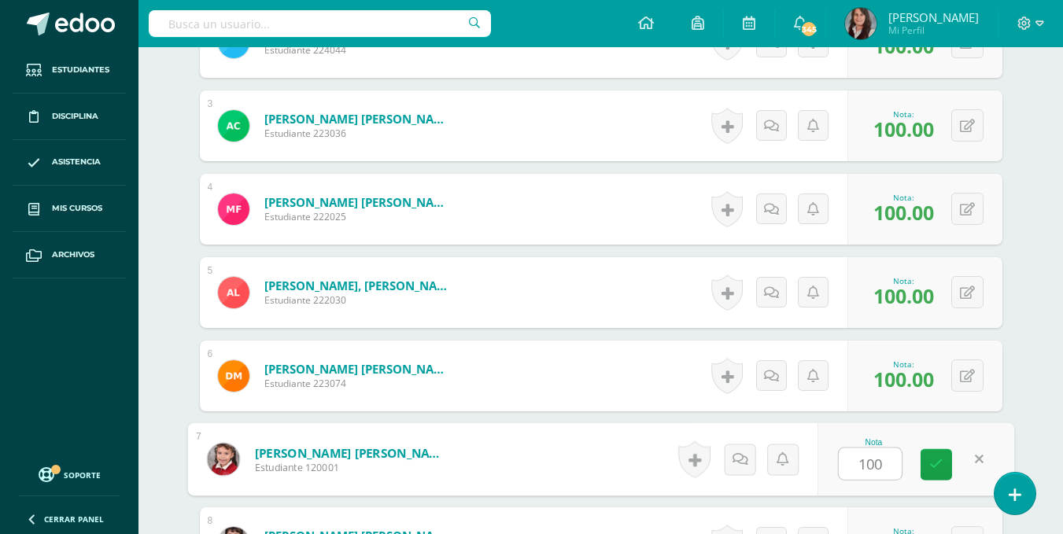
type input "100"
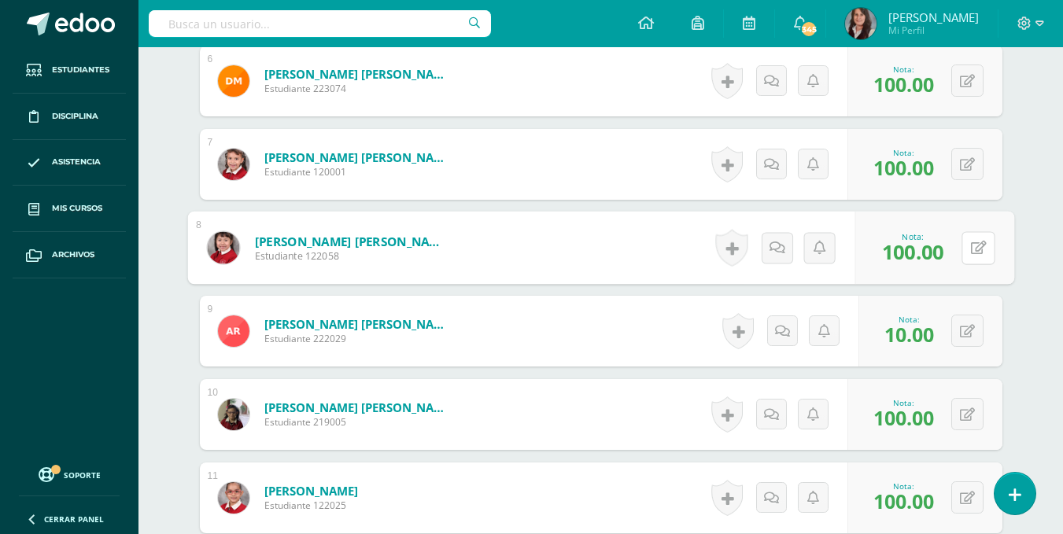
scroll to position [939, 0]
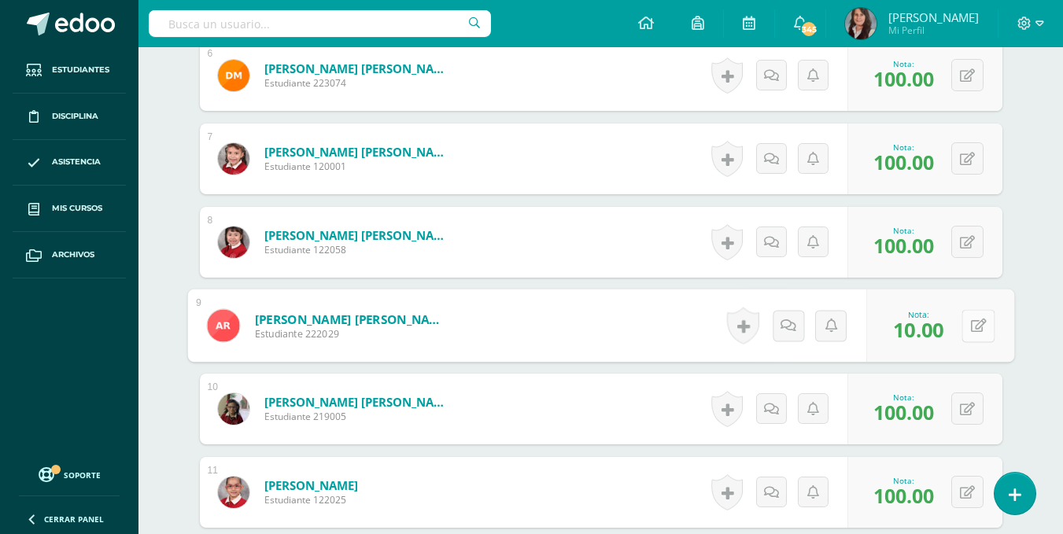
click at [971, 310] on button at bounding box center [978, 325] width 33 height 33
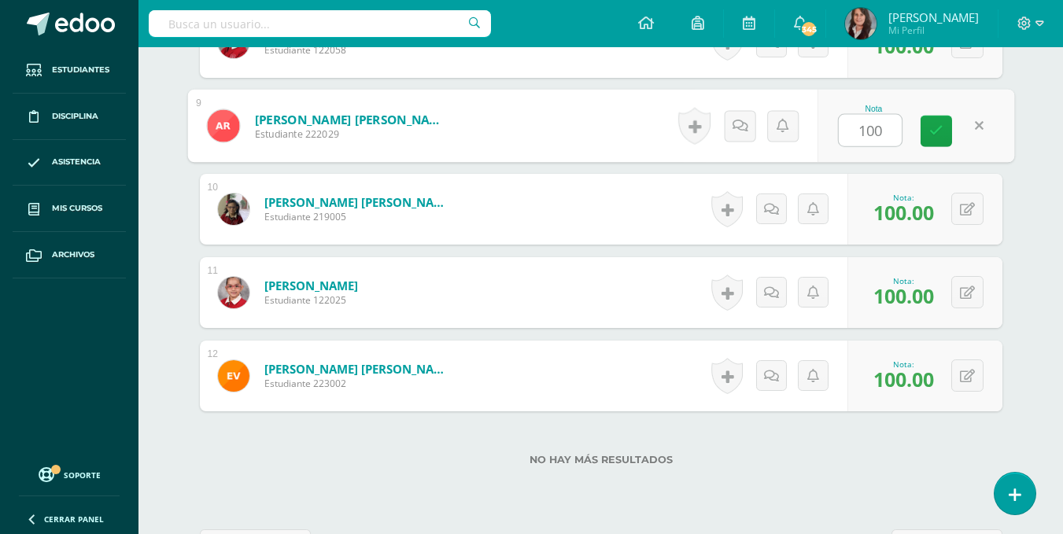
scroll to position [1141, 0]
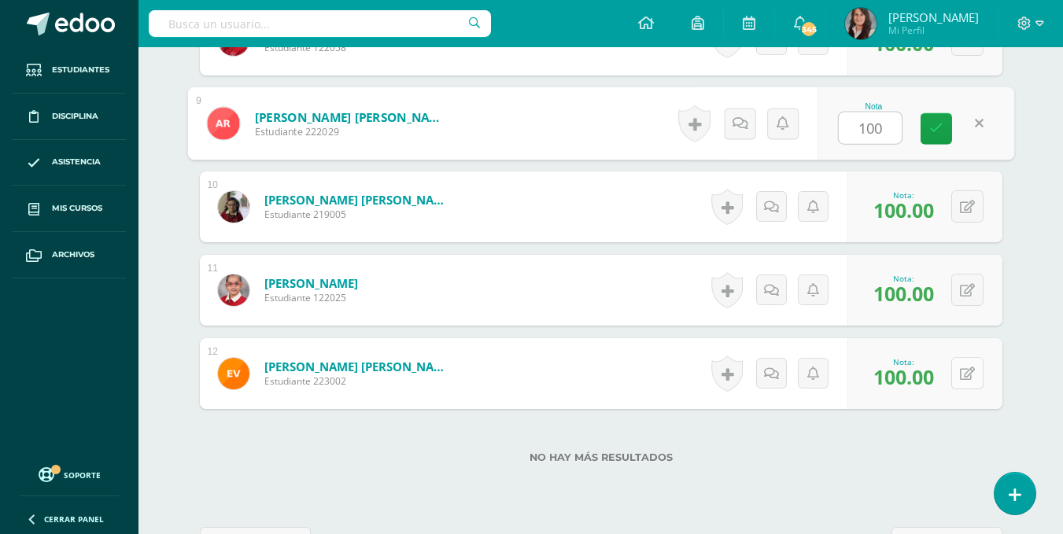
type input "100"
click at [954, 373] on div "0 Logros Logros obtenidos Aún no hay logros agregados Nota: 100.00" at bounding box center [925, 373] width 155 height 71
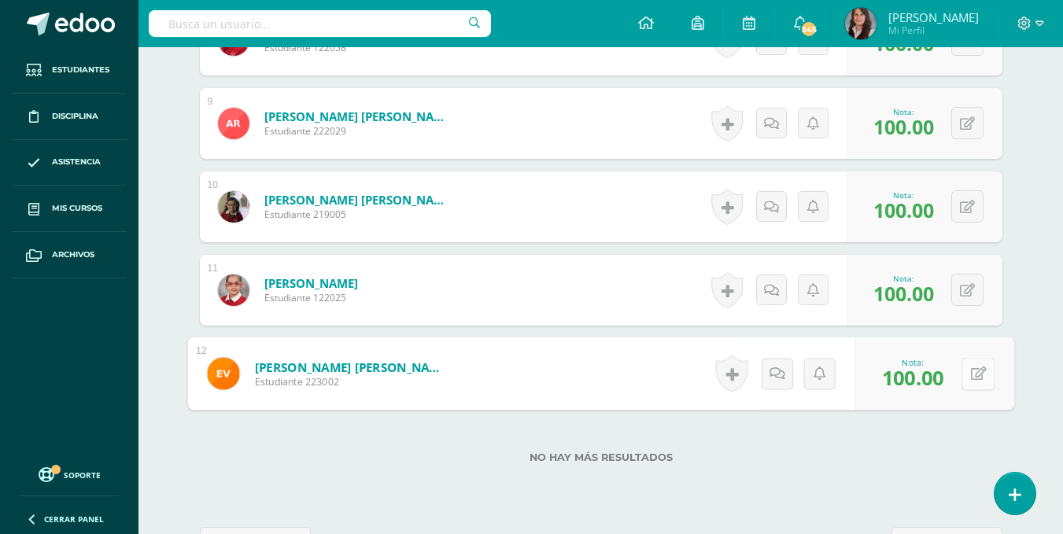
click at [976, 373] on icon at bounding box center [979, 373] width 16 height 13
type input "95"
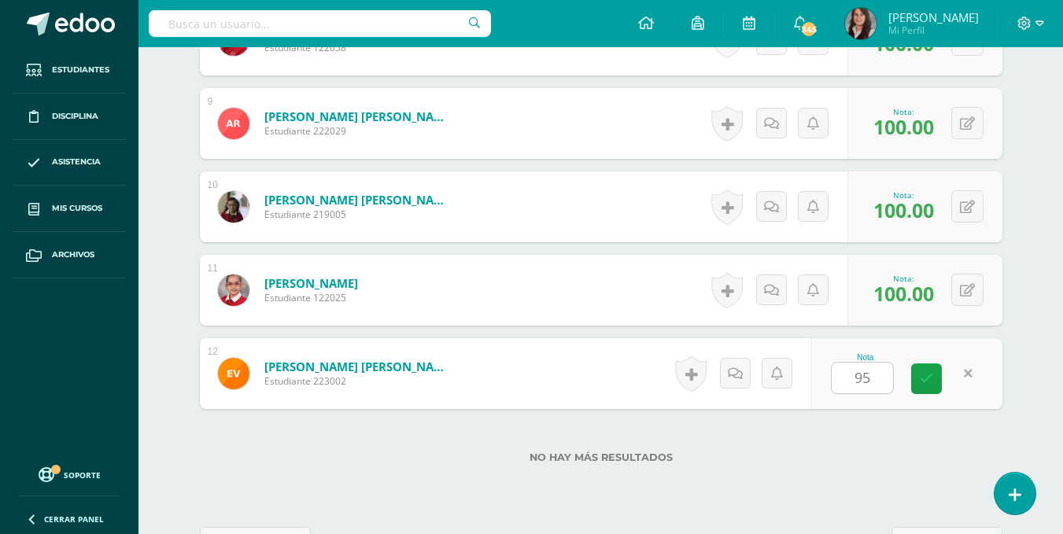
click at [836, 453] on label "No hay más resultados" at bounding box center [601, 458] width 803 height 12
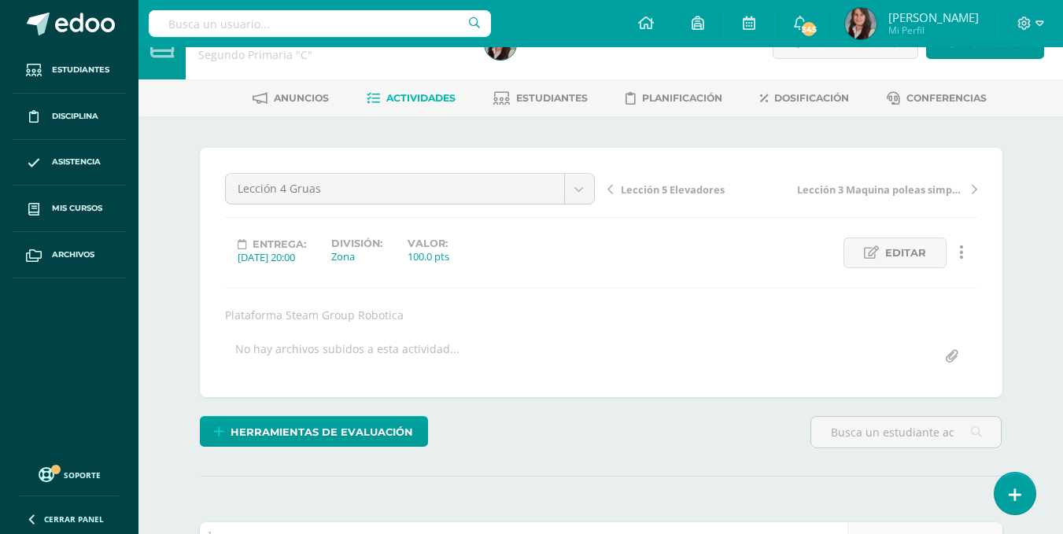
scroll to position [0, 0]
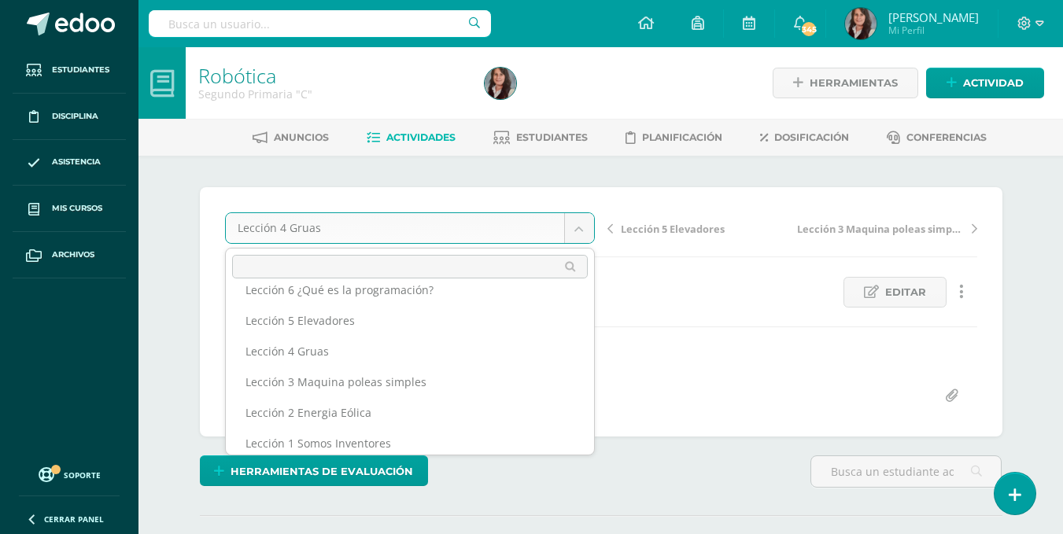
scroll to position [57, 0]
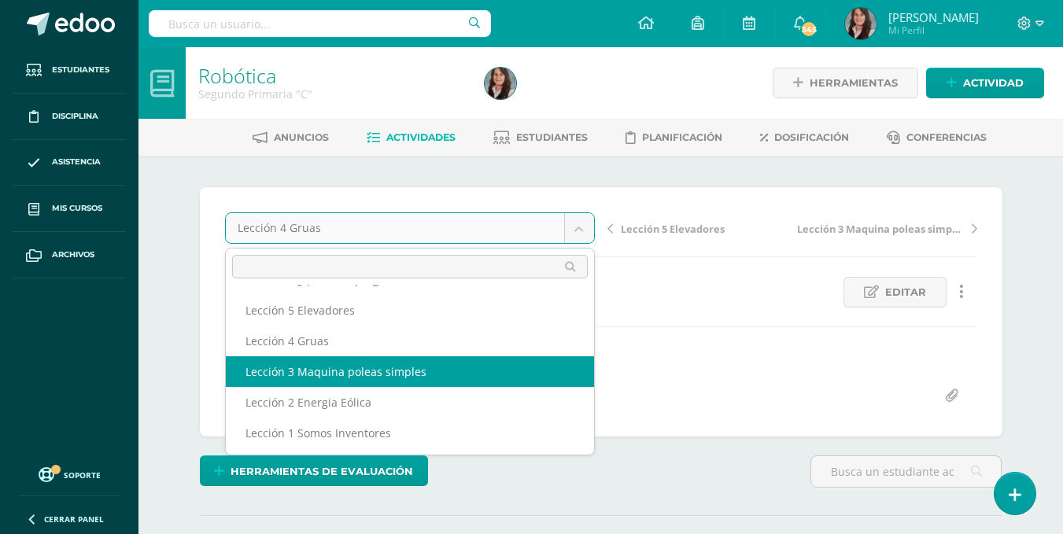
select select "/dashboard/teacher/grade-activity/200701/"
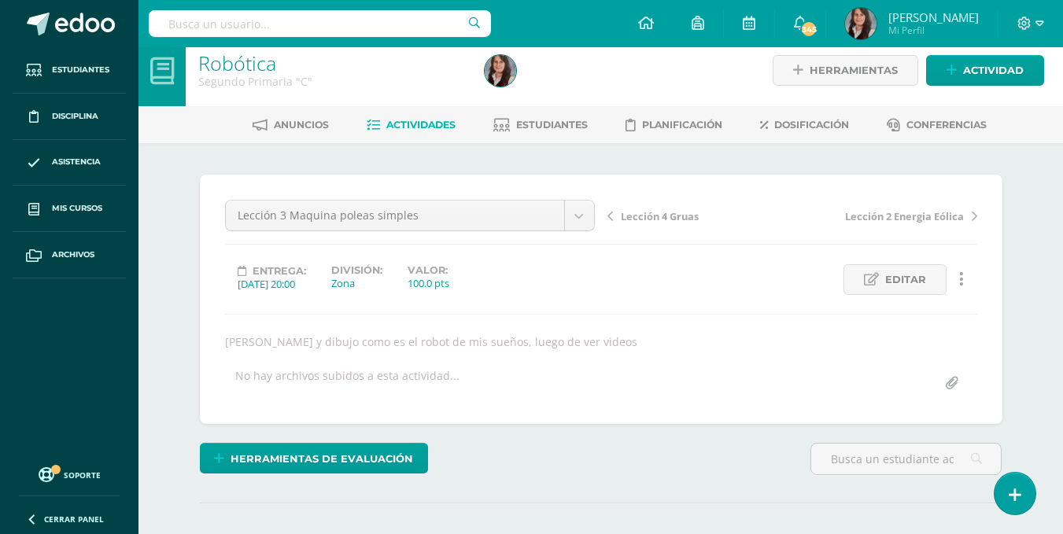
scroll to position [1, 0]
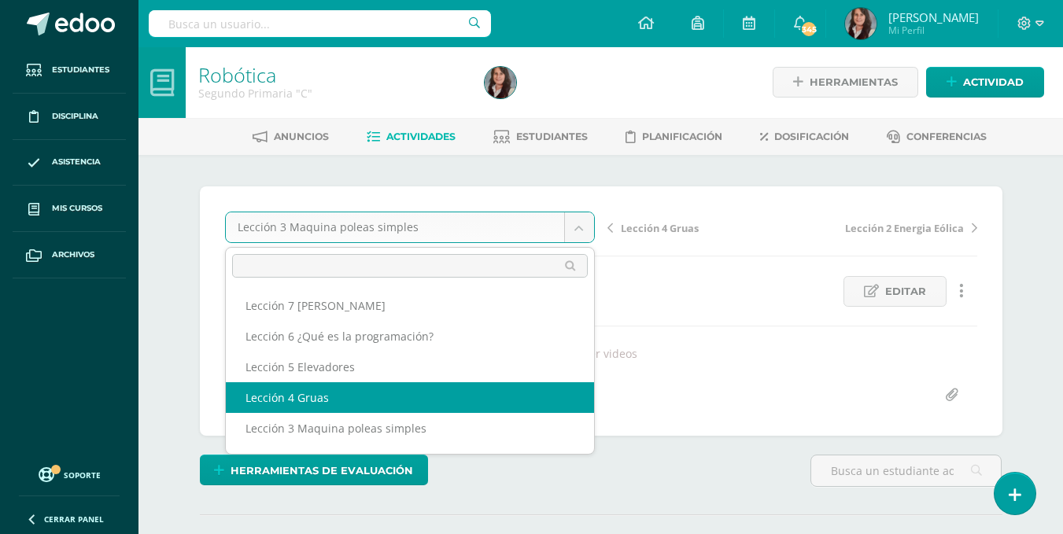
select select "/dashboard/teacher/grade-activity/200700/"
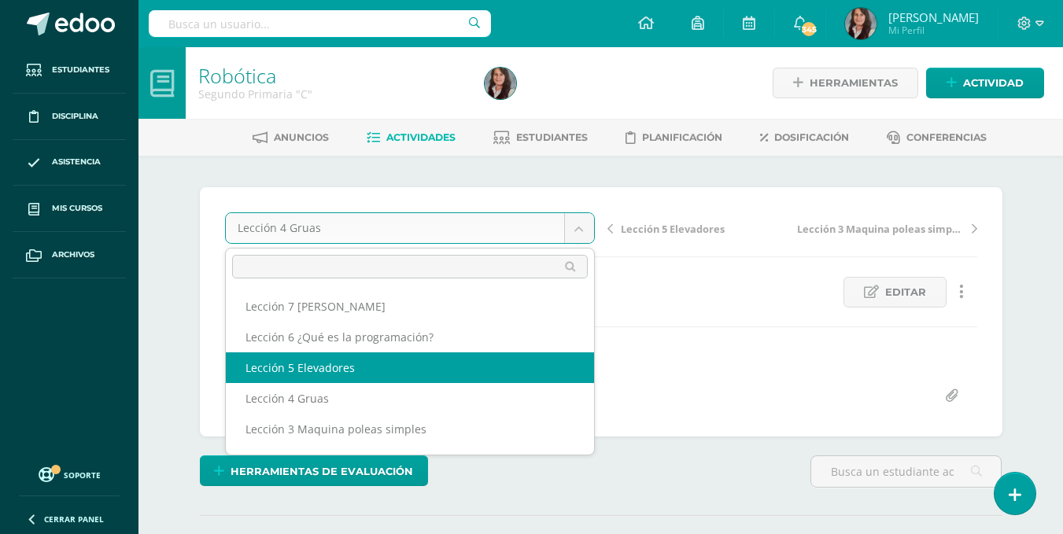
select select "/dashboard/teacher/grade-activity/200699/"
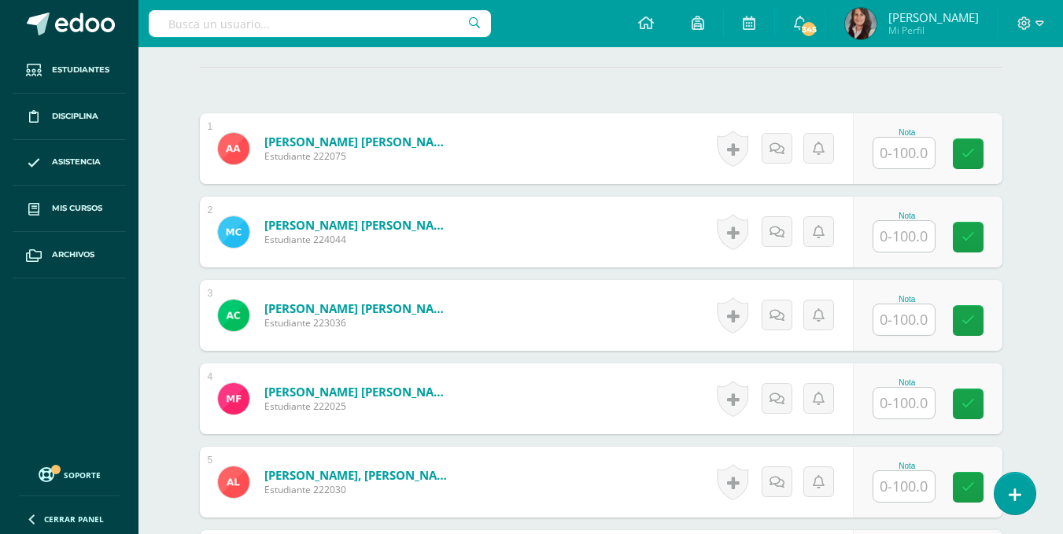
scroll to position [449, 0]
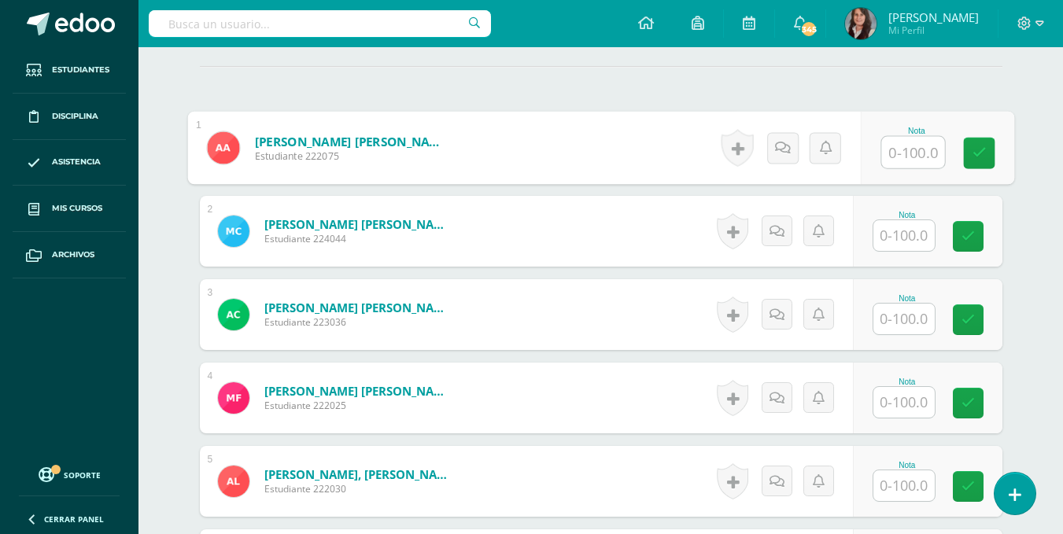
click at [906, 145] on input "text" at bounding box center [913, 152] width 63 height 31
type input "100"
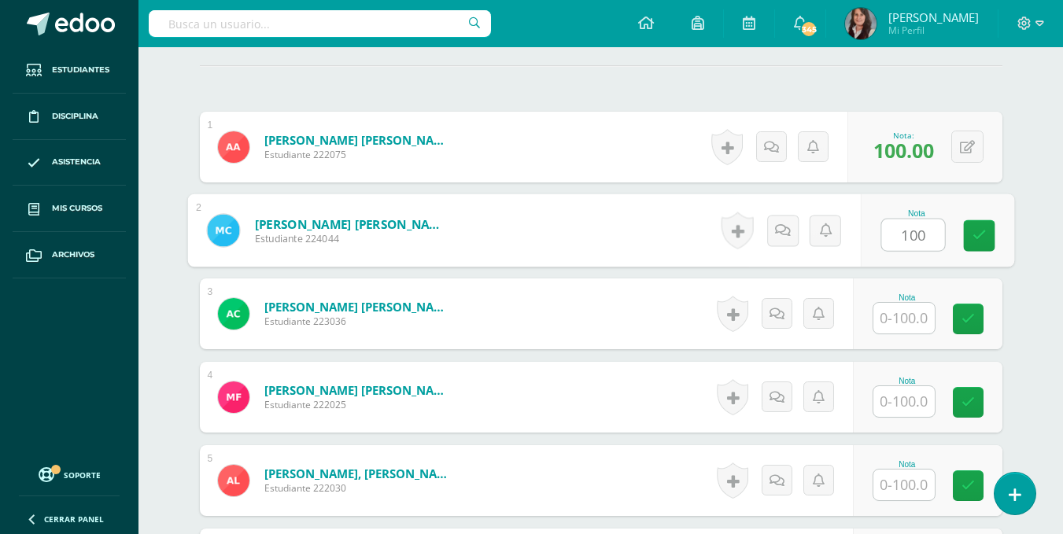
type input "100"
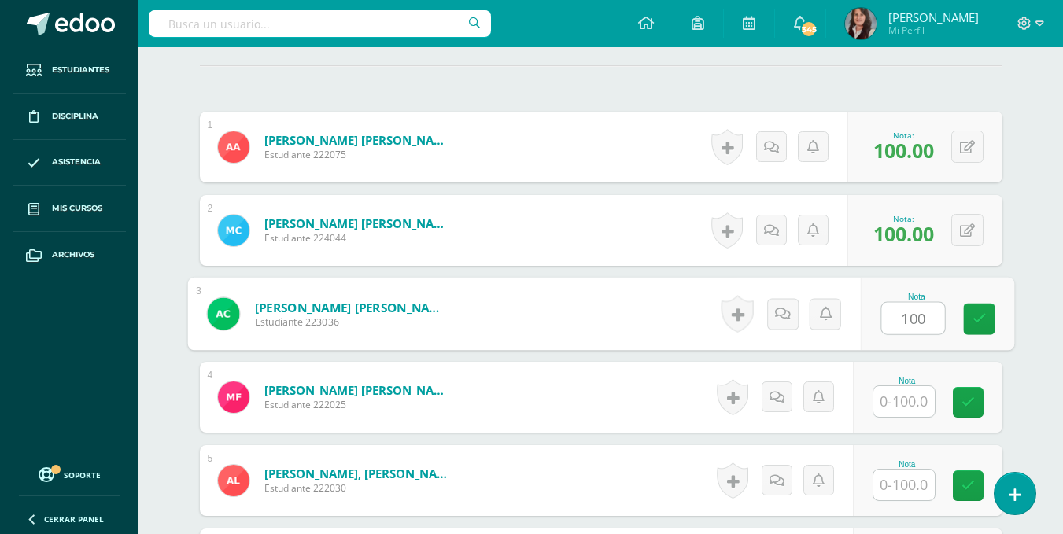
type input "100"
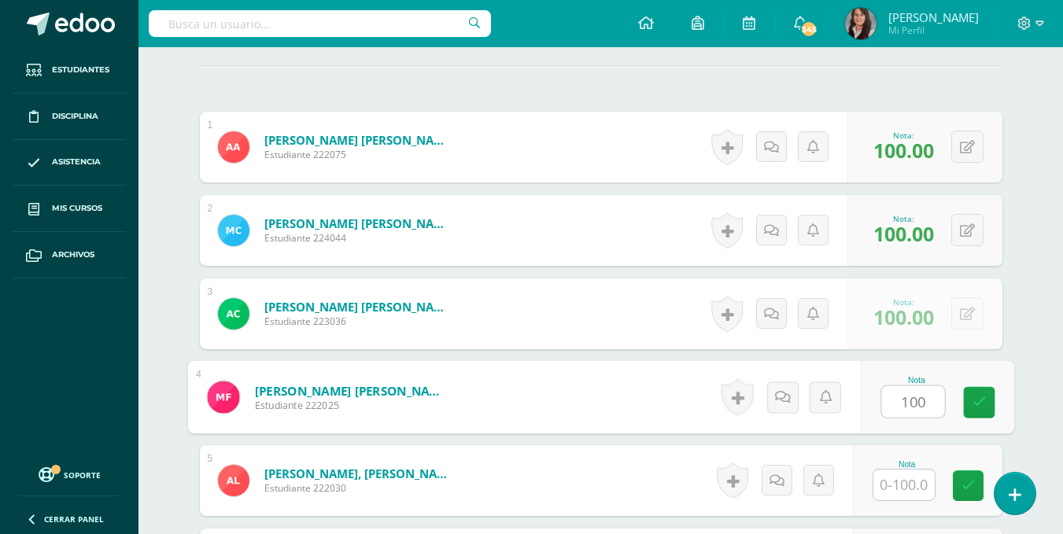
type input "100"
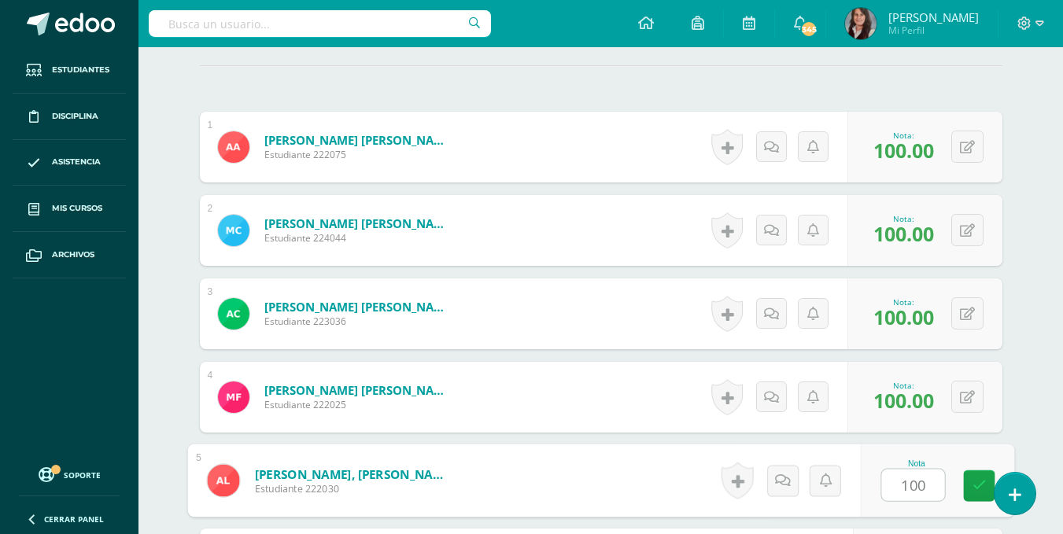
type input "100"
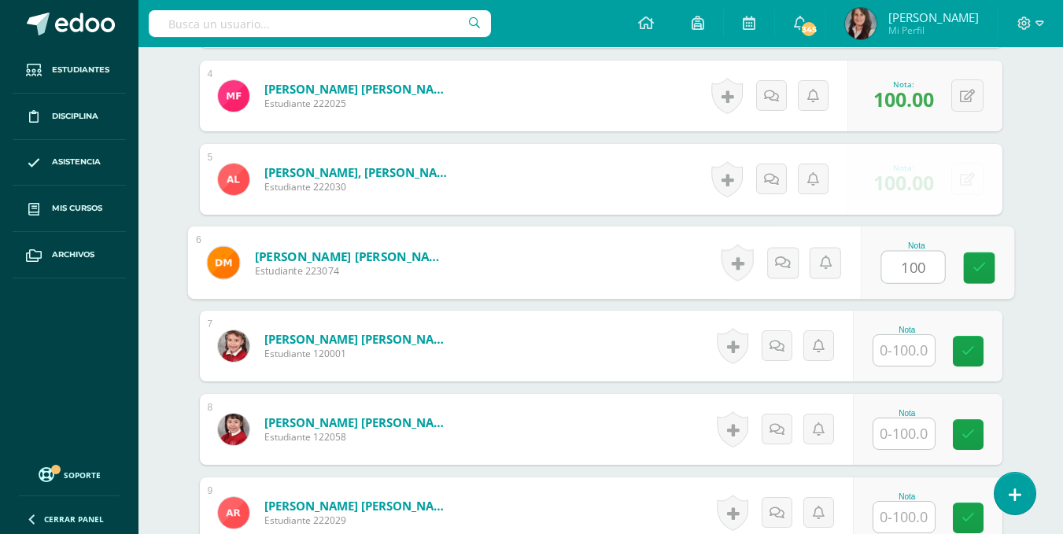
type input "100"
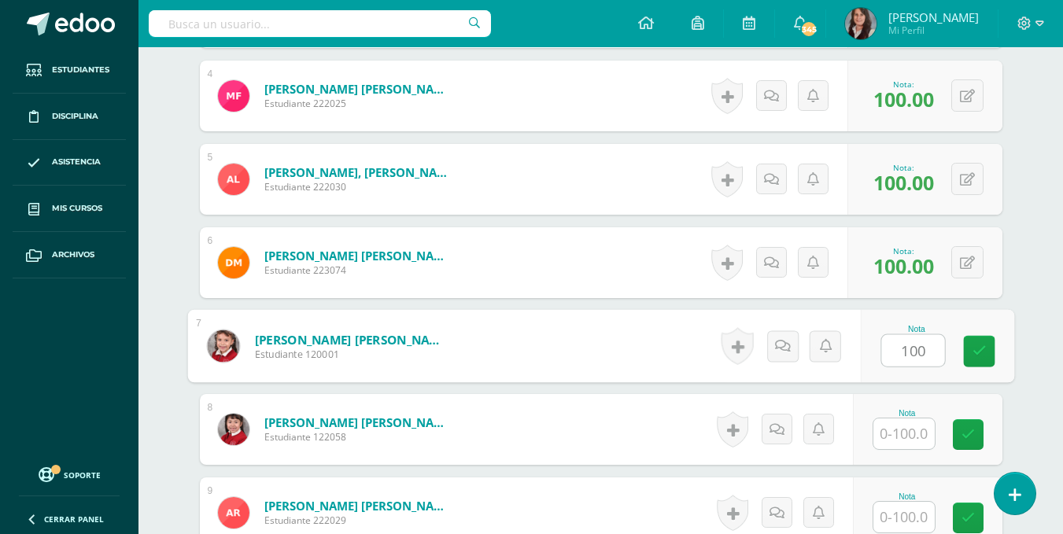
type input "100"
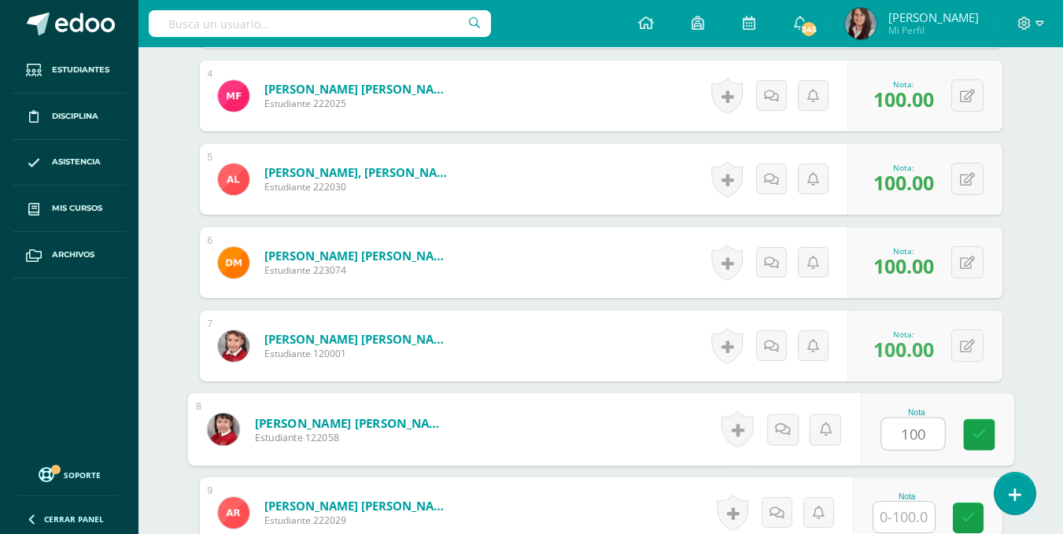
type input "100"
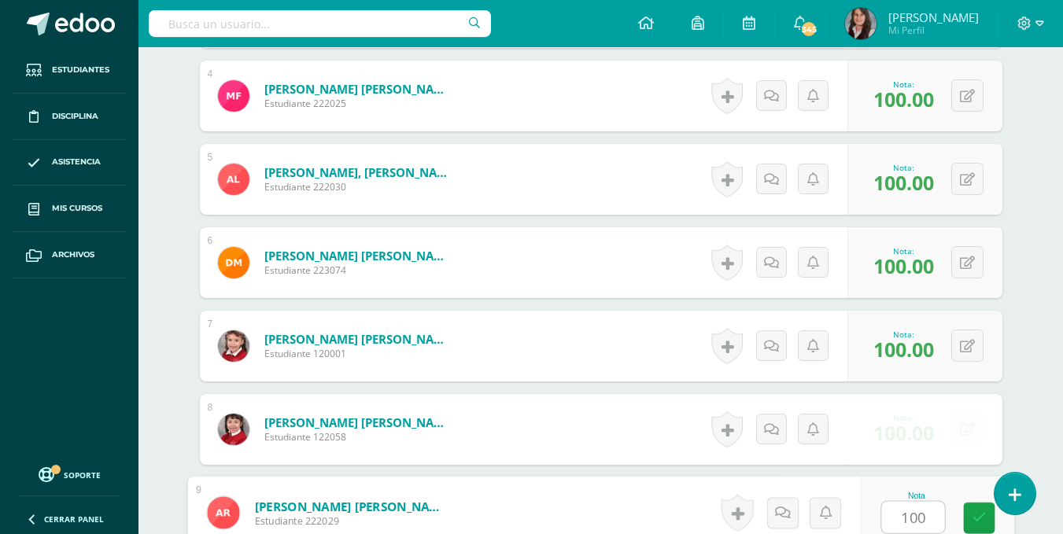
type input "100"
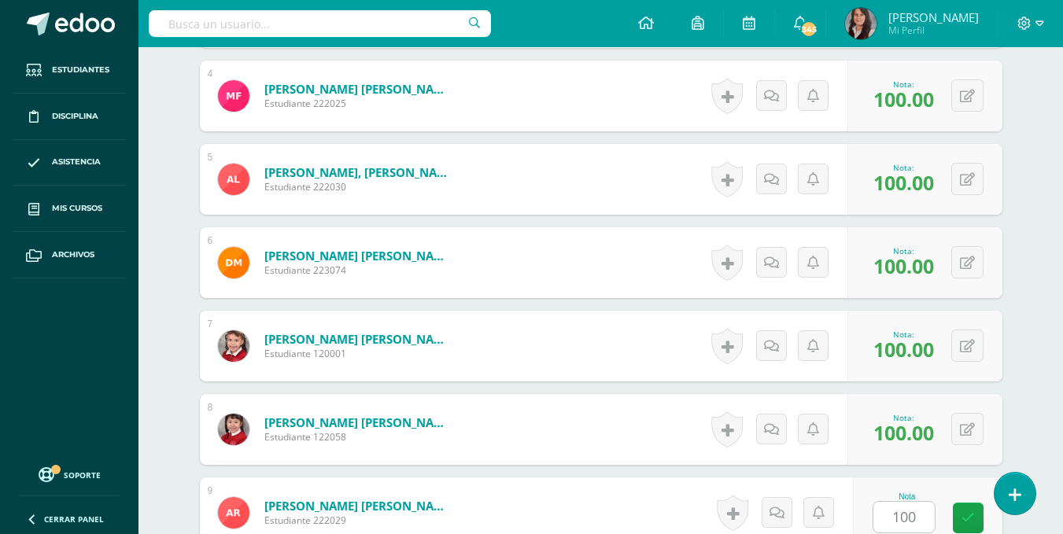
scroll to position [1085, 0]
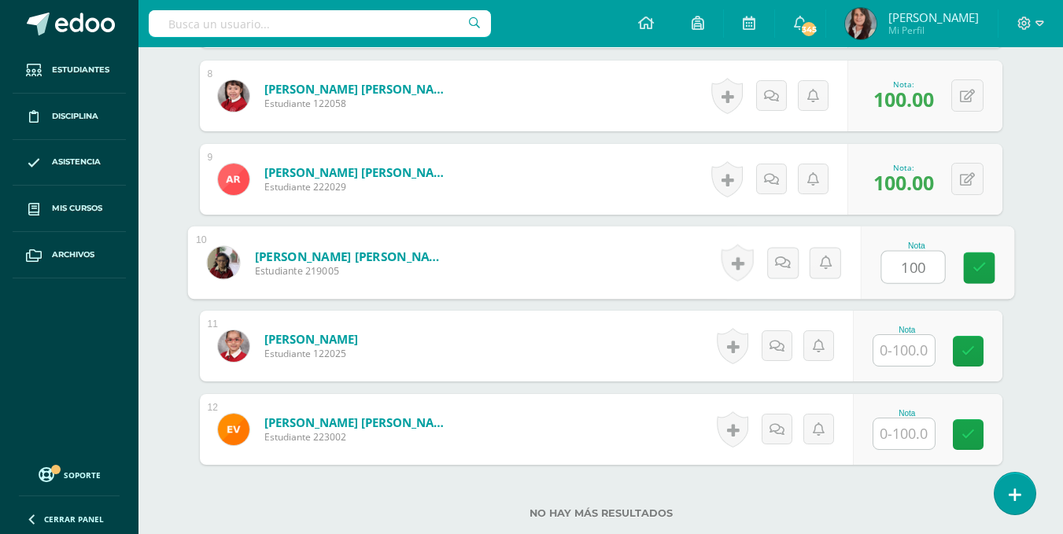
type input "100"
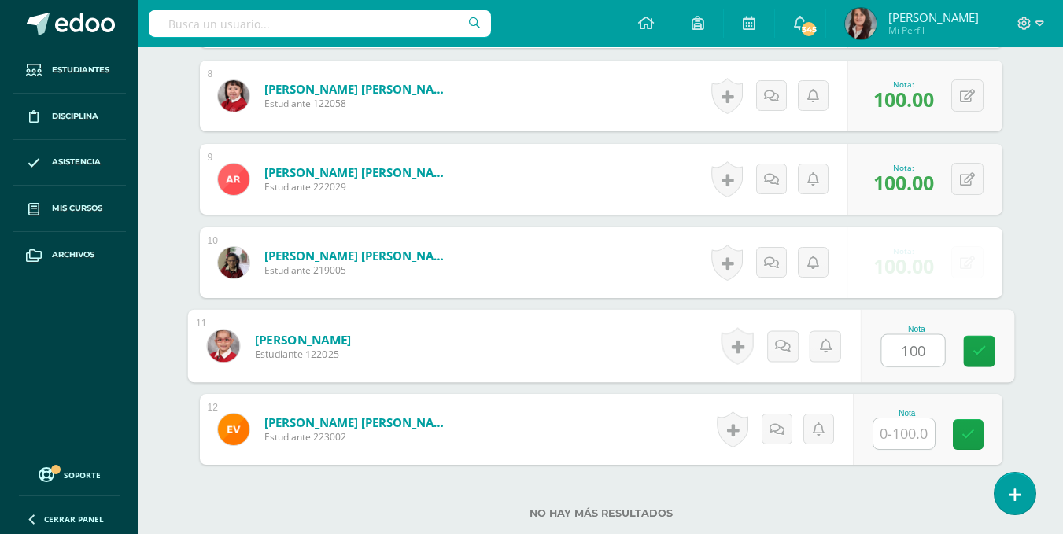
type input "100"
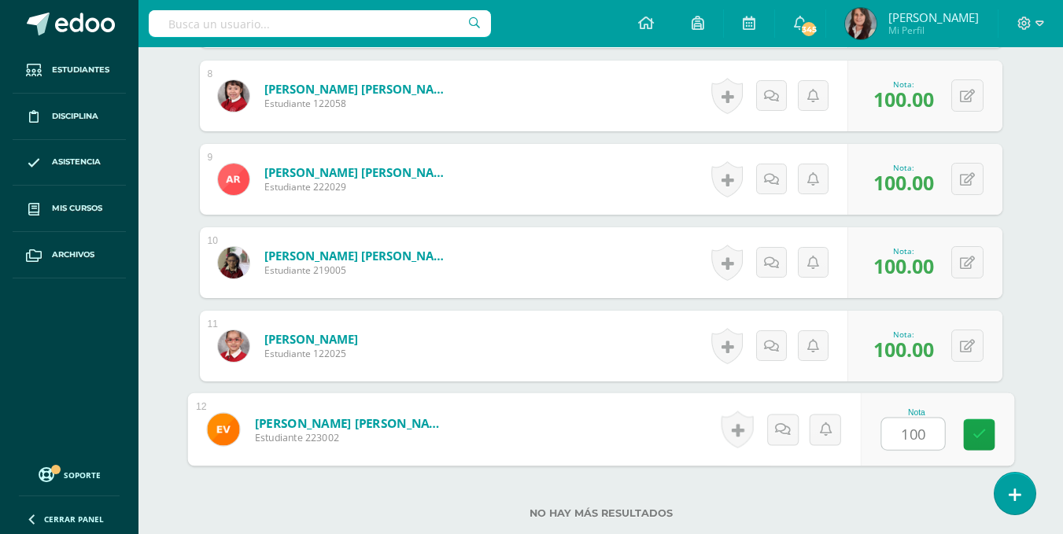
type input "100"
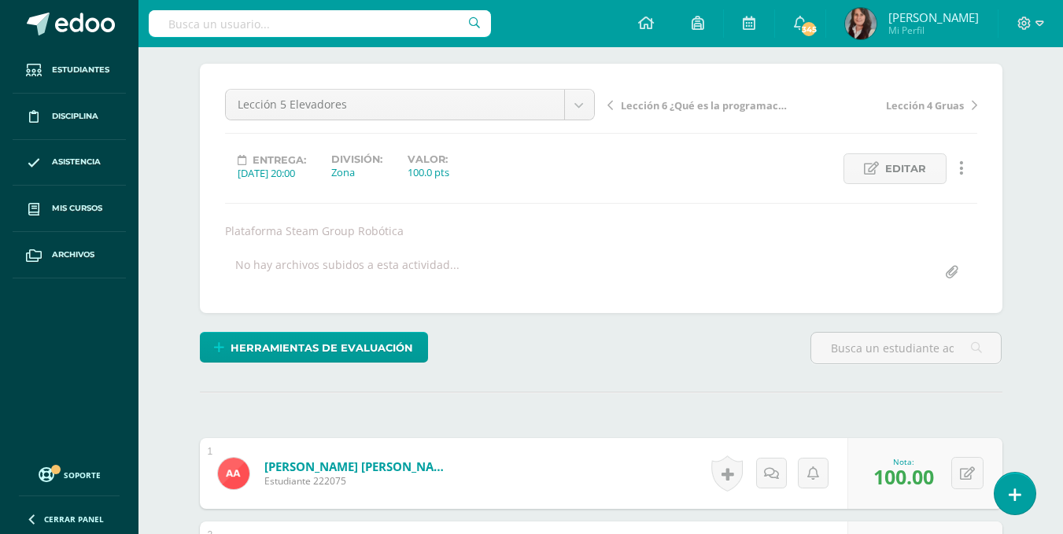
scroll to position [0, 0]
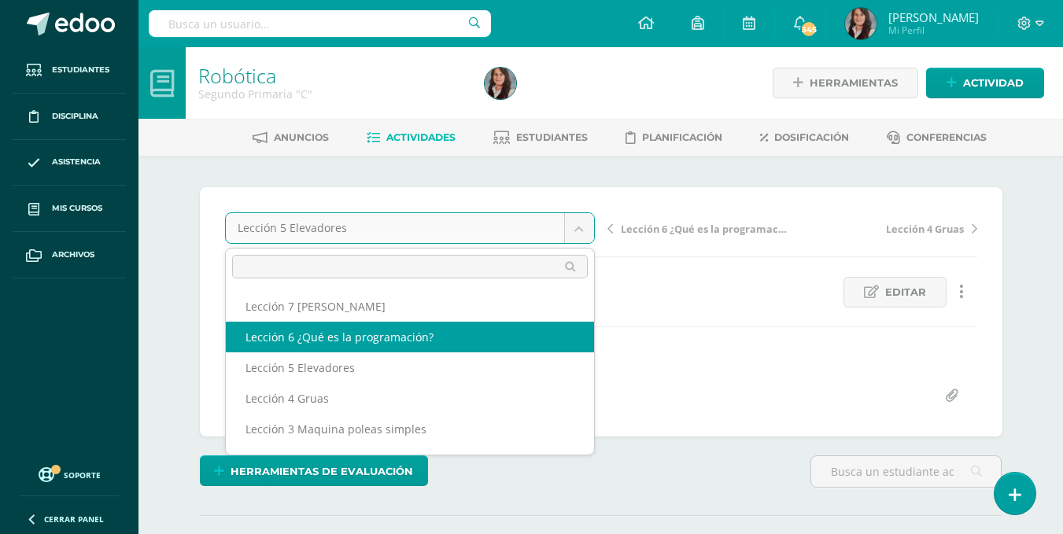
select select "/dashboard/teacher/grade-activity/200705/"
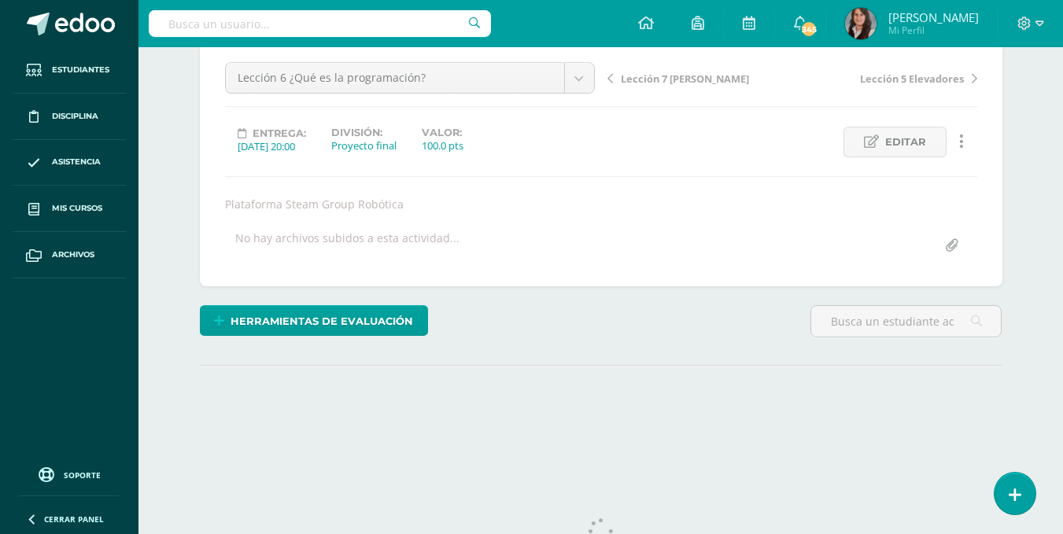
scroll to position [205, 0]
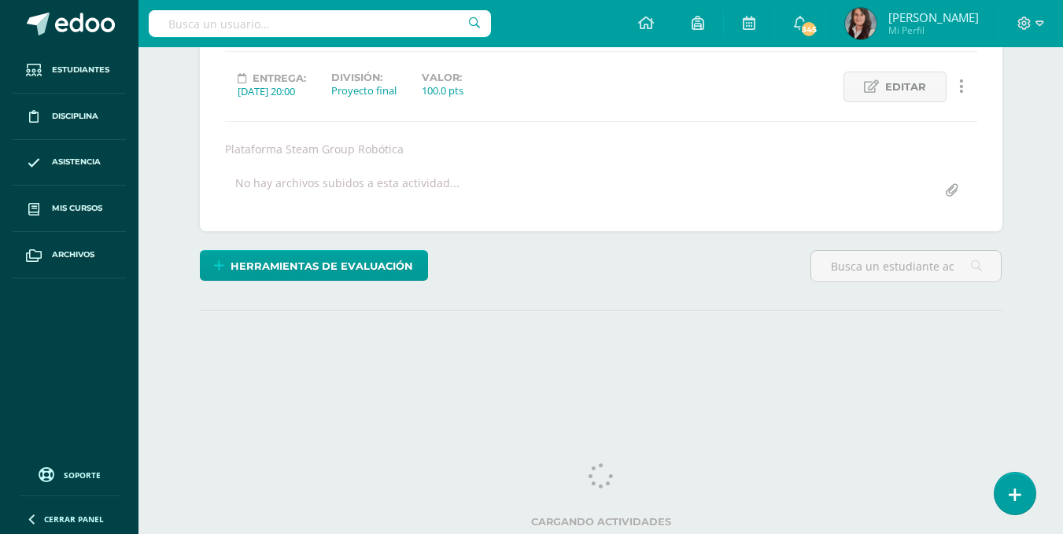
drag, startPoint x: 1068, startPoint y: 146, endPoint x: 1074, endPoint y: 304, distance: 157.6
click at [1063, 304] on html "Estudiantes Disciplina Asistencia Mis cursos Archivos Soporte Ayuda Reportar un…" at bounding box center [531, 114] width 1063 height 638
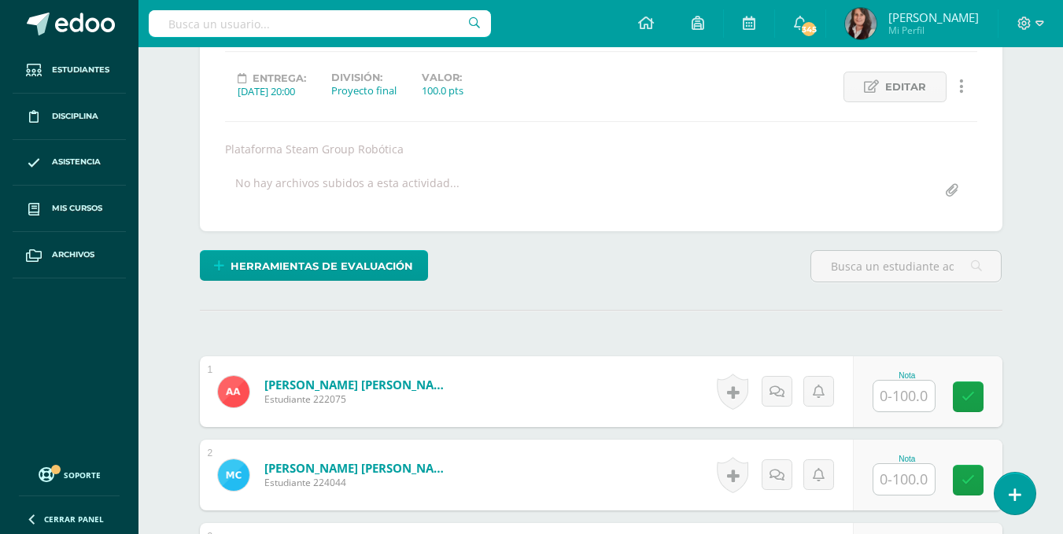
scroll to position [206, 0]
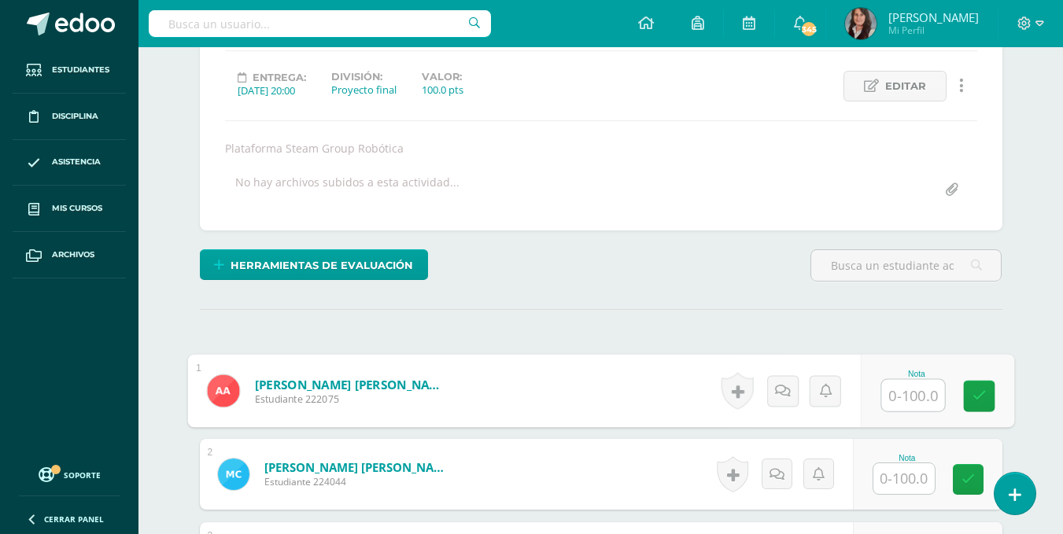
click at [909, 399] on input "text" at bounding box center [913, 395] width 63 height 31
type input "100"
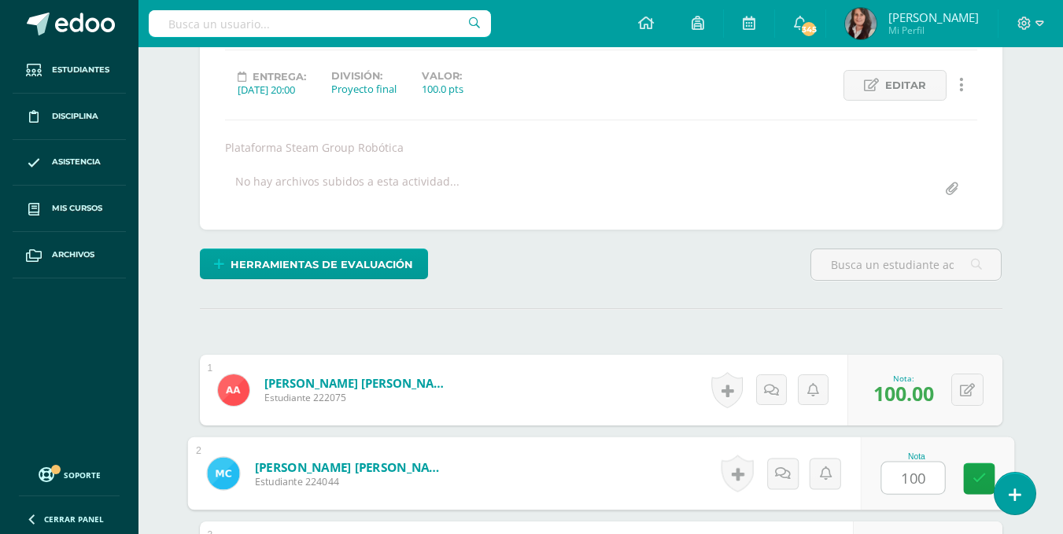
type input "100"
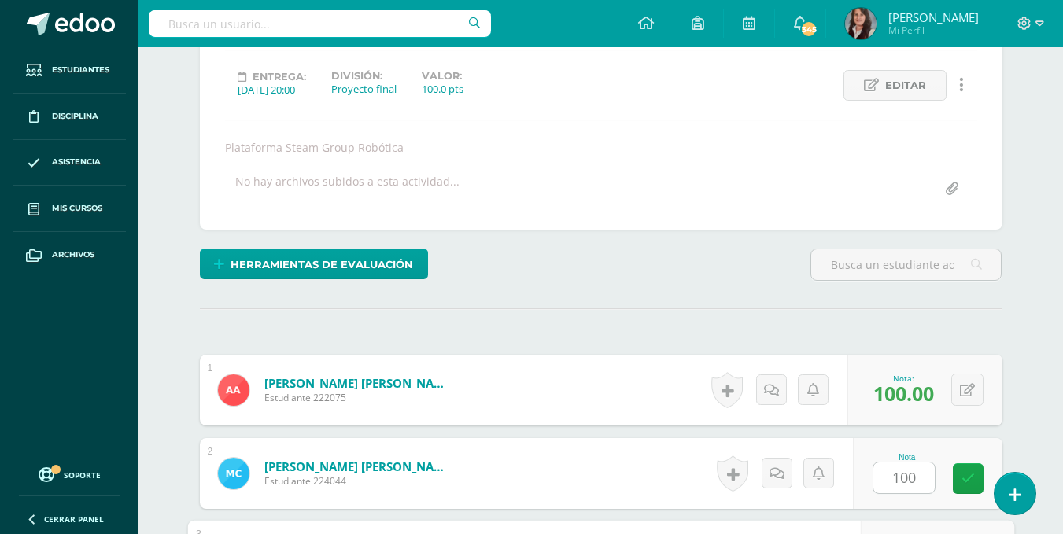
scroll to position [501, 0]
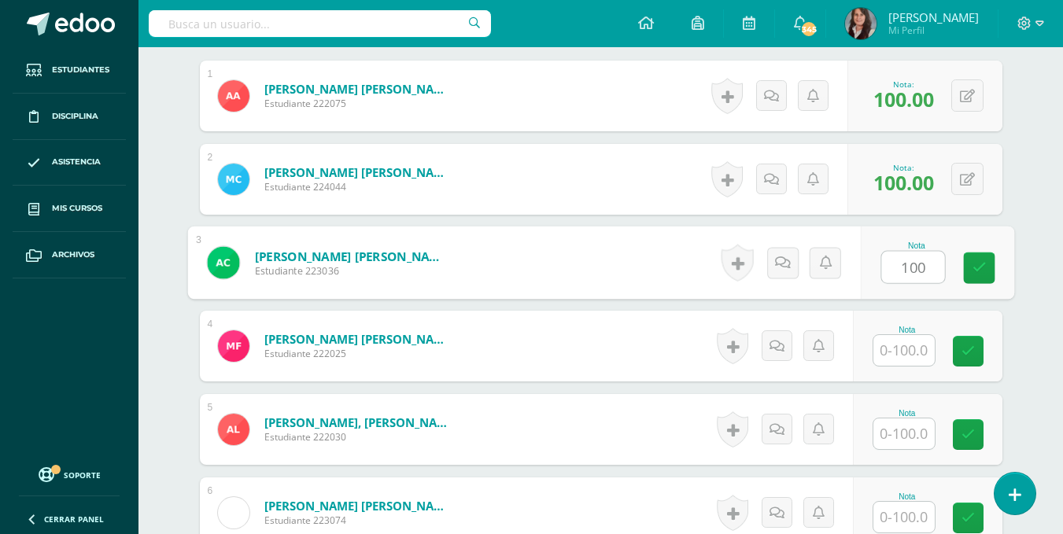
type input "100"
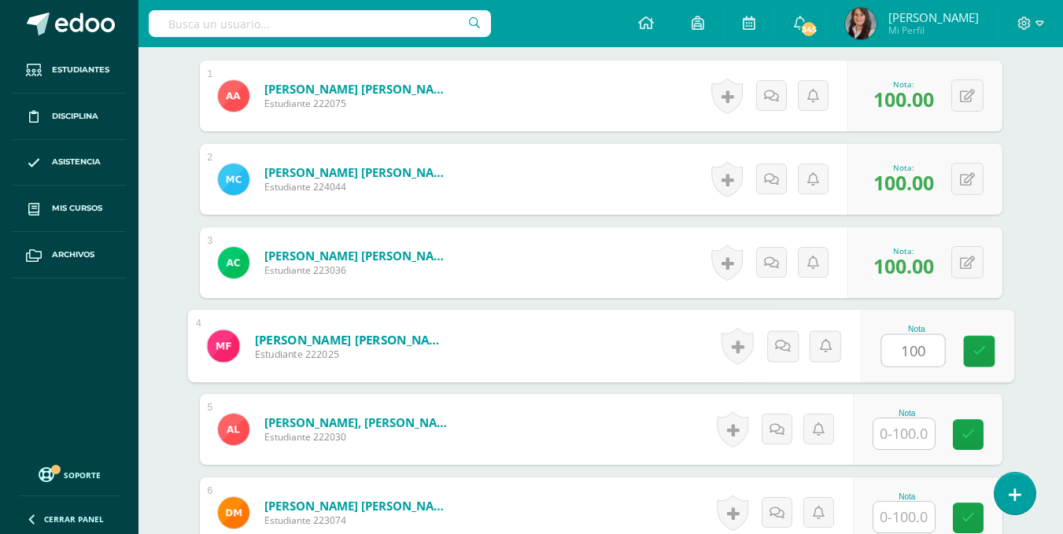
type input "100"
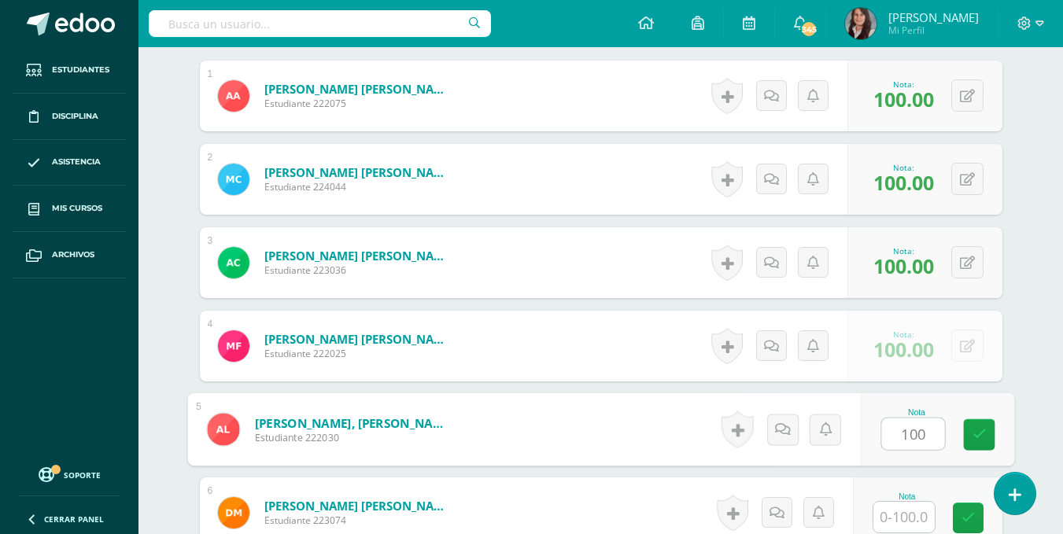
type input "100"
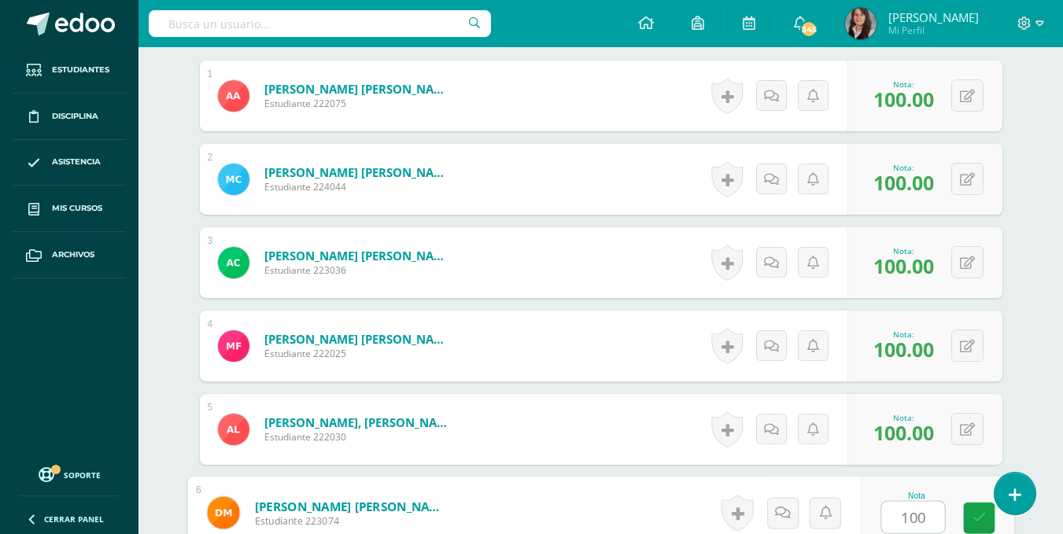
type input "100"
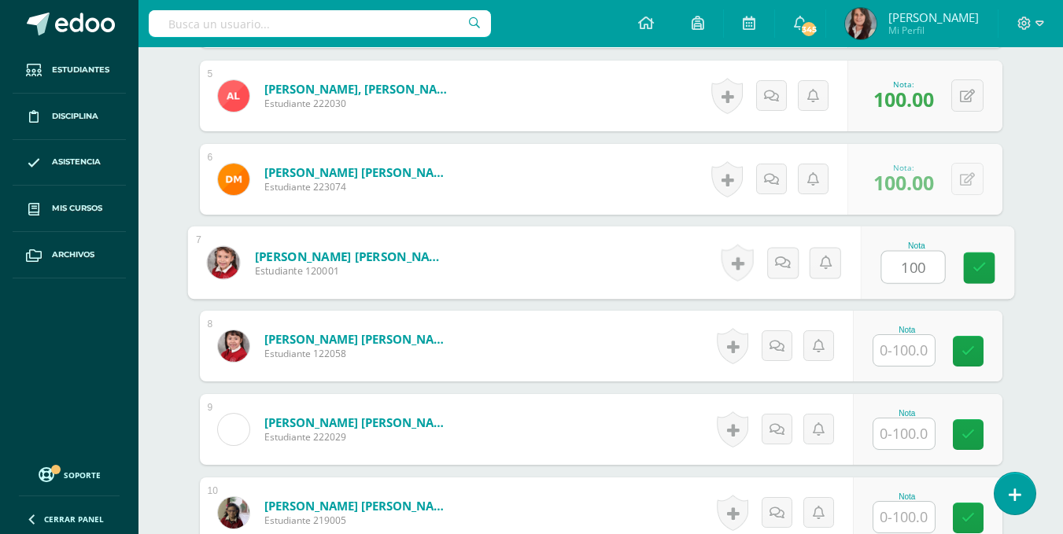
type input "100"
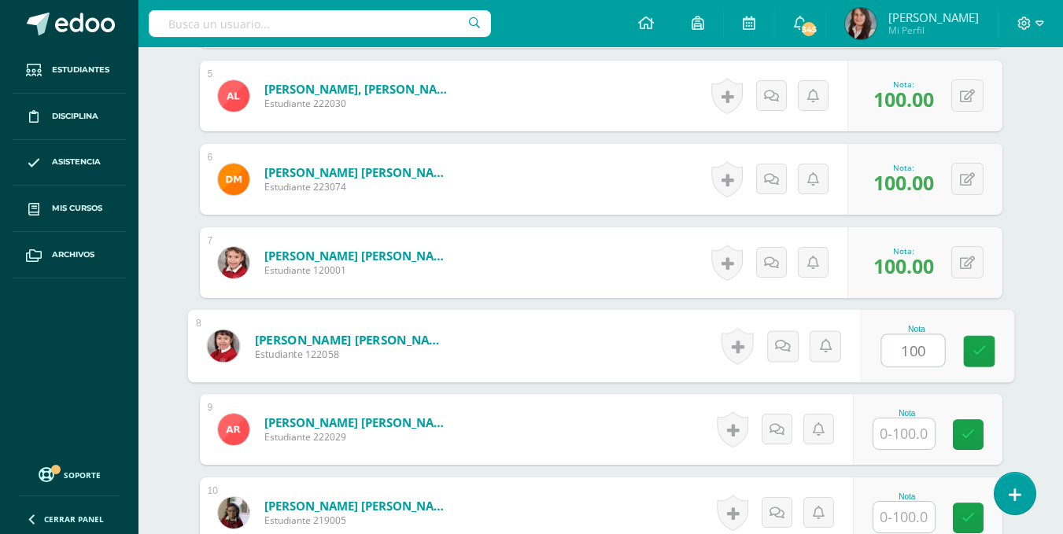
type input "100"
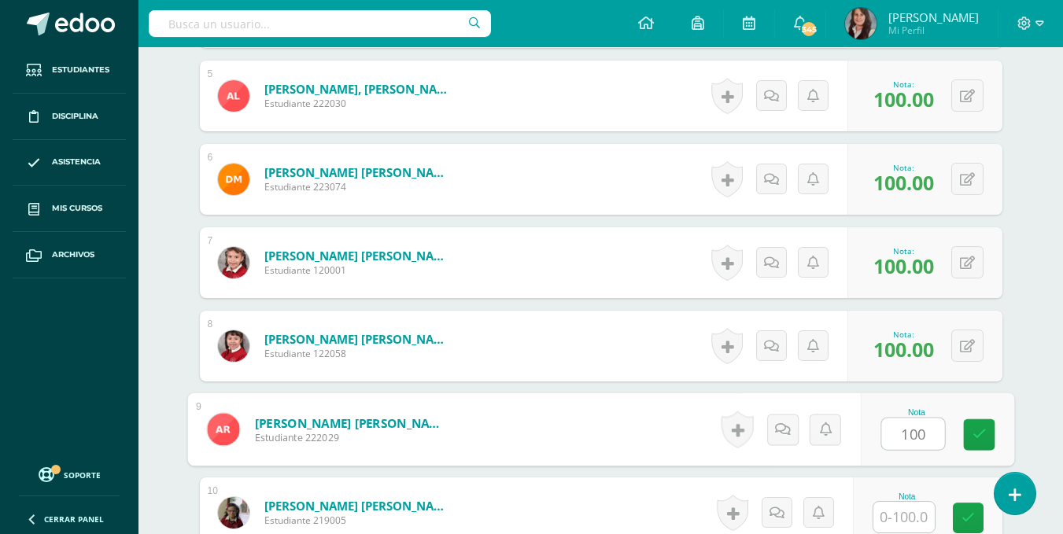
type input "100"
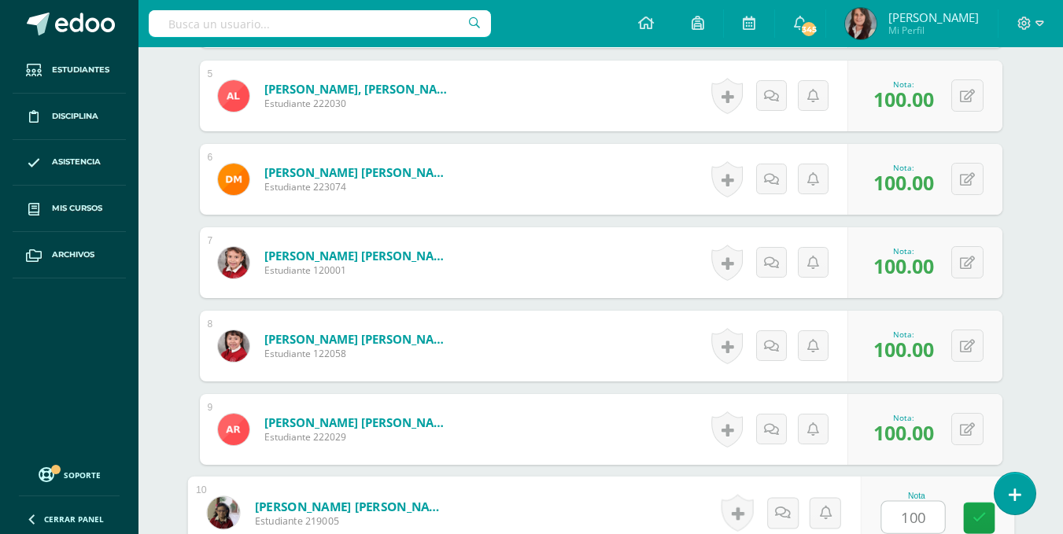
type input "100"
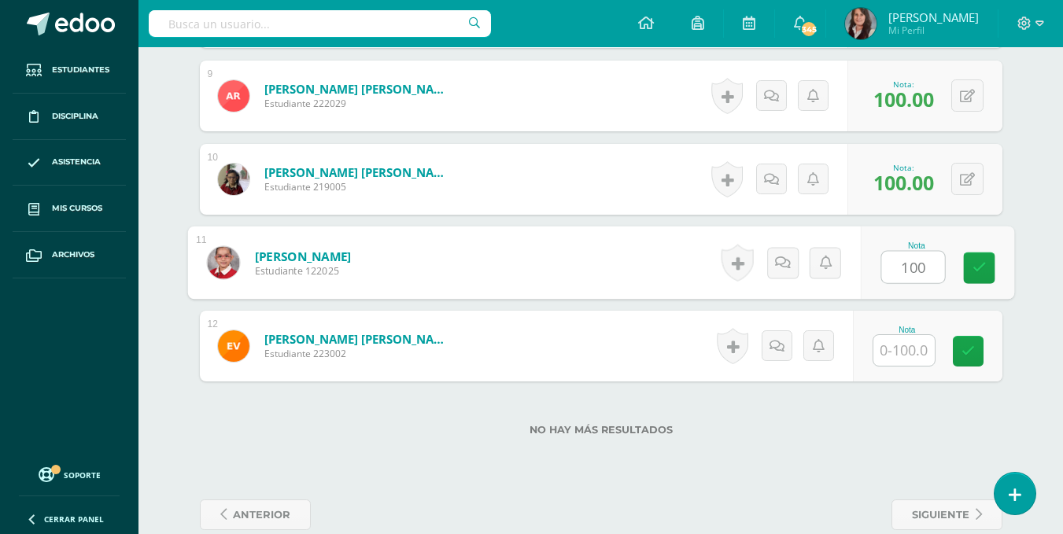
type input "100"
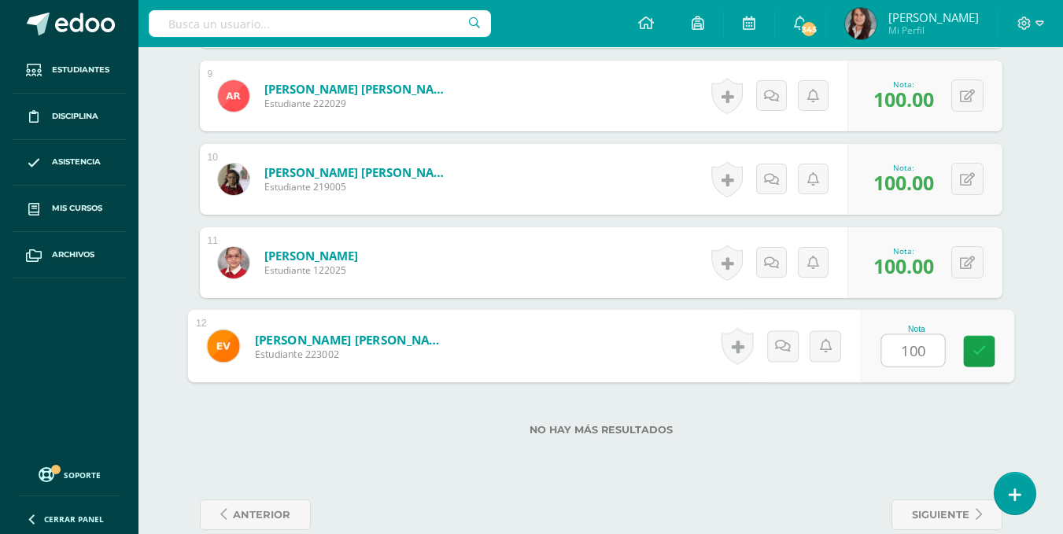
type input "100"
click at [909, 399] on div "No hay más resultados" at bounding box center [601, 418] width 803 height 73
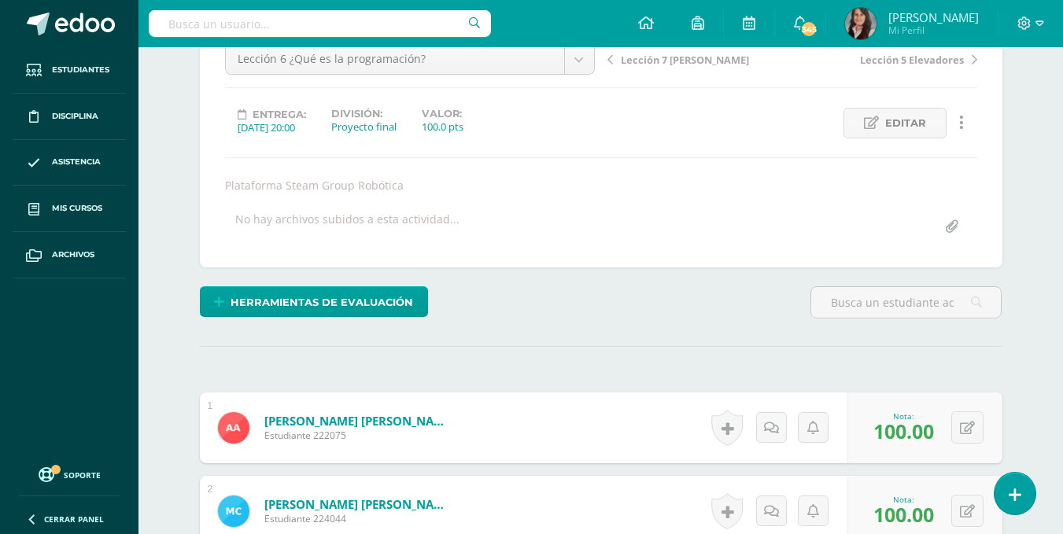
scroll to position [56, 0]
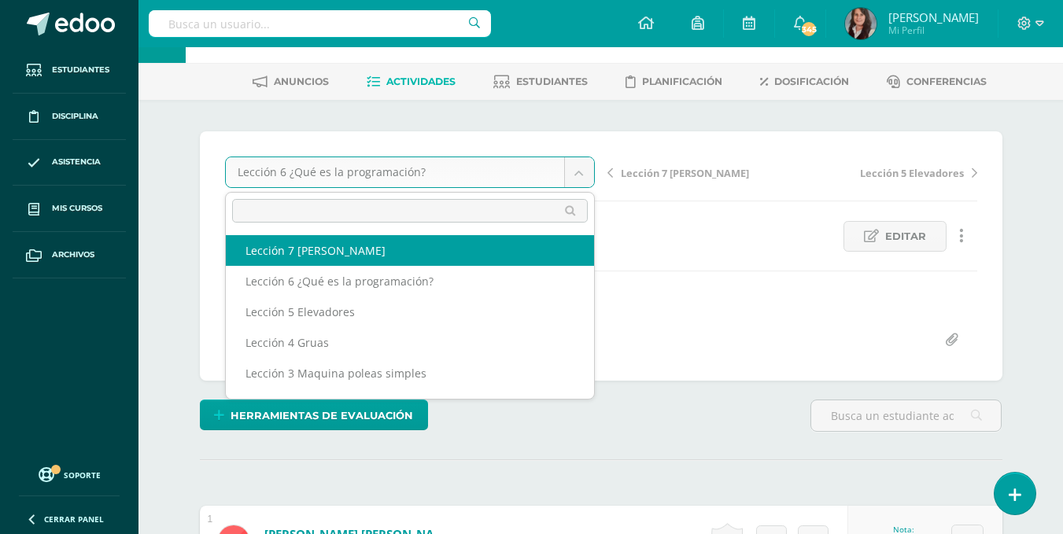
select select "/dashboard/teacher/grade-activity/200704/"
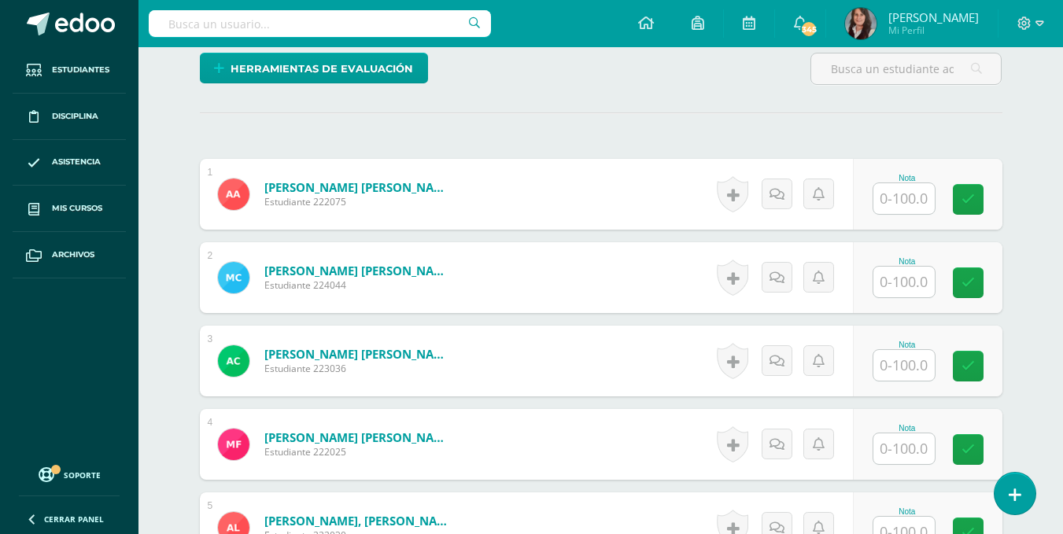
scroll to position [411, 0]
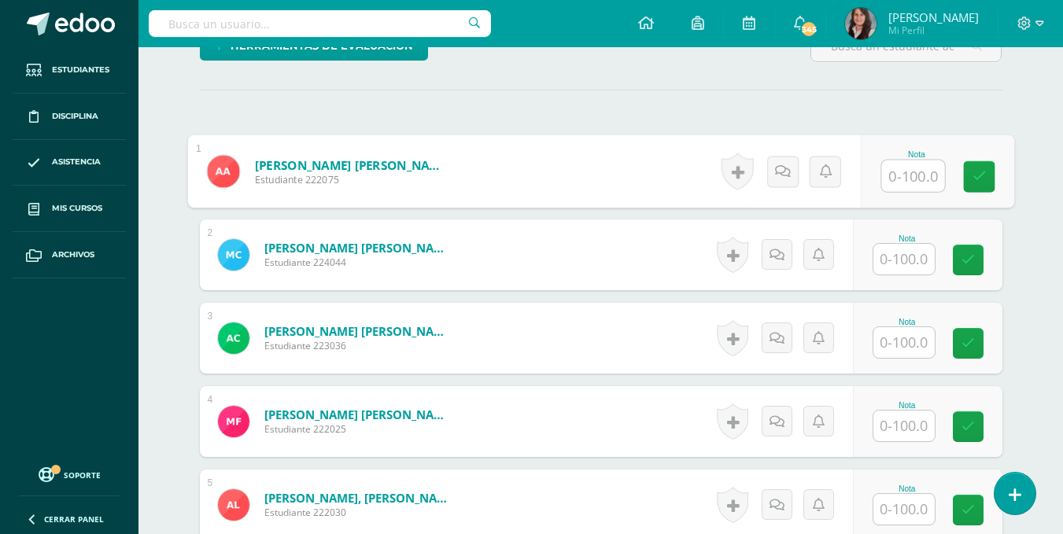
click at [911, 176] on input "text" at bounding box center [913, 176] width 63 height 31
type input "100"
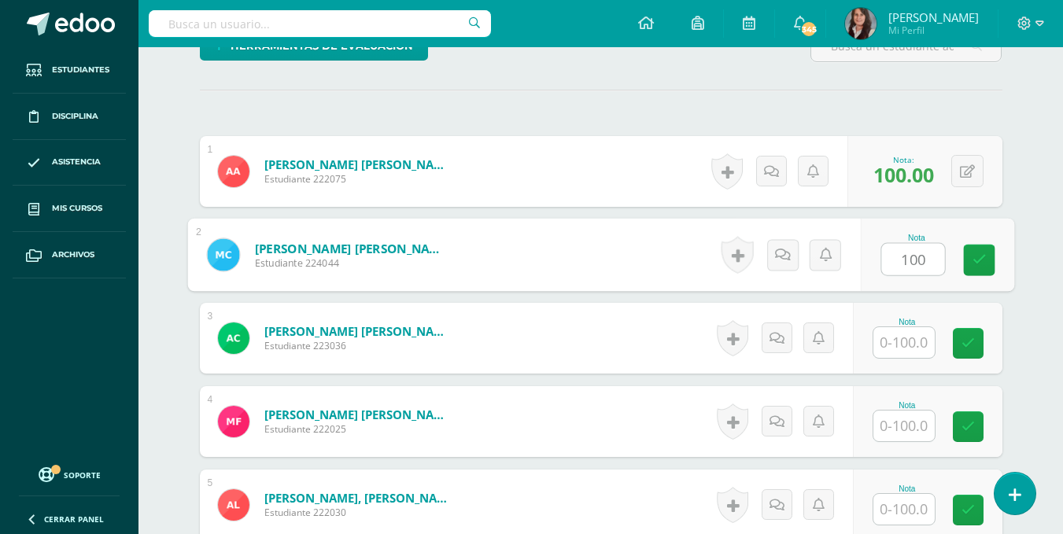
type input "100"
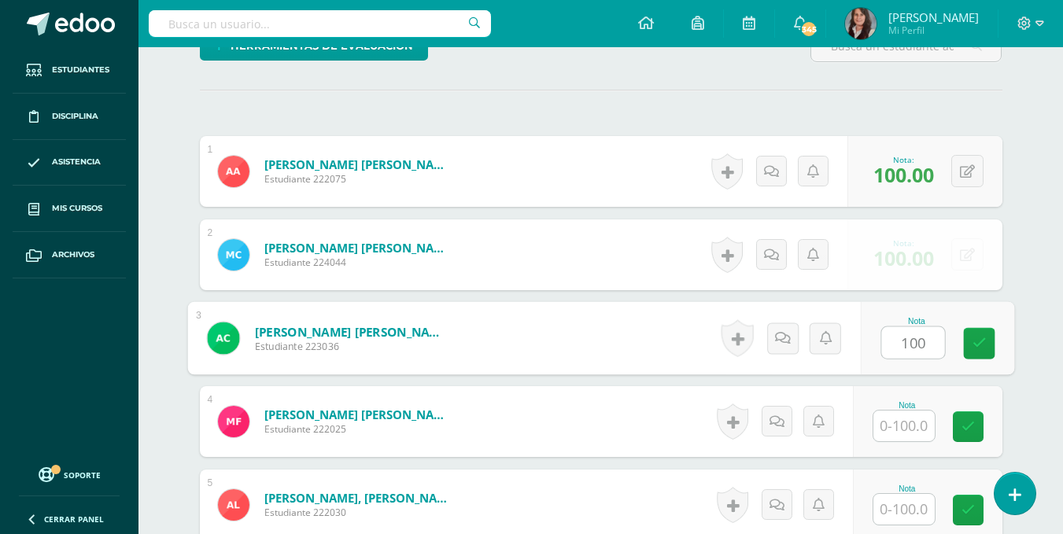
type input "100"
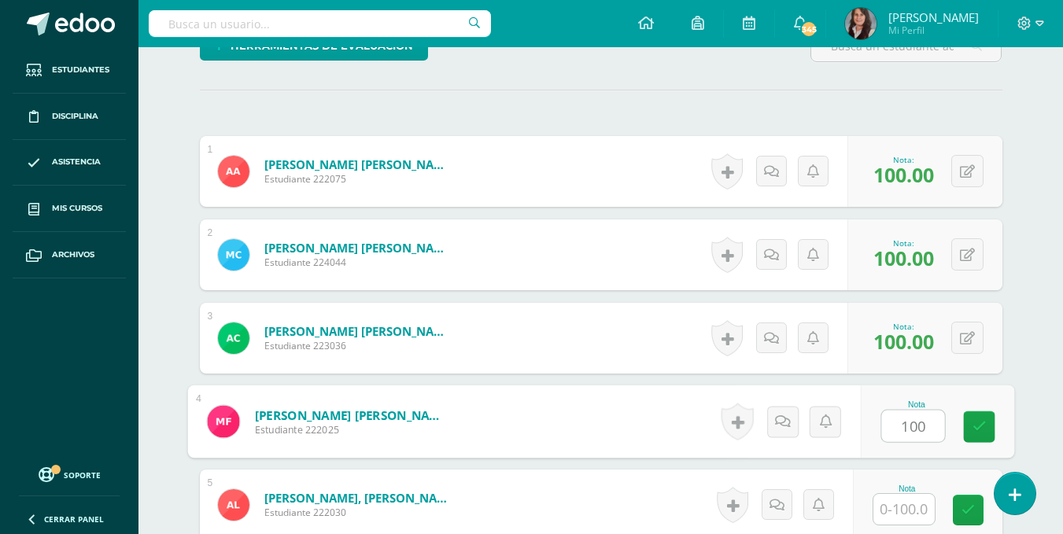
type input "100"
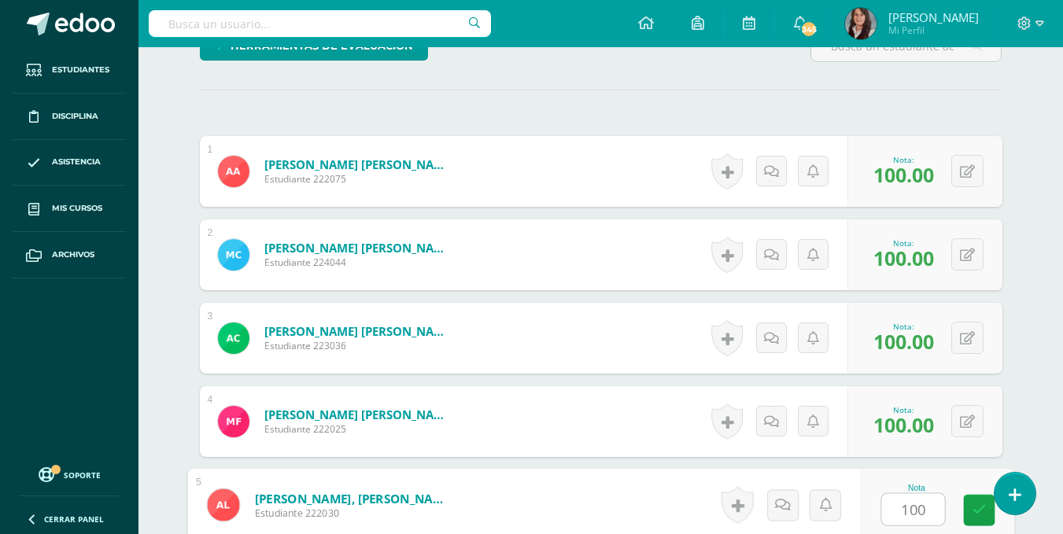
type input "100"
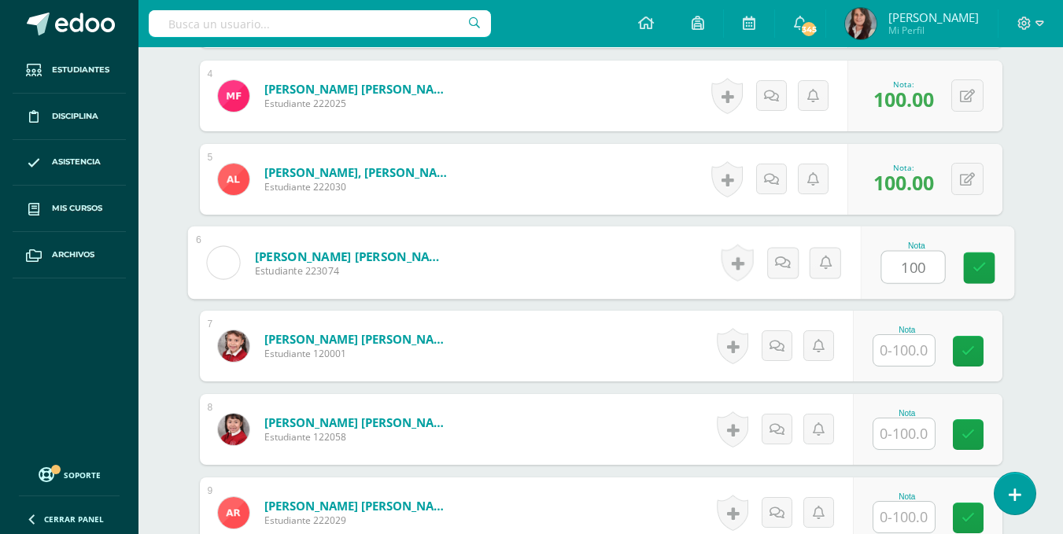
type input "100"
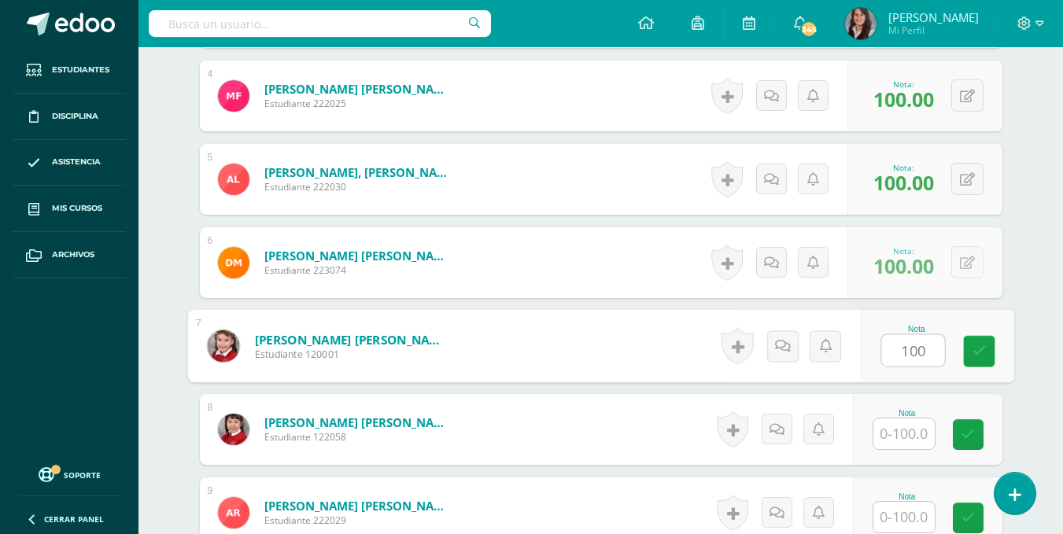
type input "100"
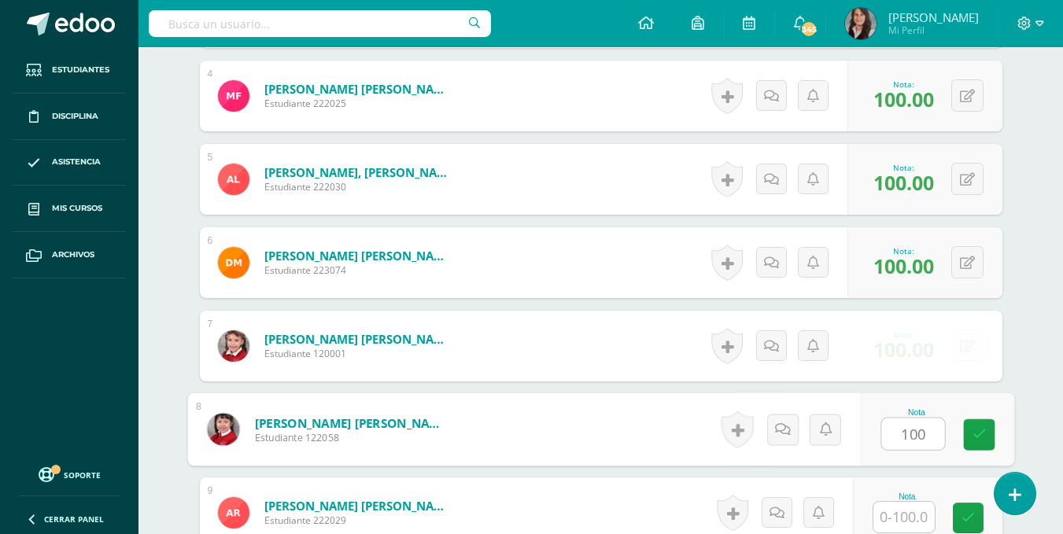
type input "100"
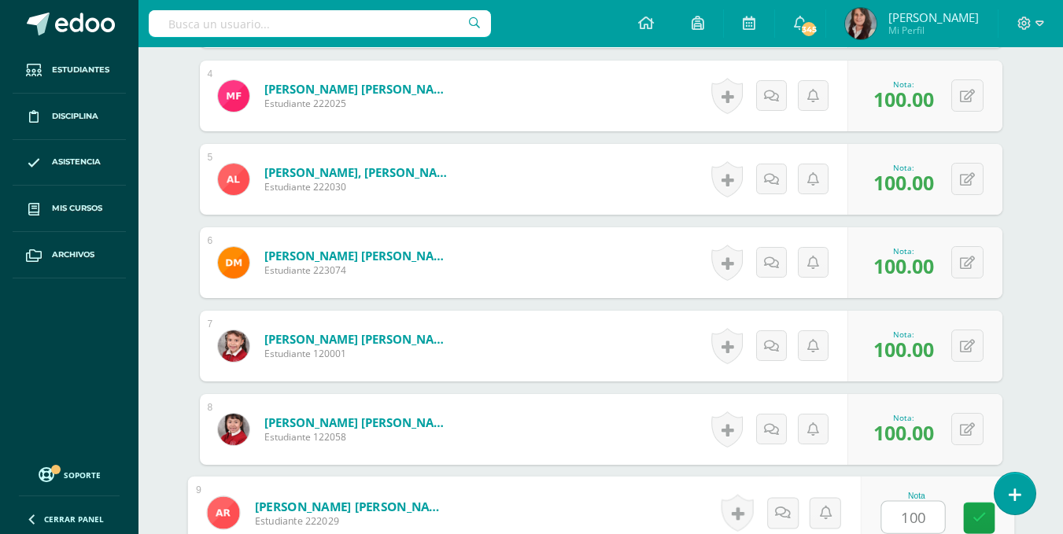
type input "100"
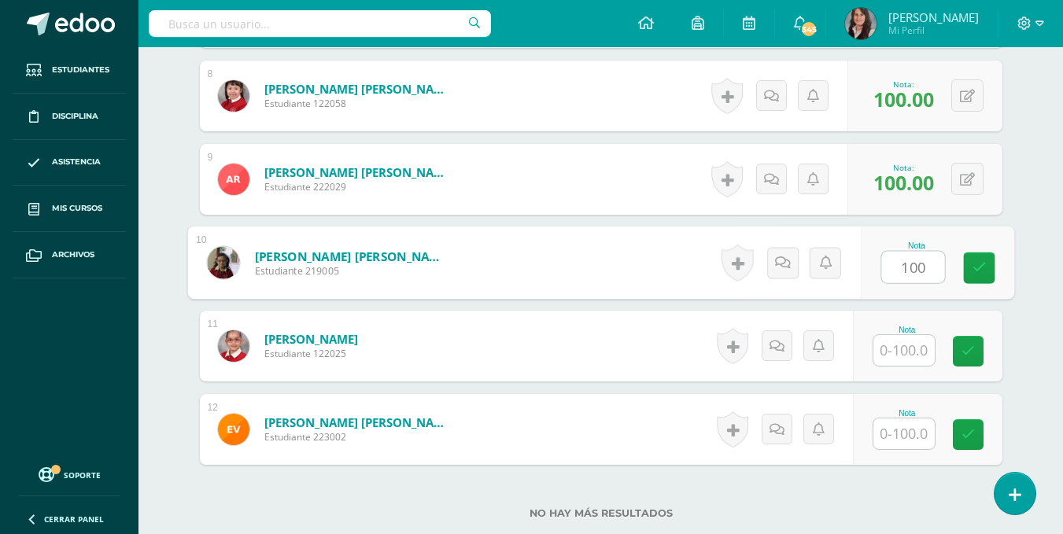
type input "100"
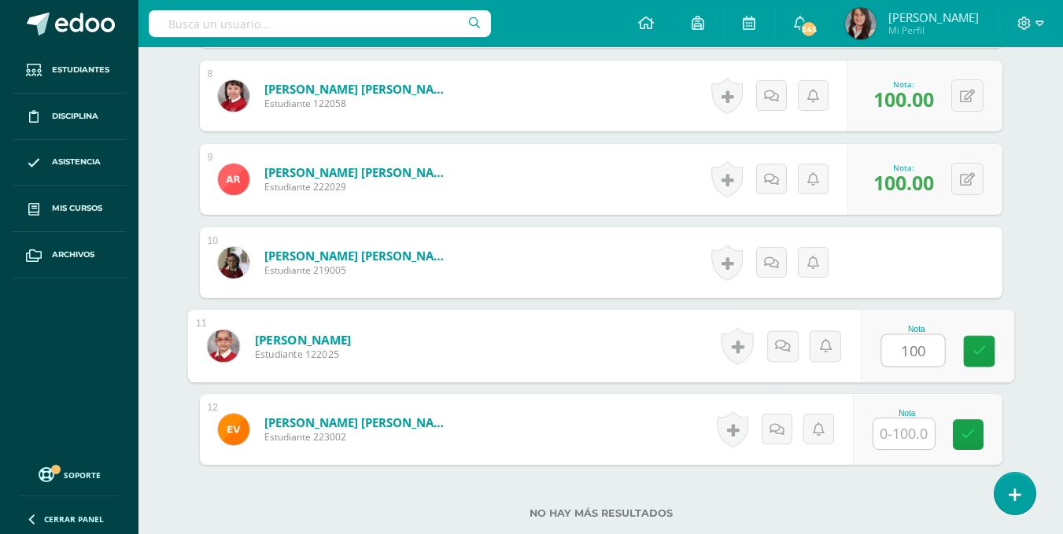
type input "100"
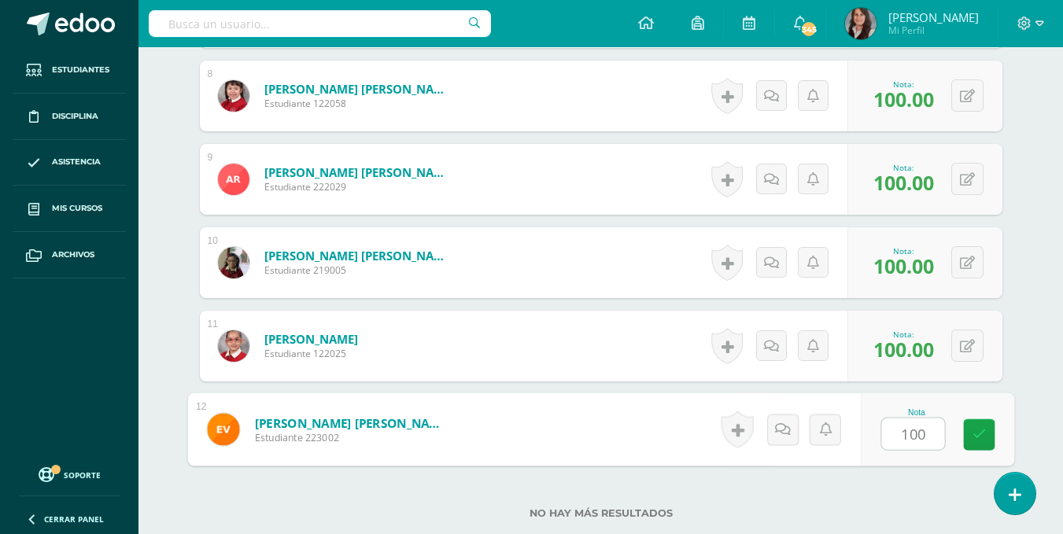
type input "100"
click at [875, 486] on div "No hay más resultados" at bounding box center [601, 501] width 803 height 73
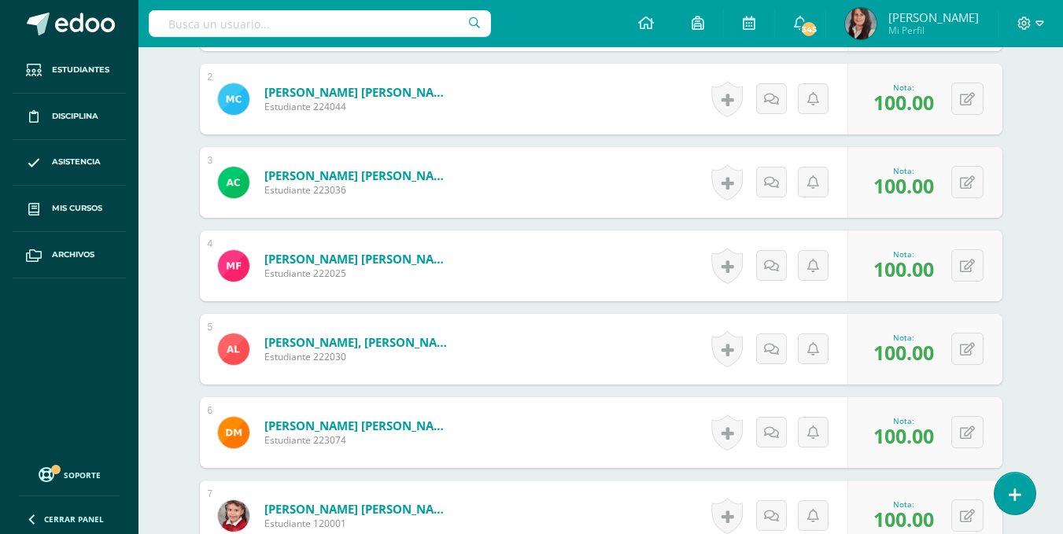
scroll to position [0, 0]
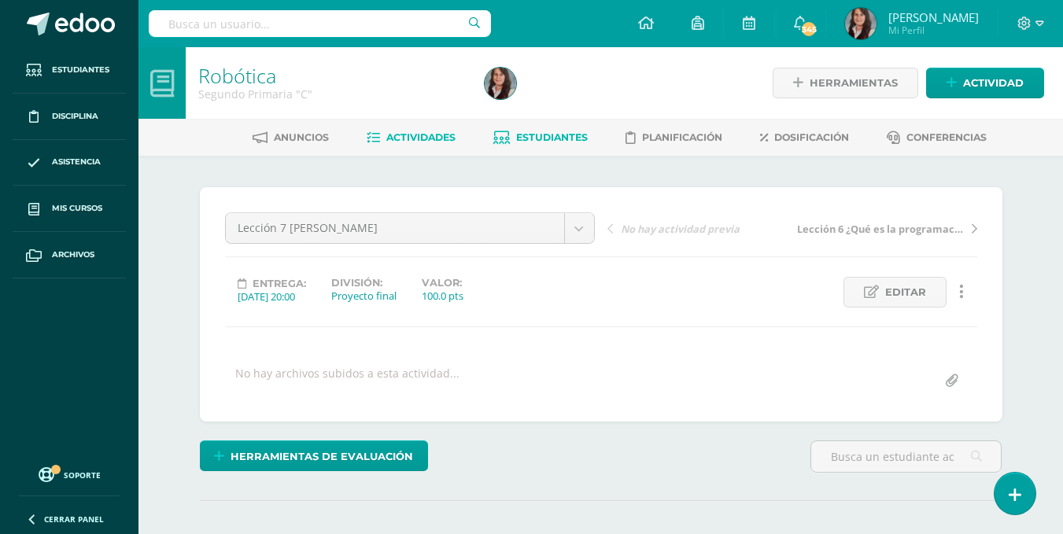
click at [550, 130] on link "Estudiantes" at bounding box center [541, 137] width 94 height 25
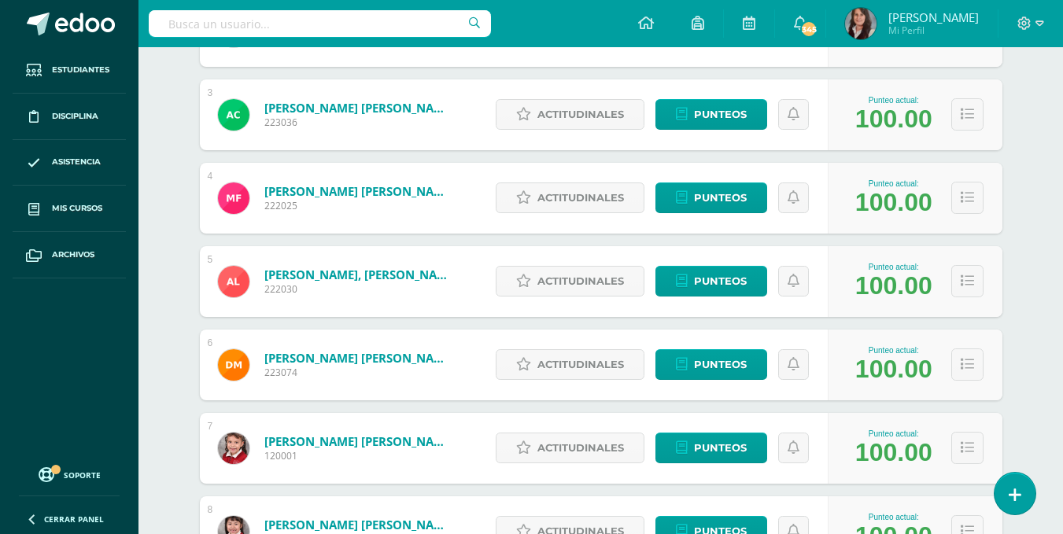
scroll to position [423, 0]
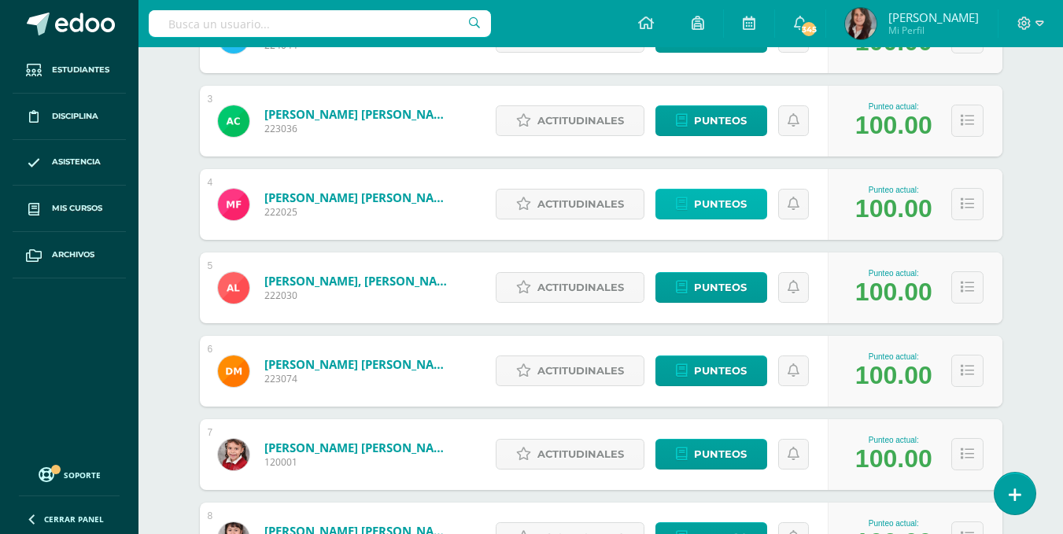
click at [715, 205] on span "Punteos" at bounding box center [720, 204] width 53 height 29
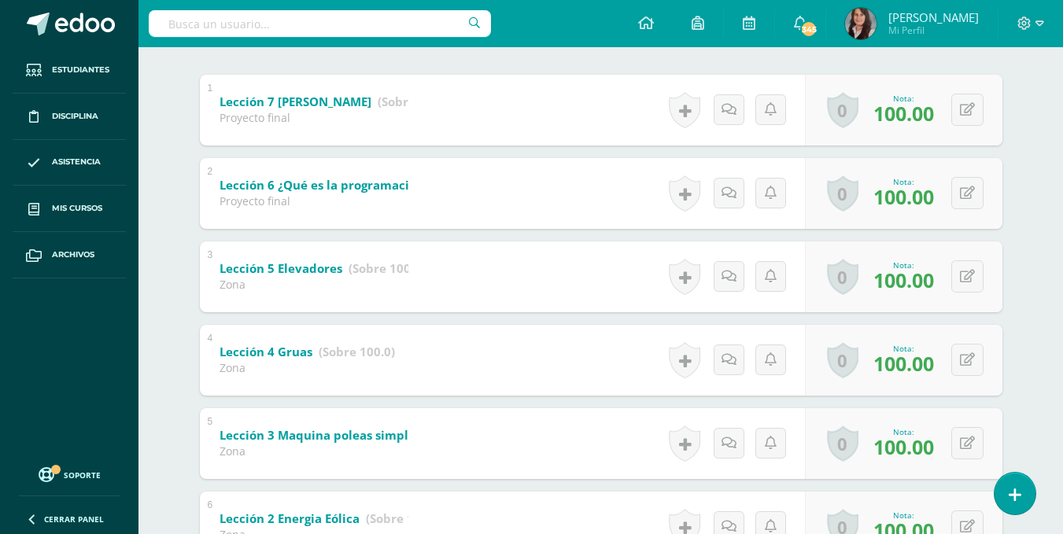
scroll to position [331, 0]
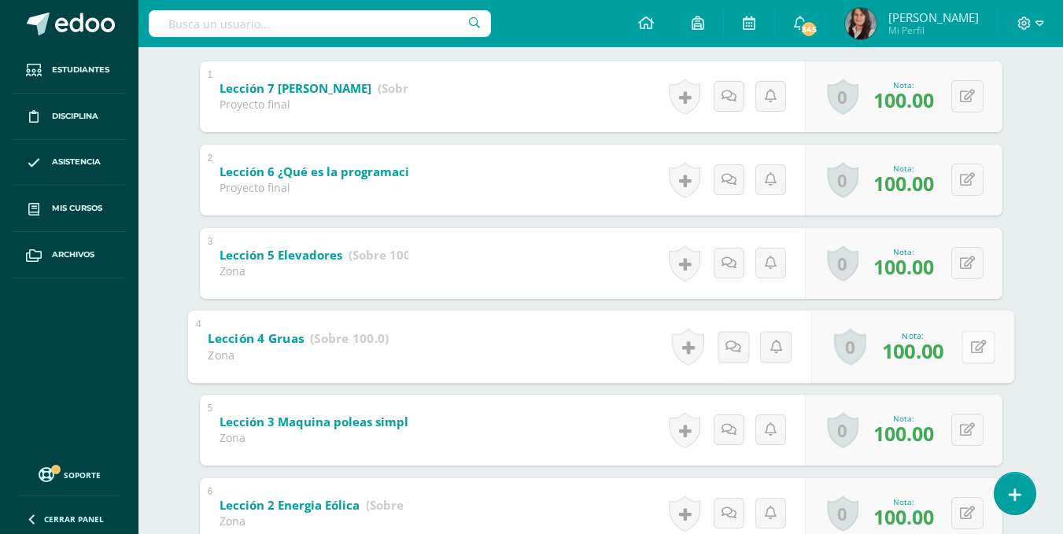
click at [967, 358] on button at bounding box center [978, 347] width 33 height 33
type input "95"
click at [1043, 240] on div "Robótica Segundo Primaria "C" Herramientas Detalle de asistencias Actividad Anu…" at bounding box center [601, 227] width 925 height 1022
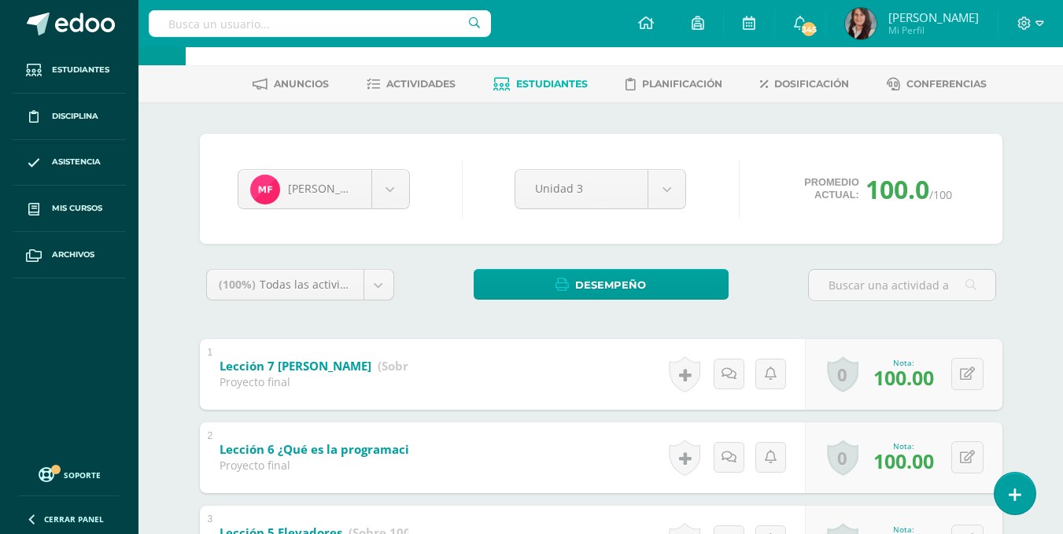
scroll to position [0, 0]
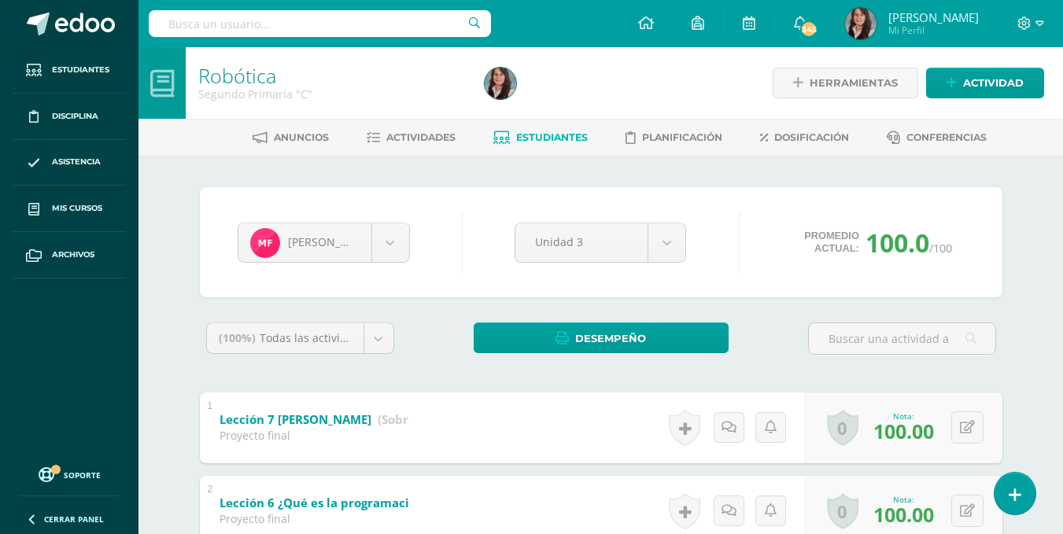
click at [556, 136] on span "Estudiantes" at bounding box center [552, 137] width 72 height 12
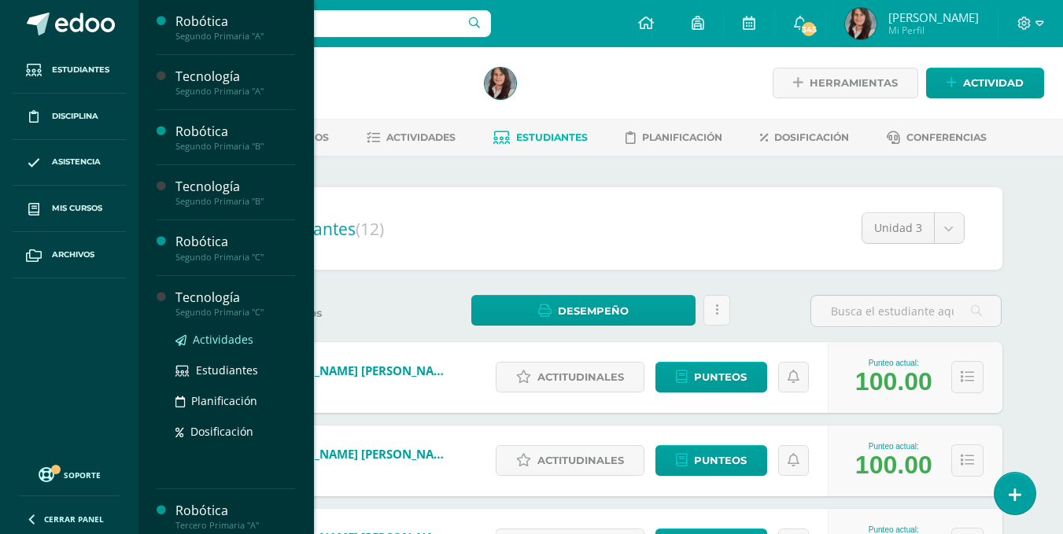
click at [222, 340] on span "Actividades" at bounding box center [223, 339] width 61 height 15
